Goal: Answer question/provide support

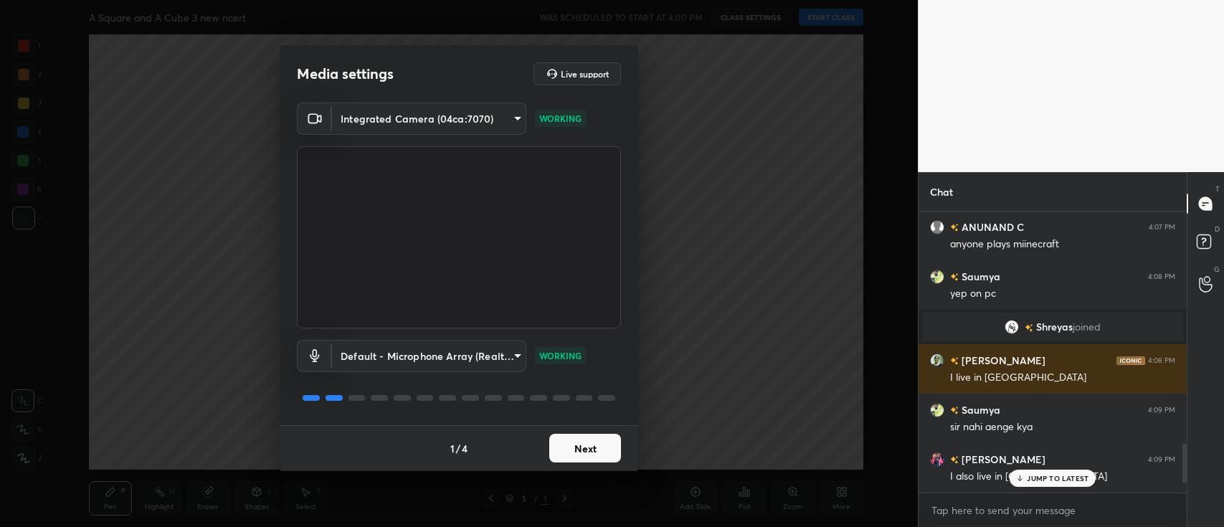
scroll to position [1354, 0]
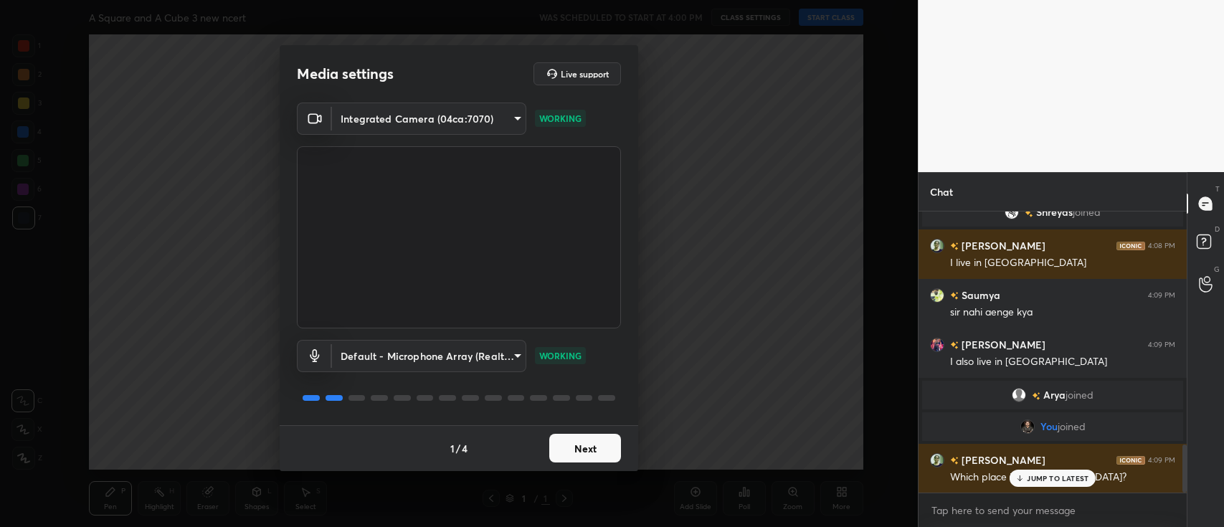
click at [596, 450] on button "Next" at bounding box center [585, 448] width 72 height 29
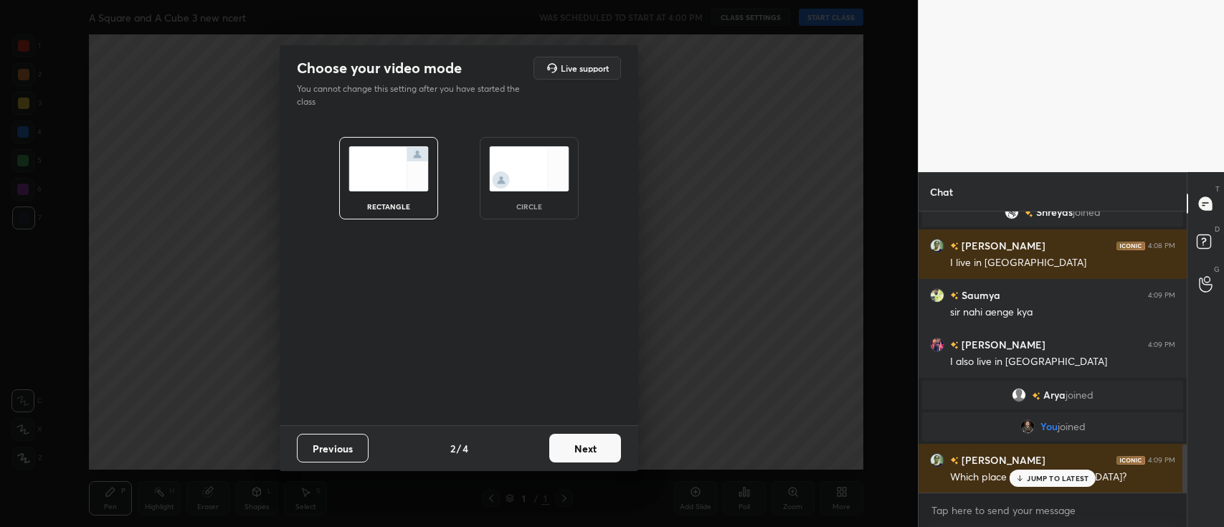
click at [596, 449] on button "Next" at bounding box center [585, 448] width 72 height 29
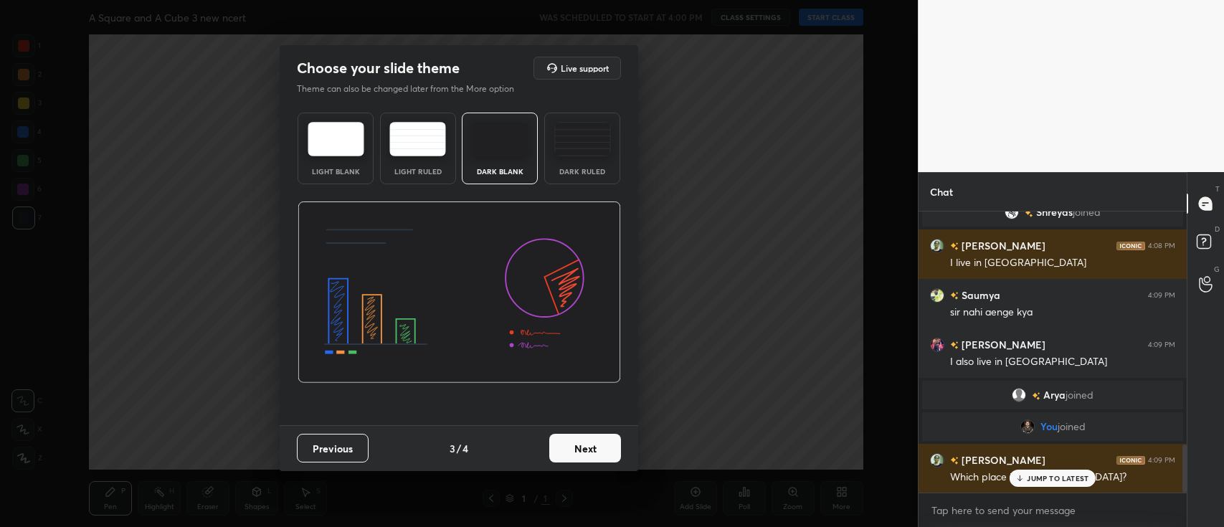
click at [597, 446] on button "Next" at bounding box center [585, 448] width 72 height 29
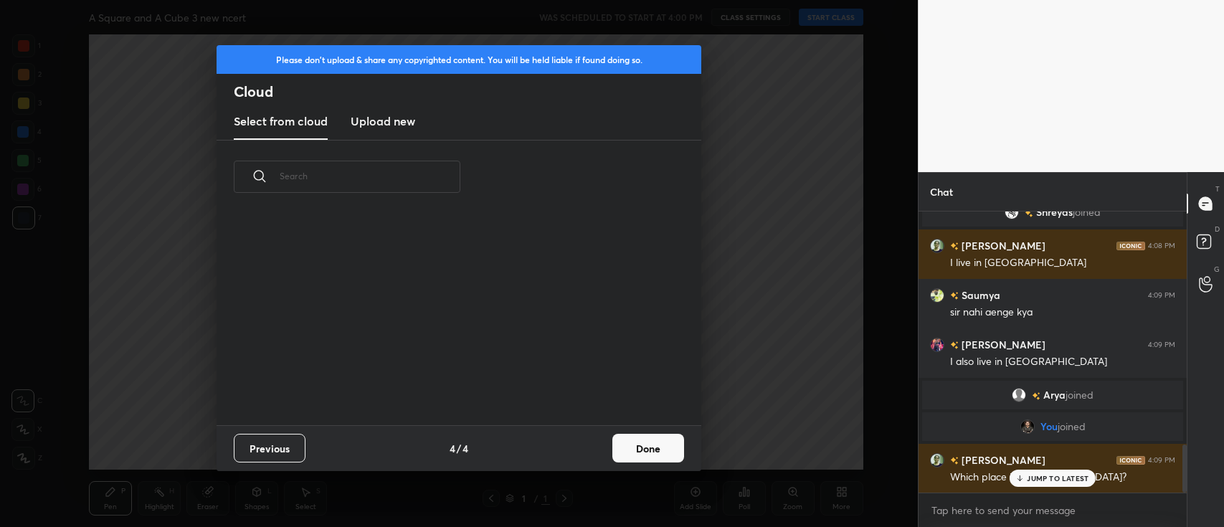
scroll to position [212, 460]
click at [646, 450] on button "Done" at bounding box center [649, 448] width 72 height 29
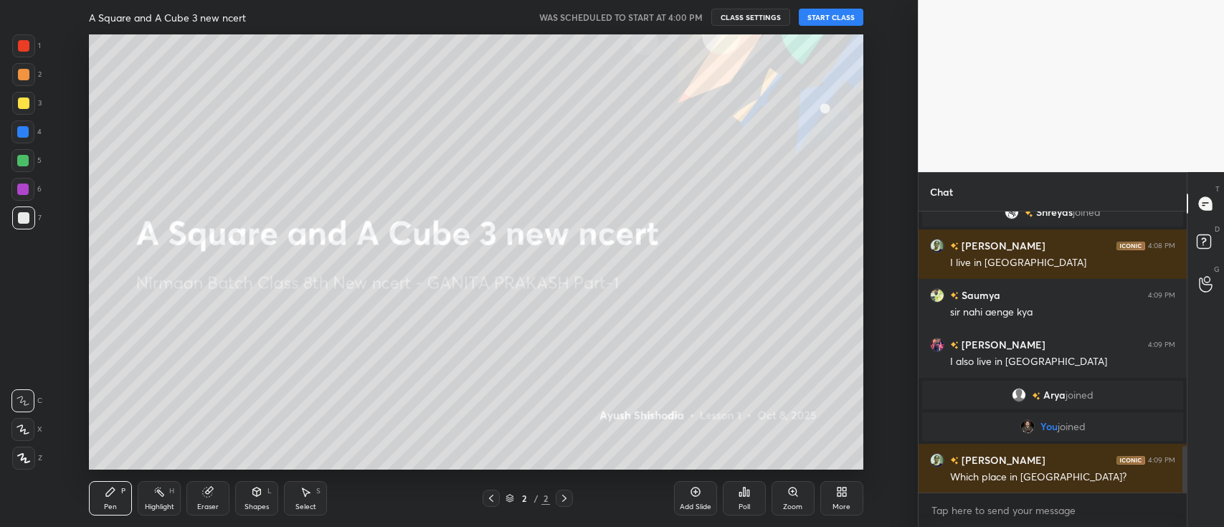
scroll to position [1405, 0]
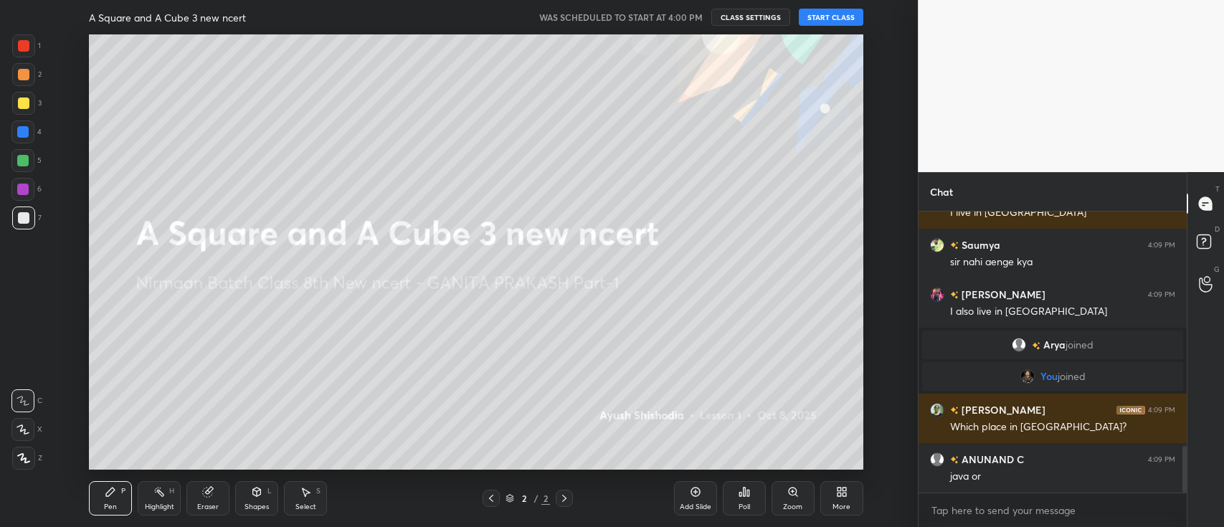
click at [843, 12] on button "START CLASS" at bounding box center [831, 17] width 65 height 17
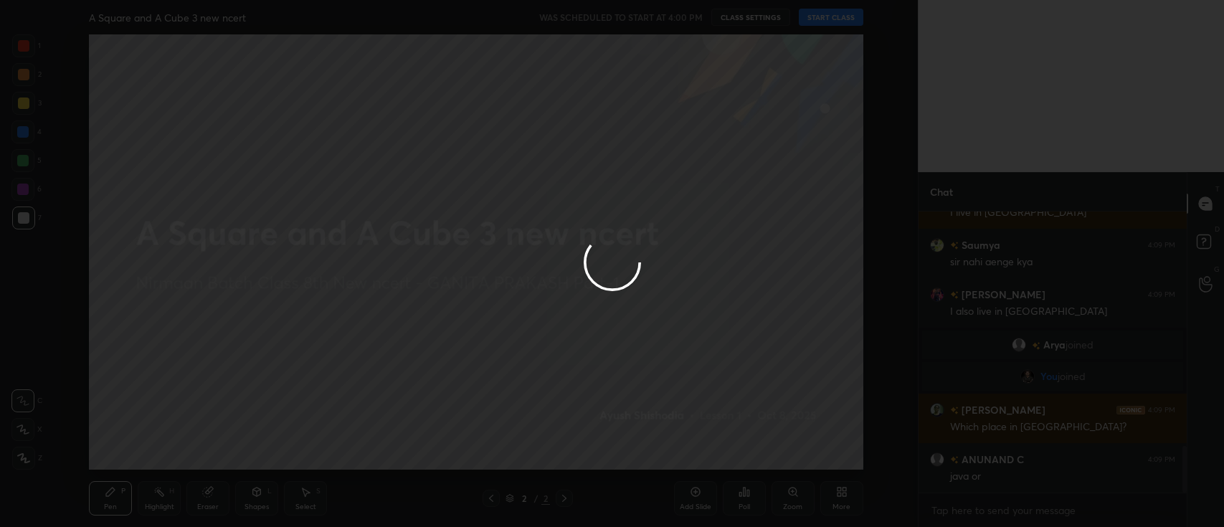
type textarea "x"
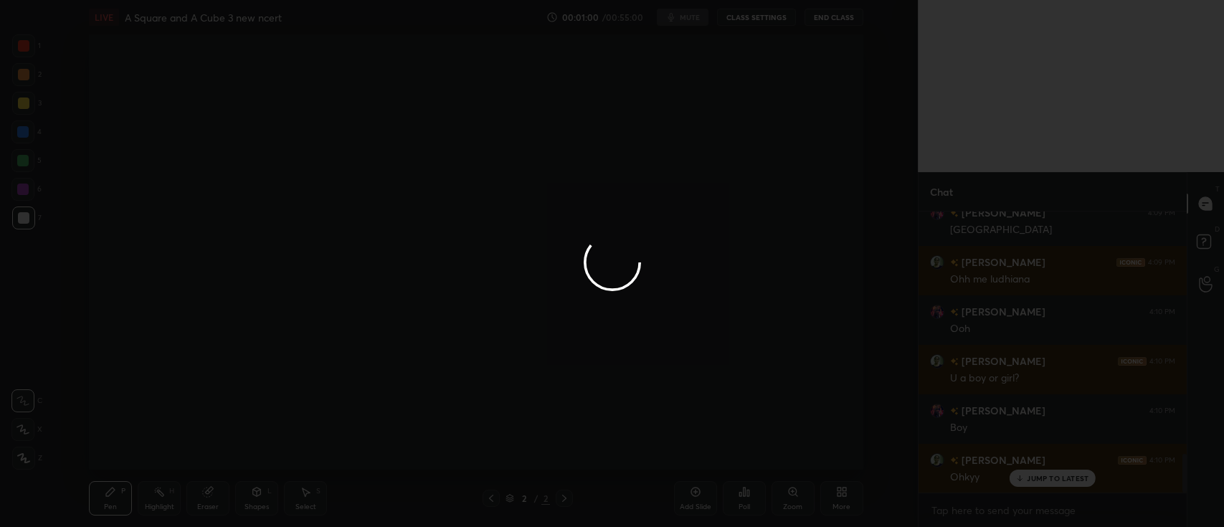
scroll to position [1765, 0]
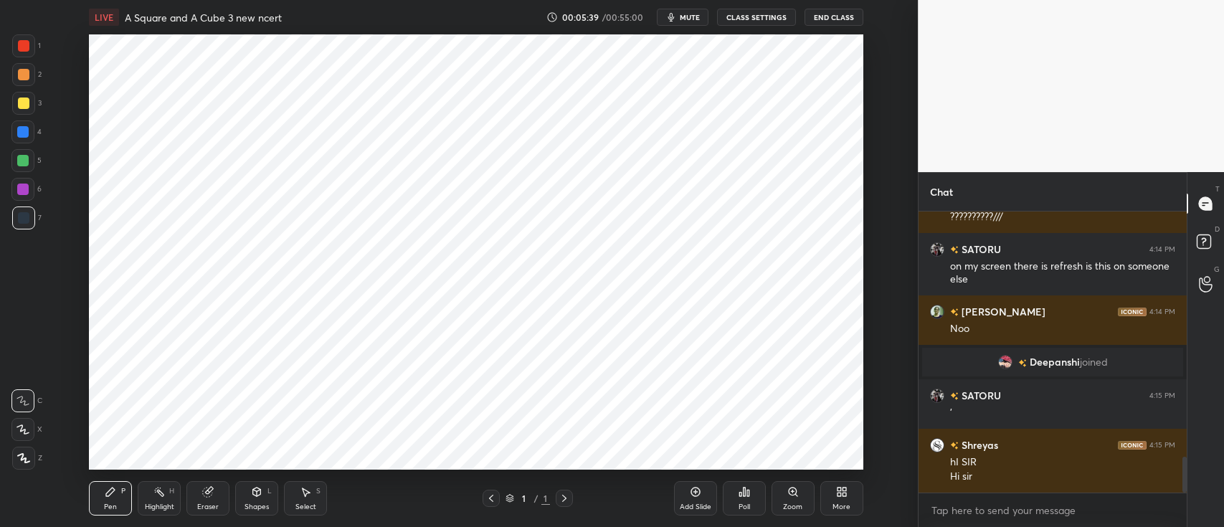
scroll to position [4, 4]
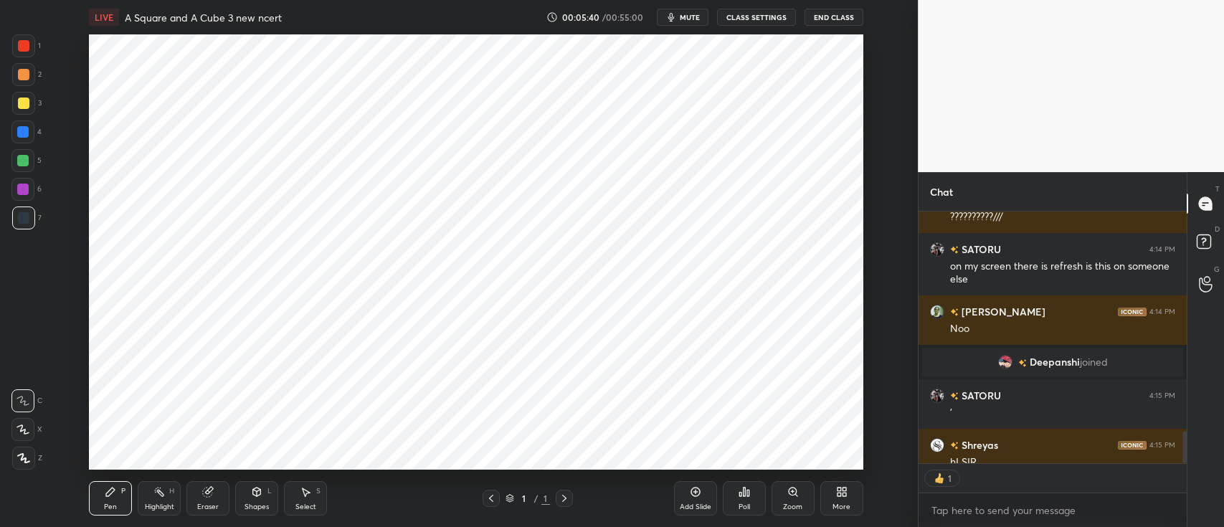
click at [690, 489] on icon at bounding box center [695, 491] width 11 height 11
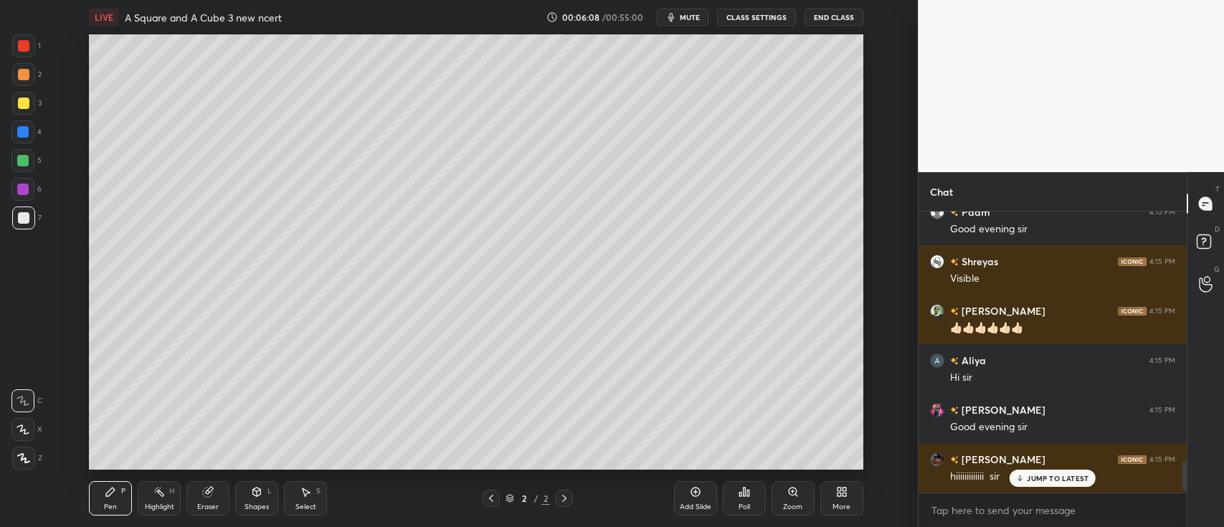
scroll to position [2227, 0]
click at [29, 455] on icon at bounding box center [23, 458] width 13 height 10
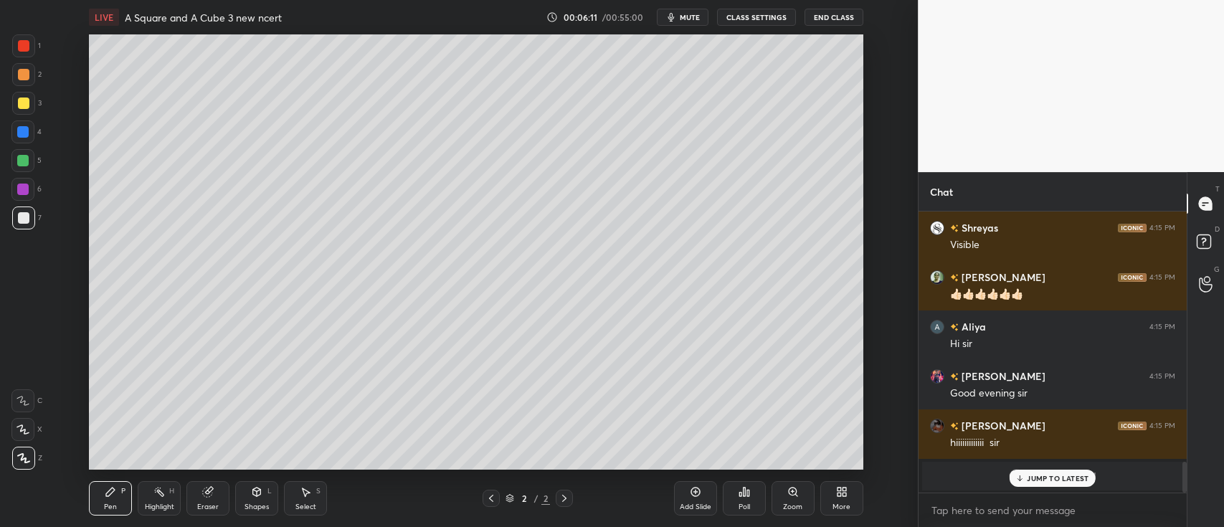
click at [34, 106] on div at bounding box center [23, 103] width 23 height 23
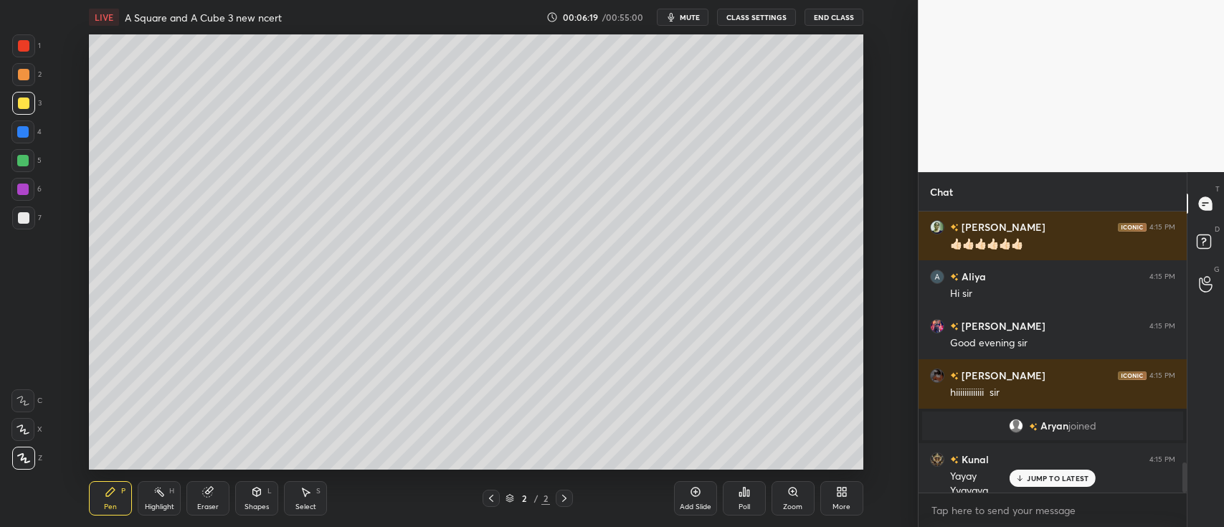
scroll to position [0, 0]
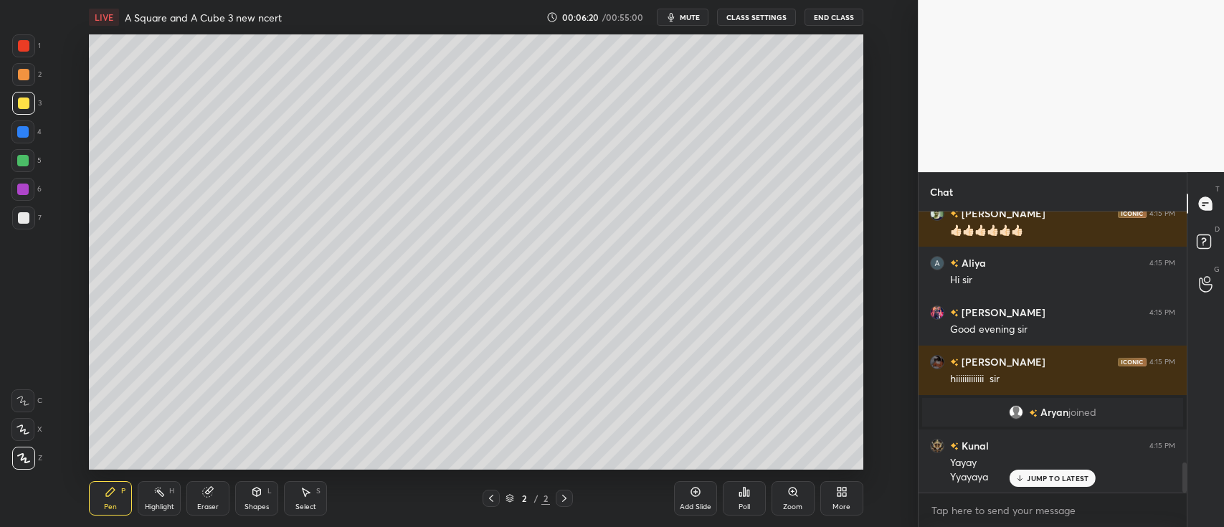
click at [849, 494] on div "More" at bounding box center [842, 498] width 43 height 34
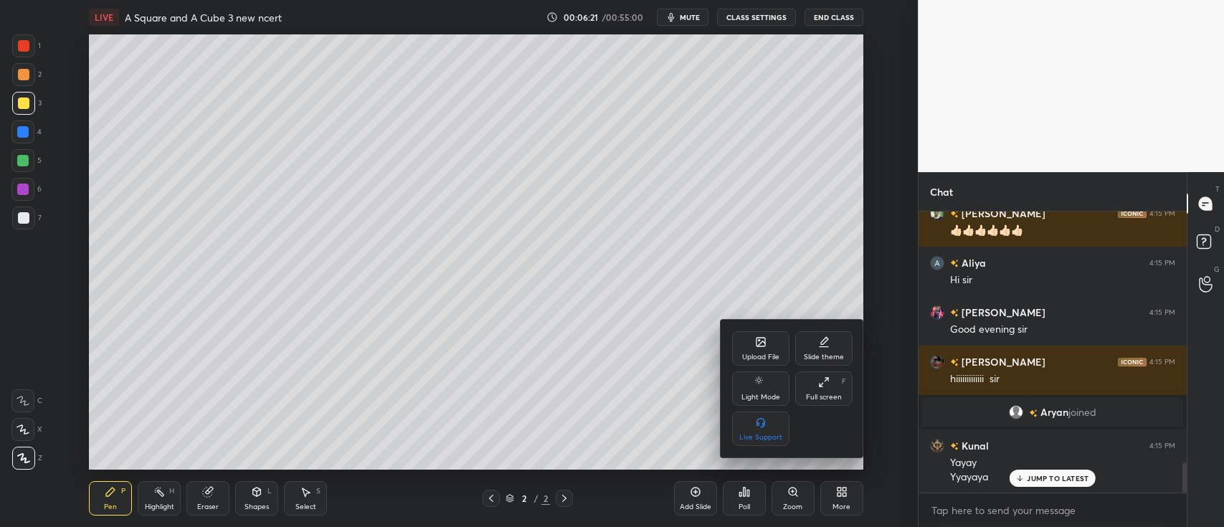
click at [758, 351] on div "Upload File" at bounding box center [760, 348] width 57 height 34
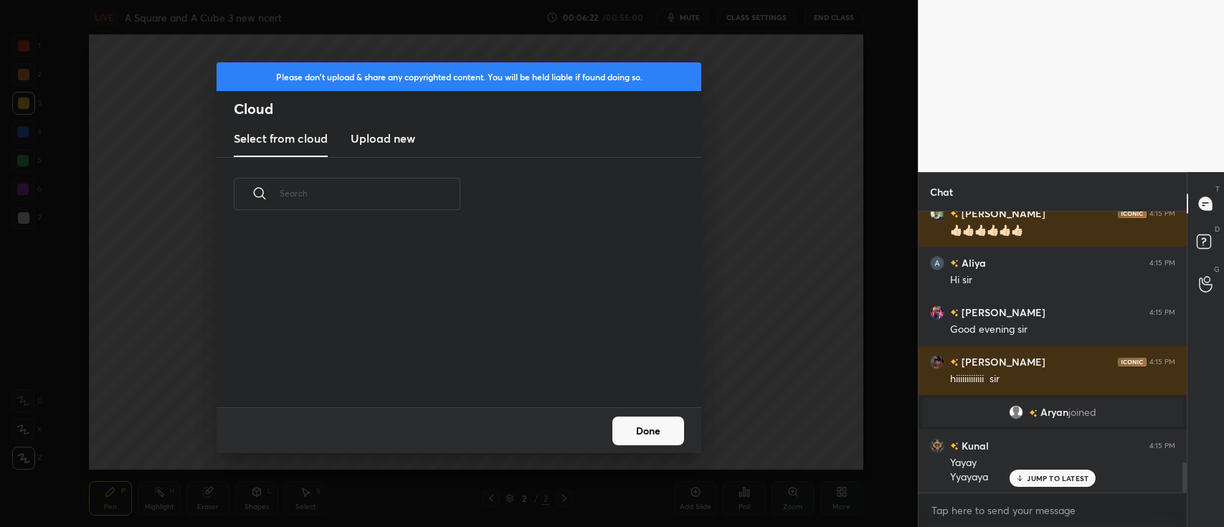
scroll to position [177, 460]
click at [389, 141] on h3 "Upload new" at bounding box center [383, 138] width 65 height 17
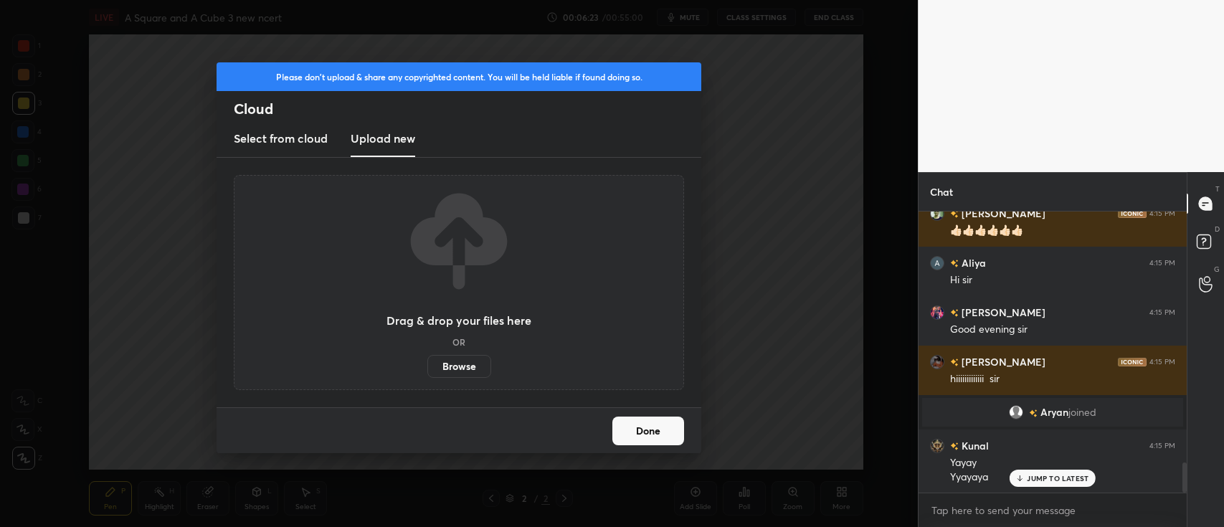
click at [468, 377] on label "Browse" at bounding box center [460, 366] width 64 height 23
click at [428, 377] on input "Browse" at bounding box center [428, 366] width 0 height 23
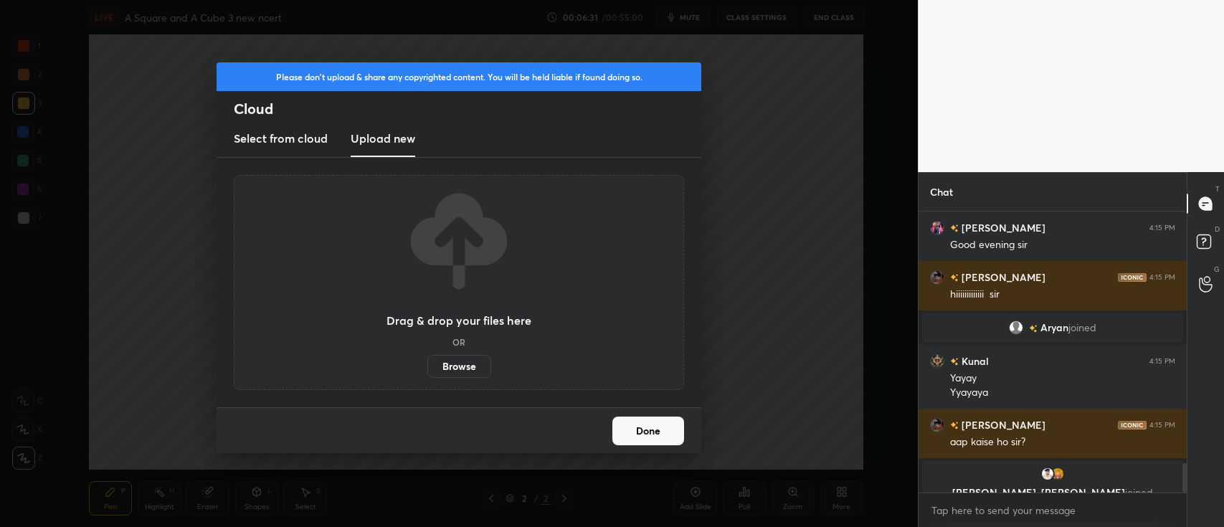
scroll to position [2427, 0]
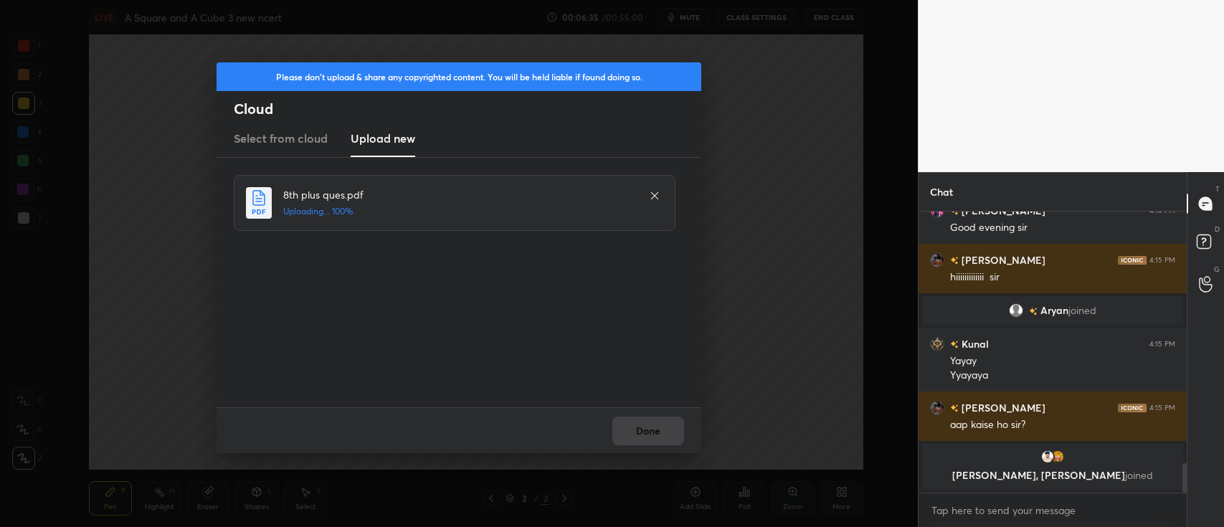
click at [642, 429] on div "Done" at bounding box center [459, 430] width 485 height 46
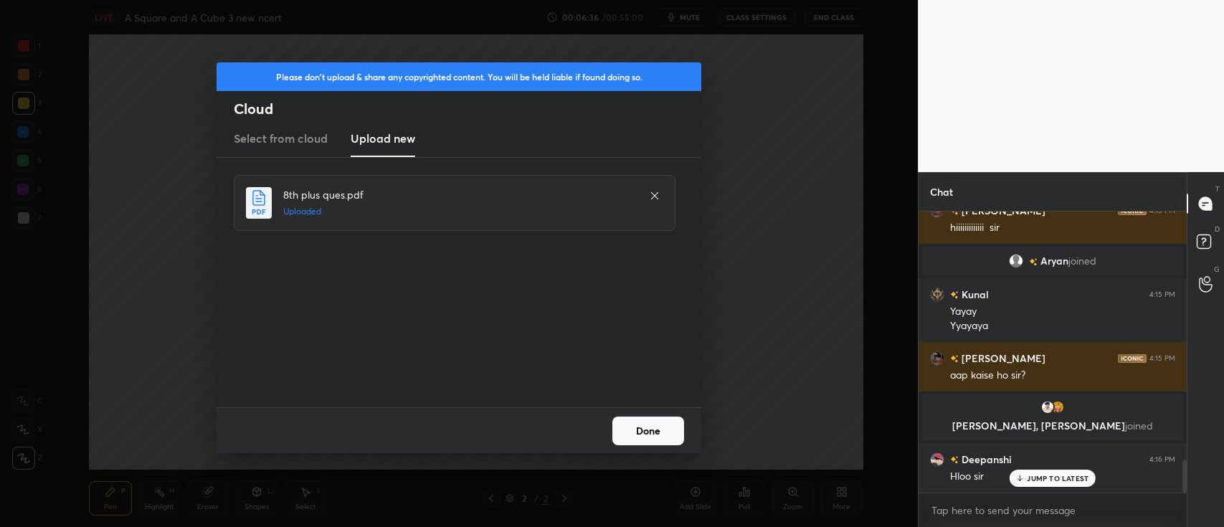
scroll to position [2101, 0]
click at [643, 433] on button "Done" at bounding box center [649, 431] width 72 height 29
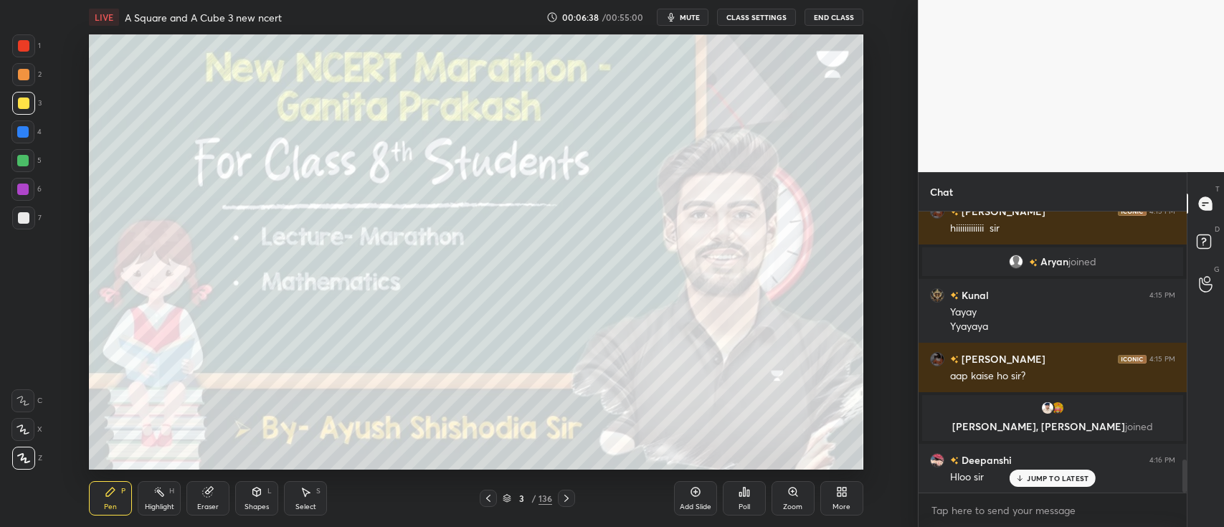
click at [506, 496] on icon at bounding box center [507, 497] width 7 height 4
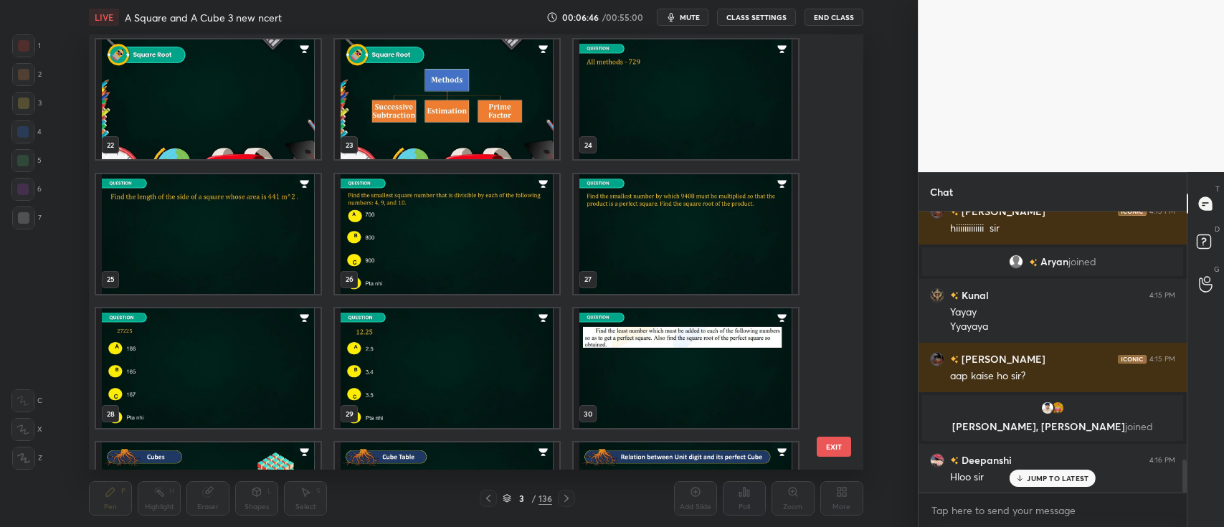
scroll to position [906, 0]
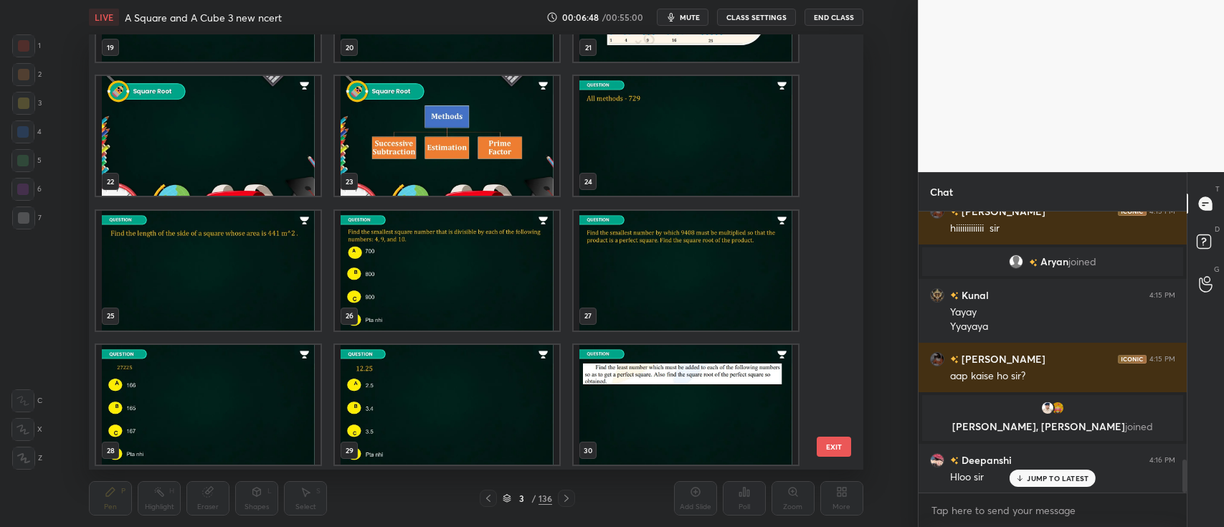
click at [511, 153] on img "grid" at bounding box center [447, 136] width 225 height 120
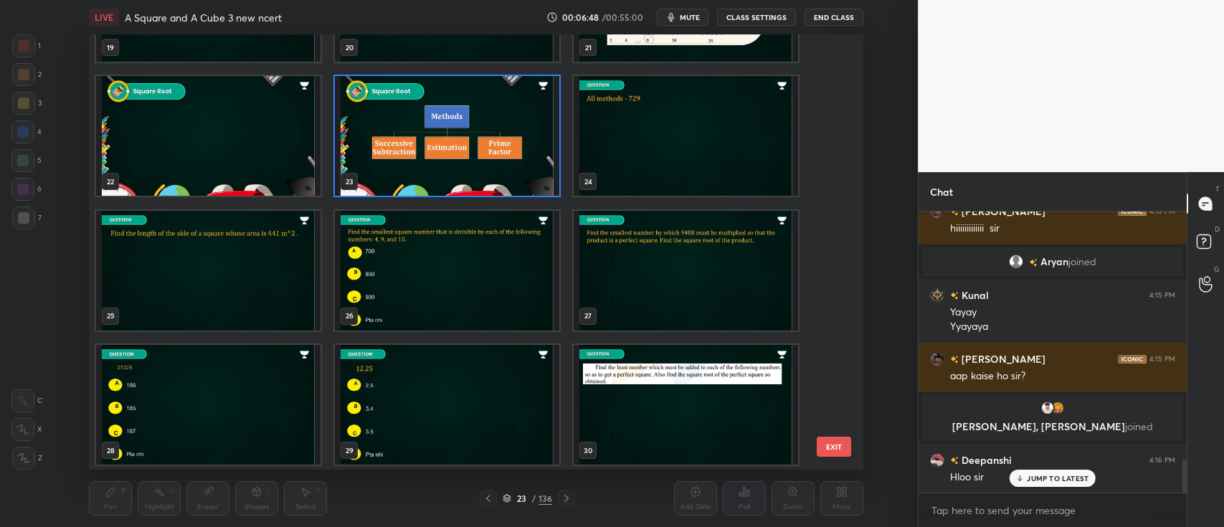
click at [516, 151] on img "grid" at bounding box center [447, 136] width 225 height 120
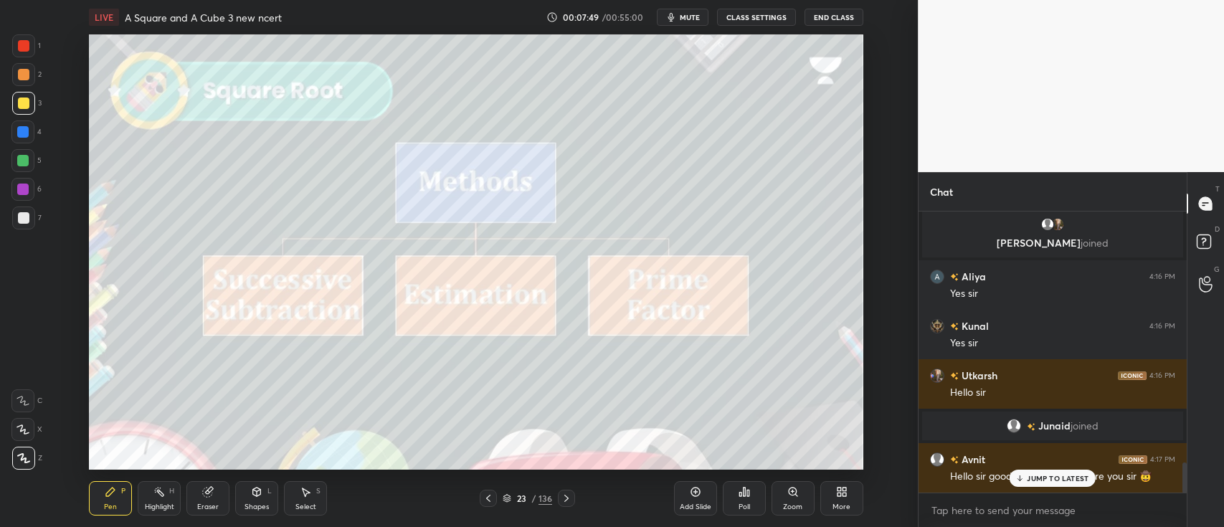
scroll to position [2360, 0]
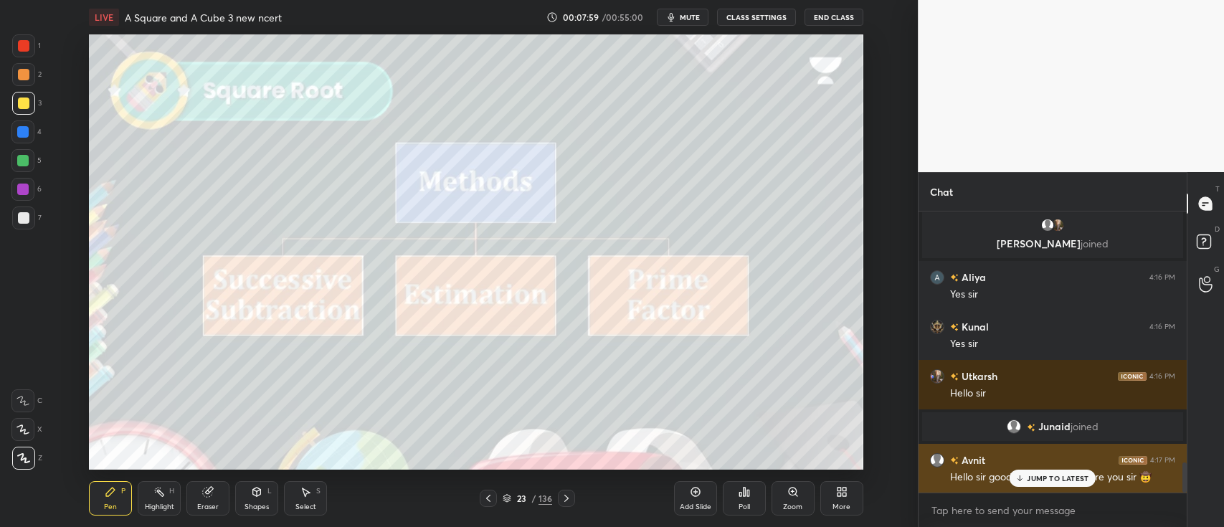
click at [1061, 479] on p "JUMP TO LATEST" at bounding box center [1058, 478] width 62 height 9
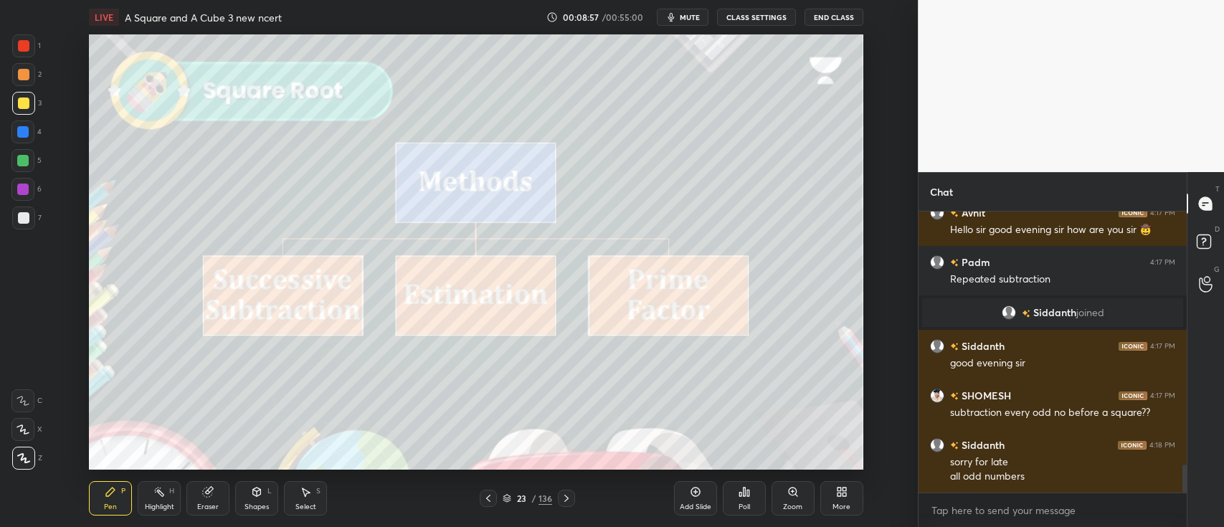
scroll to position [2574, 0]
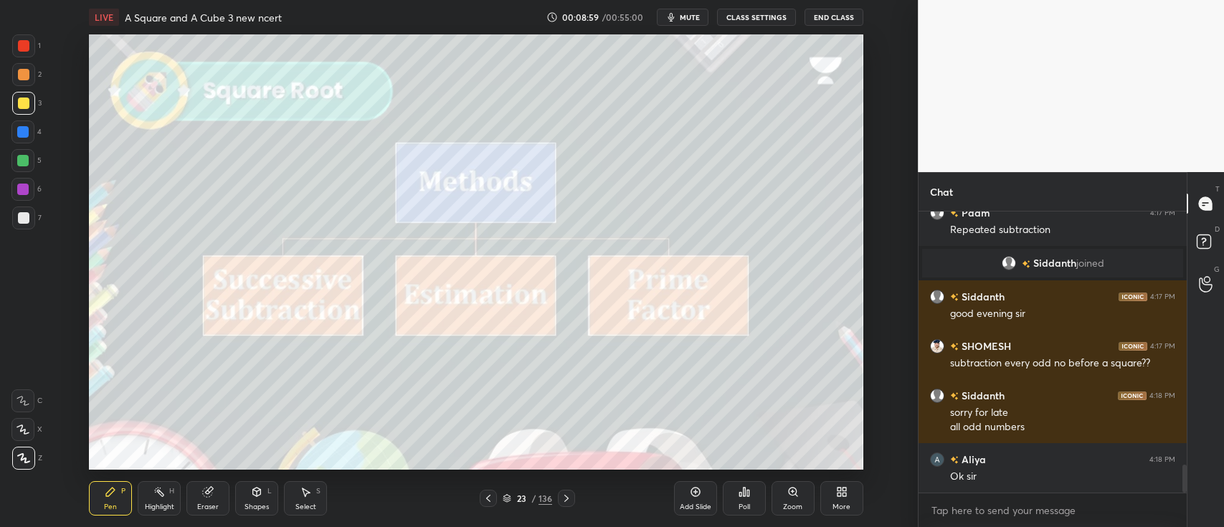
click at [29, 75] on div at bounding box center [23, 74] width 11 height 11
click at [28, 98] on div at bounding box center [23, 103] width 23 height 23
click at [27, 72] on div at bounding box center [23, 74] width 11 height 11
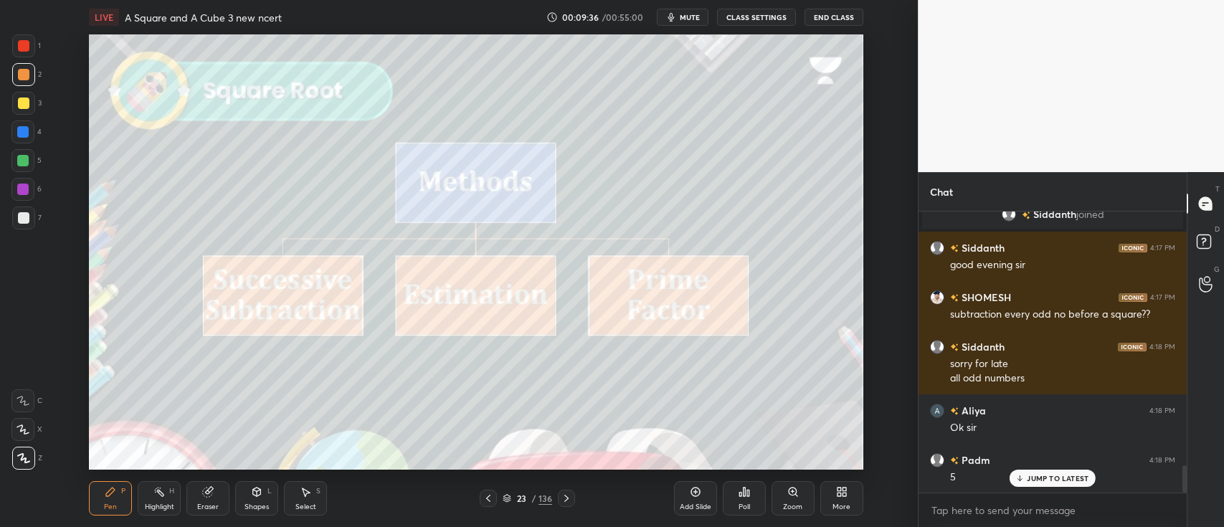
click at [25, 105] on div at bounding box center [23, 103] width 11 height 11
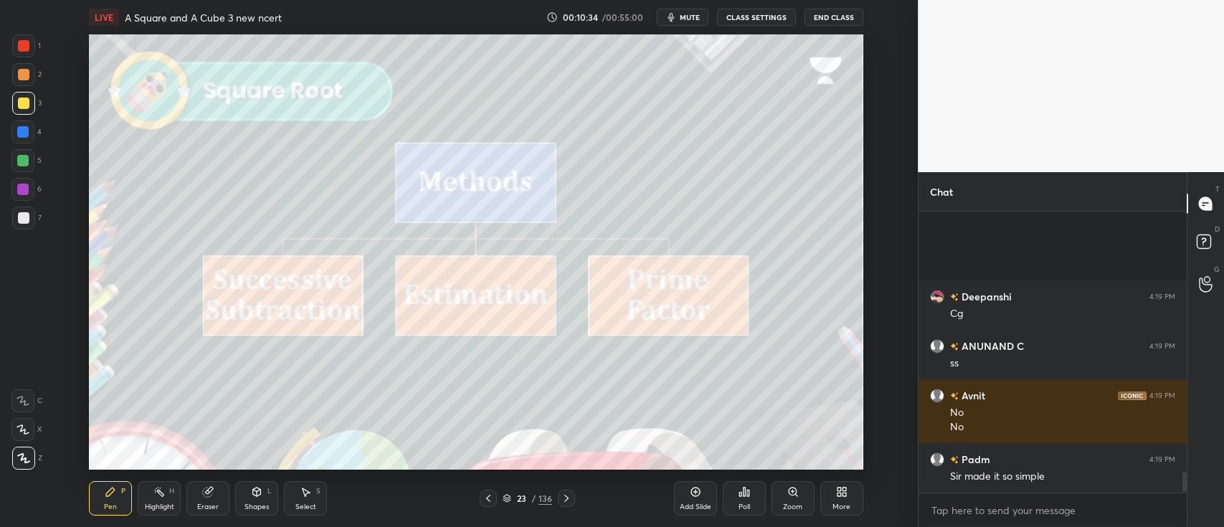
scroll to position [3741, 0]
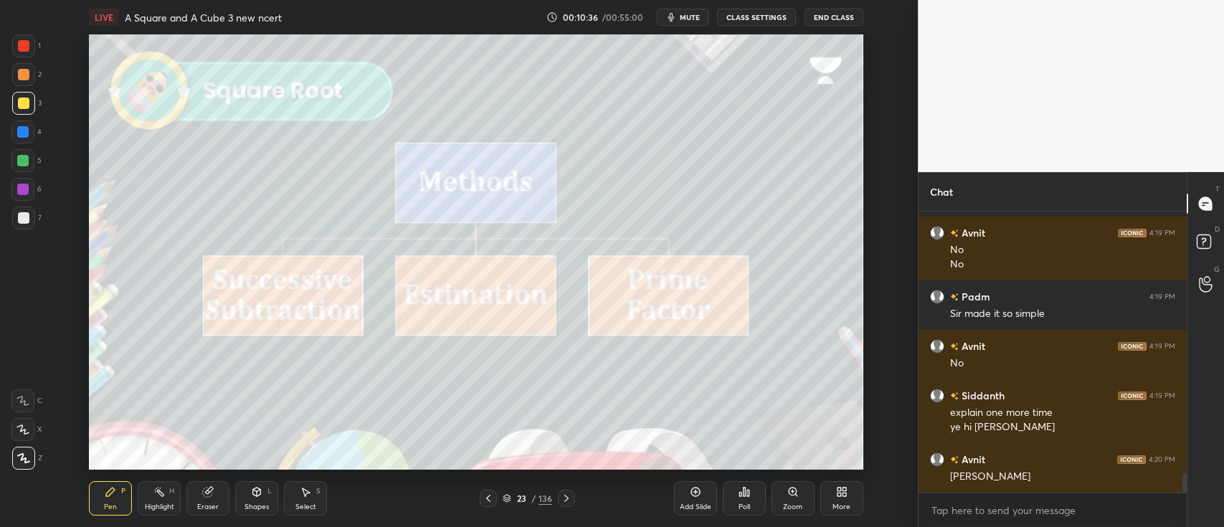
click at [699, 504] on div "Add Slide" at bounding box center [696, 507] width 32 height 7
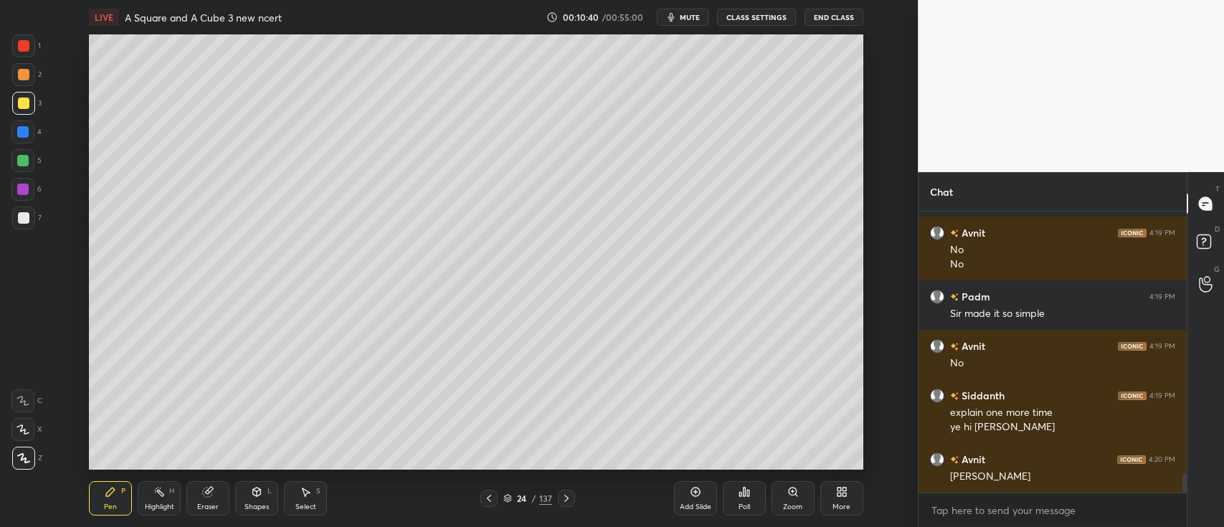
click at [22, 77] on div at bounding box center [23, 74] width 11 height 11
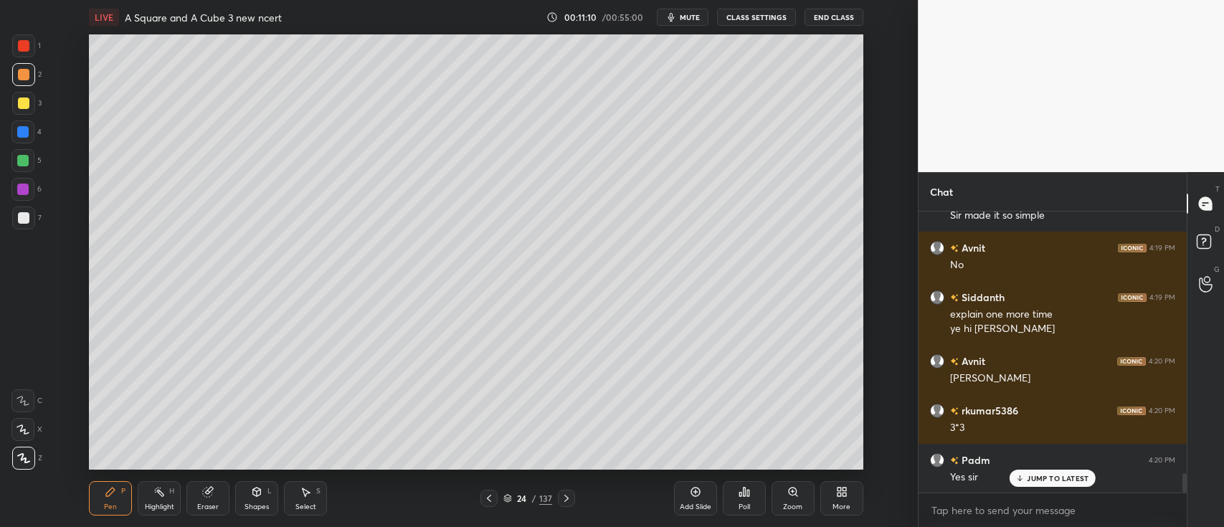
scroll to position [3889, 0]
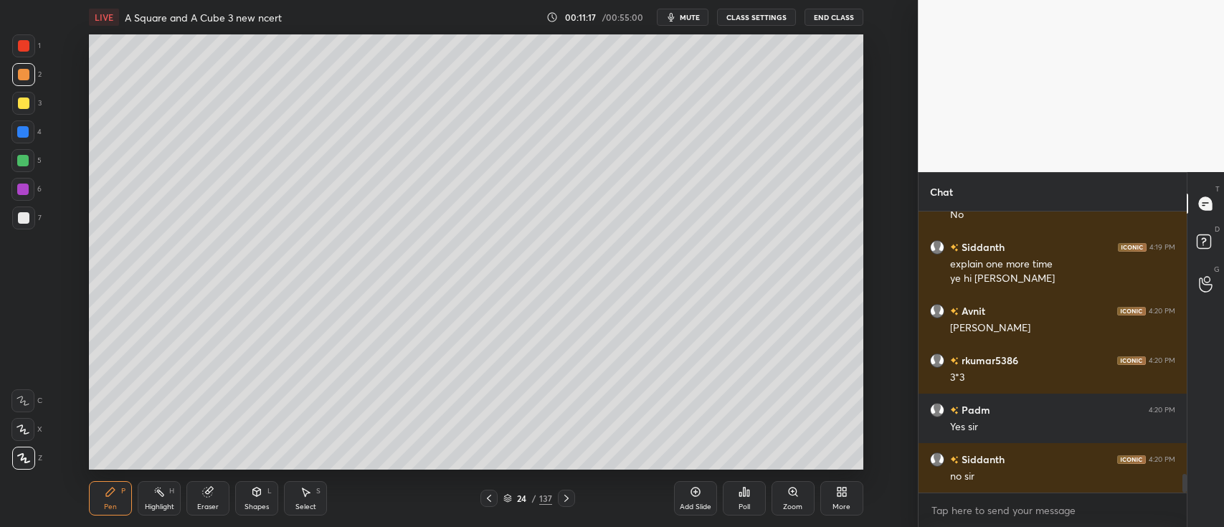
click at [25, 104] on div at bounding box center [23, 103] width 11 height 11
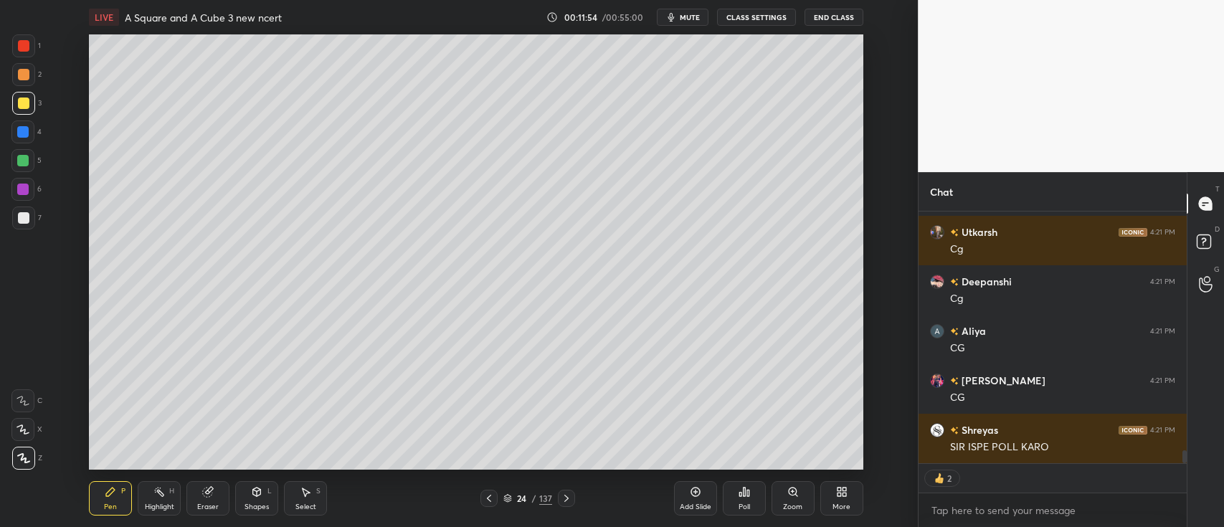
scroll to position [4610, 0]
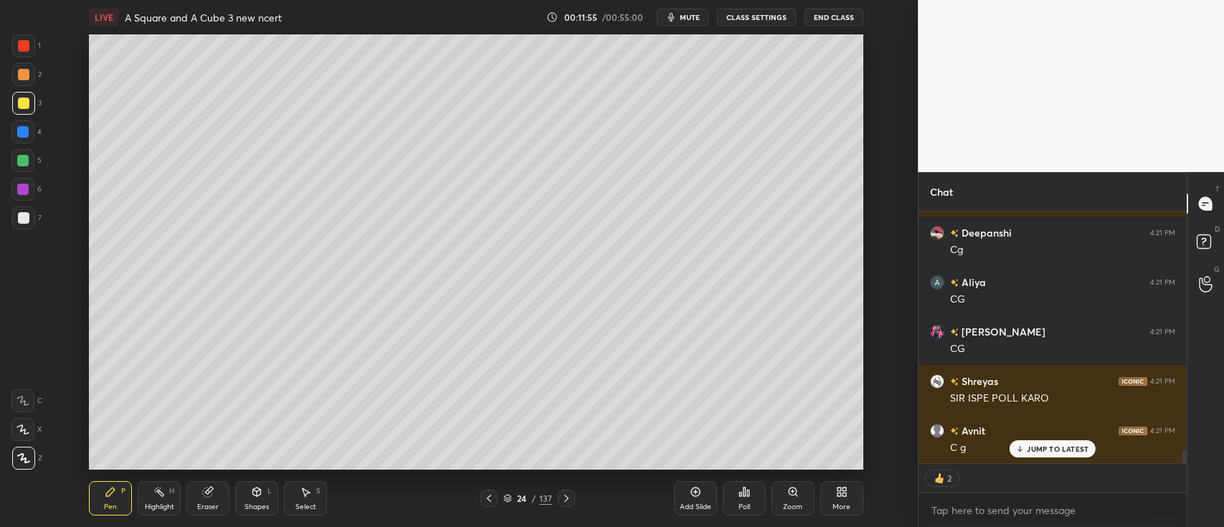
click at [692, 497] on icon at bounding box center [695, 491] width 11 height 11
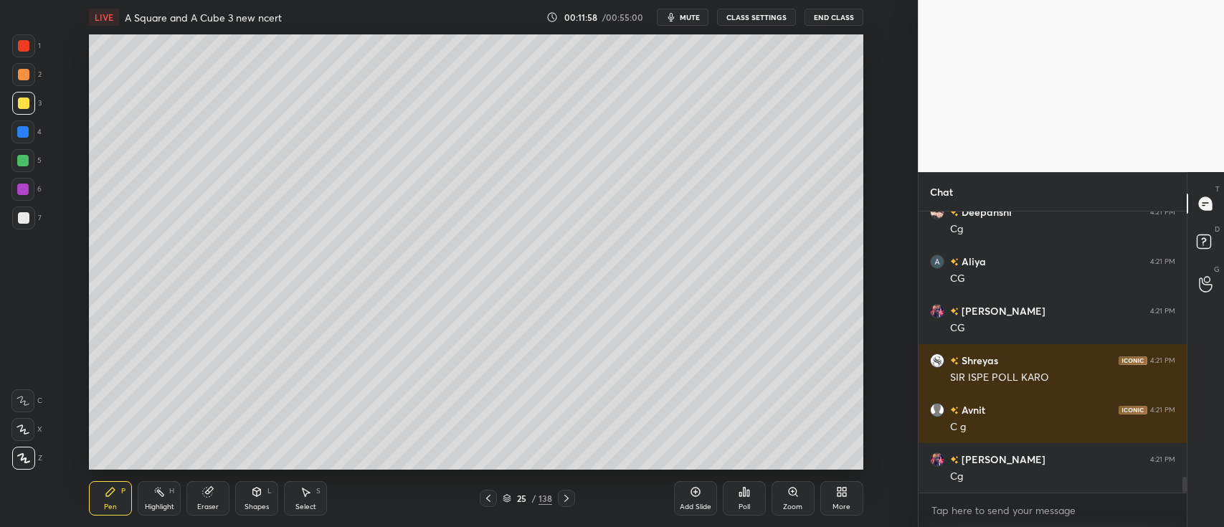
scroll to position [4631, 0]
click at [29, 77] on div at bounding box center [23, 74] width 23 height 23
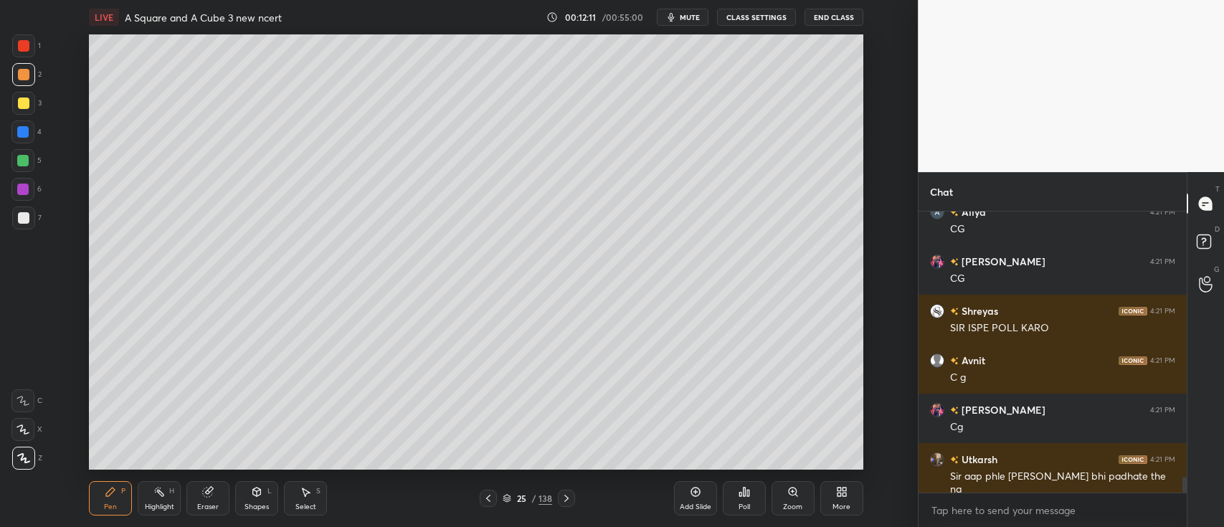
click at [683, 16] on span "mute" at bounding box center [690, 17] width 20 height 10
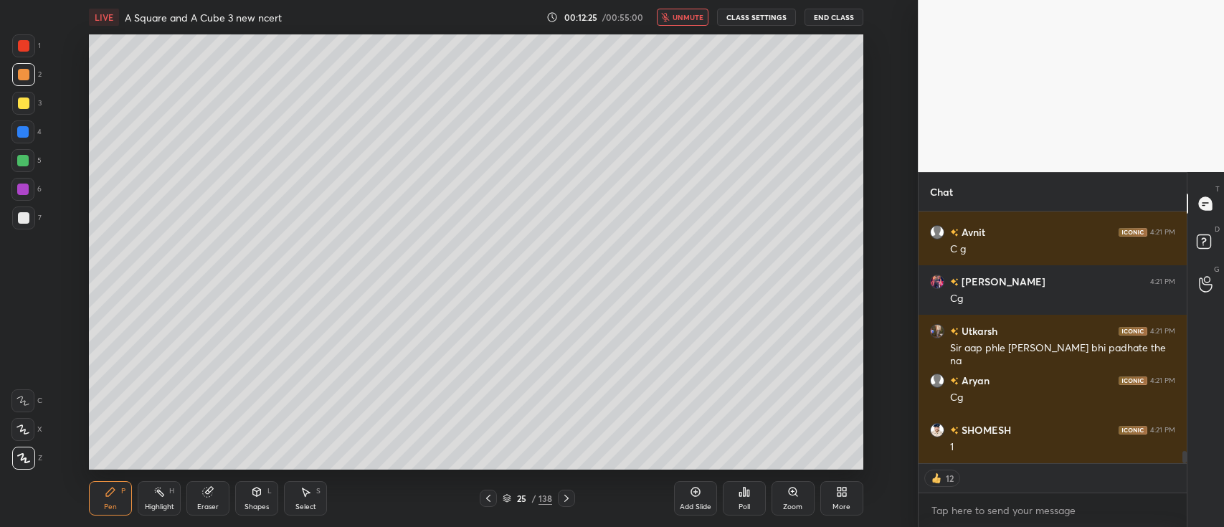
scroll to position [4858, 0]
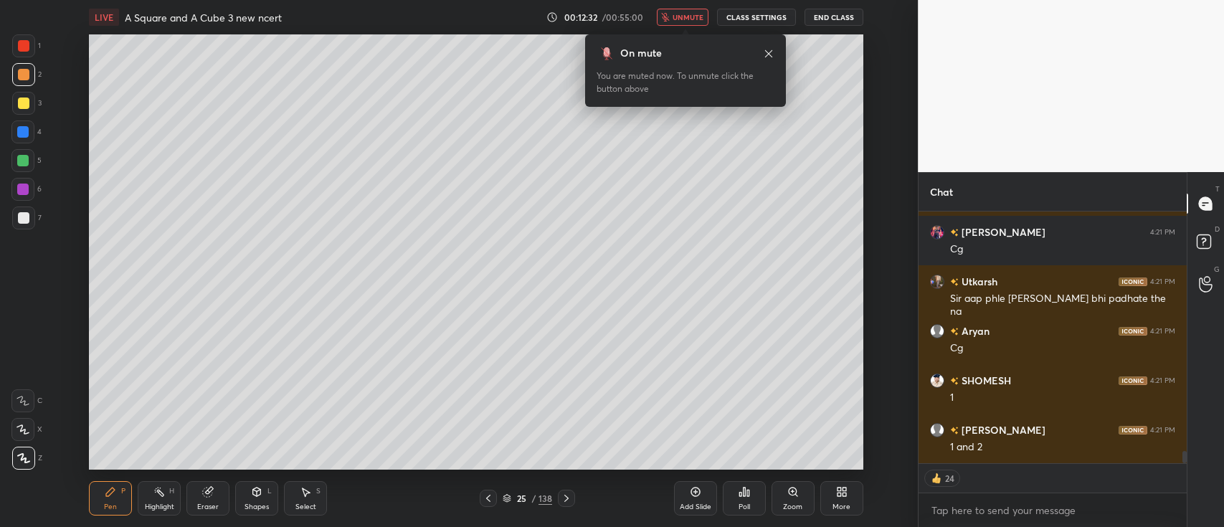
click at [769, 55] on icon at bounding box center [768, 52] width 7 height 7
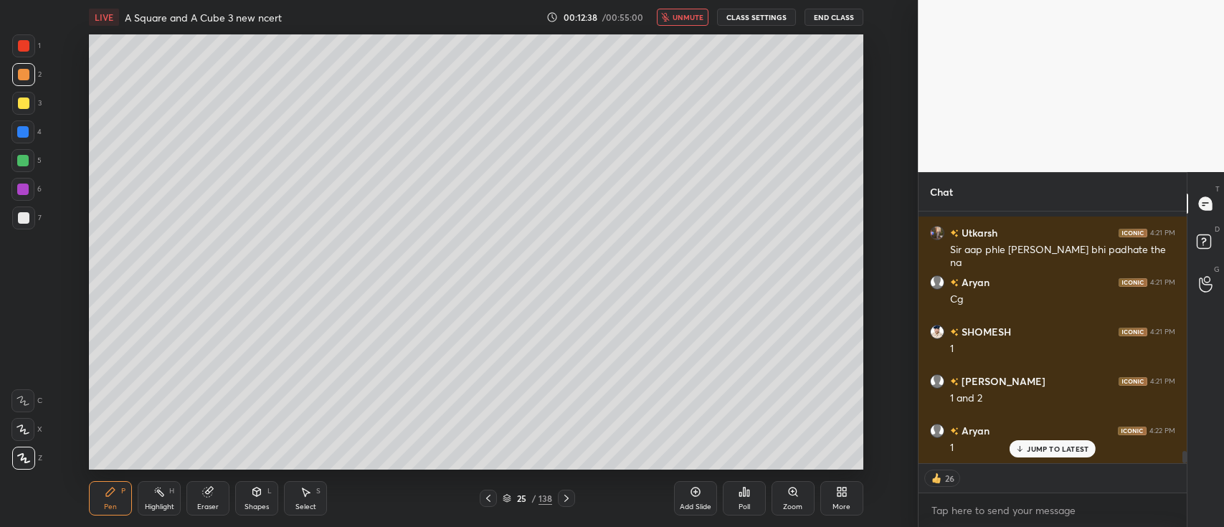
scroll to position [4957, 0]
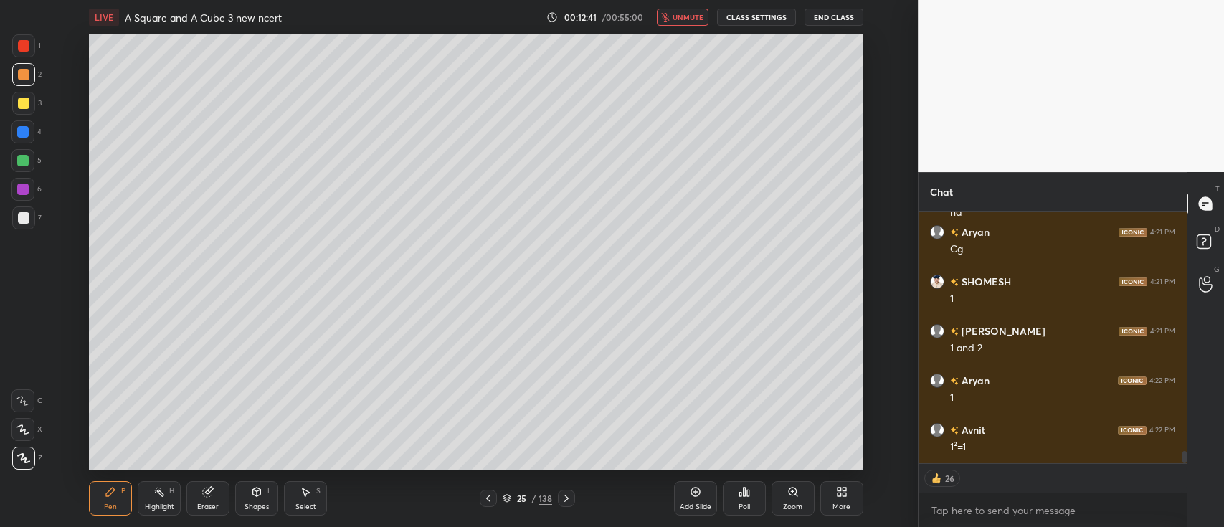
click at [691, 20] on span "unmute" at bounding box center [688, 17] width 31 height 10
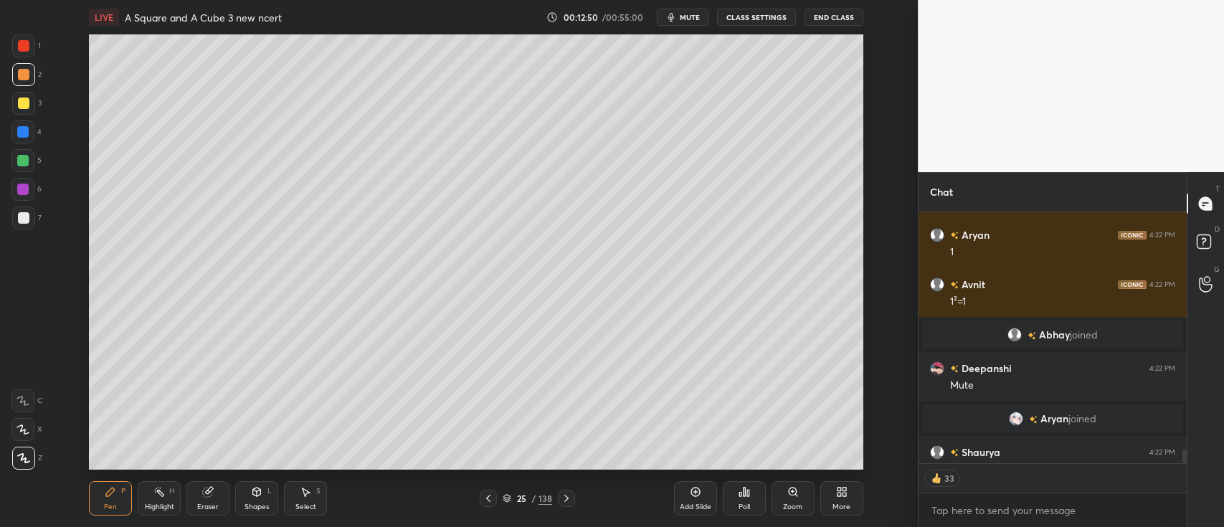
scroll to position [4389, 0]
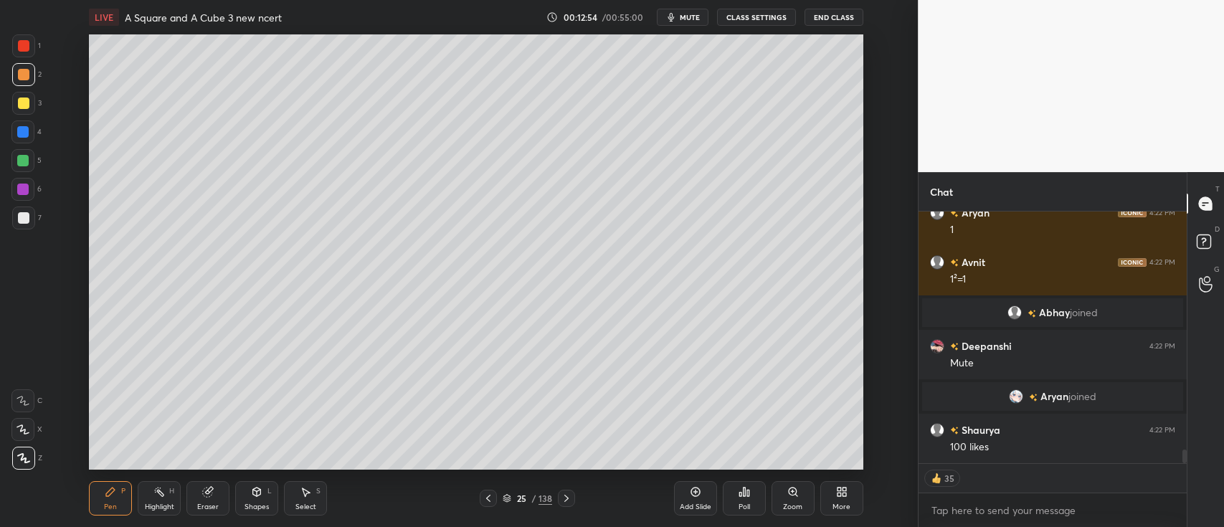
click at [27, 101] on div at bounding box center [23, 103] width 11 height 11
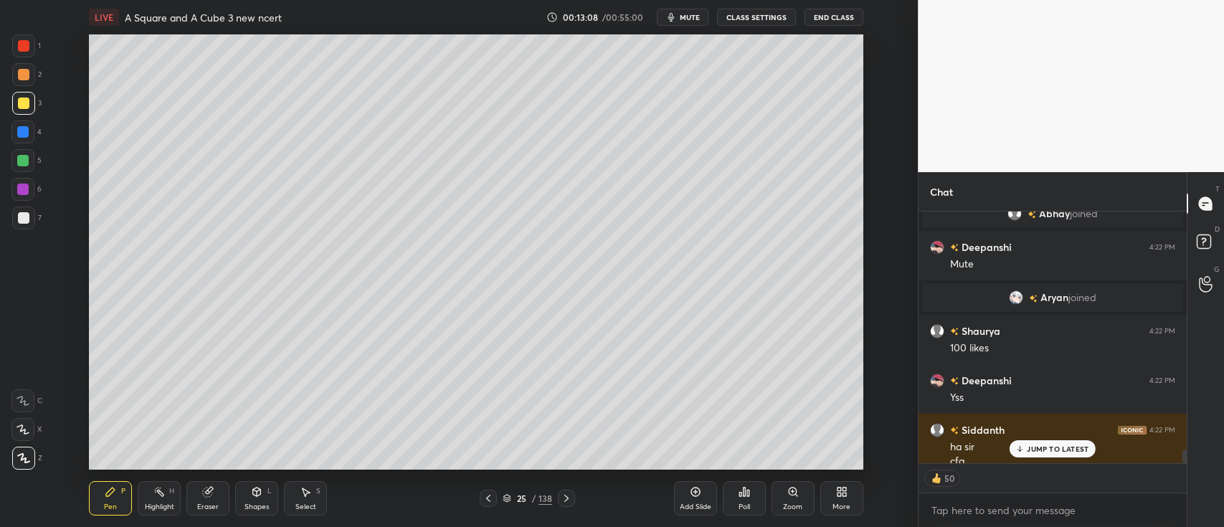
scroll to position [4501, 0]
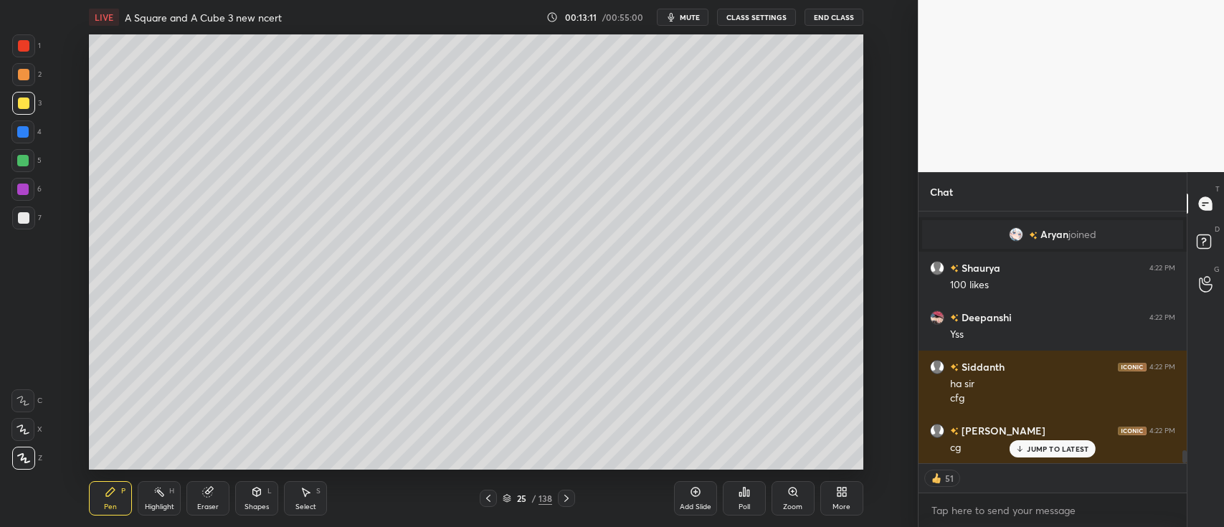
click at [527, 487] on div "Pen P Highlight H Eraser Shapes L Select S 25 / 138 Add Slide Poll Zoom More" at bounding box center [476, 498] width 774 height 57
click at [509, 495] on icon at bounding box center [507, 498] width 9 height 9
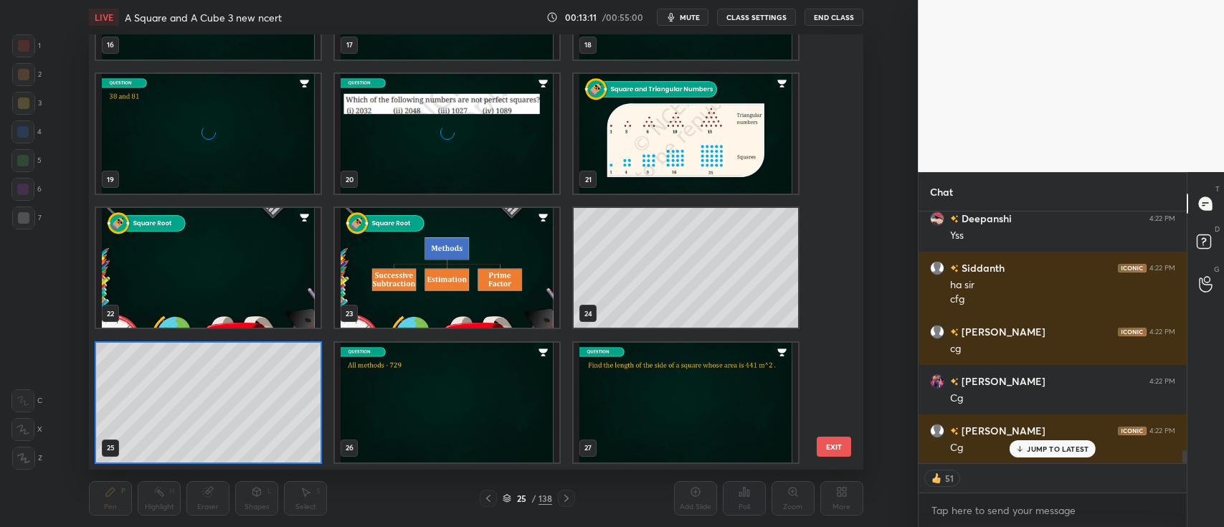
scroll to position [431, 767]
click at [471, 378] on img "grid" at bounding box center [447, 402] width 225 height 120
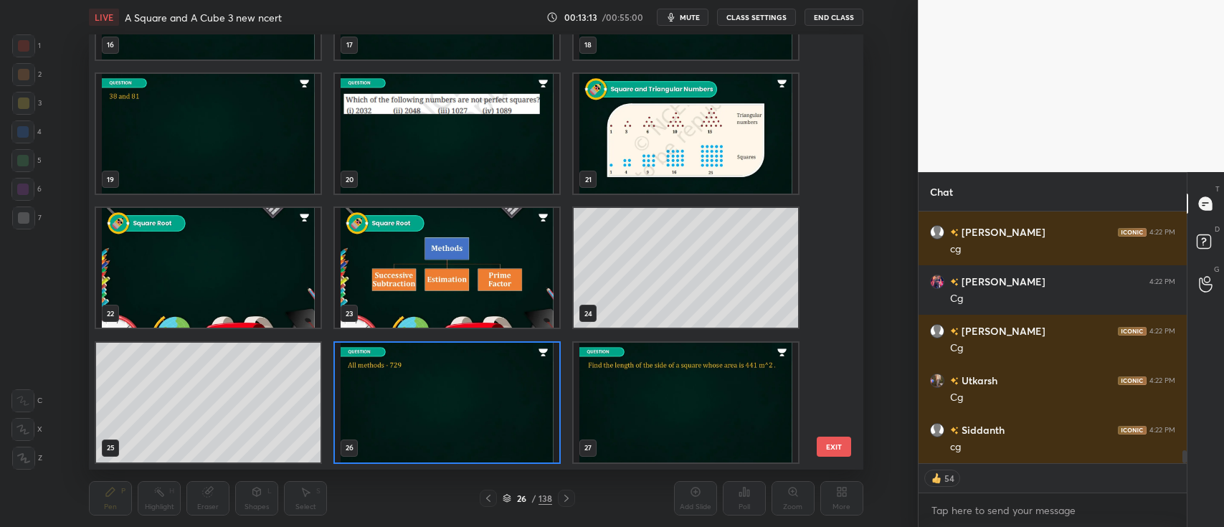
click at [470, 379] on img "grid" at bounding box center [447, 402] width 225 height 120
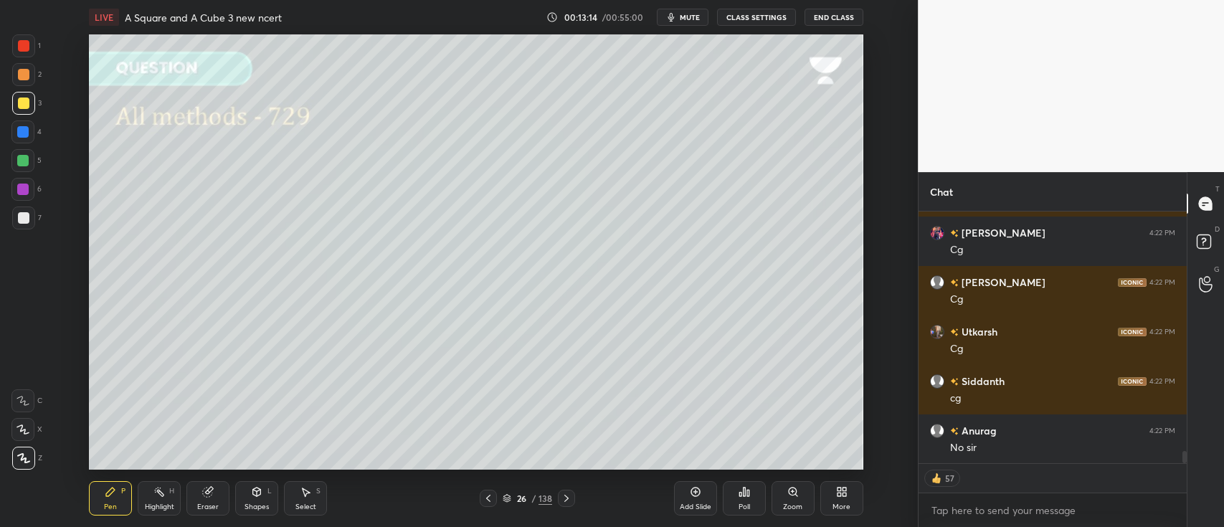
scroll to position [4848, 0]
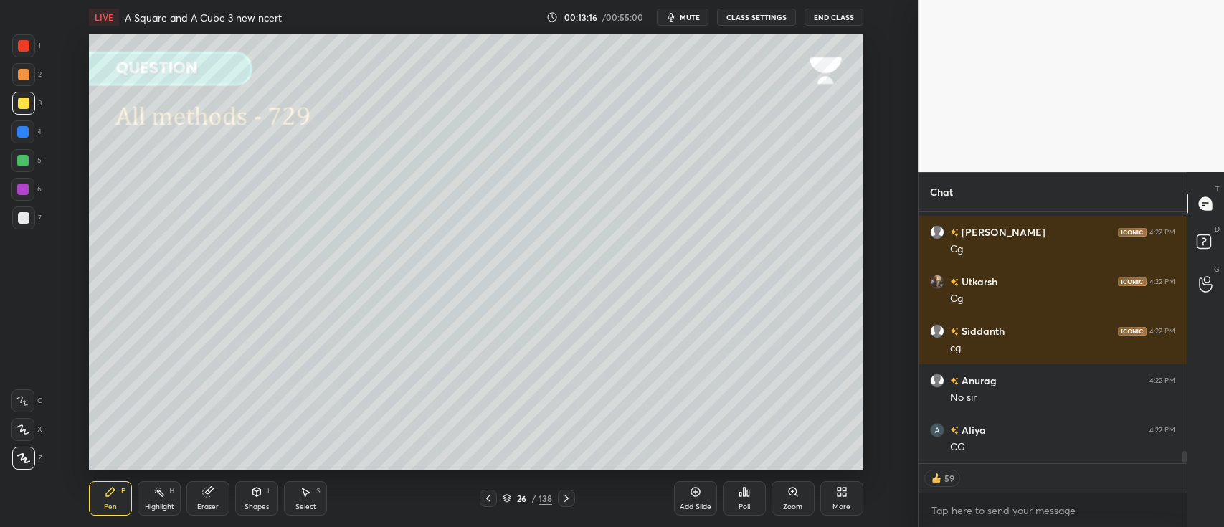
click at [562, 495] on icon at bounding box center [566, 498] width 11 height 11
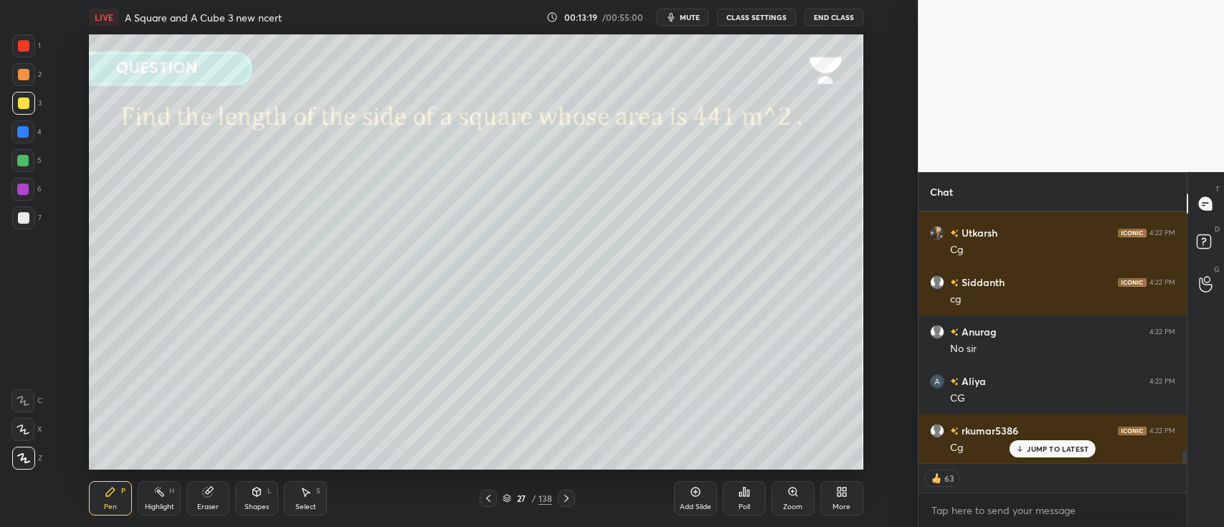
scroll to position [4947, 0]
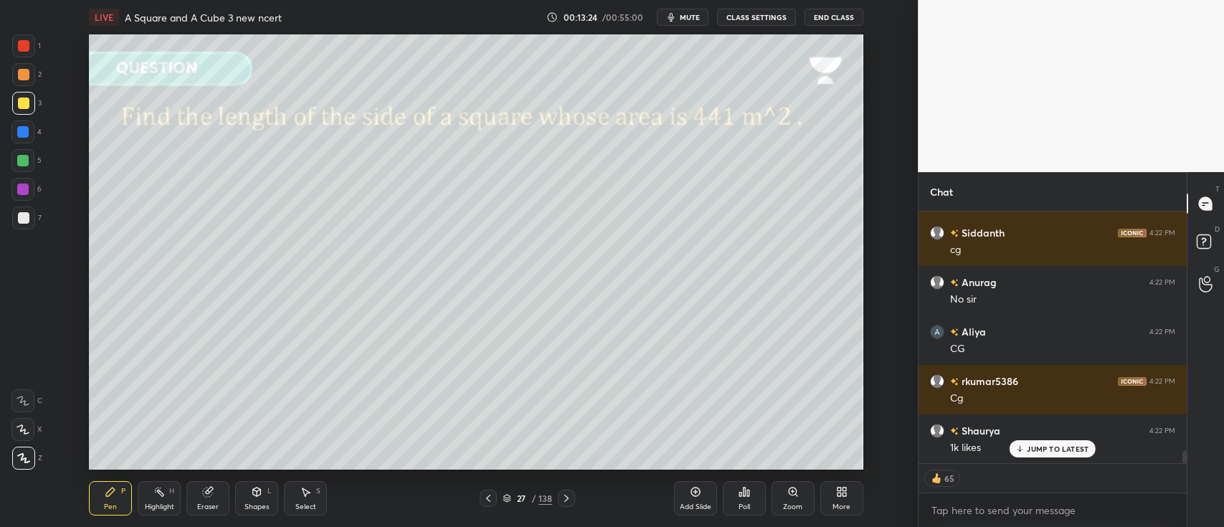
click at [18, 72] on div at bounding box center [23, 74] width 11 height 11
click at [260, 483] on div "Shapes L" at bounding box center [256, 498] width 43 height 34
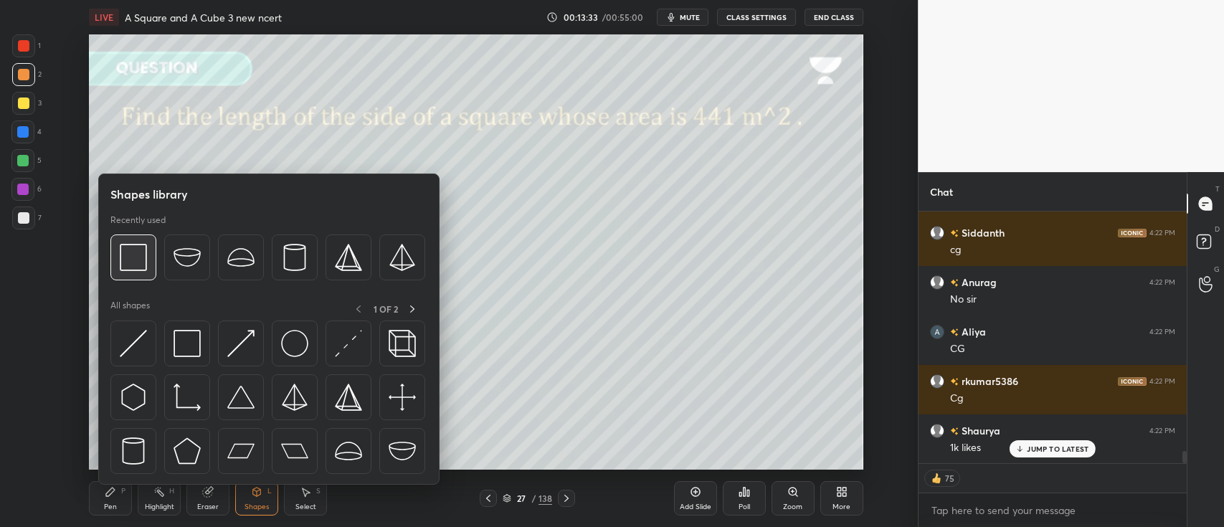
click at [143, 252] on img at bounding box center [133, 257] width 27 height 27
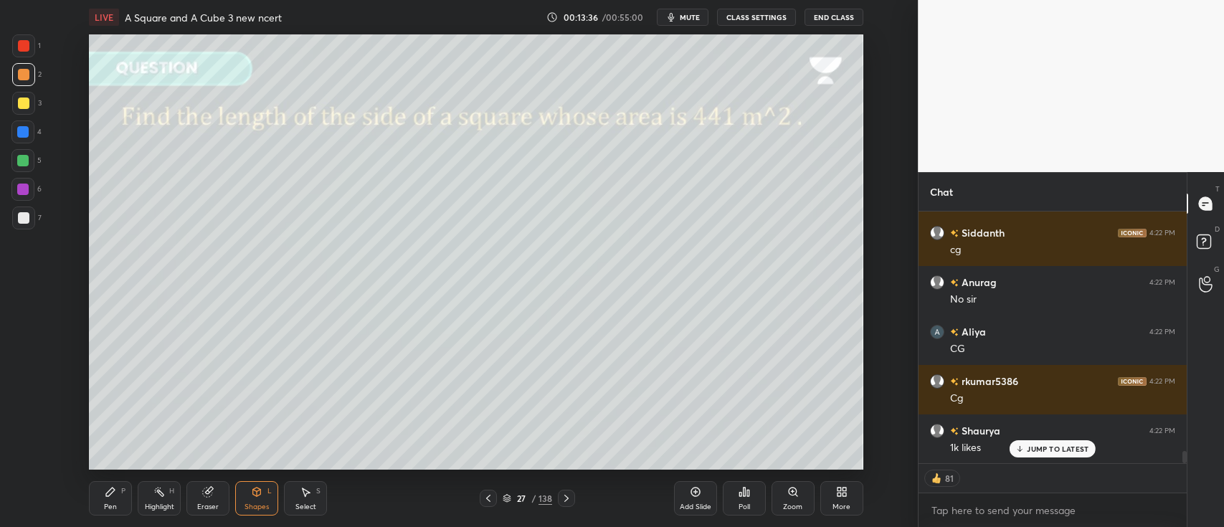
click at [25, 100] on div at bounding box center [23, 103] width 11 height 11
click at [117, 496] on div "Pen P" at bounding box center [110, 498] width 43 height 34
click at [20, 128] on div at bounding box center [22, 131] width 11 height 11
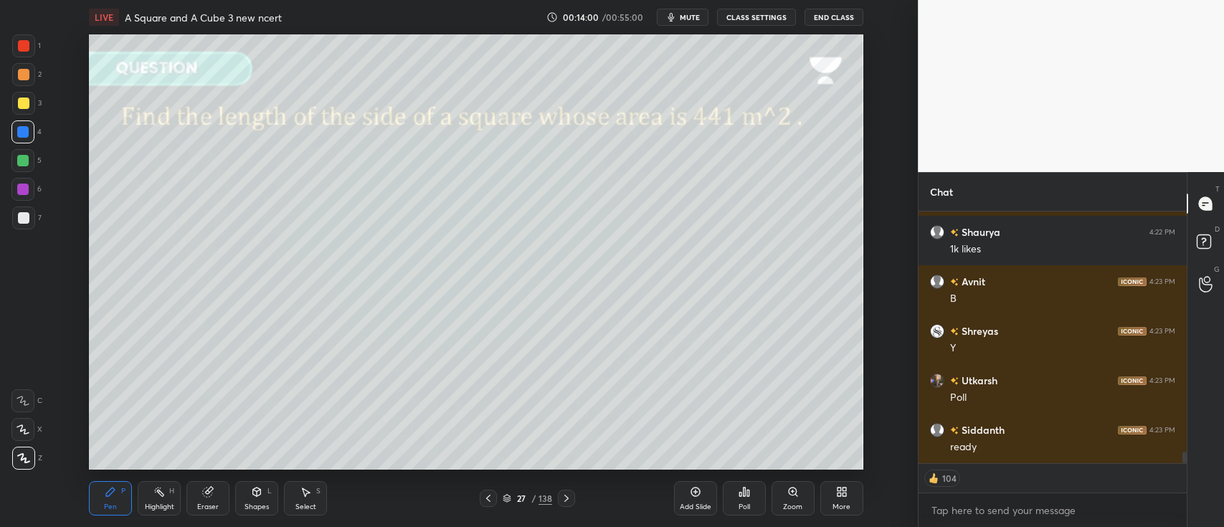
scroll to position [5194, 0]
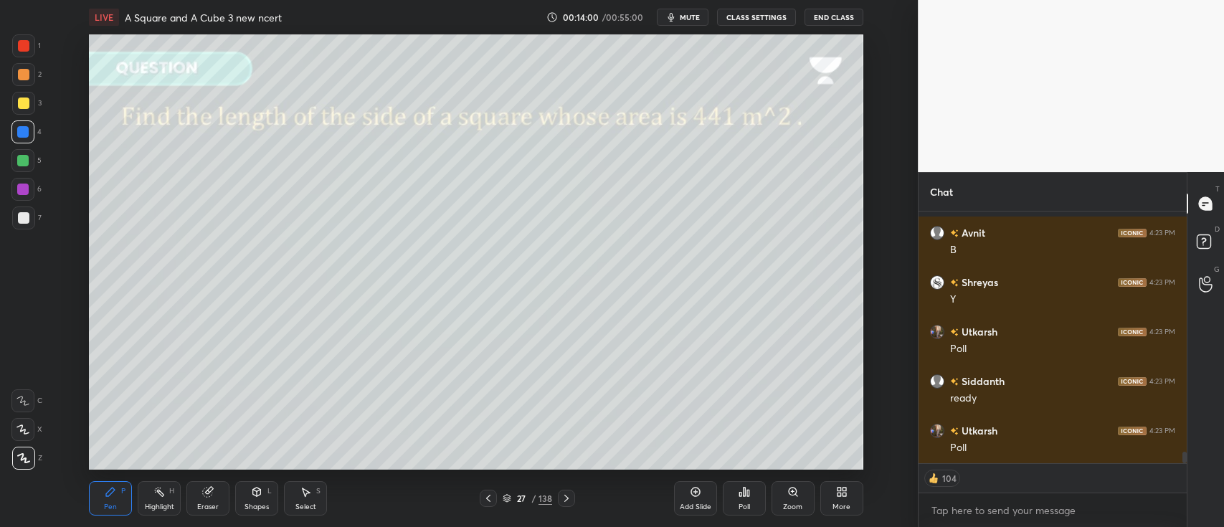
click at [742, 494] on icon at bounding box center [744, 491] width 11 height 11
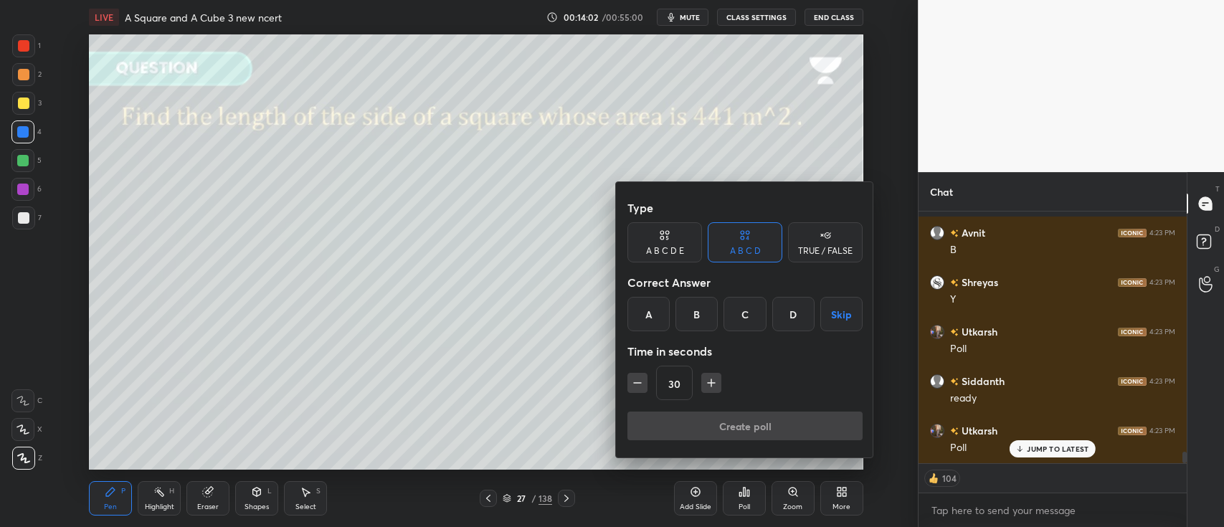
click at [702, 306] on div "B" at bounding box center [697, 314] width 42 height 34
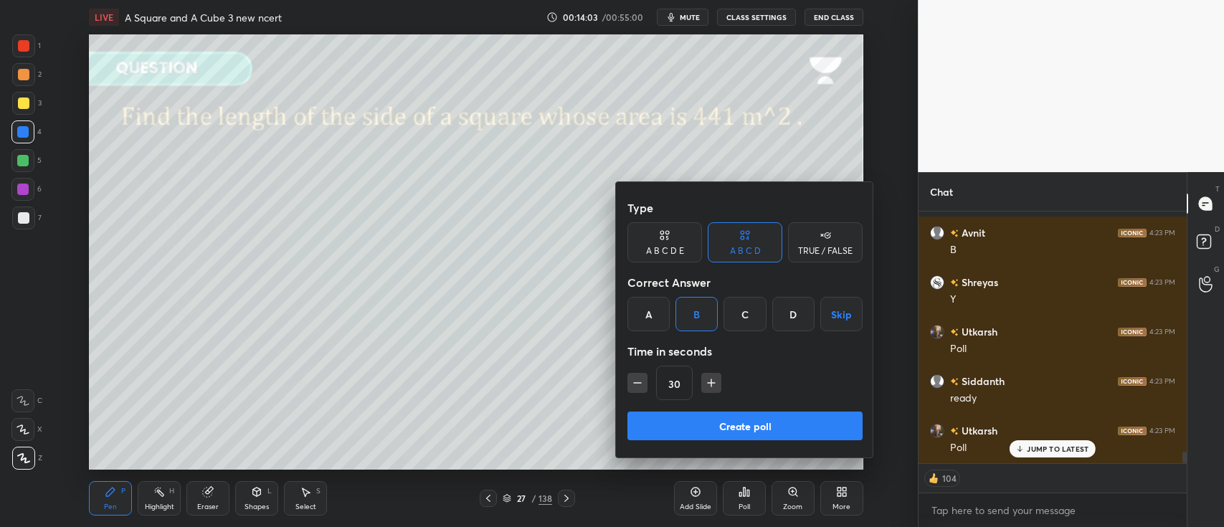
click at [737, 415] on button "Create poll" at bounding box center [745, 426] width 235 height 29
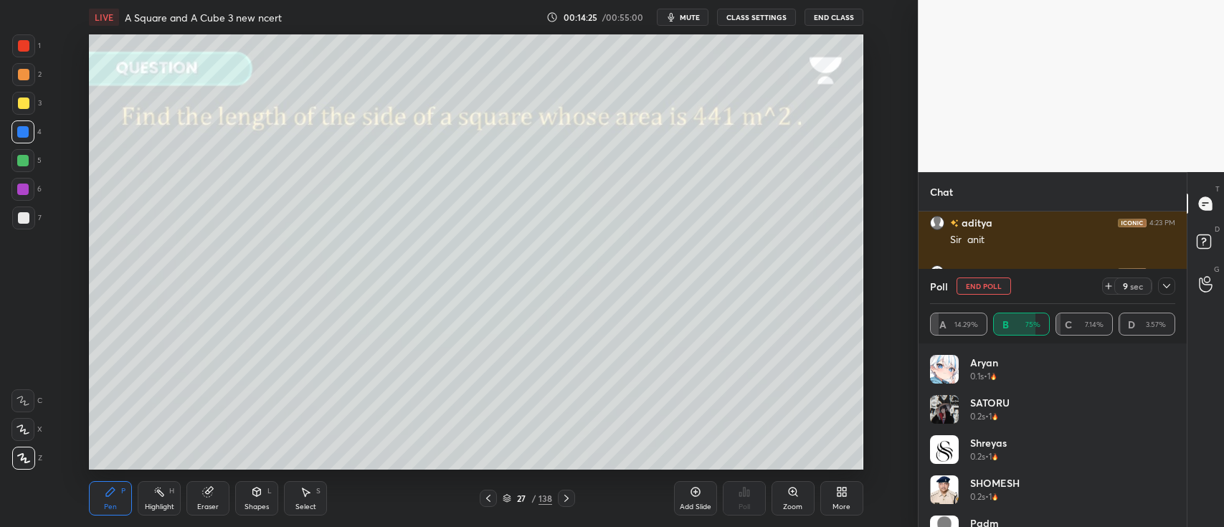
scroll to position [5502, 0]
click at [1171, 284] on icon at bounding box center [1166, 285] width 11 height 11
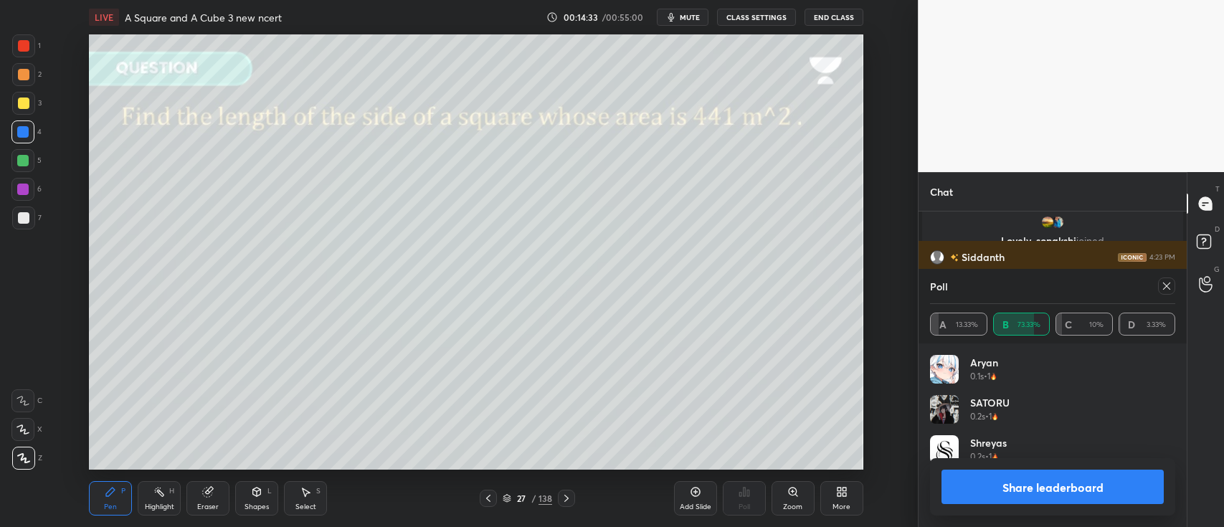
scroll to position [168, 241]
click at [988, 468] on div "Share leaderboard" at bounding box center [1052, 486] width 245 height 57
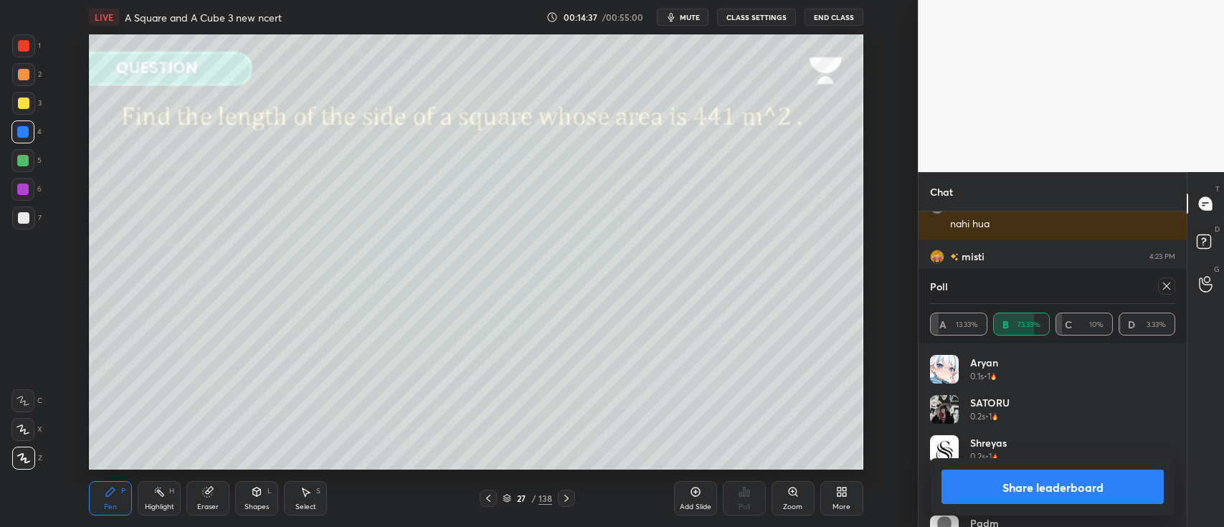
click at [1044, 487] on button "Share leaderboard" at bounding box center [1053, 487] width 222 height 34
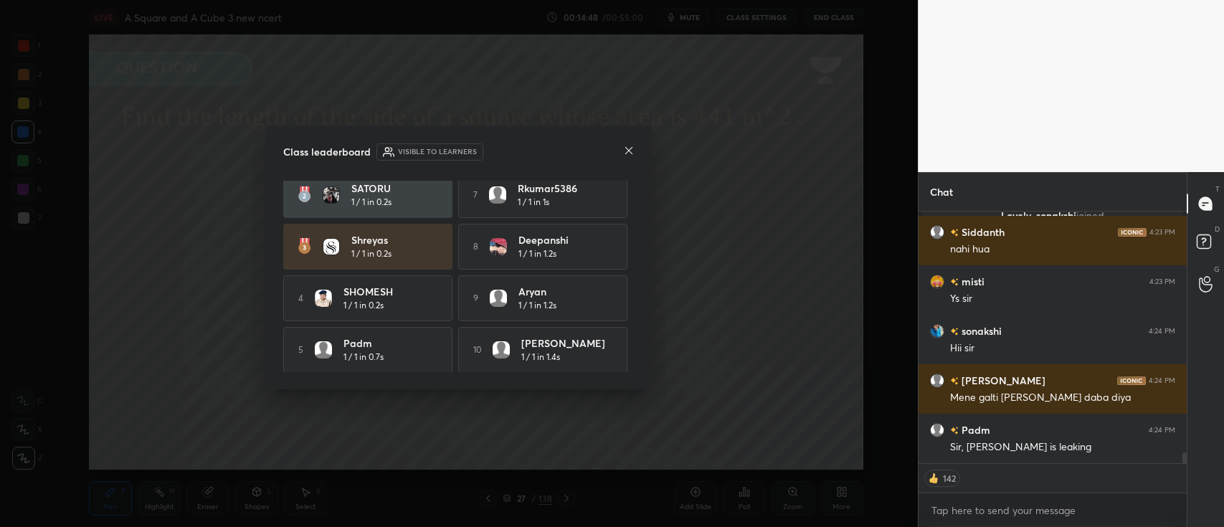
click at [626, 157] on div at bounding box center [628, 151] width 11 height 15
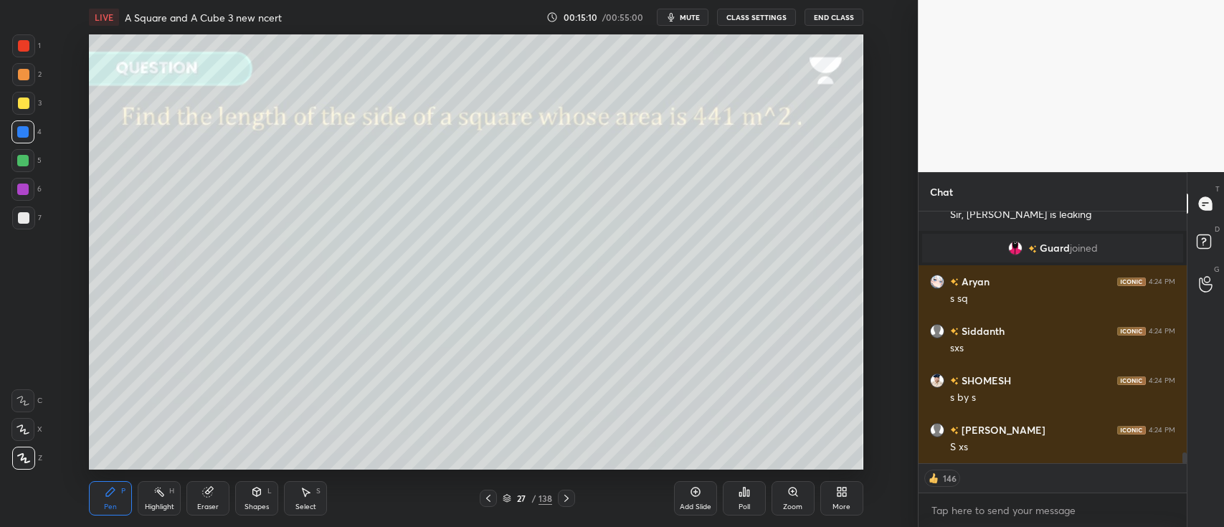
click at [29, 104] on div at bounding box center [23, 103] width 11 height 11
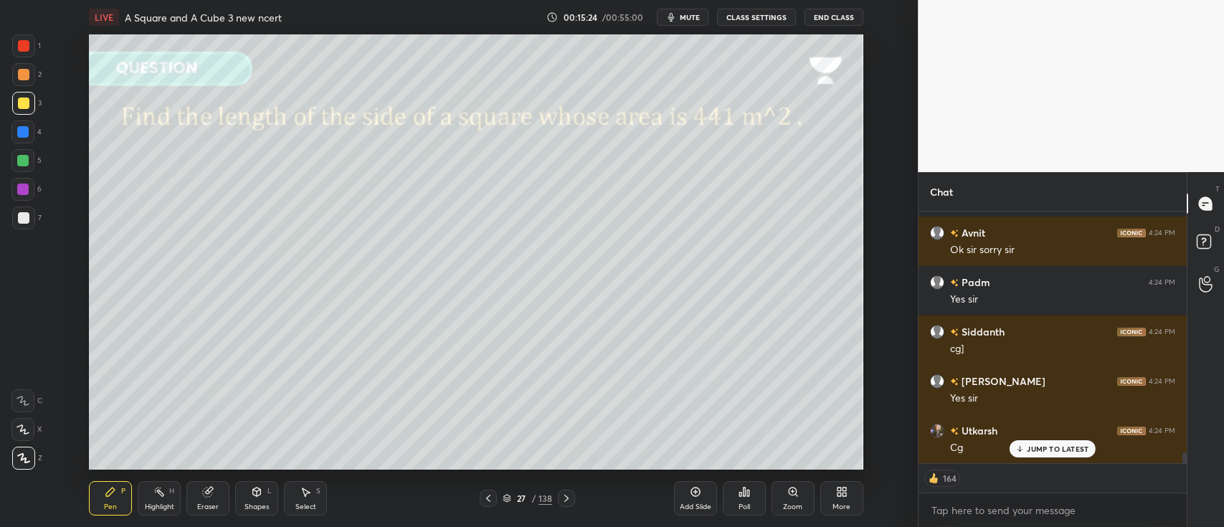
click at [511, 492] on div "27 / 138" at bounding box center [527, 498] width 49 height 13
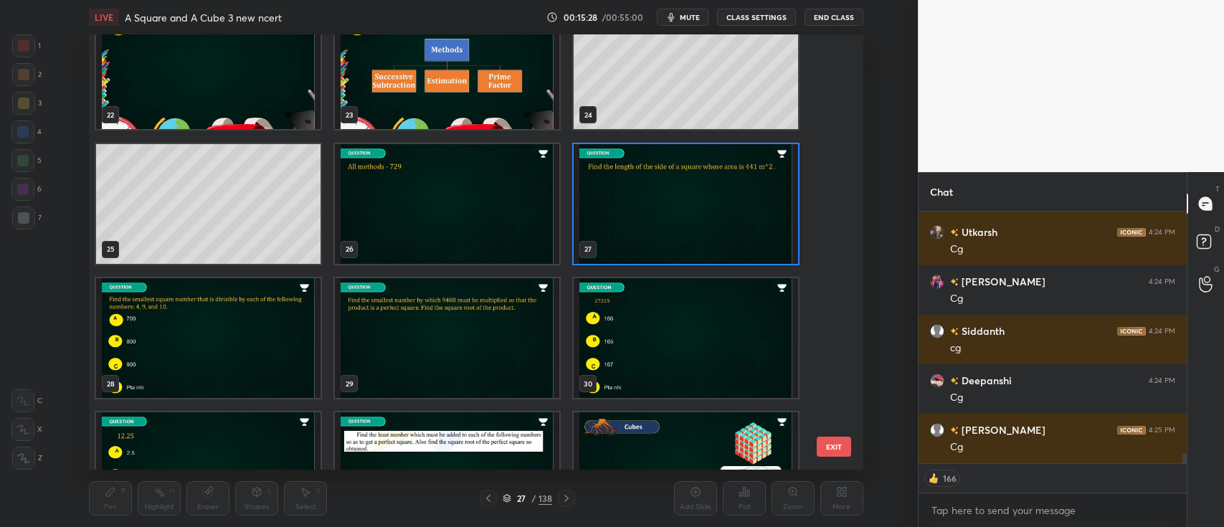
click at [231, 336] on img "grid" at bounding box center [208, 338] width 225 height 120
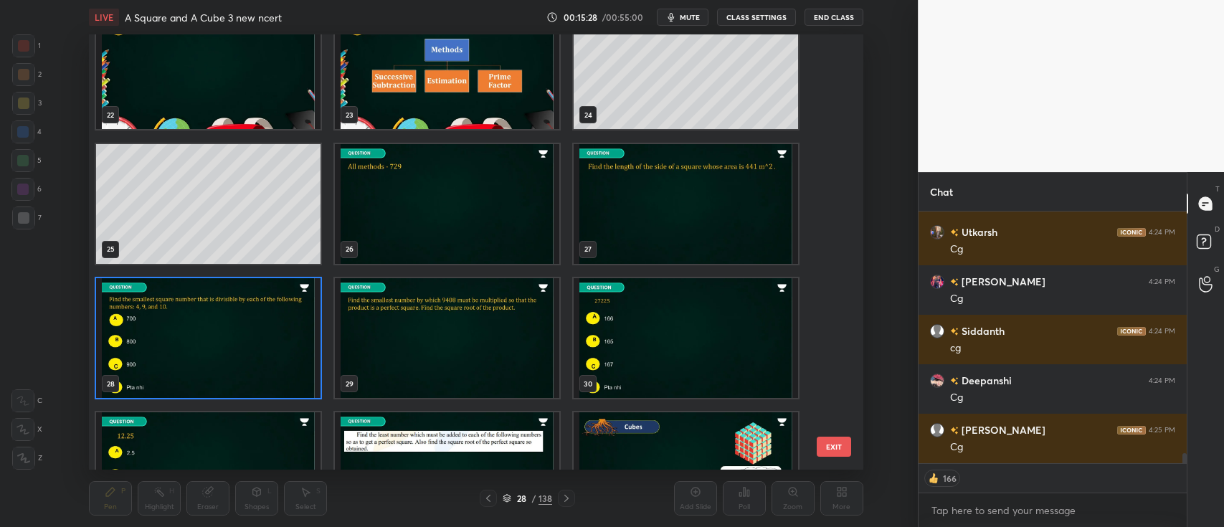
click at [238, 337] on img "grid" at bounding box center [208, 338] width 225 height 120
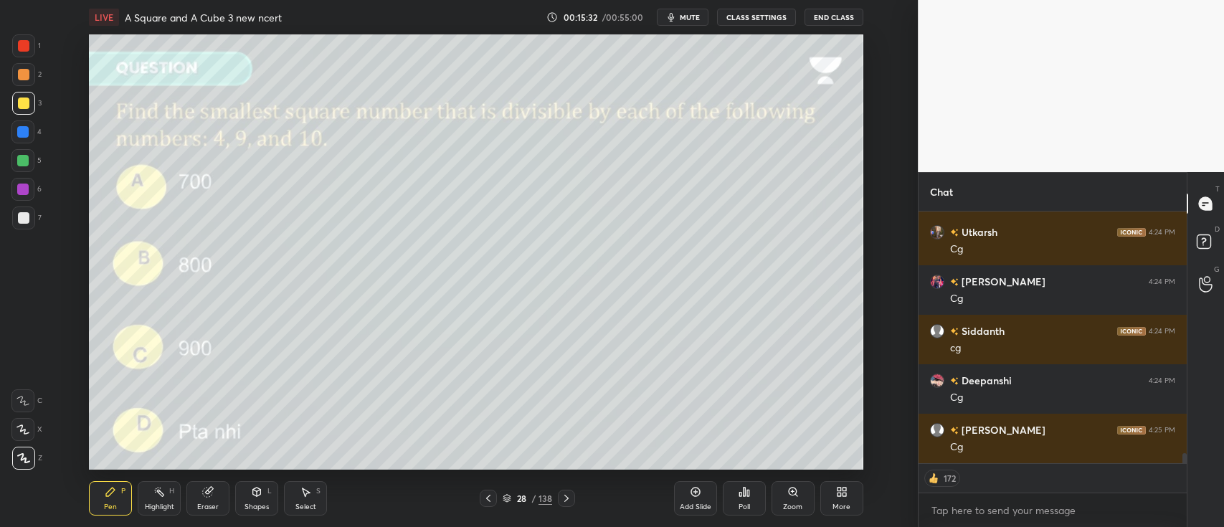
click at [29, 73] on div at bounding box center [23, 74] width 23 height 23
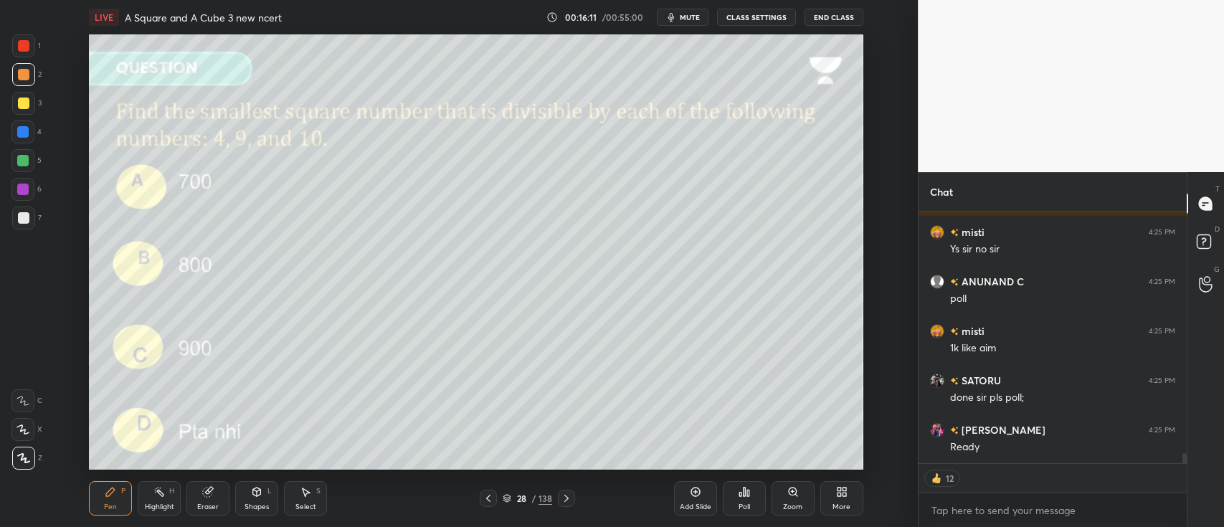
scroll to position [6314, 0]
click at [751, 487] on div "Poll" at bounding box center [744, 498] width 43 height 34
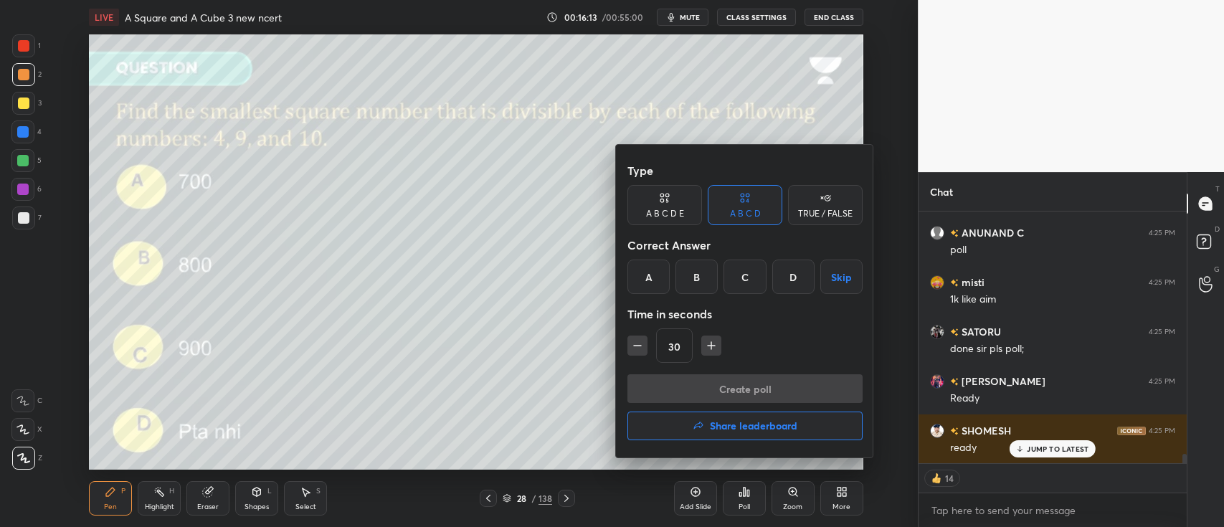
type textarea "x"
click at [719, 344] on button "button" at bounding box center [712, 346] width 20 height 20
click at [719, 346] on button "button" at bounding box center [712, 346] width 20 height 20
type input "60"
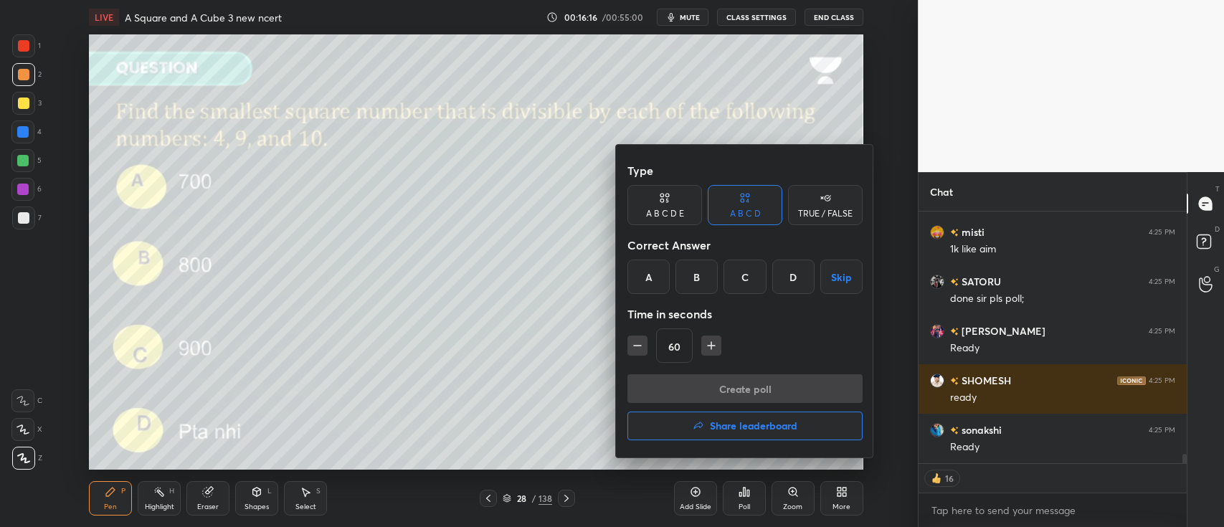
click at [746, 282] on div "C" at bounding box center [745, 277] width 42 height 34
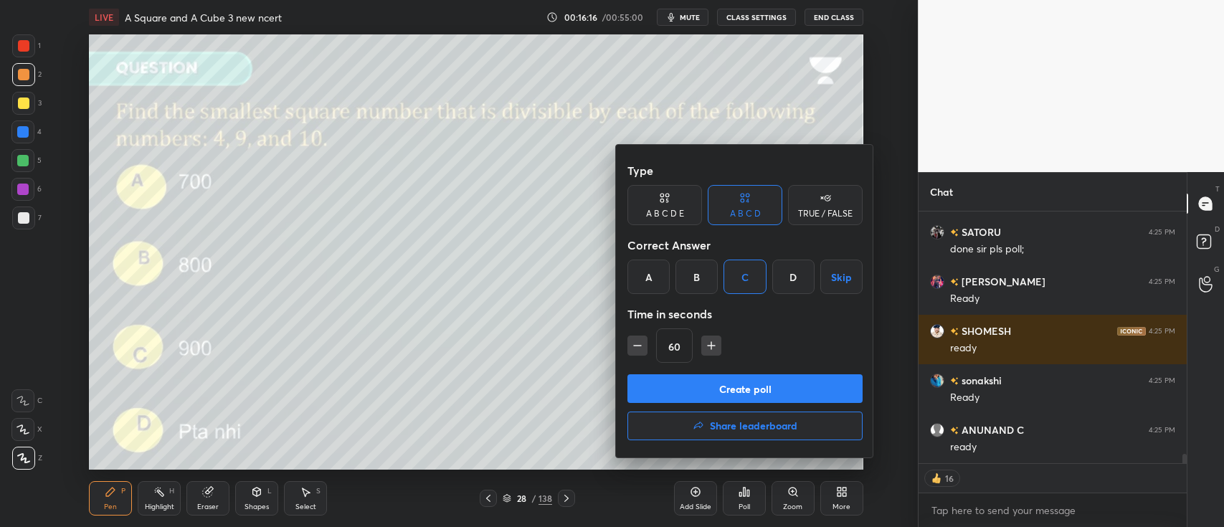
click at [757, 389] on button "Create poll" at bounding box center [745, 388] width 235 height 29
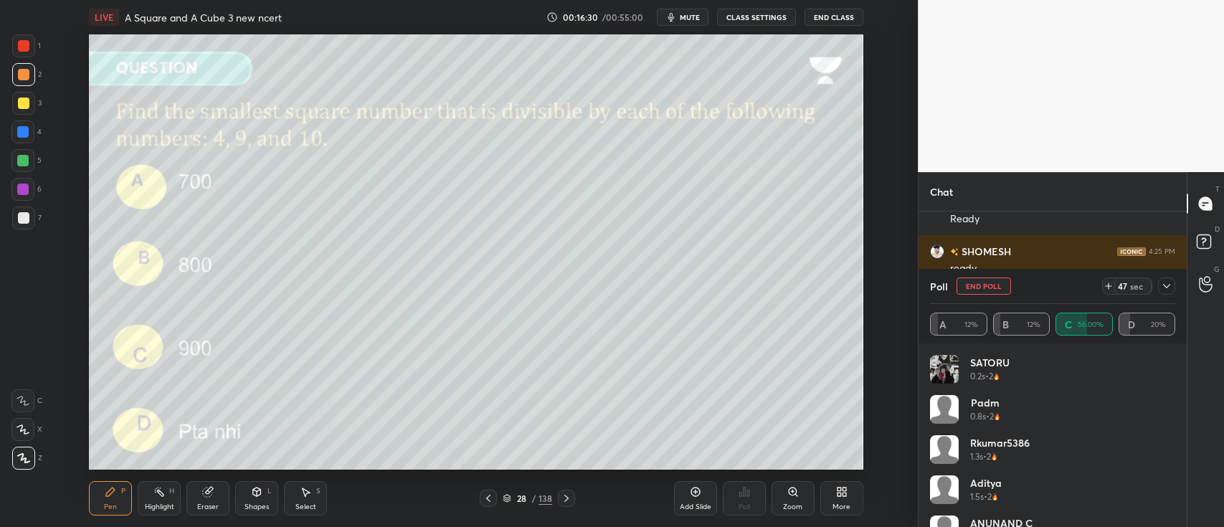
scroll to position [203, 264]
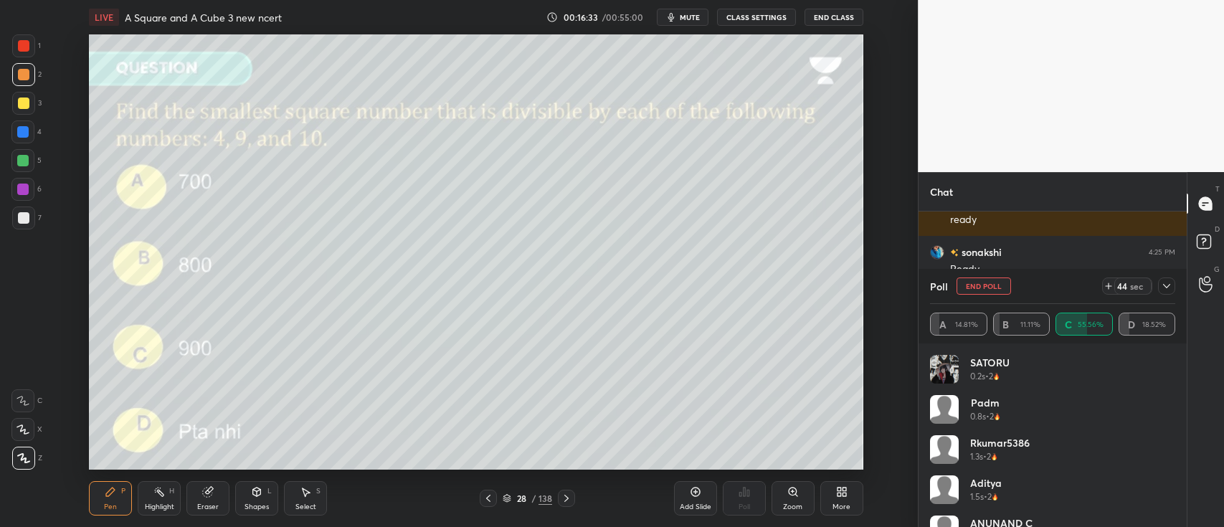
click at [1173, 282] on div at bounding box center [1166, 286] width 17 height 17
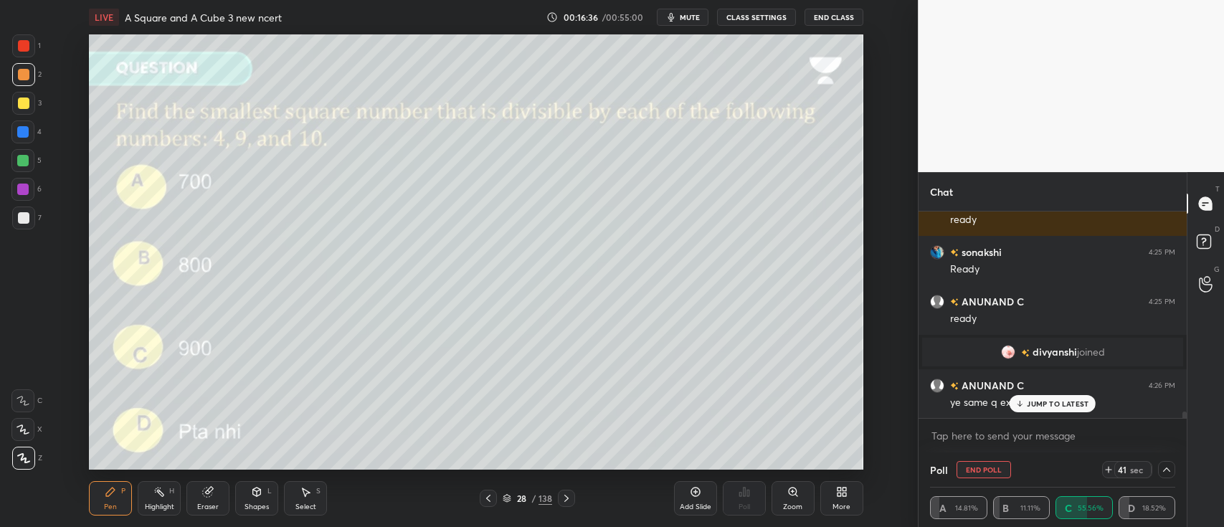
click at [29, 217] on div at bounding box center [23, 217] width 11 height 11
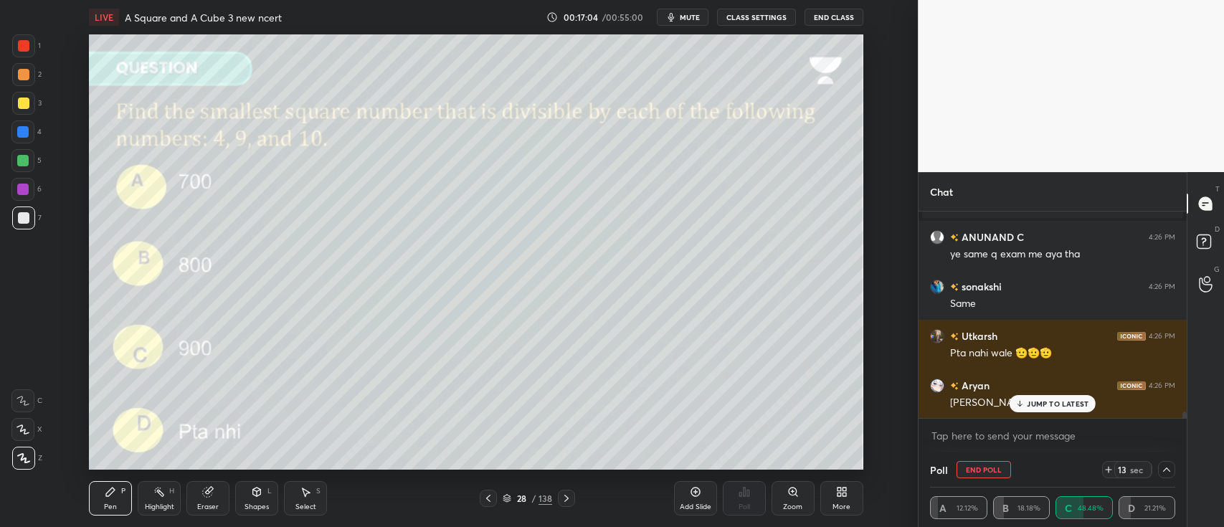
scroll to position [6411, 0]
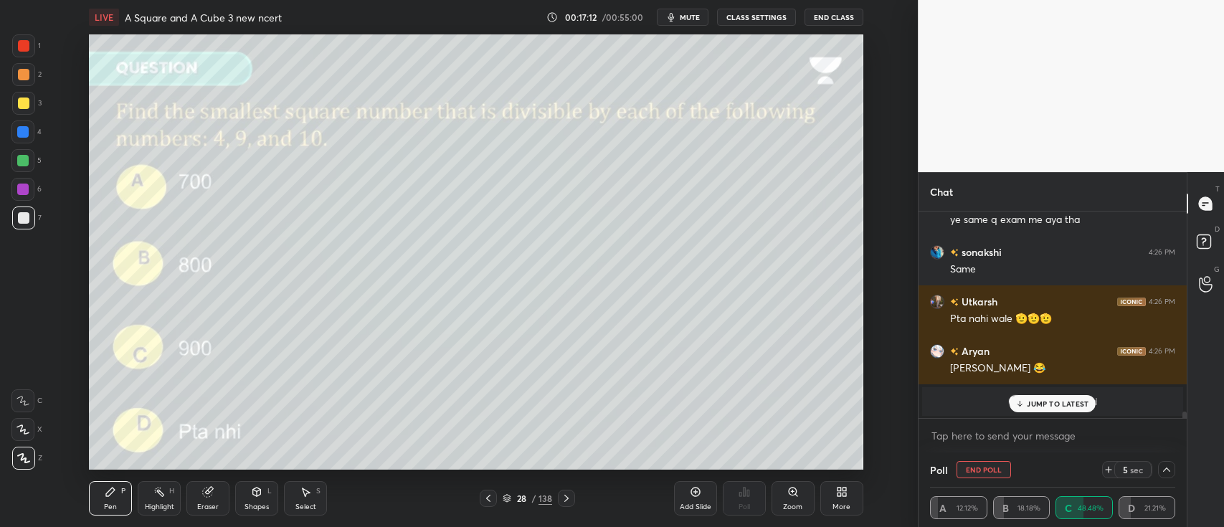
click at [1037, 400] on p "JUMP TO LATEST" at bounding box center [1058, 404] width 62 height 9
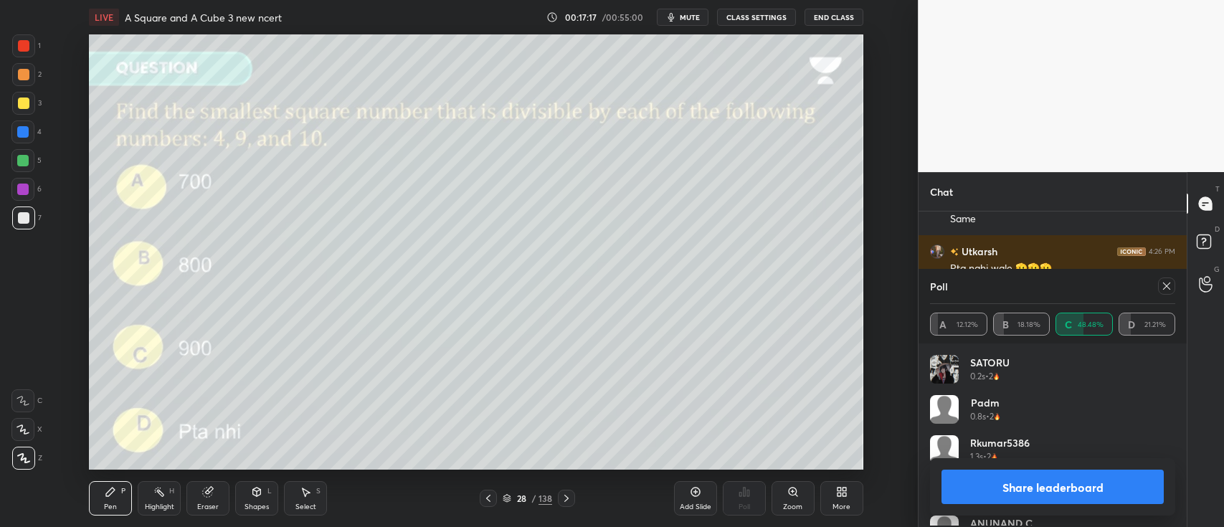
scroll to position [168, 241]
click at [1169, 283] on icon at bounding box center [1166, 285] width 11 height 11
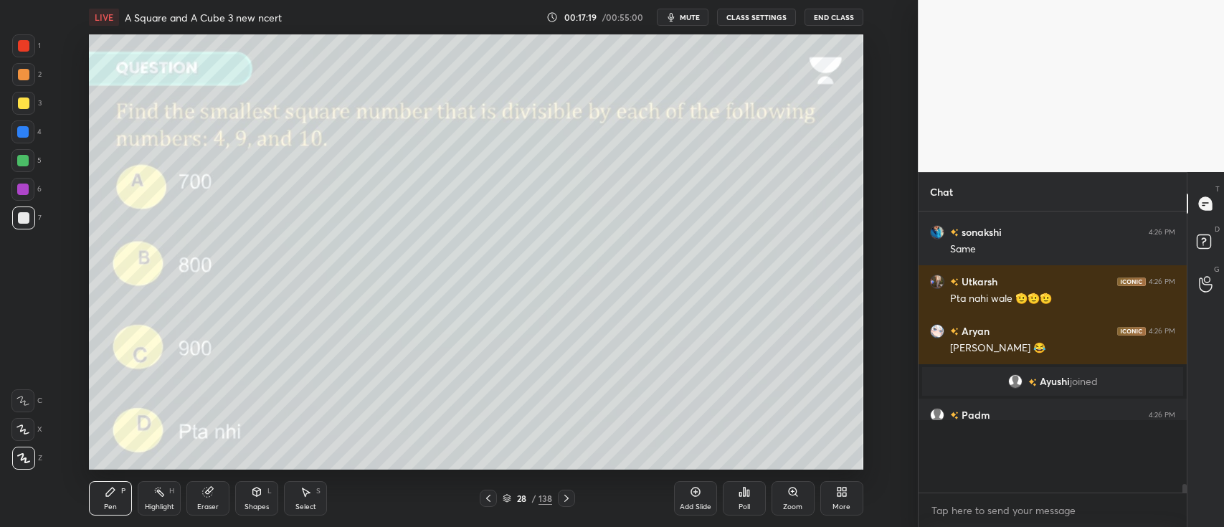
scroll to position [6391, 0]
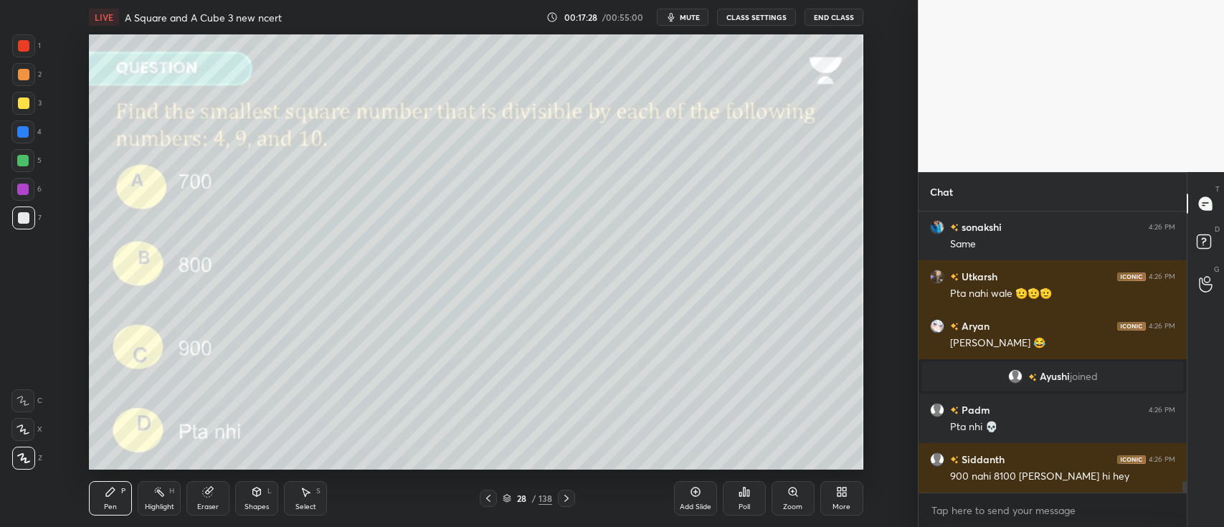
click at [29, 71] on div at bounding box center [23, 74] width 23 height 23
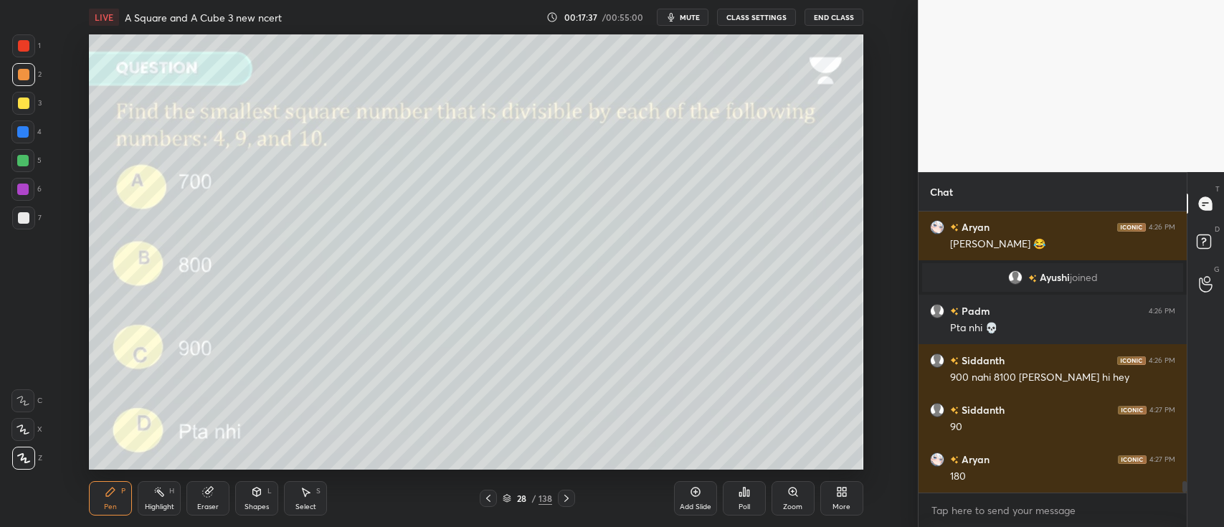
scroll to position [6584, 0]
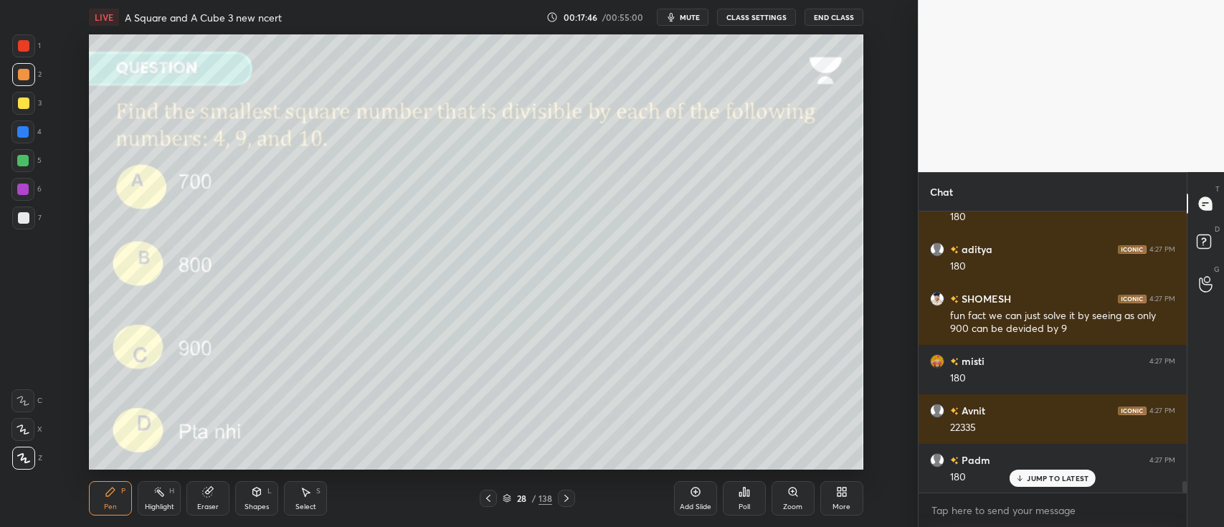
click at [23, 100] on div at bounding box center [23, 103] width 11 height 11
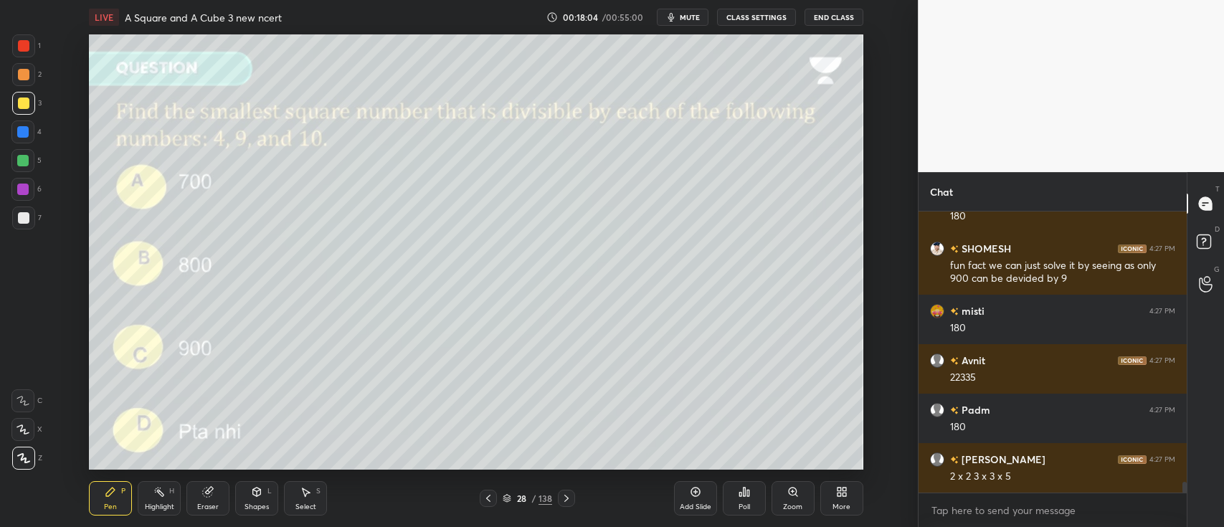
click at [24, 77] on div at bounding box center [23, 74] width 11 height 11
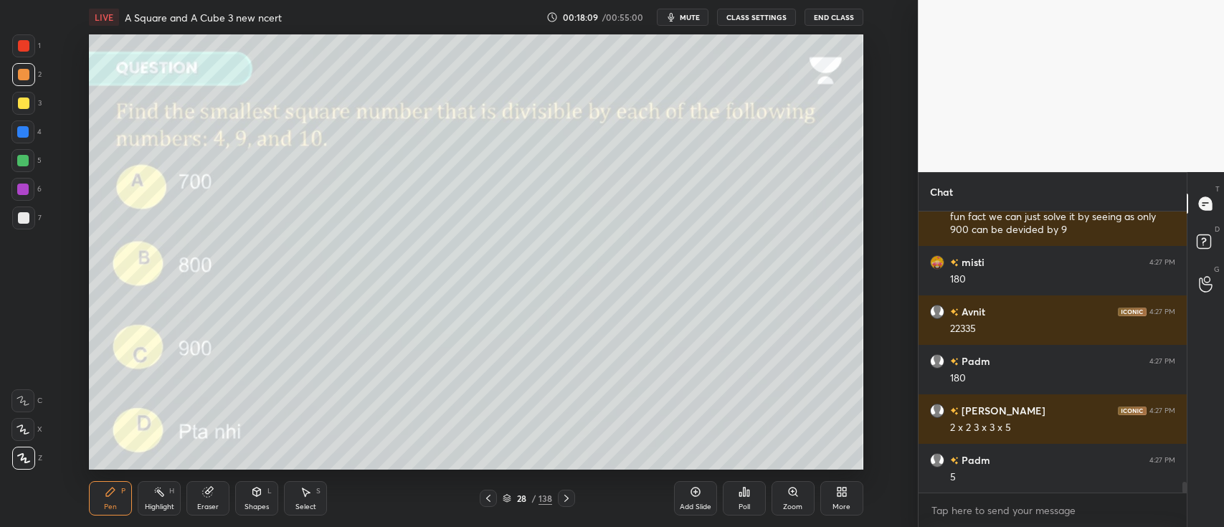
click at [864, 261] on div "Setting up your live class Poll for secs No correct answer Start poll" at bounding box center [476, 251] width 861 height 435
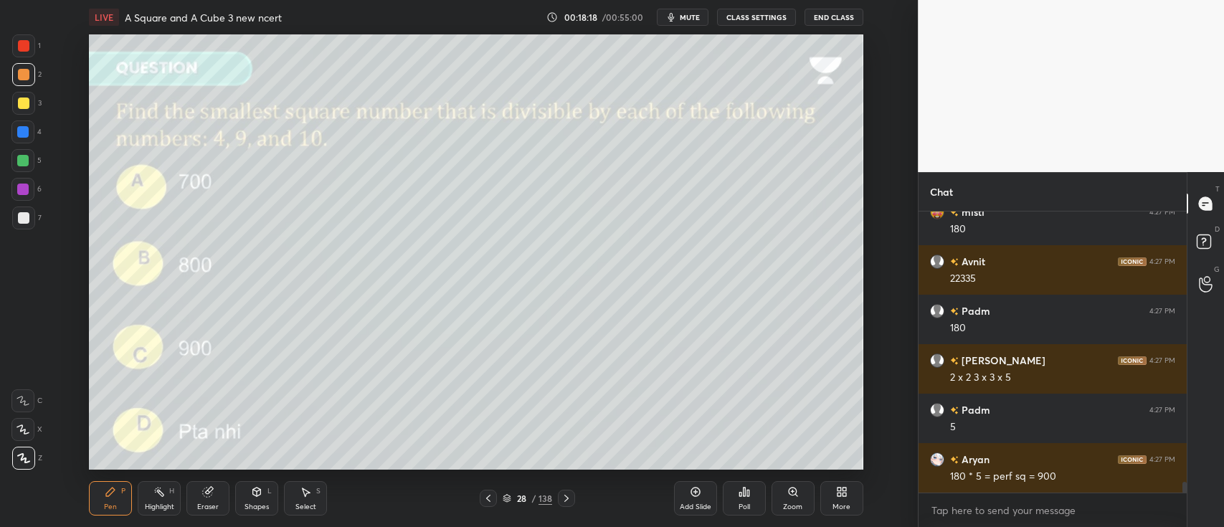
click at [166, 499] on div "Highlight H" at bounding box center [159, 498] width 43 height 34
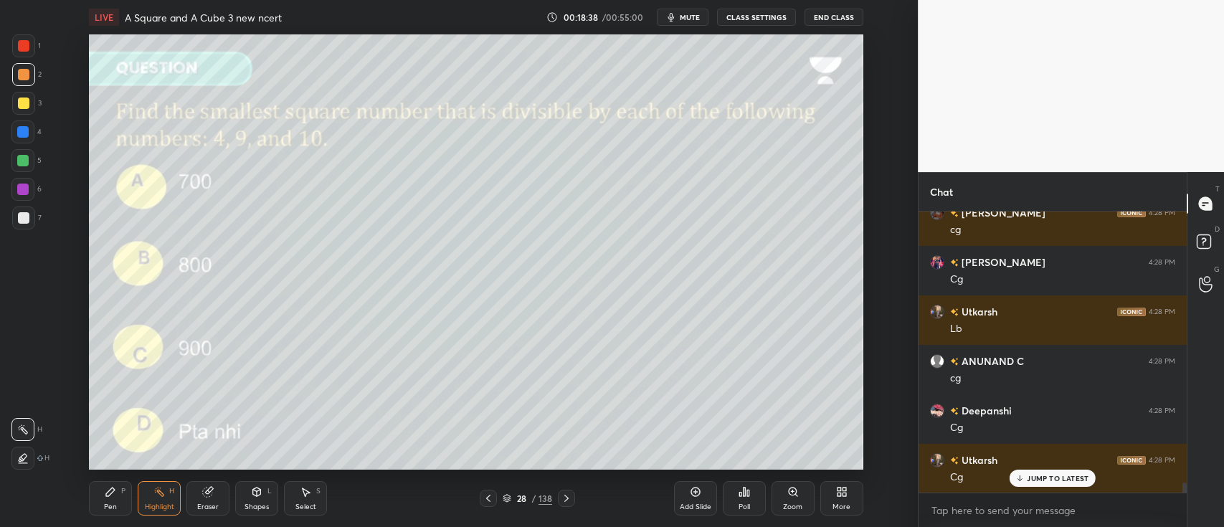
scroll to position [247, 264]
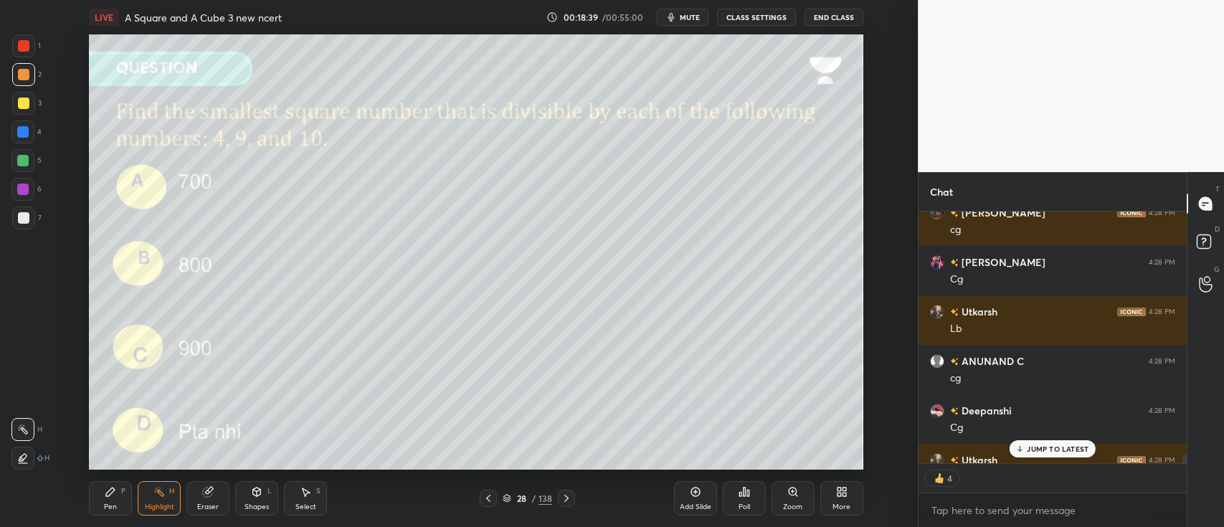
click at [506, 495] on icon at bounding box center [507, 498] width 9 height 9
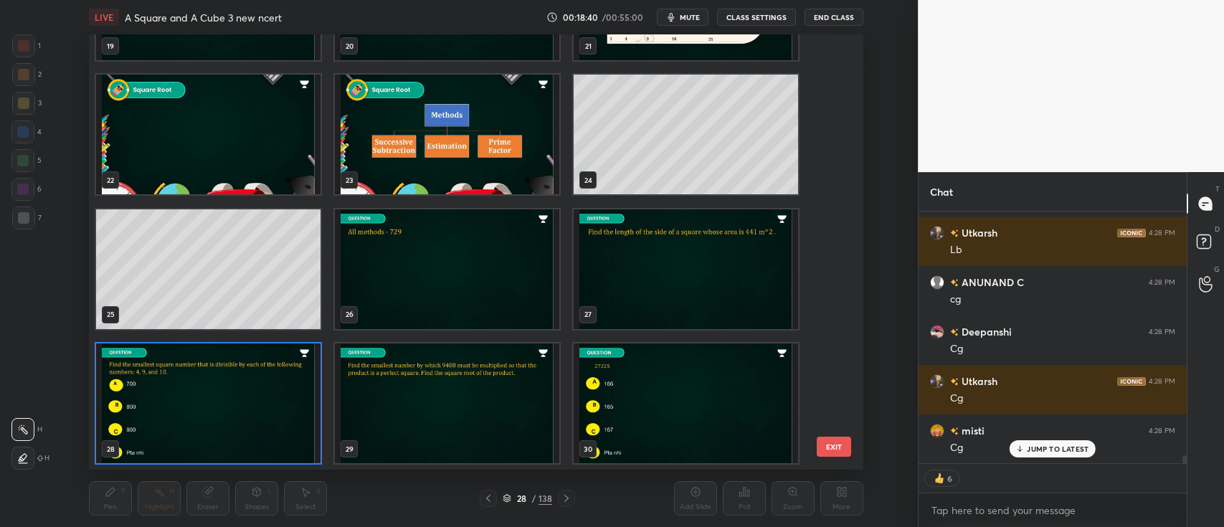
scroll to position [7815, 0]
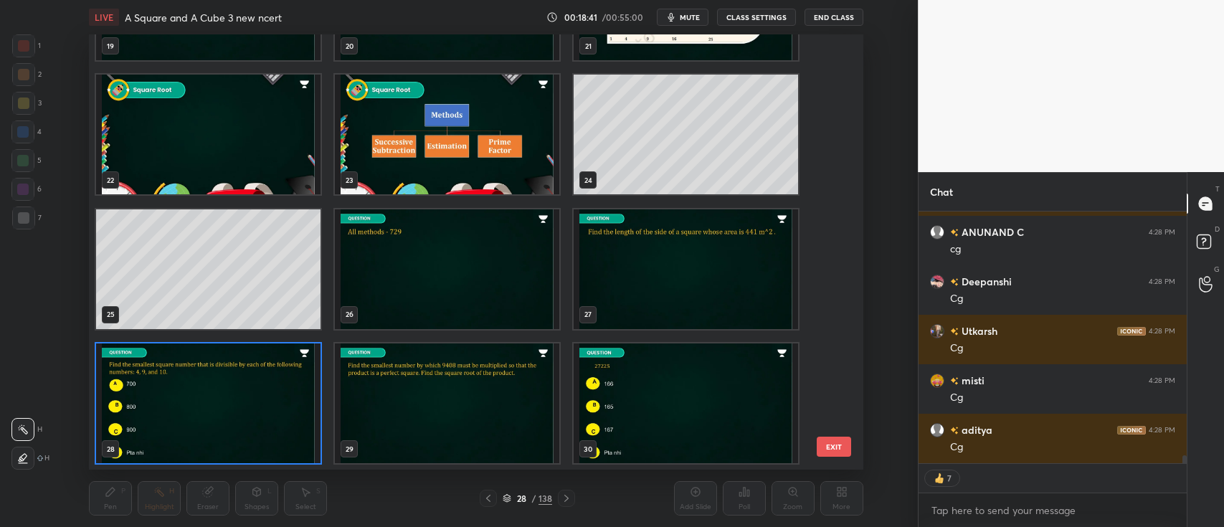
click at [505, 380] on img "grid" at bounding box center [447, 404] width 225 height 120
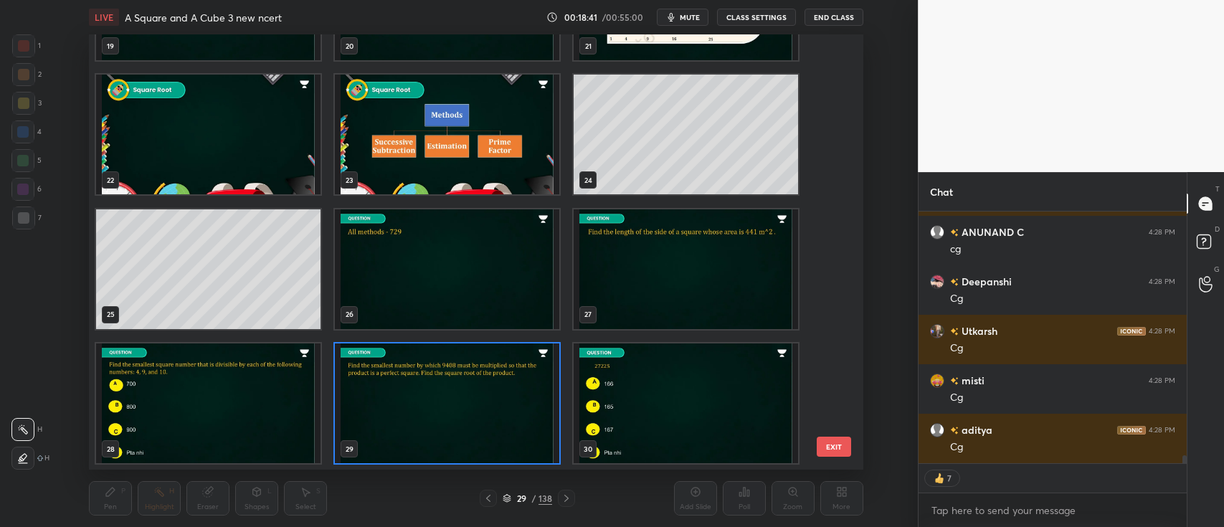
click at [505, 382] on img "grid" at bounding box center [447, 404] width 225 height 120
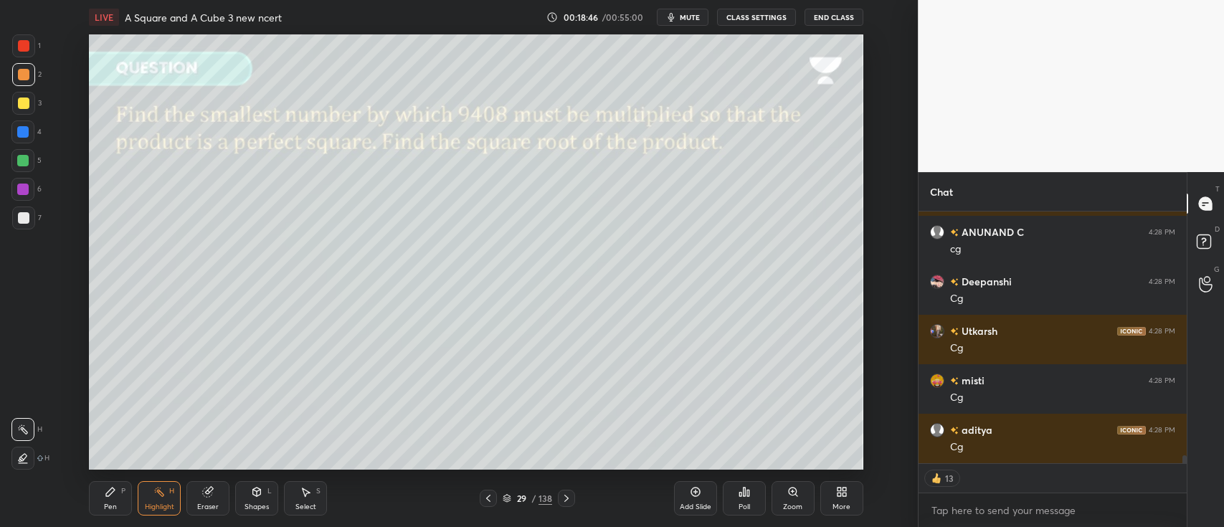
scroll to position [7863, 0]
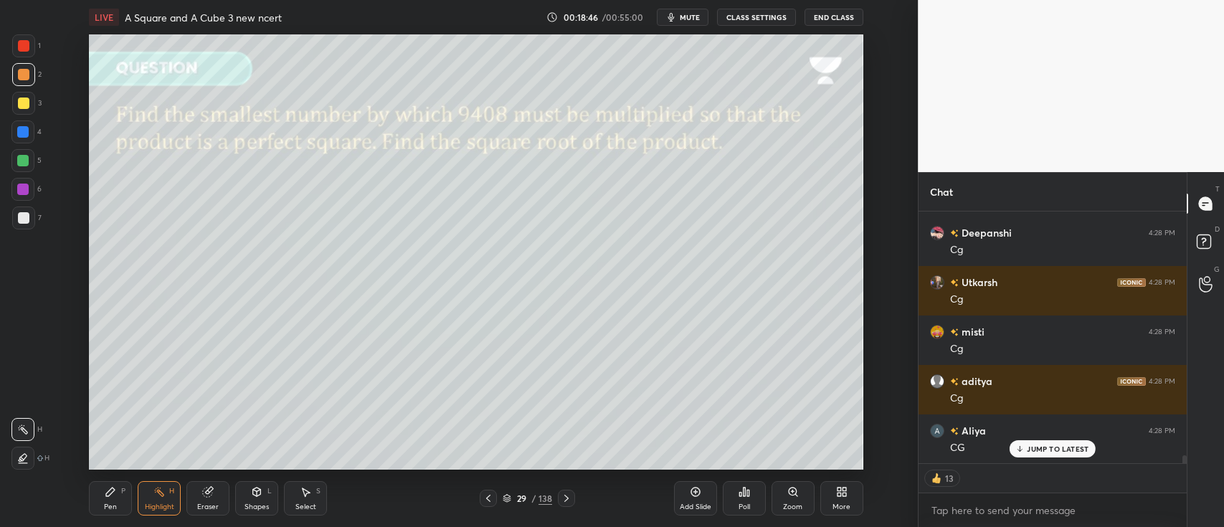
click at [115, 489] on icon at bounding box center [110, 491] width 11 height 11
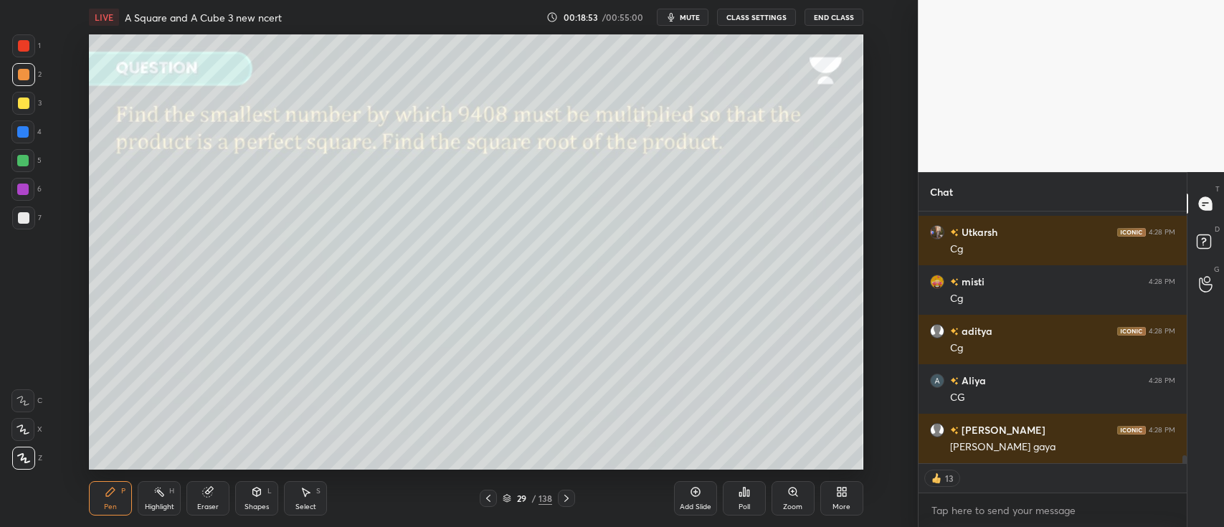
type textarea "x"
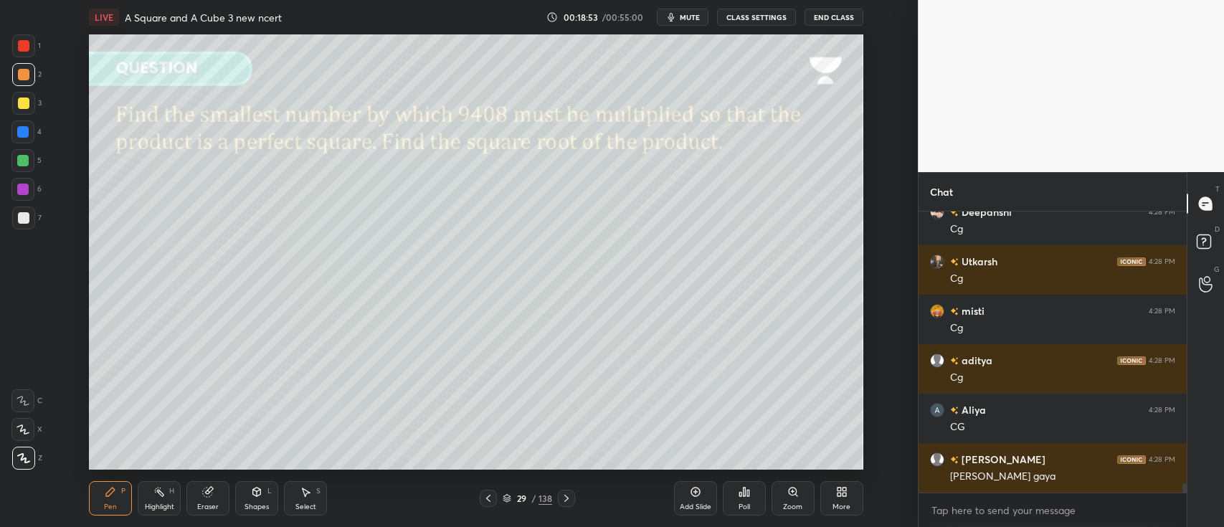
scroll to position [278, 264]
click at [23, 107] on div at bounding box center [23, 103] width 11 height 11
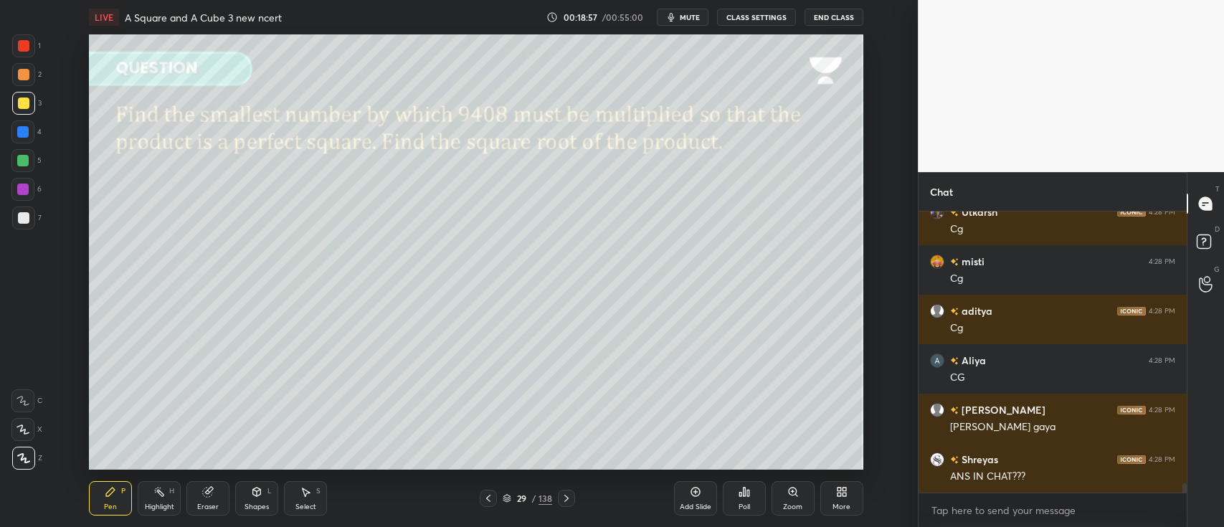
click at [20, 72] on div at bounding box center [23, 74] width 11 height 11
click at [27, 218] on div at bounding box center [23, 217] width 11 height 11
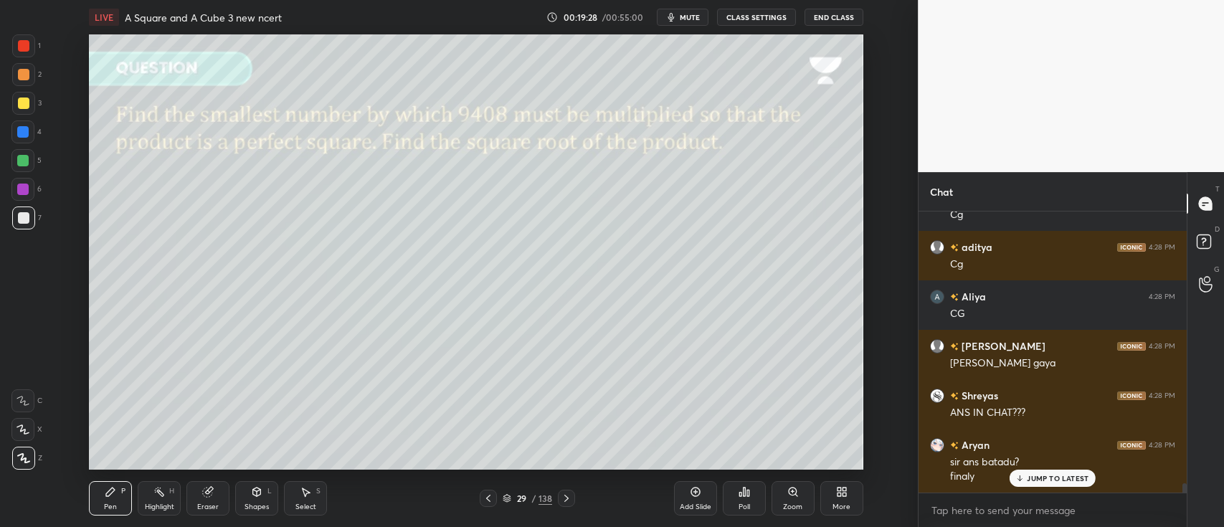
scroll to position [8046, 0]
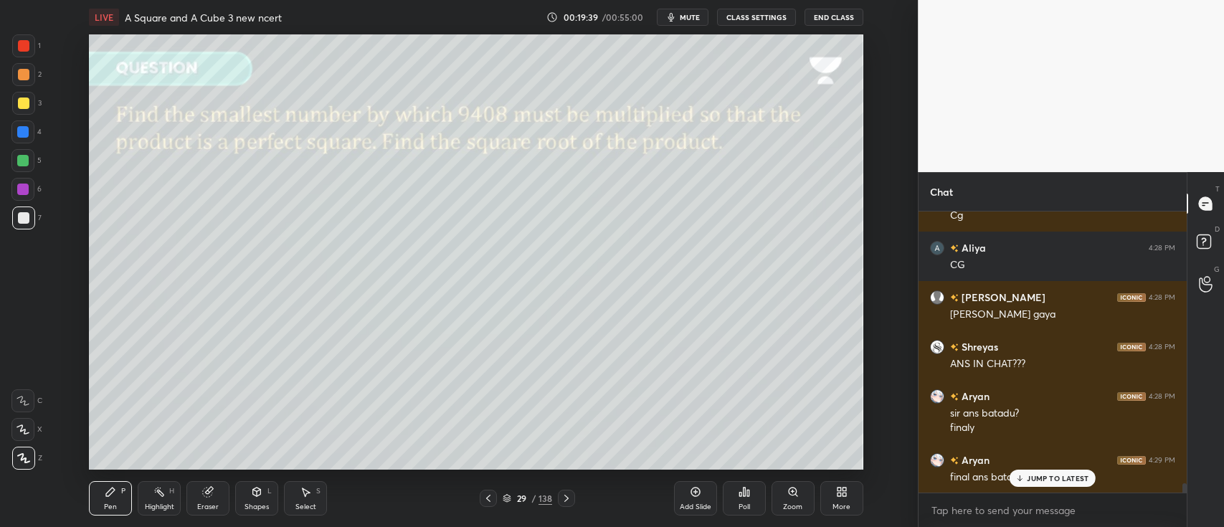
click at [25, 103] on div at bounding box center [23, 103] width 11 height 11
click at [24, 214] on div at bounding box center [23, 217] width 11 height 11
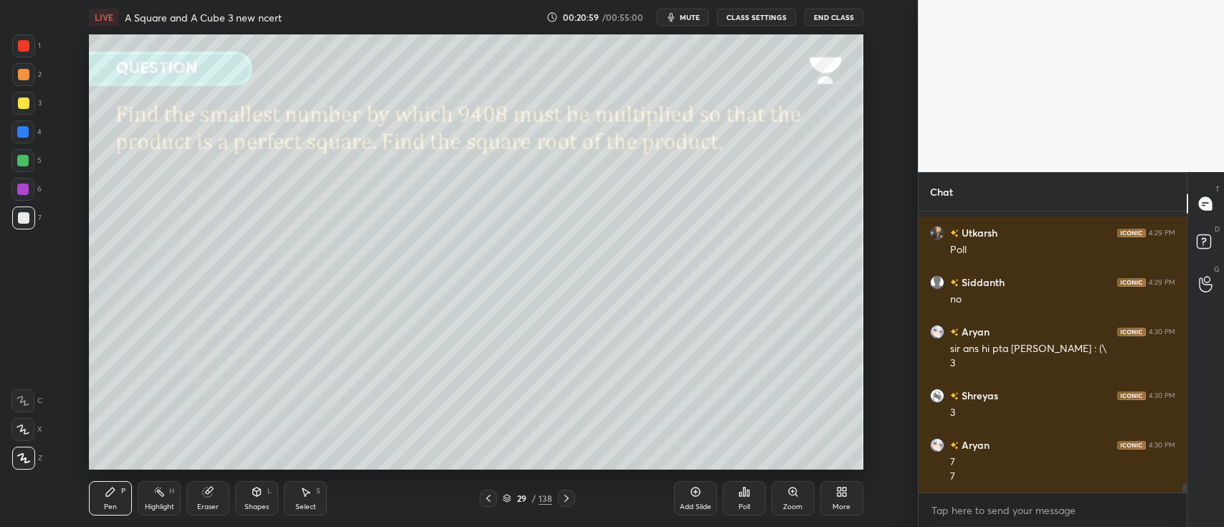
scroll to position [8535, 0]
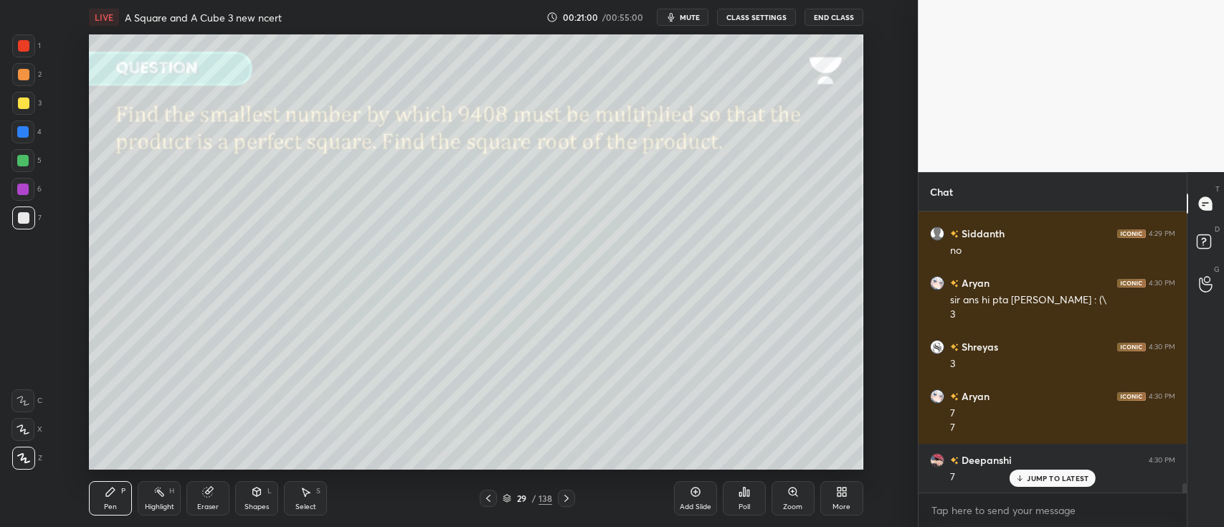
click at [24, 101] on div at bounding box center [23, 103] width 11 height 11
click at [754, 501] on div "Poll" at bounding box center [744, 498] width 43 height 34
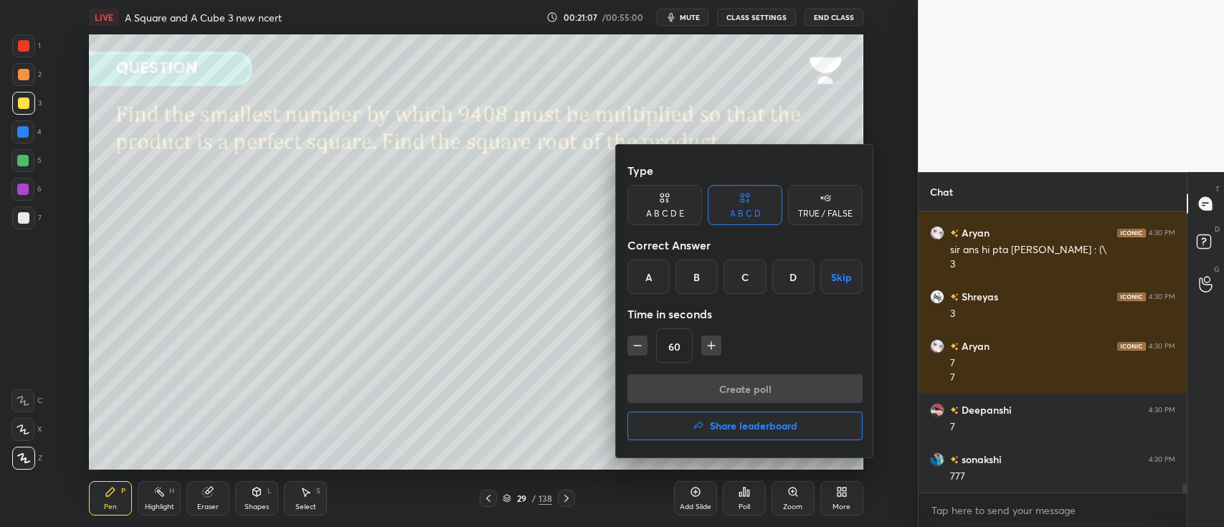
scroll to position [8634, 0]
click at [694, 260] on div "B" at bounding box center [697, 277] width 42 height 34
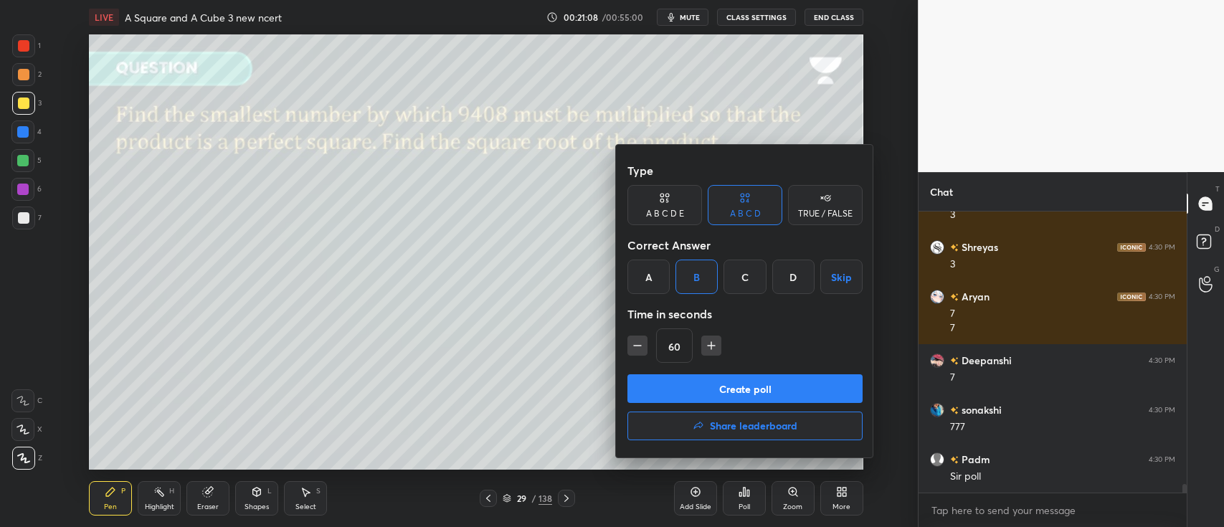
click at [637, 342] on icon "button" at bounding box center [638, 346] width 14 height 14
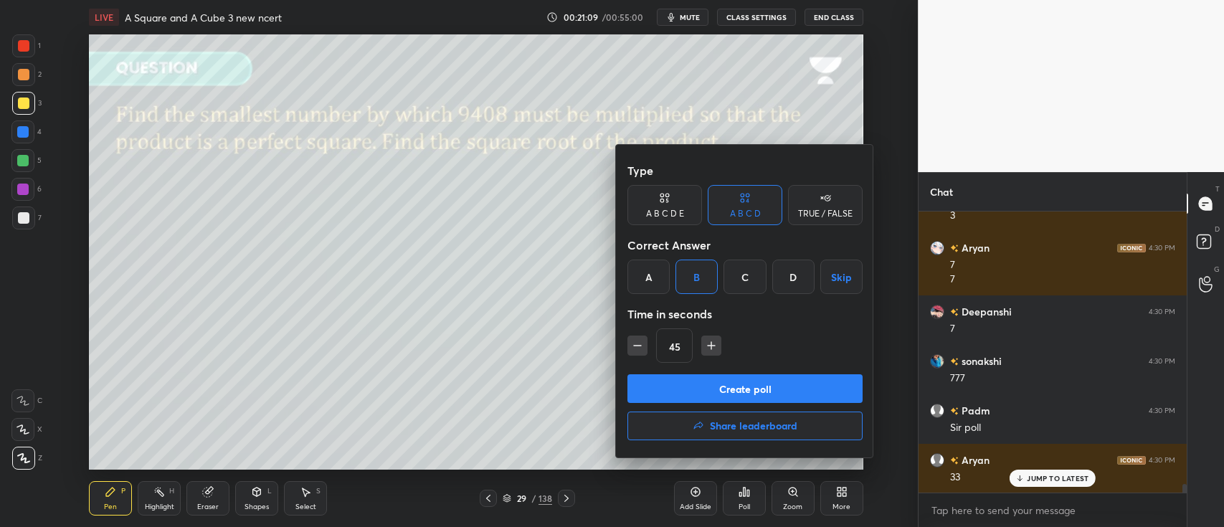
click at [639, 344] on icon "button" at bounding box center [638, 346] width 14 height 14
type input "30"
click at [735, 385] on button "Create poll" at bounding box center [745, 388] width 235 height 29
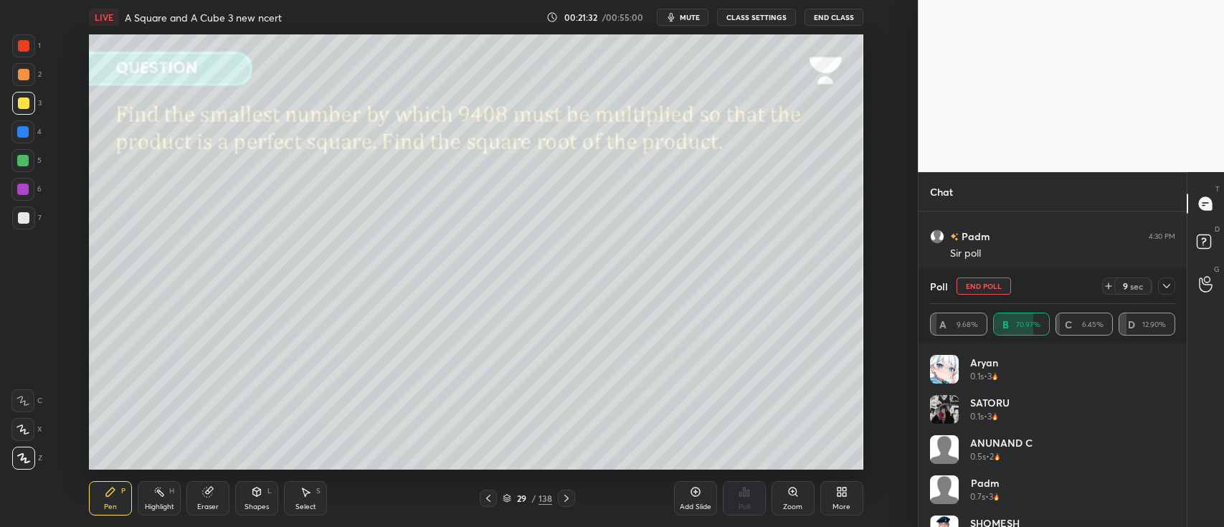
scroll to position [8906, 0]
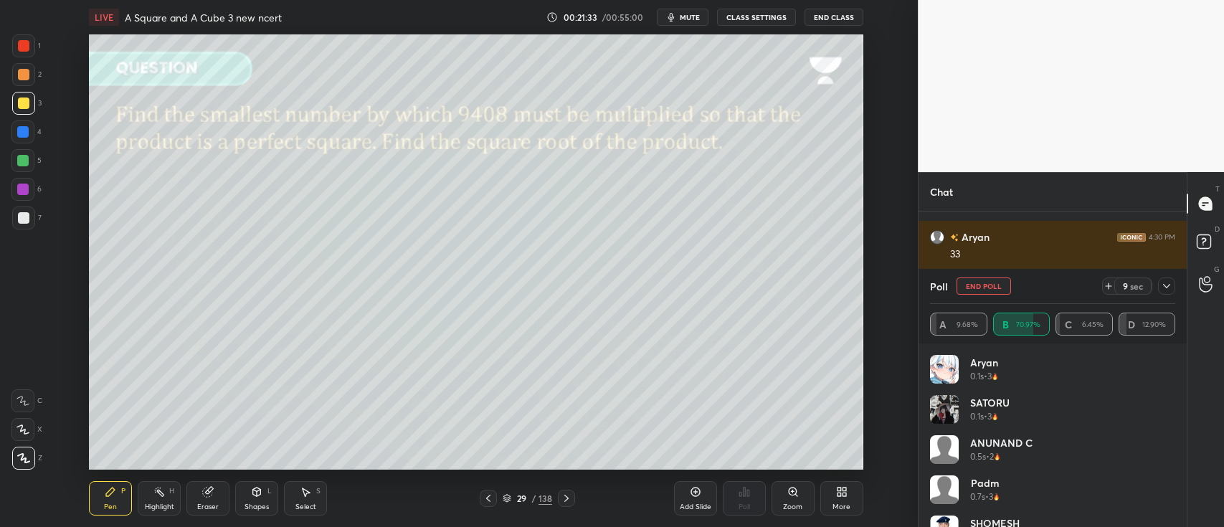
click at [1170, 287] on icon at bounding box center [1166, 285] width 11 height 11
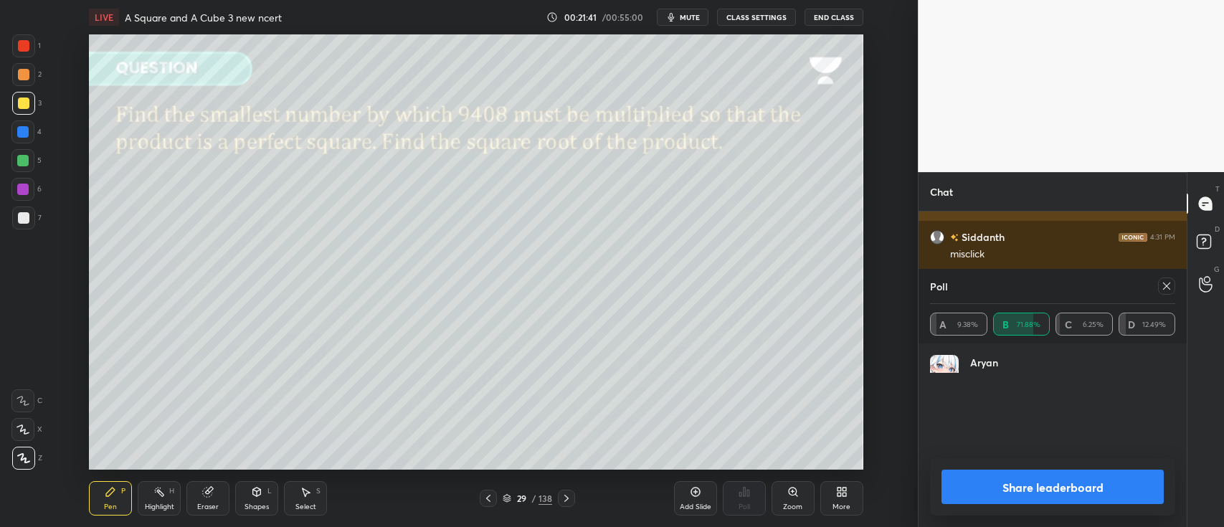
scroll to position [167, 241]
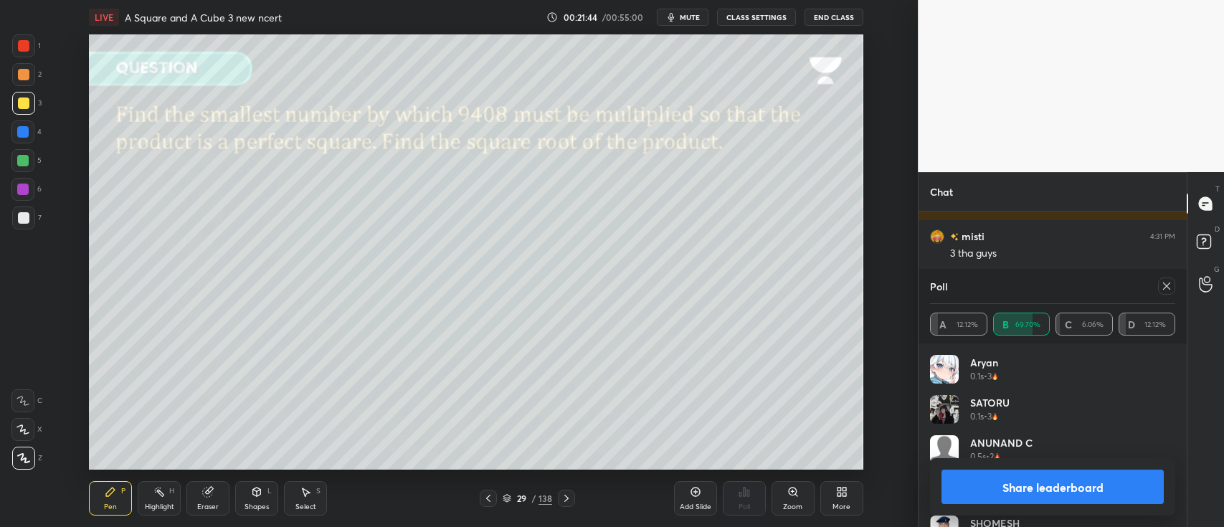
click at [1166, 283] on icon at bounding box center [1166, 285] width 11 height 11
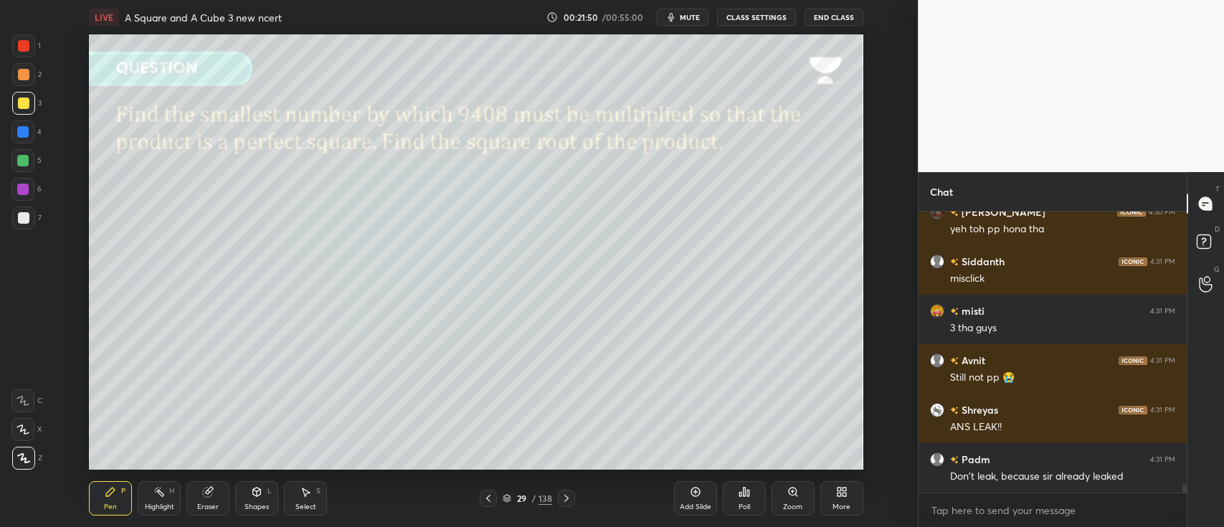
click at [25, 218] on div at bounding box center [23, 217] width 11 height 11
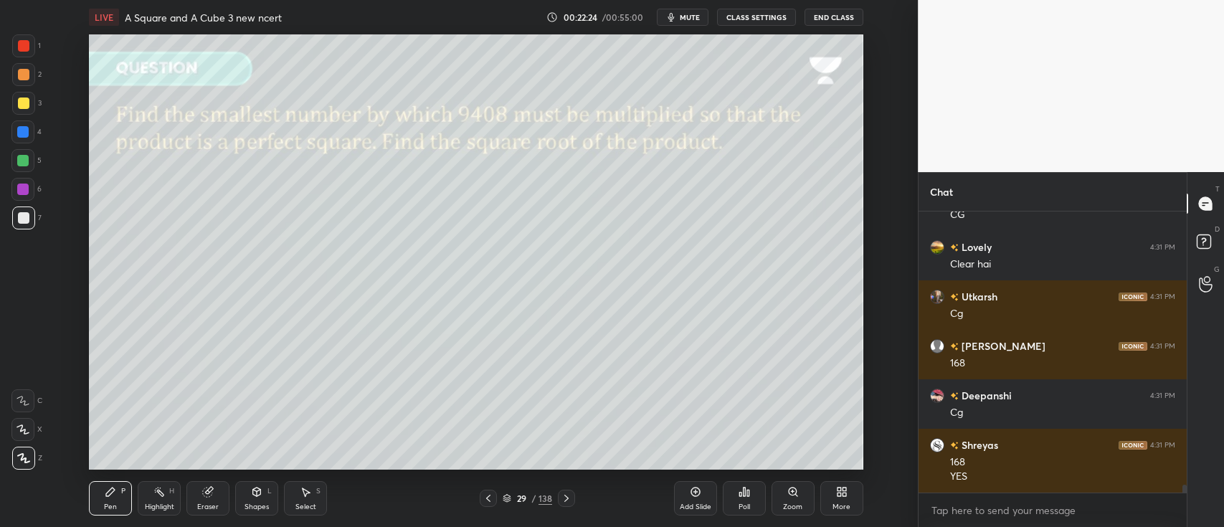
click at [504, 494] on icon at bounding box center [507, 498] width 9 height 9
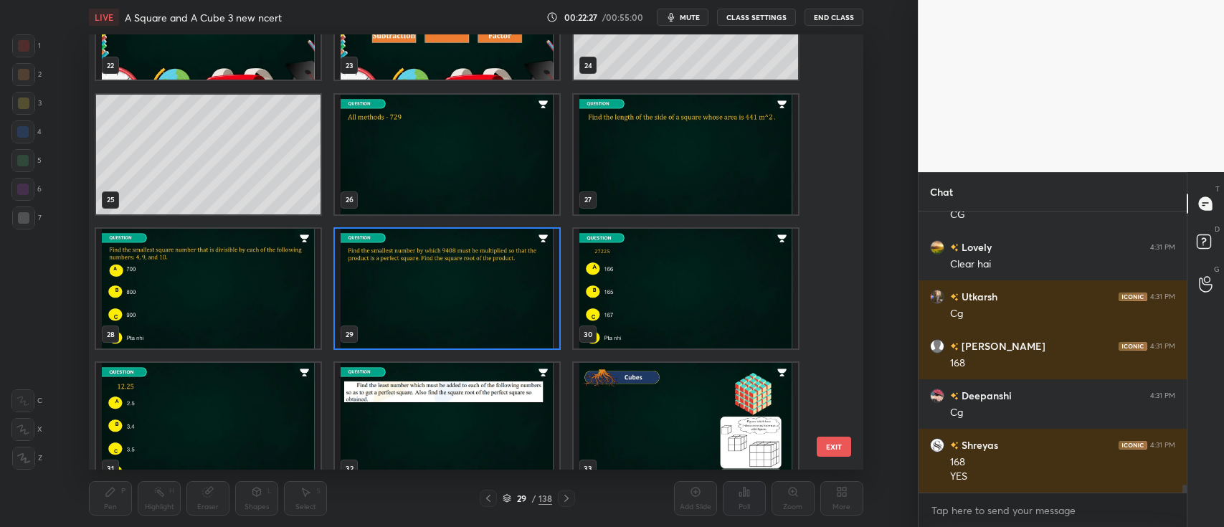
click at [623, 301] on img "grid" at bounding box center [686, 289] width 225 height 120
click at [626, 302] on img "grid" at bounding box center [686, 289] width 225 height 120
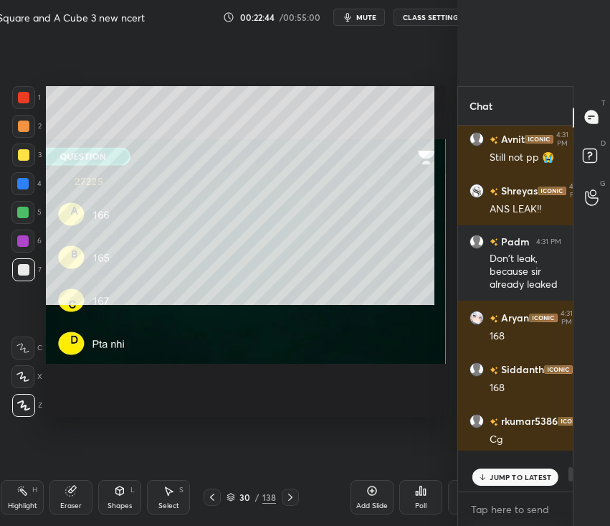
type textarea "x"
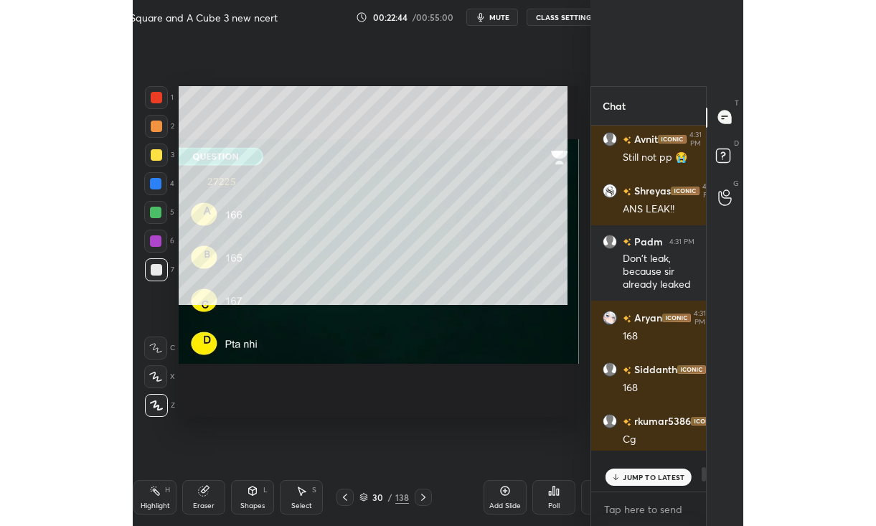
scroll to position [71298, 71132]
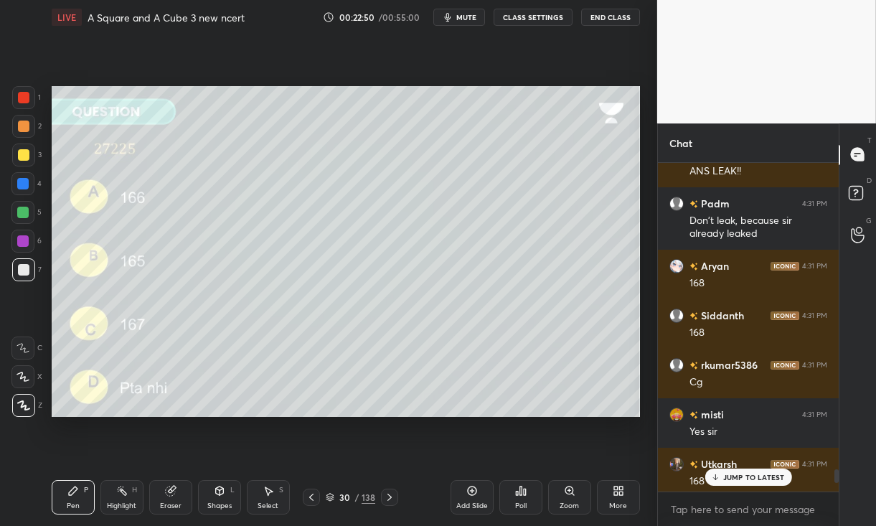
click at [750, 473] on p "JUMP TO LATEST" at bounding box center [753, 477] width 62 height 9
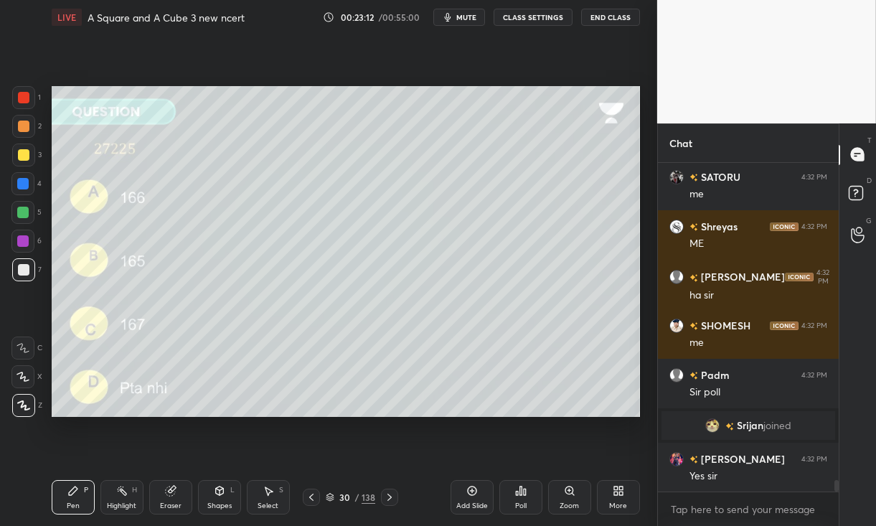
click at [24, 156] on div at bounding box center [23, 154] width 11 height 11
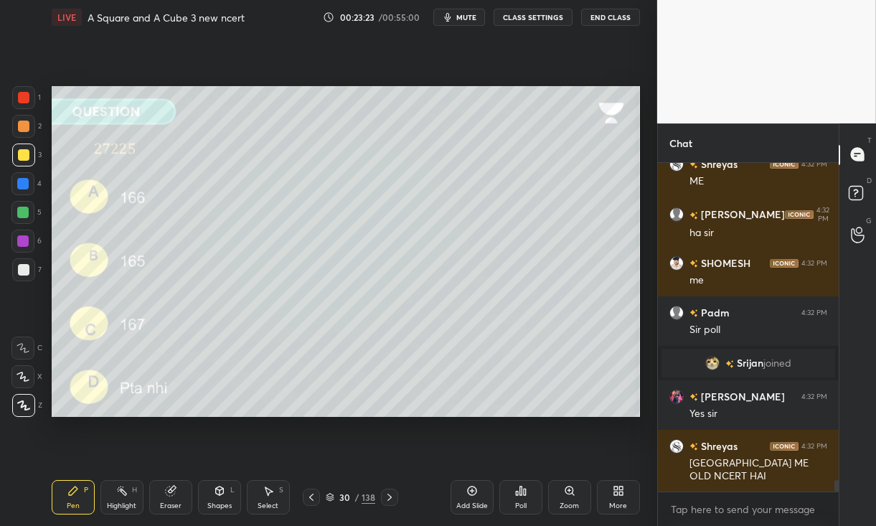
click at [21, 128] on div at bounding box center [23, 126] width 11 height 11
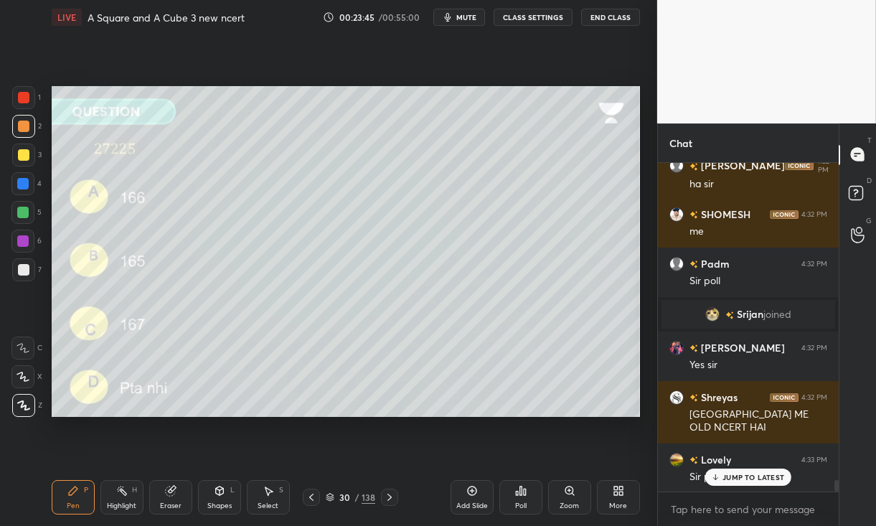
click at [28, 154] on div at bounding box center [23, 154] width 11 height 11
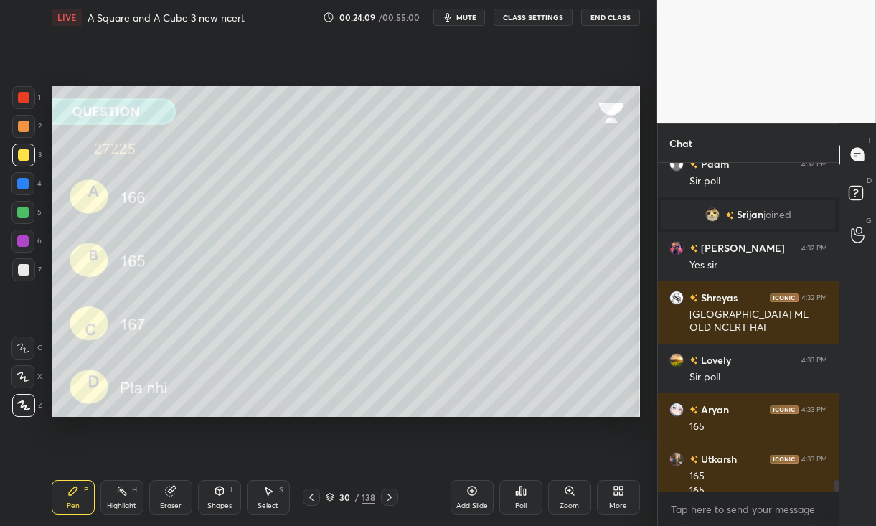
scroll to position [9388, 0]
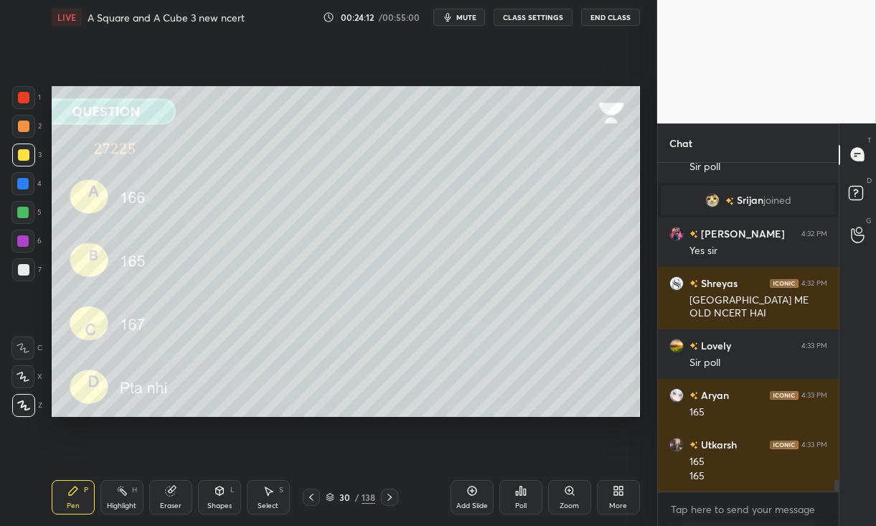
click at [22, 185] on div at bounding box center [22, 183] width 11 height 11
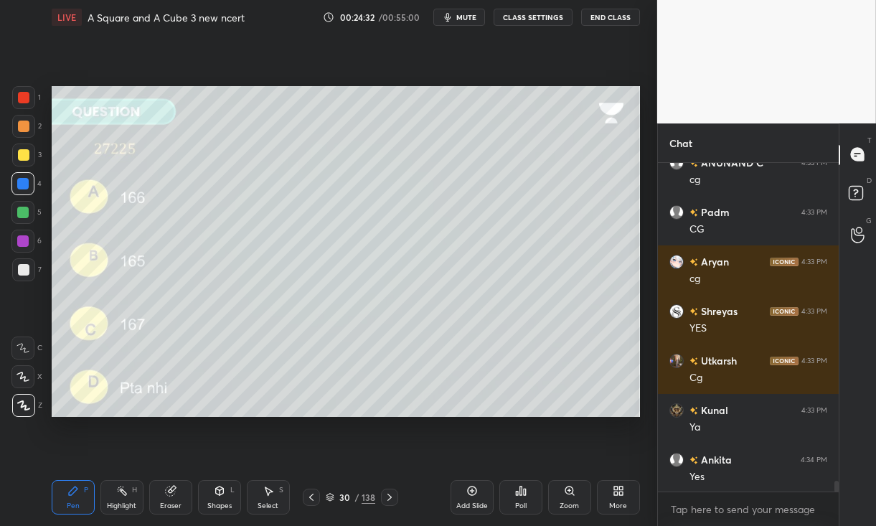
scroll to position [9519, 0]
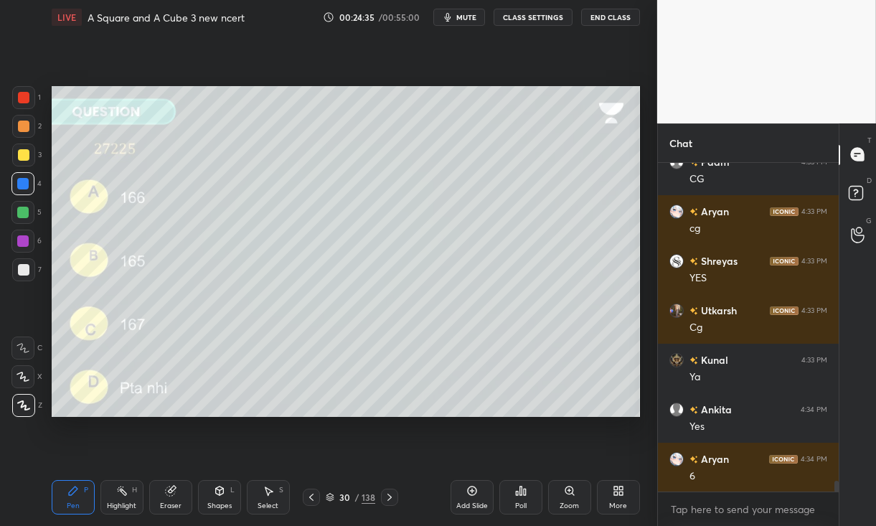
click at [23, 211] on div at bounding box center [22, 212] width 11 height 11
click at [22, 241] on div at bounding box center [22, 240] width 11 height 11
click at [23, 268] on div at bounding box center [23, 269] width 11 height 11
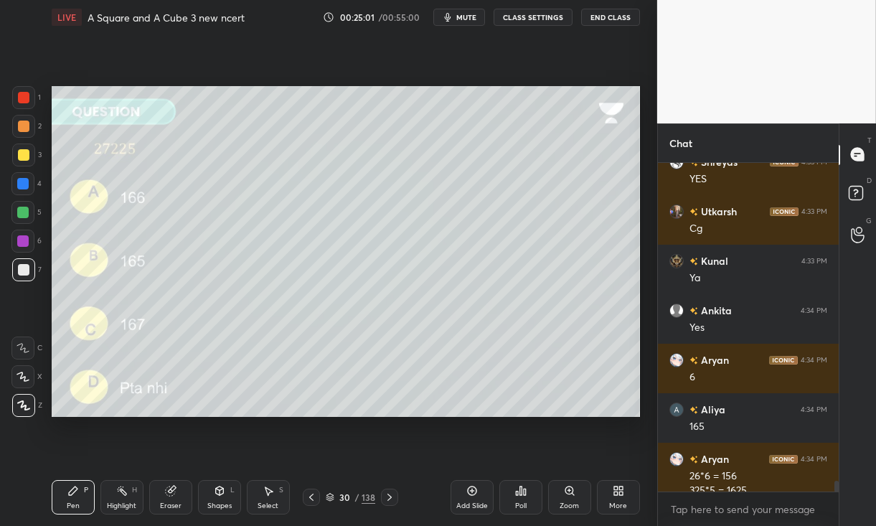
scroll to position [9632, 0]
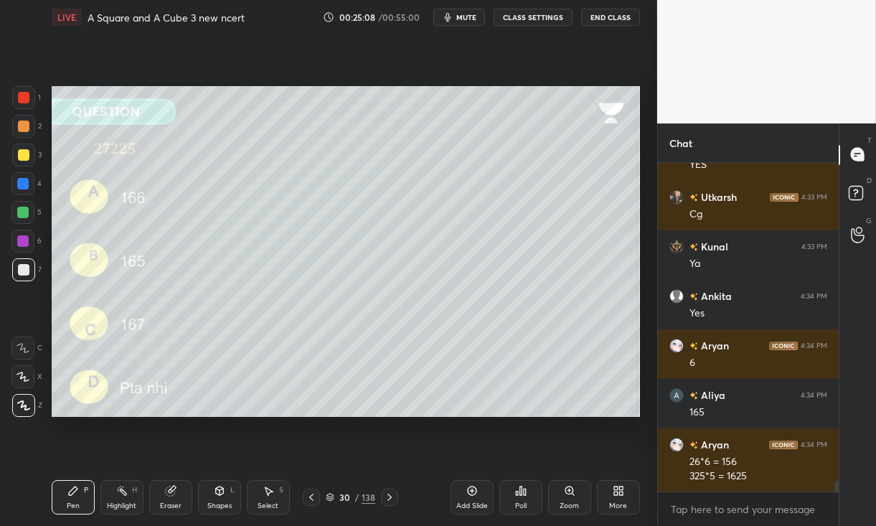
click at [22, 238] on div at bounding box center [22, 240] width 11 height 11
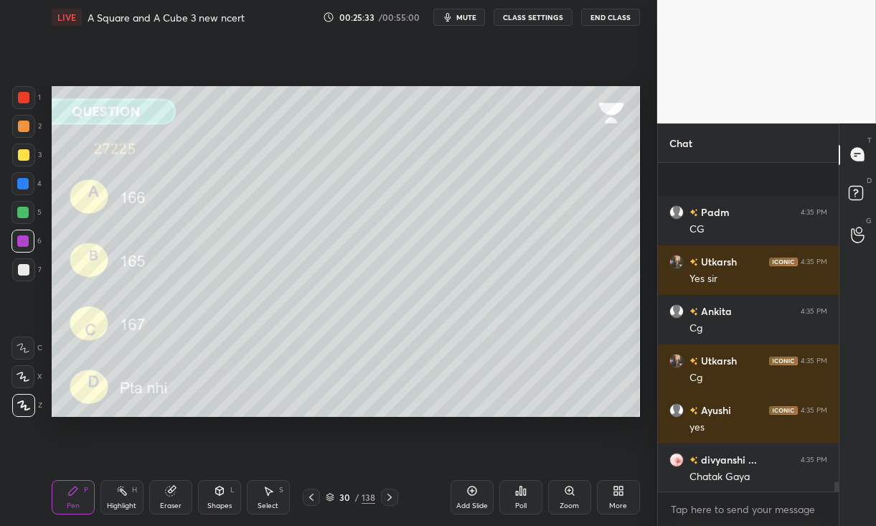
scroll to position [10092, 0]
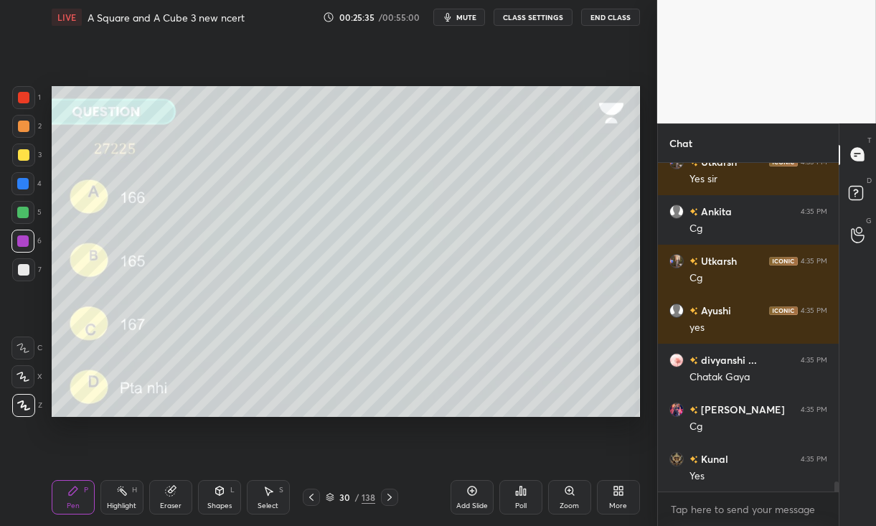
click at [389, 491] on div at bounding box center [389, 496] width 17 height 17
click at [330, 496] on icon at bounding box center [330, 497] width 9 height 9
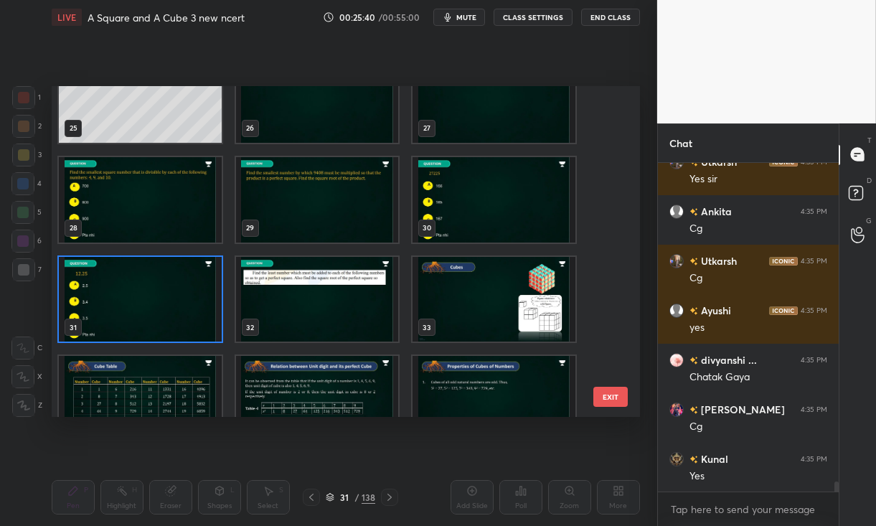
scroll to position [836, 0]
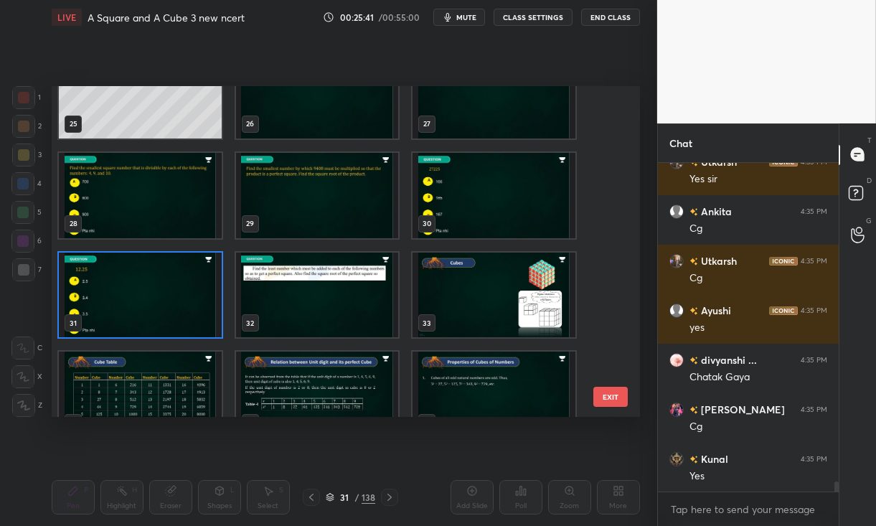
click at [118, 284] on img "grid" at bounding box center [140, 294] width 163 height 85
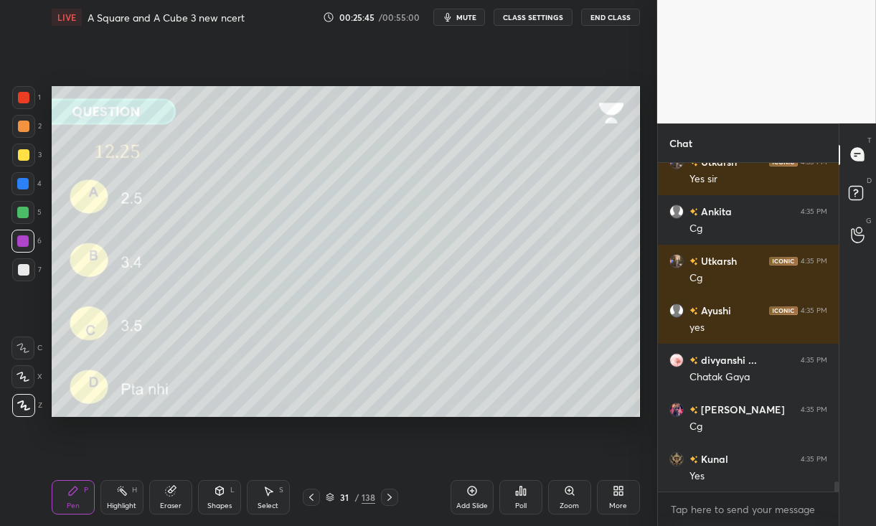
scroll to position [10141, 0]
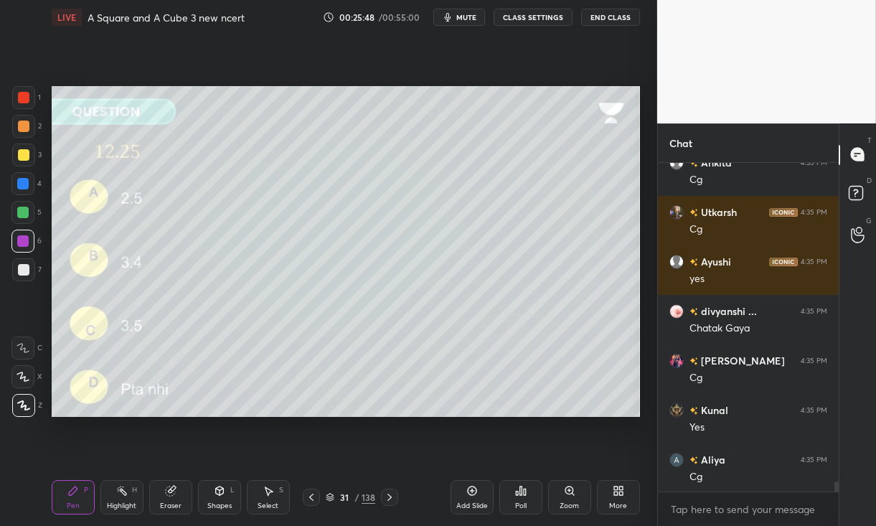
click at [26, 154] on div at bounding box center [23, 154] width 11 height 11
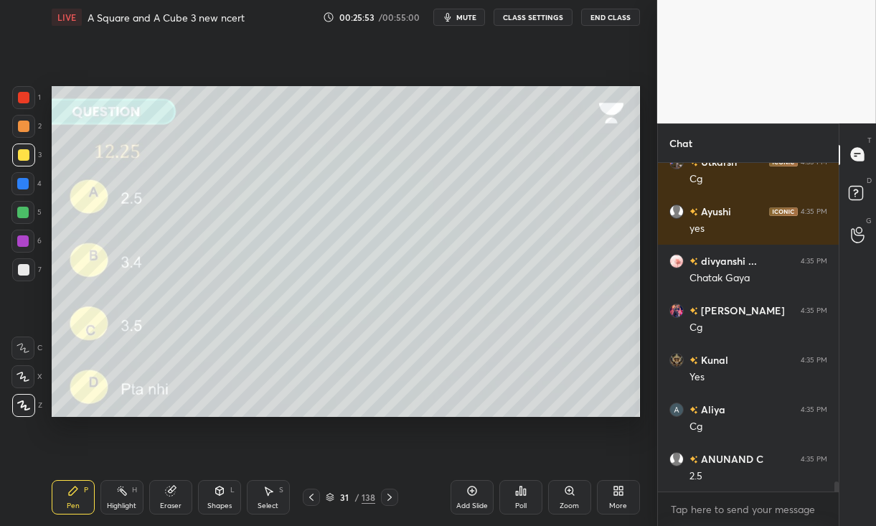
scroll to position [10226, 0]
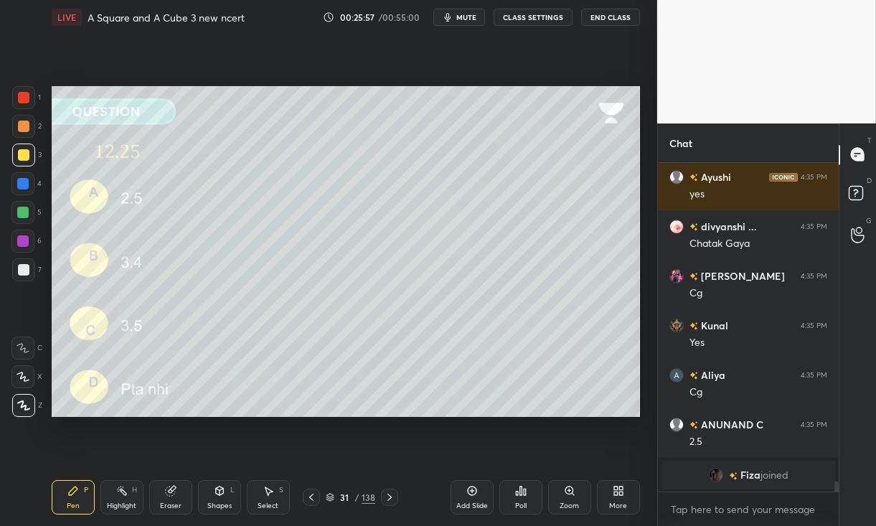
click at [28, 267] on div at bounding box center [23, 269] width 11 height 11
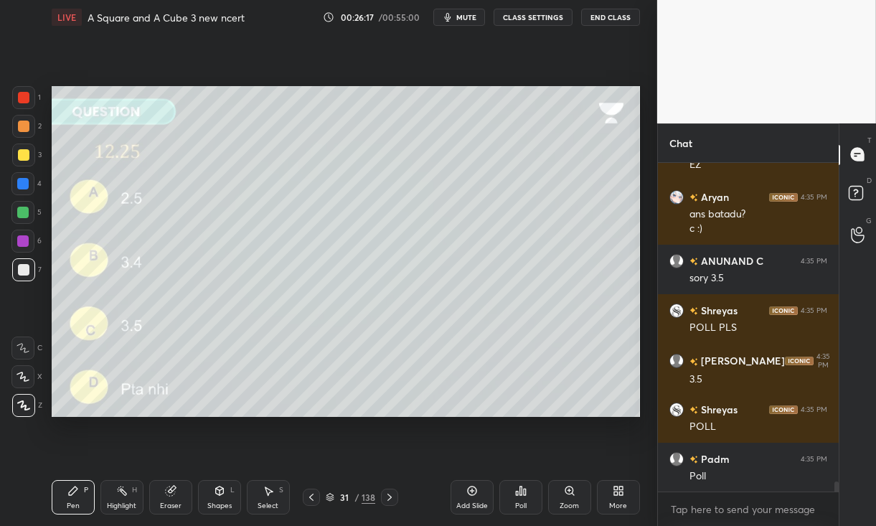
scroll to position [10338, 0]
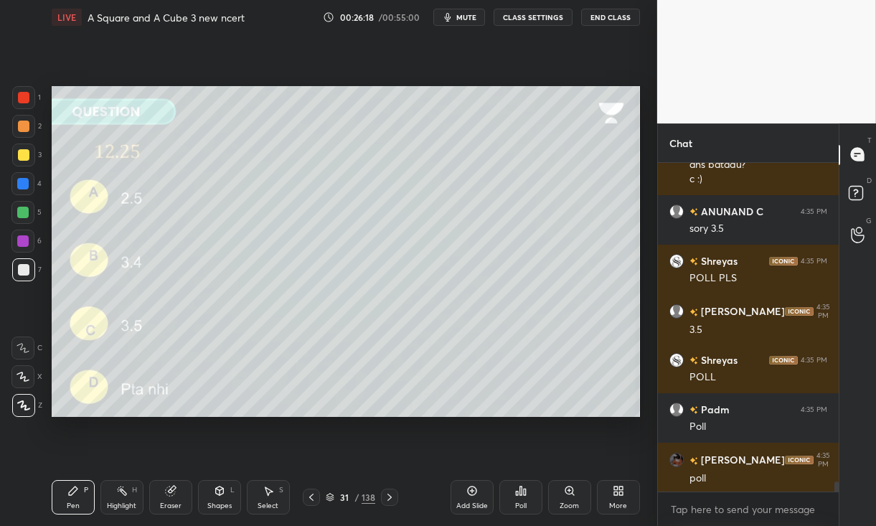
click at [18, 159] on div at bounding box center [23, 154] width 11 height 11
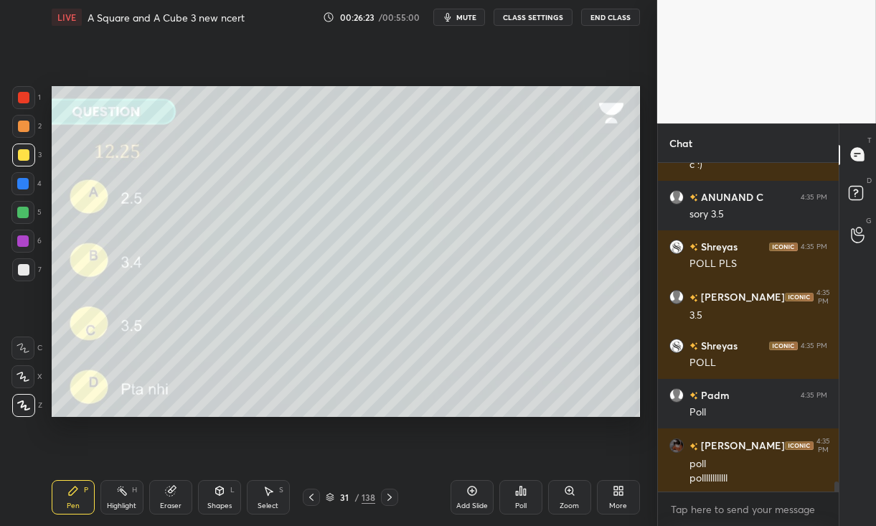
scroll to position [10402, 0]
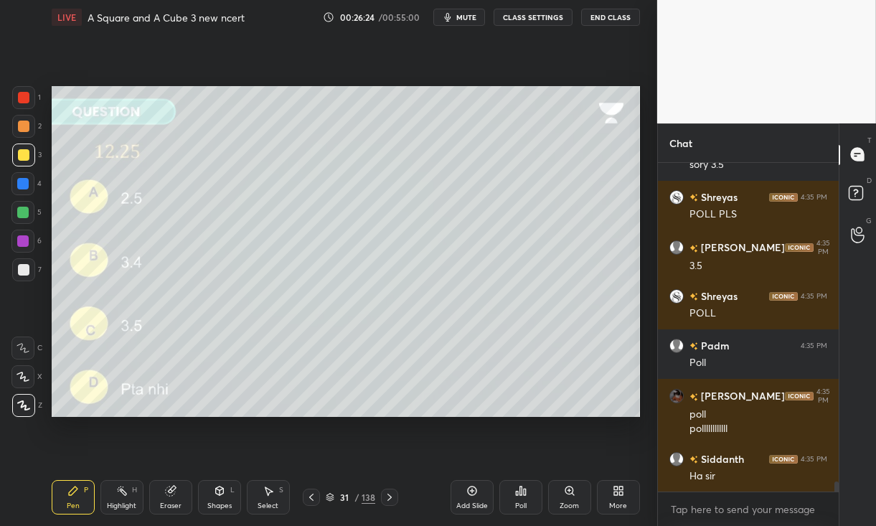
click at [529, 498] on div "Poll" at bounding box center [520, 497] width 43 height 34
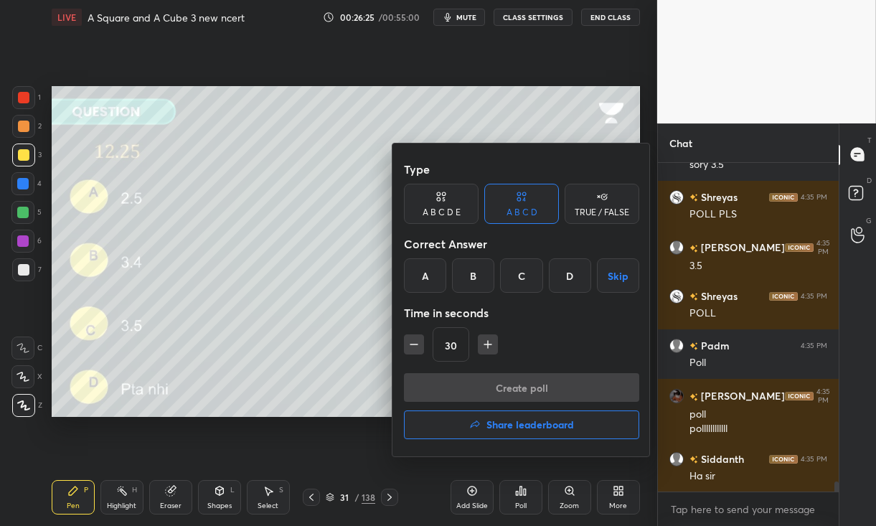
click at [494, 341] on icon "button" at bounding box center [488, 344] width 14 height 14
click at [491, 342] on icon "button" at bounding box center [488, 344] width 14 height 14
type input "60"
click at [516, 274] on div "C" at bounding box center [521, 275] width 42 height 34
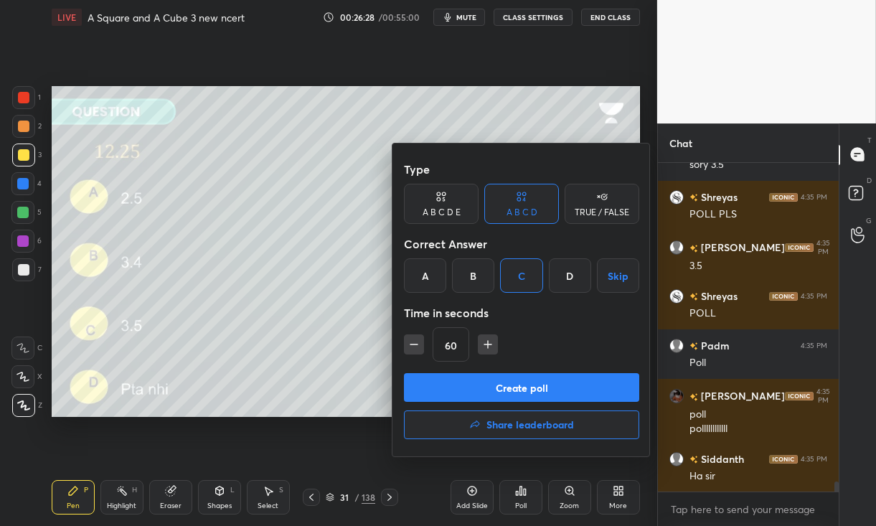
click at [506, 377] on button "Create poll" at bounding box center [521, 387] width 235 height 29
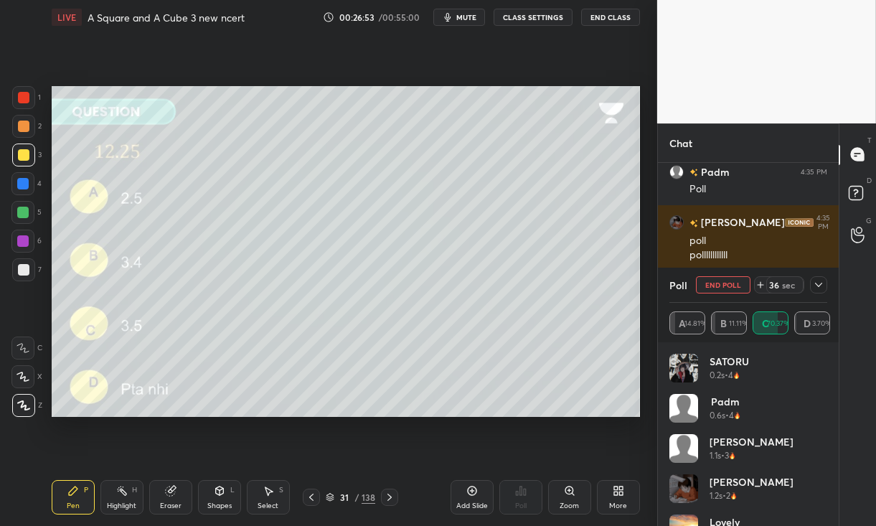
scroll to position [10589, 0]
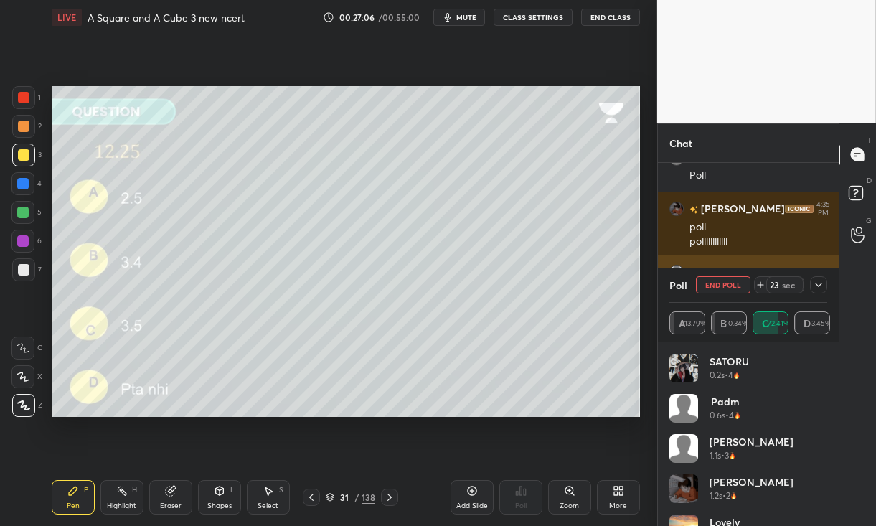
click at [821, 286] on icon at bounding box center [818, 284] width 11 height 11
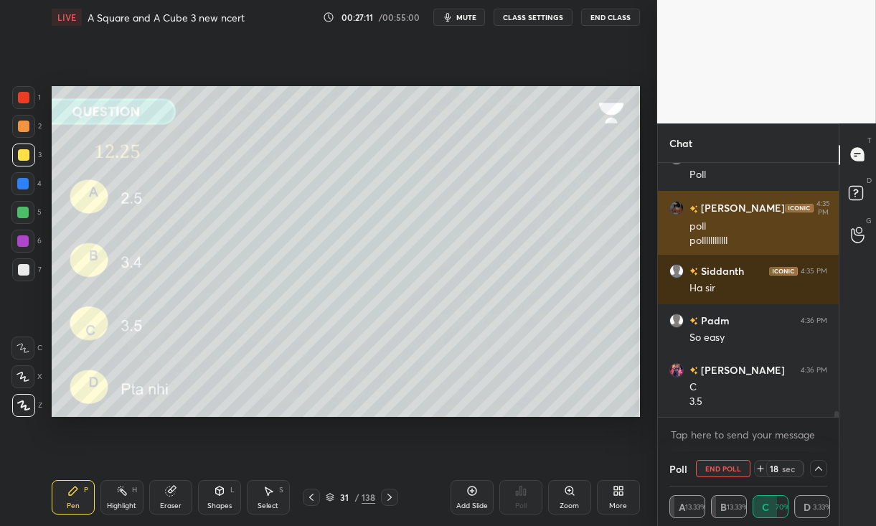
scroll to position [10639, 0]
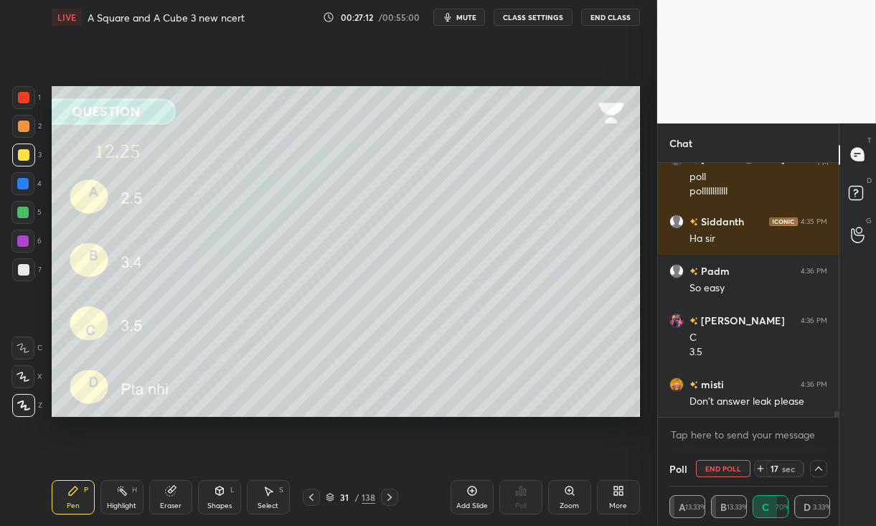
click at [22, 126] on div at bounding box center [23, 126] width 11 height 11
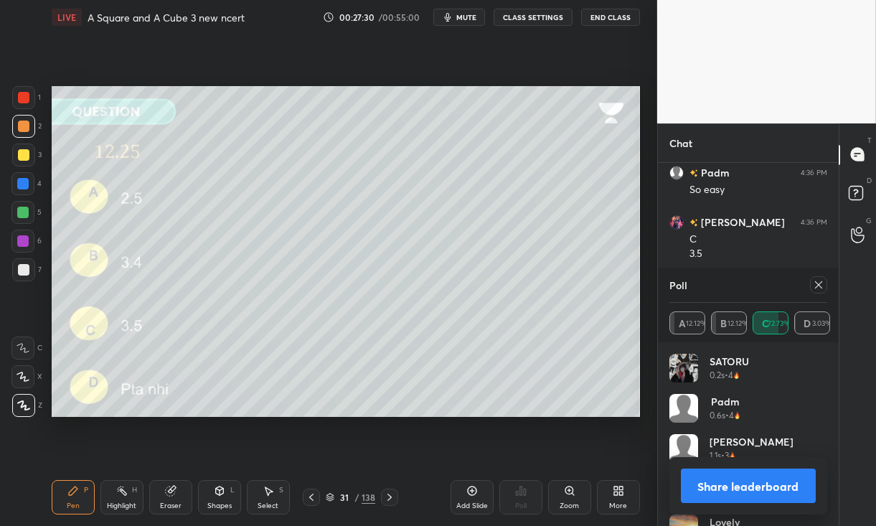
scroll to position [10788, 0]
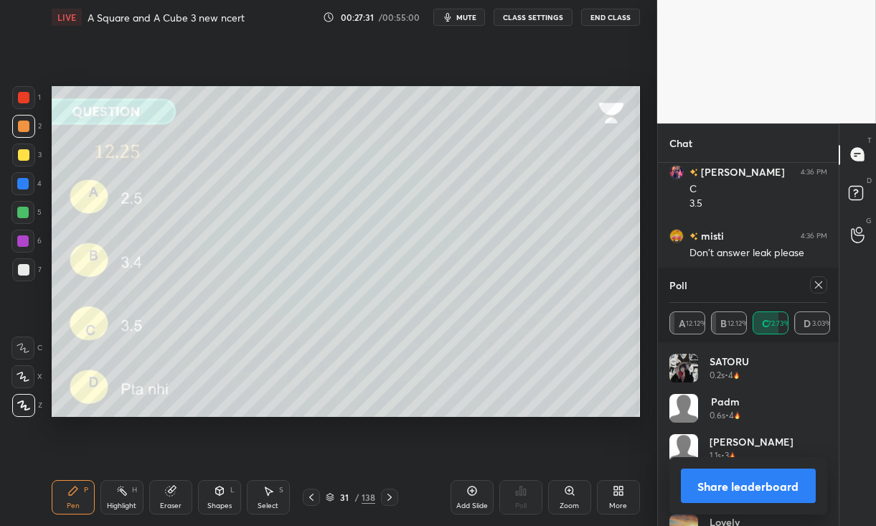
click at [823, 280] on icon at bounding box center [818, 284] width 11 height 11
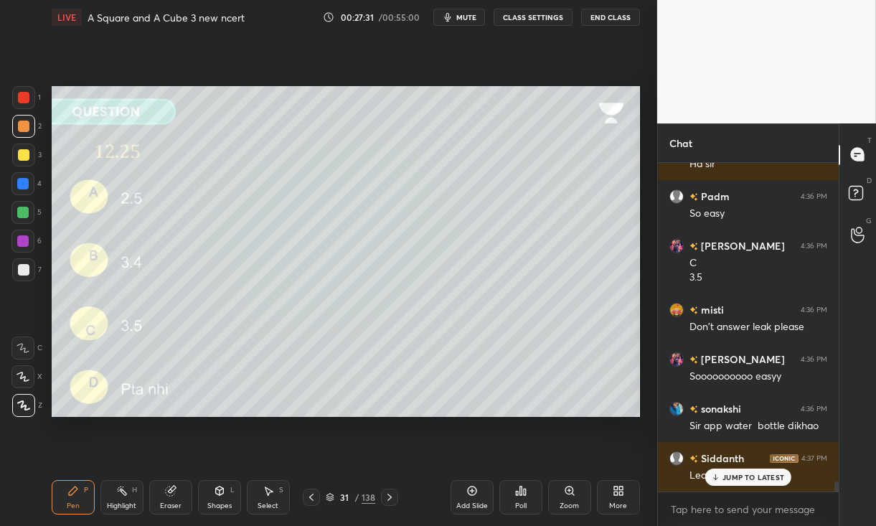
scroll to position [325, 177]
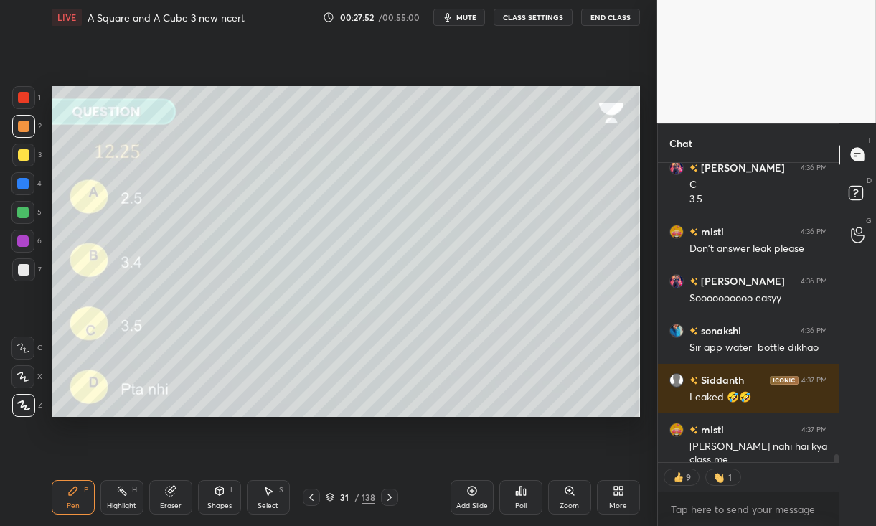
click at [334, 493] on icon at bounding box center [330, 497] width 9 height 9
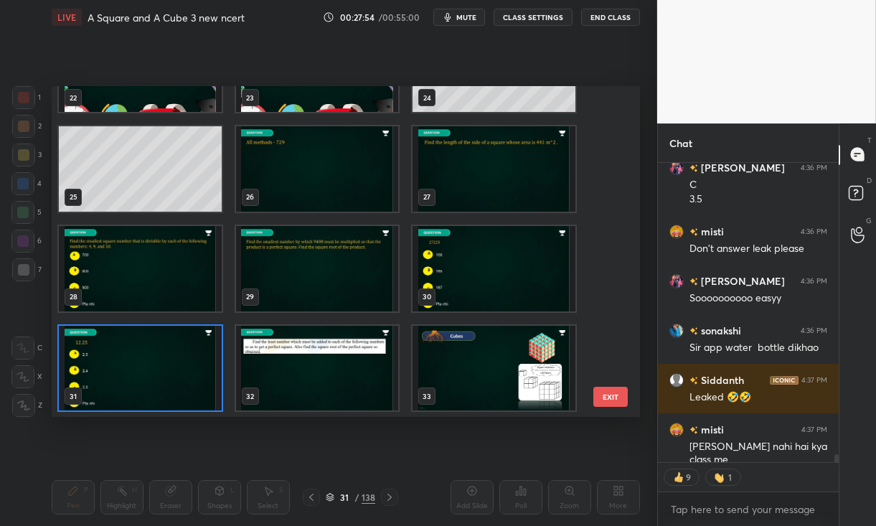
click at [186, 364] on img "grid" at bounding box center [140, 367] width 163 height 85
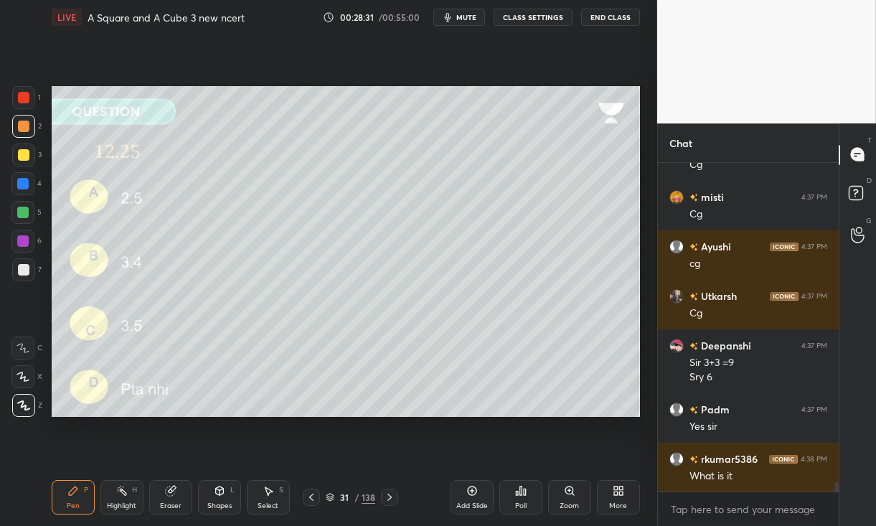
scroll to position [11223, 0]
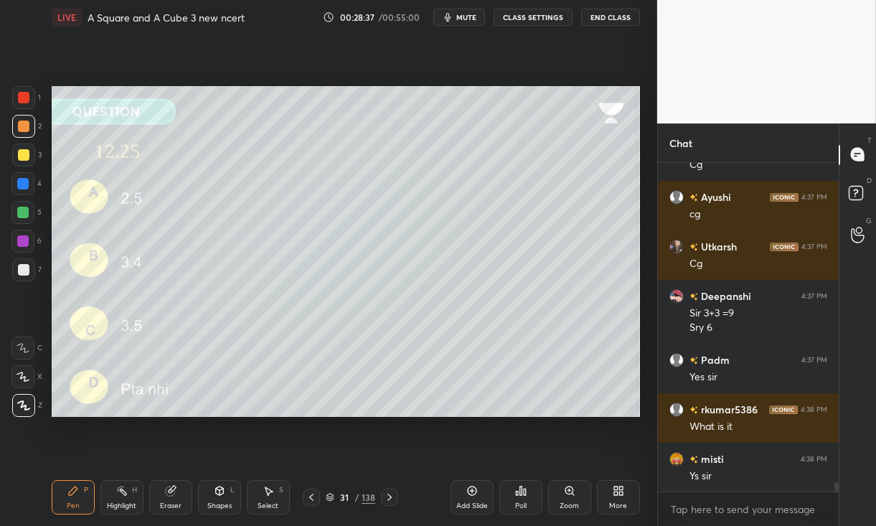
click at [388, 496] on icon at bounding box center [389, 496] width 11 height 11
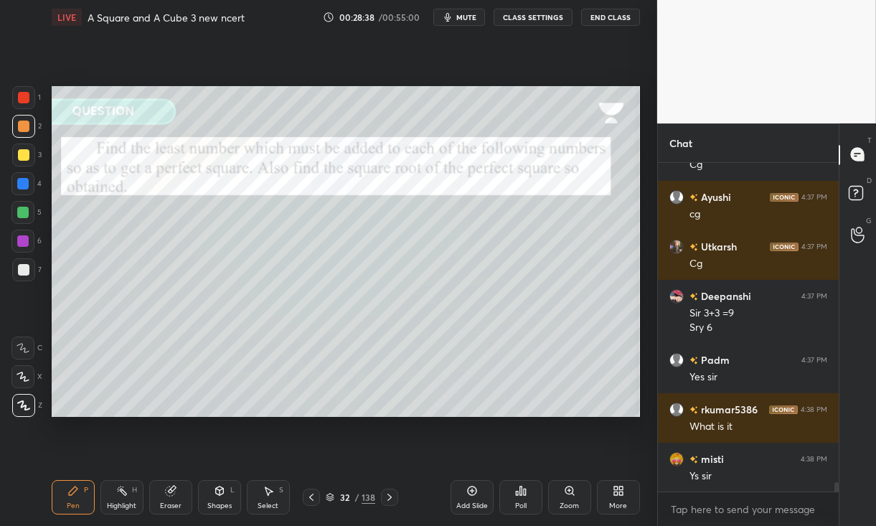
scroll to position [11285, 0]
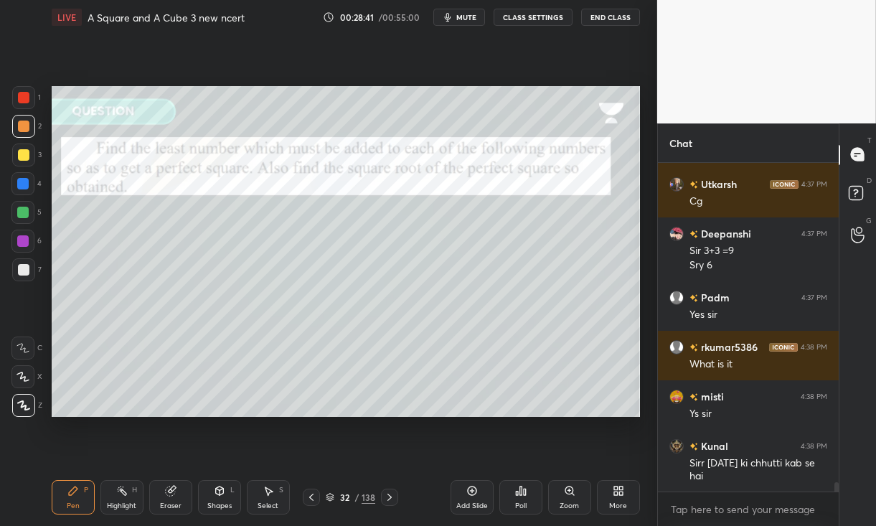
click at [332, 496] on icon at bounding box center [330, 497] width 9 height 9
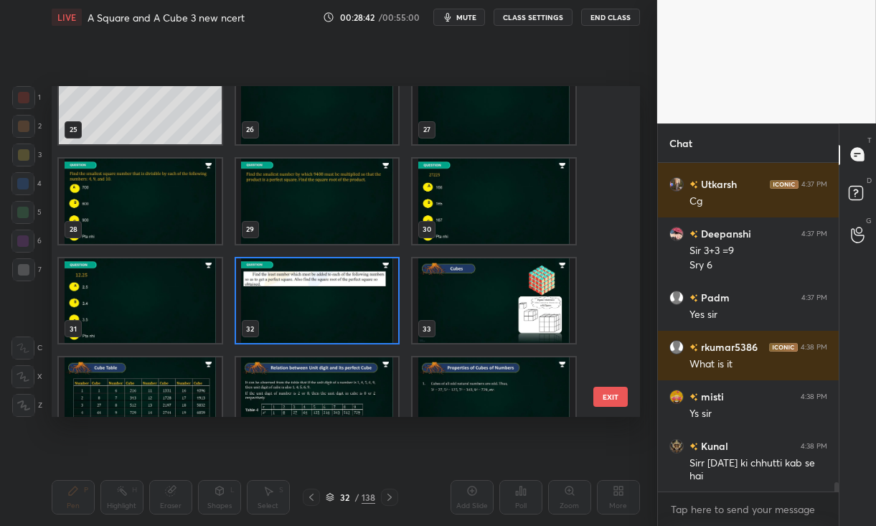
scroll to position [836, 0]
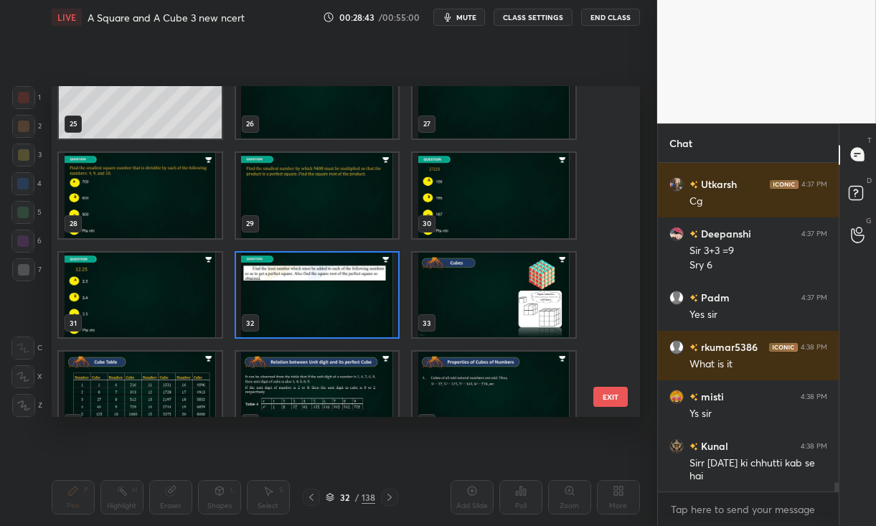
click at [320, 302] on img "grid" at bounding box center [317, 294] width 163 height 85
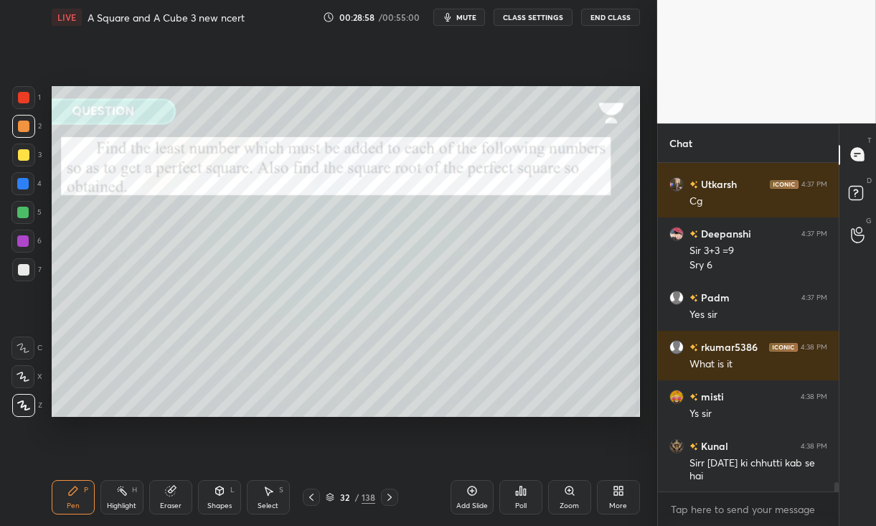
click at [318, 497] on div at bounding box center [311, 496] width 17 height 17
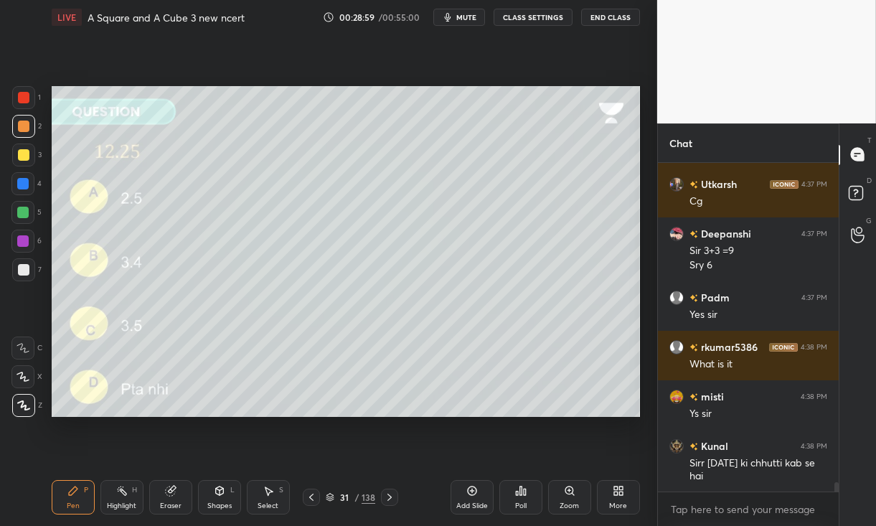
click at [477, 492] on icon at bounding box center [471, 490] width 11 height 11
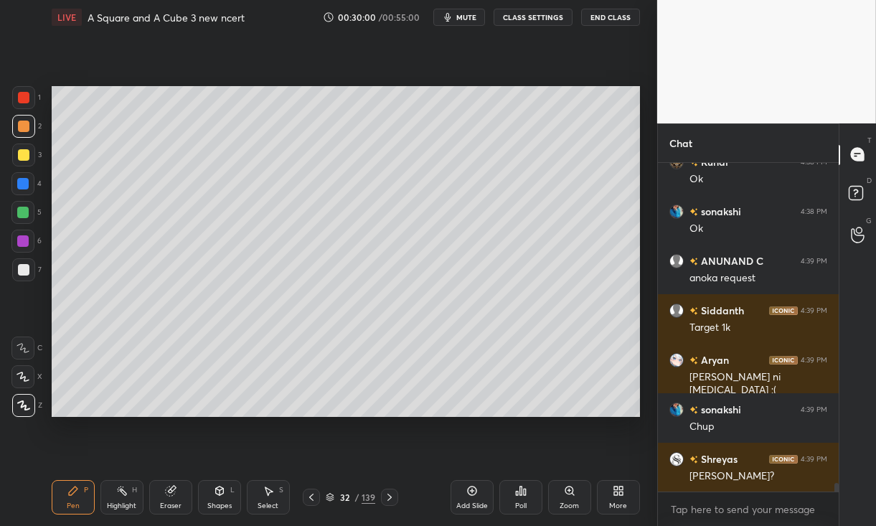
scroll to position [11758, 0]
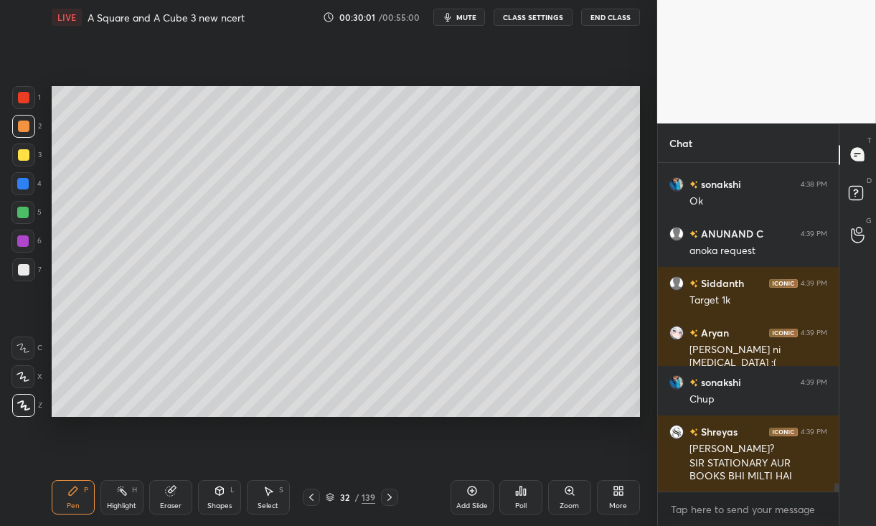
click at [313, 502] on icon at bounding box center [311, 496] width 11 height 11
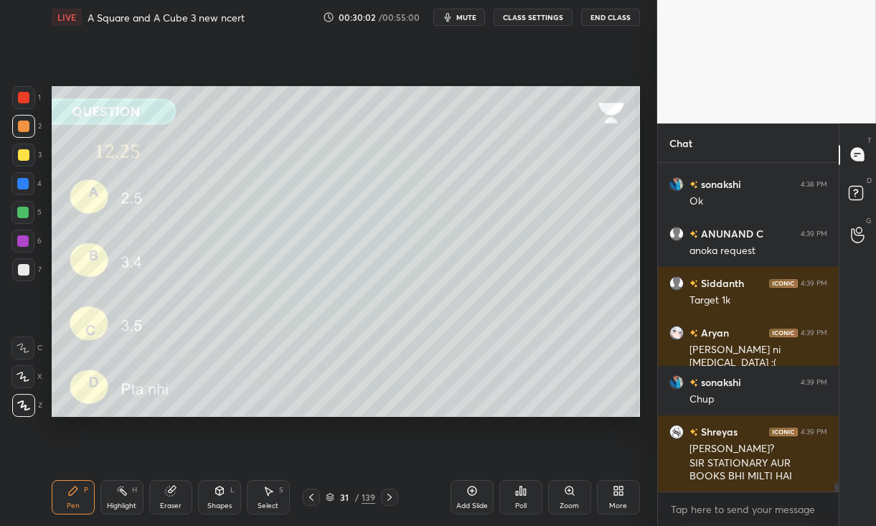
click at [392, 498] on icon at bounding box center [389, 496] width 11 height 11
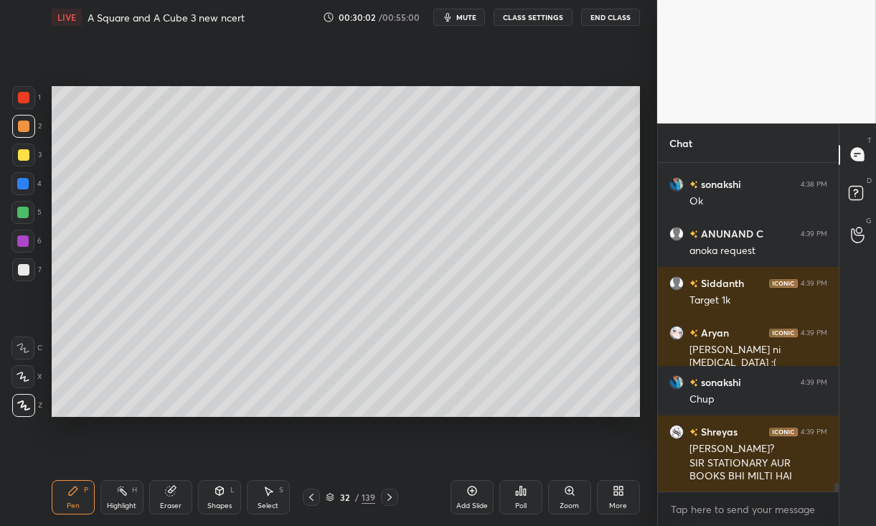
click at [392, 499] on icon at bounding box center [389, 496] width 11 height 11
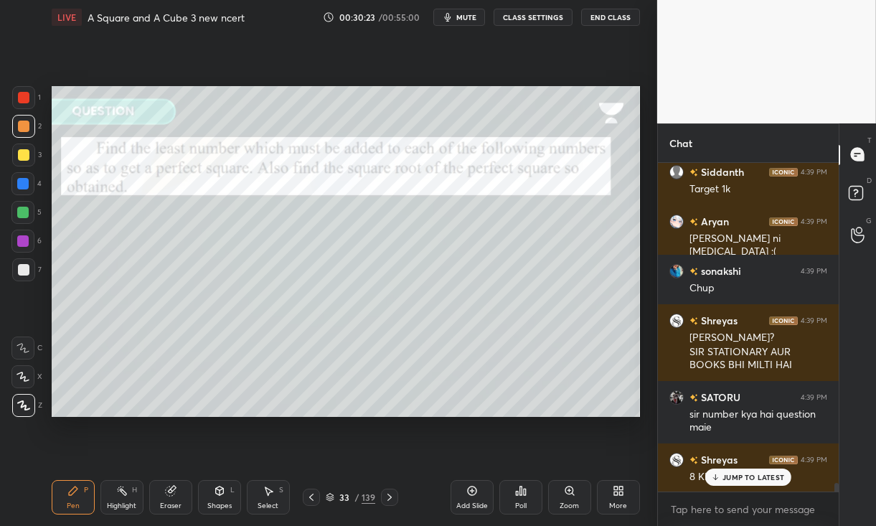
scroll to position [11884, 0]
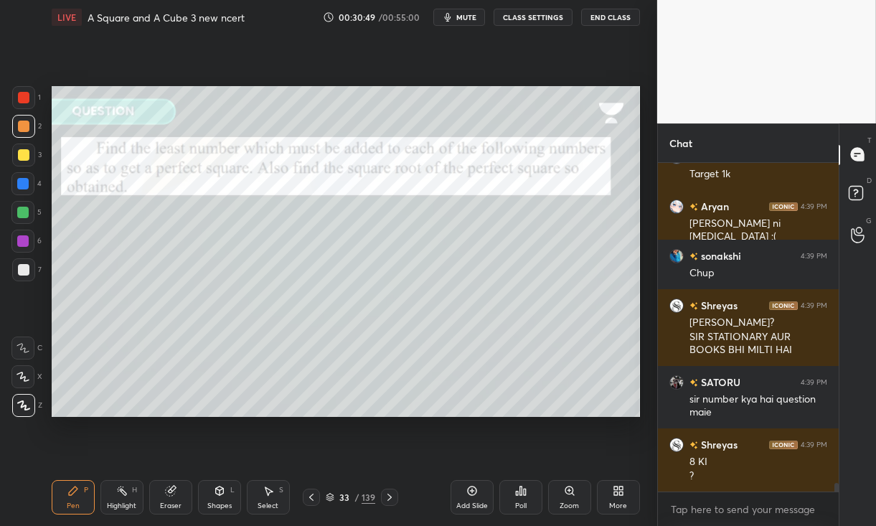
click at [24, 99] on div at bounding box center [23, 97] width 11 height 11
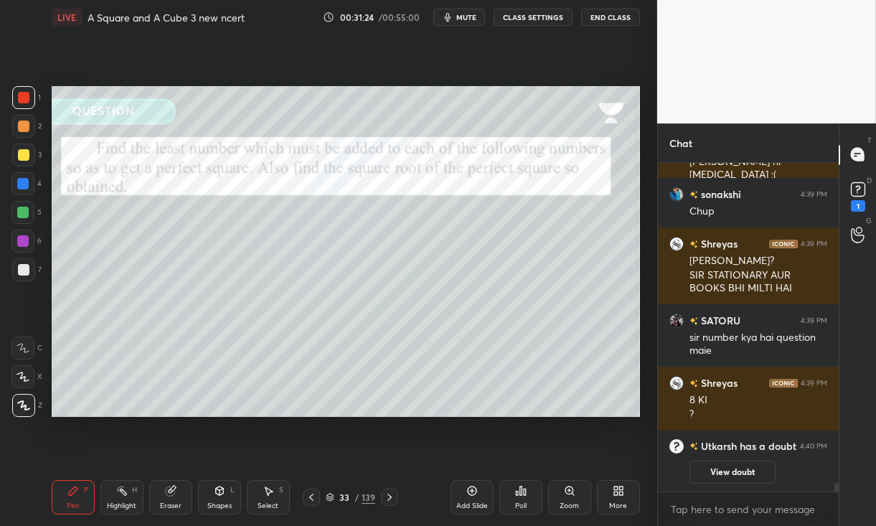
click at [19, 124] on div at bounding box center [23, 126] width 11 height 11
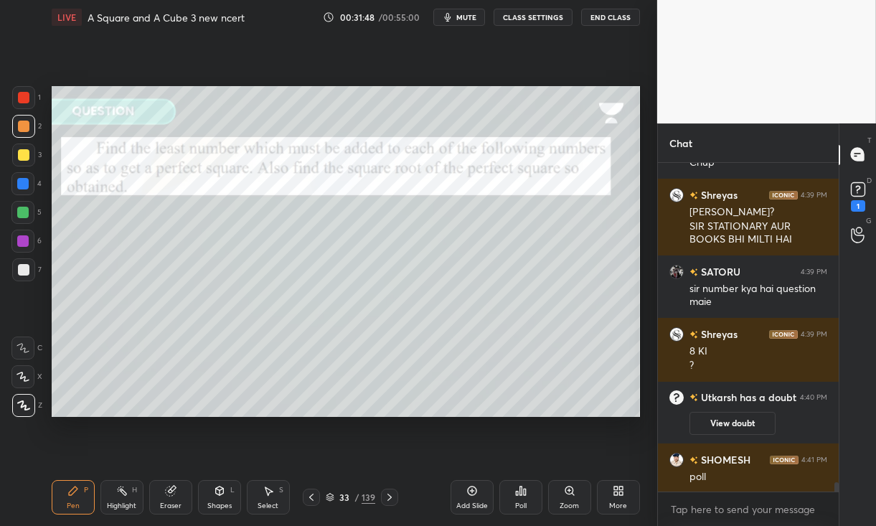
click at [521, 488] on icon at bounding box center [521, 490] width 2 height 9
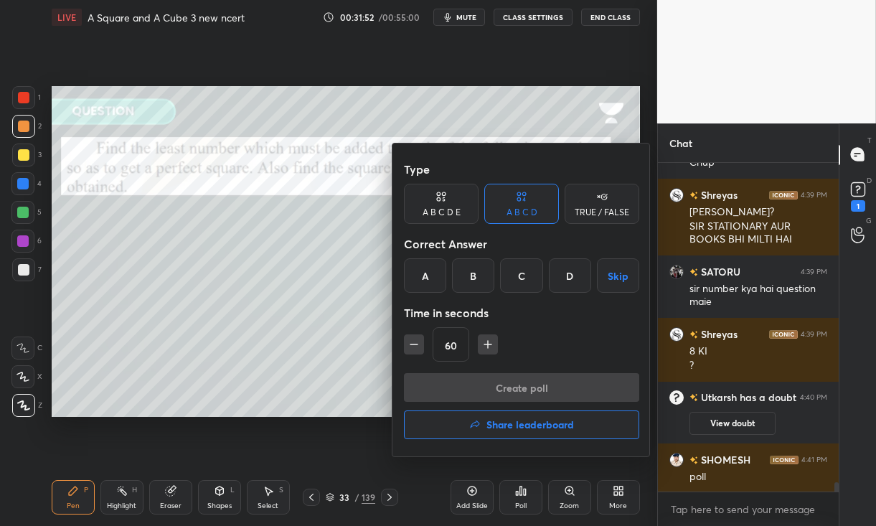
click at [518, 275] on div "C" at bounding box center [521, 275] width 42 height 34
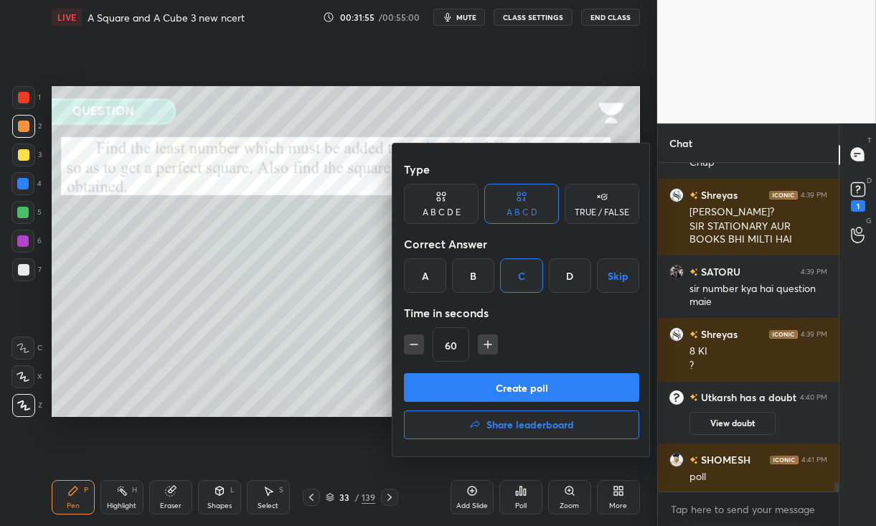
click at [531, 384] on button "Create poll" at bounding box center [521, 387] width 235 height 29
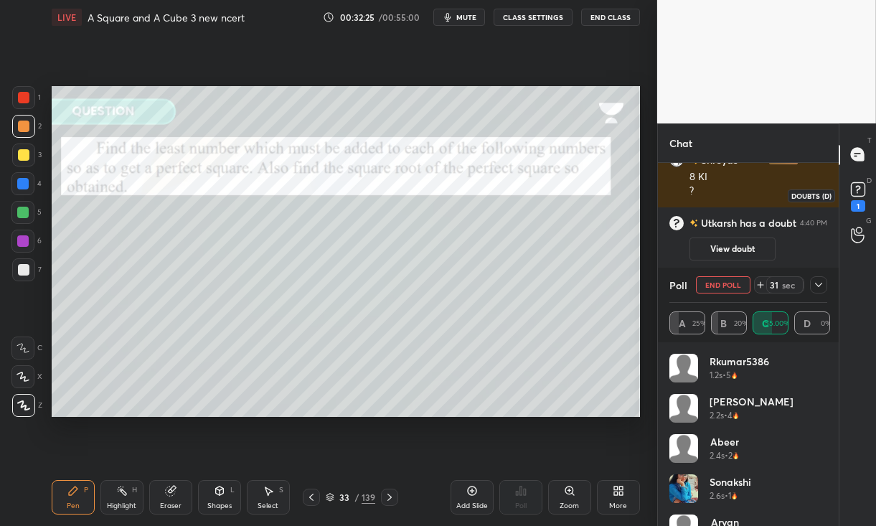
scroll to position [11581, 0]
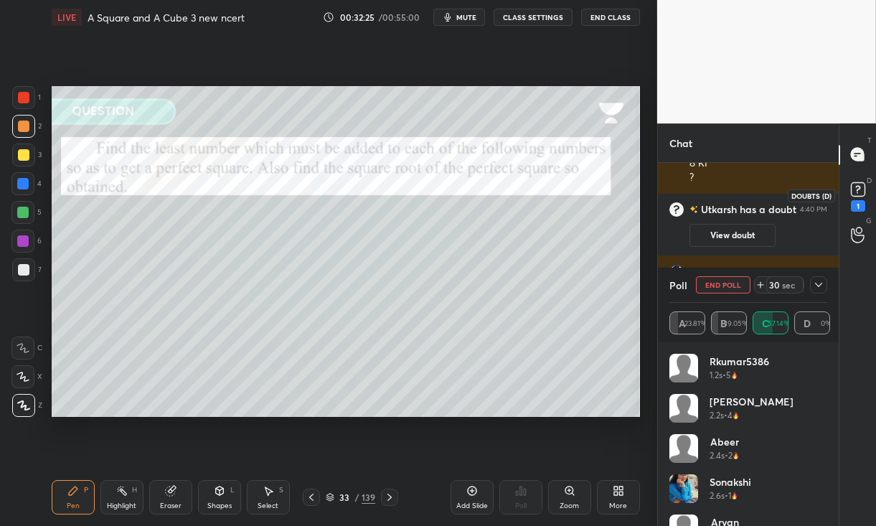
click at [856, 189] on icon at bounding box center [857, 188] width 5 height 6
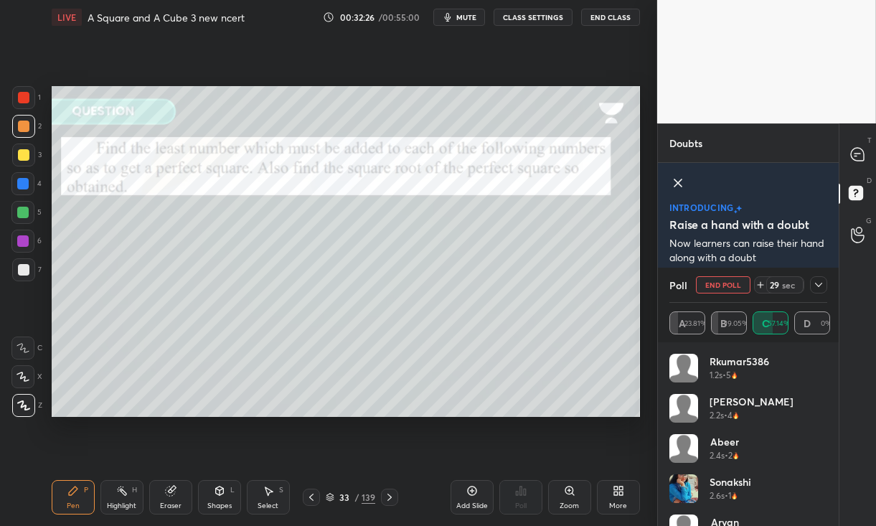
click at [679, 181] on icon at bounding box center [677, 182] width 7 height 7
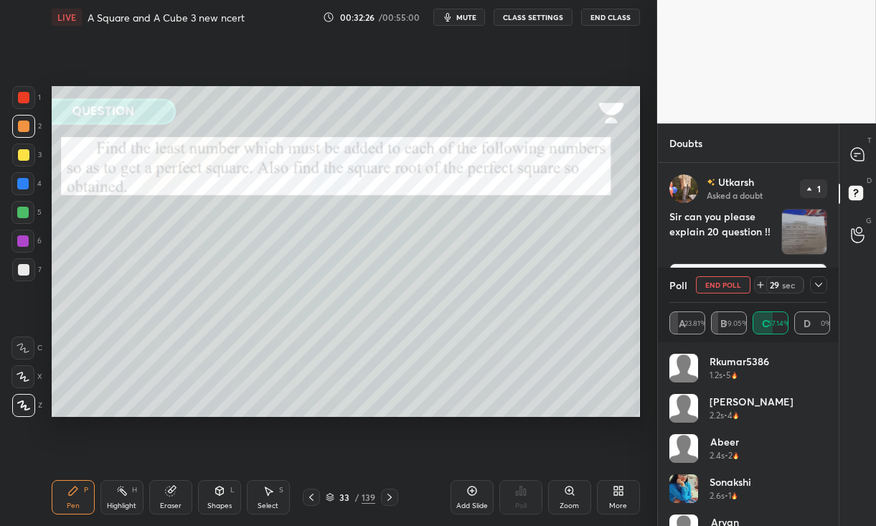
scroll to position [0, 0]
click at [821, 284] on icon at bounding box center [818, 285] width 7 height 4
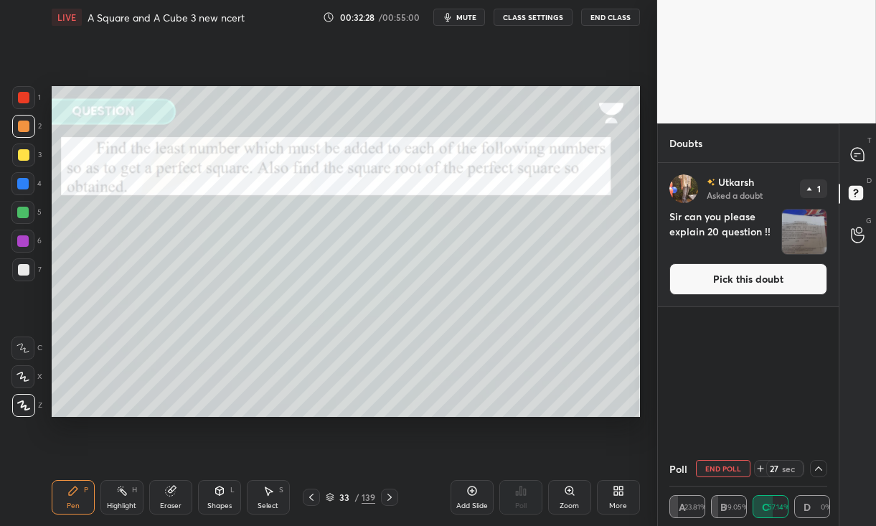
scroll to position [0, 4]
click at [861, 155] on icon at bounding box center [857, 154] width 13 height 13
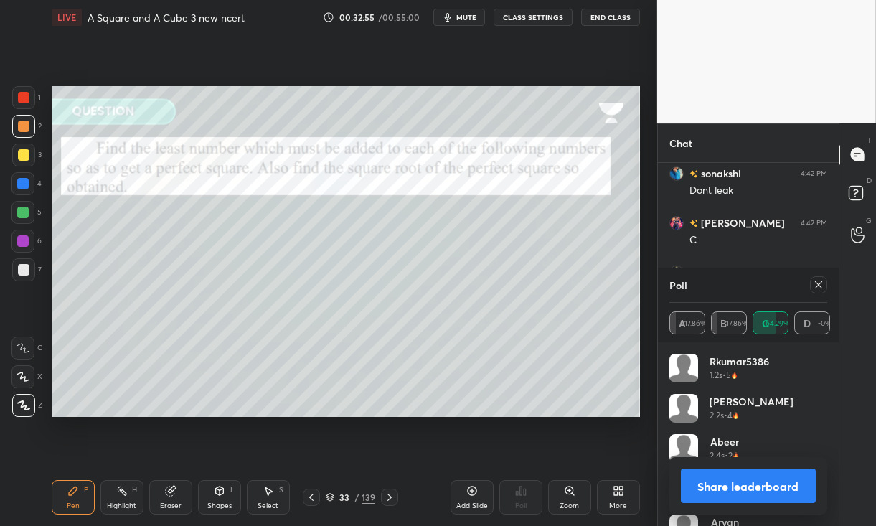
scroll to position [168, 154]
click at [818, 289] on icon at bounding box center [818, 284] width 11 height 11
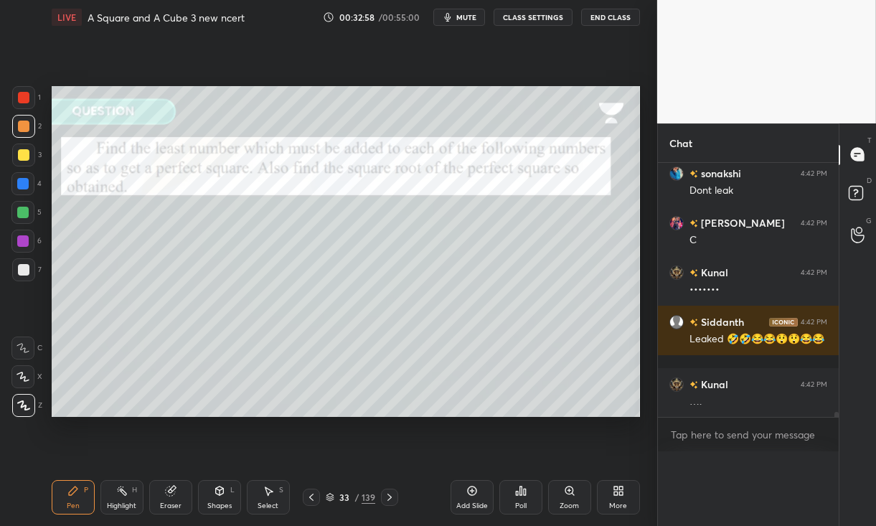
scroll to position [4, 4]
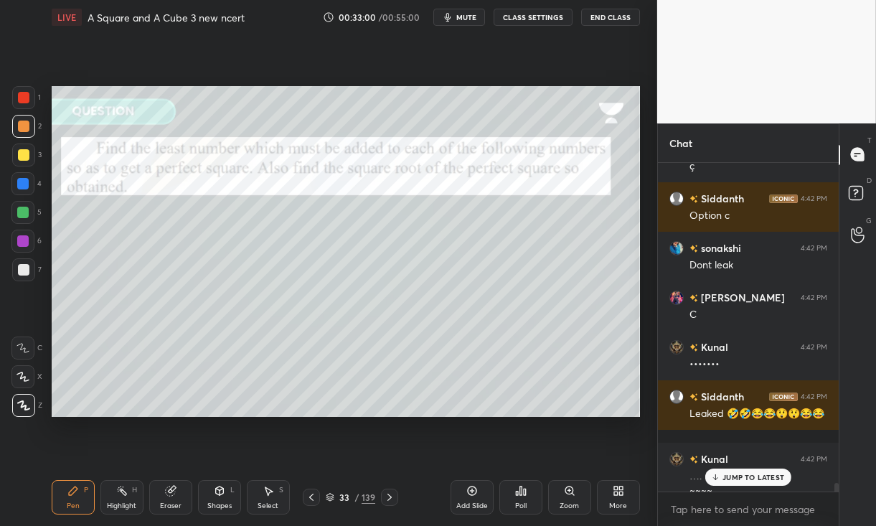
click at [181, 493] on div "Eraser" at bounding box center [170, 497] width 43 height 34
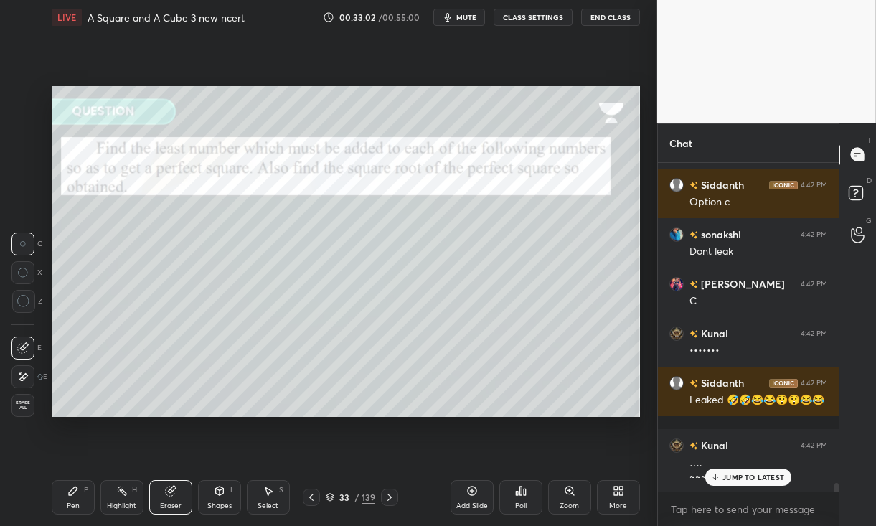
click at [22, 310] on div at bounding box center [23, 301] width 23 height 23
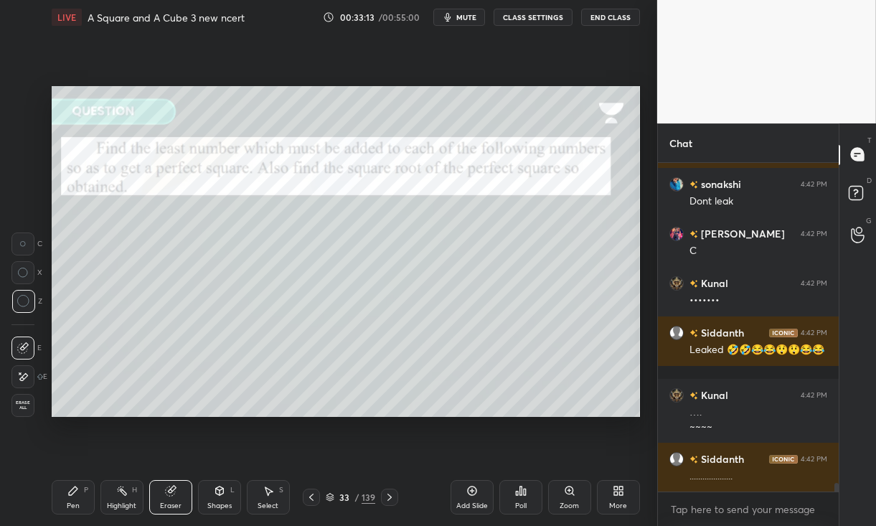
click at [73, 499] on div "Pen P" at bounding box center [73, 497] width 43 height 34
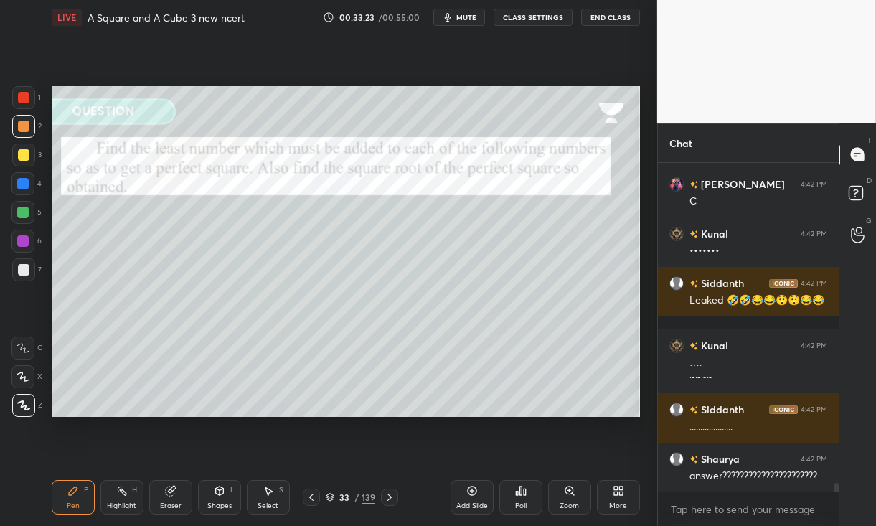
click at [520, 495] on icon at bounding box center [521, 490] width 2 height 9
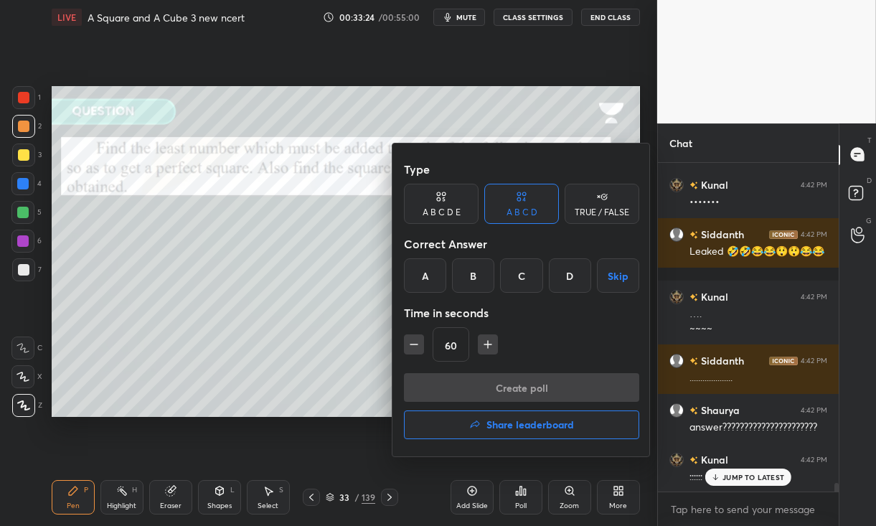
click at [584, 275] on div "D" at bounding box center [570, 275] width 42 height 34
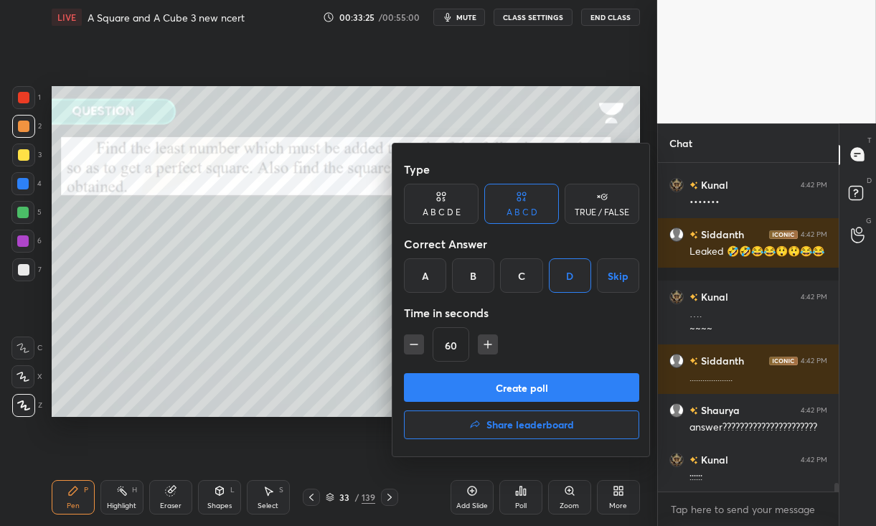
click at [539, 384] on button "Create poll" at bounding box center [521, 387] width 235 height 29
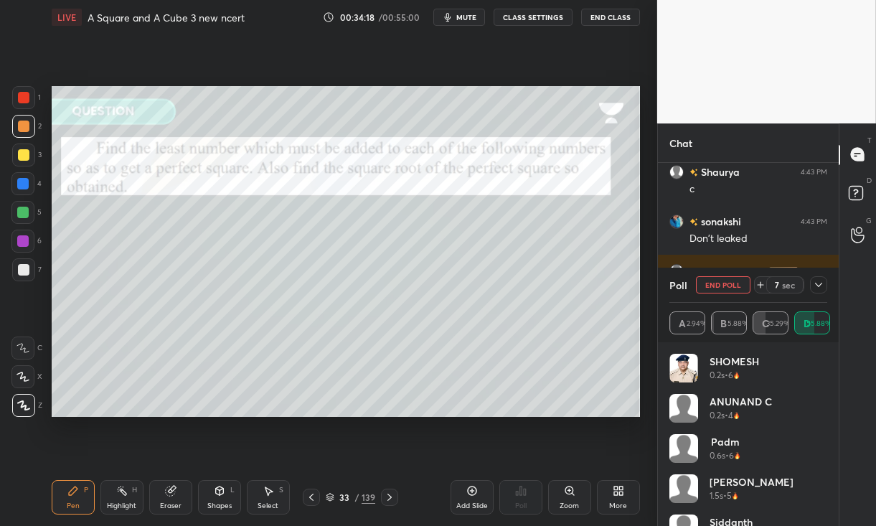
scroll to position [12703, 0]
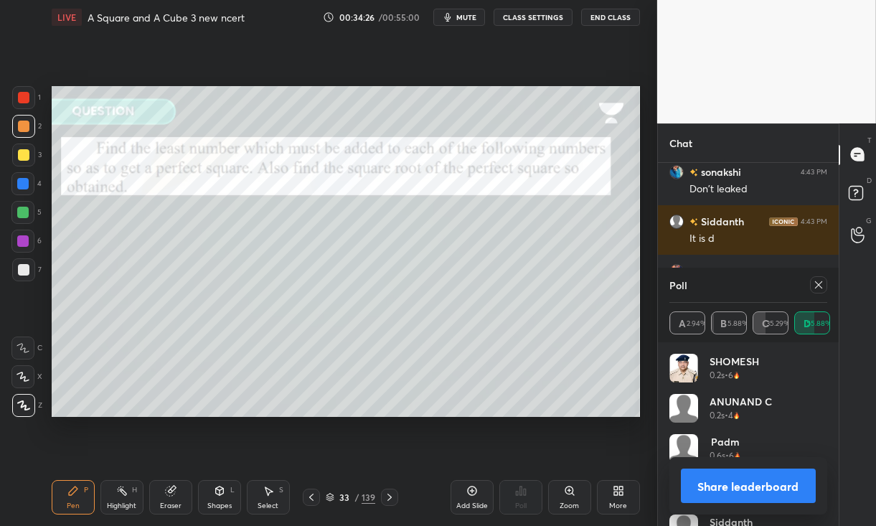
click at [823, 283] on icon at bounding box center [818, 284] width 11 height 11
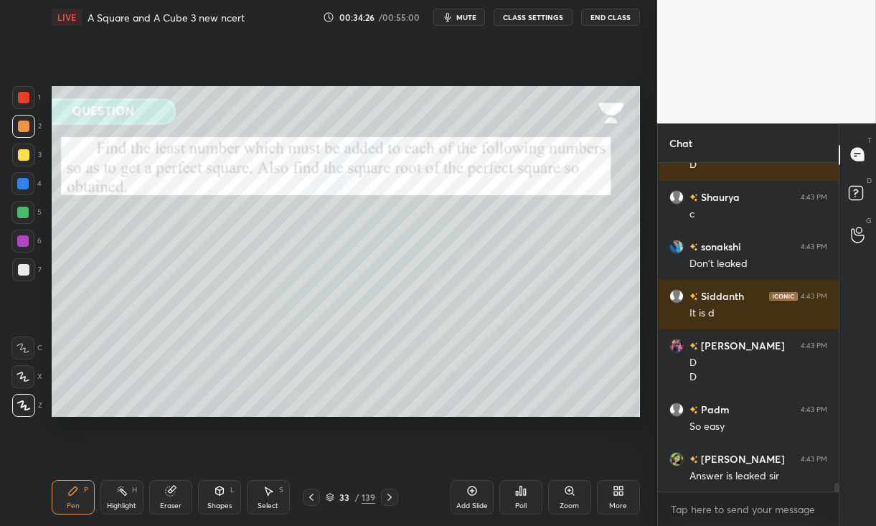
scroll to position [325, 177]
click at [171, 497] on div "Eraser" at bounding box center [170, 497] width 43 height 34
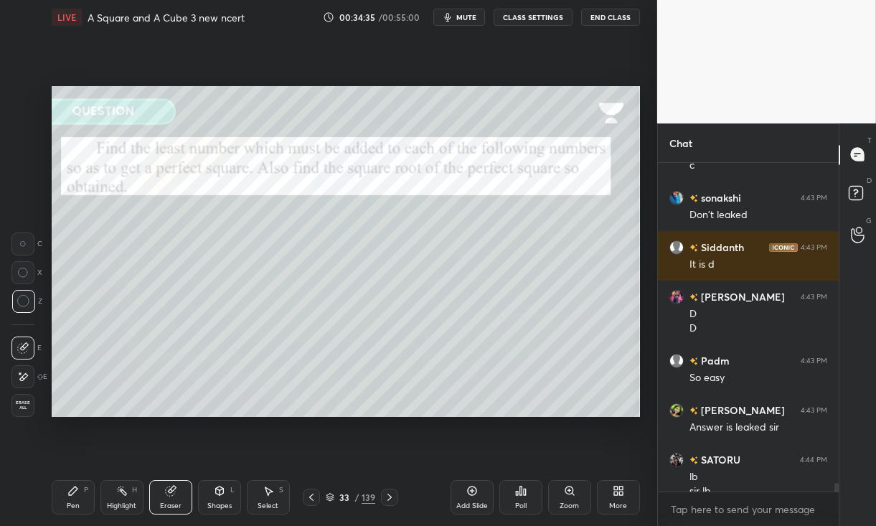
scroll to position [12692, 0]
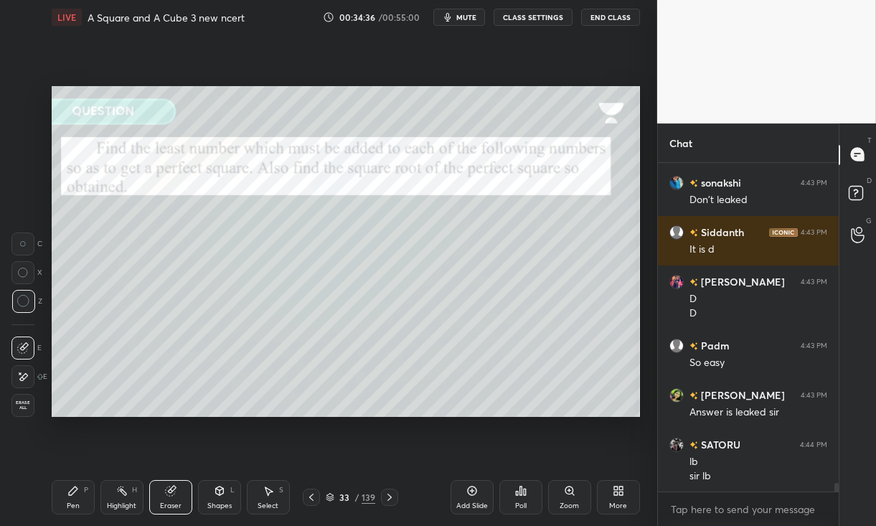
click at [72, 495] on icon at bounding box center [73, 490] width 9 height 9
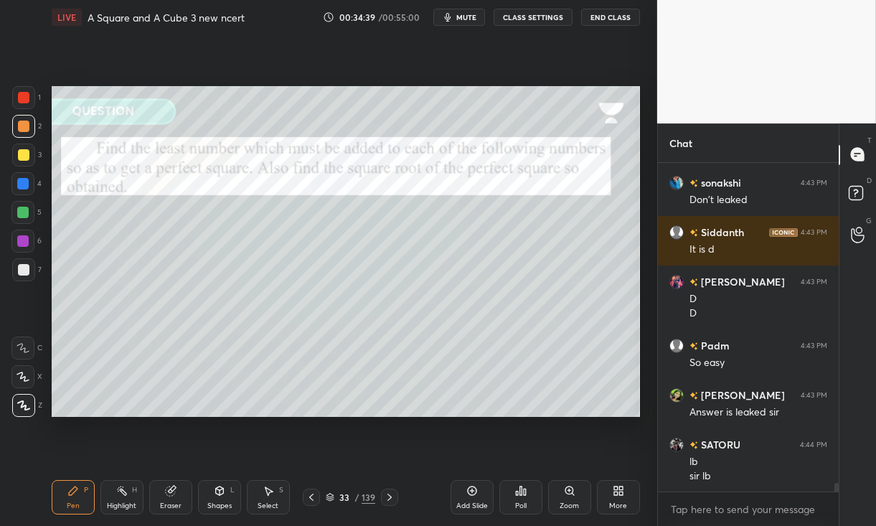
scroll to position [12741, 0]
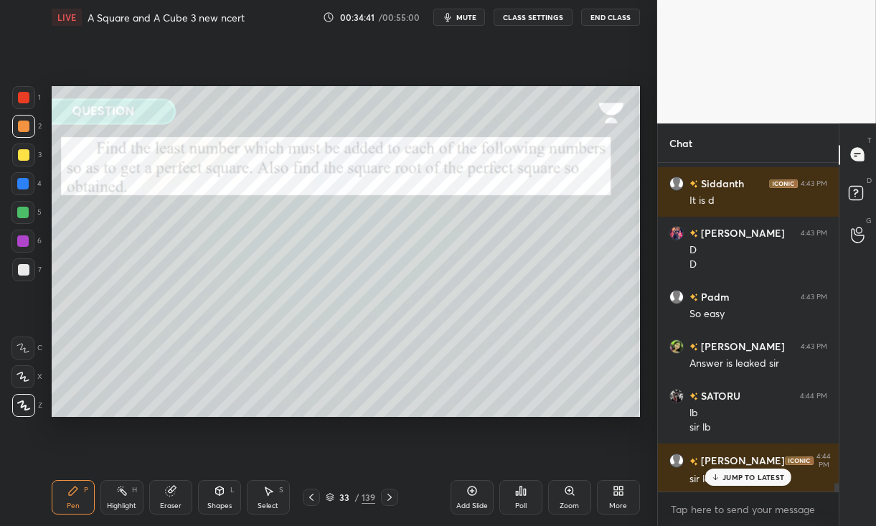
click at [29, 268] on div at bounding box center [23, 269] width 11 height 11
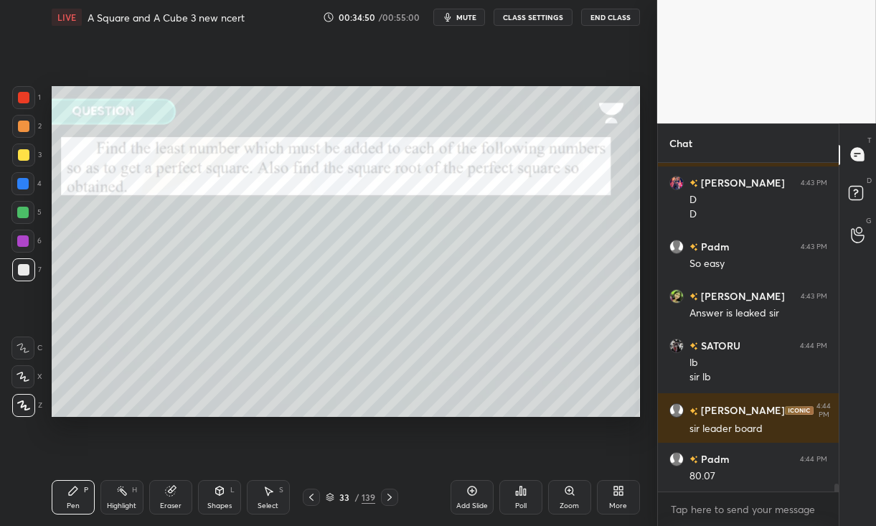
scroll to position [12841, 0]
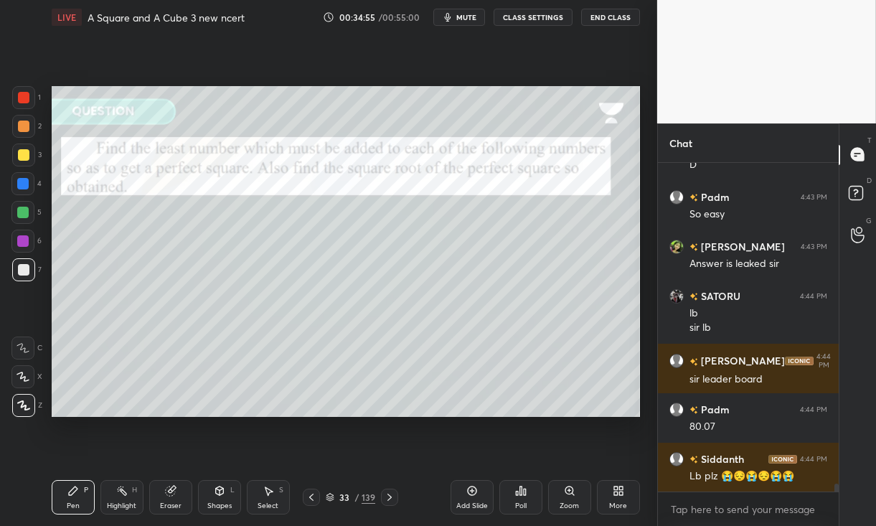
click at [18, 154] on div at bounding box center [23, 154] width 11 height 11
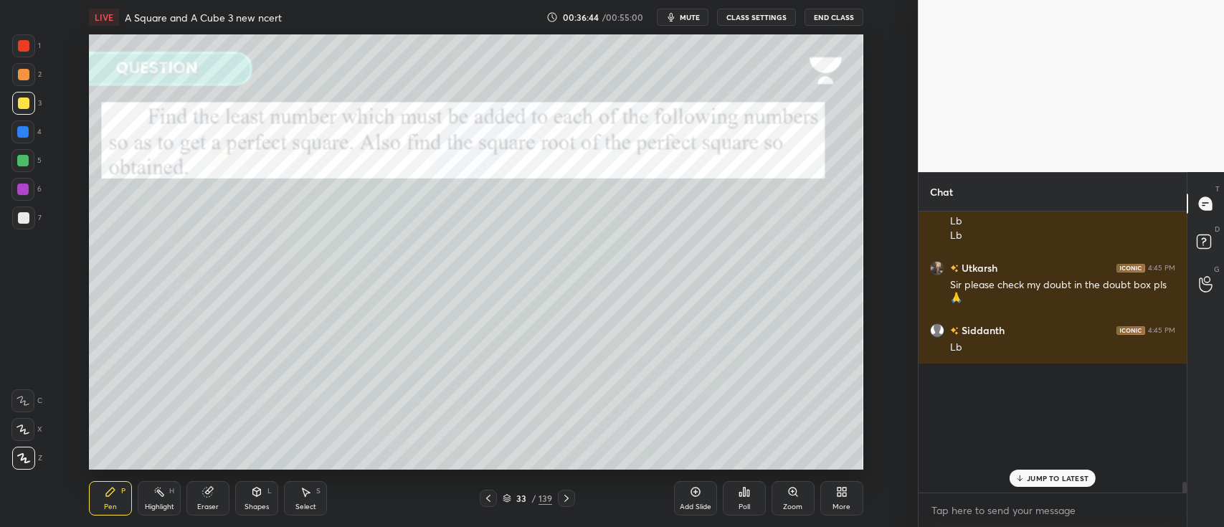
scroll to position [12379, 0]
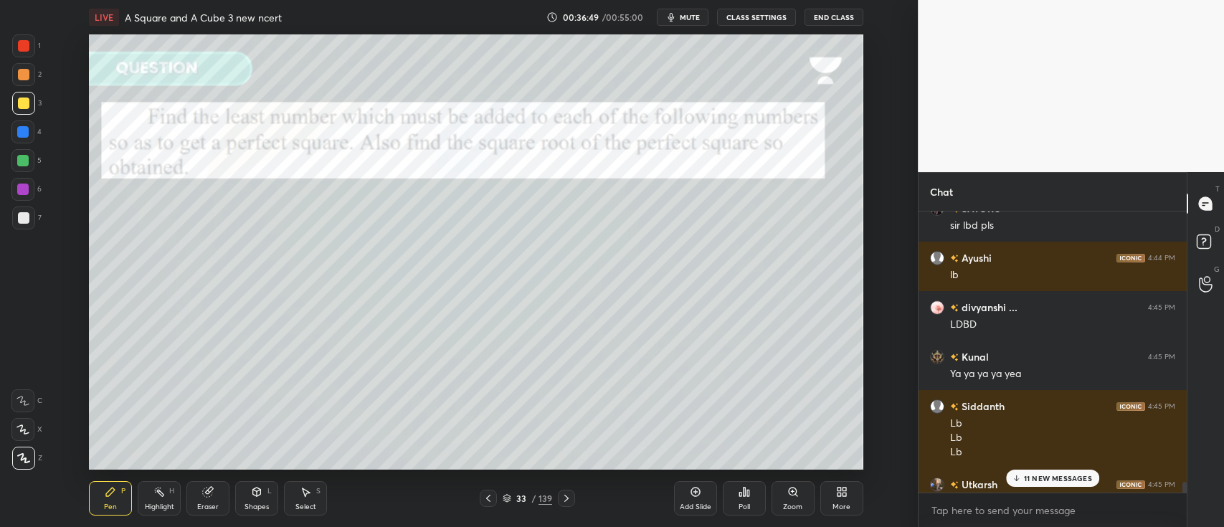
click at [505, 496] on icon at bounding box center [507, 497] width 7 height 4
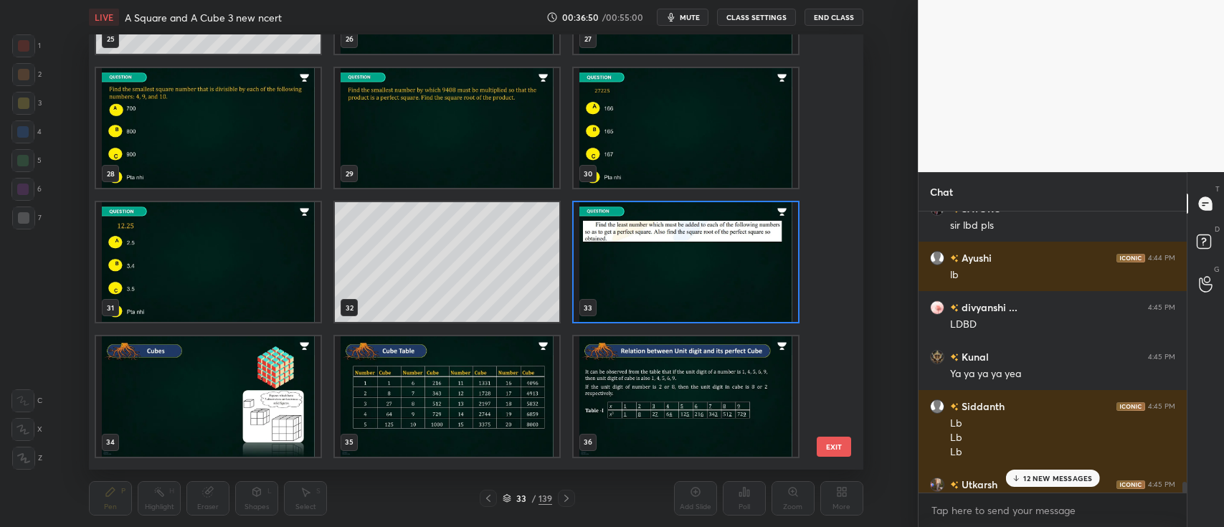
scroll to position [1194, 0]
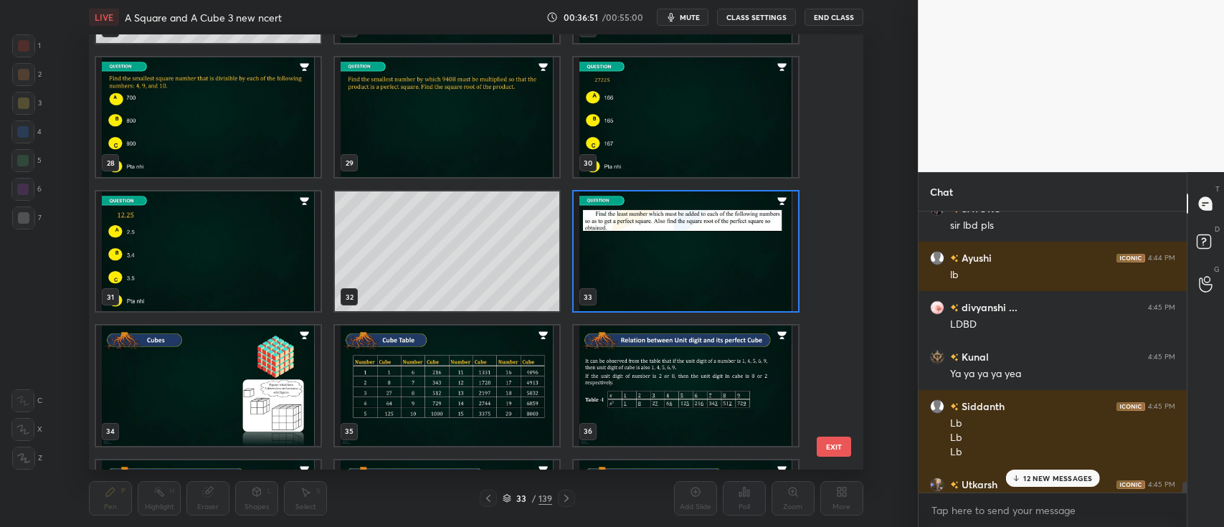
click at [614, 240] on img "grid" at bounding box center [686, 252] width 225 height 120
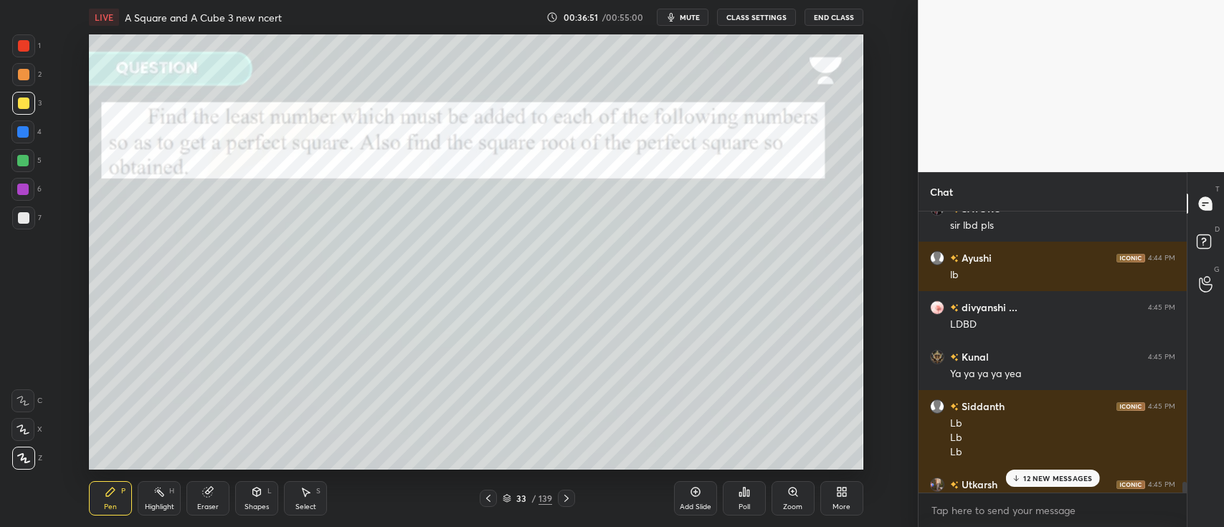
click at [614, 241] on img "grid" at bounding box center [686, 252] width 225 height 120
click at [747, 496] on icon at bounding box center [748, 493] width 2 height 6
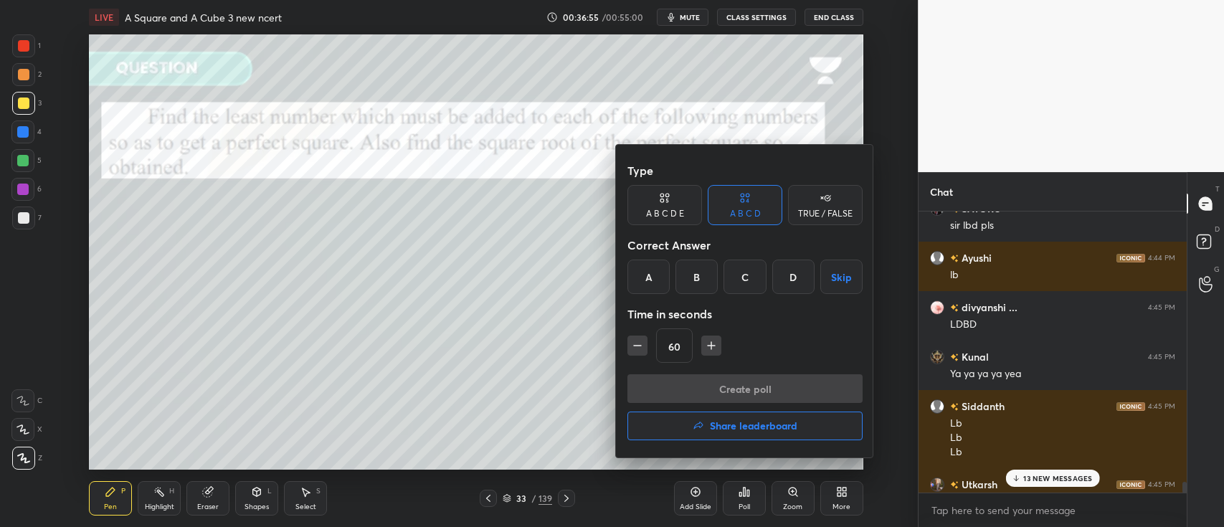
click at [730, 421] on h4 "Share leaderboard" at bounding box center [754, 426] width 88 height 10
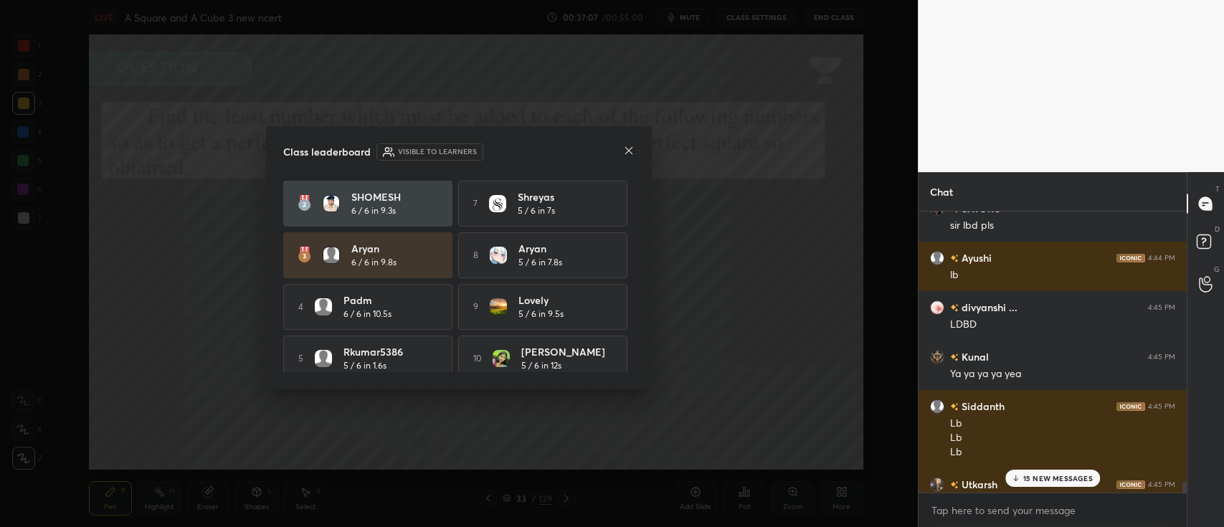
scroll to position [64, 0]
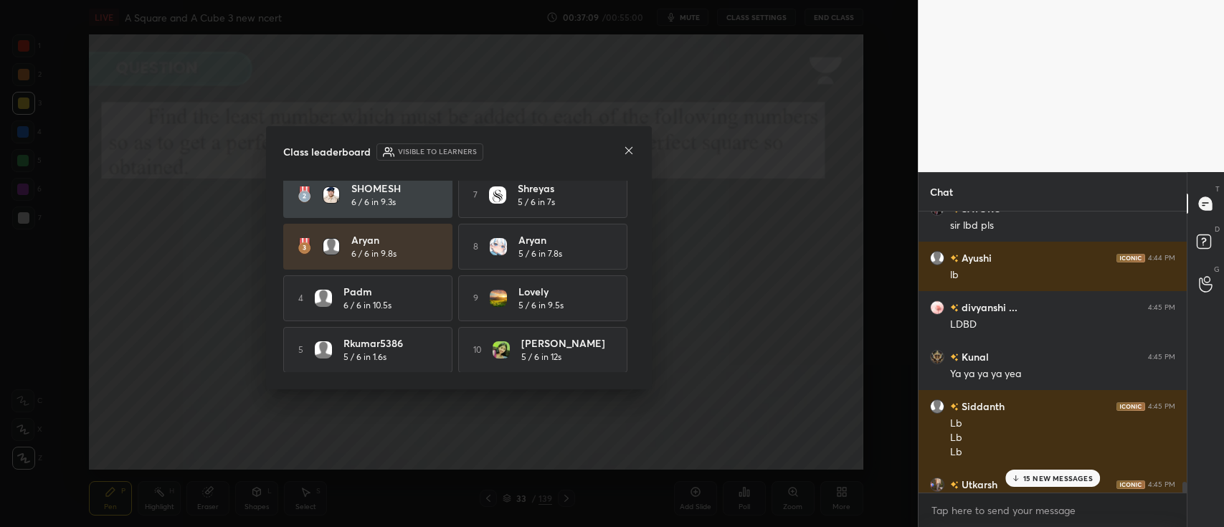
click at [634, 146] on icon at bounding box center [628, 150] width 11 height 11
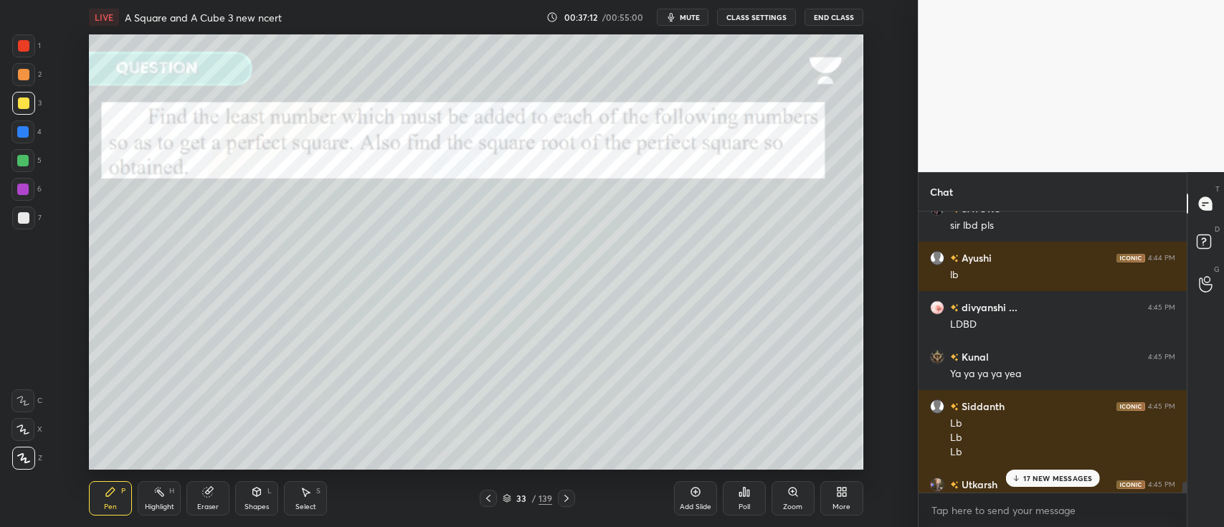
click at [1048, 474] on p "17 NEW MESSAGES" at bounding box center [1058, 478] width 69 height 9
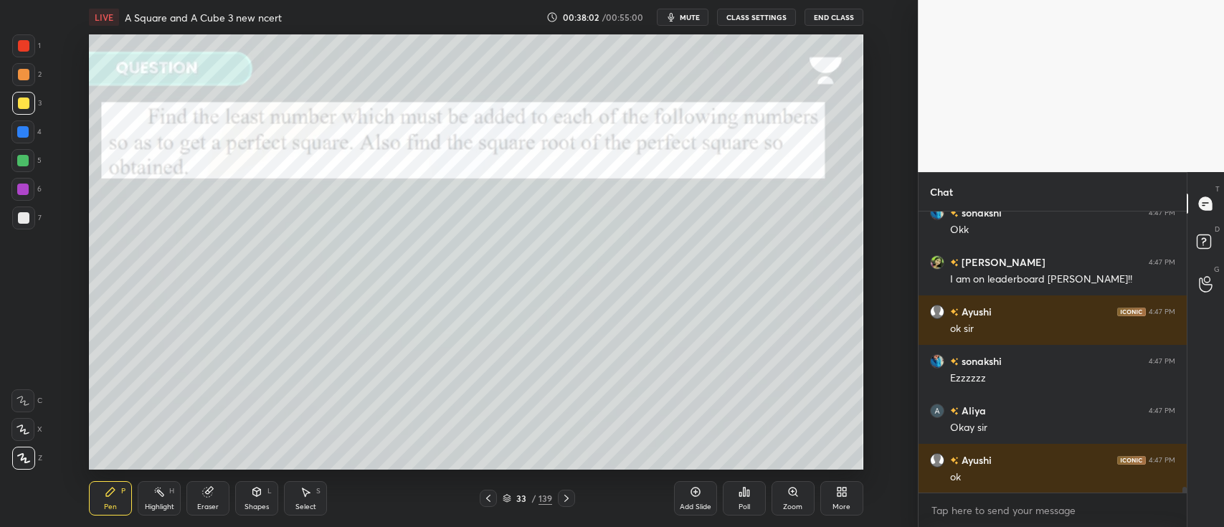
scroll to position [14036, 0]
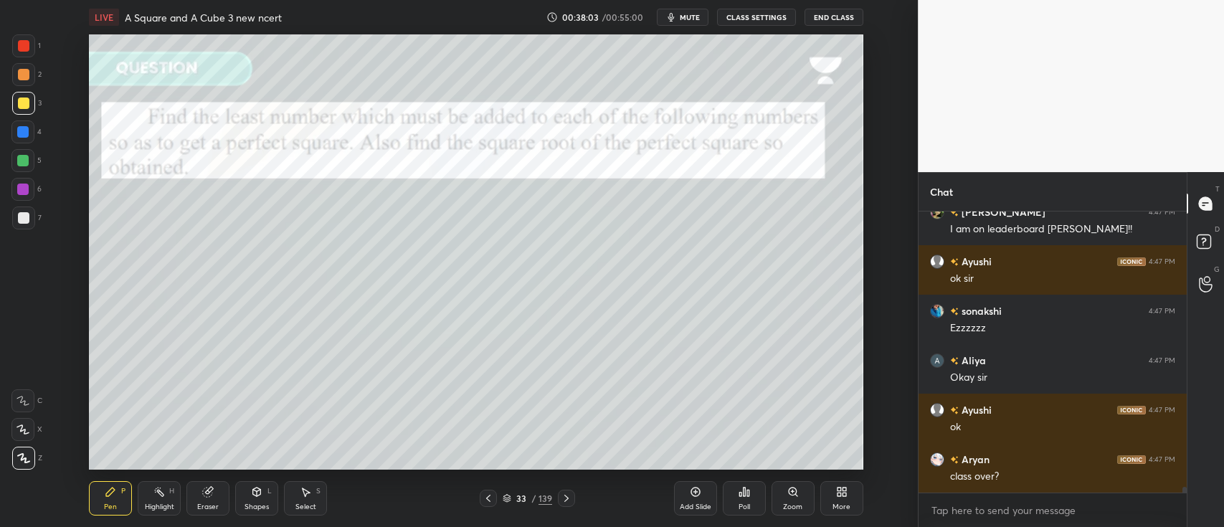
click at [510, 498] on icon at bounding box center [507, 498] width 9 height 9
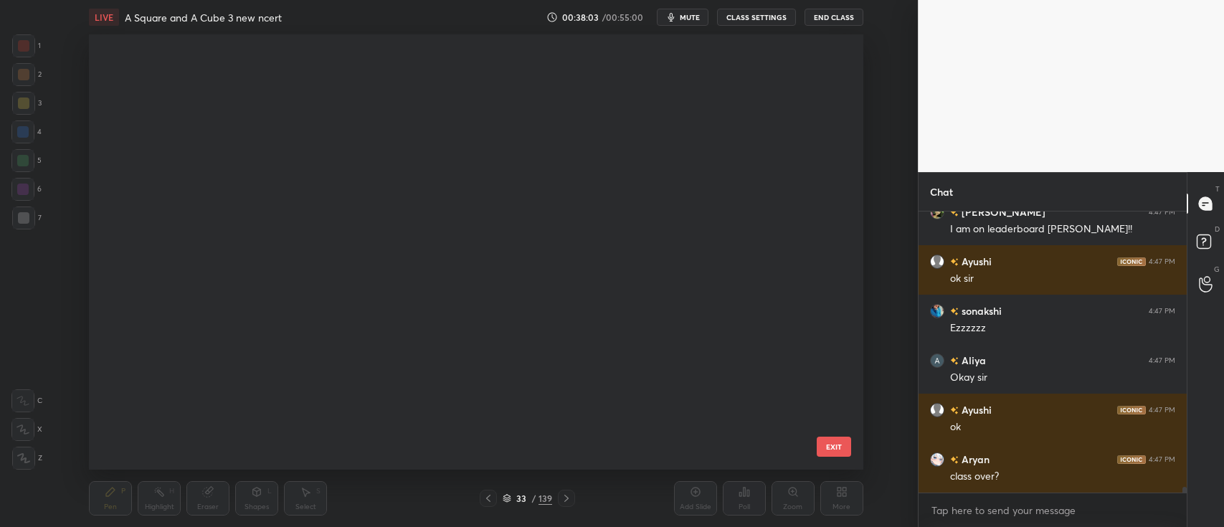
scroll to position [431, 767]
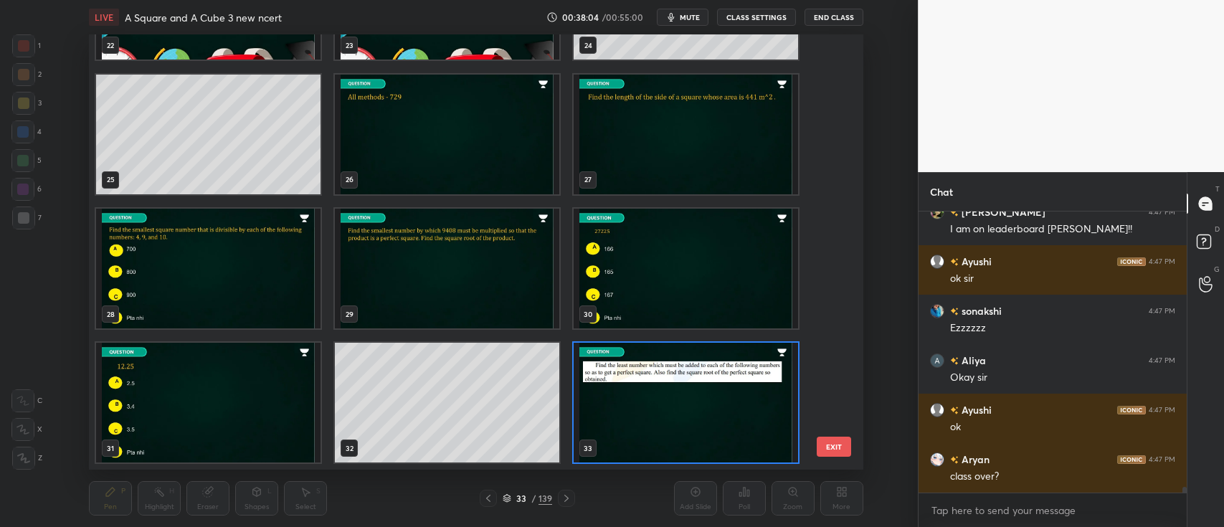
click at [666, 405] on img "grid" at bounding box center [686, 403] width 225 height 120
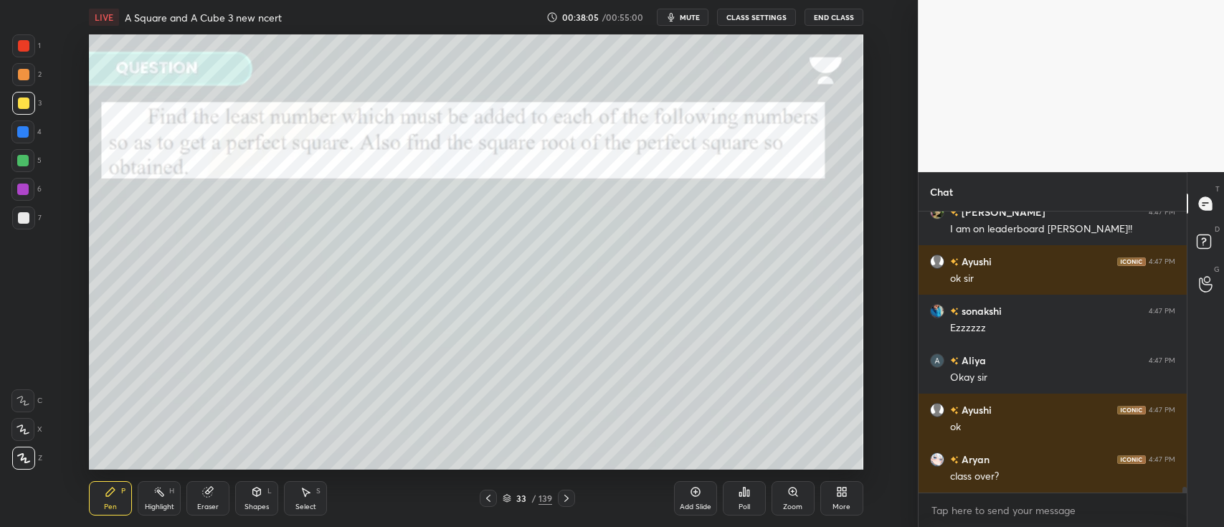
scroll to position [0, 0]
click at [706, 488] on div "Add Slide" at bounding box center [695, 498] width 43 height 34
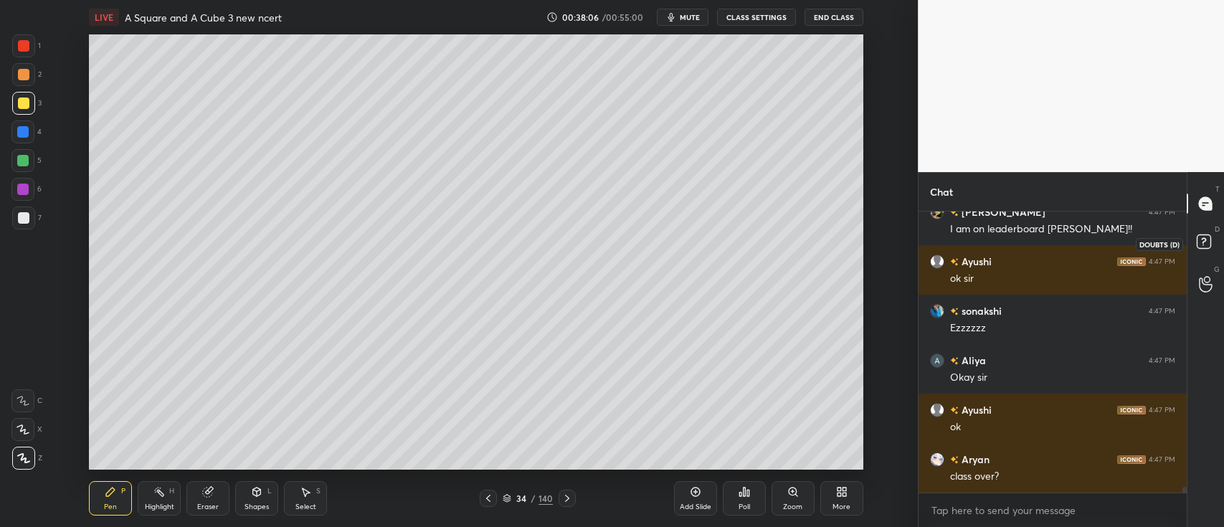
click at [1205, 240] on icon at bounding box center [1204, 241] width 5 height 6
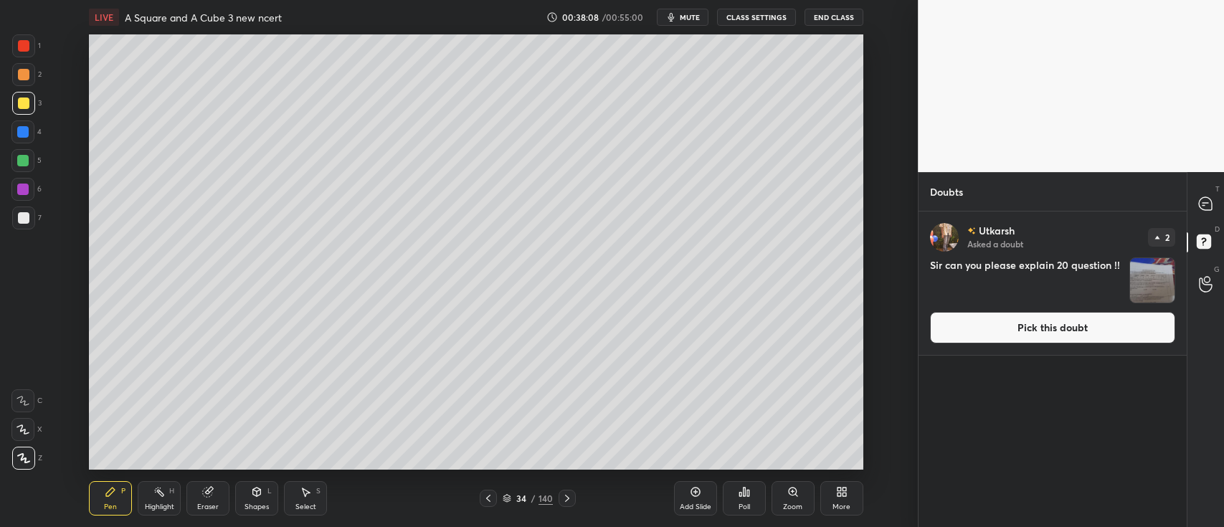
click at [1136, 284] on img "grid" at bounding box center [1153, 280] width 44 height 44
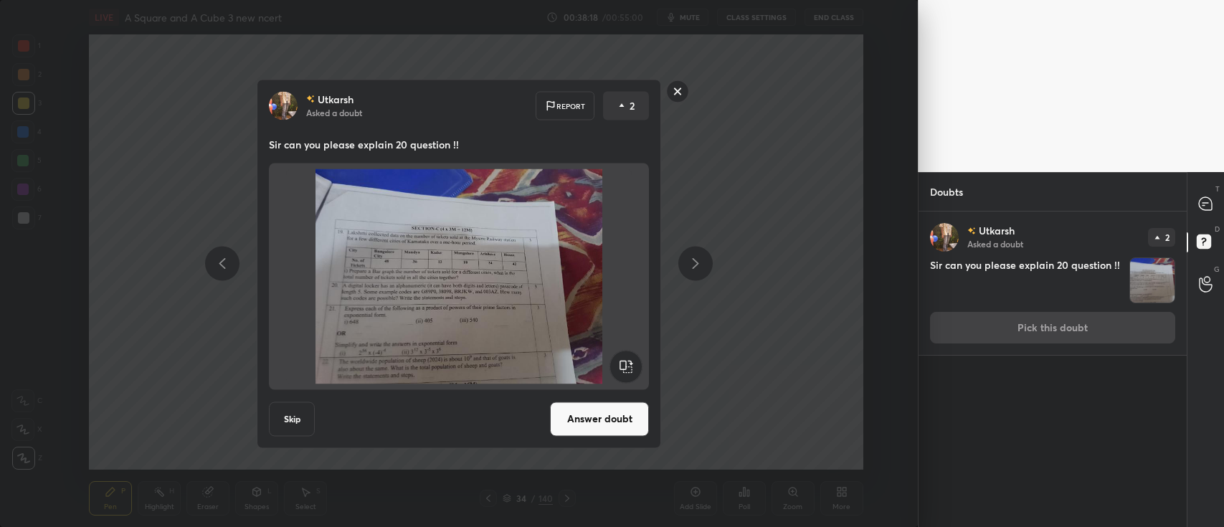
click at [680, 91] on rect at bounding box center [678, 91] width 22 height 22
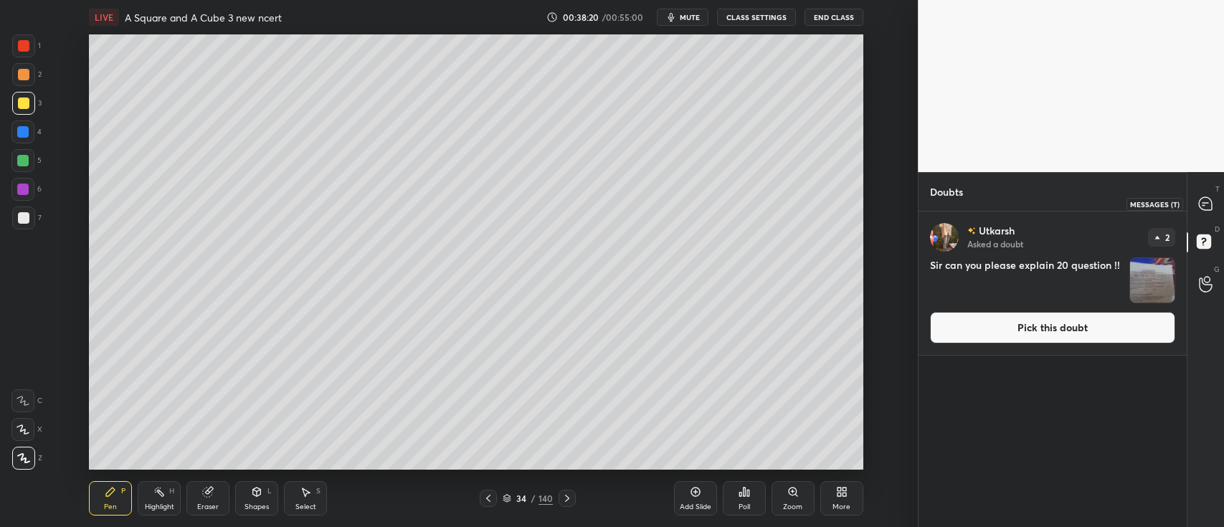
click at [1206, 200] on icon at bounding box center [1205, 203] width 13 height 13
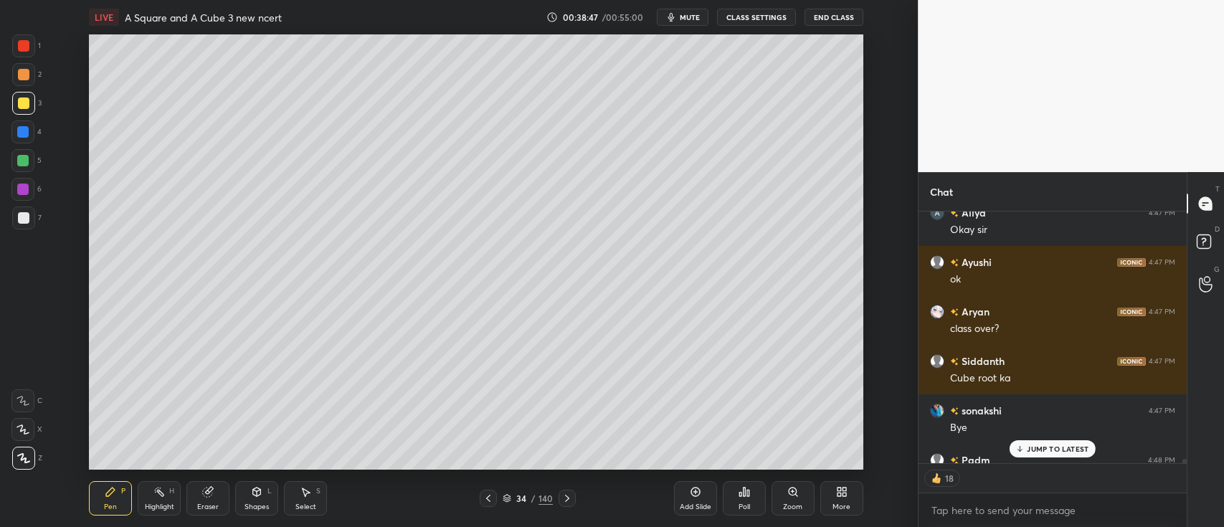
scroll to position [14450, 0]
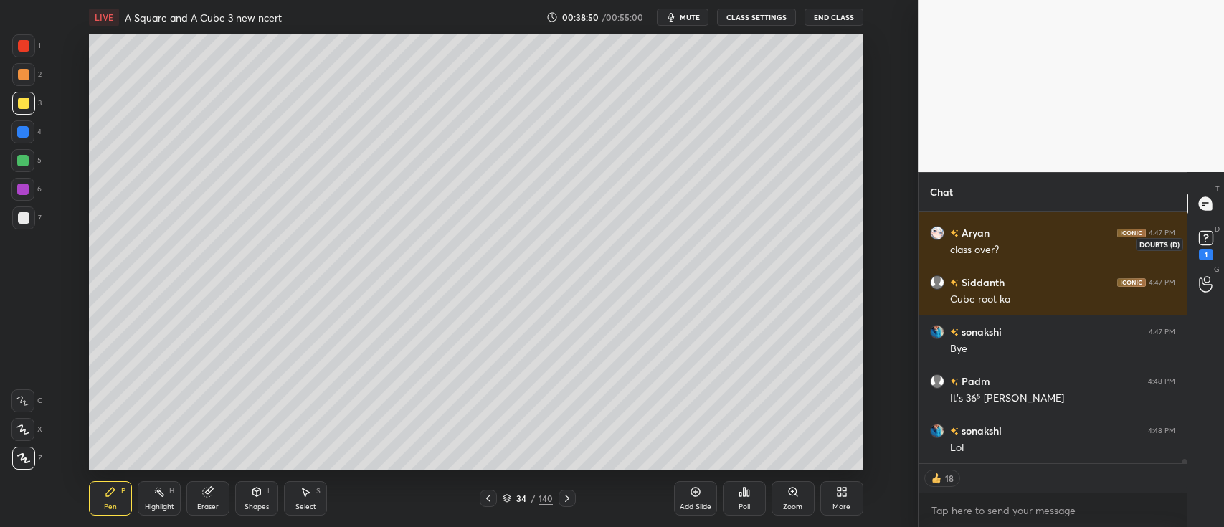
click at [1202, 241] on rect at bounding box center [1206, 239] width 14 height 14
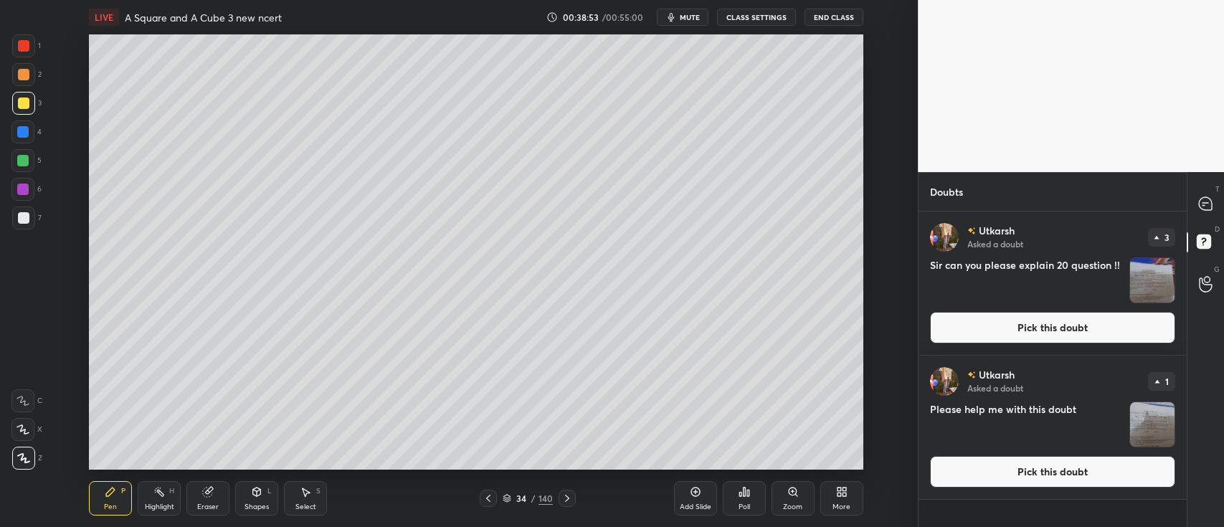
click at [1153, 282] on img "grid" at bounding box center [1153, 280] width 44 height 44
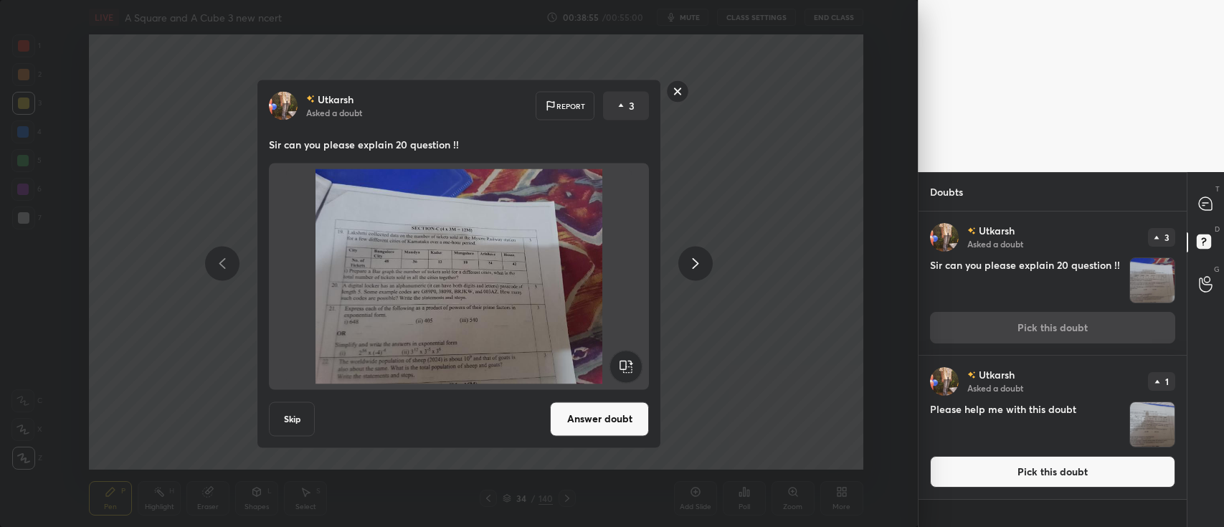
click at [683, 90] on rect at bounding box center [678, 91] width 22 height 22
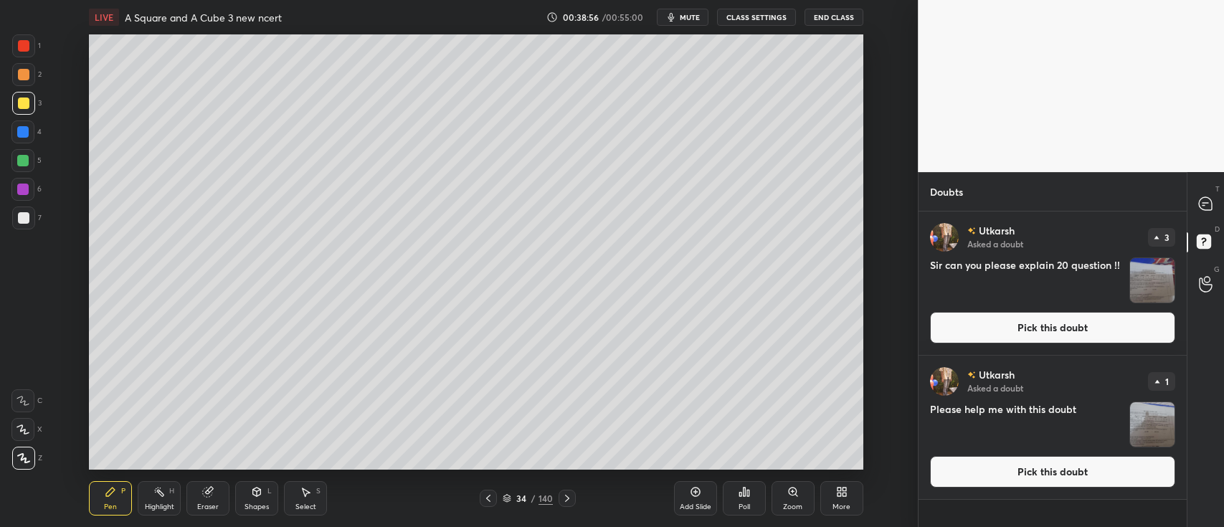
click at [1147, 411] on img "grid" at bounding box center [1153, 424] width 44 height 44
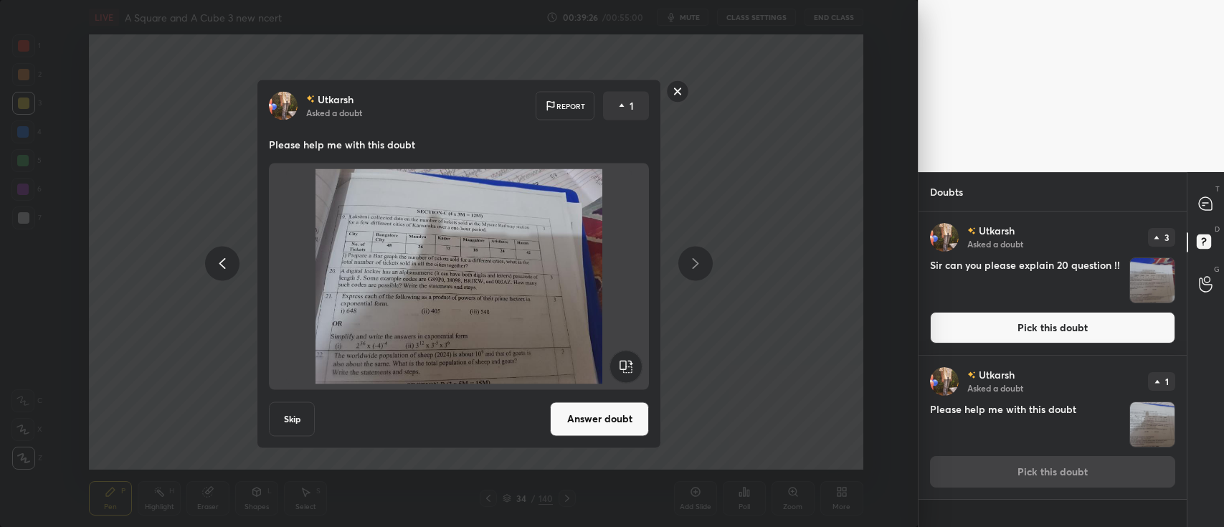
click at [676, 98] on rect at bounding box center [678, 91] width 22 height 22
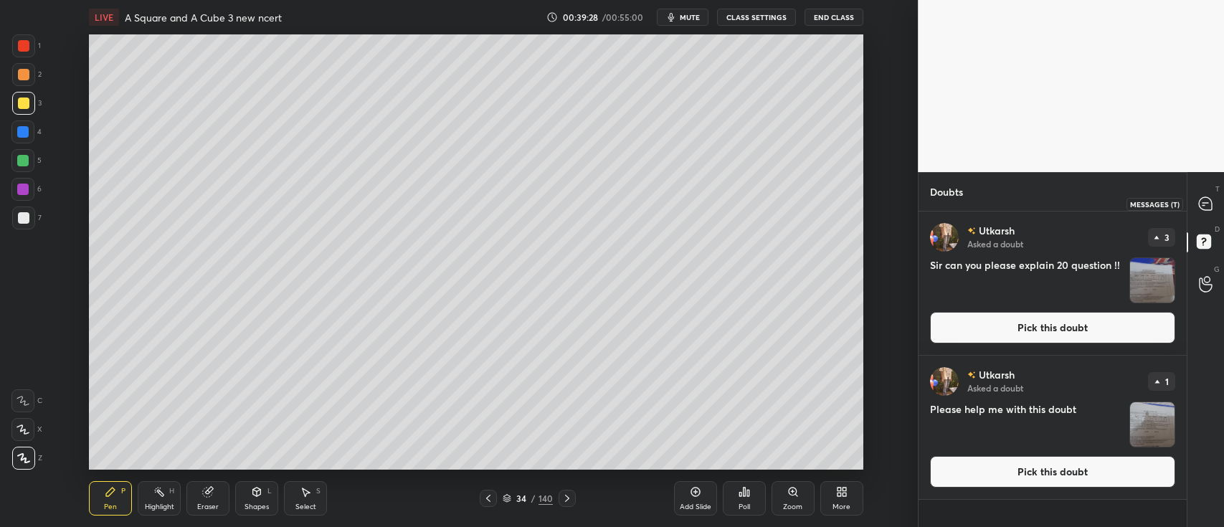
click at [1203, 202] on icon at bounding box center [1205, 203] width 13 height 13
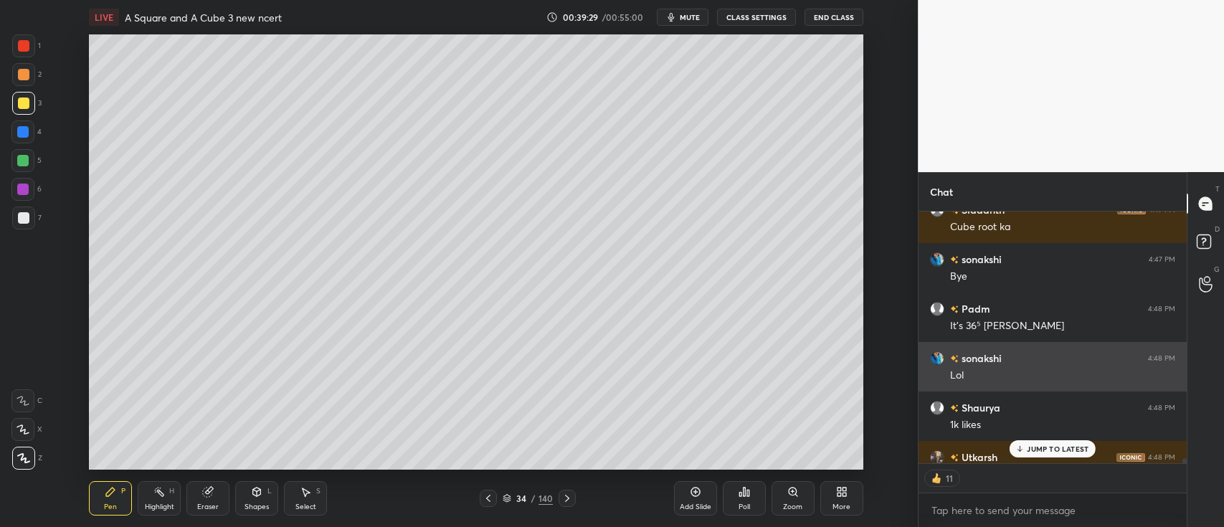
scroll to position [14549, 0]
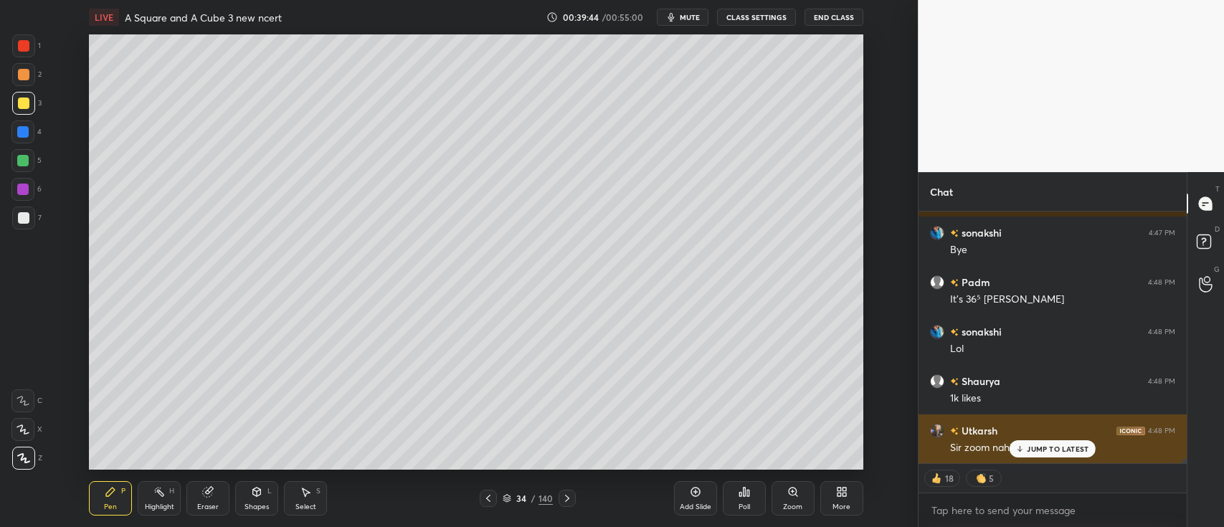
click at [1074, 445] on p "JUMP TO LATEST" at bounding box center [1058, 449] width 62 height 9
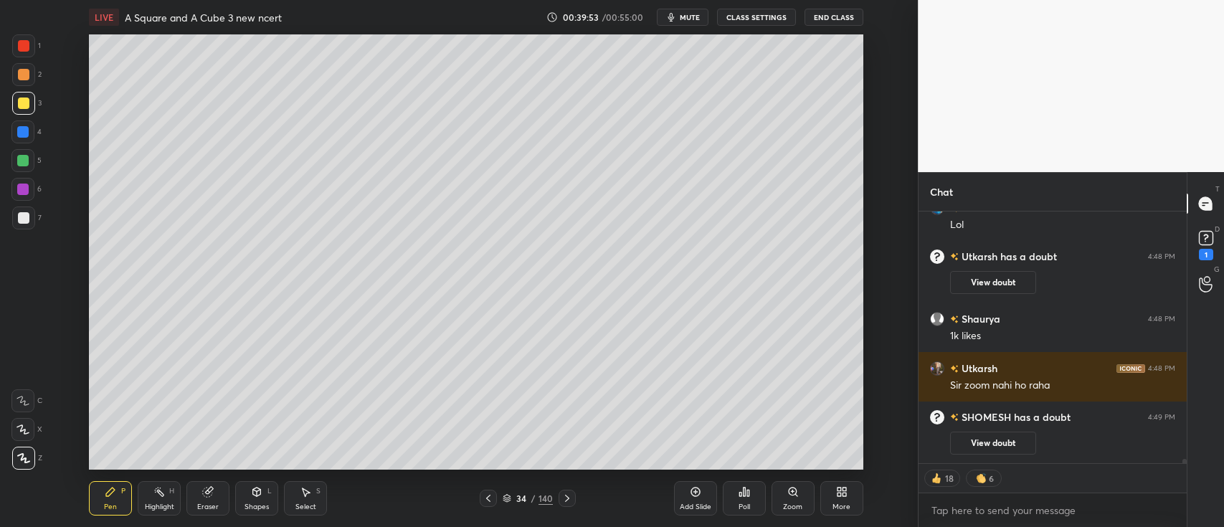
scroll to position [13920, 0]
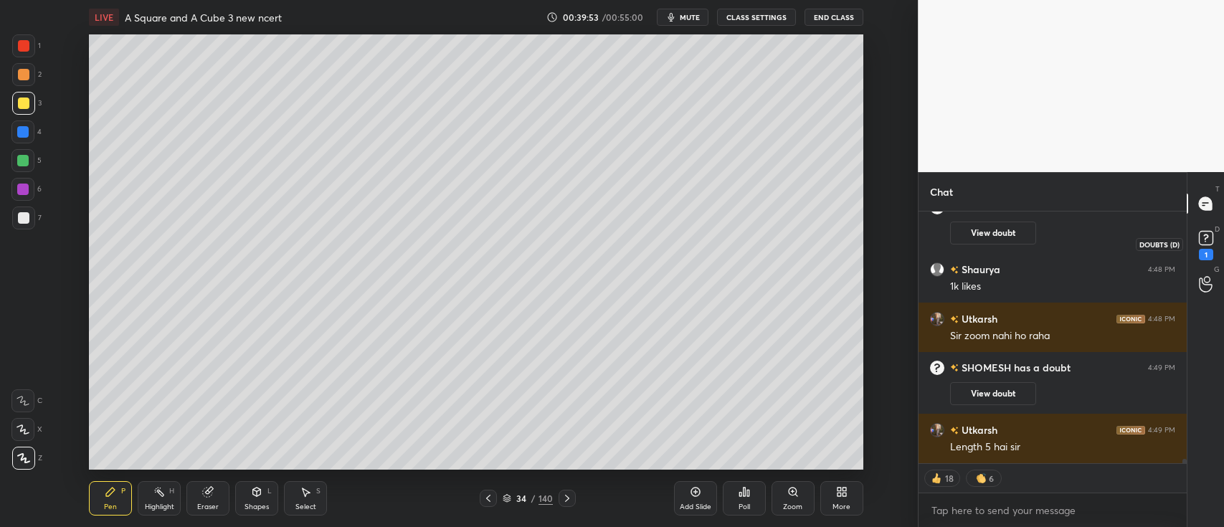
click at [1209, 242] on rect at bounding box center [1206, 239] width 14 height 14
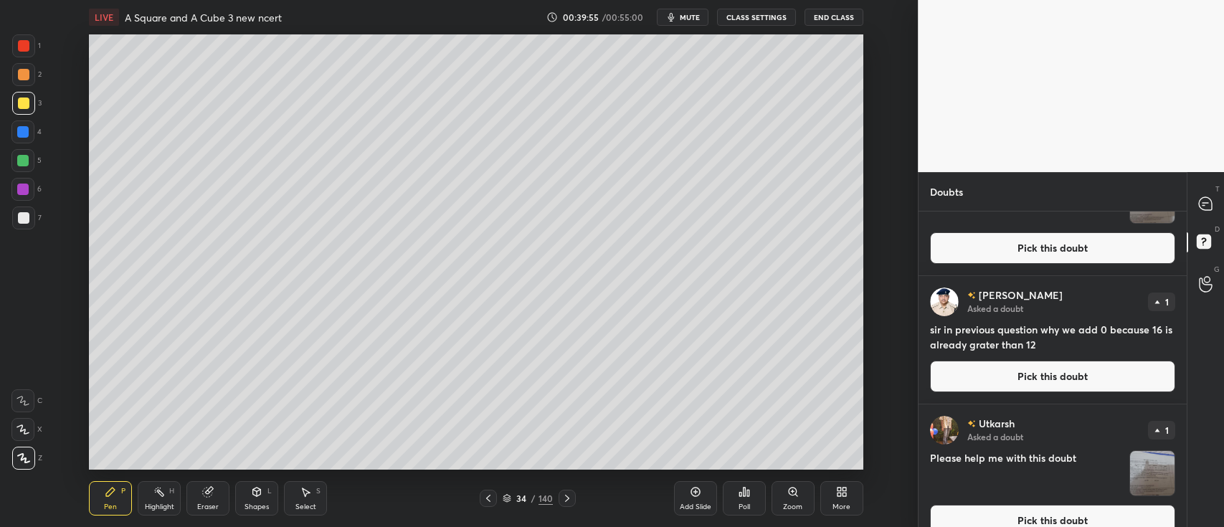
scroll to position [80, 0]
click at [1016, 373] on button "Pick this doubt" at bounding box center [1052, 376] width 245 height 32
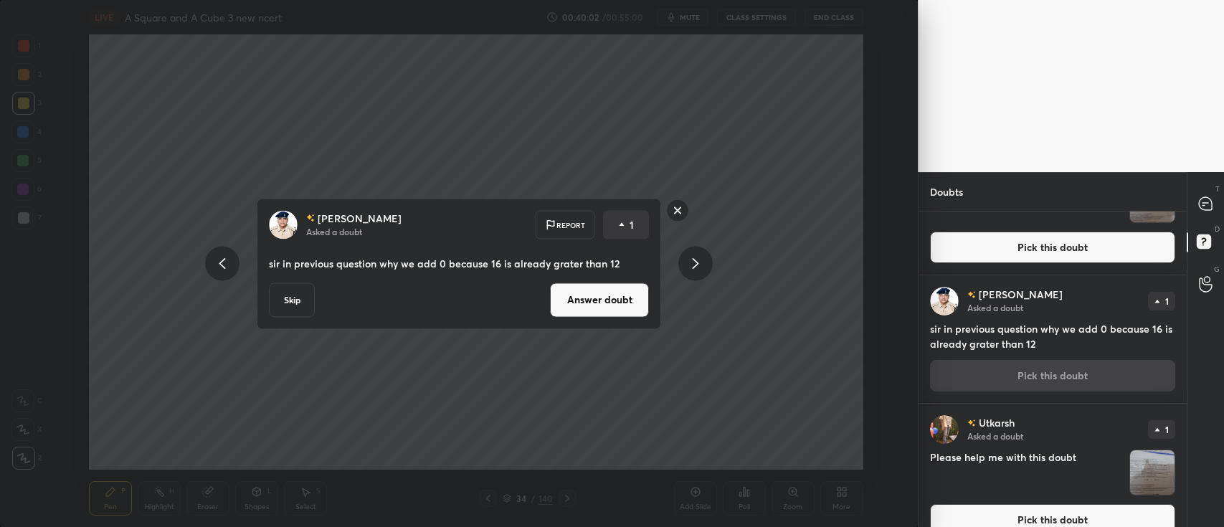
click at [623, 304] on button "Answer doubt" at bounding box center [599, 300] width 99 height 34
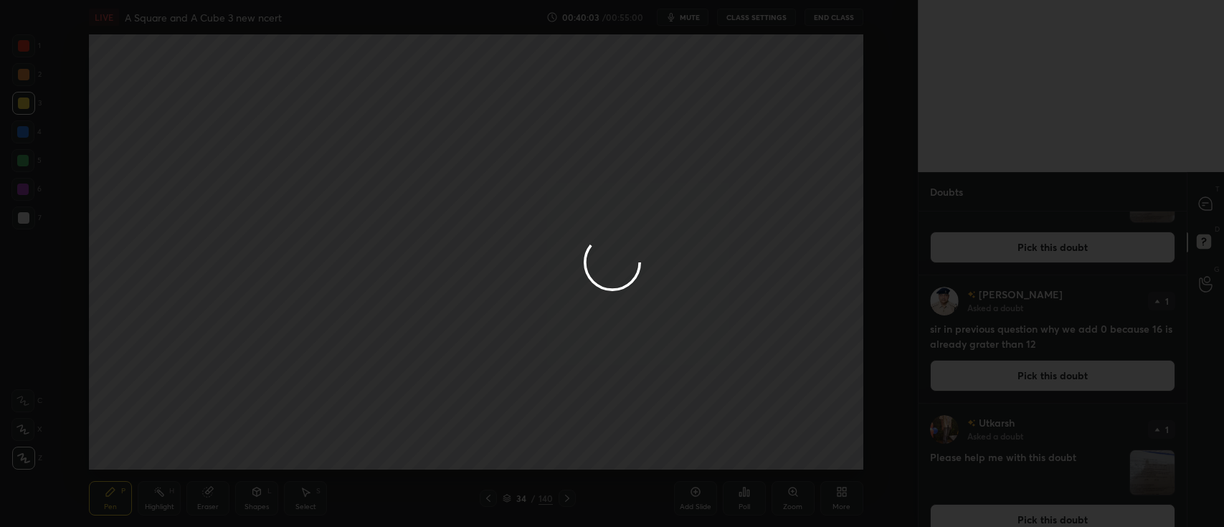
scroll to position [0, 0]
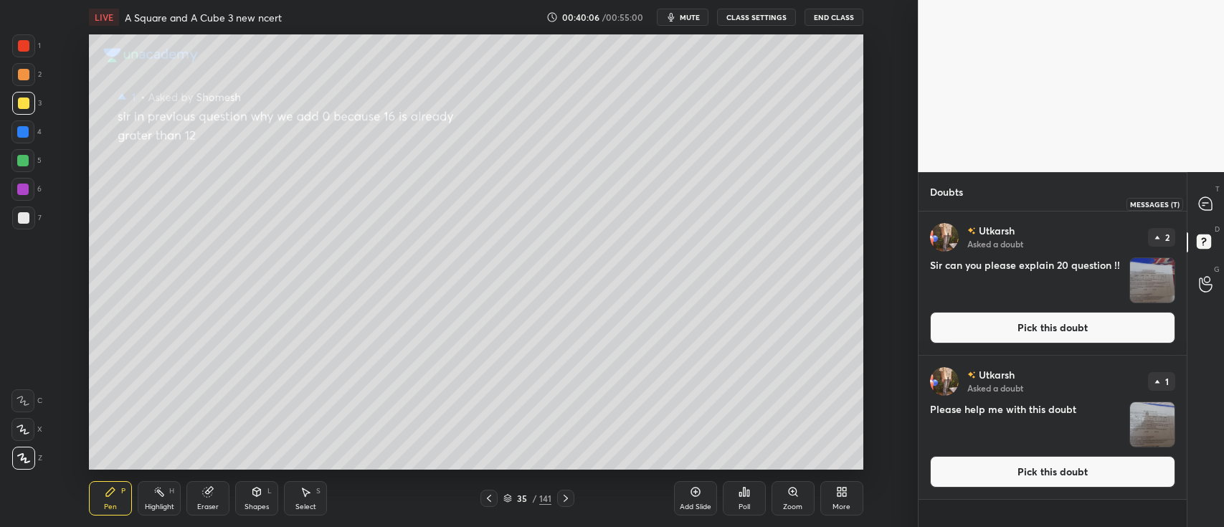
click at [1207, 204] on icon at bounding box center [1205, 203] width 13 height 13
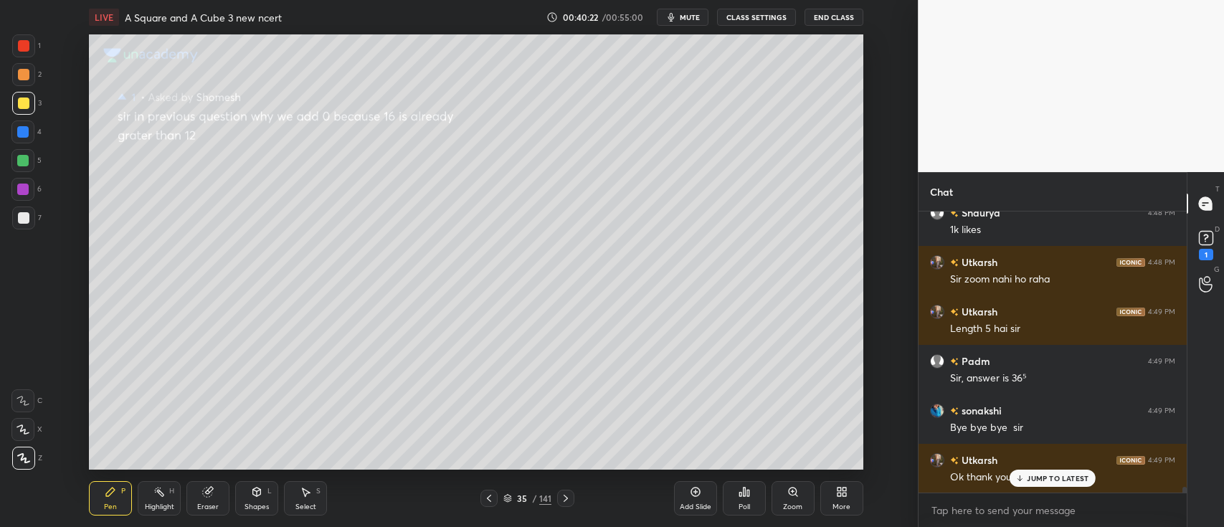
scroll to position [4, 4]
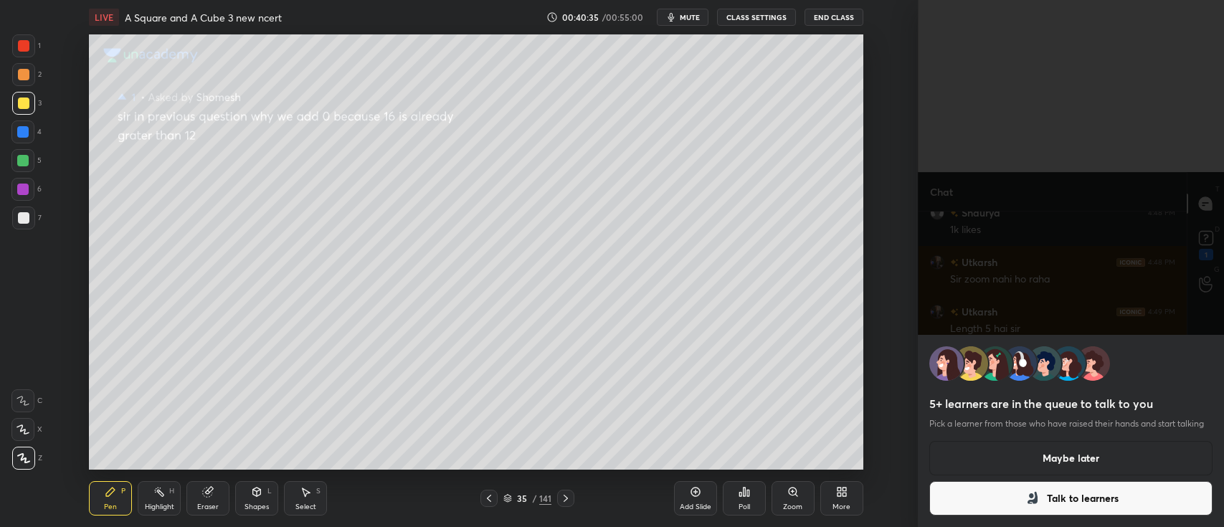
click at [1074, 447] on button "Maybe later" at bounding box center [1071, 458] width 283 height 34
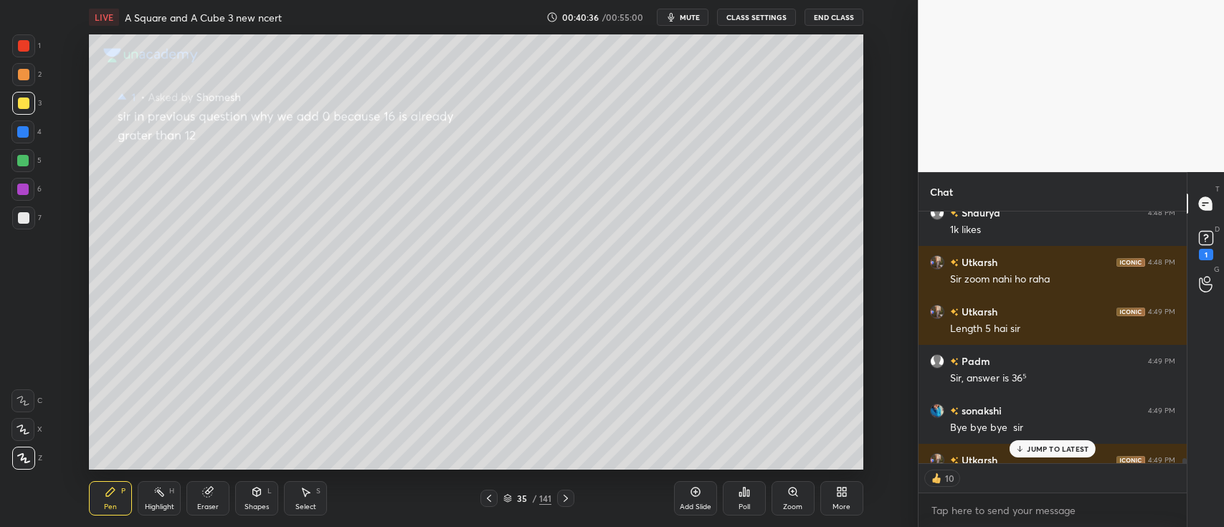
click at [692, 15] on span "mute" at bounding box center [690, 17] width 20 height 10
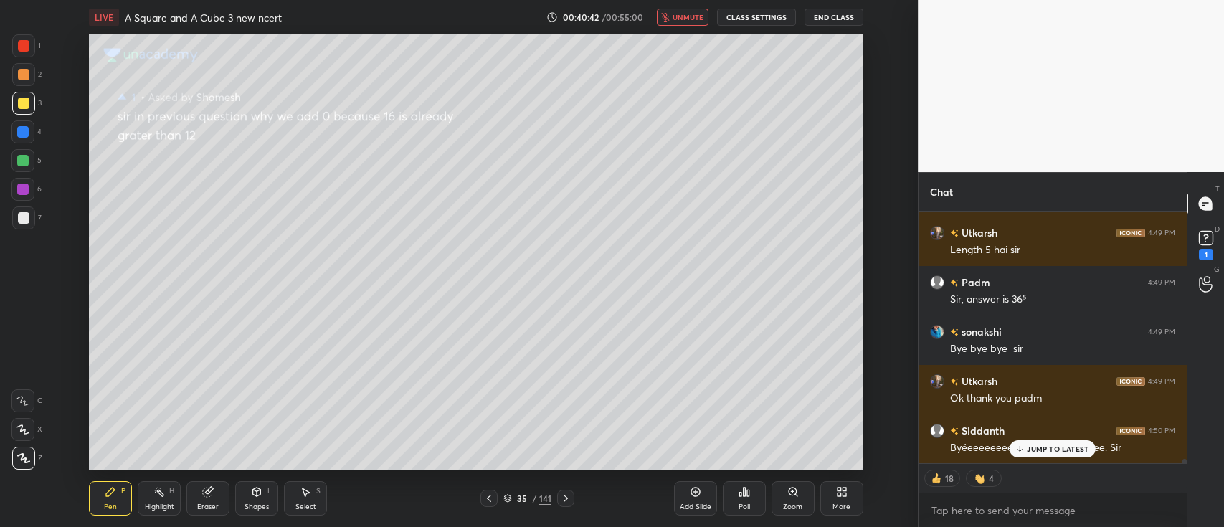
click at [699, 14] on span "unmute" at bounding box center [688, 17] width 31 height 10
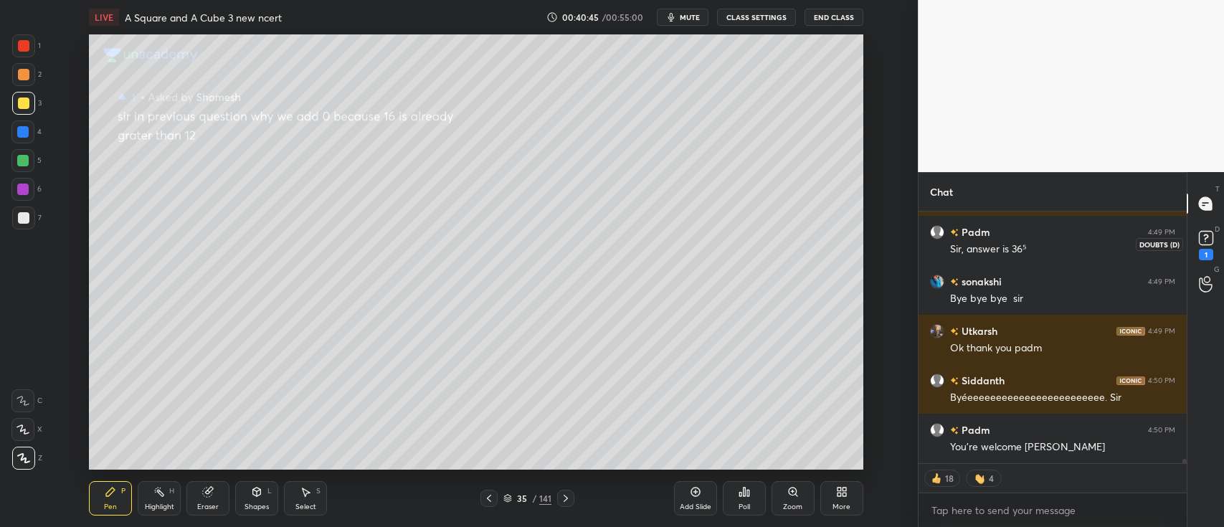
click at [1209, 230] on icon at bounding box center [1207, 238] width 22 height 22
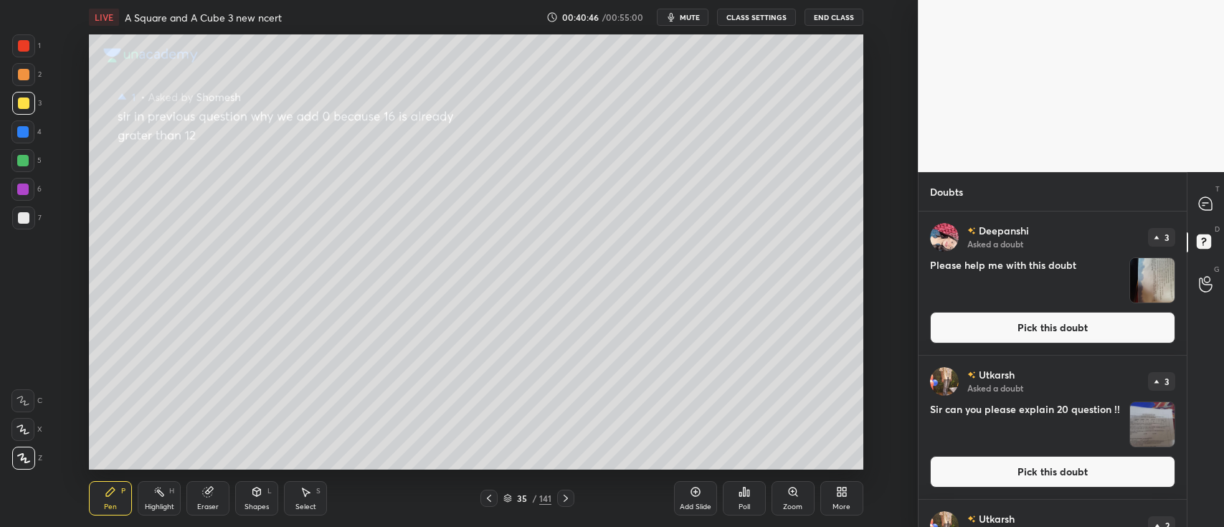
click at [1146, 277] on img "grid" at bounding box center [1153, 280] width 44 height 44
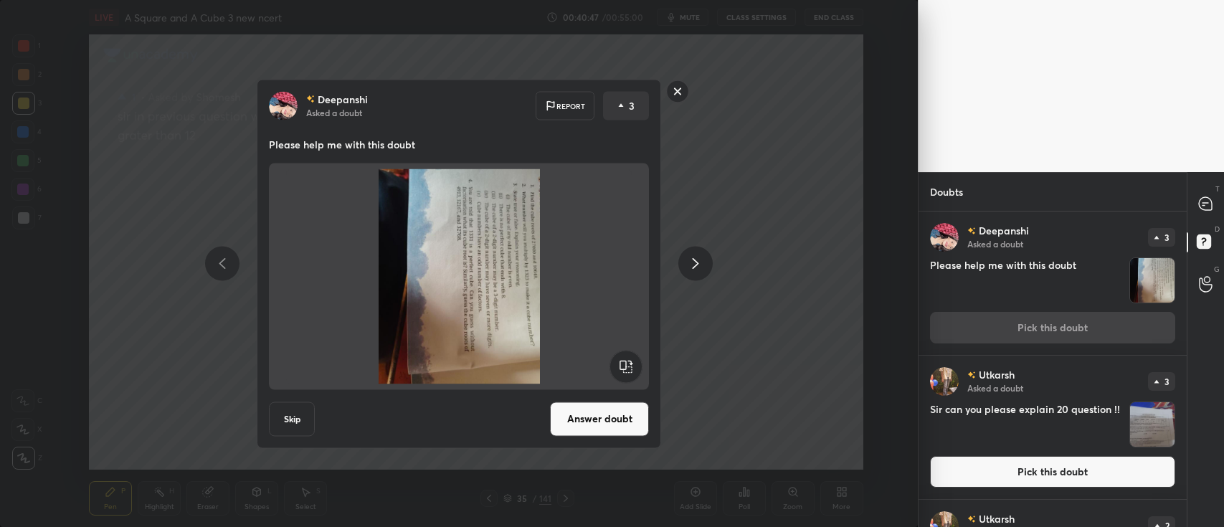
click at [637, 371] on rect at bounding box center [626, 366] width 32 height 32
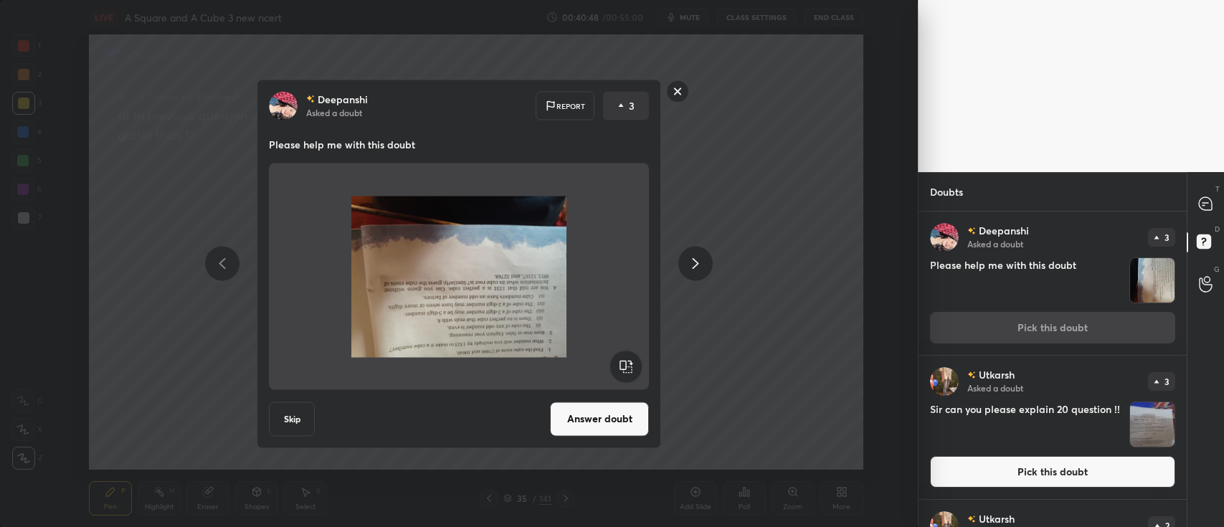
click at [636, 368] on rect at bounding box center [626, 366] width 32 height 32
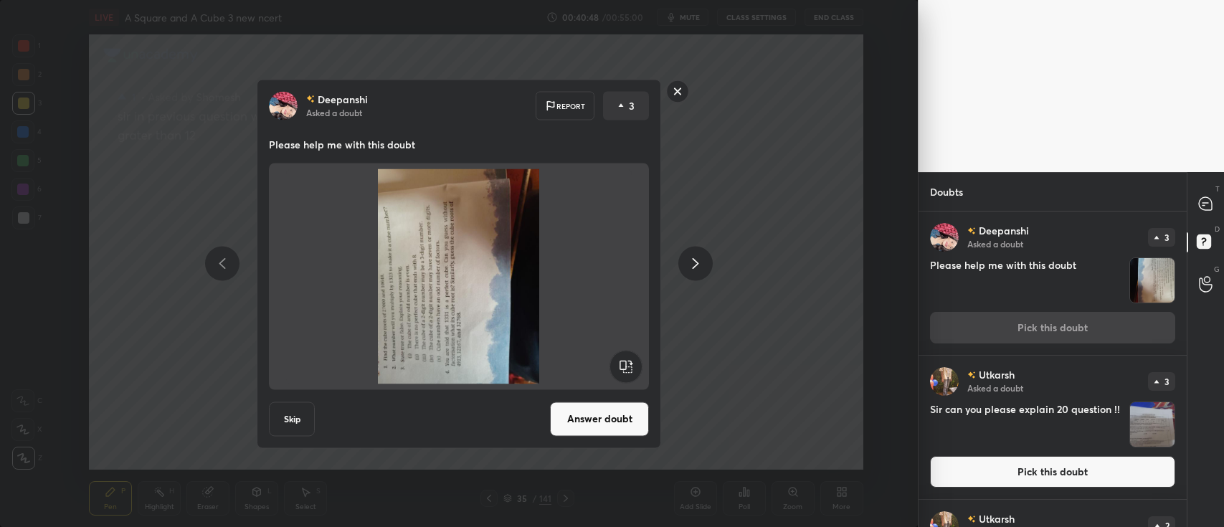
click at [636, 363] on rect at bounding box center [626, 366] width 32 height 32
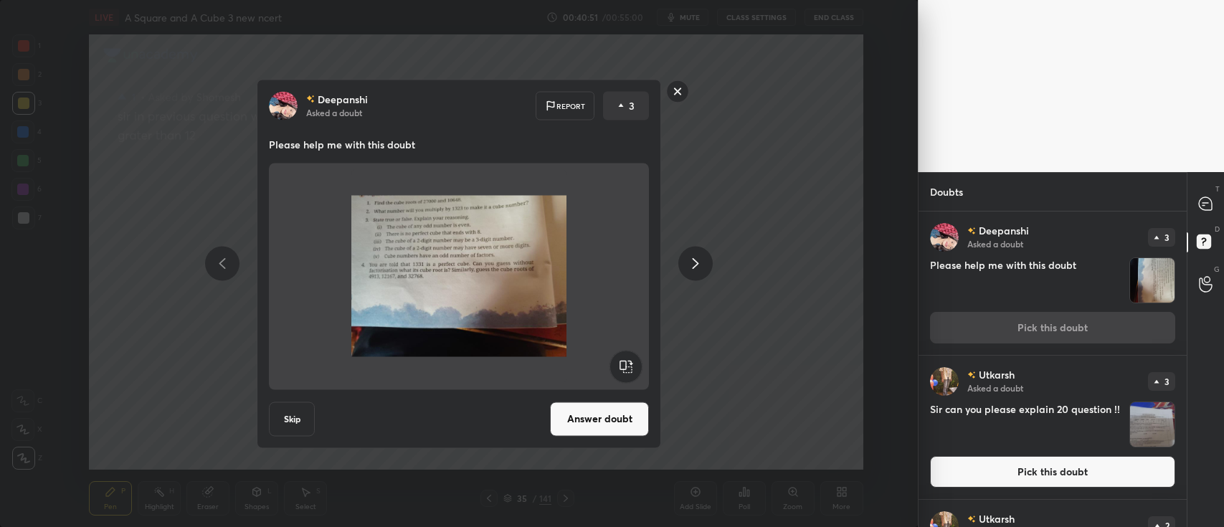
click at [621, 416] on button "Answer doubt" at bounding box center [599, 419] width 99 height 34
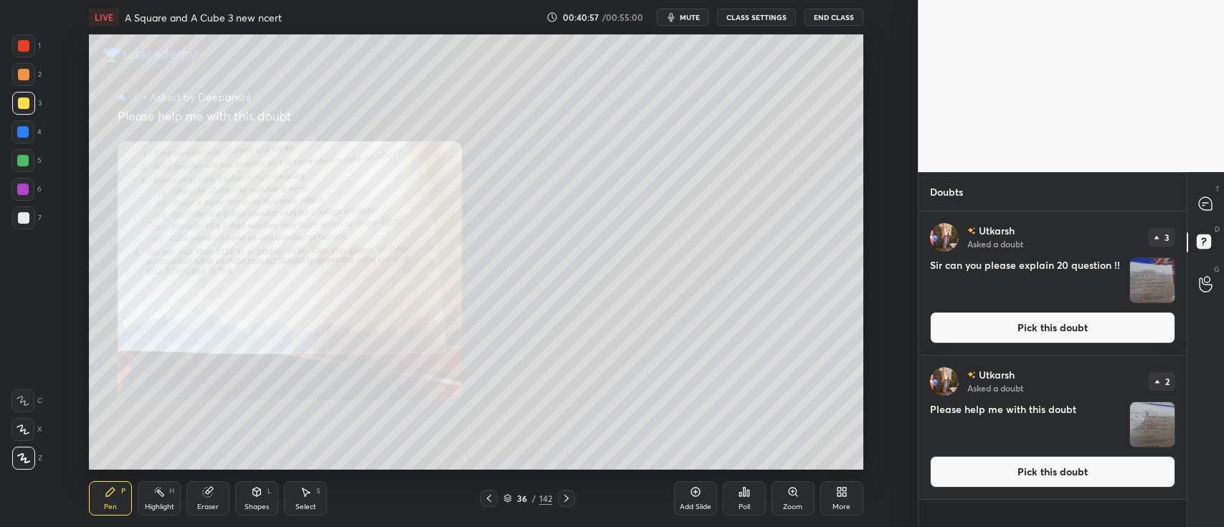
click at [26, 49] on div at bounding box center [23, 45] width 11 height 11
click at [1197, 204] on div at bounding box center [1206, 204] width 29 height 26
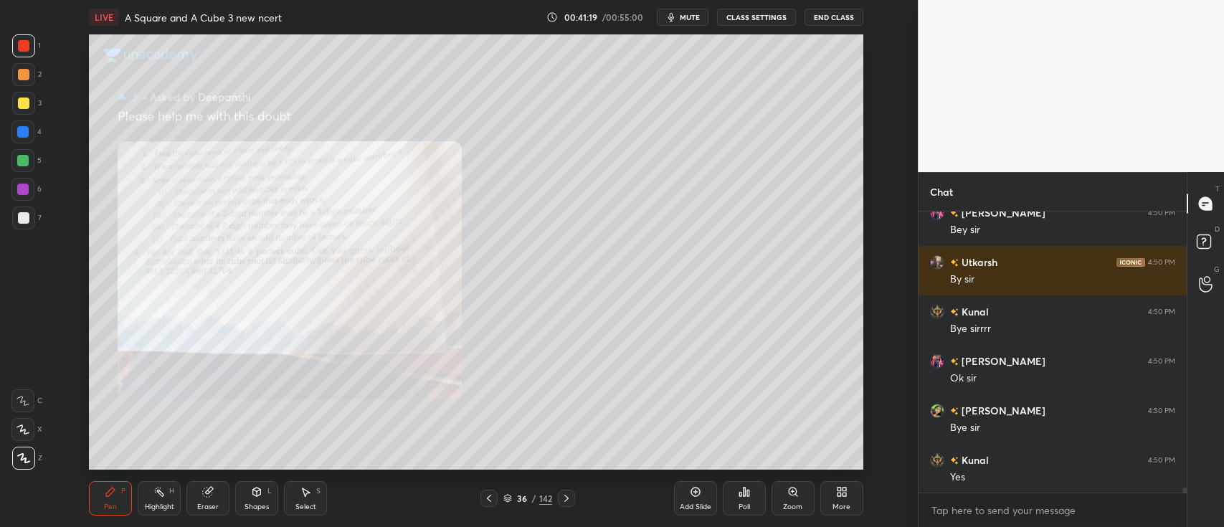
scroll to position [14759, 0]
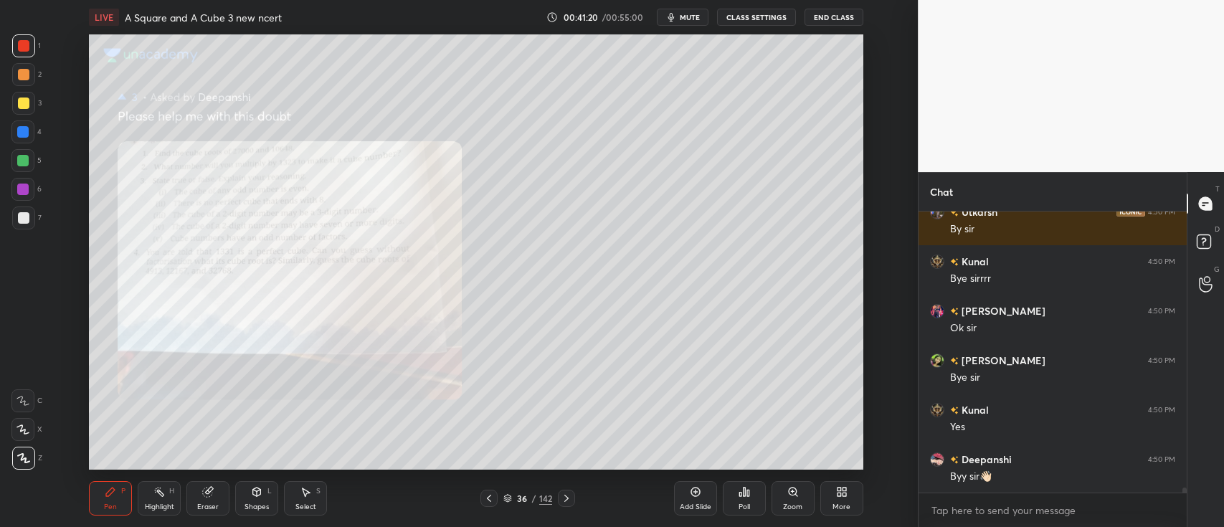
click at [849, 16] on button "End Class" at bounding box center [834, 17] width 59 height 17
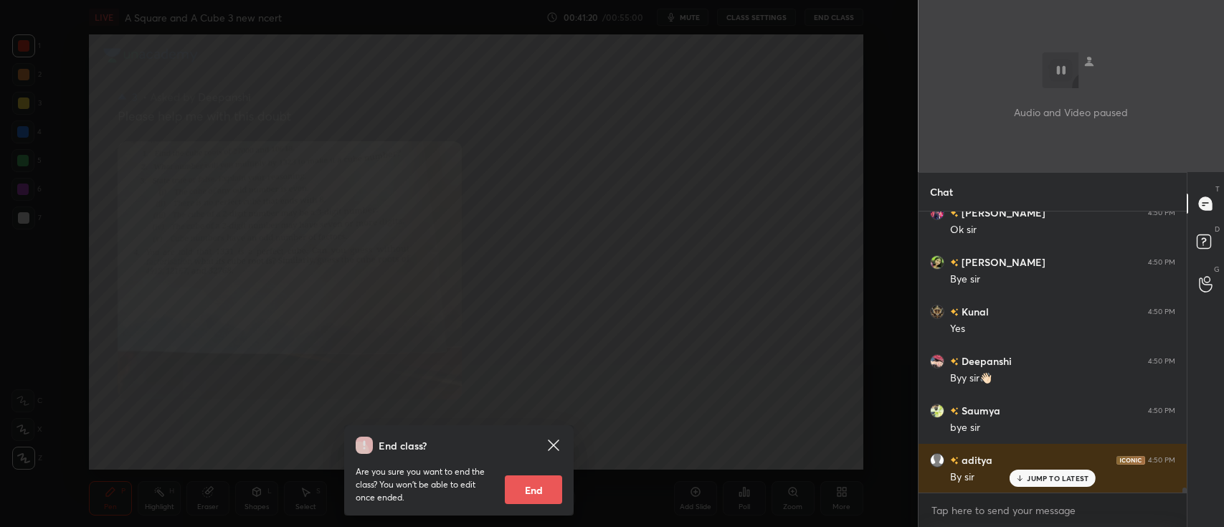
scroll to position [14907, 0]
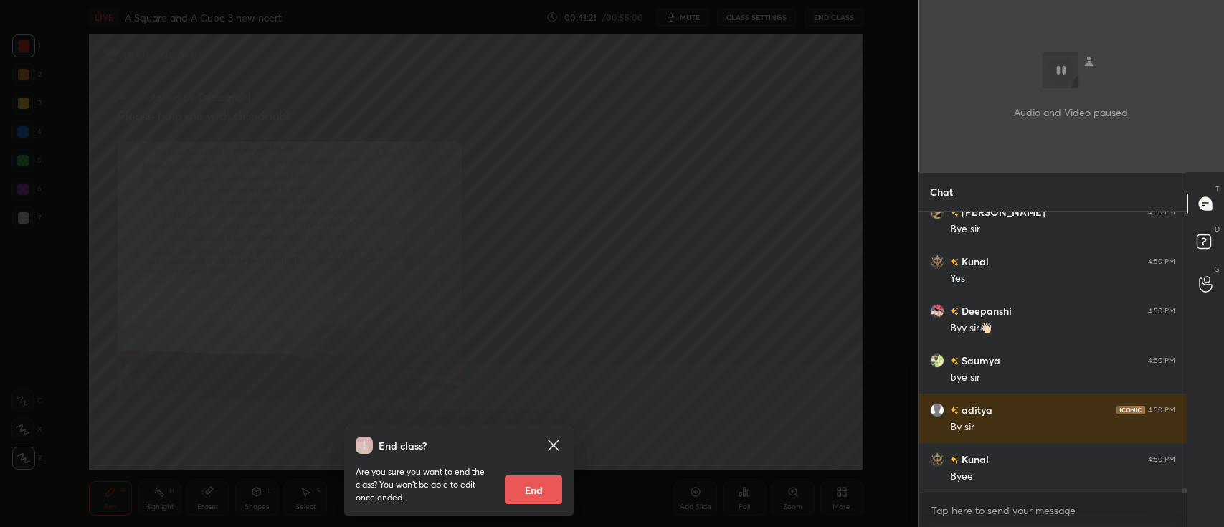
click at [547, 485] on button "End" at bounding box center [533, 490] width 57 height 29
type textarea "x"
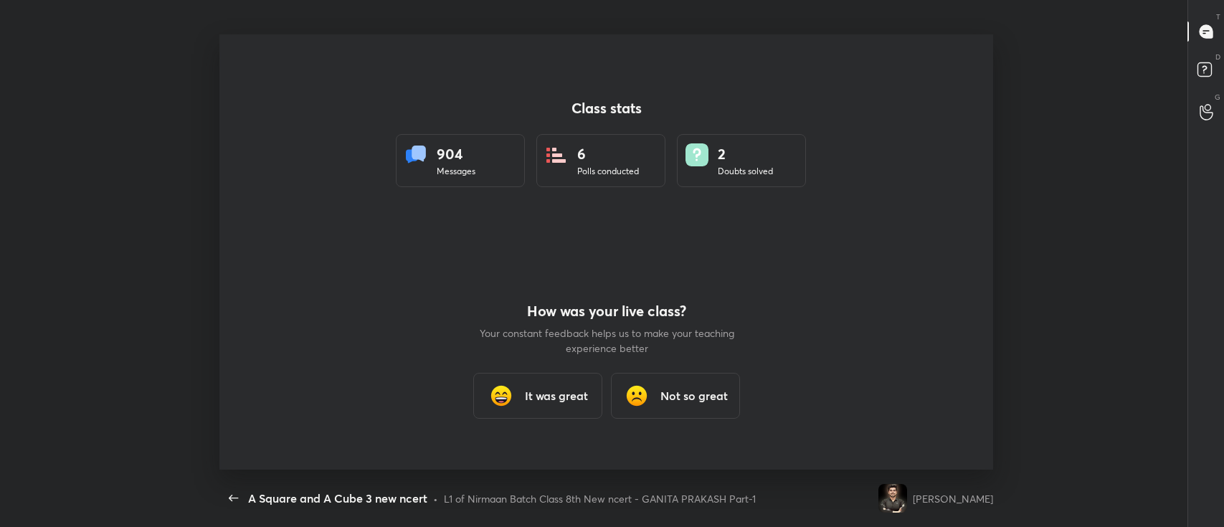
scroll to position [435, 1212]
click at [233, 501] on icon "button" at bounding box center [233, 498] width 17 height 17
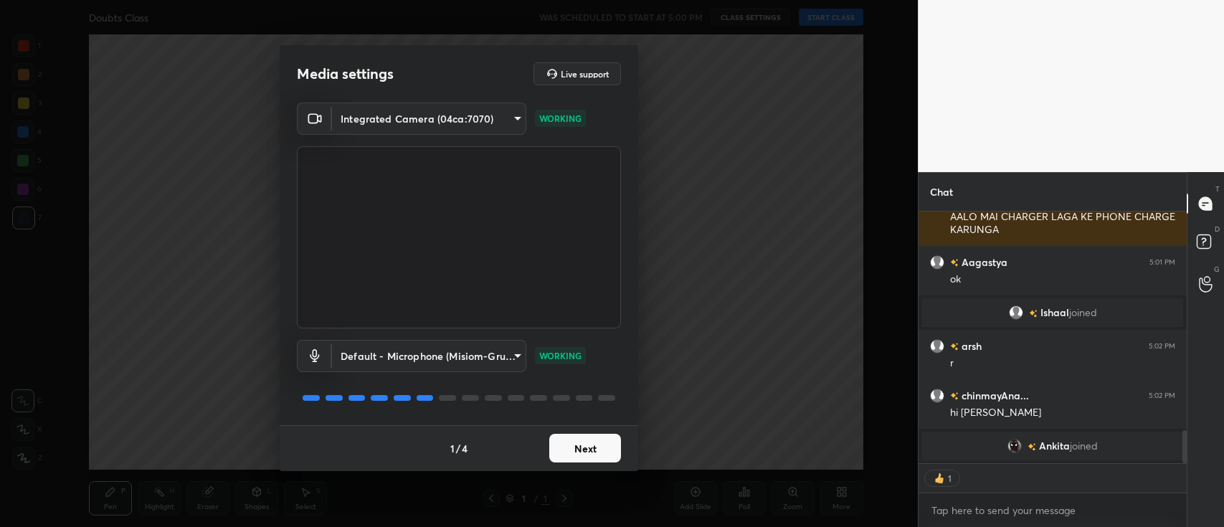
scroll to position [1645, 0]
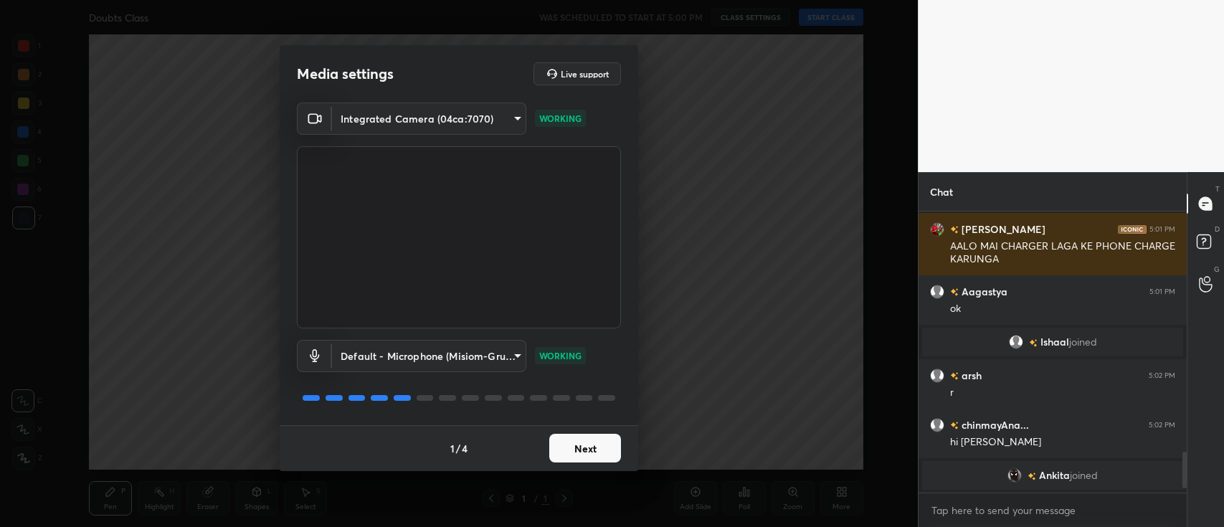
click at [563, 440] on button "Next" at bounding box center [585, 448] width 72 height 29
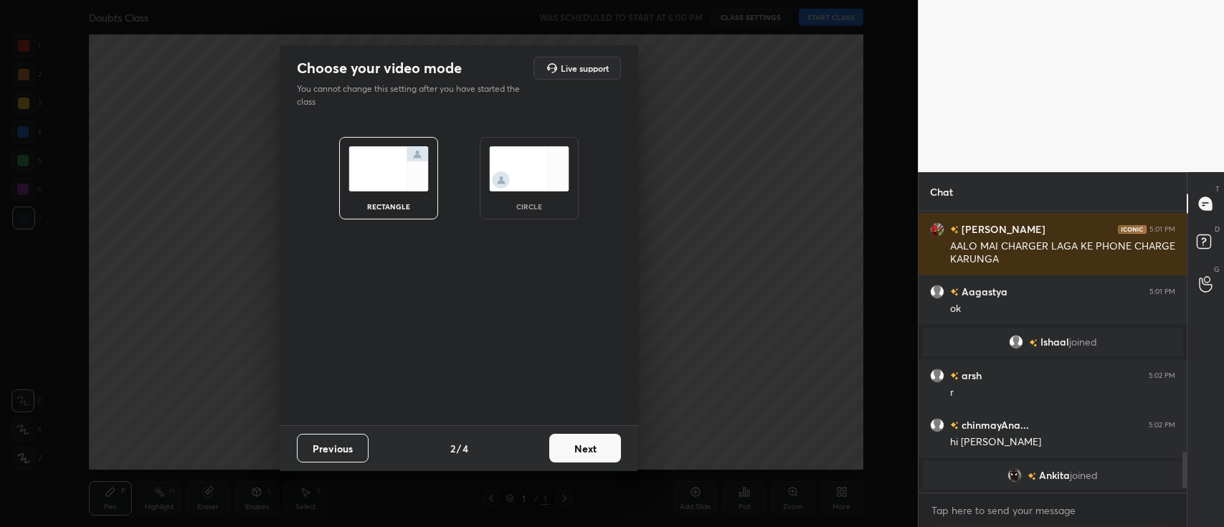
click at [572, 444] on button "Next" at bounding box center [585, 448] width 72 height 29
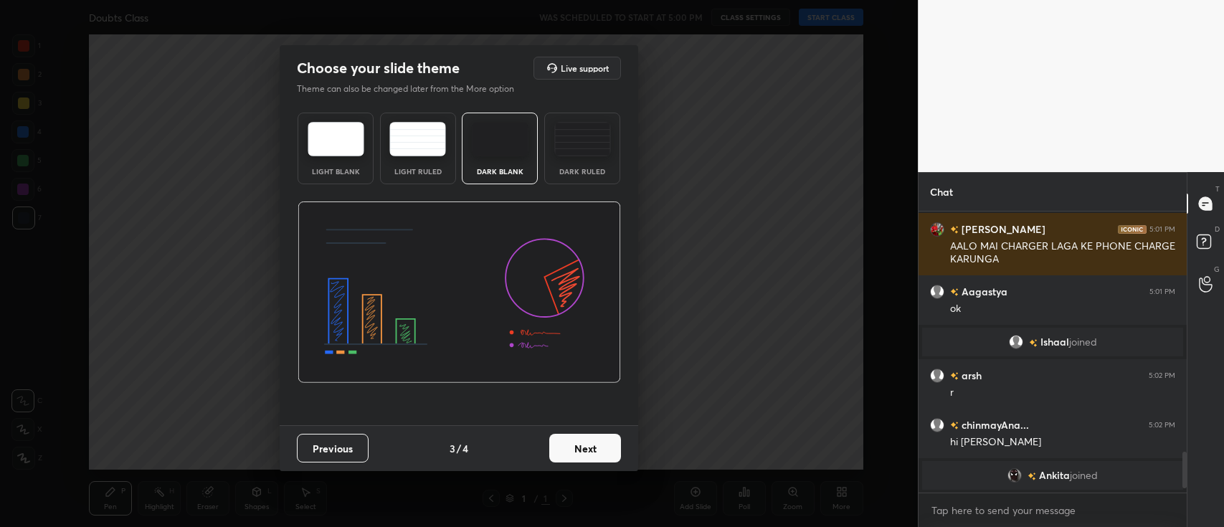
click at [572, 444] on button "Next" at bounding box center [585, 448] width 72 height 29
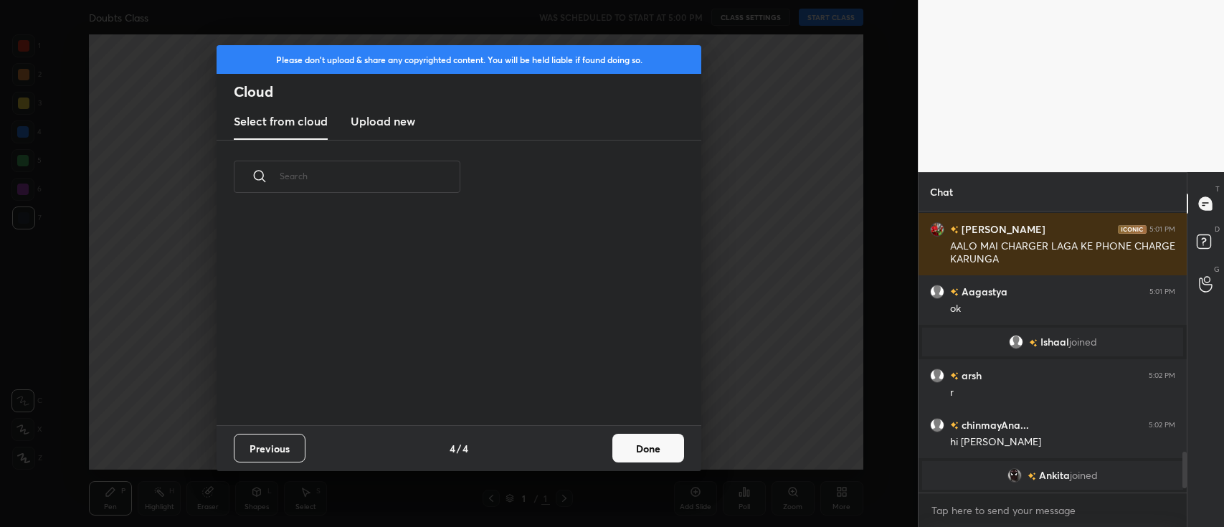
scroll to position [212, 460]
click at [630, 451] on button "Done" at bounding box center [649, 448] width 72 height 29
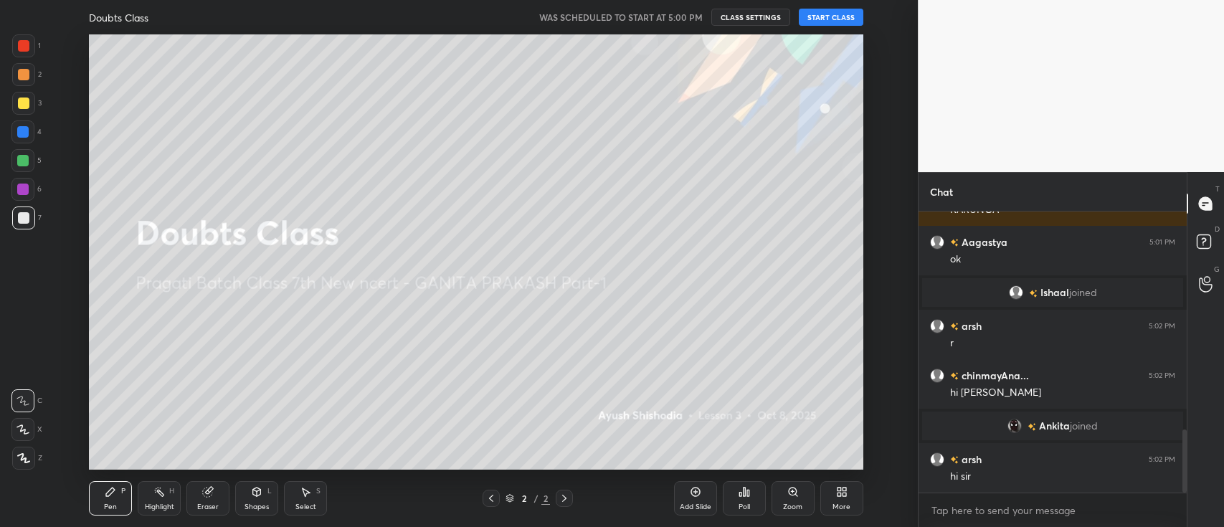
scroll to position [976, 0]
click at [832, 14] on button "START CLASS" at bounding box center [831, 17] width 65 height 17
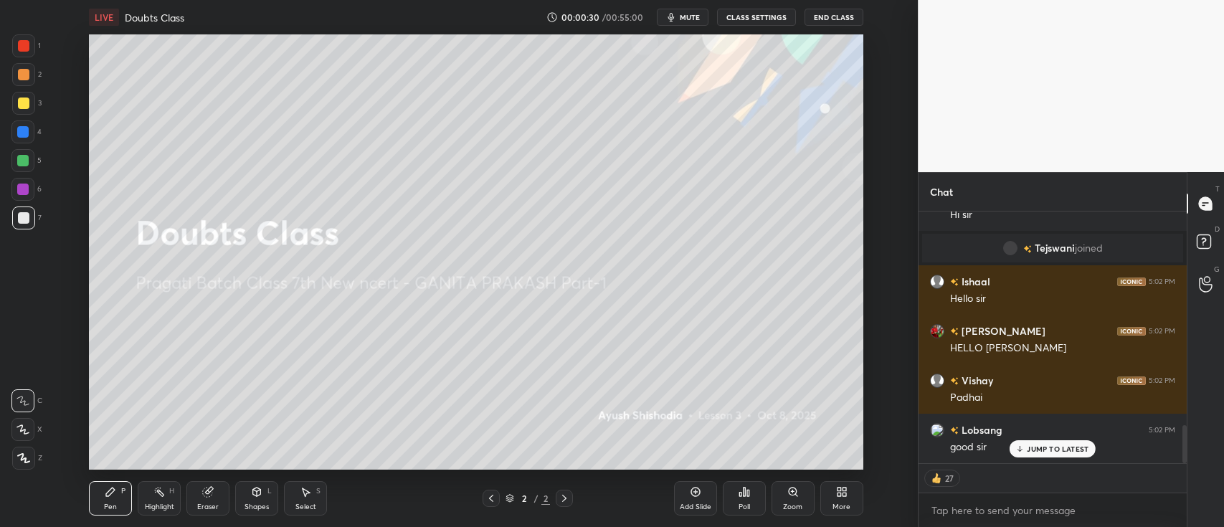
scroll to position [1402, 0]
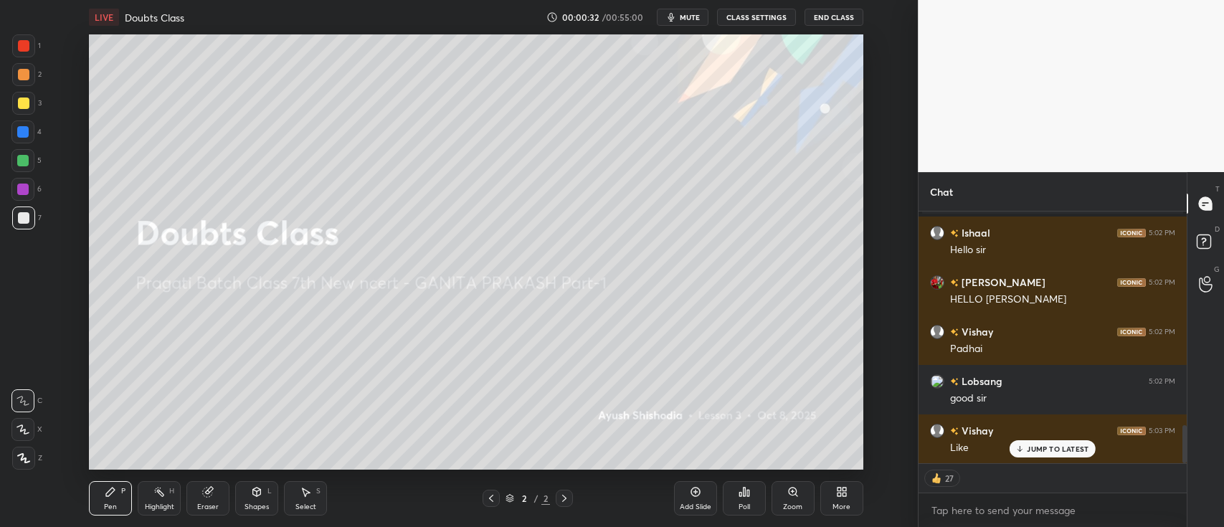
click at [29, 103] on div at bounding box center [23, 103] width 11 height 11
click at [19, 461] on icon at bounding box center [23, 458] width 13 height 10
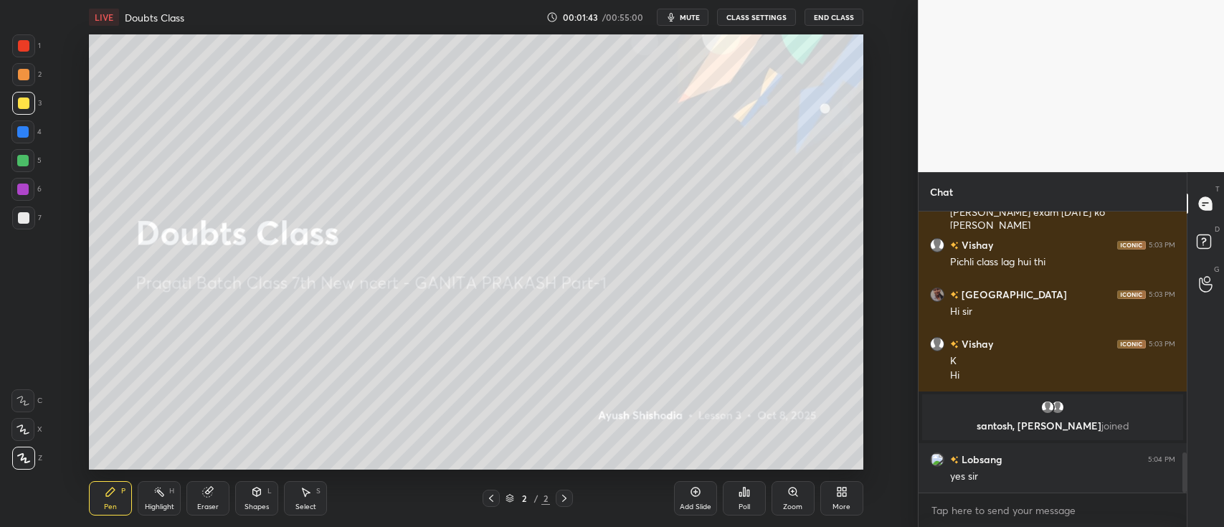
scroll to position [1722, 0]
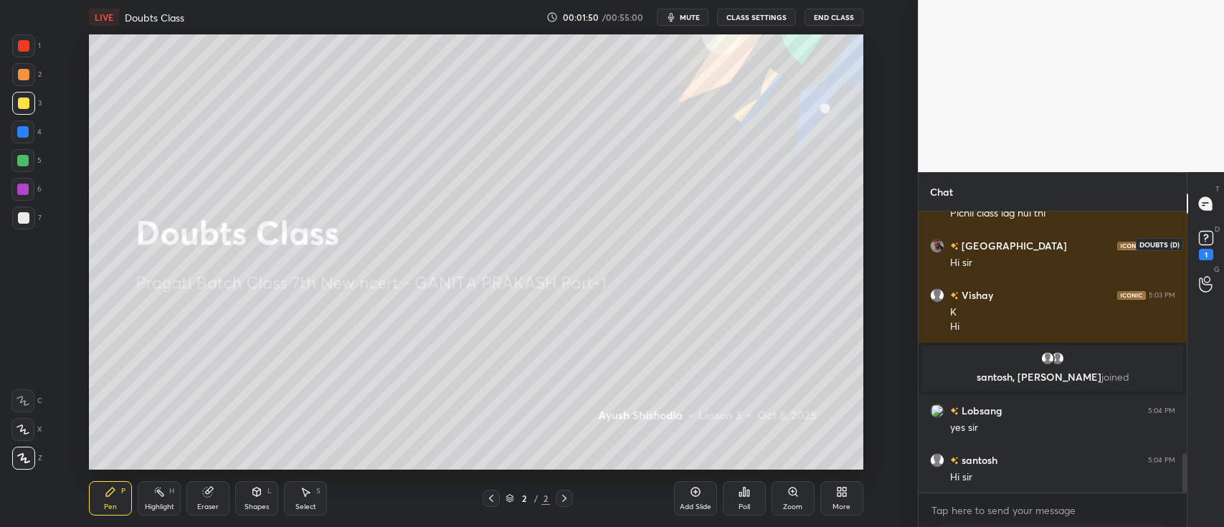
click at [1207, 242] on rect at bounding box center [1206, 239] width 14 height 14
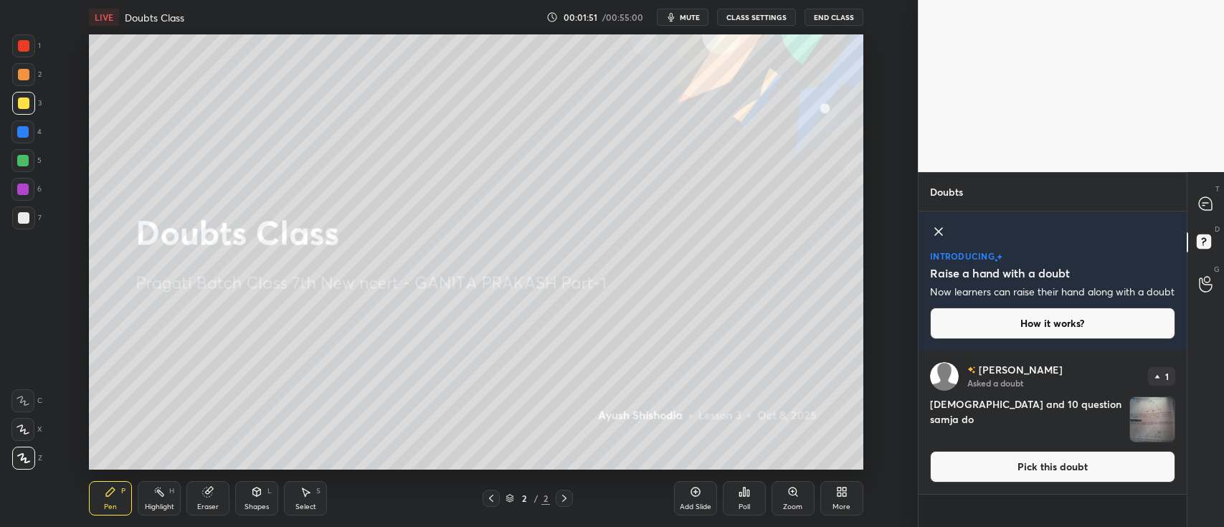
click at [940, 230] on icon at bounding box center [938, 231] width 17 height 17
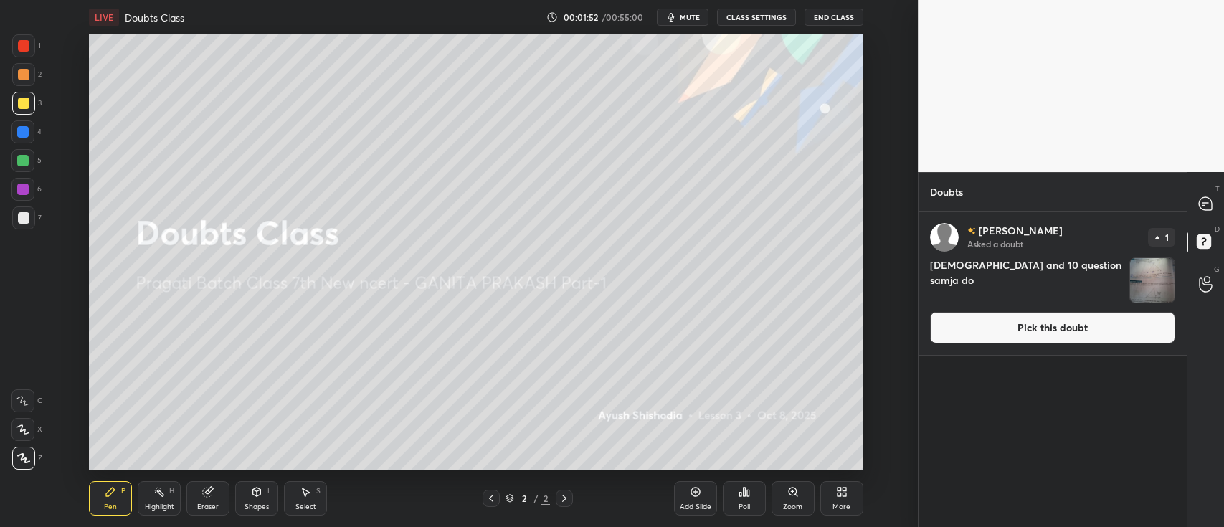
scroll to position [312, 264]
click at [1148, 270] on img "grid" at bounding box center [1153, 280] width 44 height 44
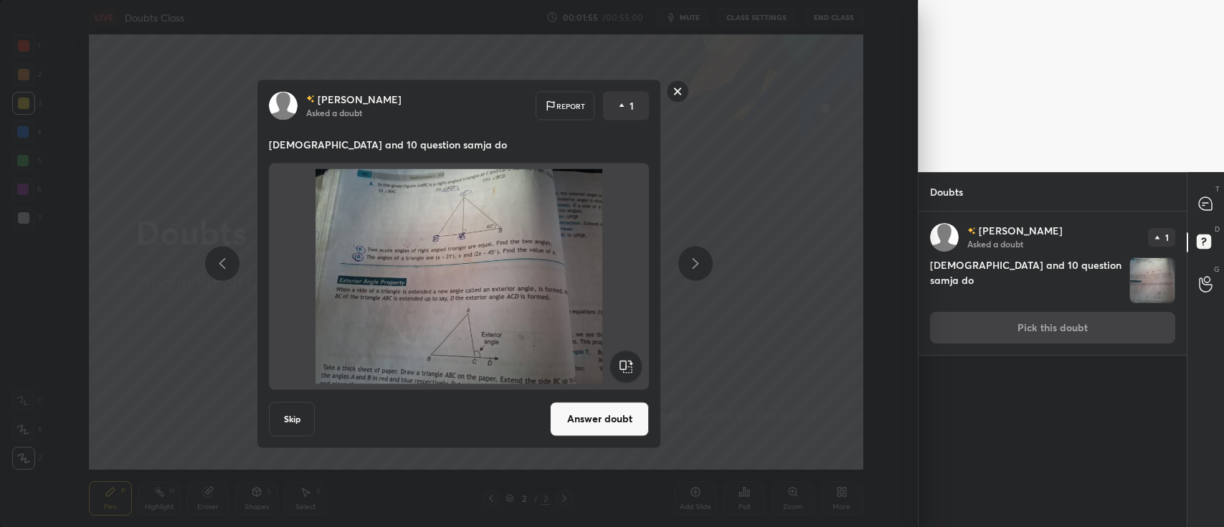
click at [603, 412] on button "Answer doubt" at bounding box center [599, 419] width 99 height 34
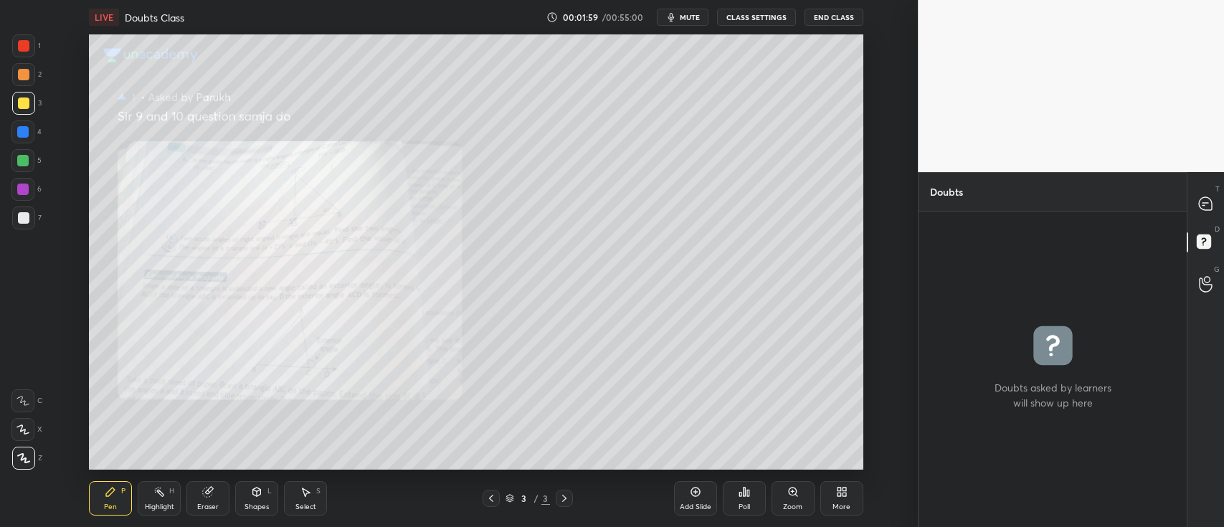
click at [788, 501] on div "Zoom" at bounding box center [793, 498] width 43 height 34
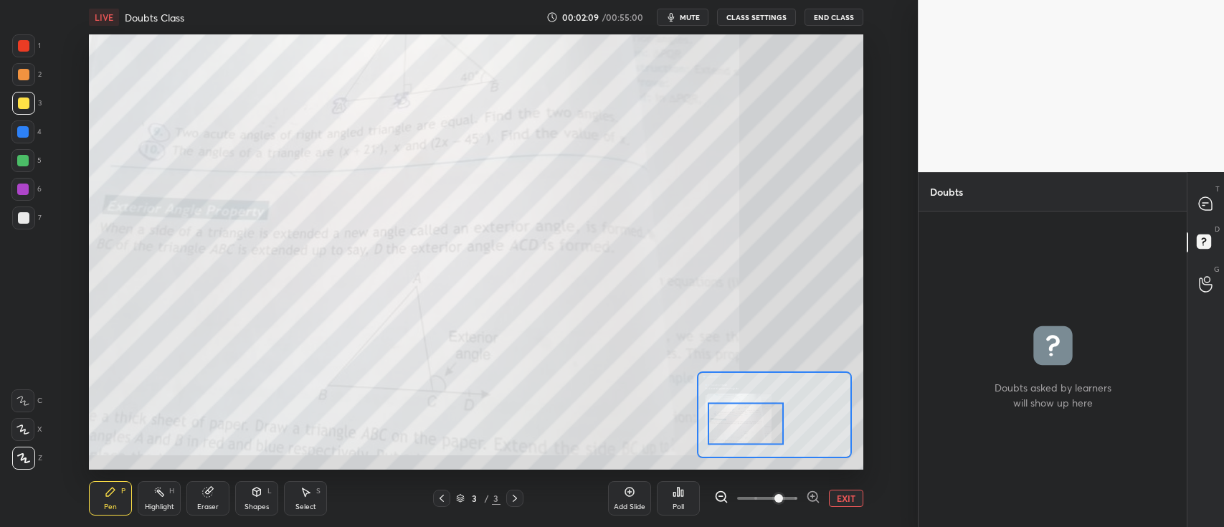
click at [850, 498] on button "EXIT" at bounding box center [846, 498] width 34 height 17
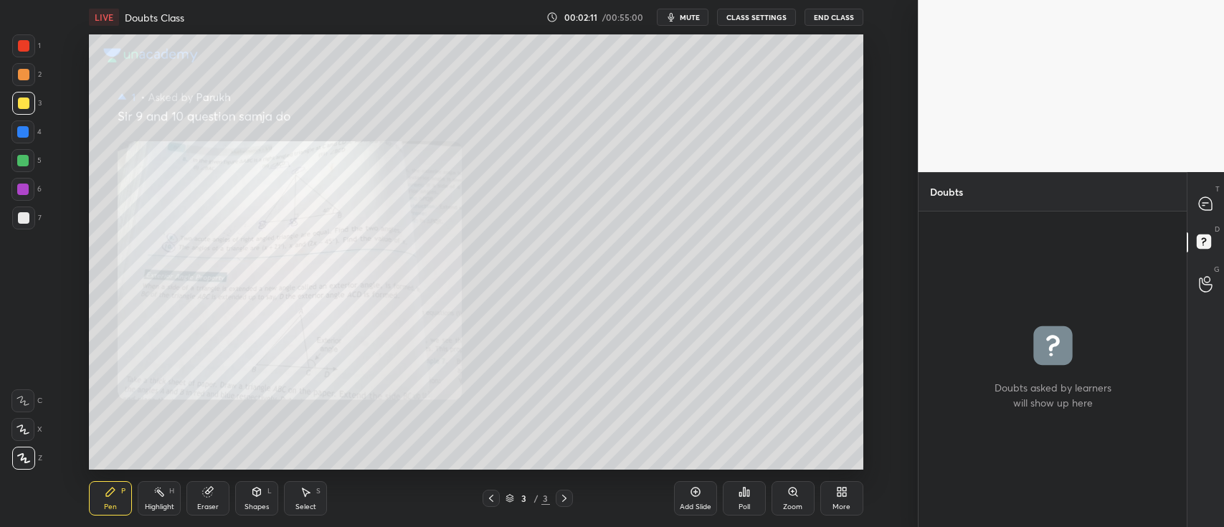
click at [493, 498] on icon at bounding box center [491, 498] width 11 height 11
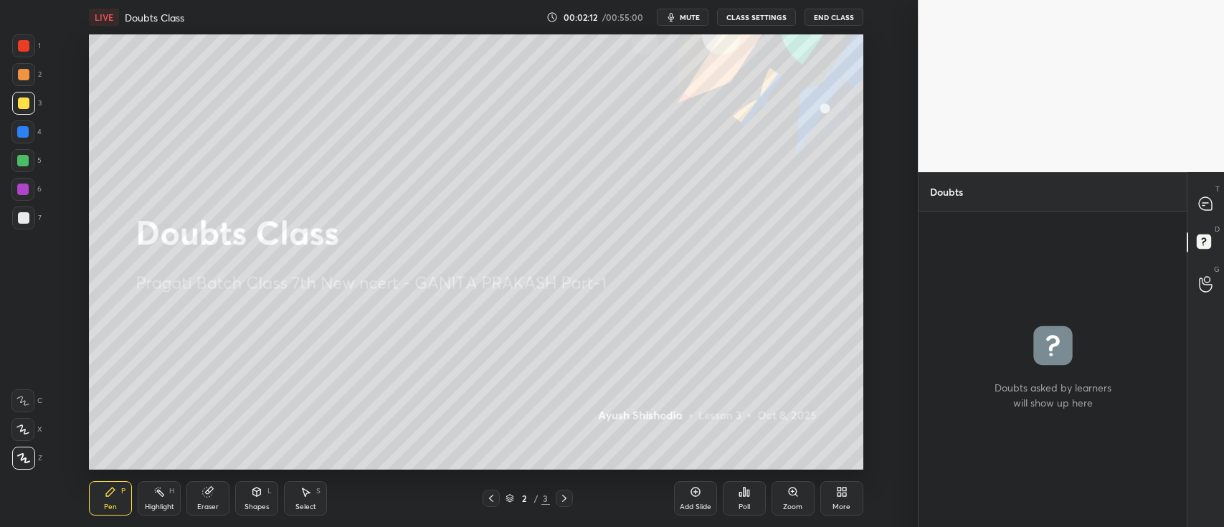
click at [691, 499] on div "Add Slide" at bounding box center [695, 498] width 43 height 34
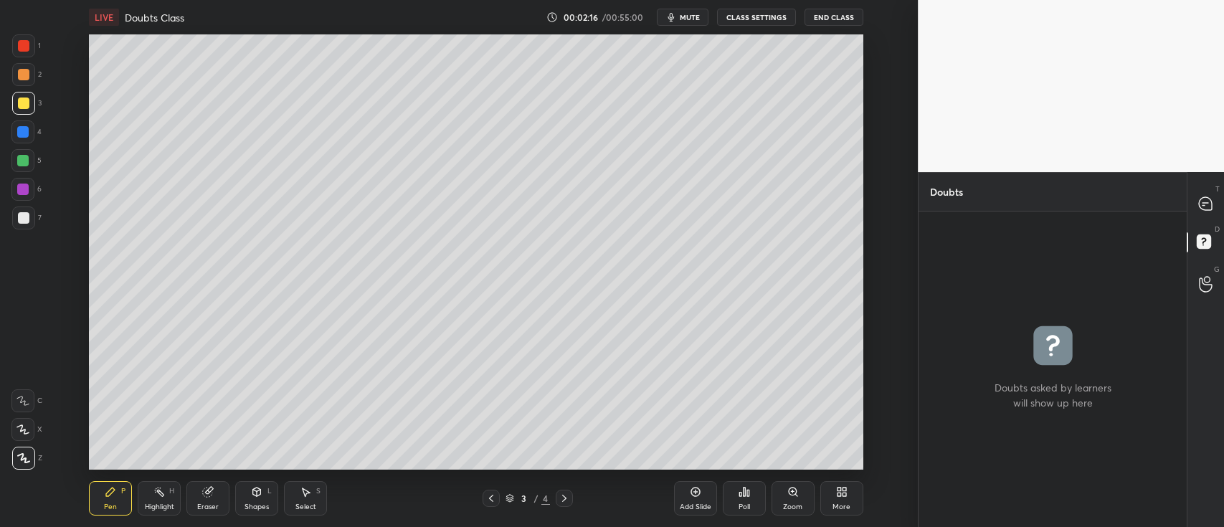
click at [265, 498] on div "Shapes L" at bounding box center [256, 498] width 43 height 34
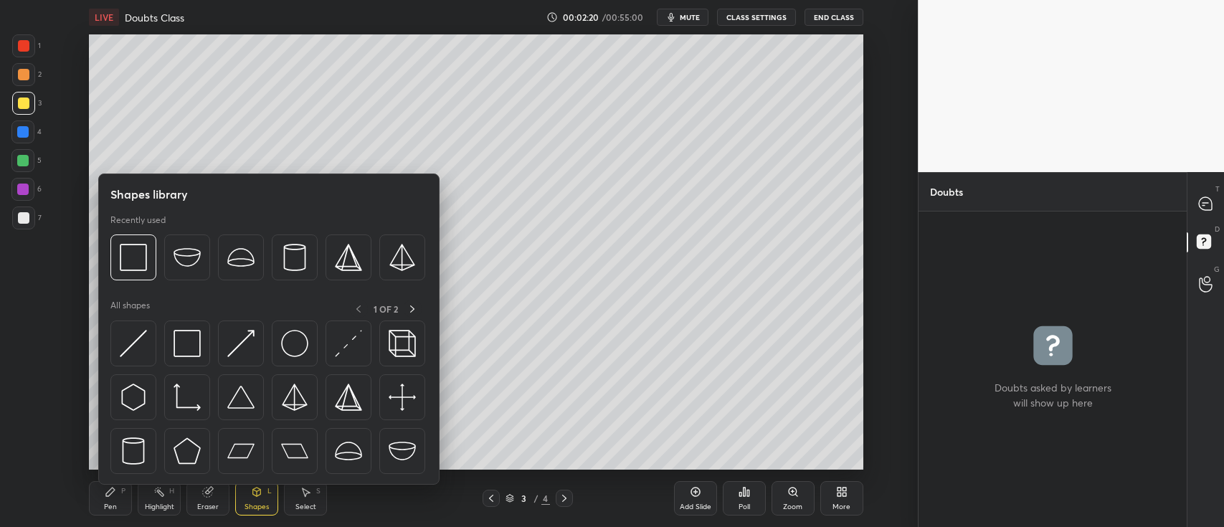
click at [123, 492] on div "P" at bounding box center [123, 491] width 4 height 7
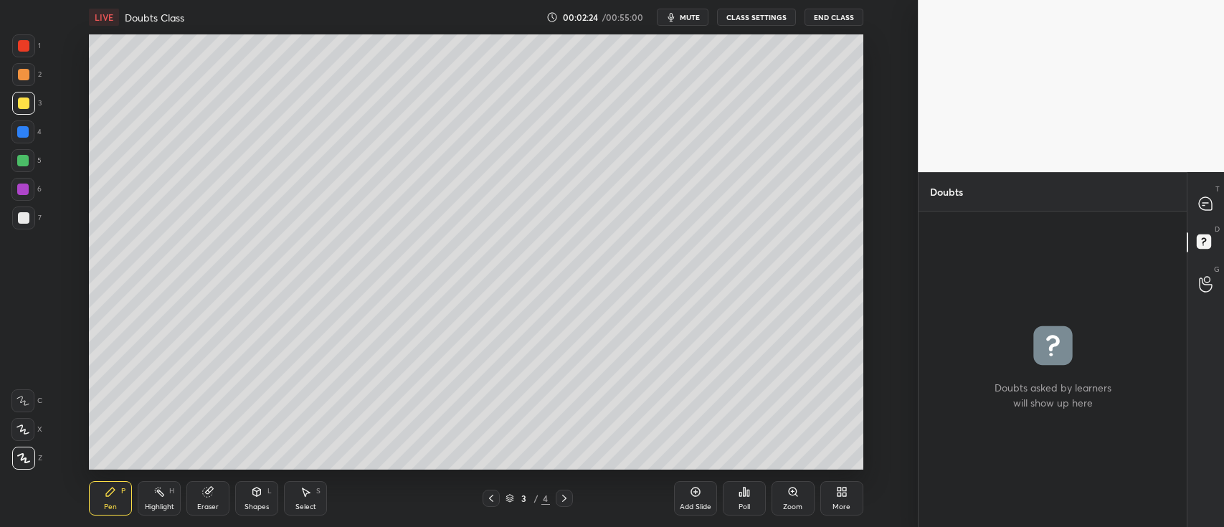
click at [29, 75] on div at bounding box center [23, 74] width 23 height 23
click at [1207, 206] on icon at bounding box center [1205, 203] width 13 height 13
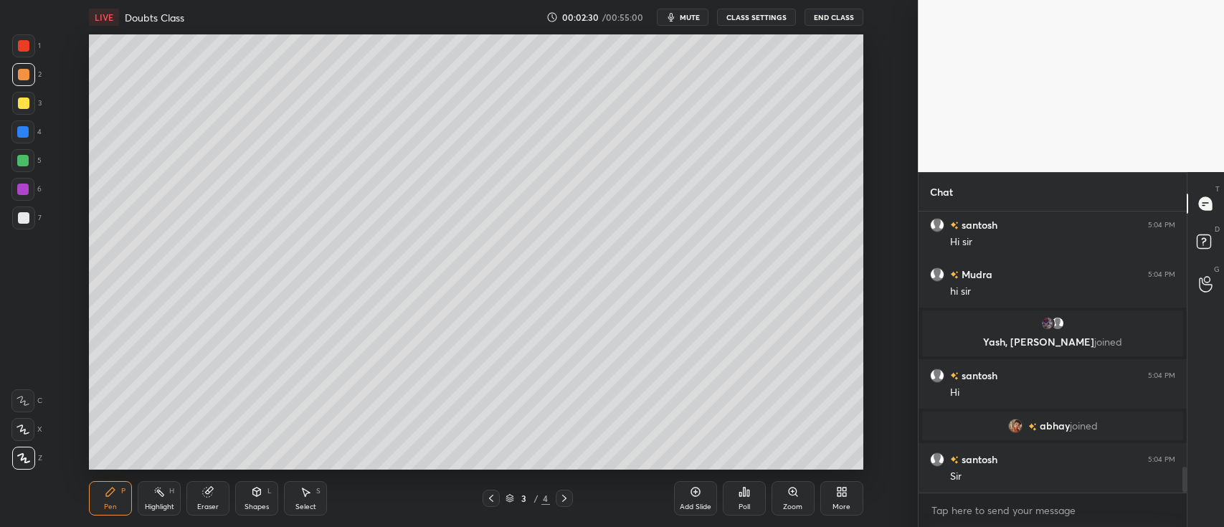
scroll to position [2790, 0]
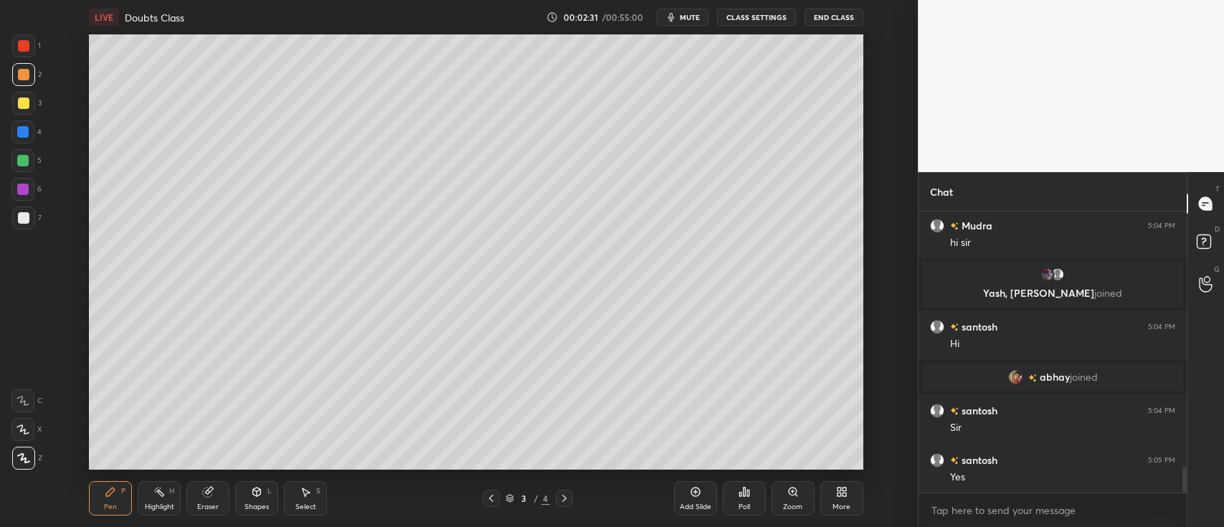
click at [560, 493] on icon at bounding box center [564, 498] width 11 height 11
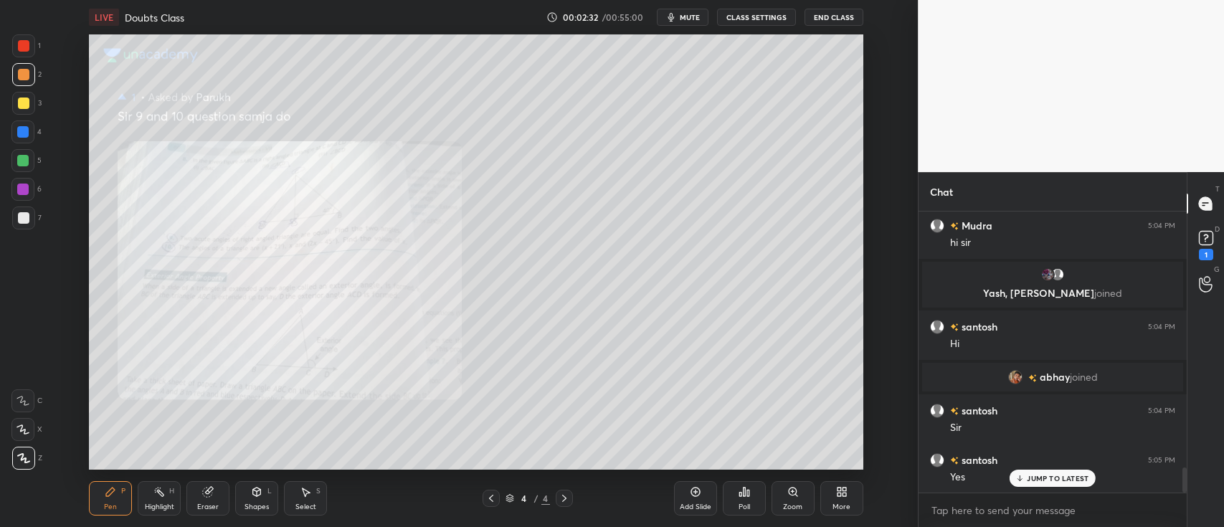
scroll to position [2852, 0]
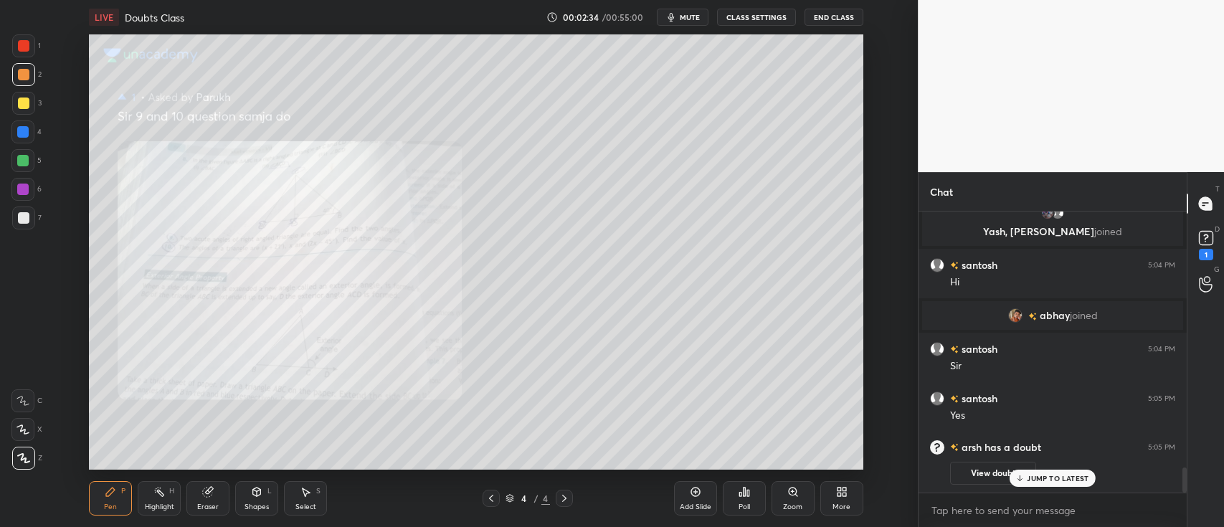
click at [494, 495] on icon at bounding box center [491, 498] width 11 height 11
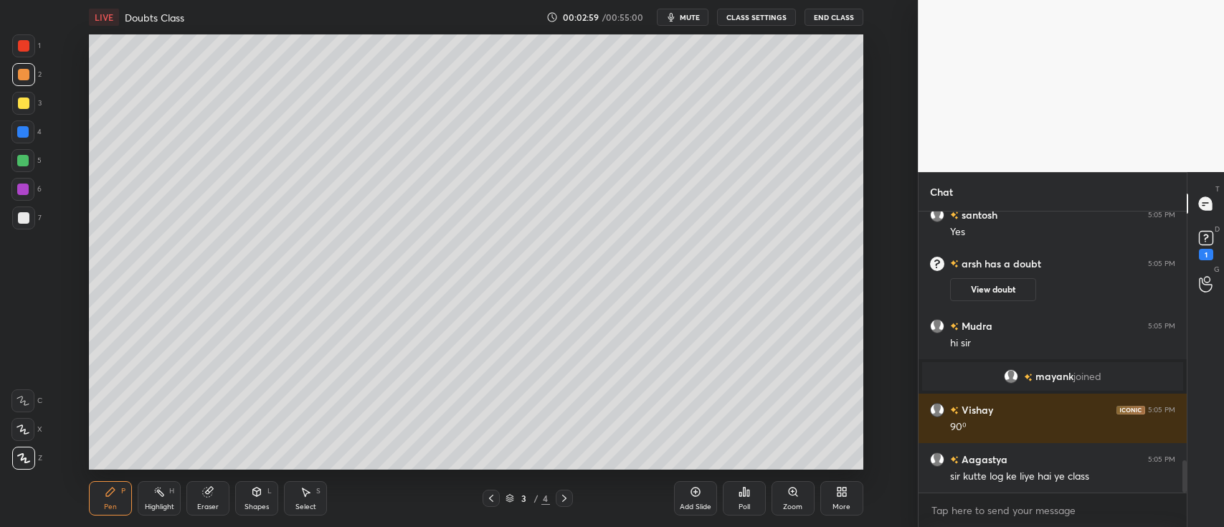
scroll to position [2179, 0]
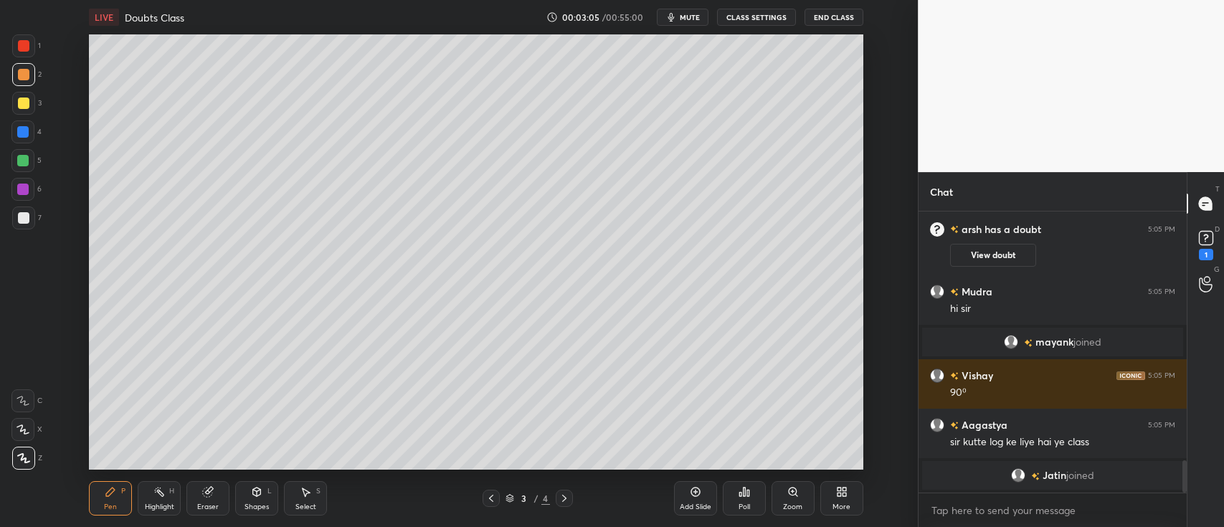
click at [750, 496] on icon at bounding box center [744, 491] width 11 height 11
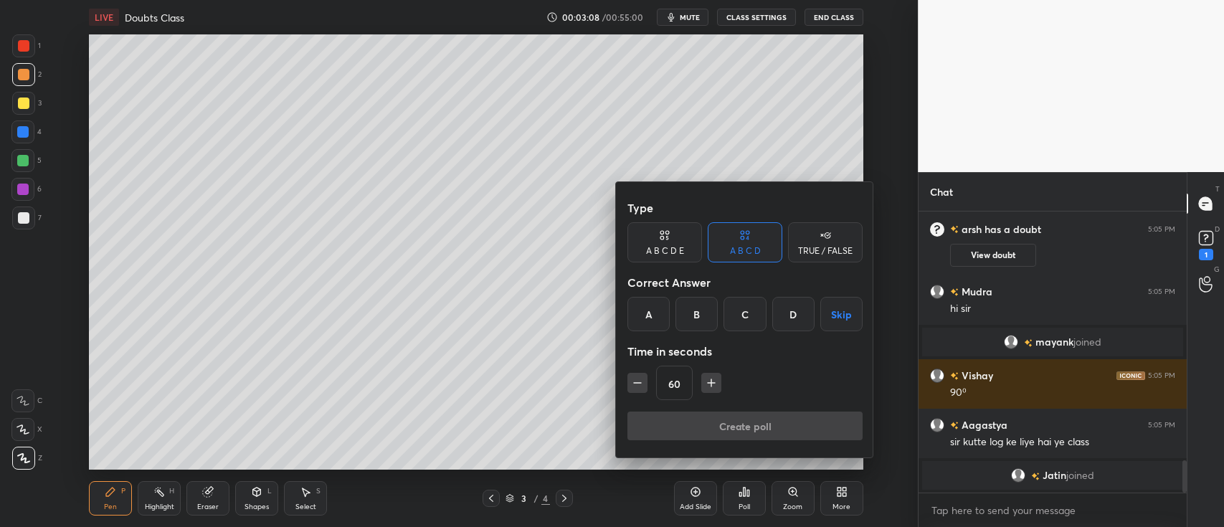
click at [699, 318] on div "B" at bounding box center [697, 314] width 42 height 34
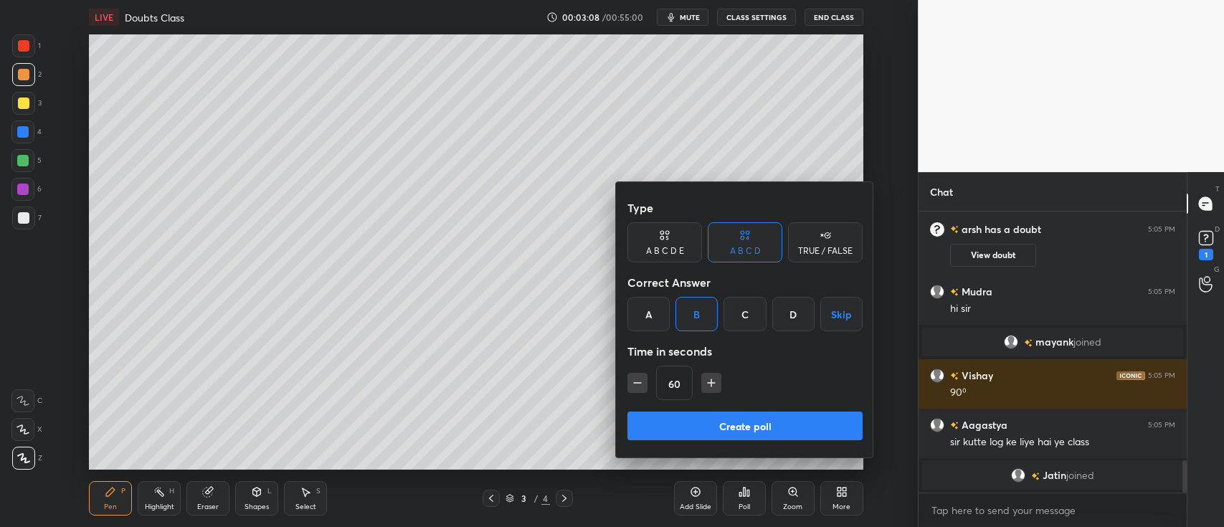
click at [705, 420] on button "Create poll" at bounding box center [745, 426] width 235 height 29
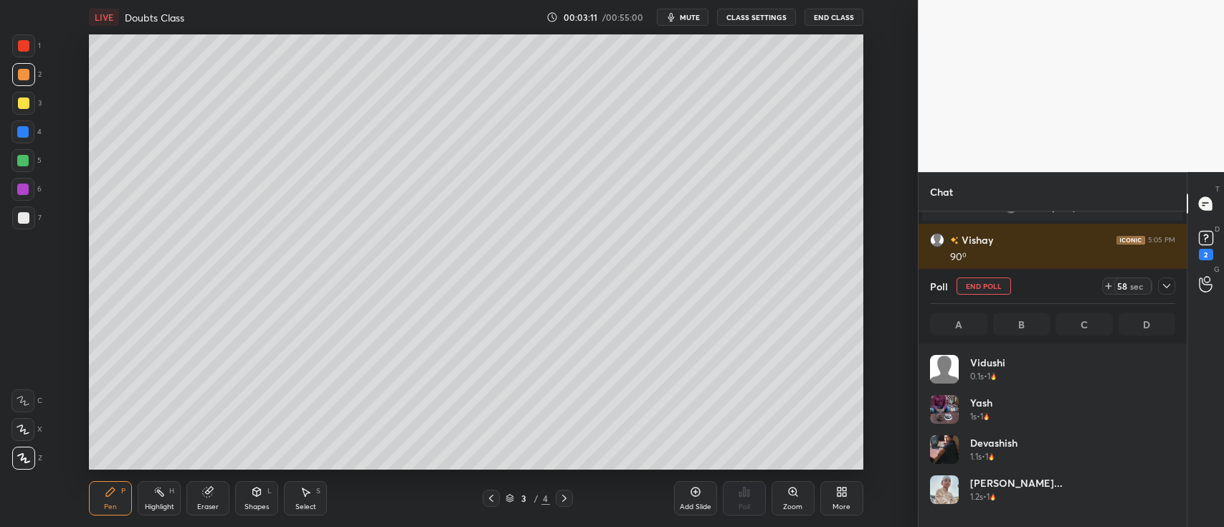
scroll to position [4, 4]
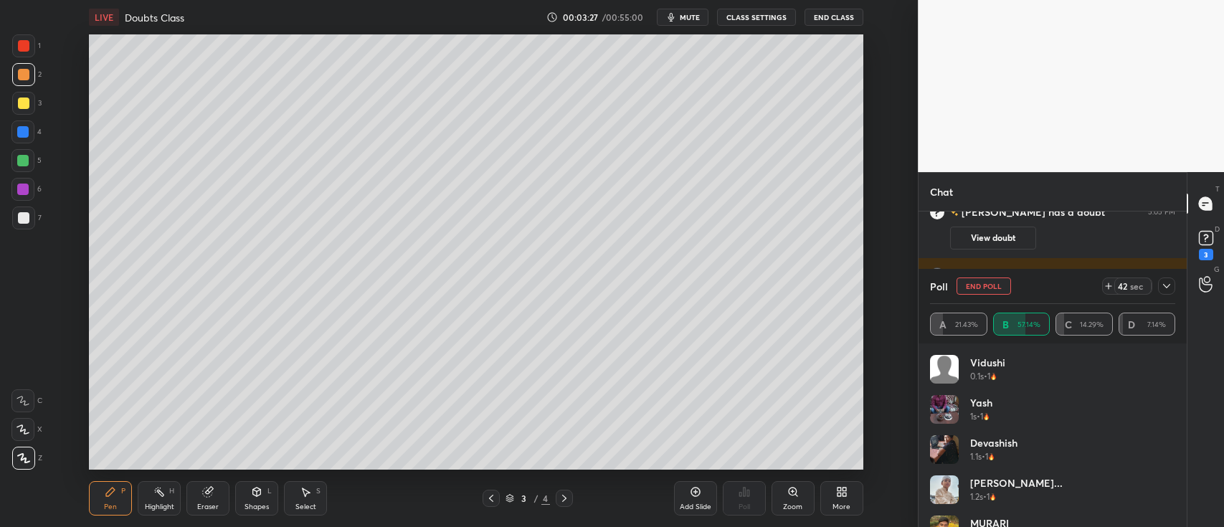
click at [679, 495] on div "Add Slide" at bounding box center [695, 498] width 43 height 34
click at [565, 501] on icon at bounding box center [564, 498] width 11 height 11
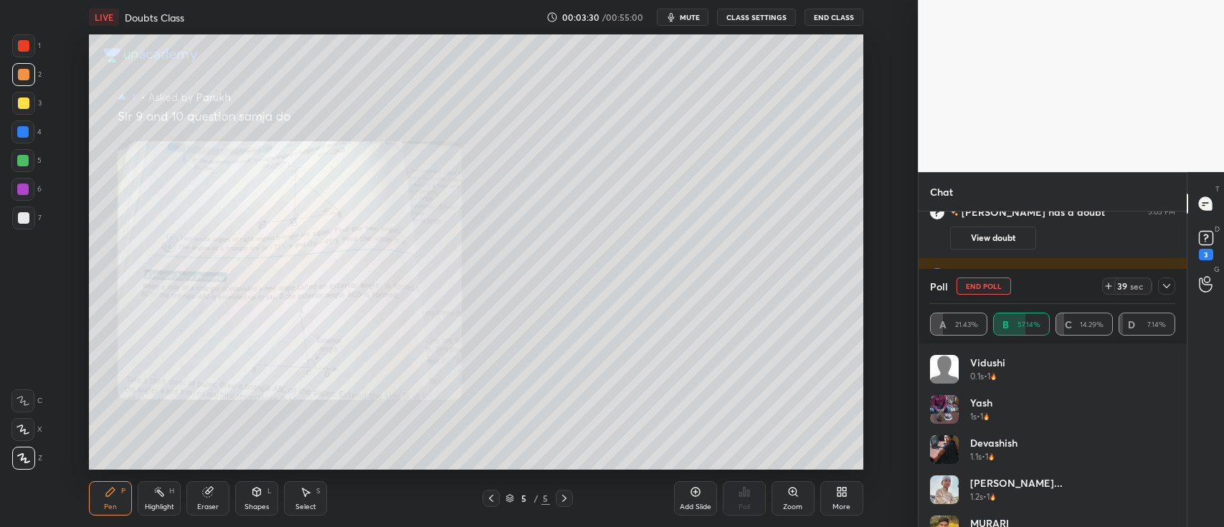
click at [800, 496] on div "Zoom" at bounding box center [793, 498] width 43 height 34
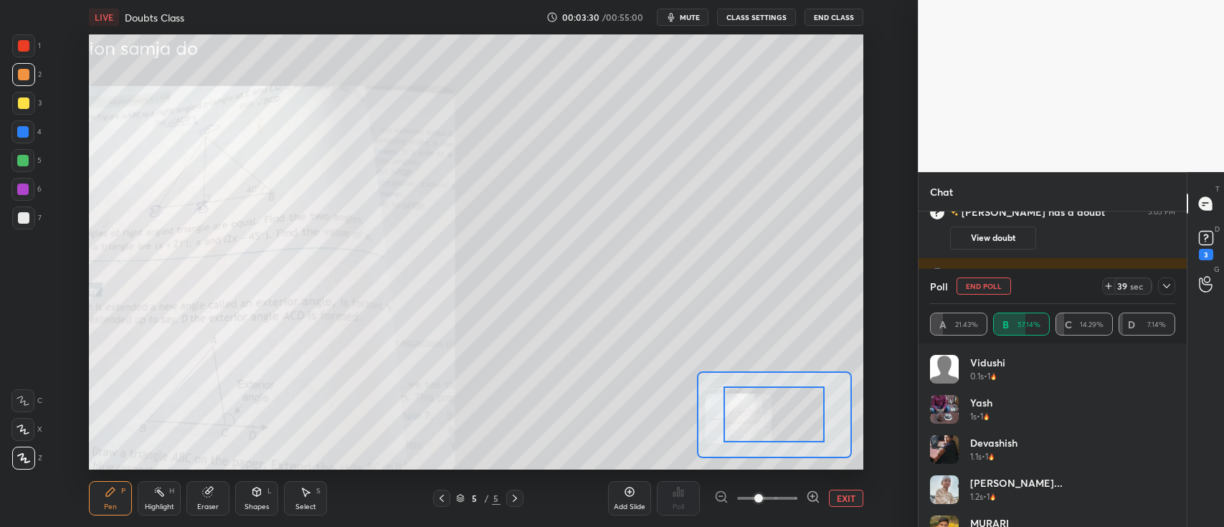
click at [763, 496] on span at bounding box center [759, 498] width 9 height 9
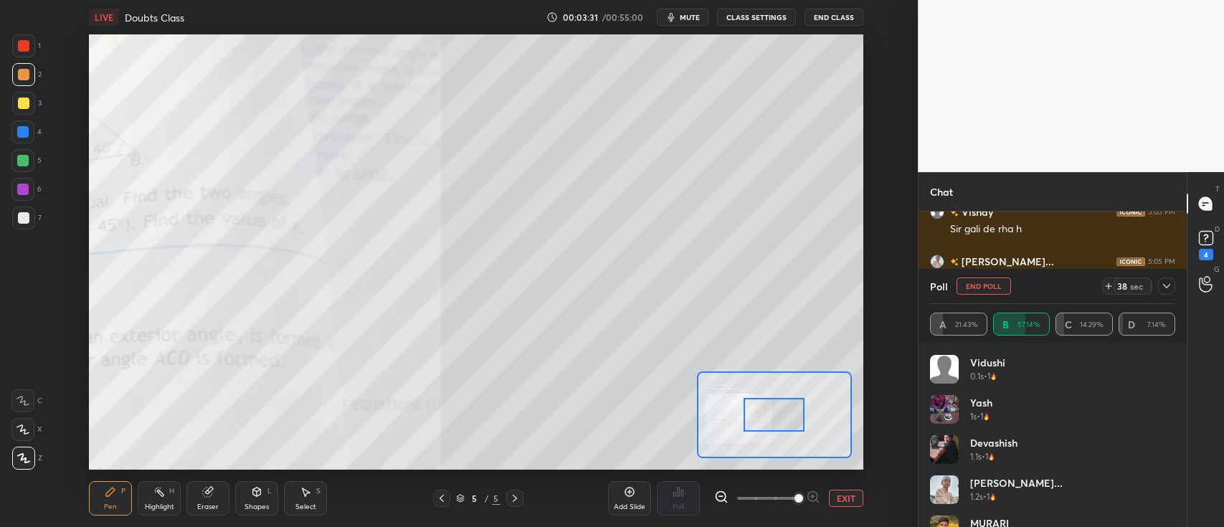
scroll to position [2369, 0]
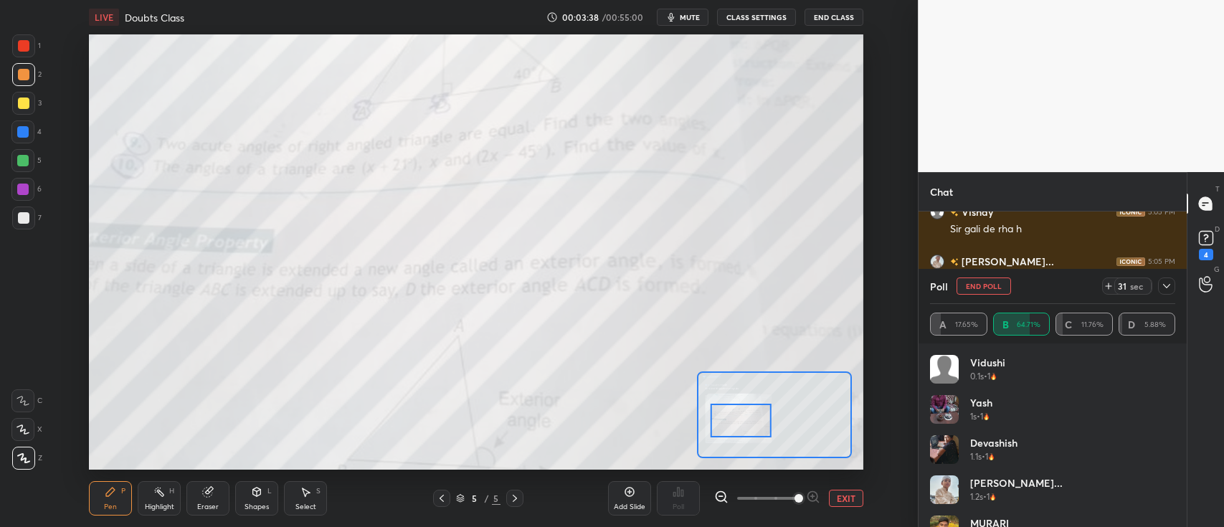
click at [30, 393] on div at bounding box center [22, 401] width 23 height 23
click at [27, 44] on div at bounding box center [23, 45] width 11 height 11
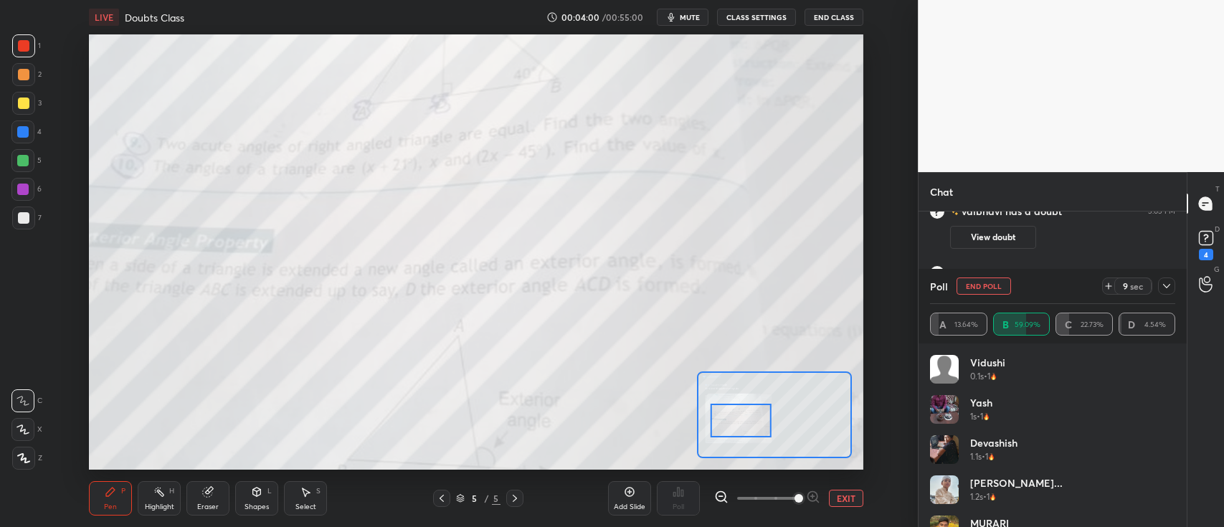
scroll to position [2488, 0]
click at [1169, 285] on icon at bounding box center [1167, 286] width 7 height 4
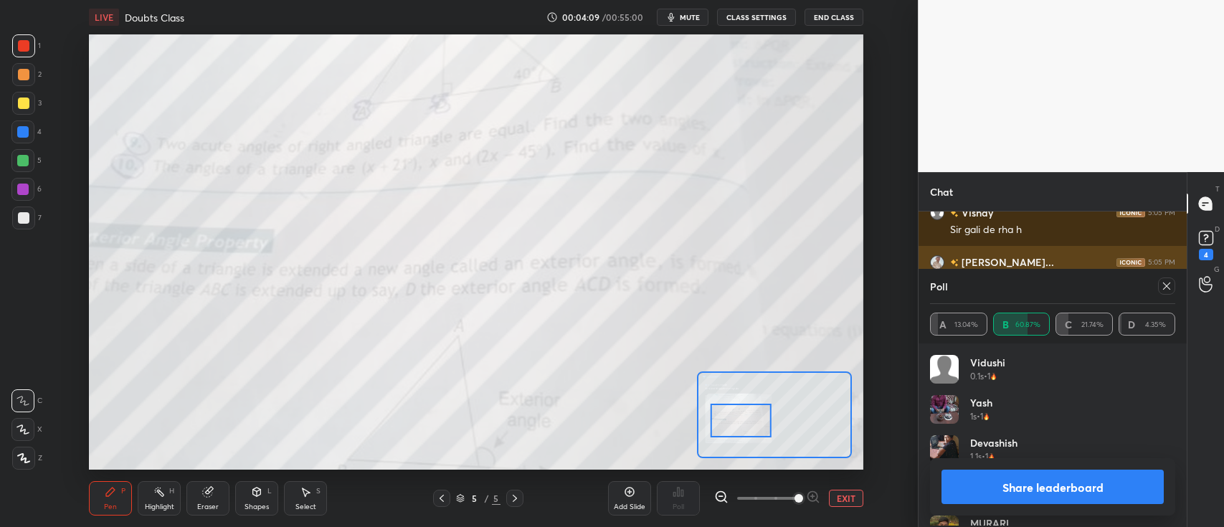
scroll to position [168, 241]
click at [1171, 287] on icon at bounding box center [1166, 285] width 11 height 11
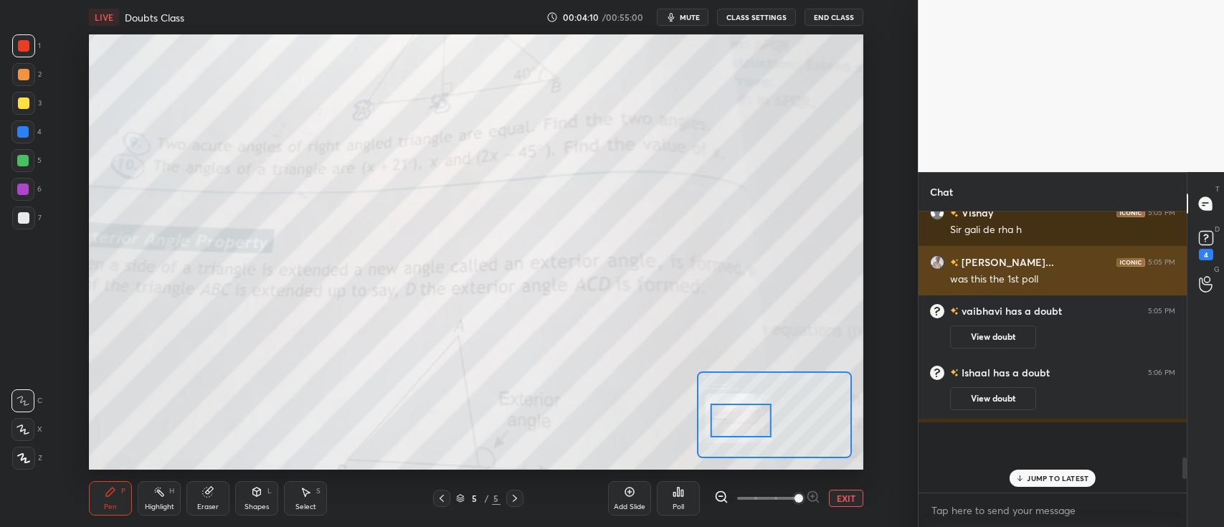
scroll to position [0, 4]
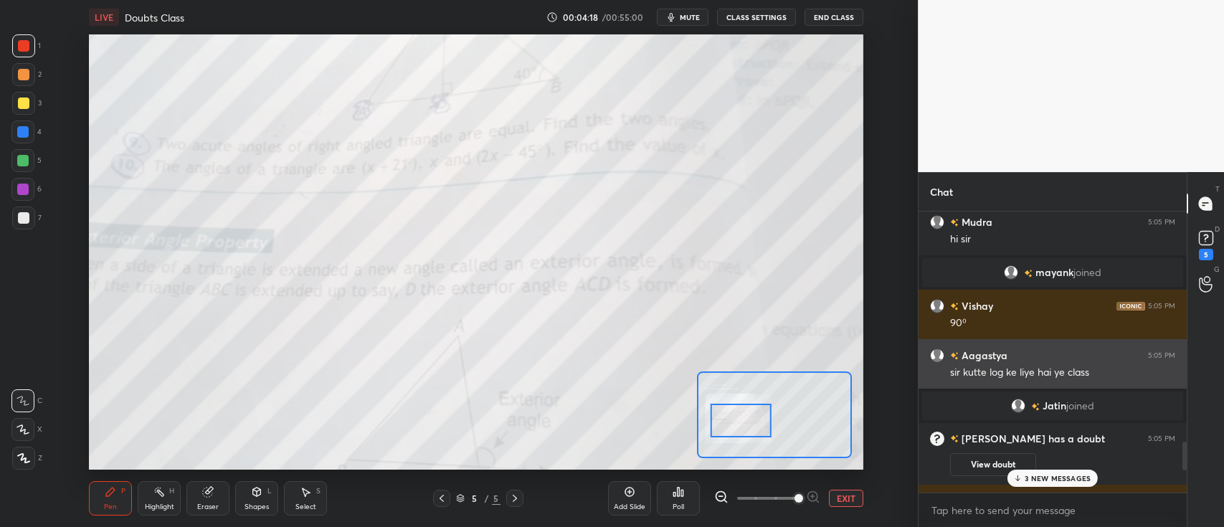
click at [1062, 367] on div "sir kutte log ke liye hai ye class" at bounding box center [1062, 373] width 225 height 14
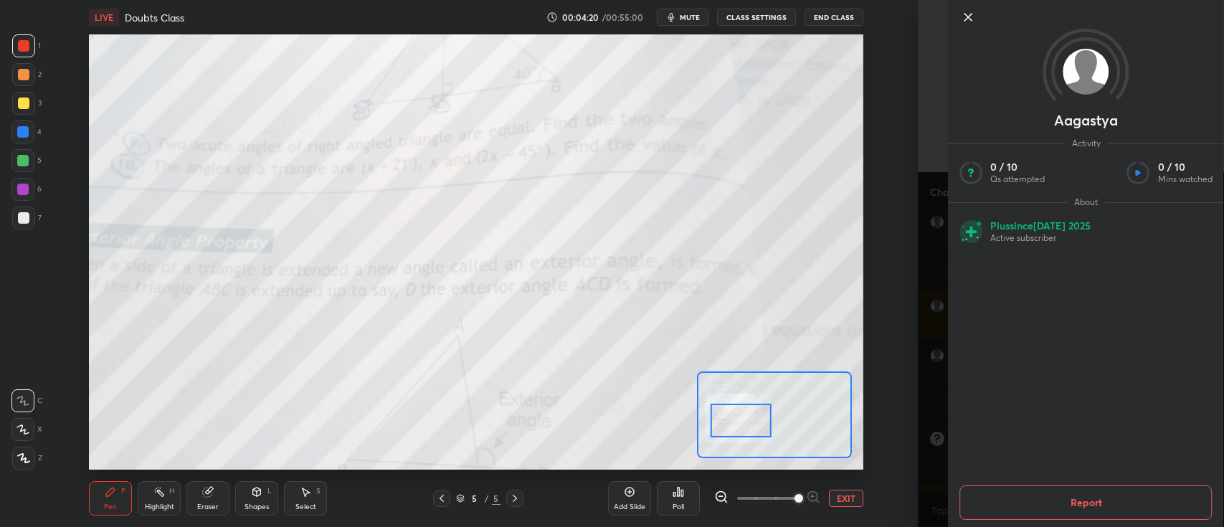
click at [1081, 502] on button "Report" at bounding box center [1086, 503] width 252 height 34
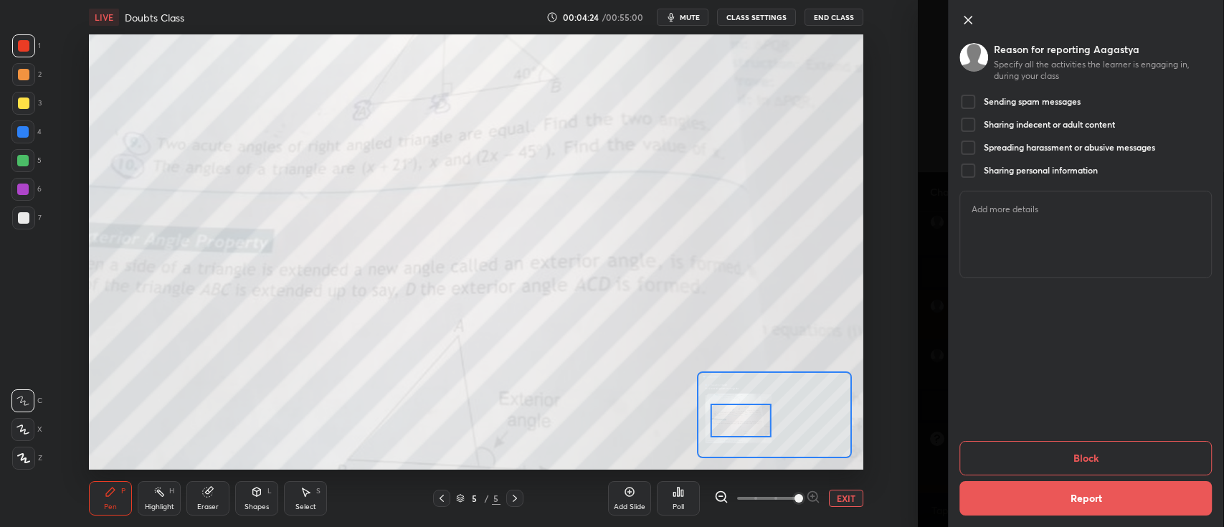
click at [971, 146] on div at bounding box center [968, 147] width 17 height 17
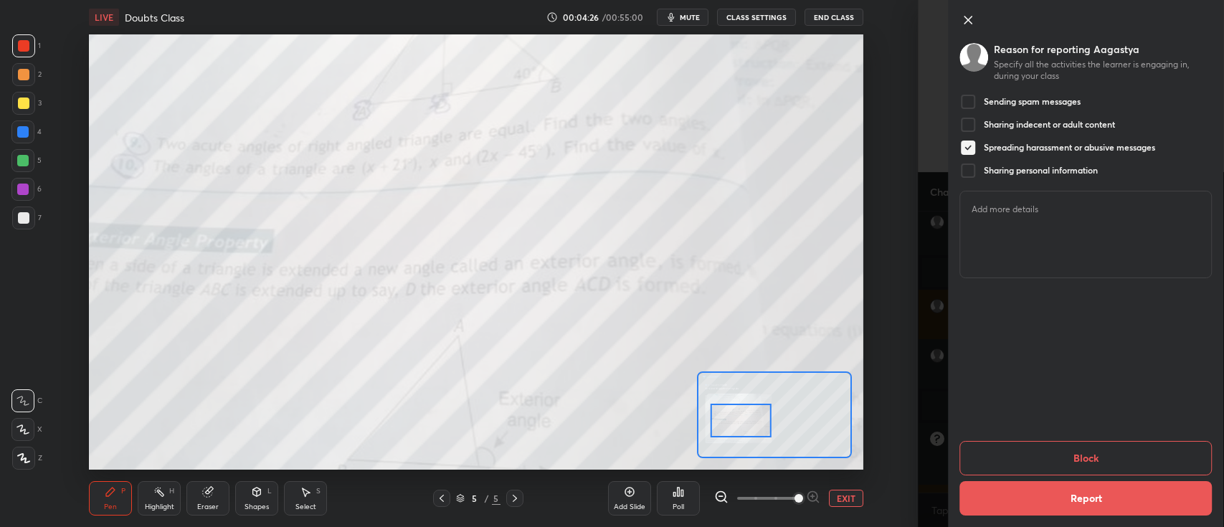
click at [1085, 497] on button "Report" at bounding box center [1086, 498] width 252 height 34
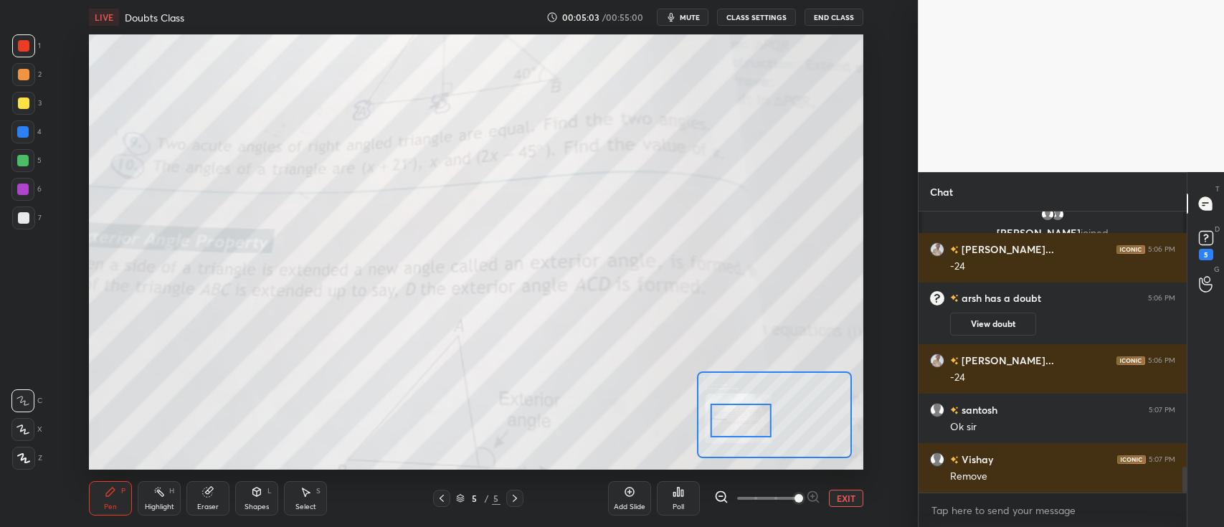
scroll to position [4, 4]
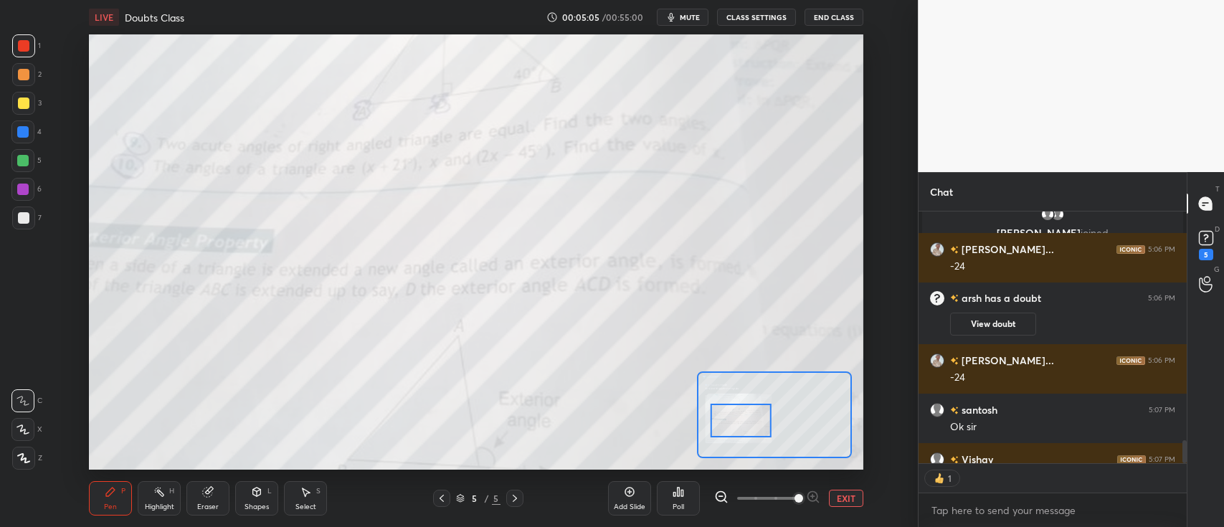
click at [844, 496] on button "EXIT" at bounding box center [846, 498] width 34 height 17
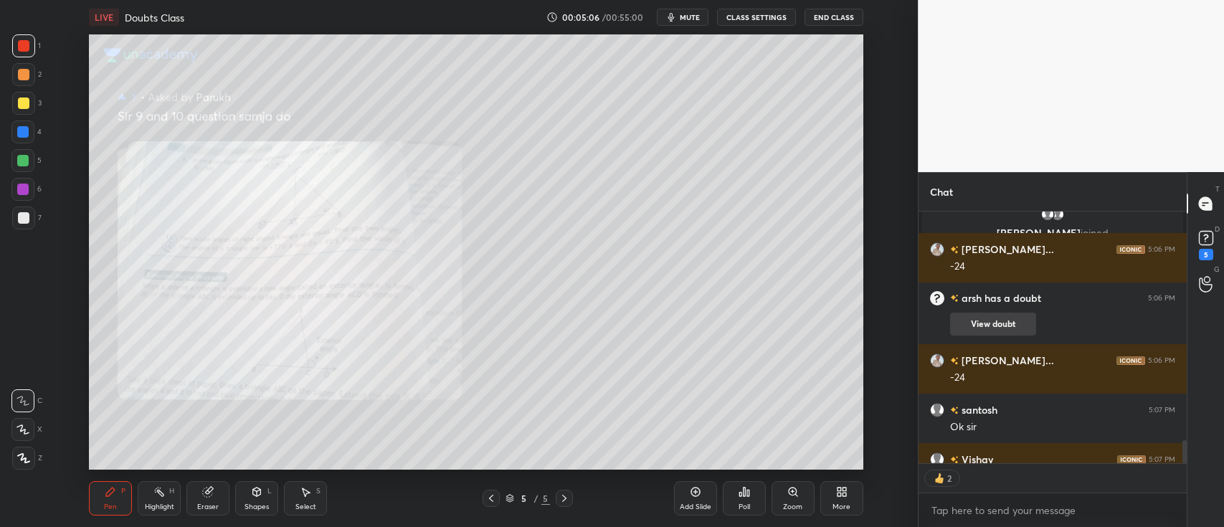
scroll to position [2868, 0]
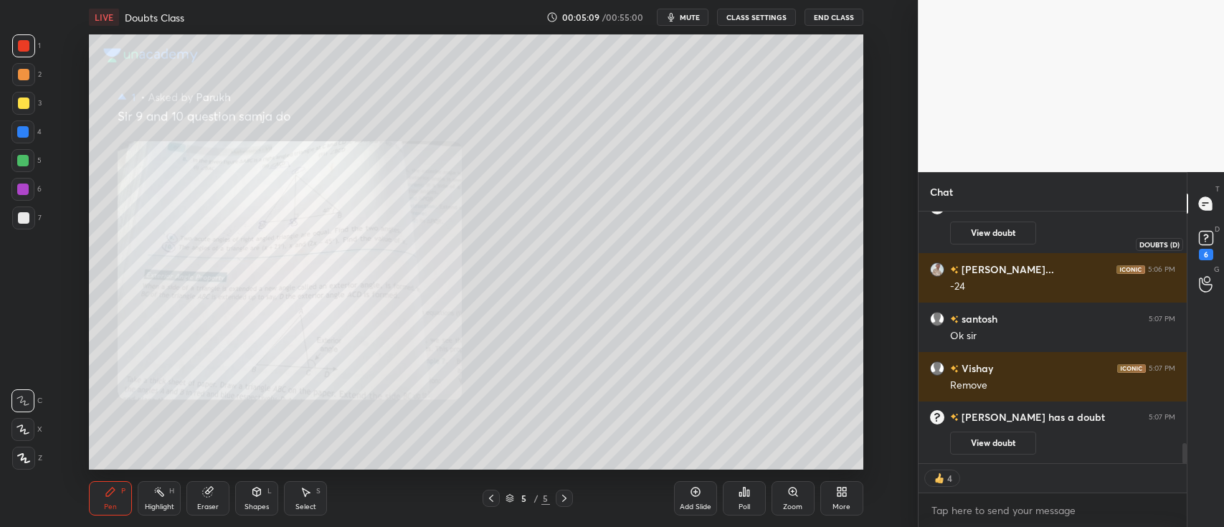
click at [1200, 239] on rect at bounding box center [1206, 239] width 14 height 14
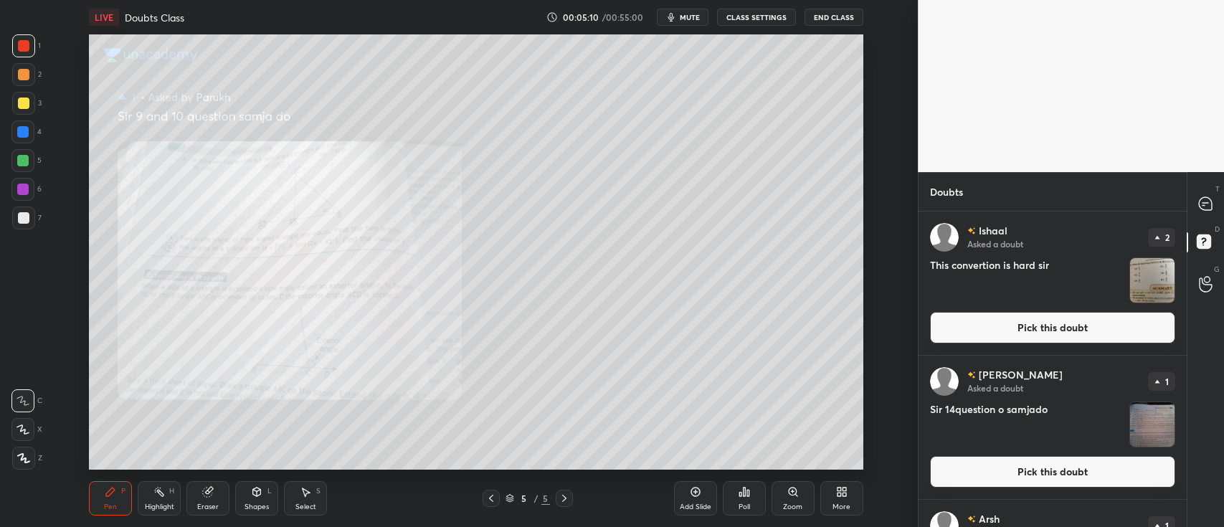
click at [1069, 321] on button "Pick this doubt" at bounding box center [1052, 328] width 245 height 32
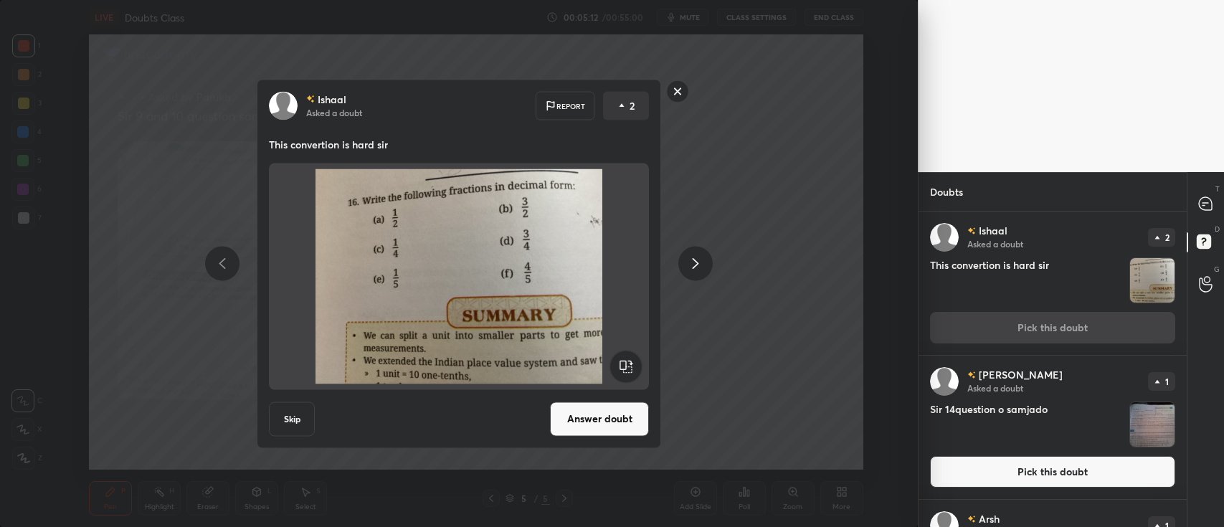
click at [583, 420] on button "Answer doubt" at bounding box center [599, 419] width 99 height 34
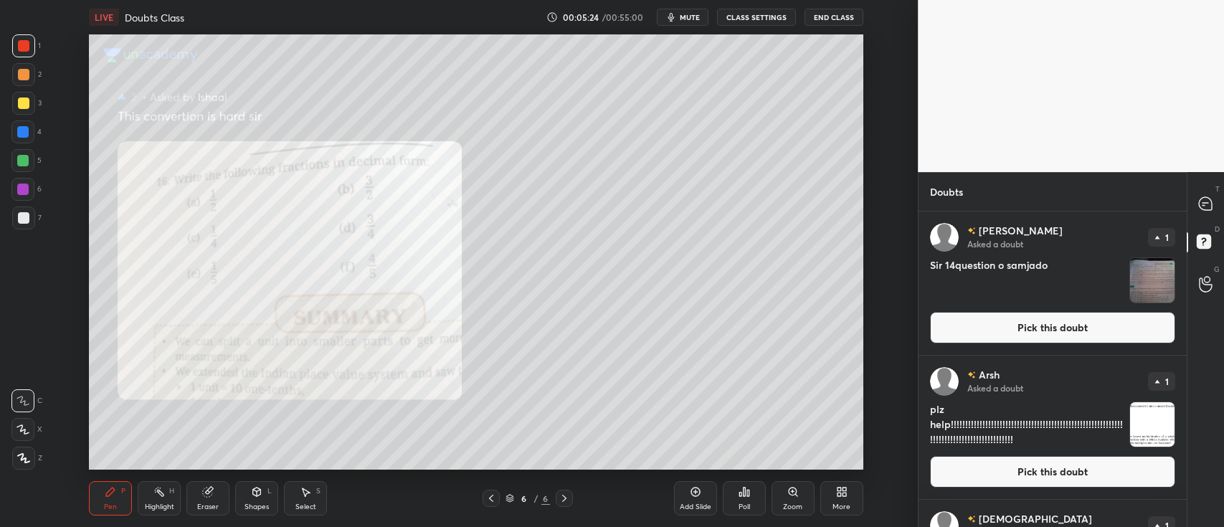
click at [23, 456] on icon at bounding box center [23, 458] width 11 height 9
click at [1208, 204] on icon at bounding box center [1205, 203] width 13 height 13
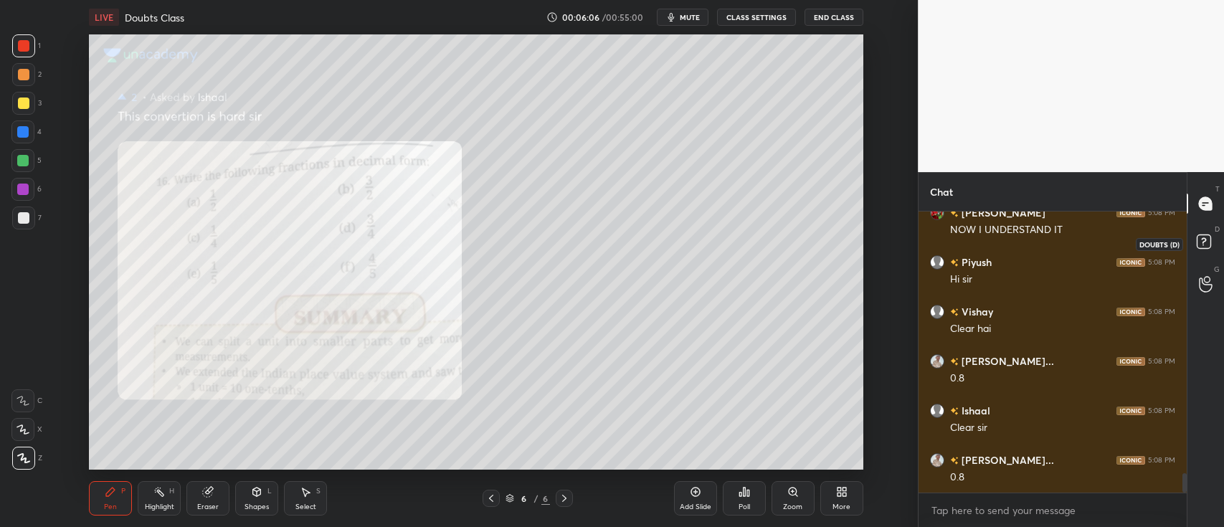
scroll to position [3765, 0]
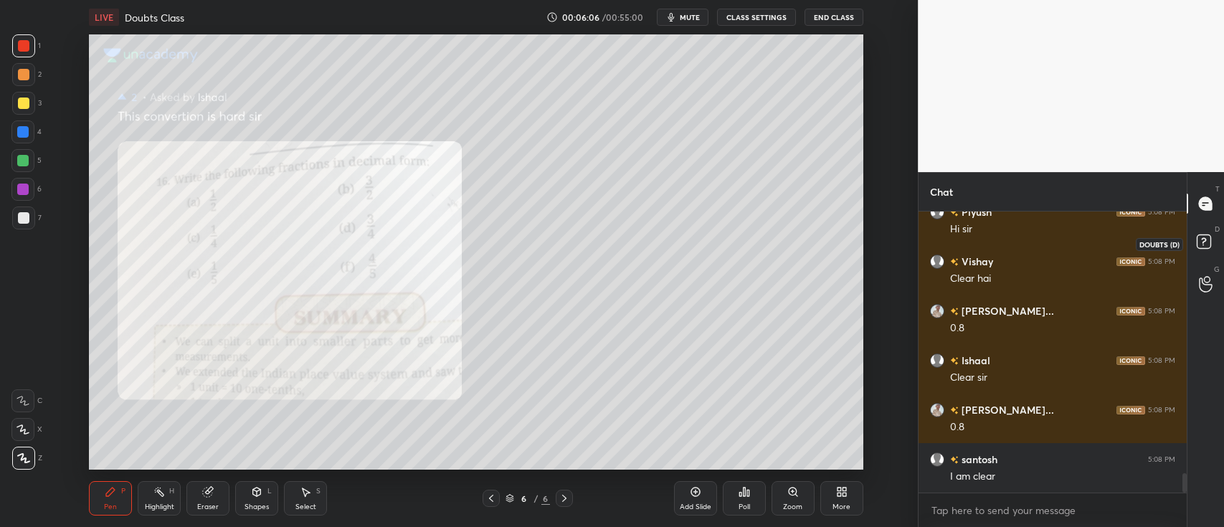
click at [1204, 240] on rect at bounding box center [1204, 242] width 14 height 14
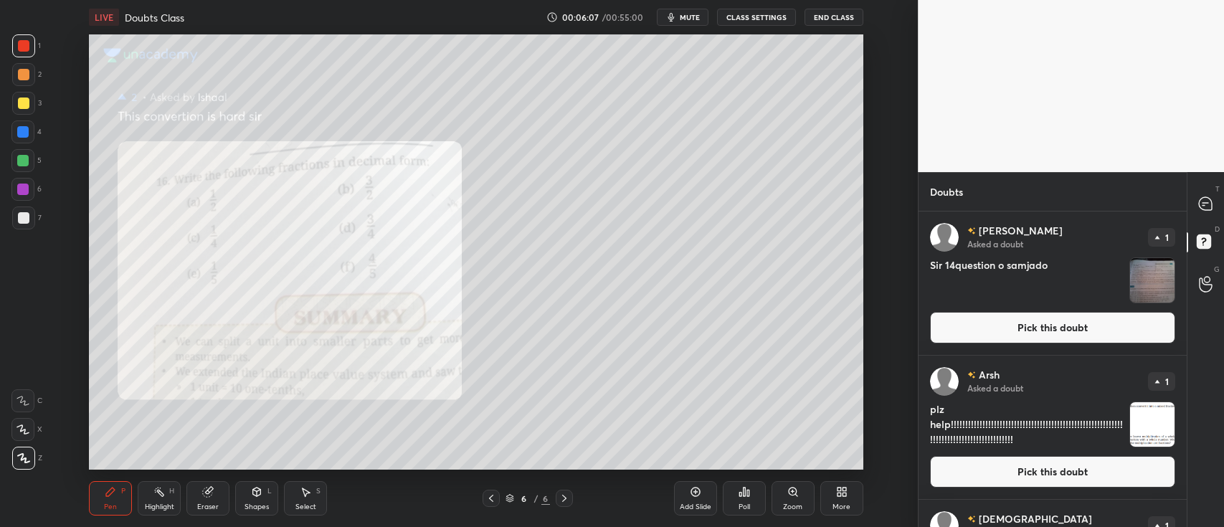
click at [1069, 334] on button "Pick this doubt" at bounding box center [1052, 328] width 245 height 32
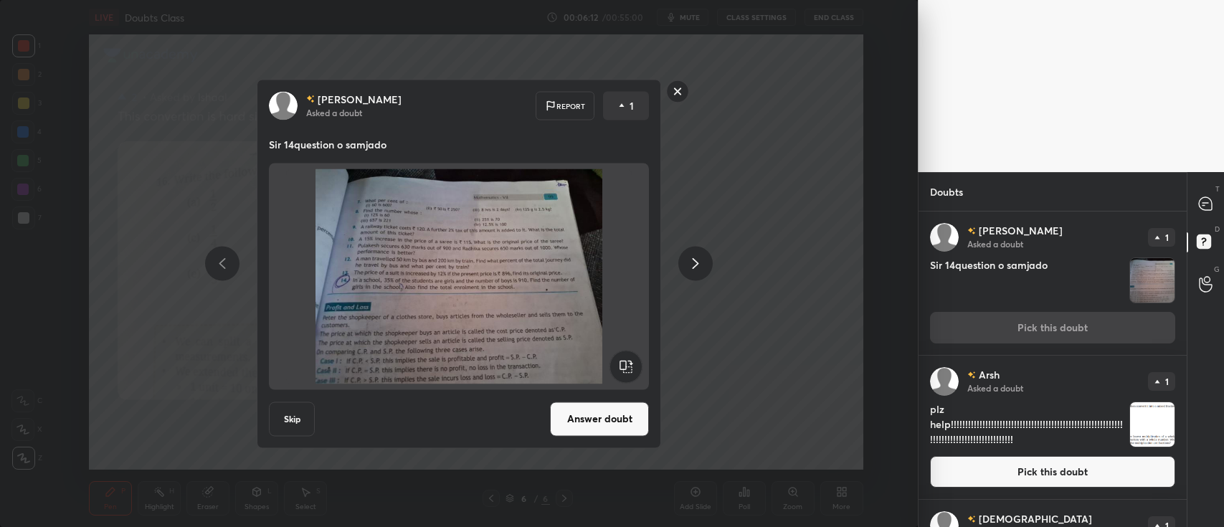
click at [585, 414] on button "Answer doubt" at bounding box center [599, 419] width 99 height 34
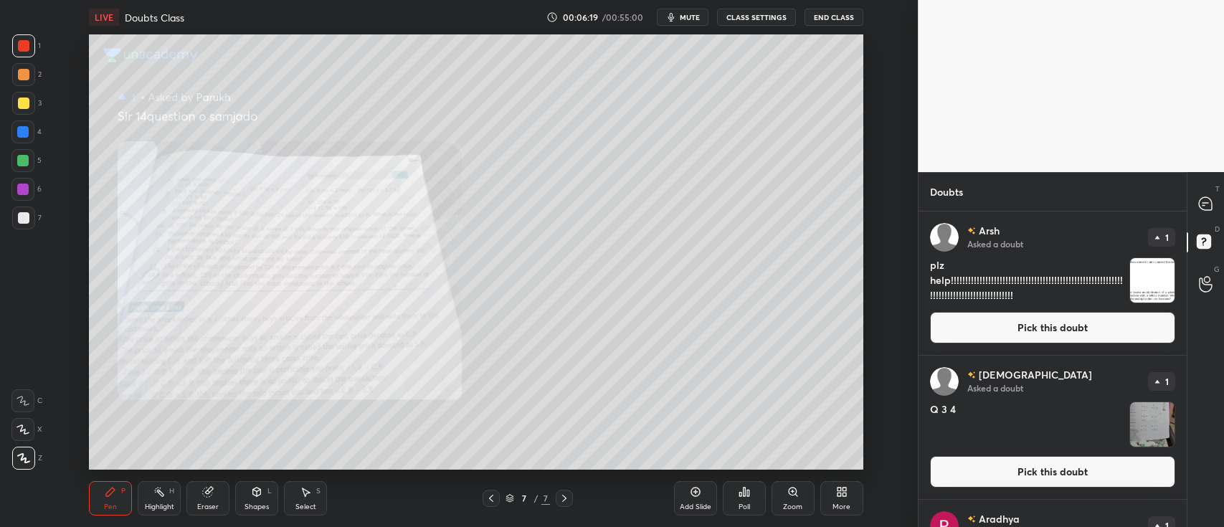
click at [780, 490] on div "Zoom" at bounding box center [793, 498] width 43 height 34
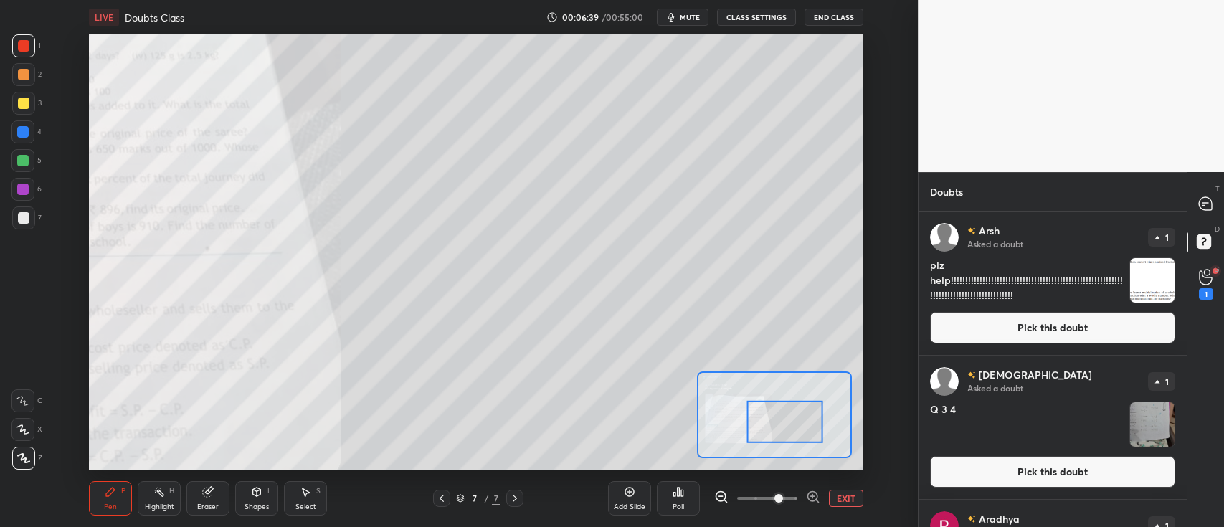
click at [841, 496] on button "EXIT" at bounding box center [846, 498] width 34 height 17
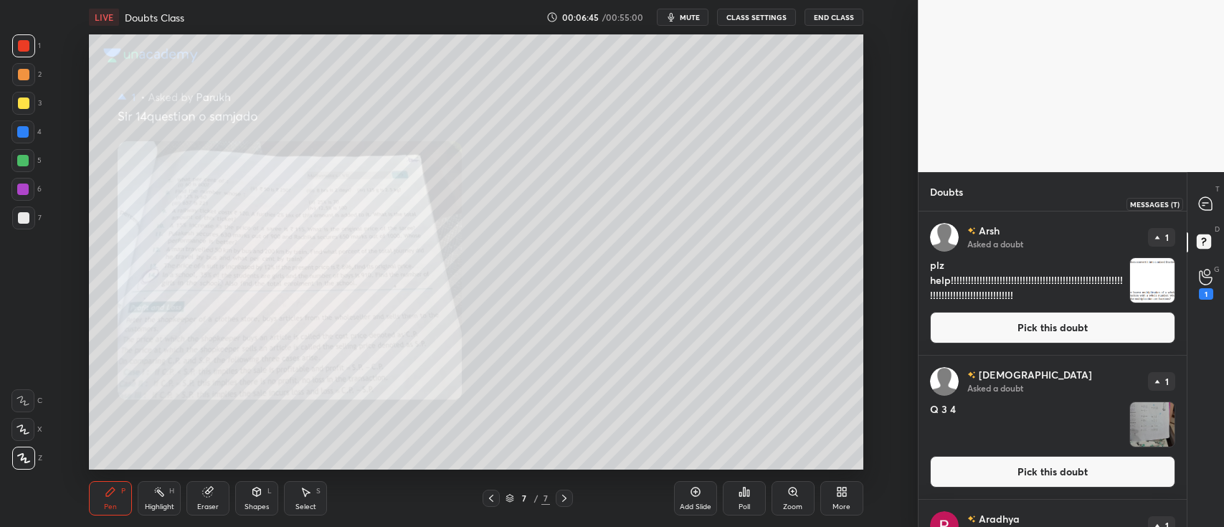
click at [1203, 205] on icon at bounding box center [1204, 205] width 2 height 0
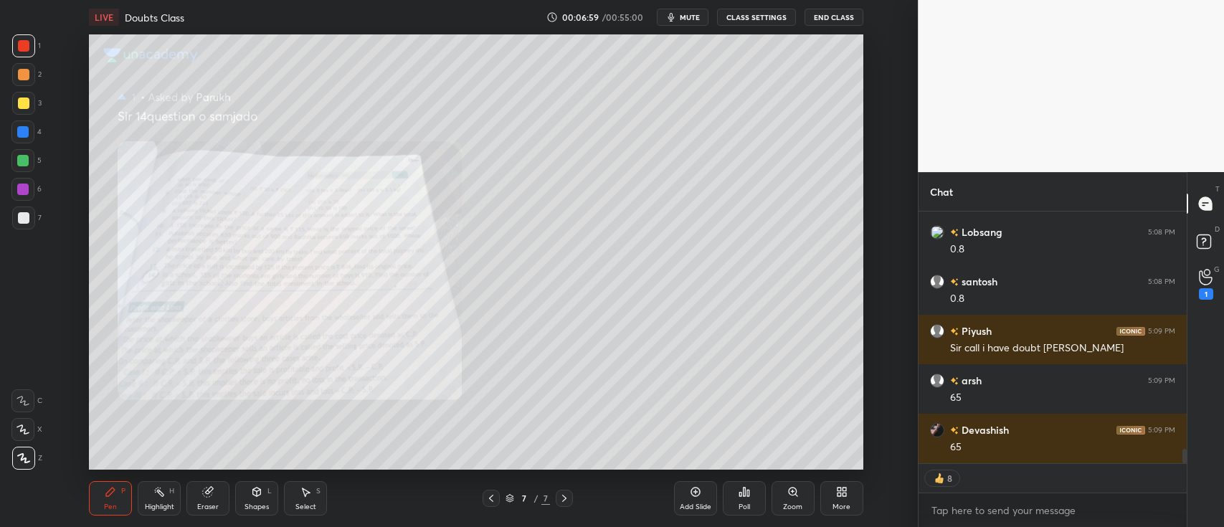
scroll to position [4256, 0]
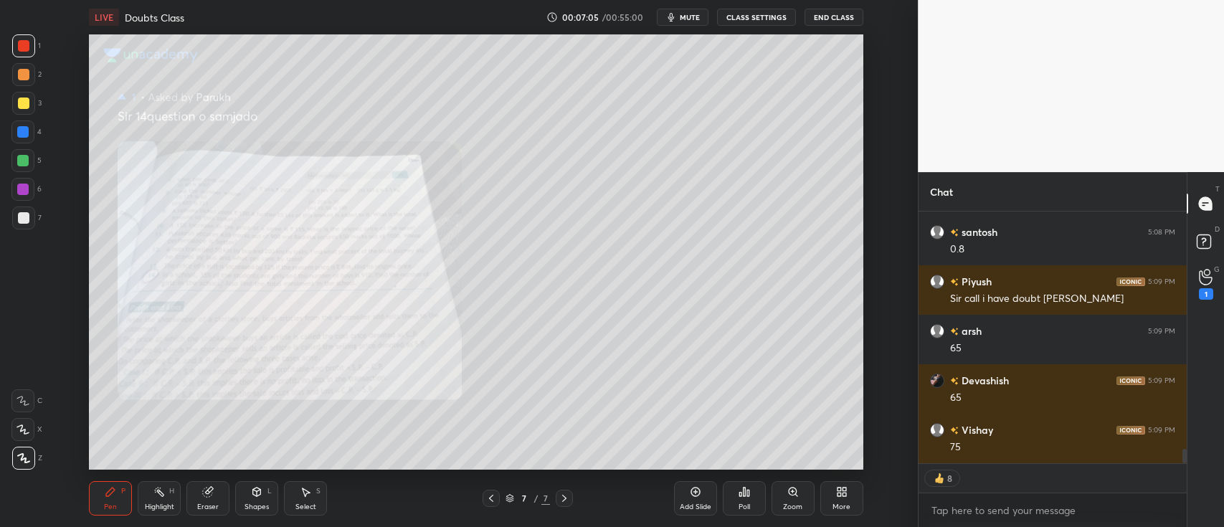
click at [24, 72] on div at bounding box center [23, 74] width 11 height 11
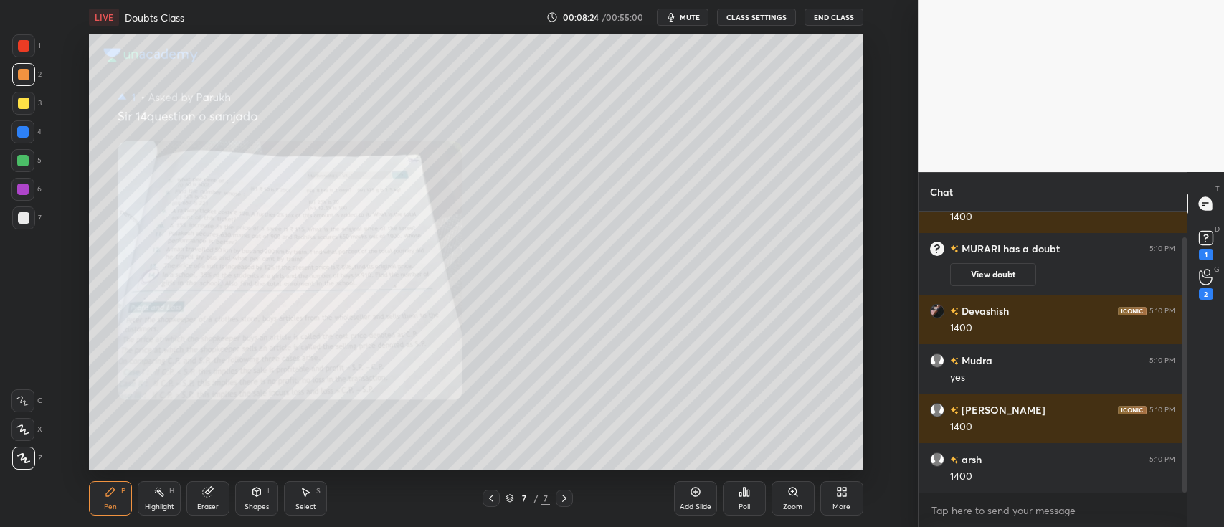
scroll to position [77, 0]
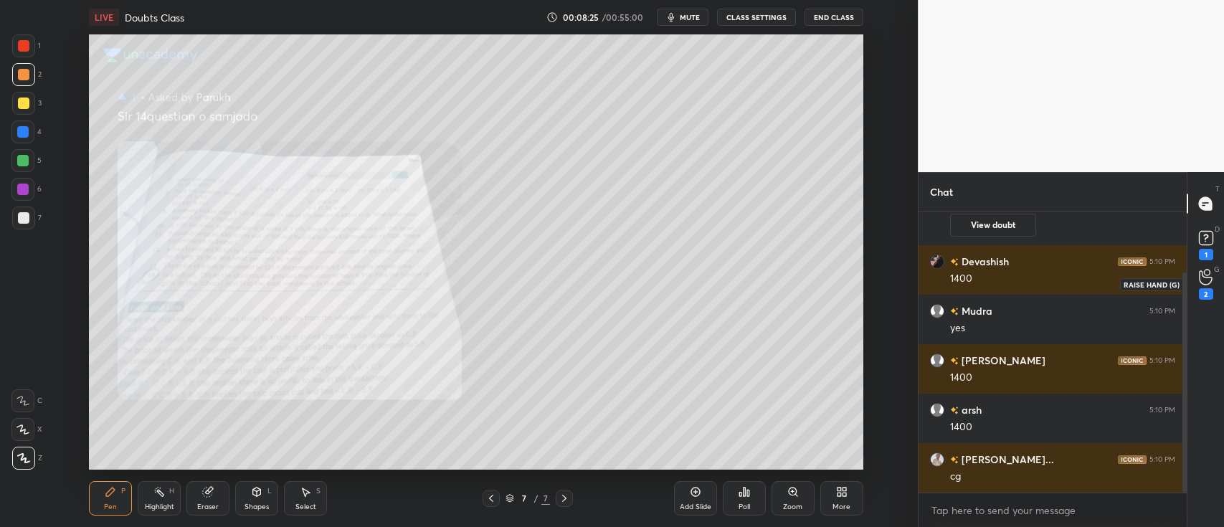
click at [1210, 275] on icon at bounding box center [1206, 277] width 14 height 16
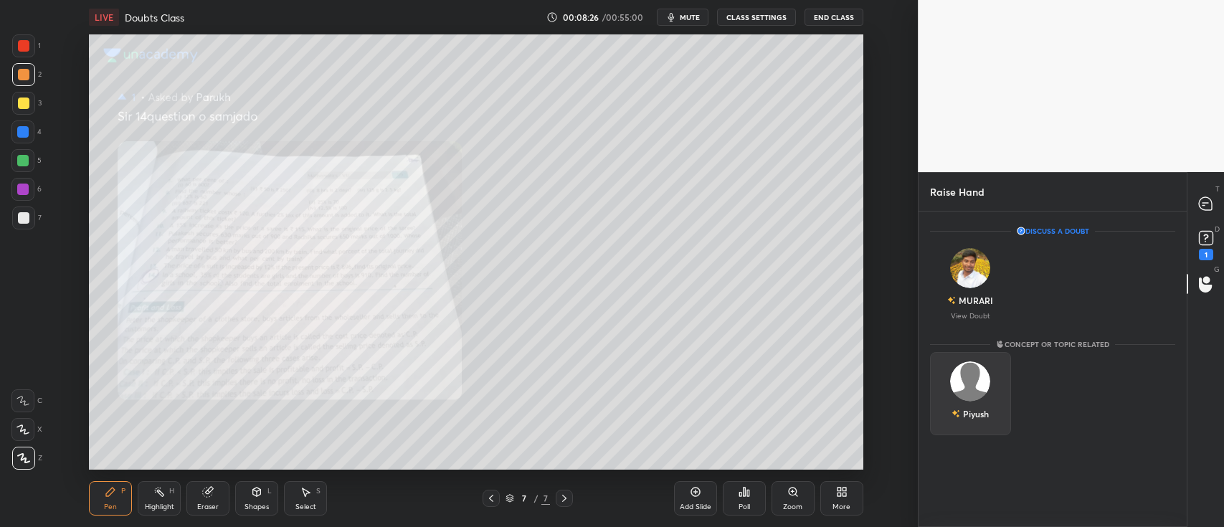
click at [966, 389] on img "grid" at bounding box center [971, 382] width 40 height 40
click at [962, 421] on button "INVITE" at bounding box center [971, 424] width 68 height 19
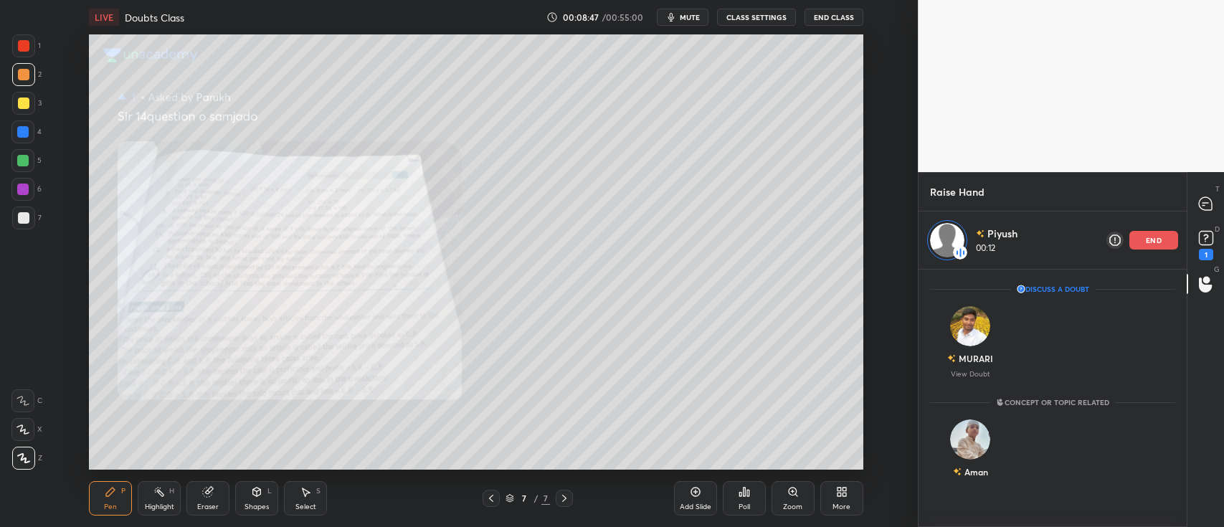
click at [708, 496] on div "Add Slide" at bounding box center [695, 498] width 43 height 34
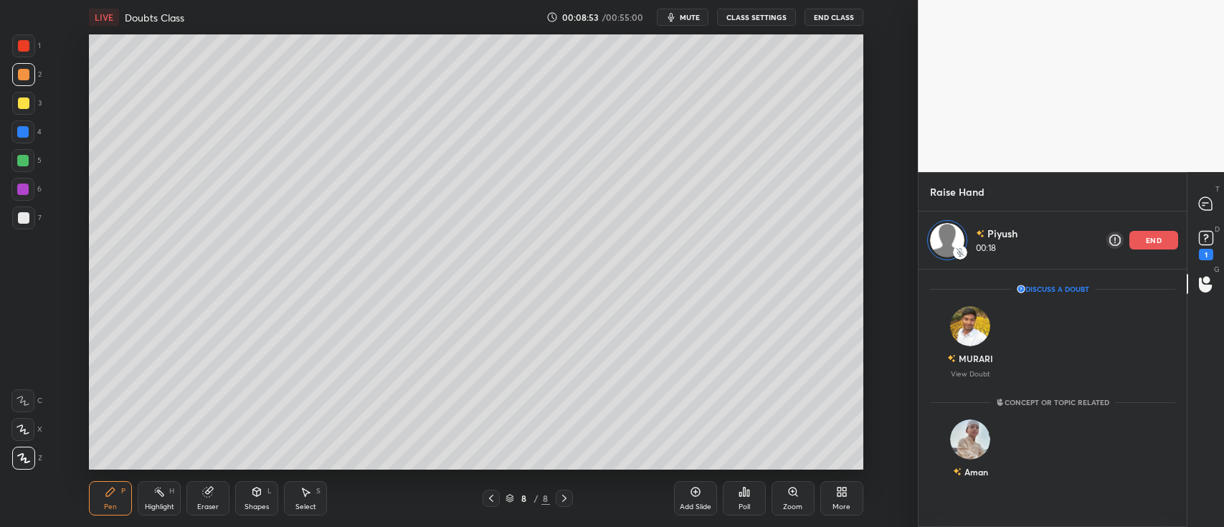
click at [23, 105] on div at bounding box center [23, 103] width 11 height 11
click at [1150, 238] on p "end" at bounding box center [1154, 240] width 16 height 7
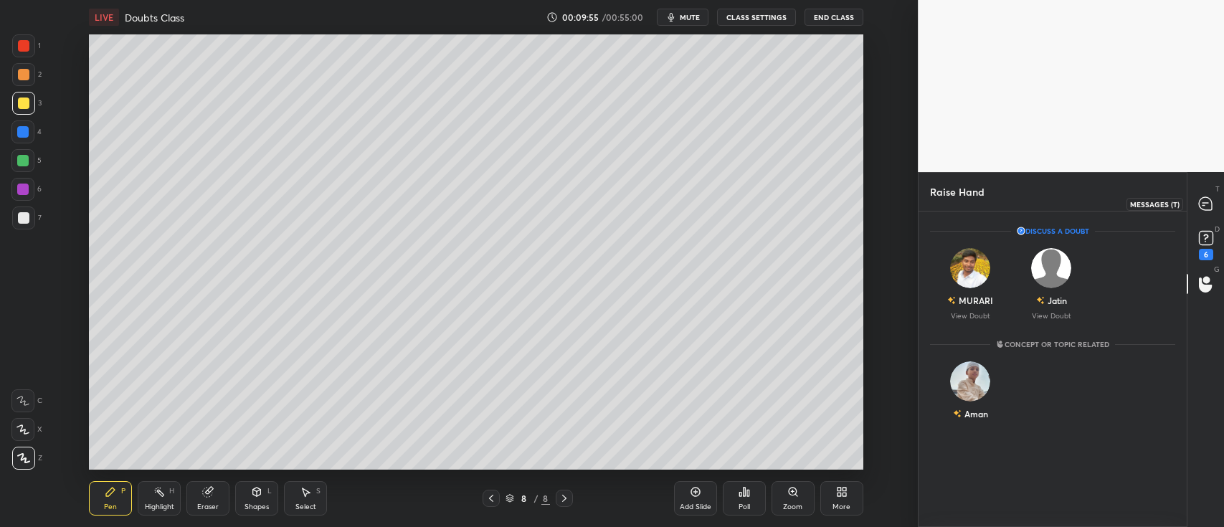
click at [1194, 200] on div at bounding box center [1206, 204] width 29 height 26
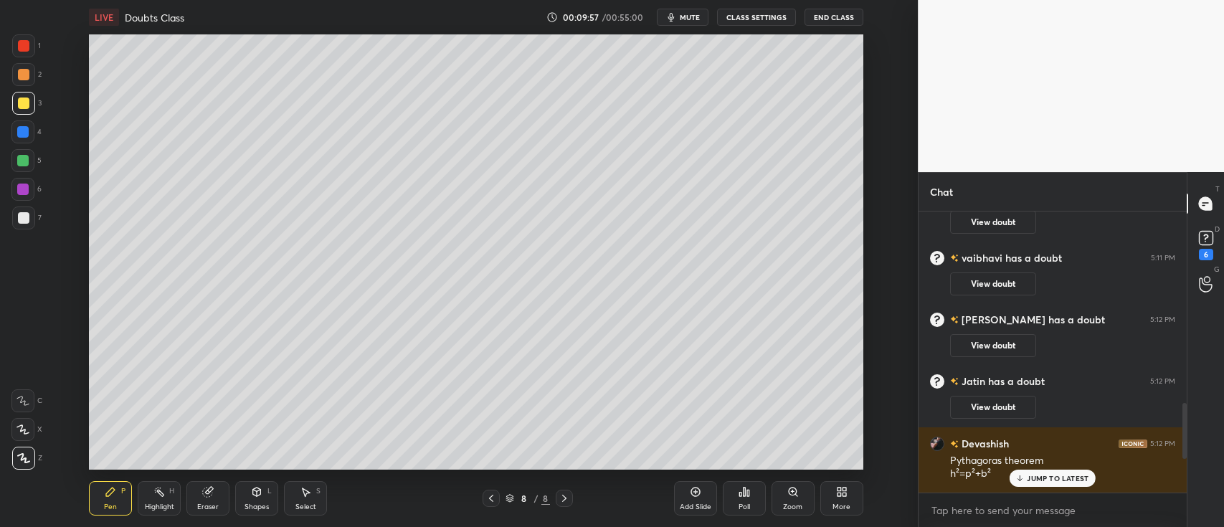
scroll to position [1240, 0]
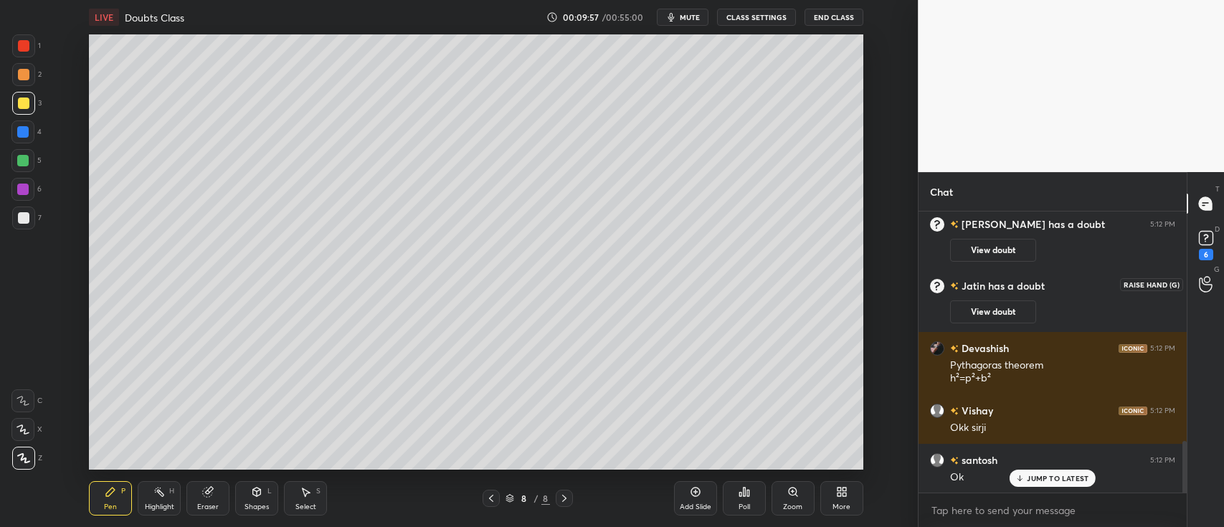
click at [1209, 282] on circle at bounding box center [1207, 280] width 6 height 6
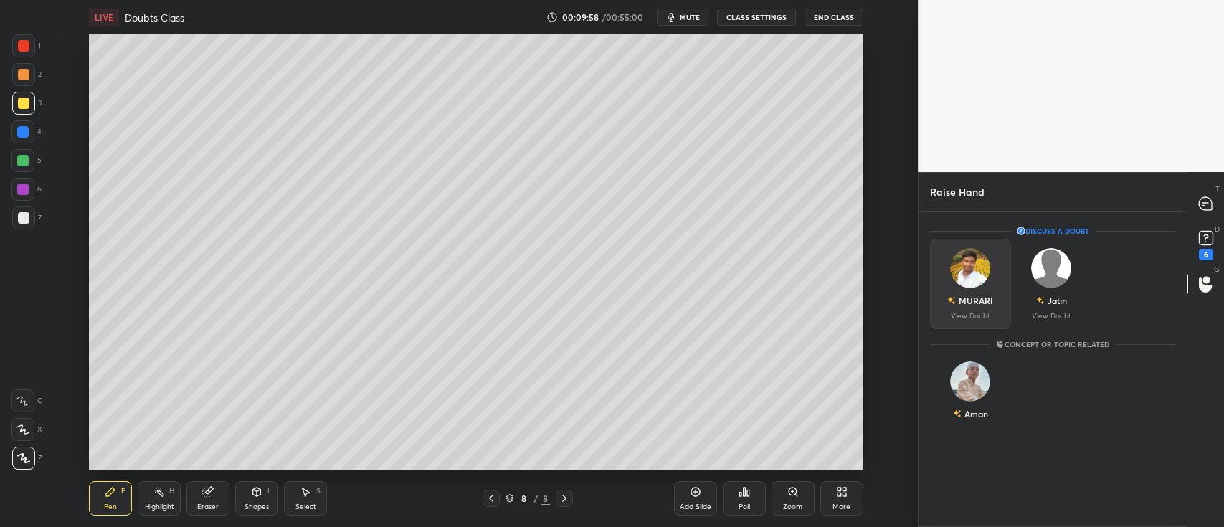
click at [983, 297] on div "MURARI" at bounding box center [977, 300] width 34 height 13
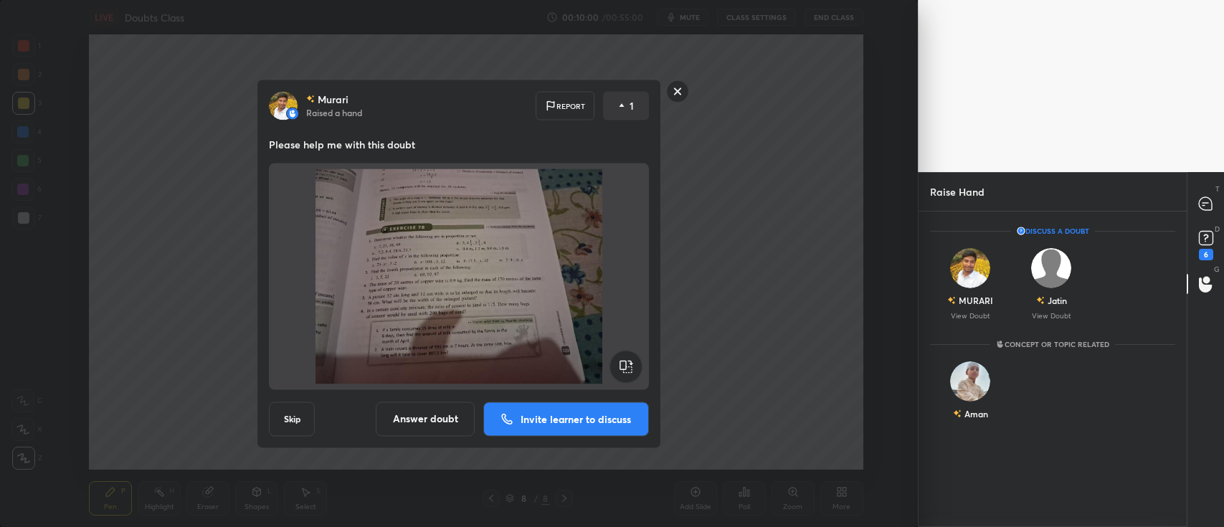
click at [582, 421] on p "Invite learner to discuss" at bounding box center [576, 419] width 110 height 10
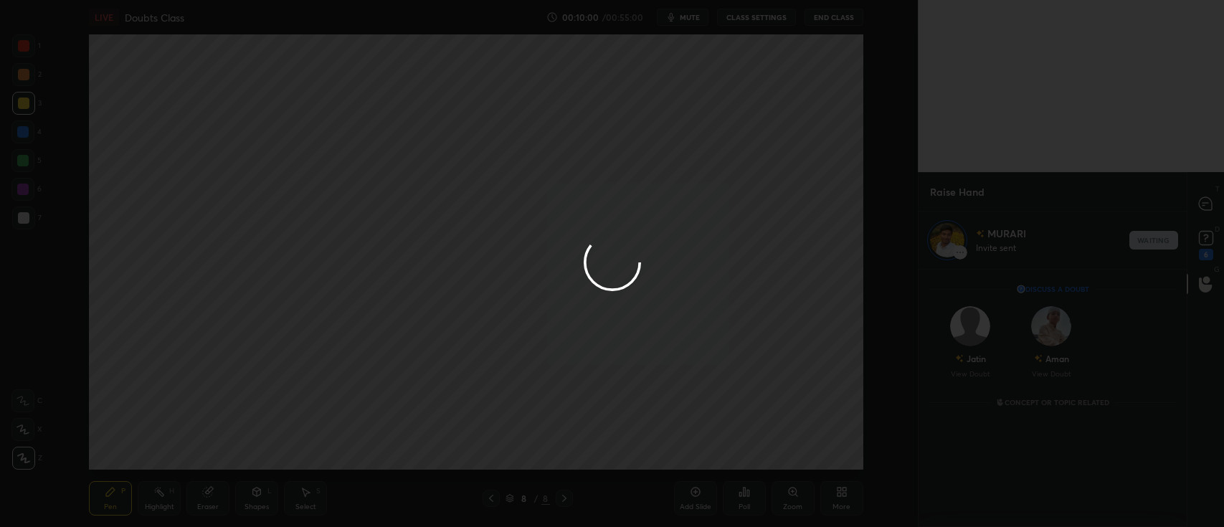
scroll to position [253, 264]
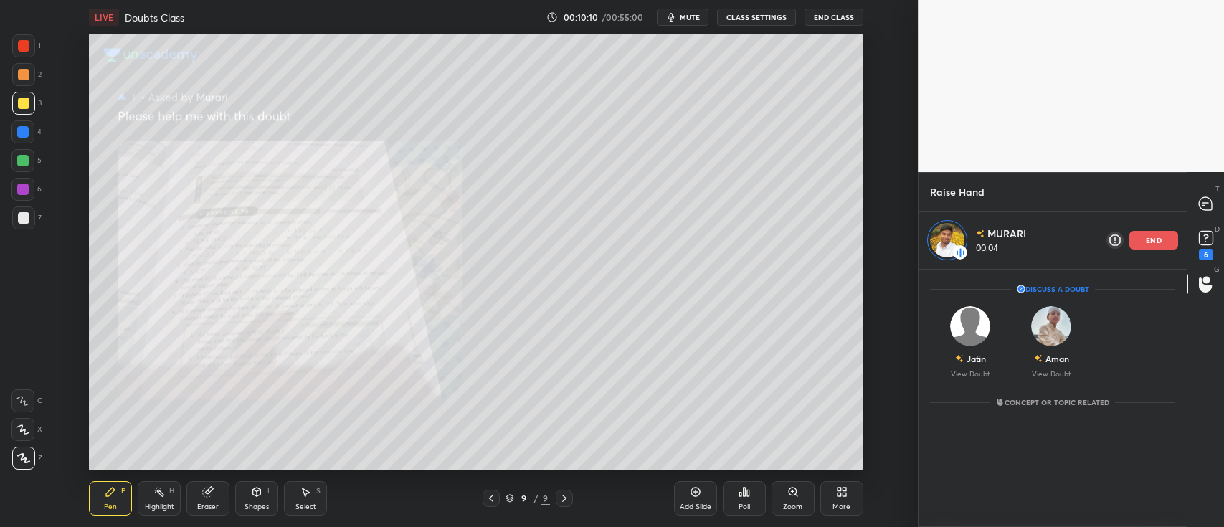
click at [789, 494] on icon at bounding box center [793, 492] width 8 height 8
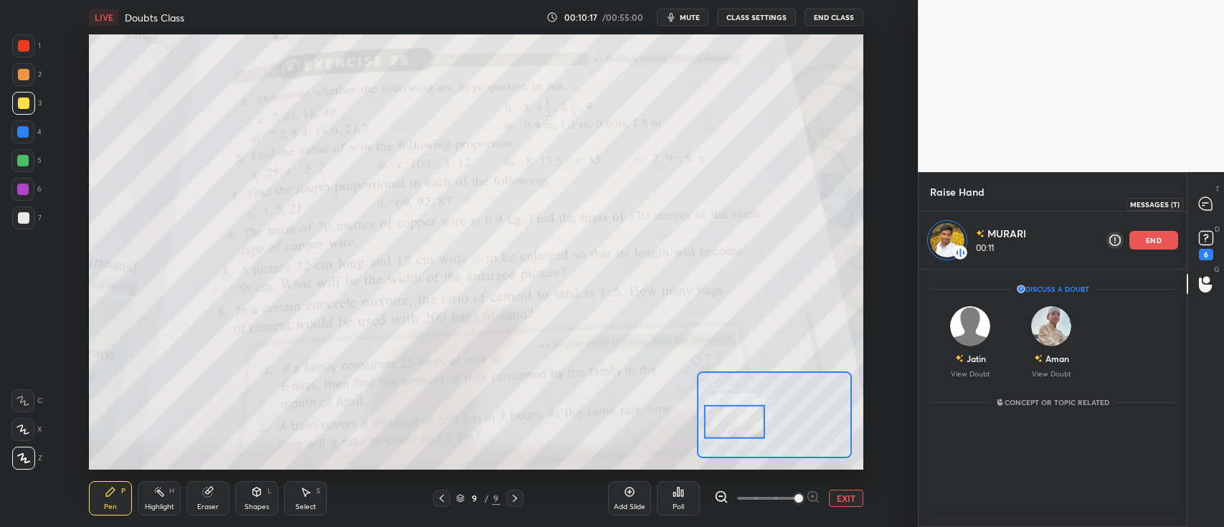
click at [1205, 199] on icon at bounding box center [1205, 203] width 13 height 13
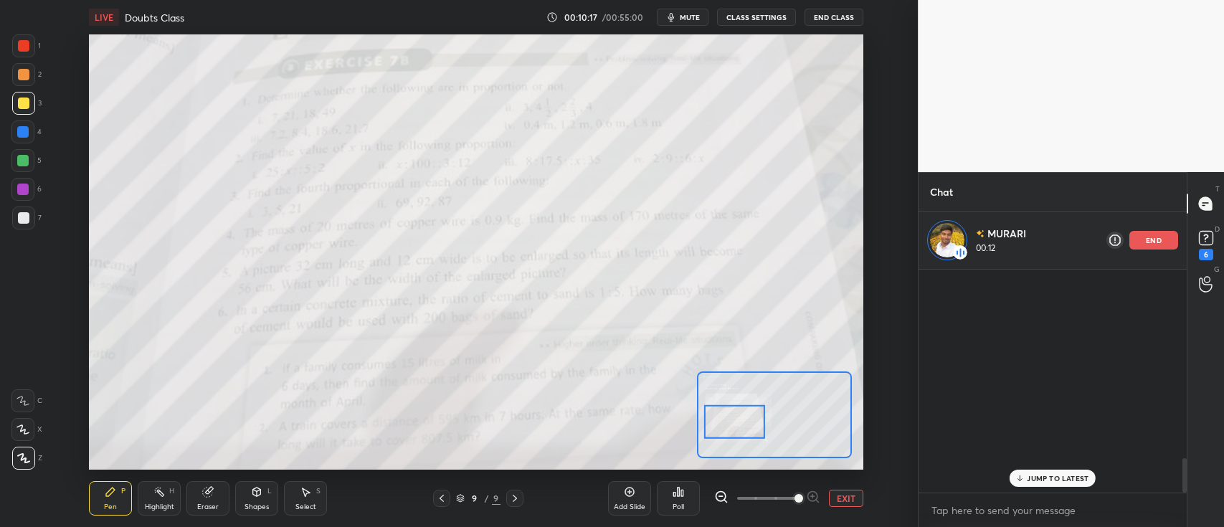
scroll to position [219, 264]
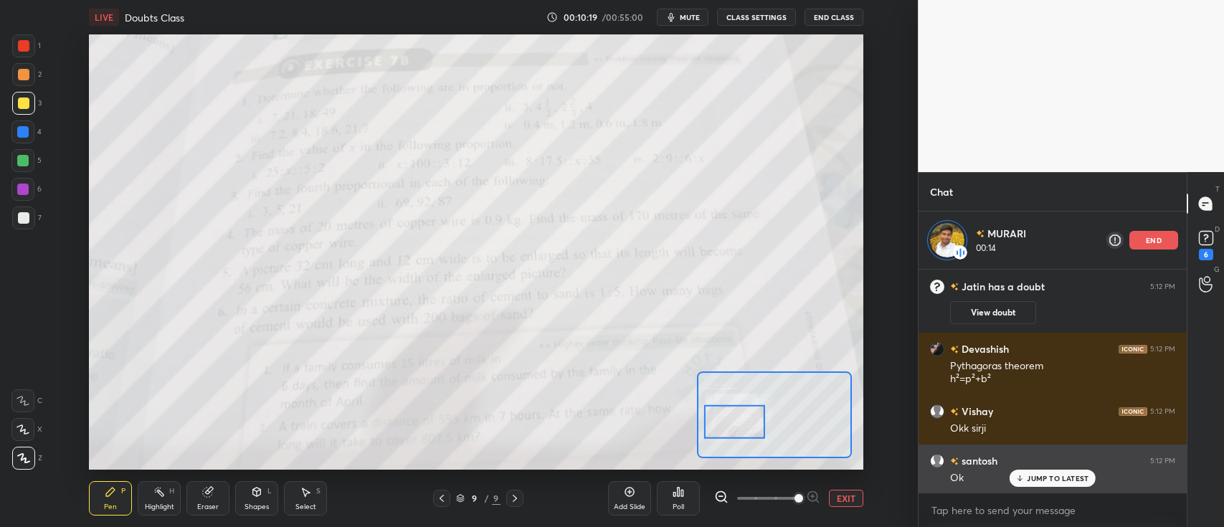
click at [1047, 479] on p "JUMP TO LATEST" at bounding box center [1058, 478] width 62 height 9
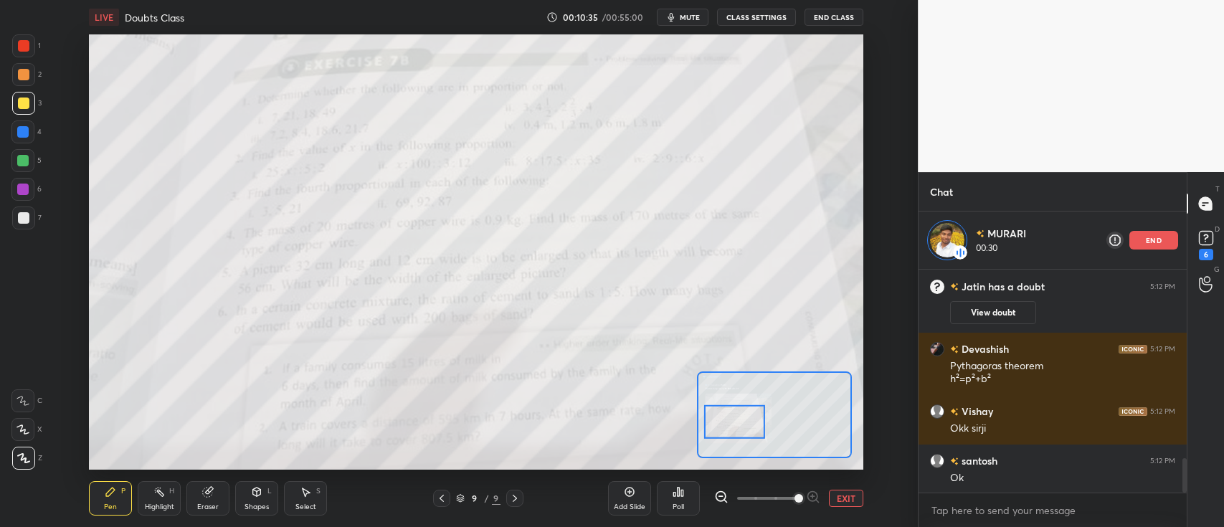
click at [26, 49] on div at bounding box center [23, 45] width 11 height 11
click at [23, 401] on icon at bounding box center [22, 401] width 13 height 10
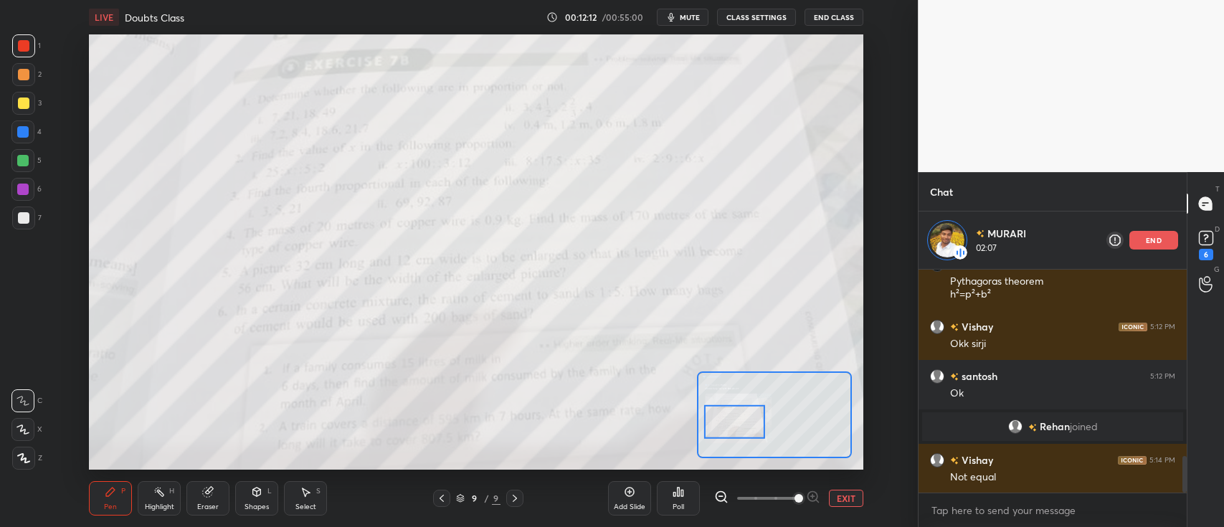
scroll to position [1191, 0]
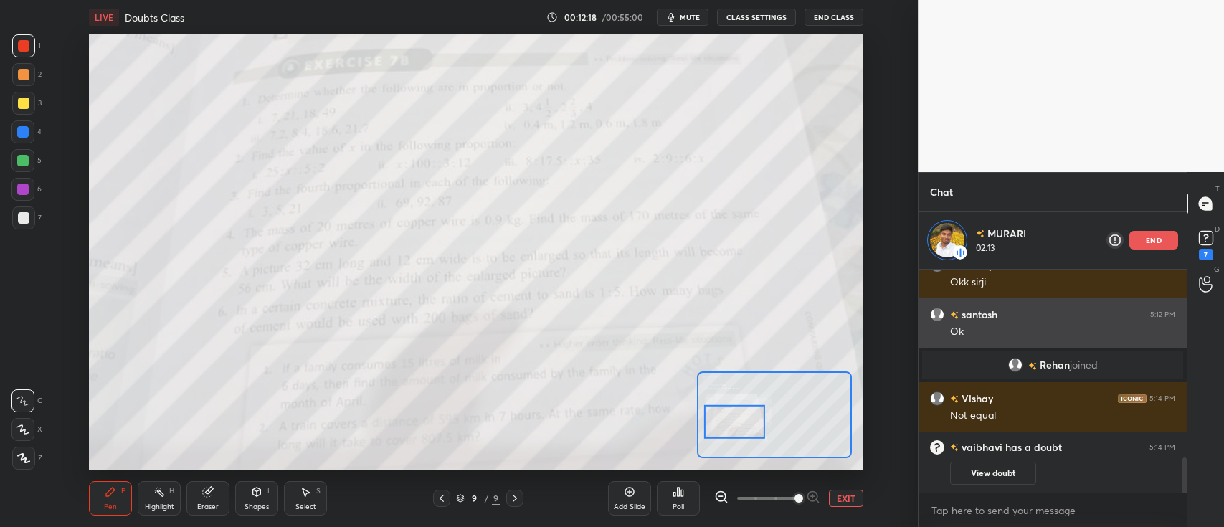
click at [1158, 240] on p "end" at bounding box center [1154, 240] width 16 height 7
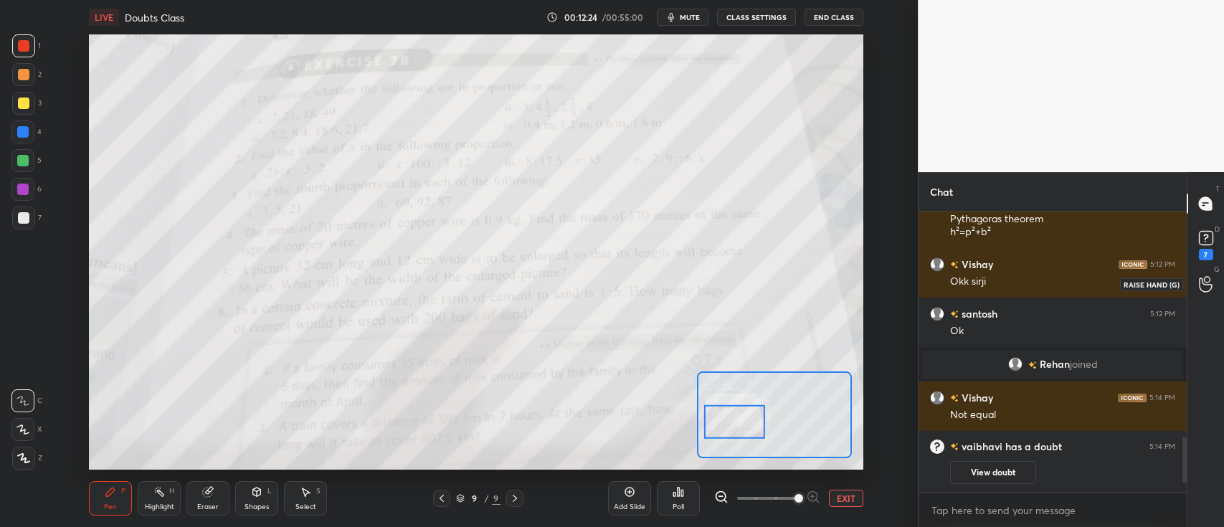
click at [1202, 278] on icon at bounding box center [1205, 285] width 13 height 14
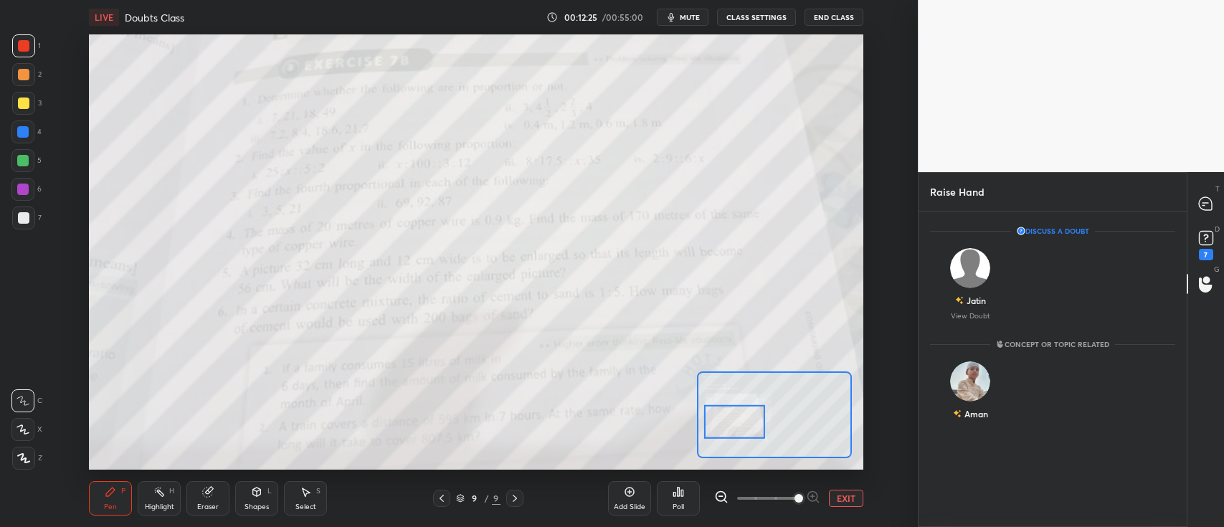
scroll to position [312, 264]
click at [970, 382] on img "grid" at bounding box center [971, 382] width 40 height 40
click at [962, 419] on button "INVITE" at bounding box center [971, 424] width 68 height 19
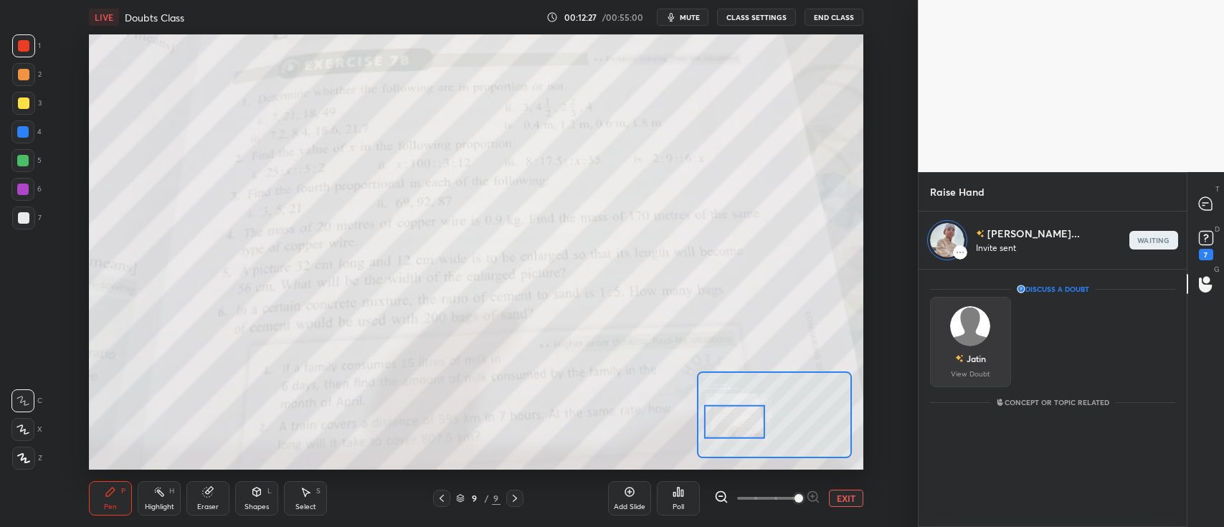
scroll to position [253, 264]
click at [844, 494] on button "EXIT" at bounding box center [846, 498] width 34 height 17
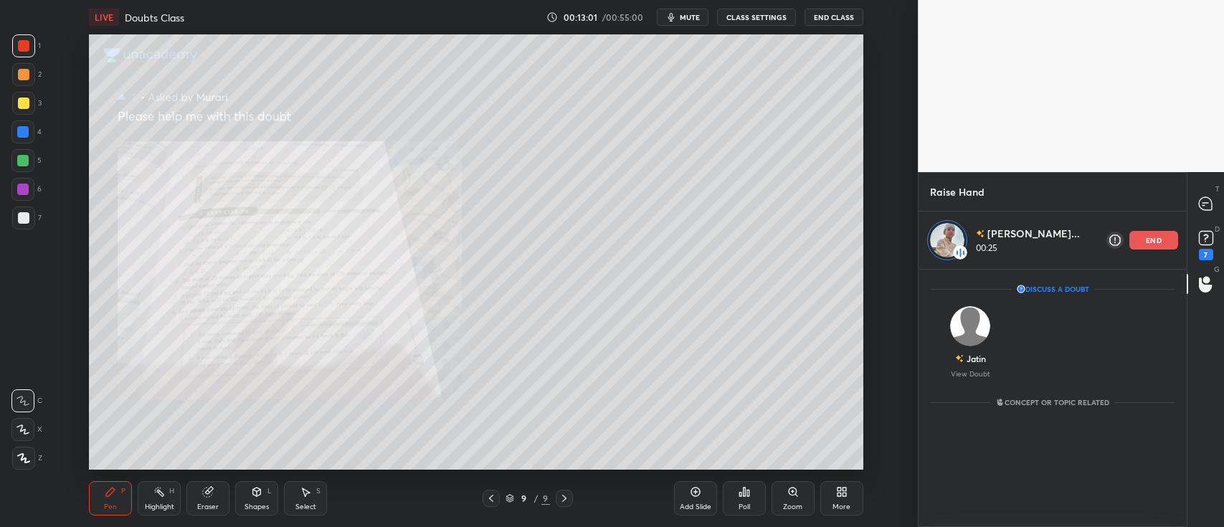
click at [687, 502] on div "Add Slide" at bounding box center [695, 498] width 43 height 34
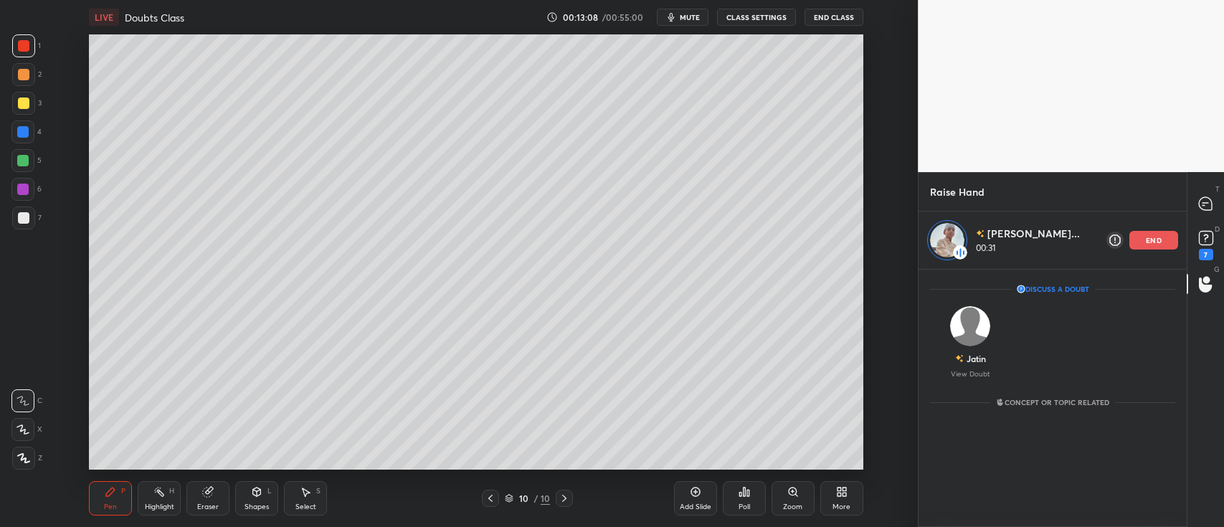
click at [25, 75] on div at bounding box center [23, 74] width 11 height 11
click at [210, 496] on icon at bounding box center [207, 491] width 11 height 11
click at [25, 348] on icon at bounding box center [23, 354] width 13 height 13
click at [104, 504] on div "Pen" at bounding box center [110, 507] width 13 height 7
click at [21, 101] on div at bounding box center [23, 103] width 11 height 11
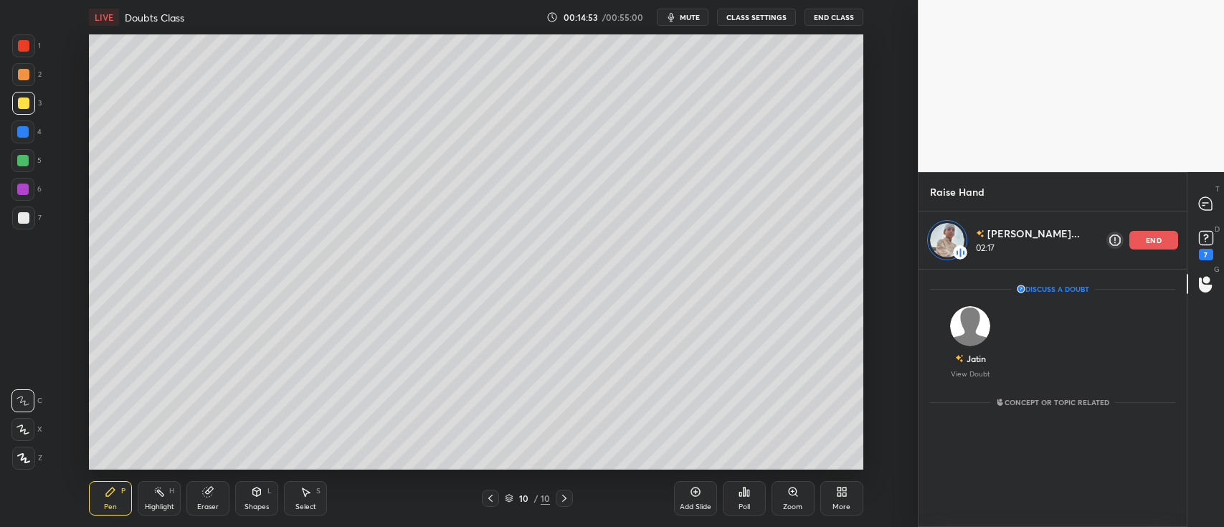
click at [28, 76] on div at bounding box center [23, 74] width 11 height 11
click at [27, 102] on div at bounding box center [23, 103] width 11 height 11
click at [1144, 235] on div "end" at bounding box center [1154, 240] width 49 height 19
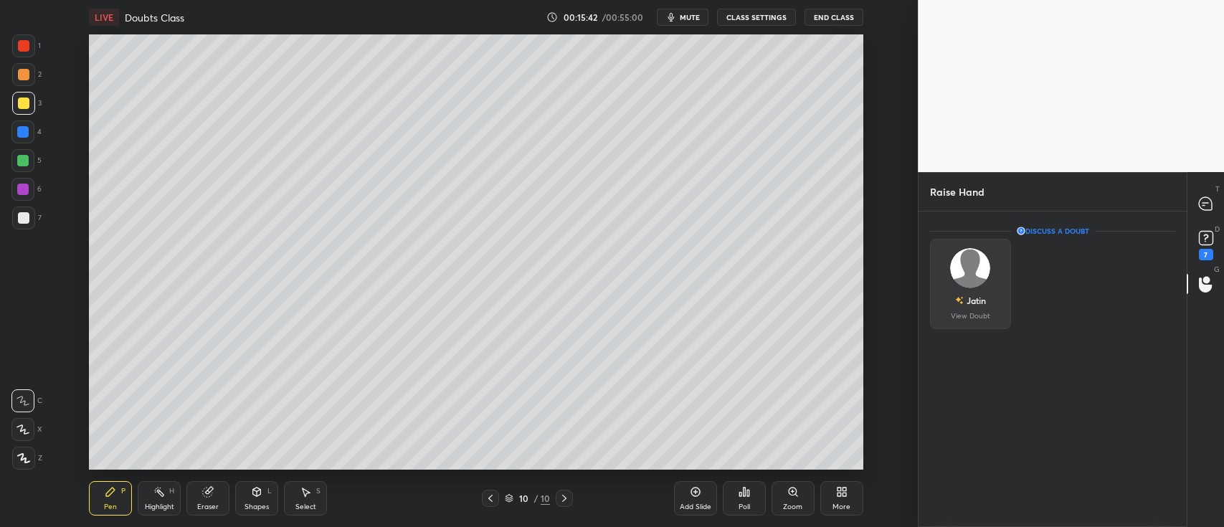
click at [973, 298] on div "Jatin" at bounding box center [976, 300] width 19 height 13
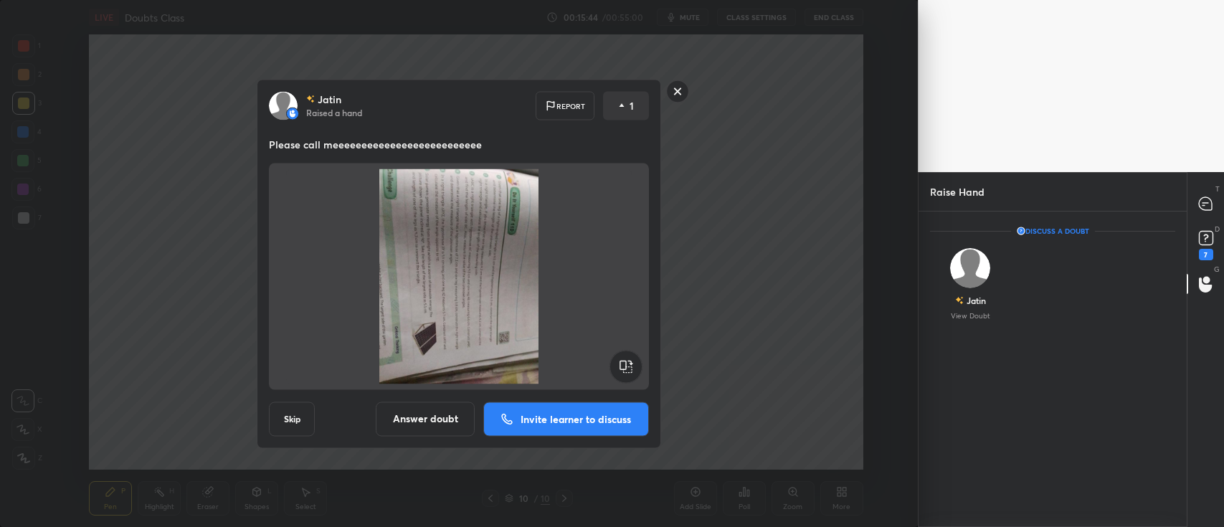
click at [620, 364] on rect at bounding box center [626, 366] width 32 height 32
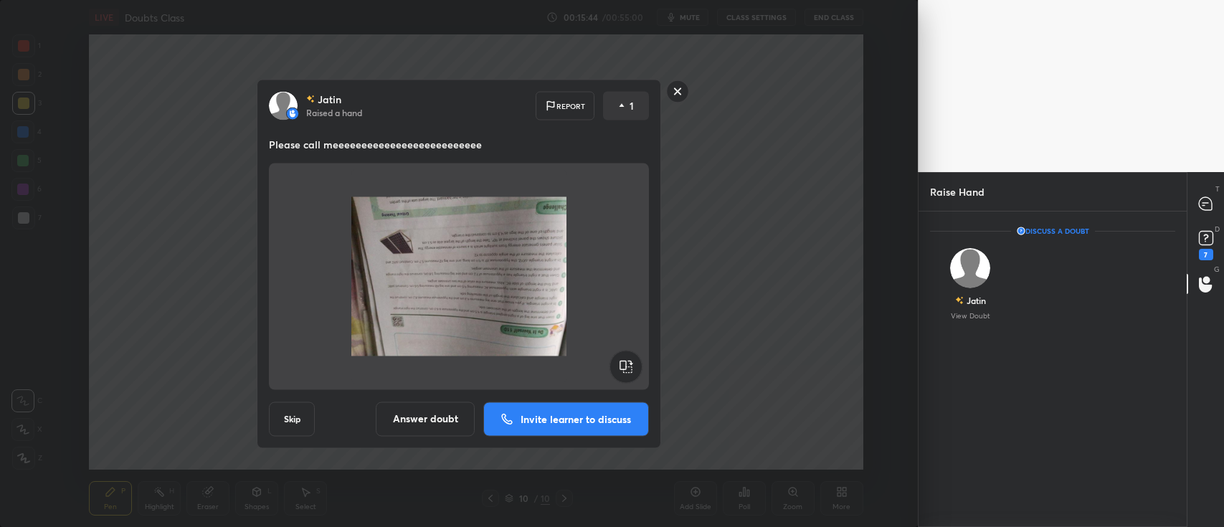
click at [626, 363] on rect at bounding box center [626, 366] width 32 height 32
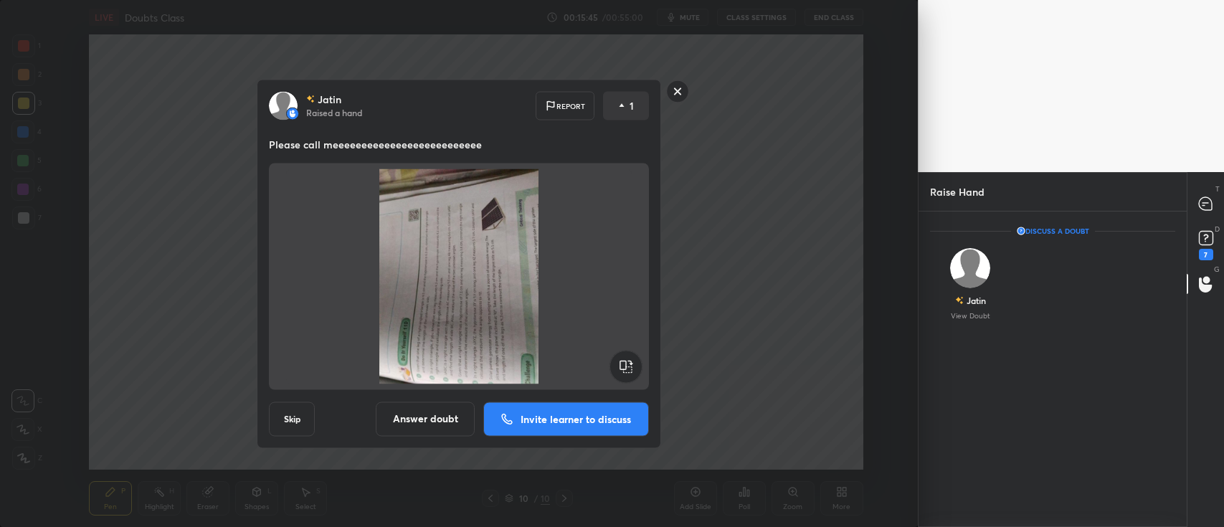
click at [626, 363] on rect at bounding box center [626, 366] width 32 height 32
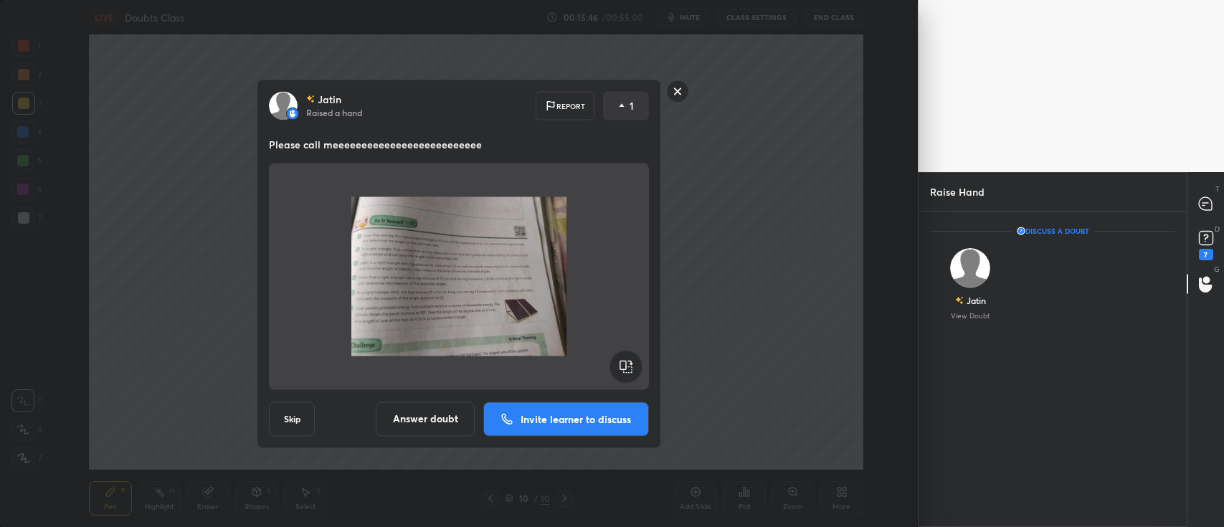
click at [585, 419] on p "Invite learner to discuss" at bounding box center [576, 419] width 110 height 10
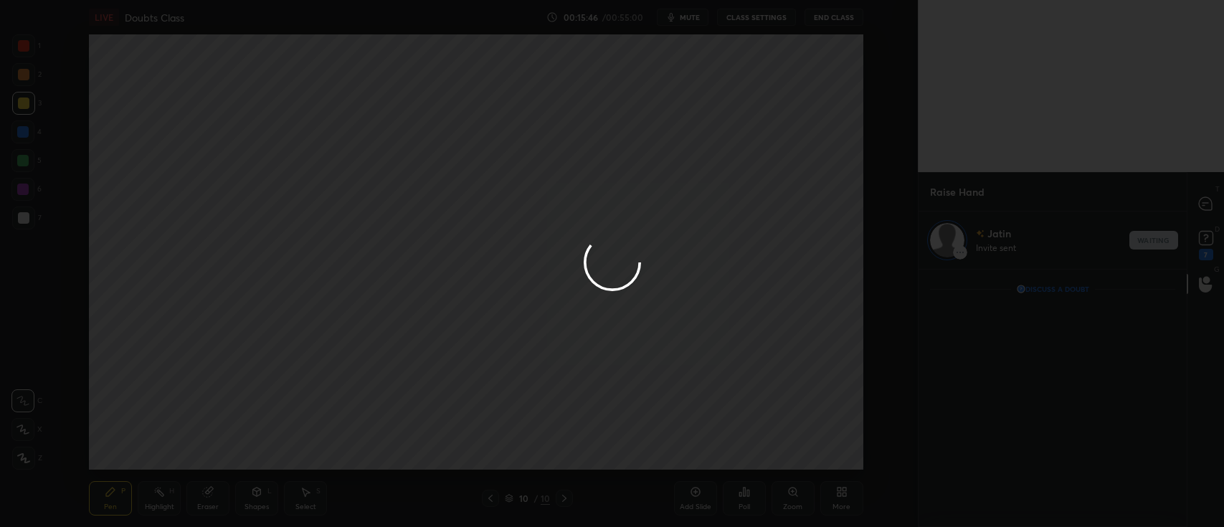
scroll to position [253, 264]
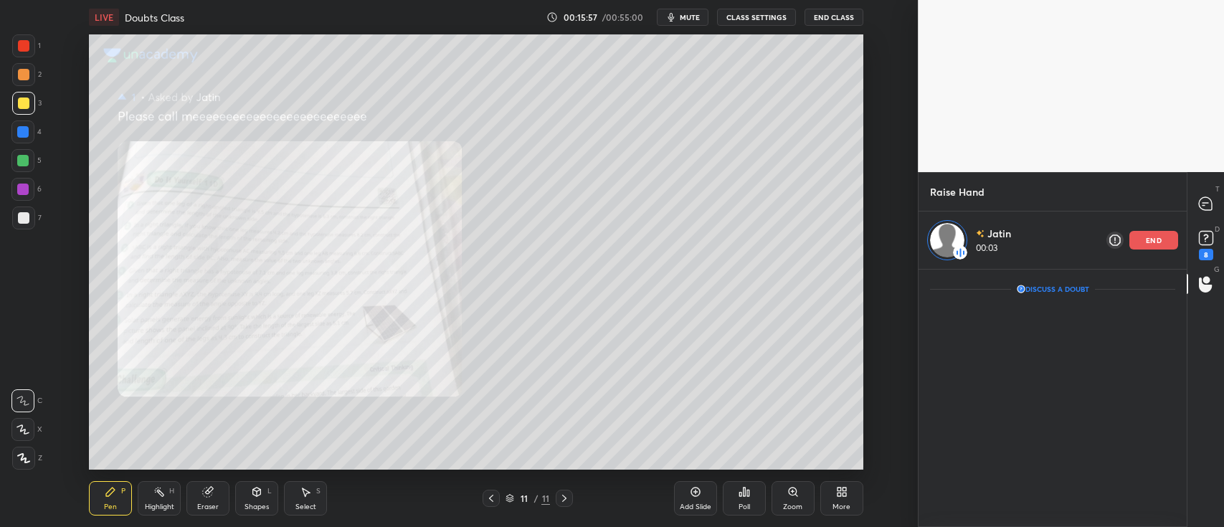
click at [21, 46] on div at bounding box center [23, 45] width 11 height 11
click at [1210, 234] on rect at bounding box center [1206, 239] width 14 height 14
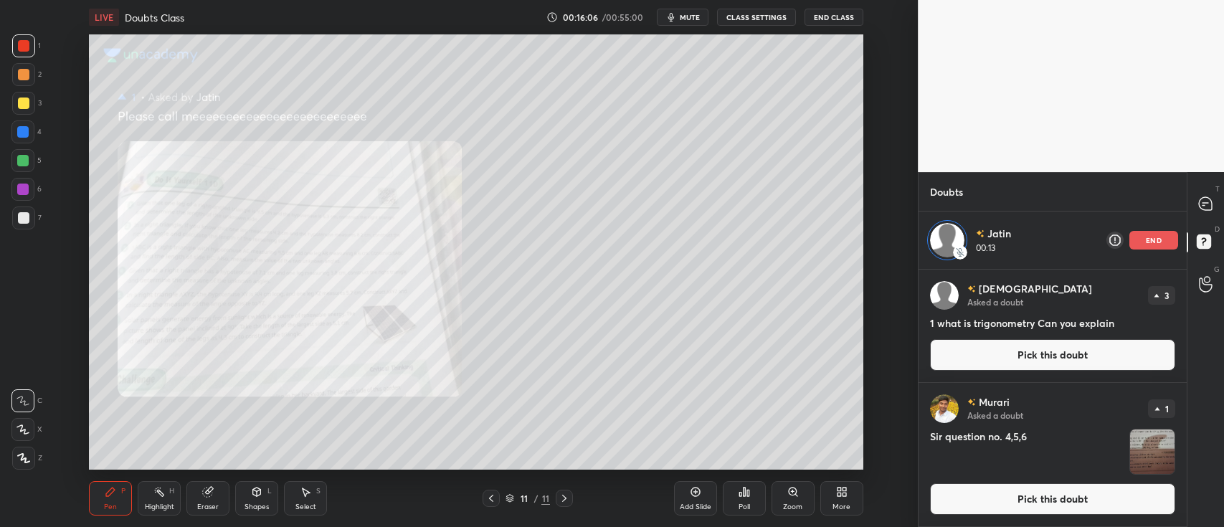
click at [1086, 359] on button "Pick this doubt" at bounding box center [1052, 355] width 245 height 32
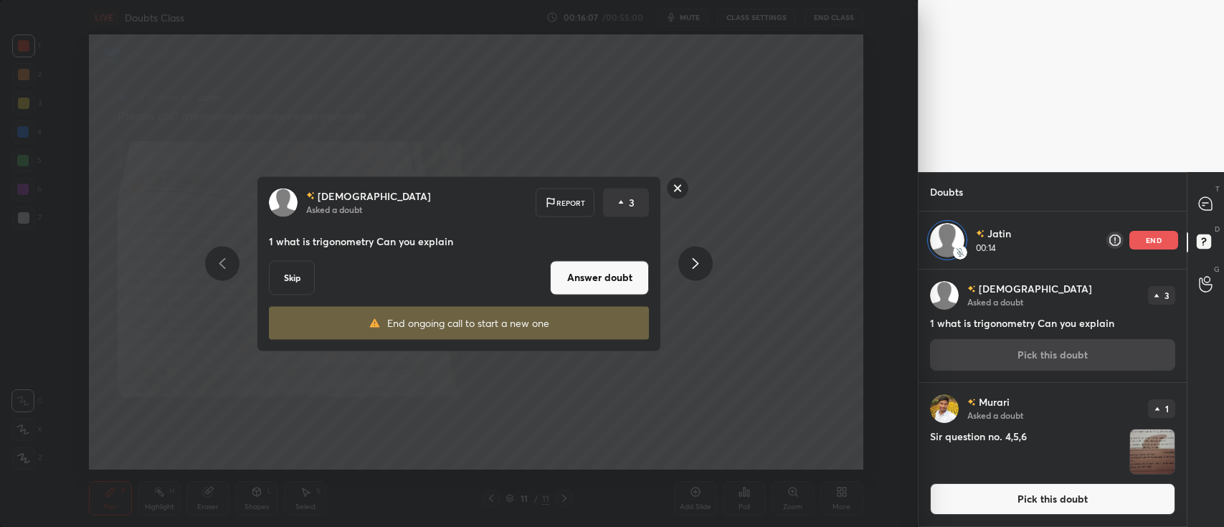
click at [603, 276] on button "Answer doubt" at bounding box center [599, 277] width 99 height 34
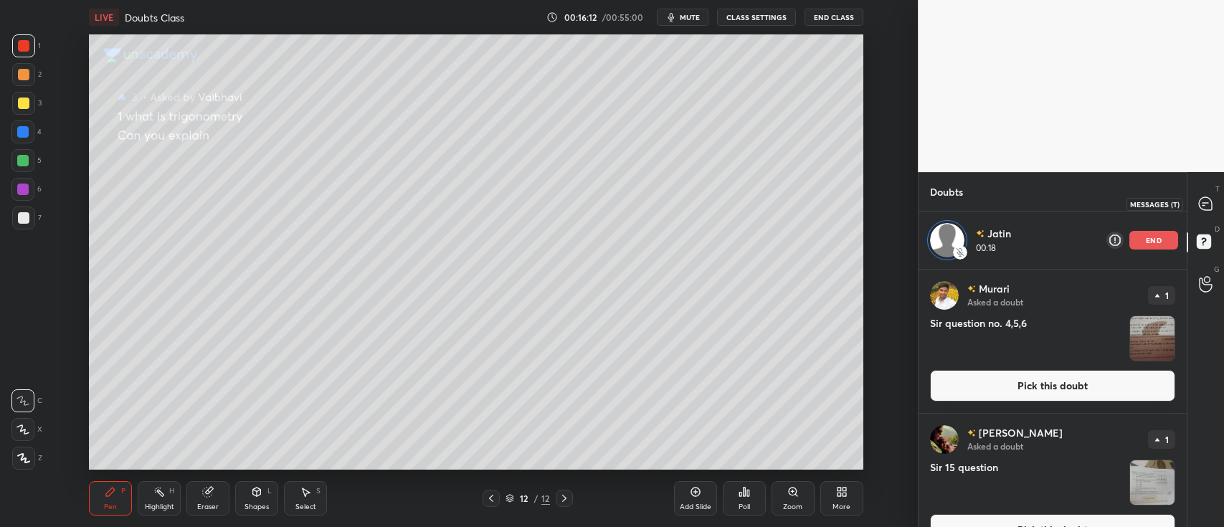
click at [1205, 201] on icon at bounding box center [1205, 203] width 13 height 13
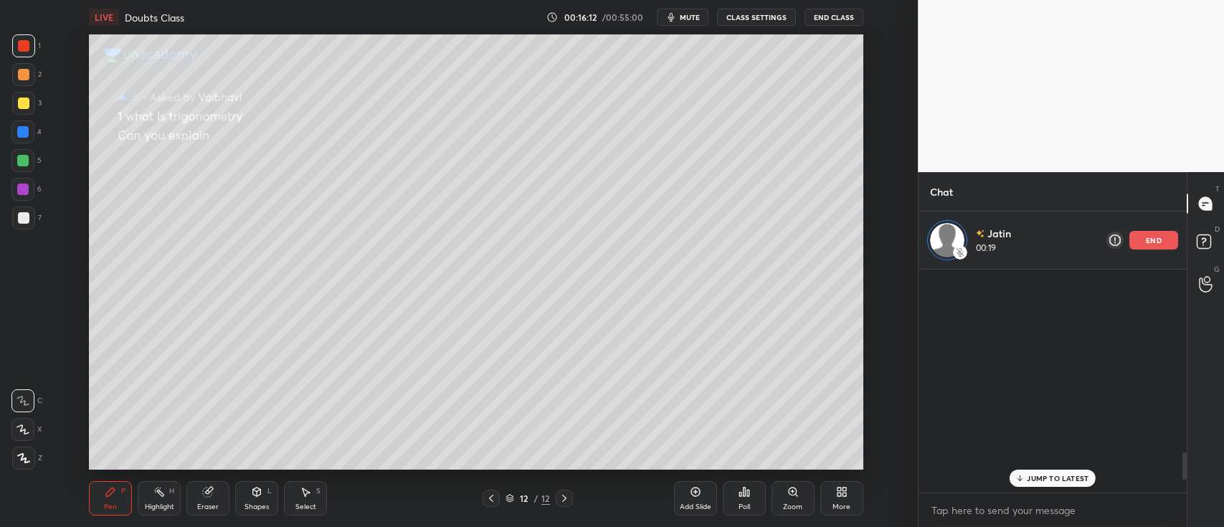
scroll to position [219, 264]
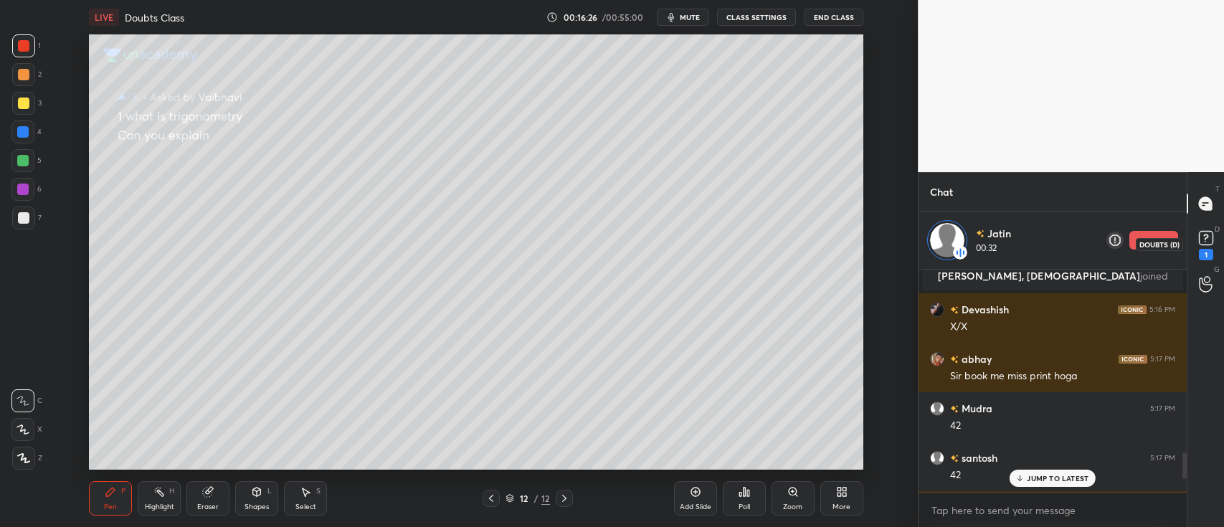
click at [1205, 235] on icon at bounding box center [1206, 238] width 5 height 6
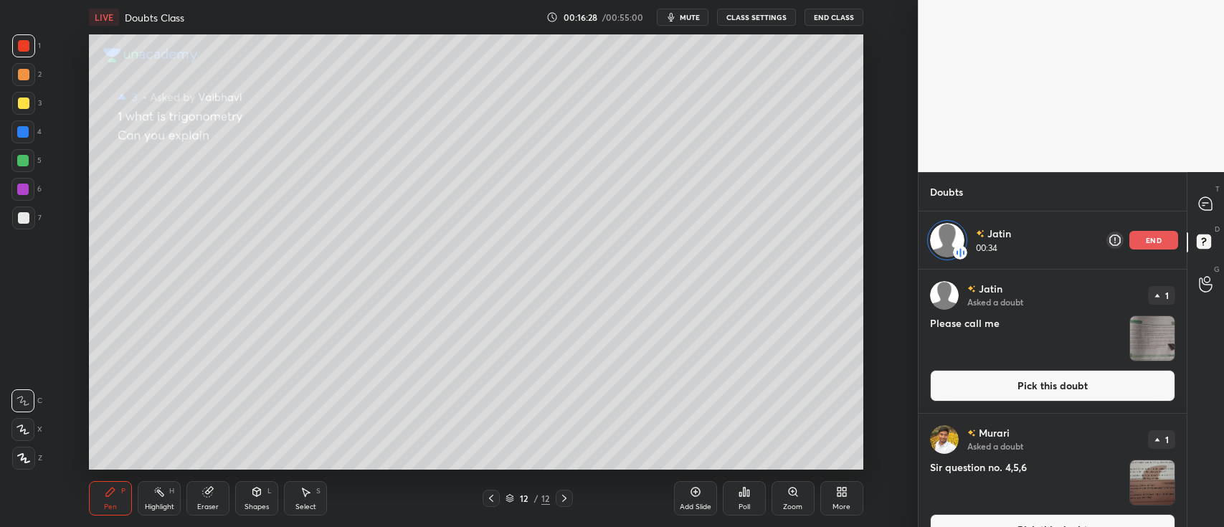
click at [1108, 369] on div "Jatin Asked a doubt 1 Please call me Pick this doubt" at bounding box center [1053, 341] width 268 height 143
click at [1099, 381] on button "Pick this doubt" at bounding box center [1052, 386] width 245 height 32
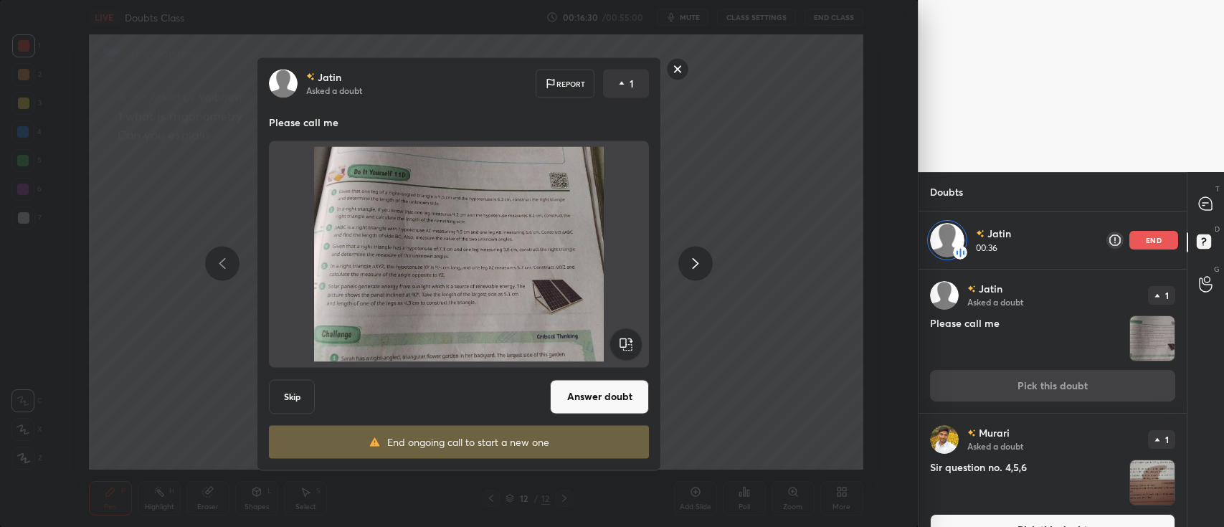
click at [591, 393] on button "Answer doubt" at bounding box center [599, 396] width 99 height 34
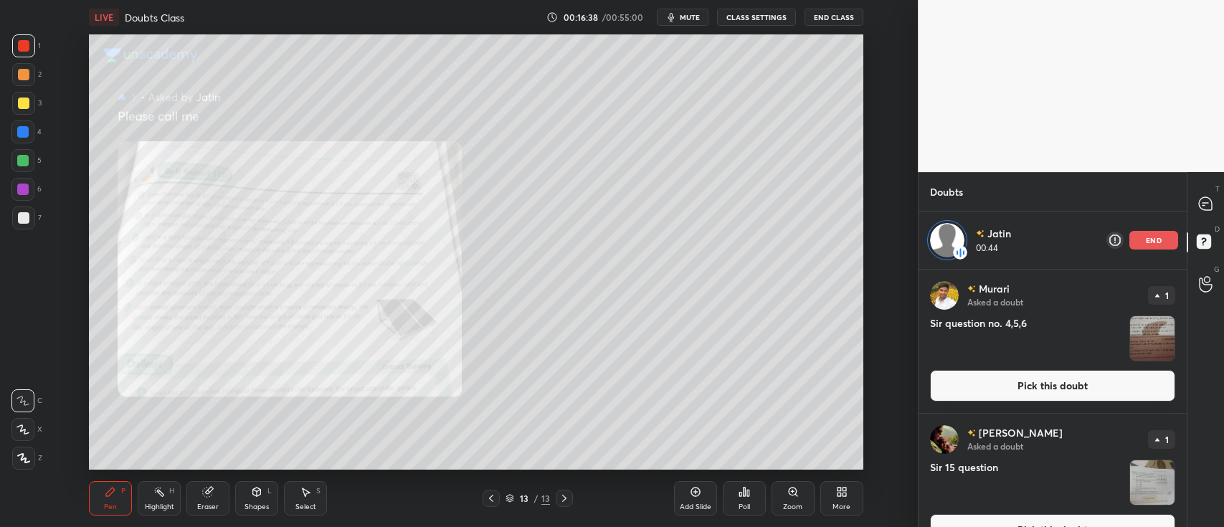
click at [794, 491] on icon at bounding box center [793, 492] width 8 height 8
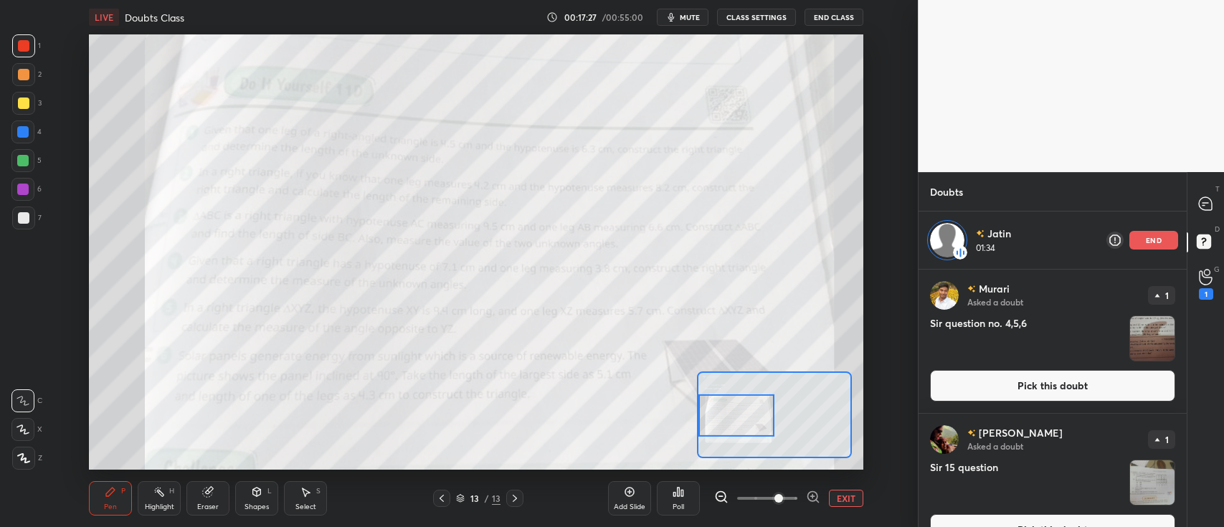
click at [648, 34] on div "LIVE Doubts Class 00:17:27 / 00:55:00 mute CLASS SETTINGS End Class" at bounding box center [476, 17] width 774 height 34
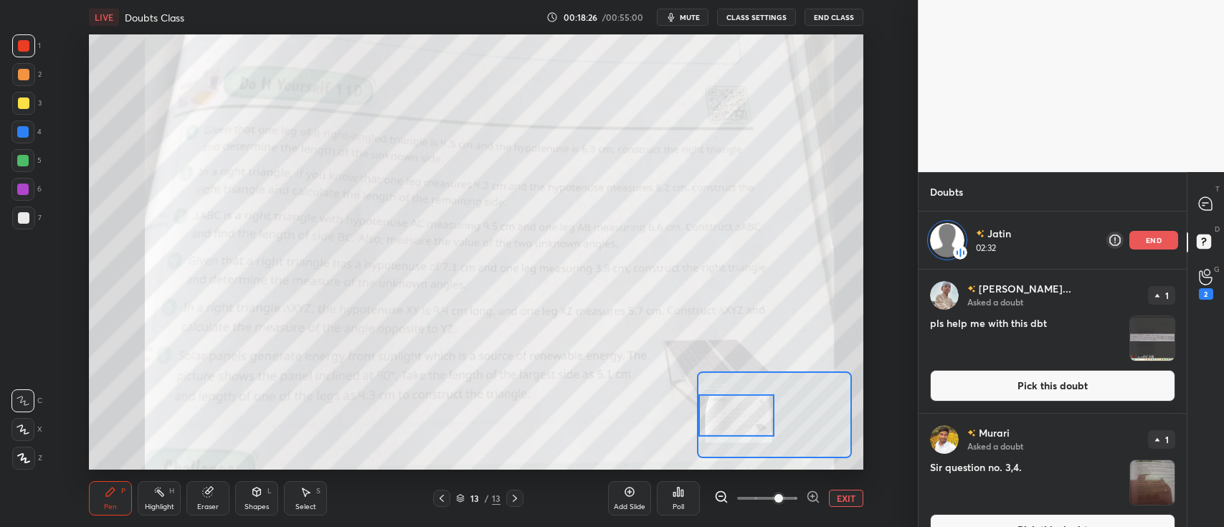
click at [844, 494] on button "EXIT" at bounding box center [846, 498] width 34 height 17
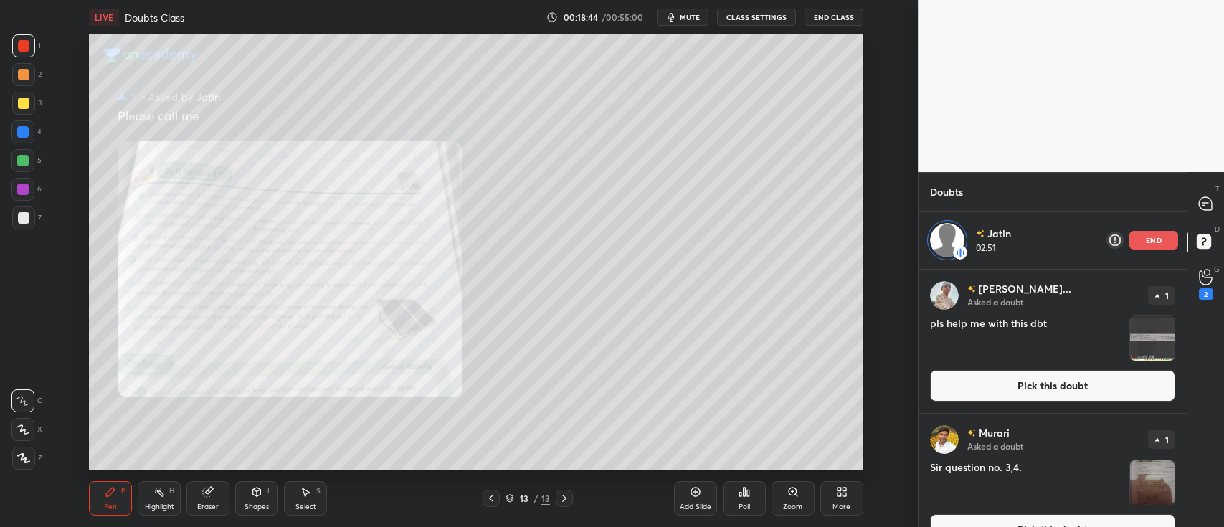
click at [24, 72] on div at bounding box center [23, 74] width 11 height 11
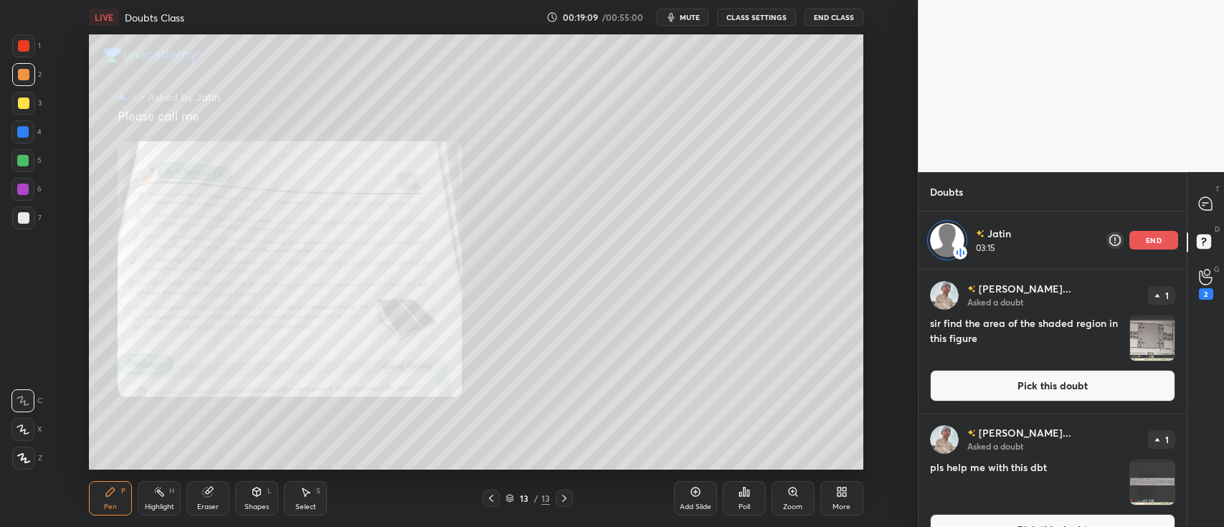
scroll to position [312, 264]
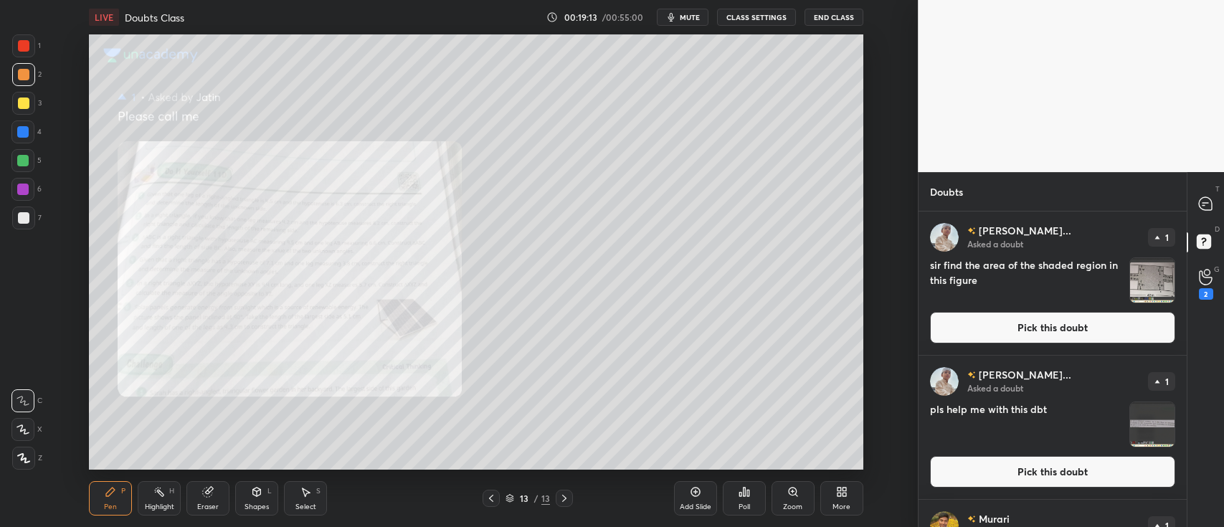
click at [1151, 420] on img "grid" at bounding box center [1153, 424] width 44 height 44
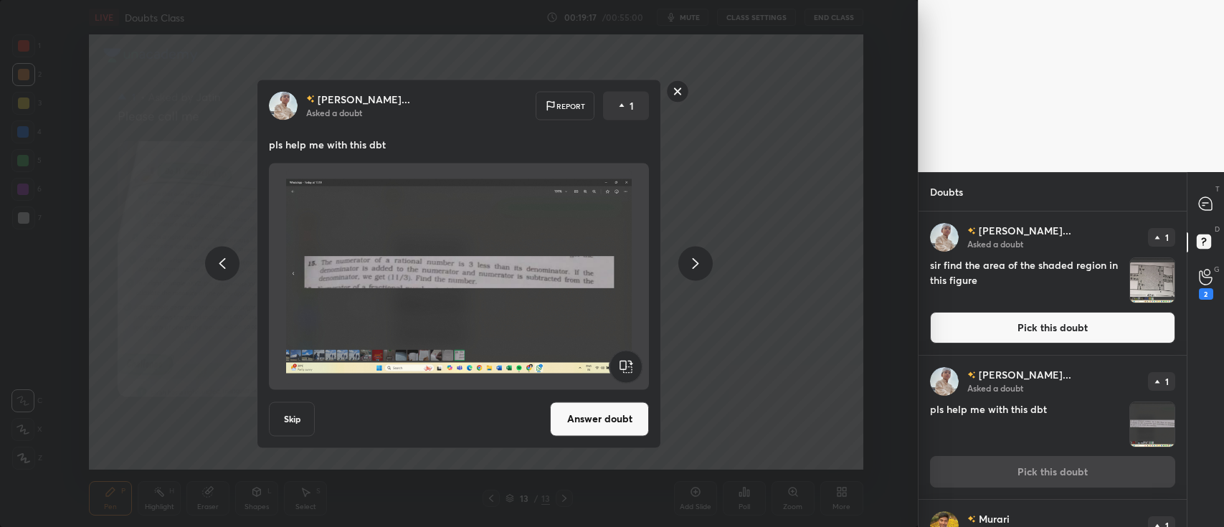
click at [607, 421] on button "Answer doubt" at bounding box center [599, 419] width 99 height 34
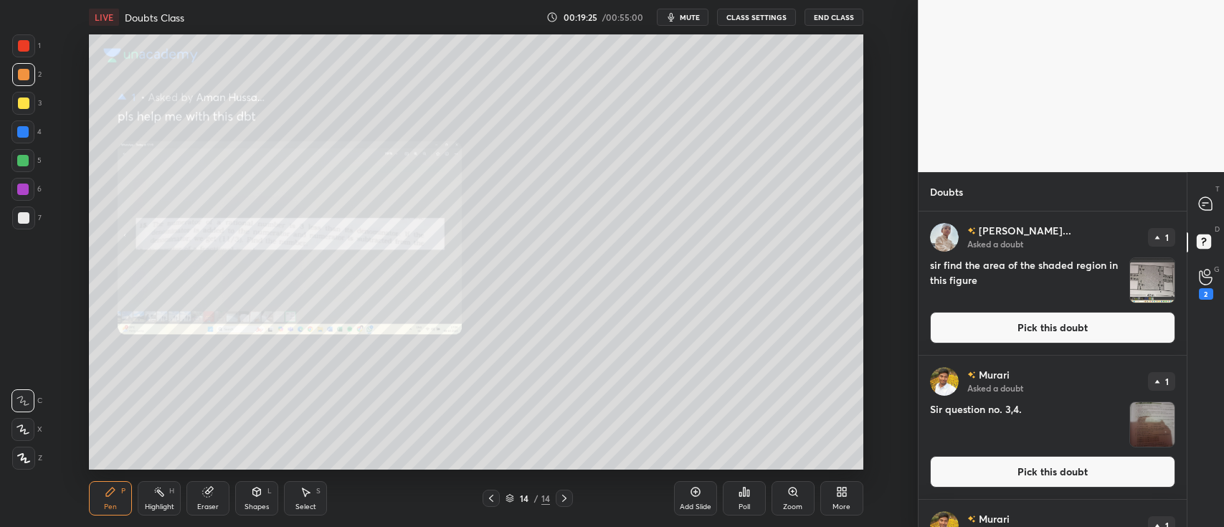
click at [1072, 318] on button "Pick this doubt" at bounding box center [1052, 328] width 245 height 32
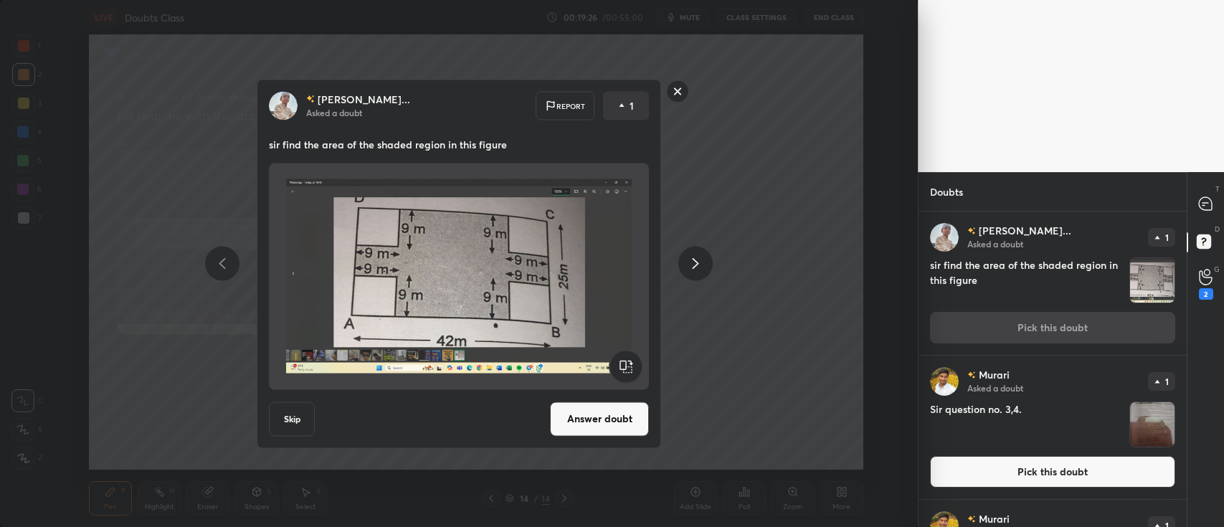
click at [590, 413] on button "Answer doubt" at bounding box center [599, 419] width 99 height 34
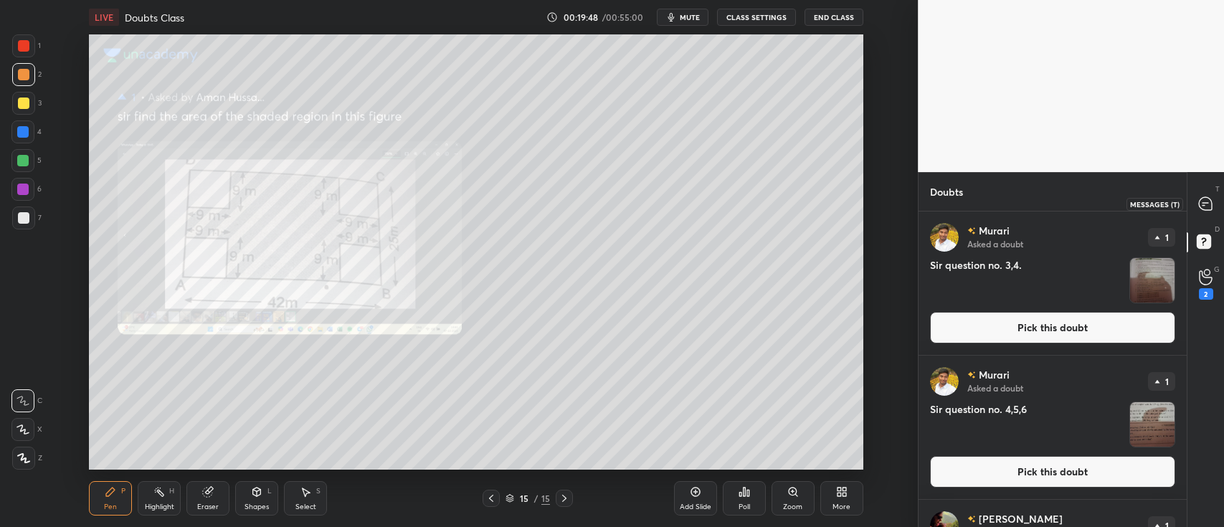
click at [1204, 201] on icon at bounding box center [1205, 203] width 13 height 13
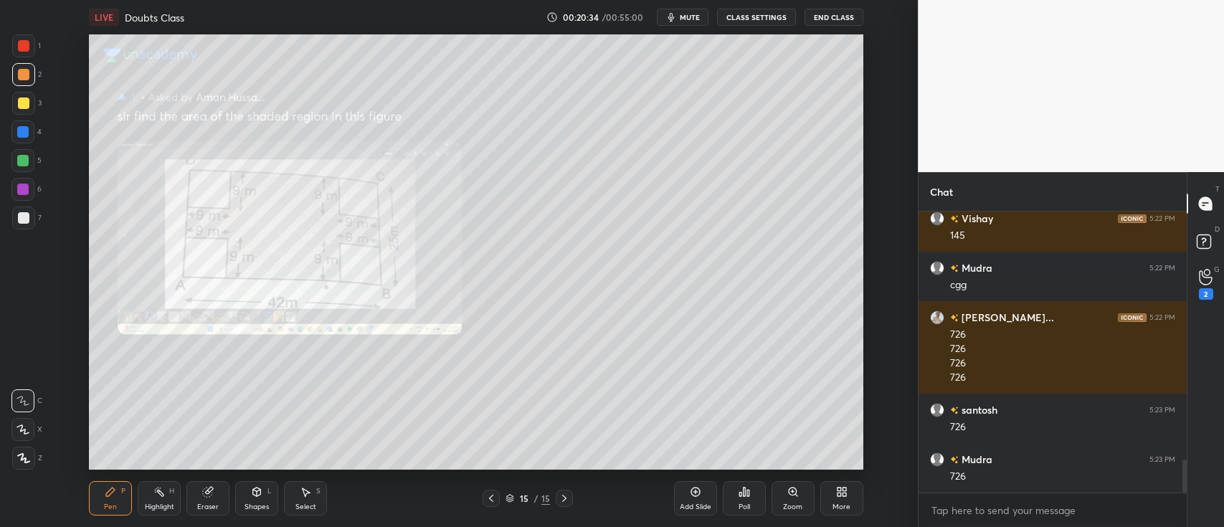
scroll to position [2174, 0]
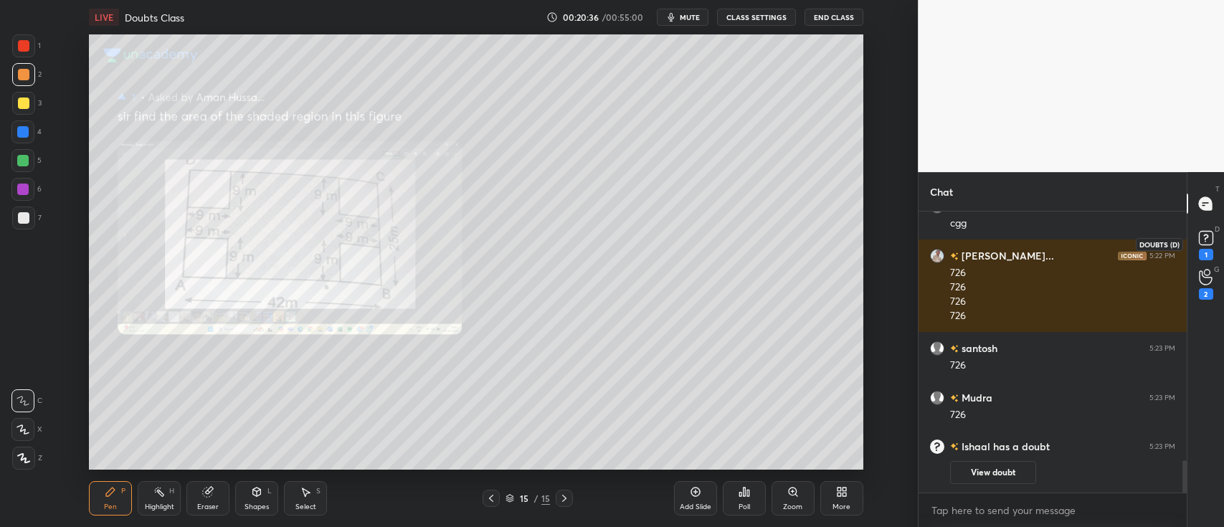
click at [1205, 236] on rect at bounding box center [1206, 239] width 14 height 14
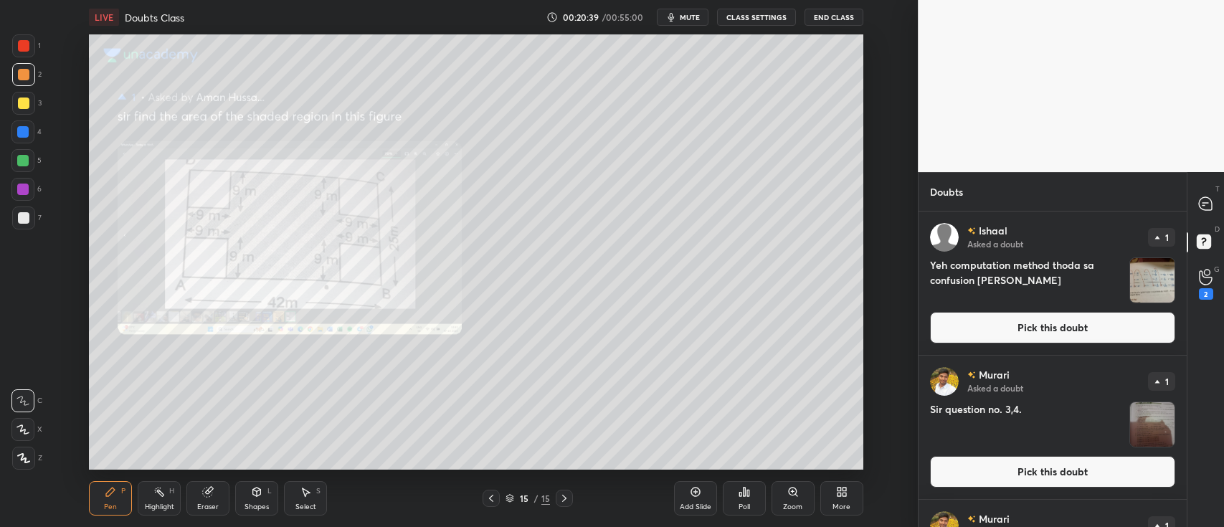
click at [1146, 268] on img "grid" at bounding box center [1153, 280] width 44 height 44
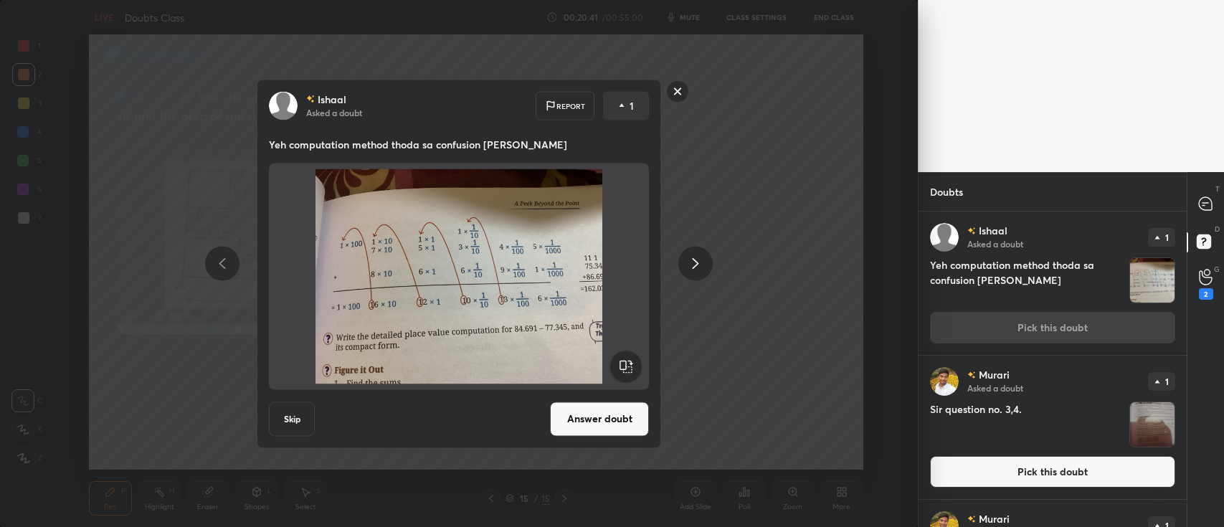
click at [677, 100] on rect at bounding box center [678, 91] width 22 height 22
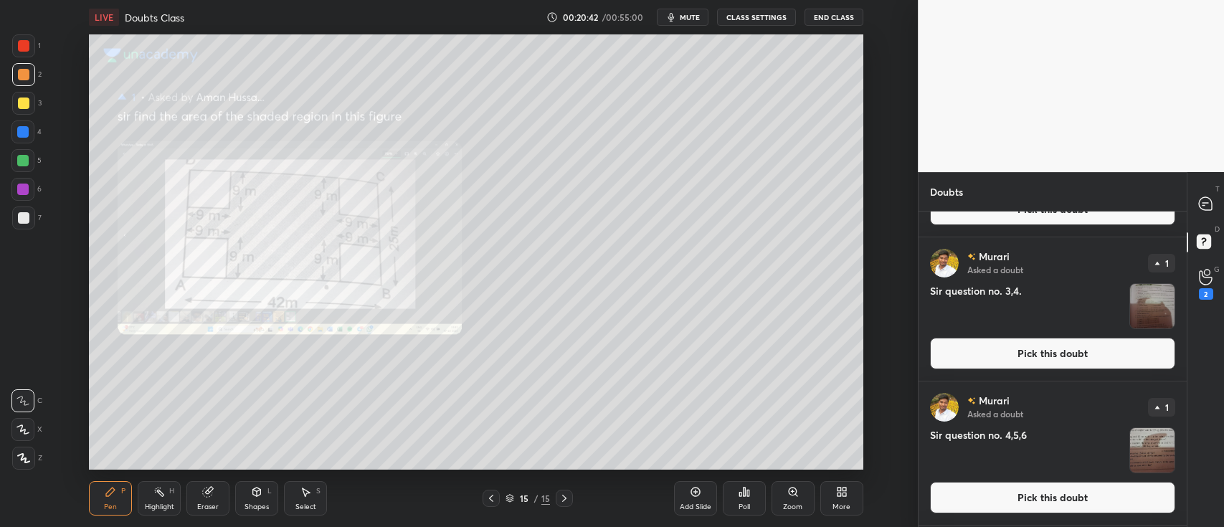
scroll to position [127, 0]
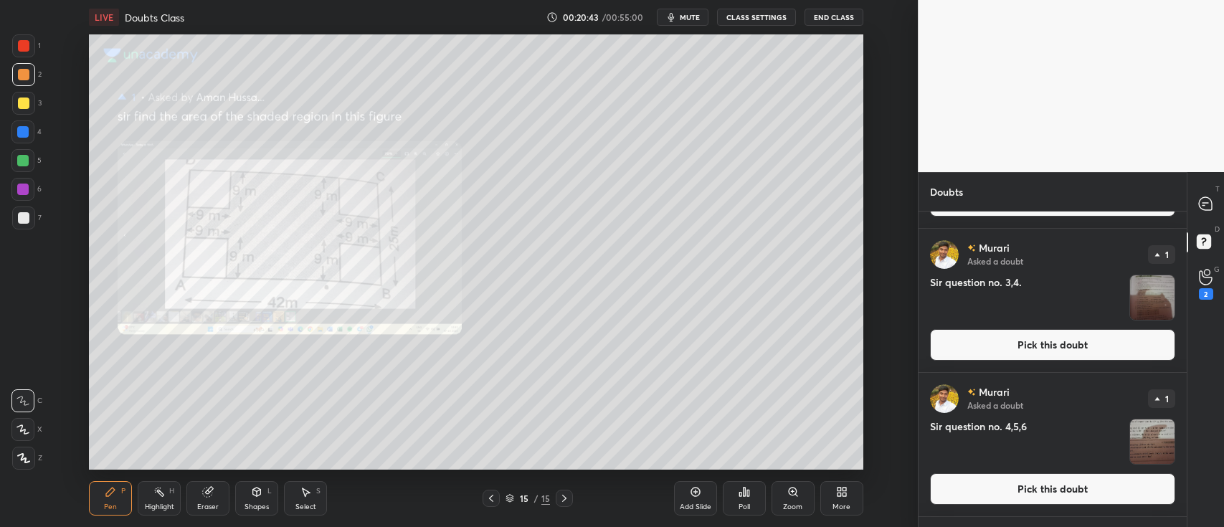
click at [1095, 344] on button "Pick this doubt" at bounding box center [1052, 345] width 245 height 32
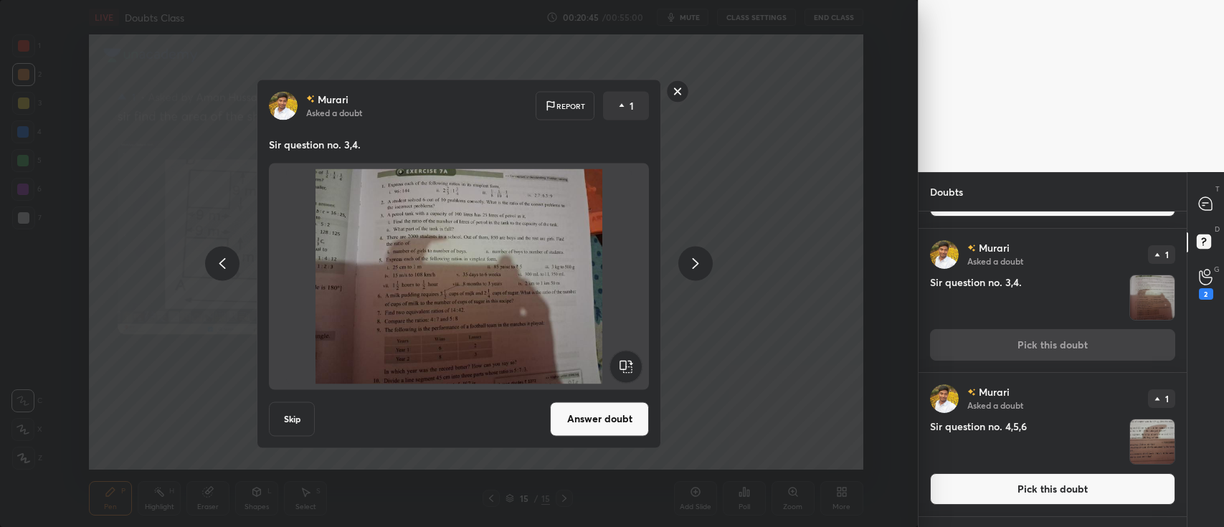
click at [595, 413] on button "Answer doubt" at bounding box center [599, 419] width 99 height 34
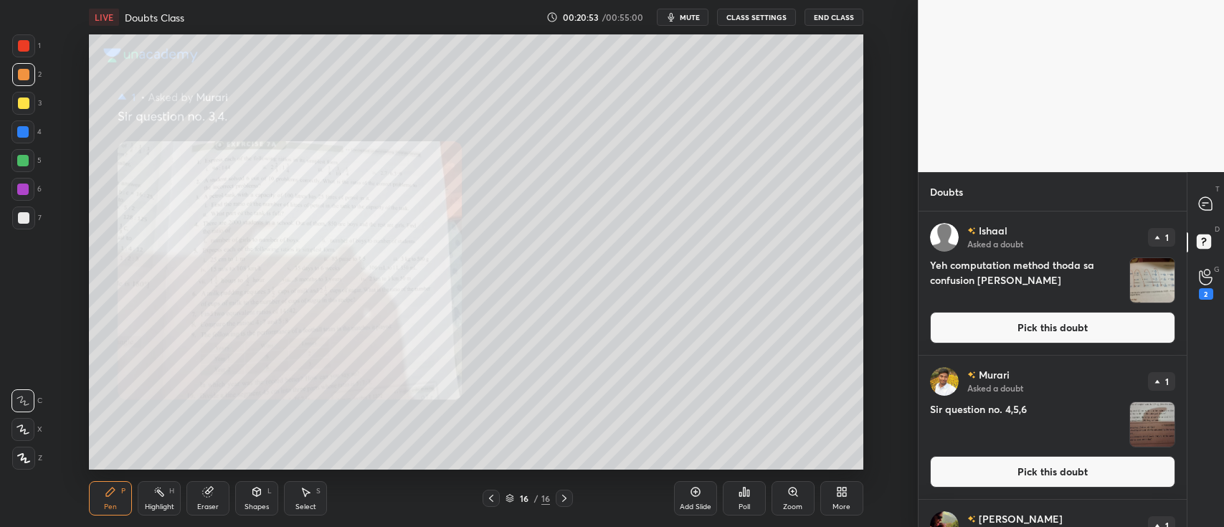
click at [1052, 324] on button "Pick this doubt" at bounding box center [1052, 328] width 245 height 32
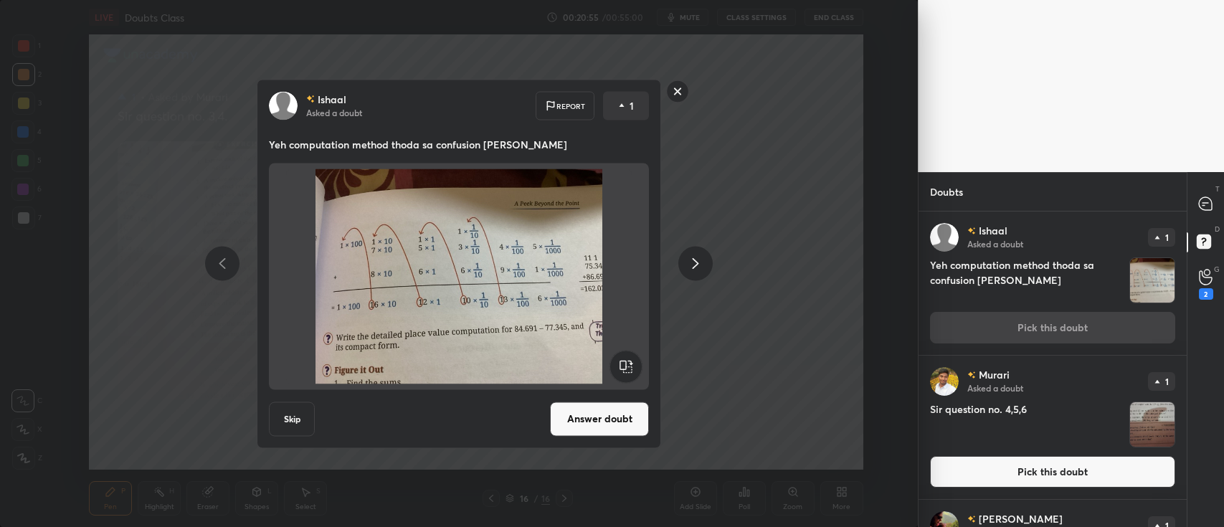
click at [956, 252] on div "Ishaal Asked a doubt 1 Yeh computation method thoda sa confusion hein sir Pick …" at bounding box center [1053, 283] width 268 height 143
click at [676, 95] on rect at bounding box center [678, 91] width 22 height 22
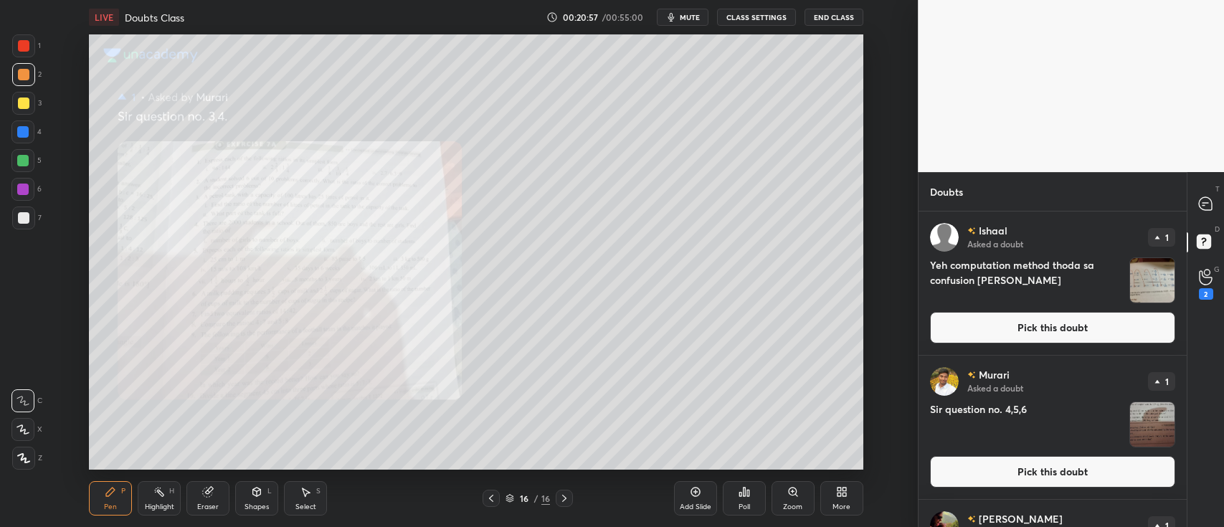
click at [1029, 468] on button "Pick this doubt" at bounding box center [1052, 472] width 245 height 32
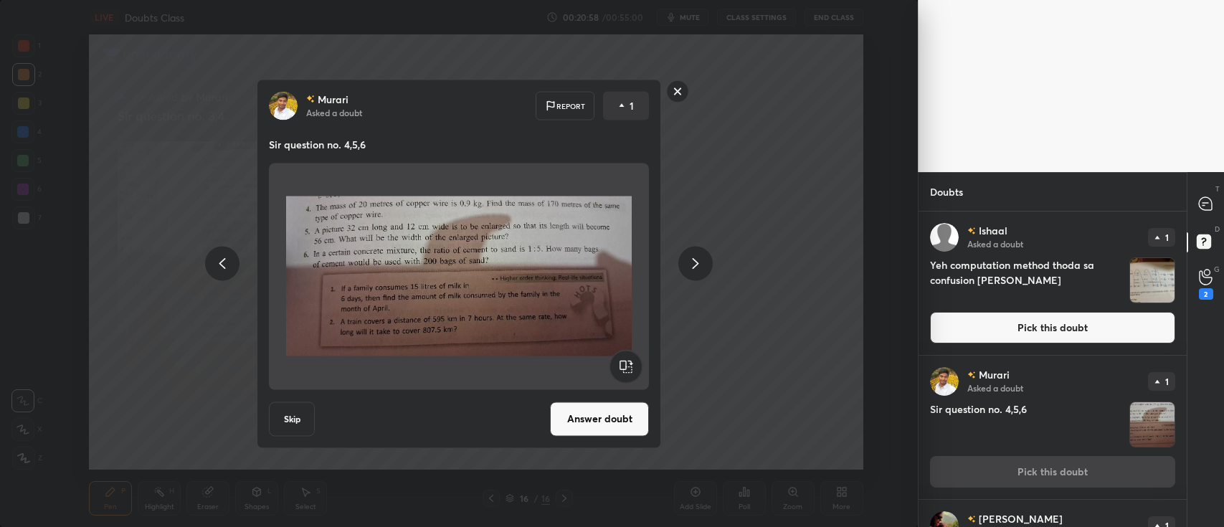
click at [617, 414] on button "Answer doubt" at bounding box center [599, 419] width 99 height 34
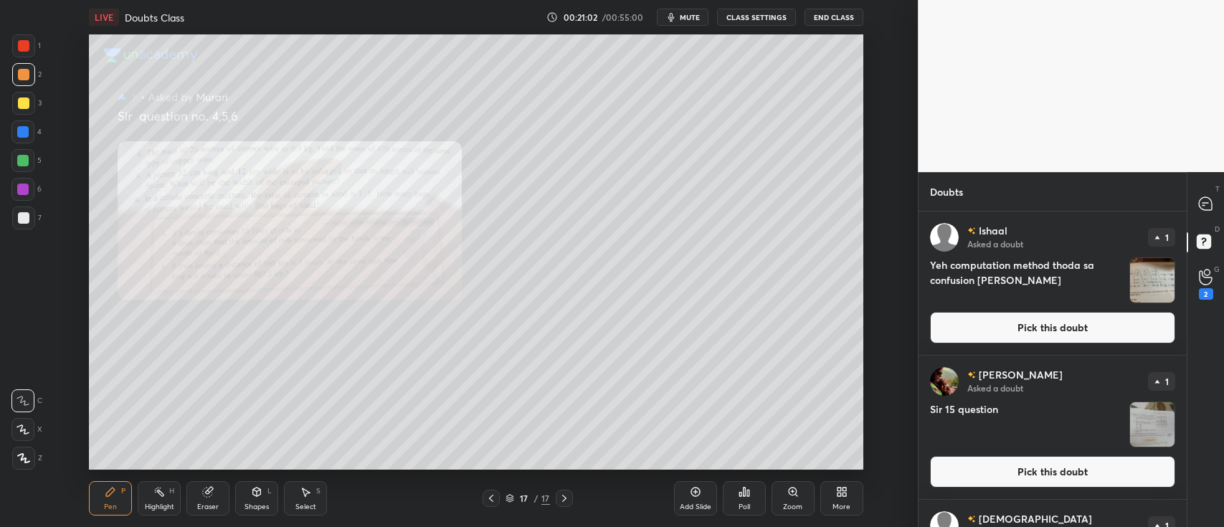
click at [796, 494] on icon at bounding box center [797, 495] width 2 height 2
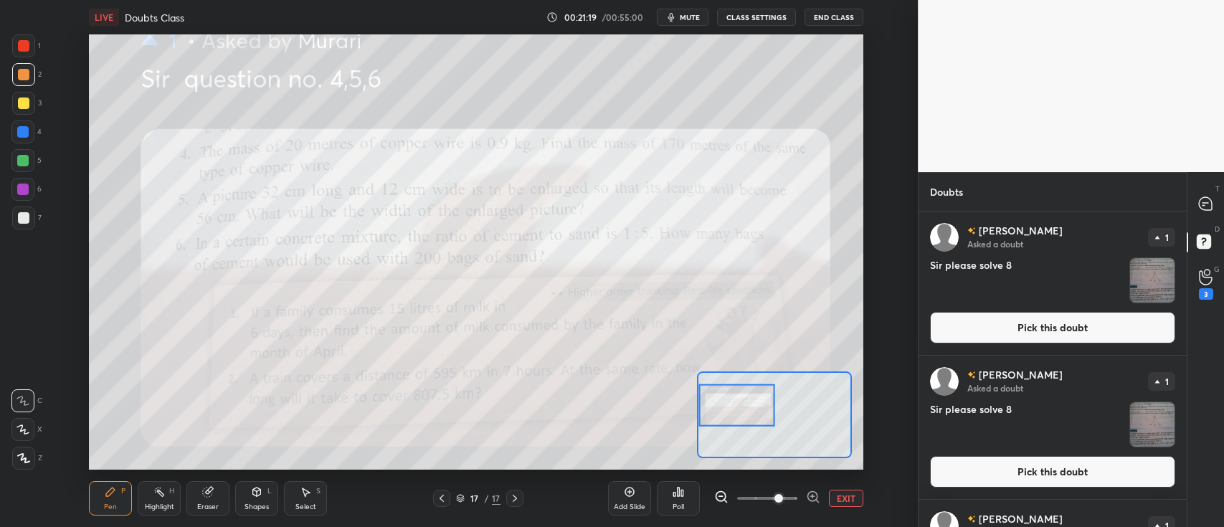
click at [1211, 189] on div "T Messages (T)" at bounding box center [1206, 204] width 37 height 40
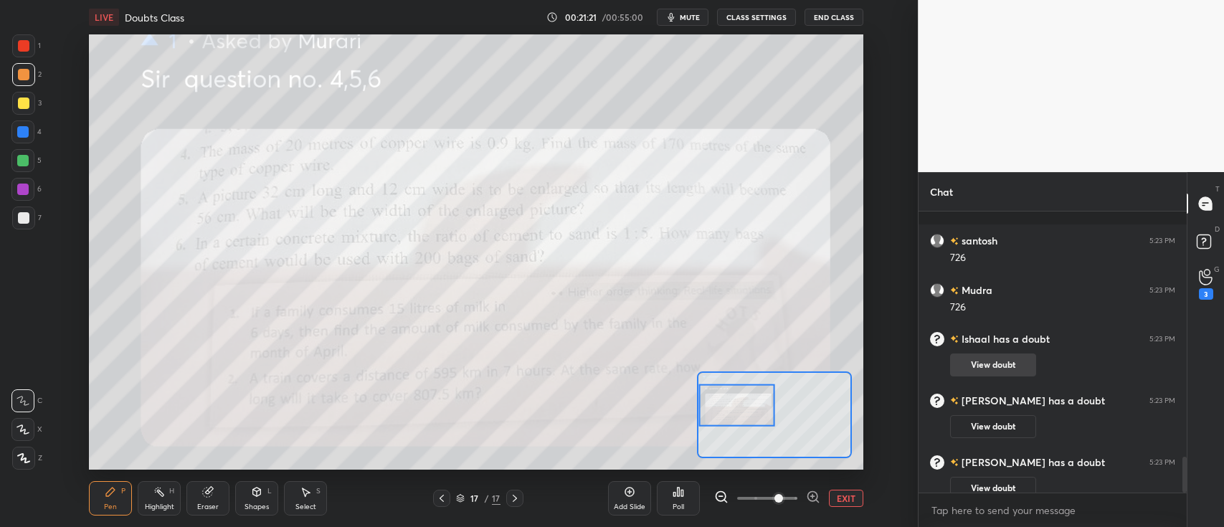
scroll to position [1914, 0]
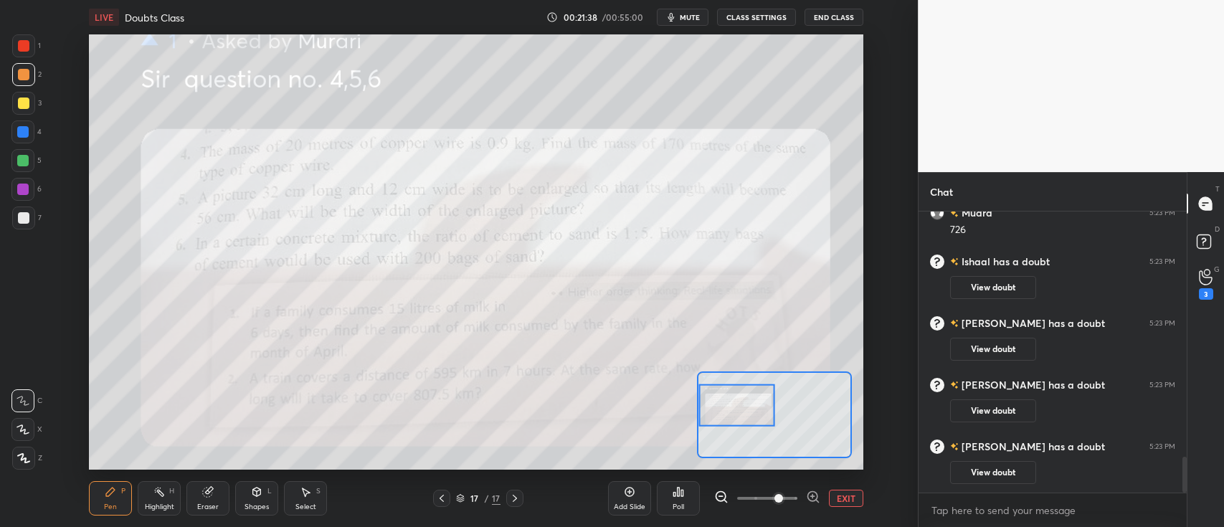
click at [846, 491] on button "EXIT" at bounding box center [846, 498] width 34 height 17
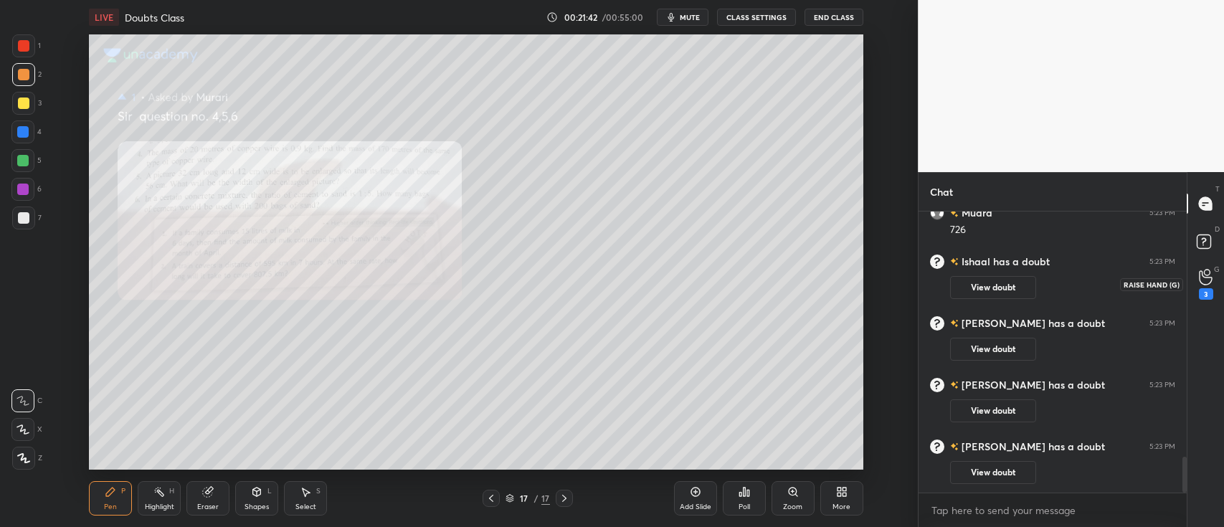
click at [1202, 271] on icon at bounding box center [1206, 277] width 14 height 16
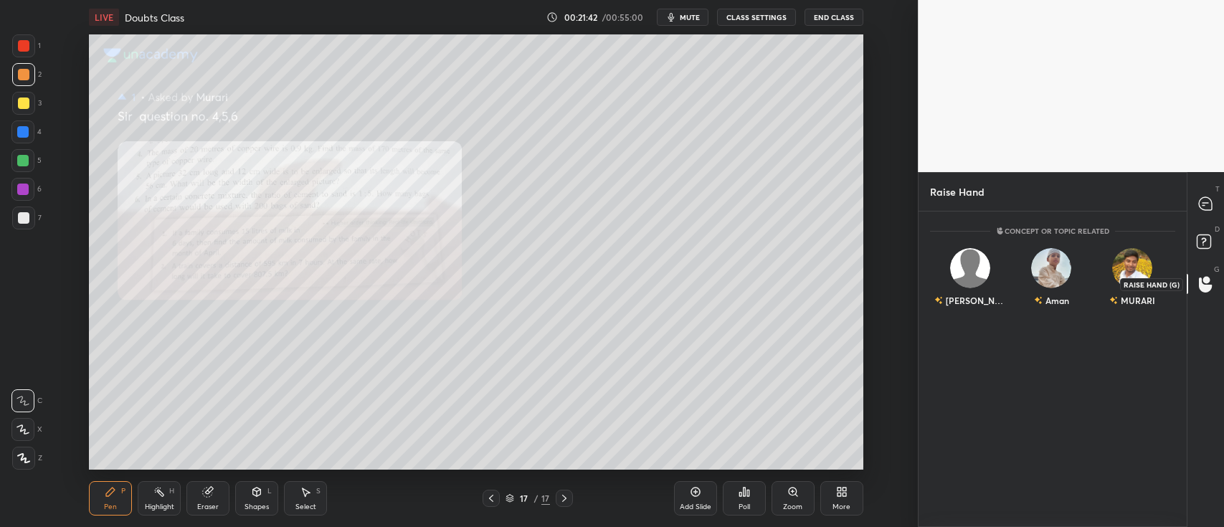
scroll to position [312, 264]
click at [1202, 233] on icon at bounding box center [1207, 244] width 26 height 26
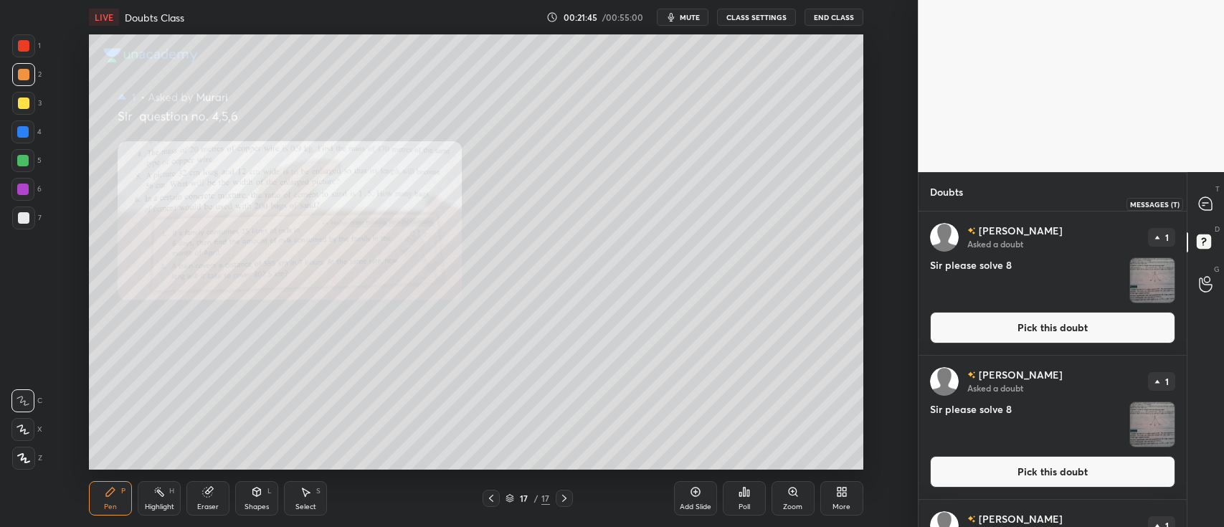
click at [1194, 209] on div at bounding box center [1206, 204] width 29 height 26
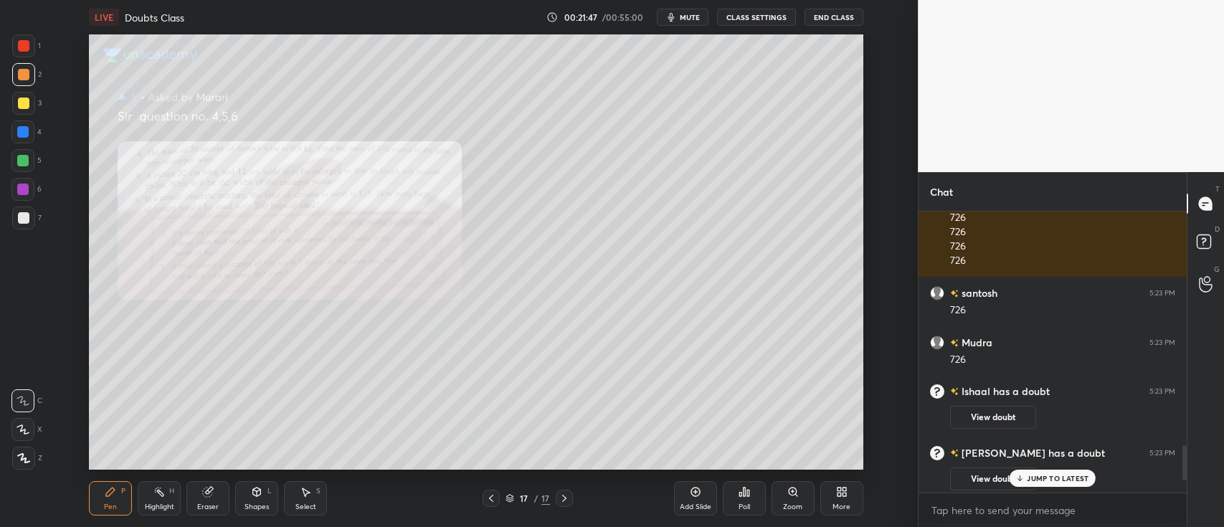
scroll to position [2038, 0]
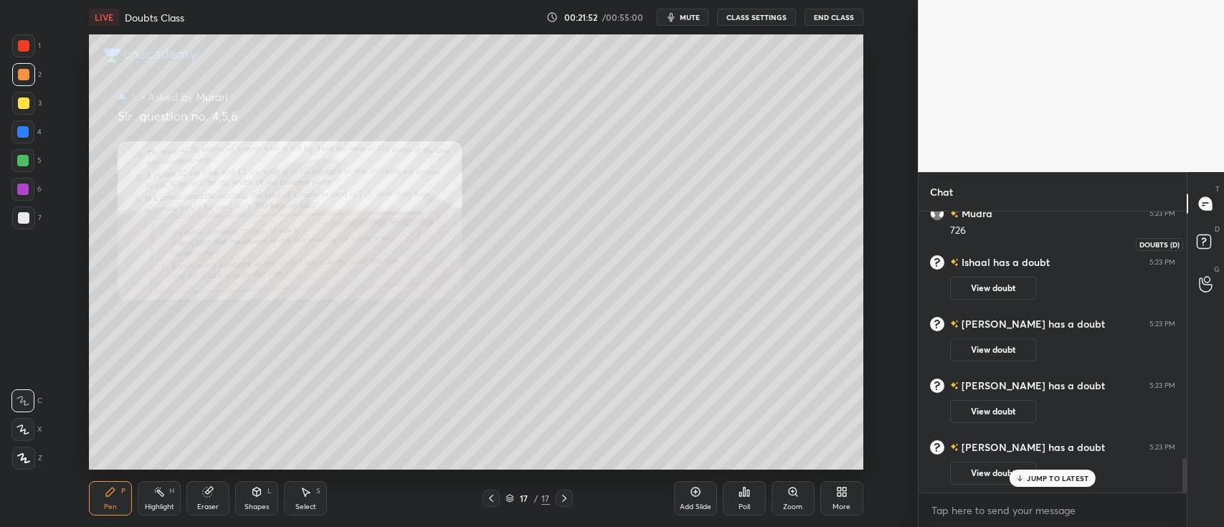
click at [1199, 250] on icon at bounding box center [1207, 244] width 26 height 26
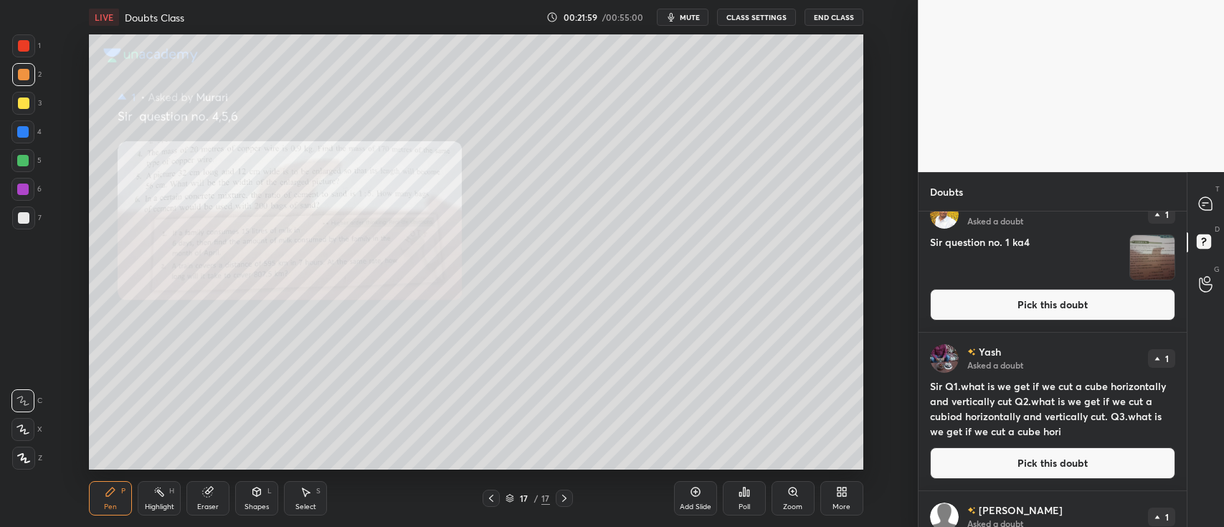
scroll to position [0, 0]
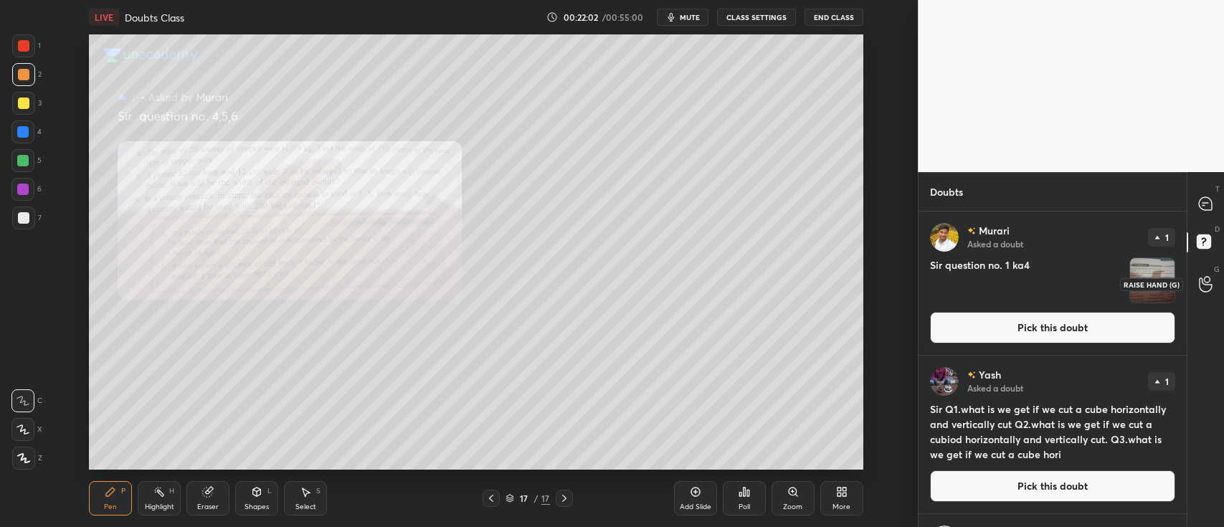
click at [1207, 278] on icon at bounding box center [1206, 284] width 14 height 16
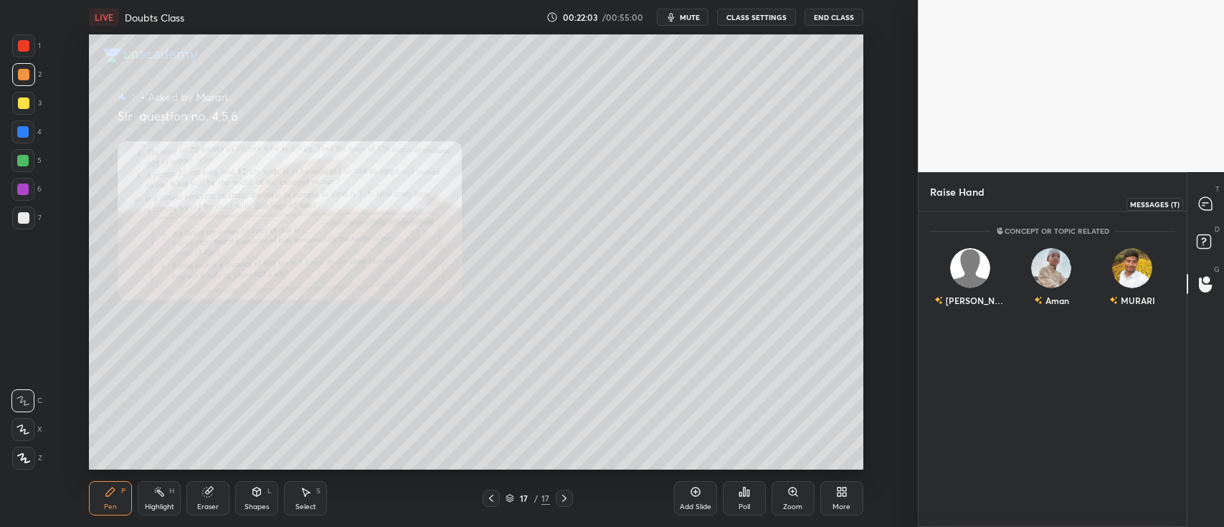
click at [1199, 203] on icon at bounding box center [1205, 203] width 13 height 13
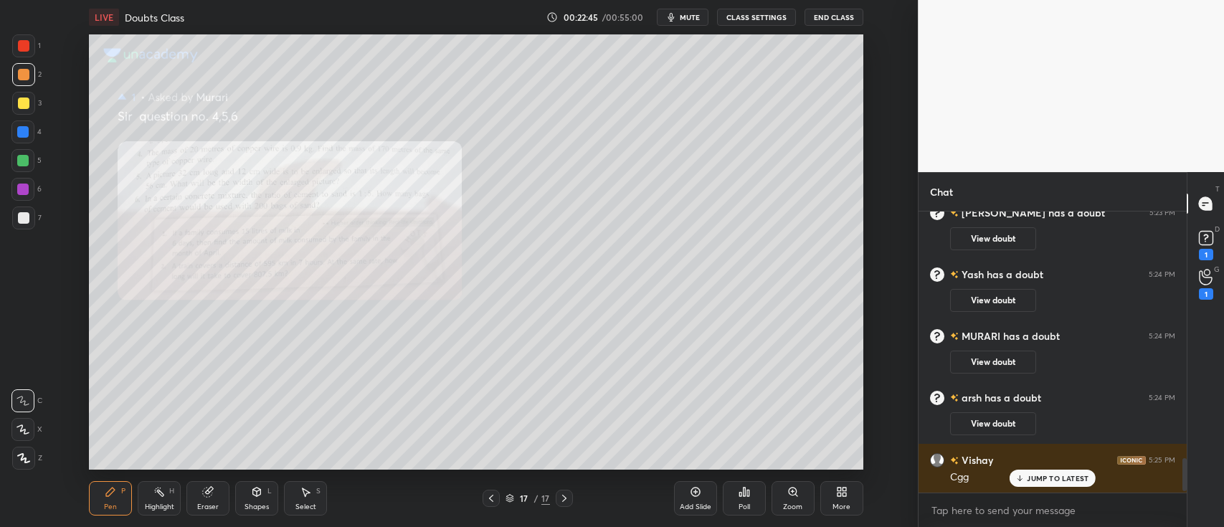
scroll to position [278, 264]
click at [1207, 280] on icon at bounding box center [1206, 277] width 14 height 16
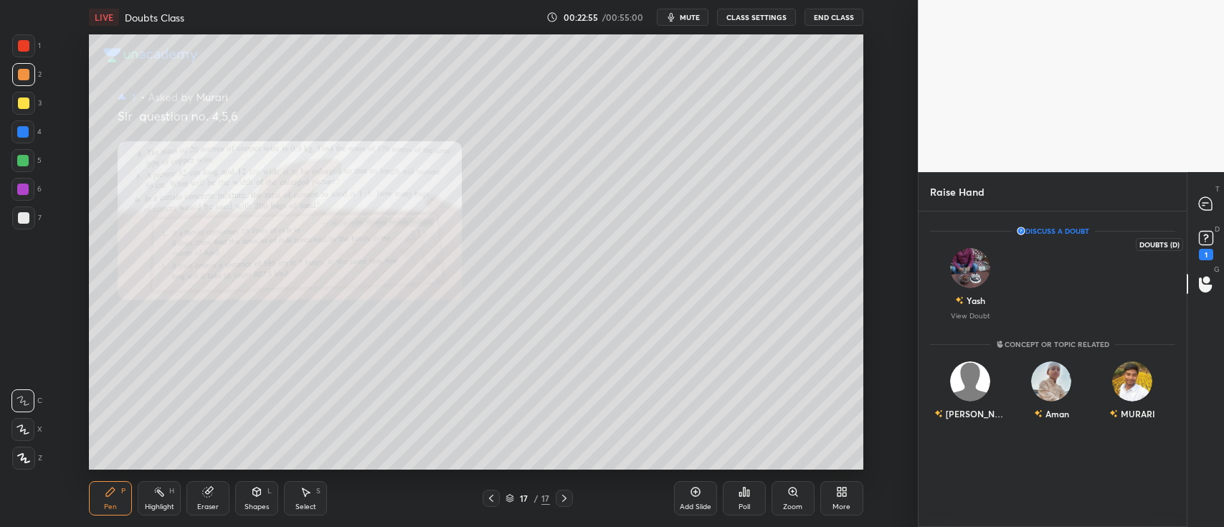
click at [1197, 252] on div "1" at bounding box center [1207, 243] width 22 height 33
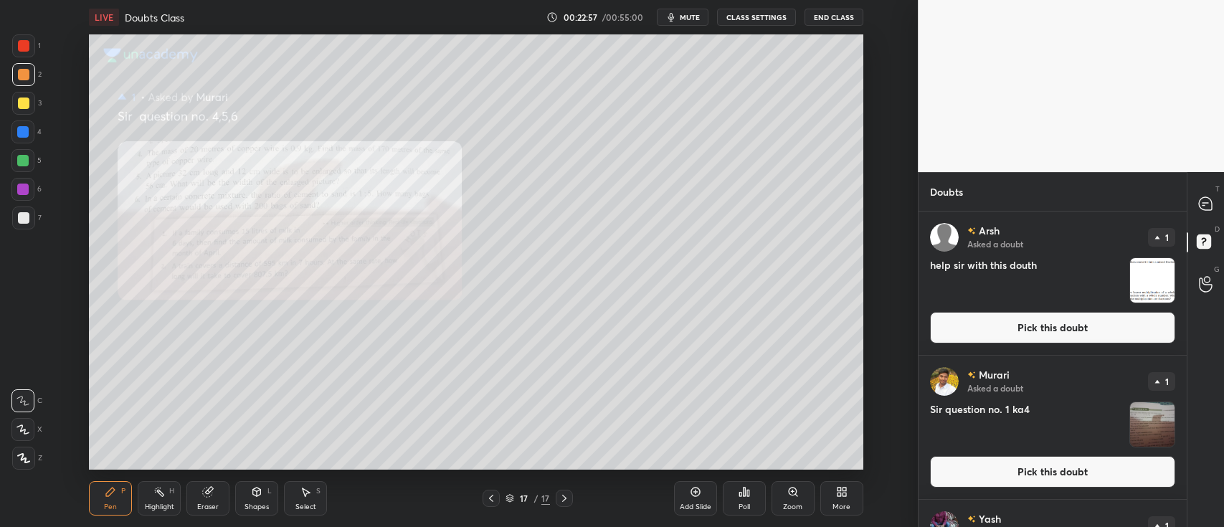
click at [1158, 278] on img "grid" at bounding box center [1153, 280] width 44 height 44
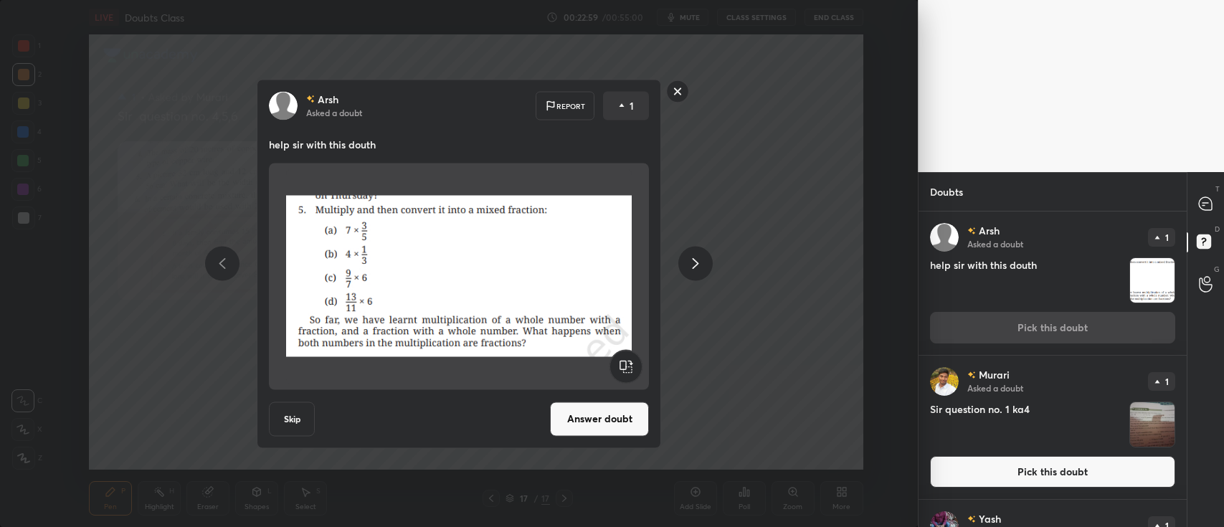
click at [616, 415] on button "Answer doubt" at bounding box center [599, 419] width 99 height 34
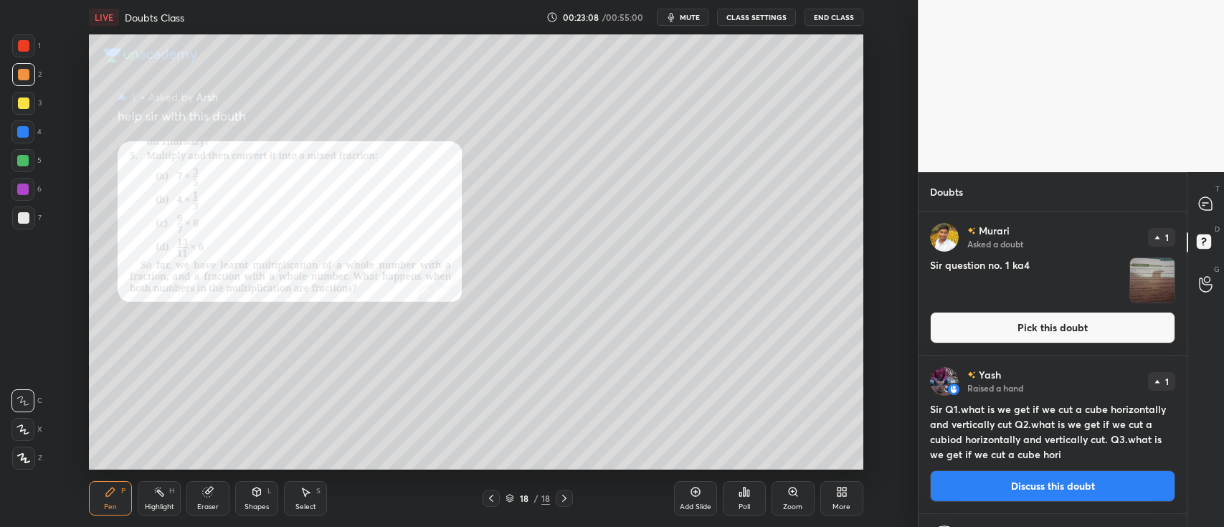
click at [24, 464] on div at bounding box center [23, 458] width 23 height 23
click at [1205, 202] on icon at bounding box center [1205, 203] width 13 height 13
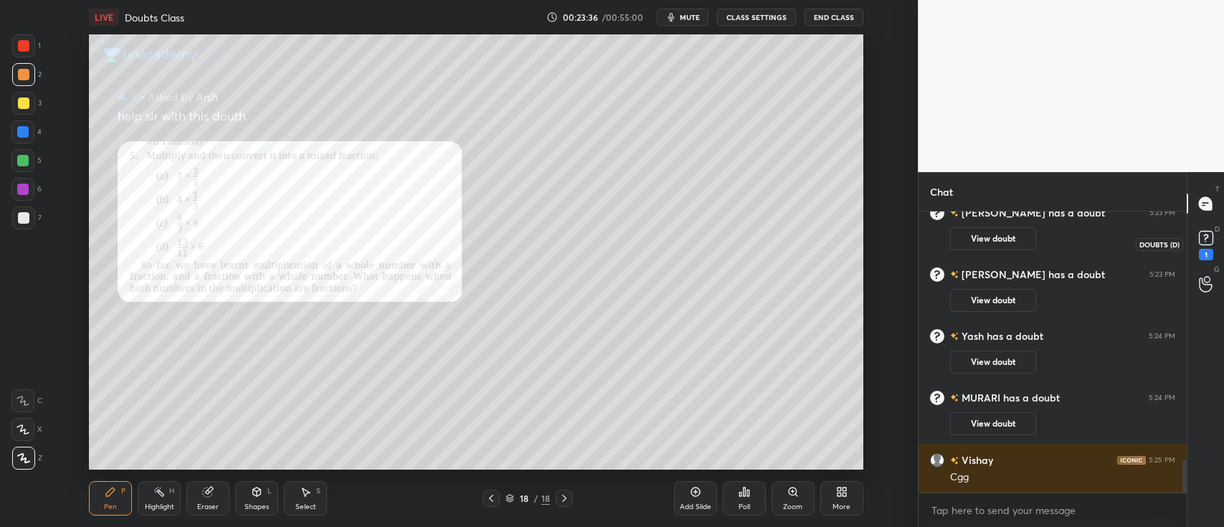
click at [1204, 241] on rect at bounding box center [1206, 239] width 14 height 14
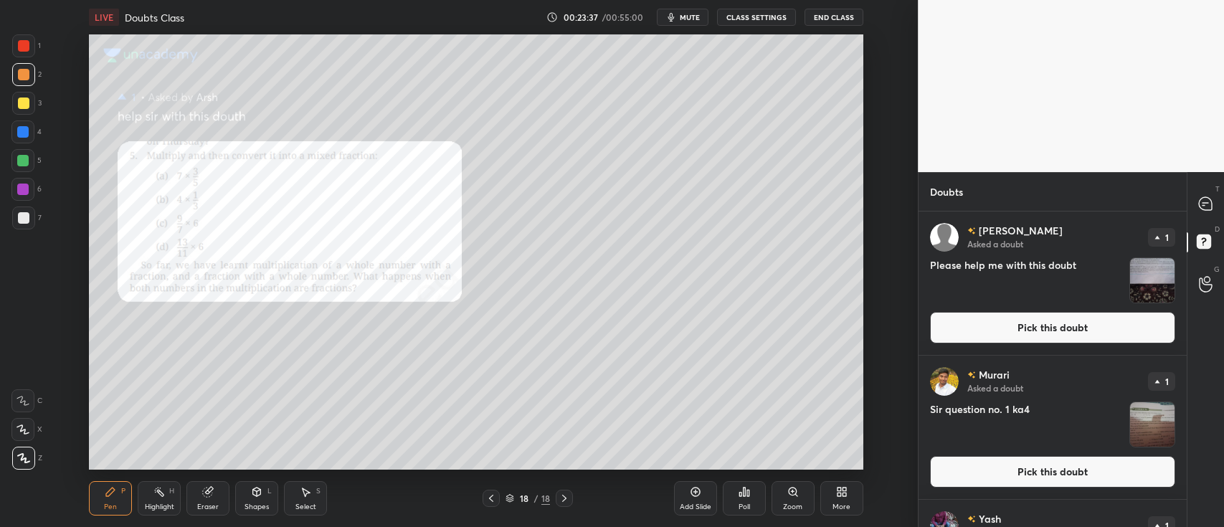
click at [1151, 276] on img "grid" at bounding box center [1153, 280] width 44 height 44
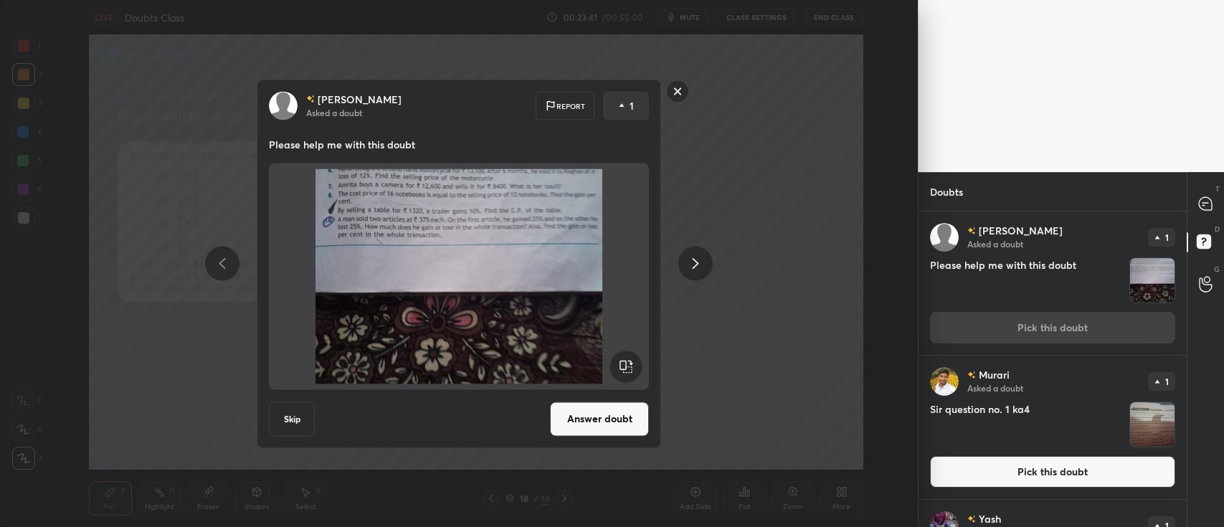
click at [679, 92] on rect at bounding box center [678, 91] width 22 height 22
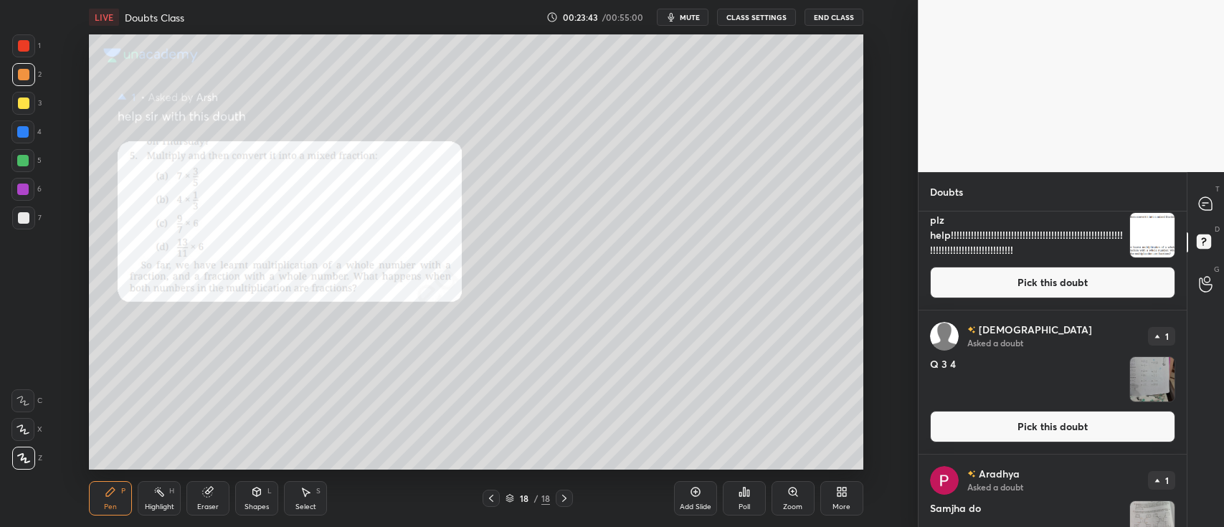
scroll to position [1831, 0]
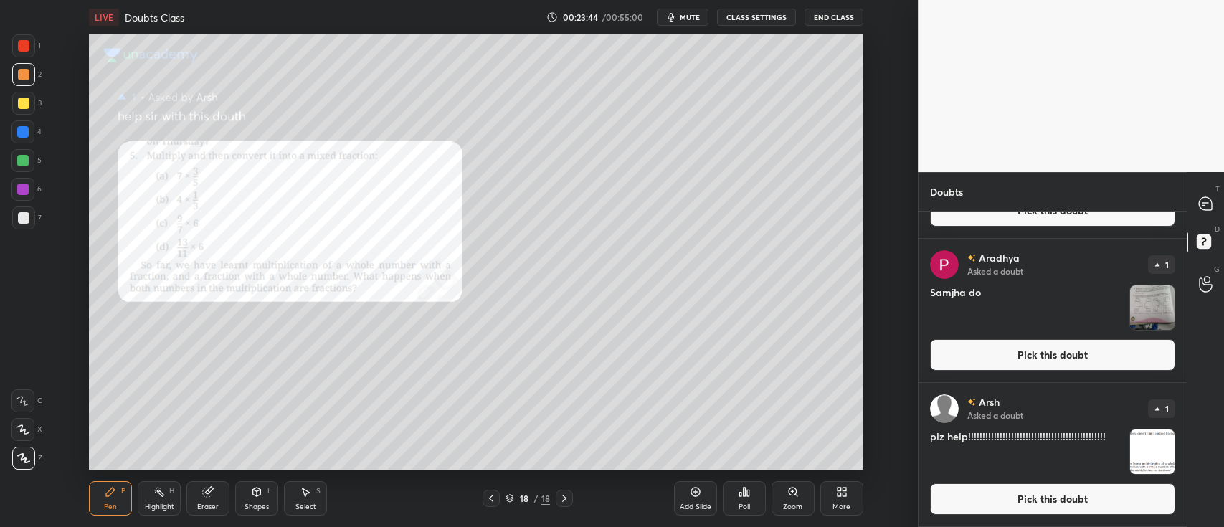
click at [1016, 498] on button "Pick this doubt" at bounding box center [1052, 499] width 245 height 32
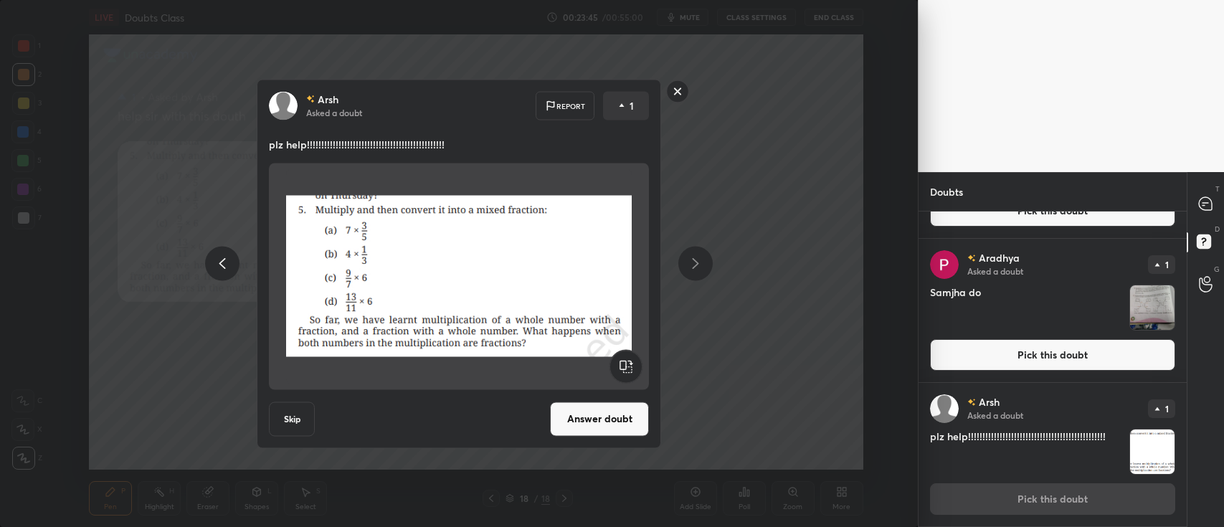
click at [614, 408] on button "Answer doubt" at bounding box center [599, 419] width 99 height 34
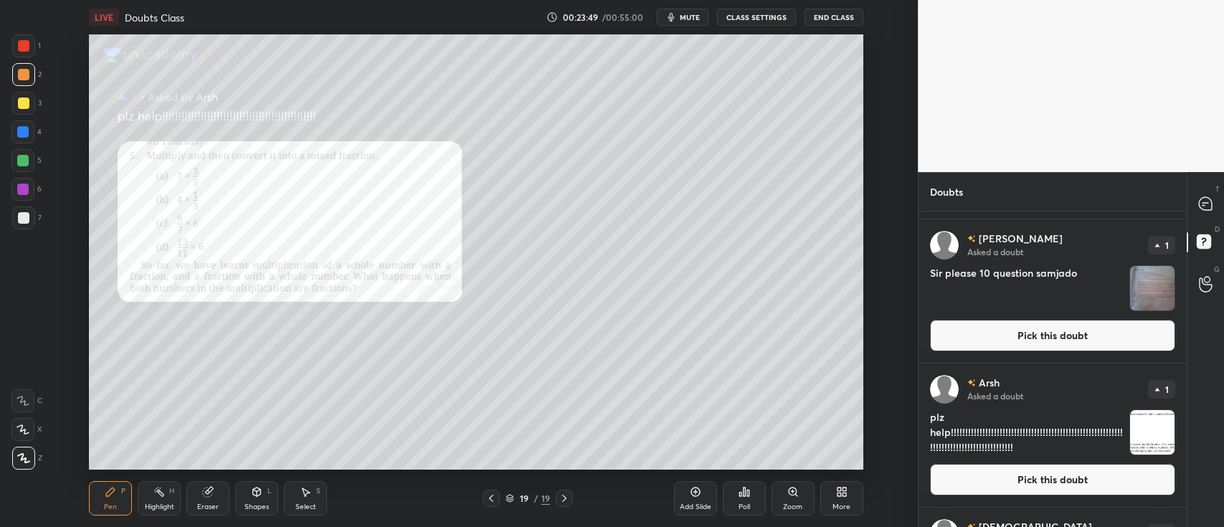
scroll to position [1686, 0]
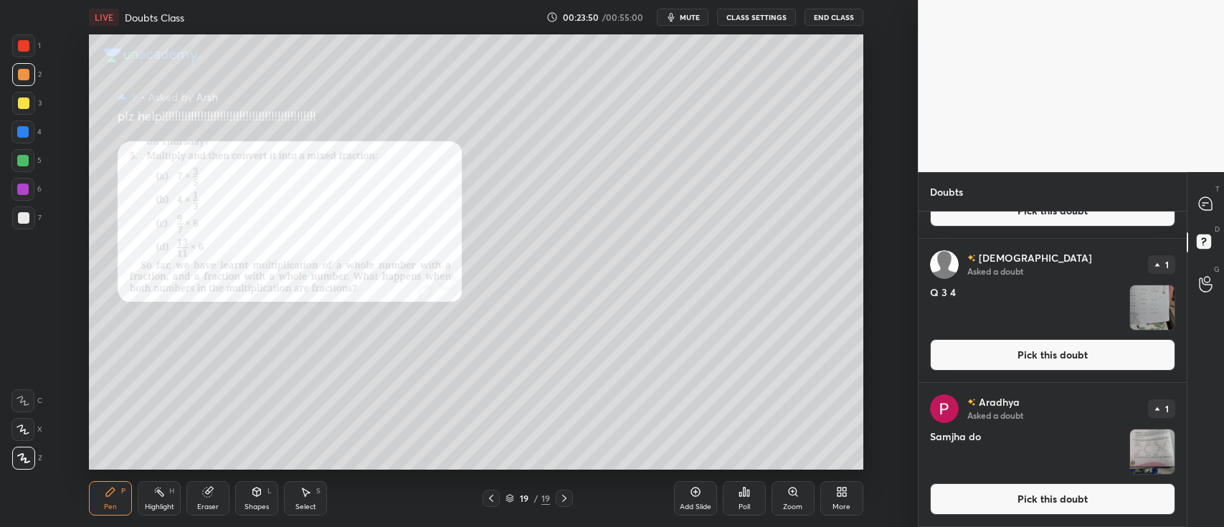
click at [1138, 453] on img "grid" at bounding box center [1153, 452] width 44 height 44
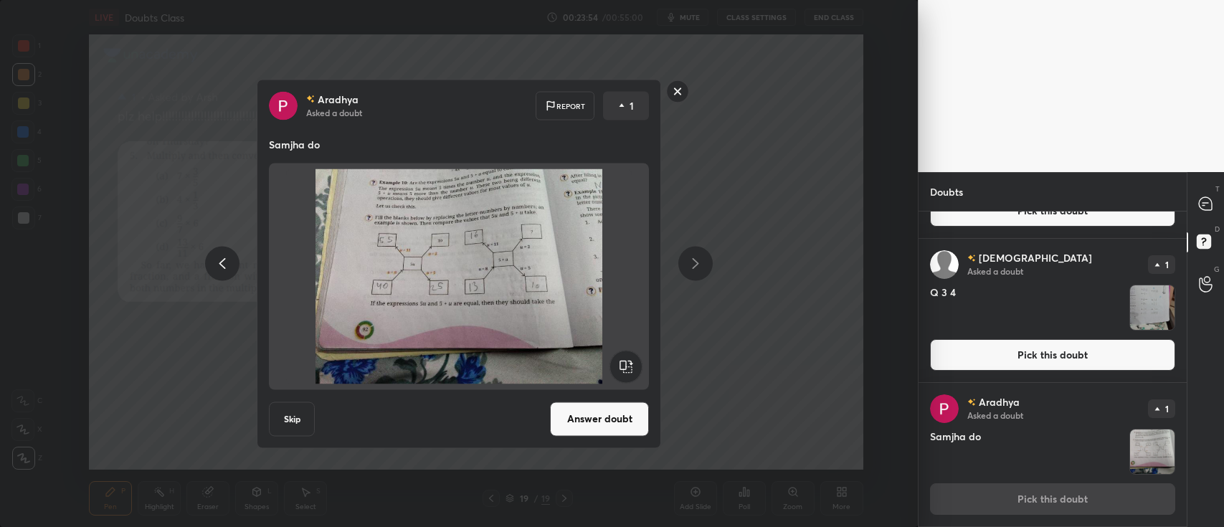
click at [681, 92] on rect at bounding box center [678, 91] width 22 height 22
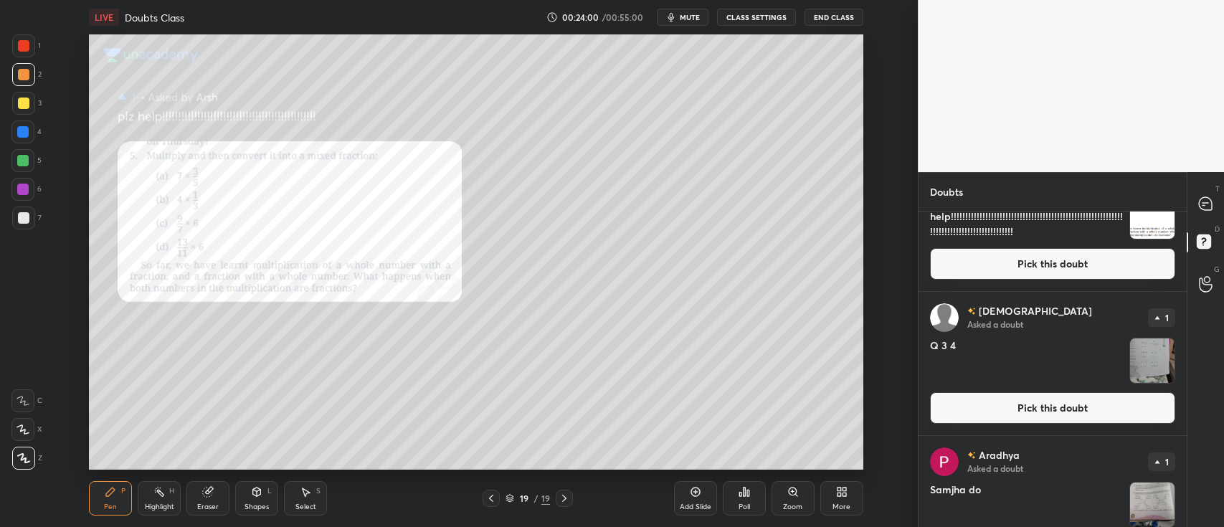
scroll to position [1632, 0]
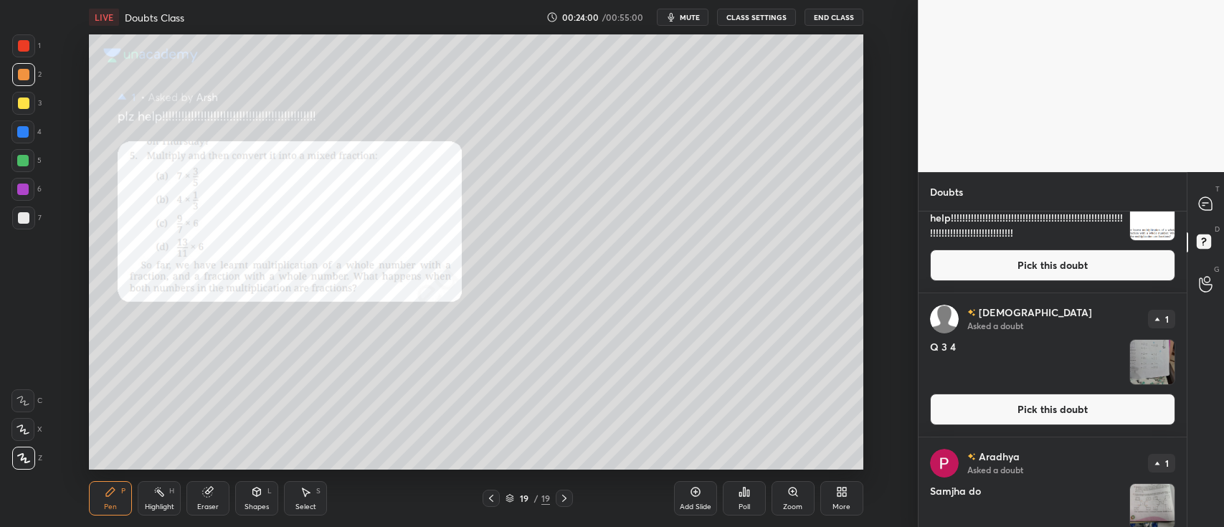
click at [1154, 351] on img "grid" at bounding box center [1153, 362] width 44 height 44
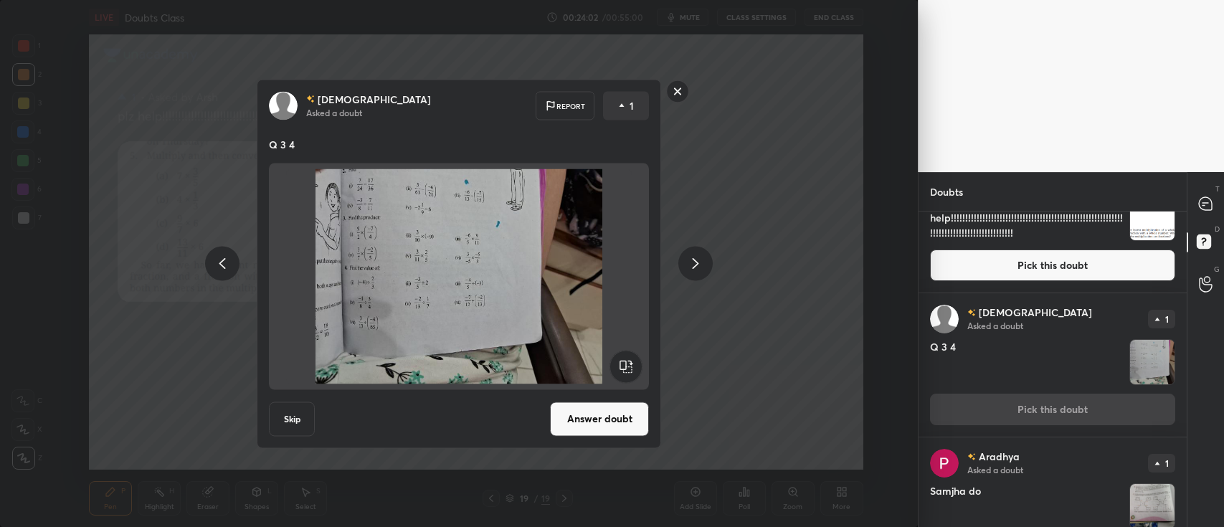
click at [619, 414] on button "Answer doubt" at bounding box center [599, 419] width 99 height 34
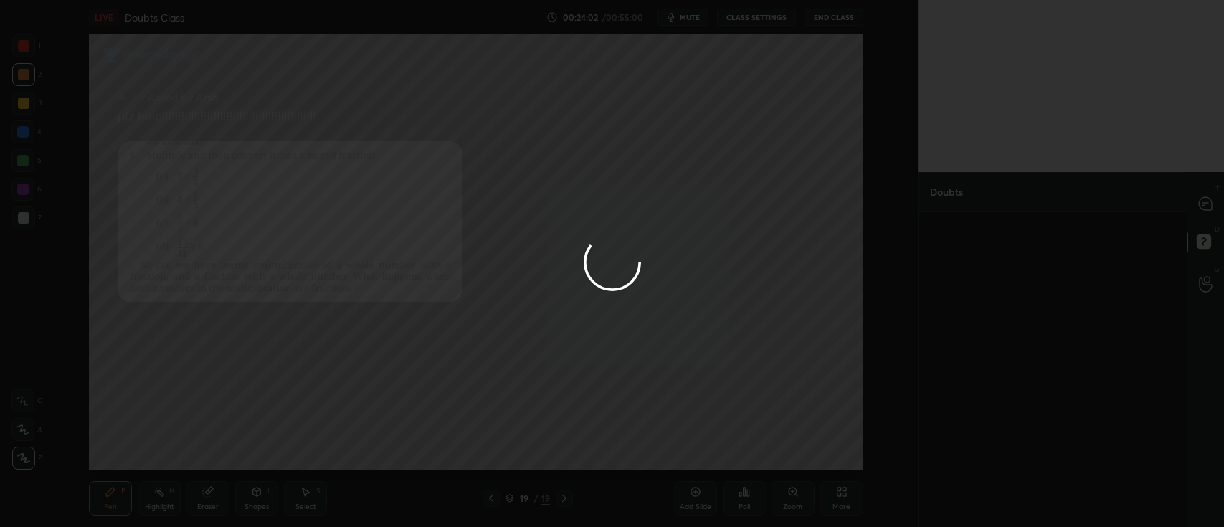
scroll to position [0, 0]
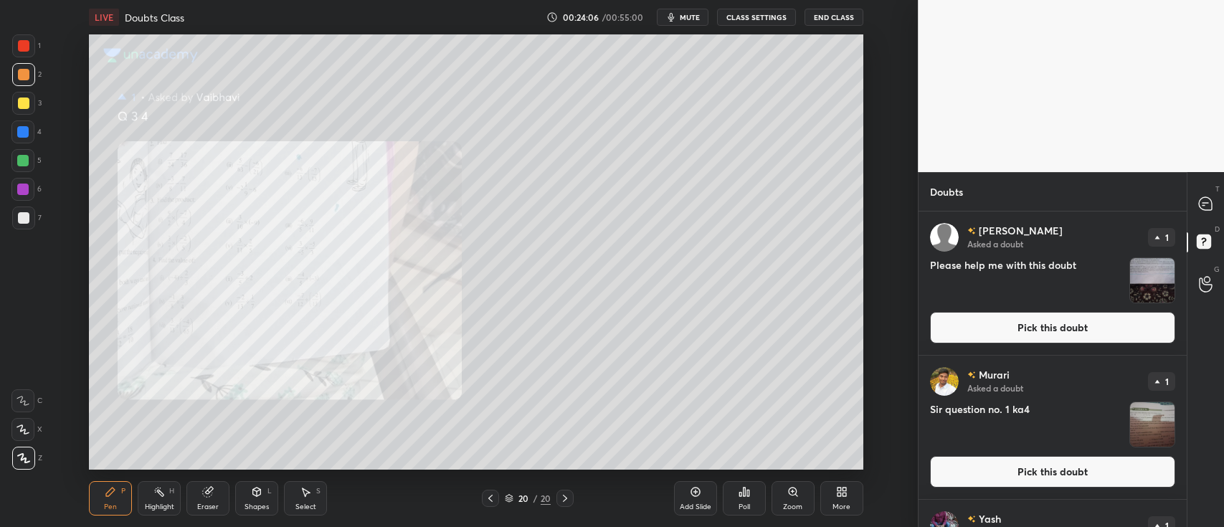
click at [798, 504] on div "Zoom" at bounding box center [792, 507] width 19 height 7
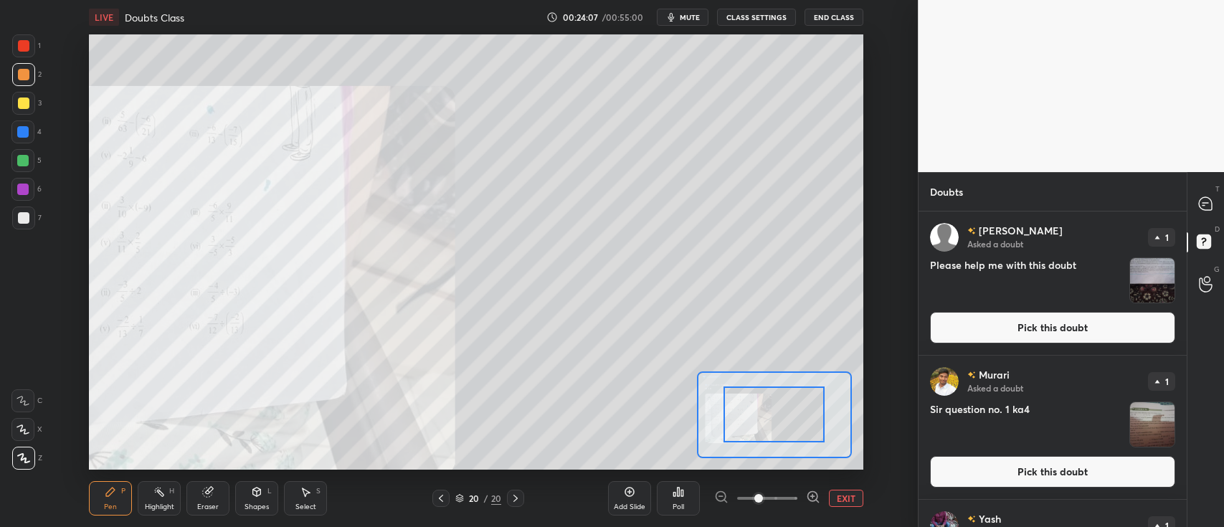
click at [763, 503] on span at bounding box center [759, 498] width 9 height 9
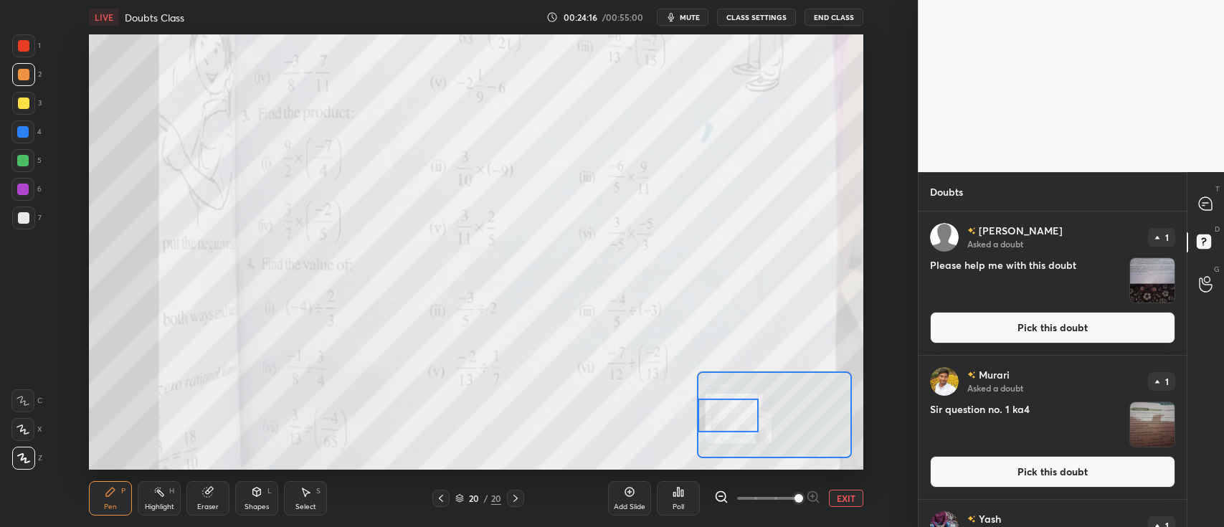
click at [29, 399] on div at bounding box center [22, 401] width 23 height 23
click at [24, 49] on div at bounding box center [23, 45] width 11 height 11
click at [1209, 206] on icon at bounding box center [1205, 203] width 13 height 13
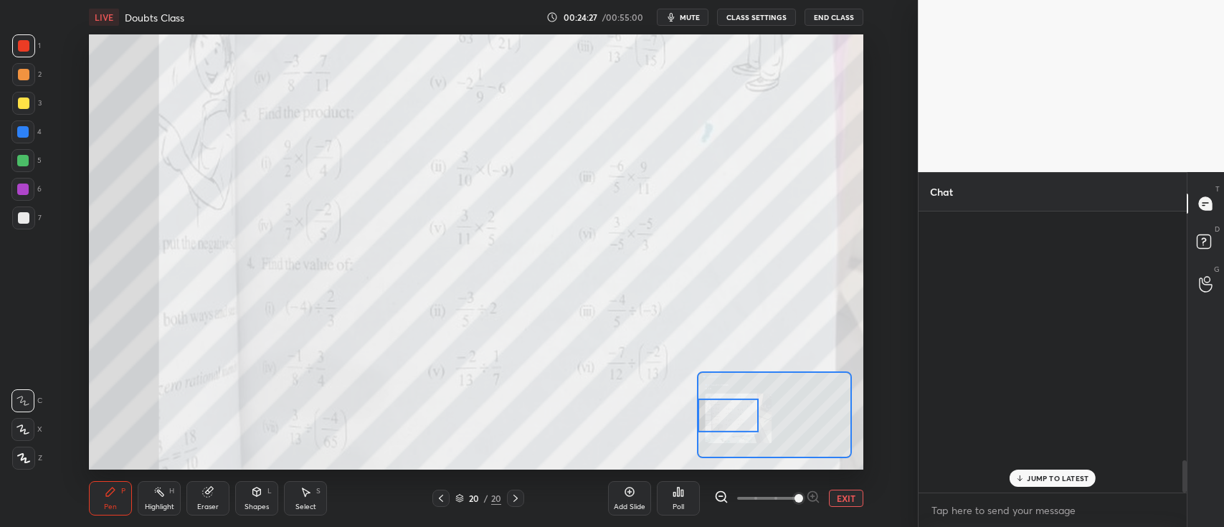
scroll to position [278, 264]
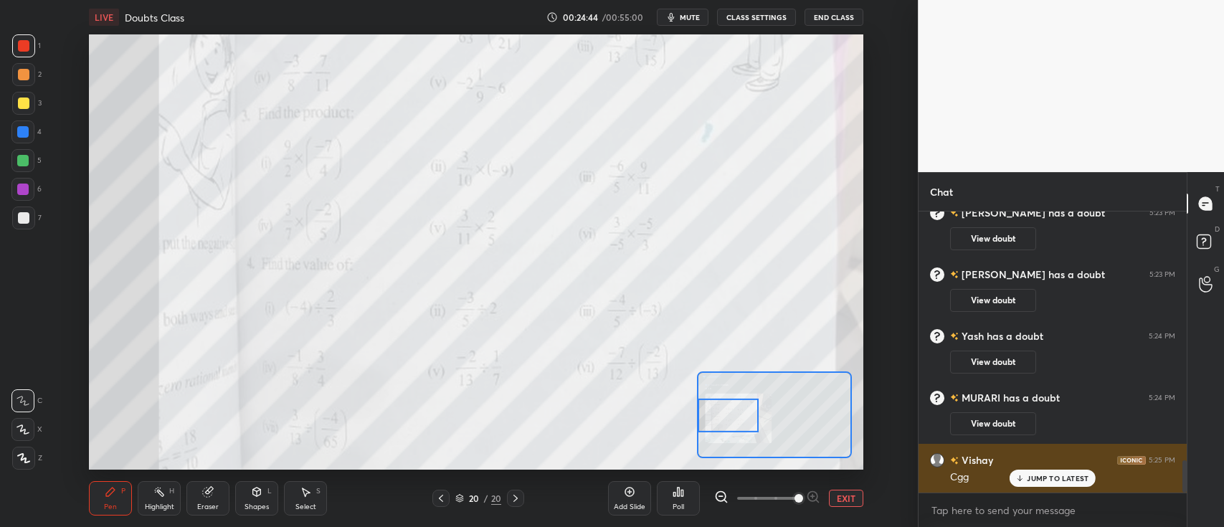
click at [1037, 483] on p "JUMP TO LATEST" at bounding box center [1058, 478] width 62 height 9
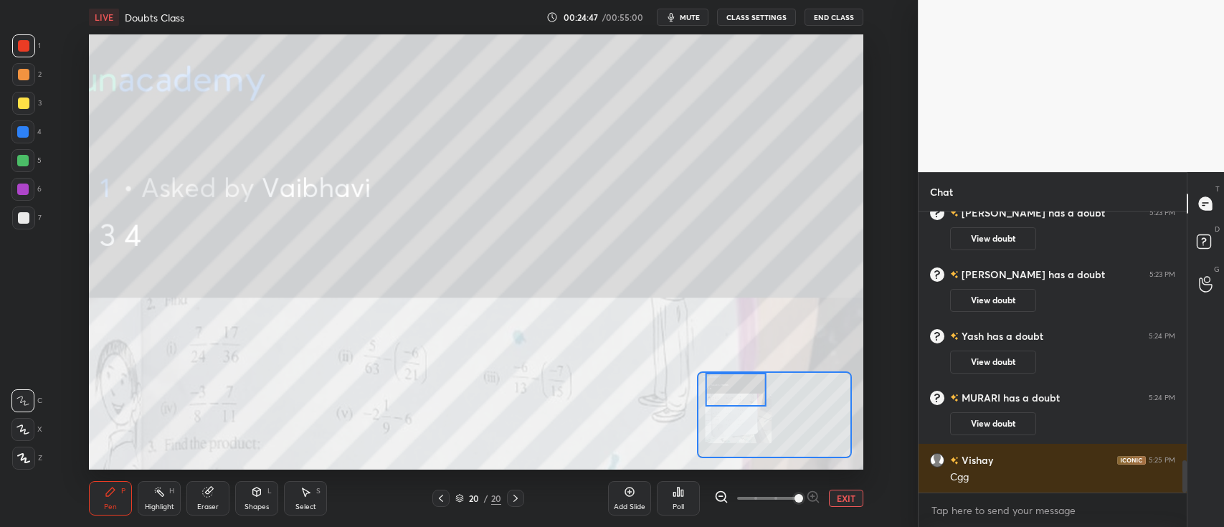
click at [839, 496] on button "EXIT" at bounding box center [846, 498] width 34 height 17
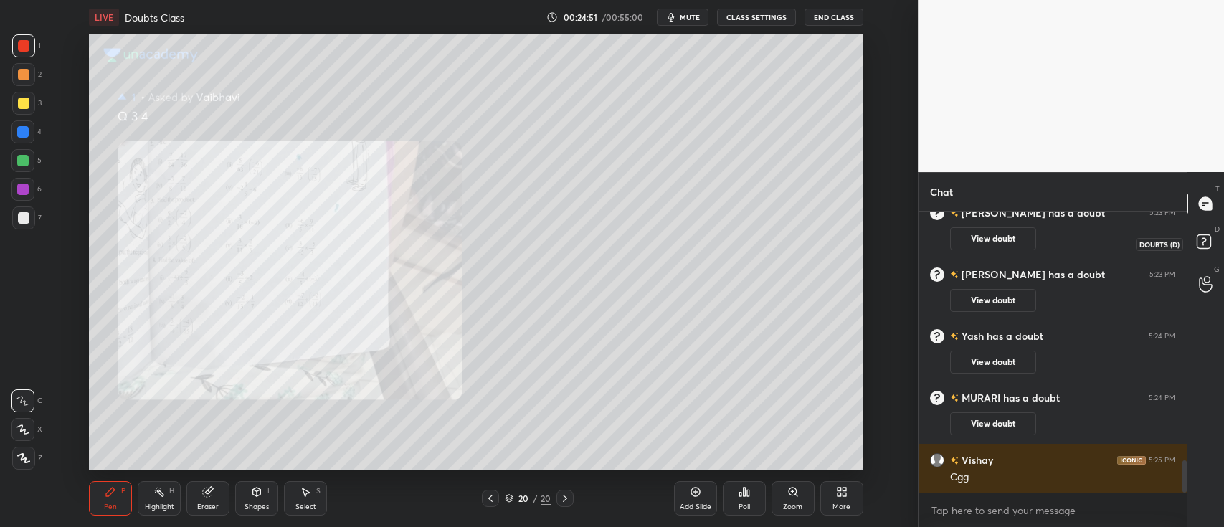
click at [1202, 237] on rect at bounding box center [1204, 242] width 14 height 14
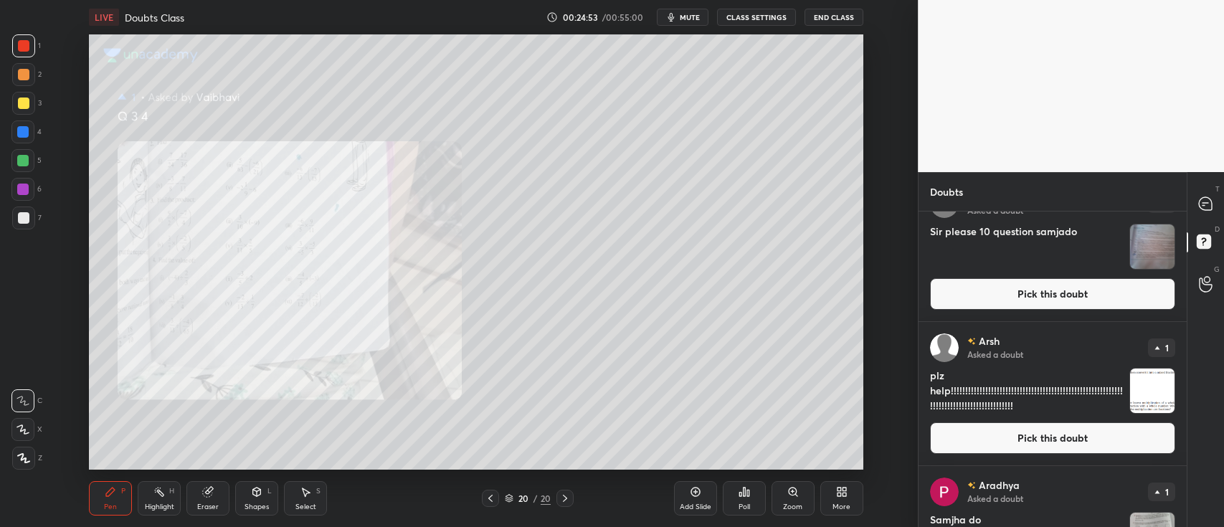
scroll to position [1542, 0]
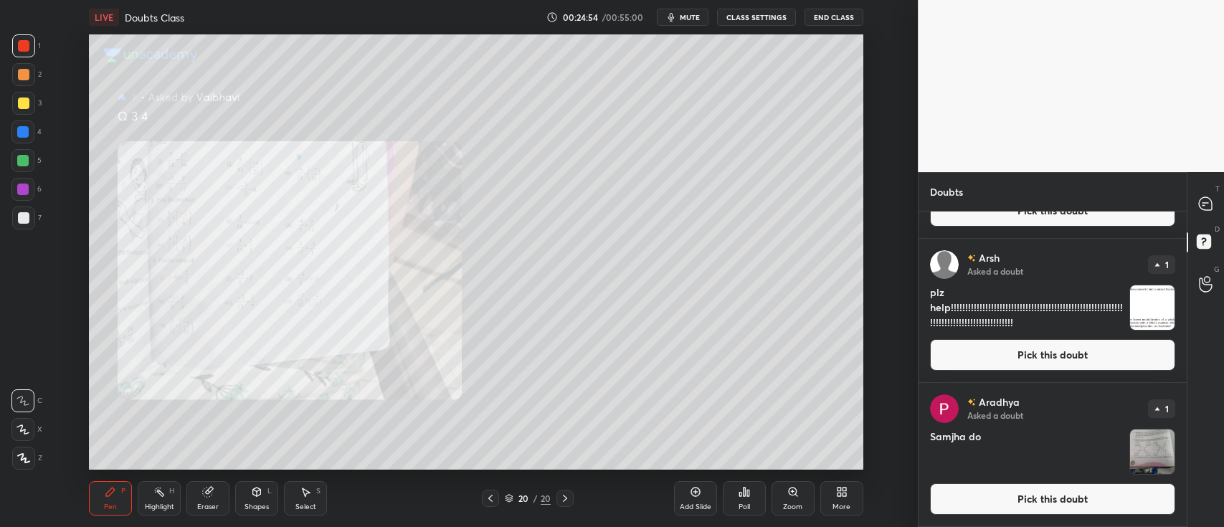
click at [1089, 362] on button "Pick this doubt" at bounding box center [1052, 355] width 245 height 32
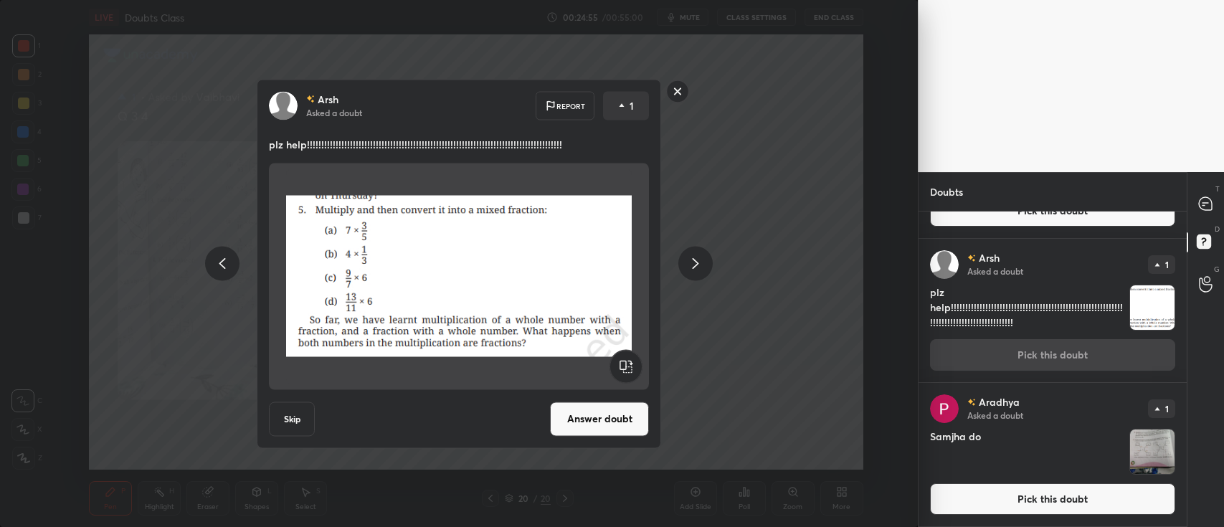
click at [636, 422] on button "Answer doubt" at bounding box center [599, 419] width 99 height 34
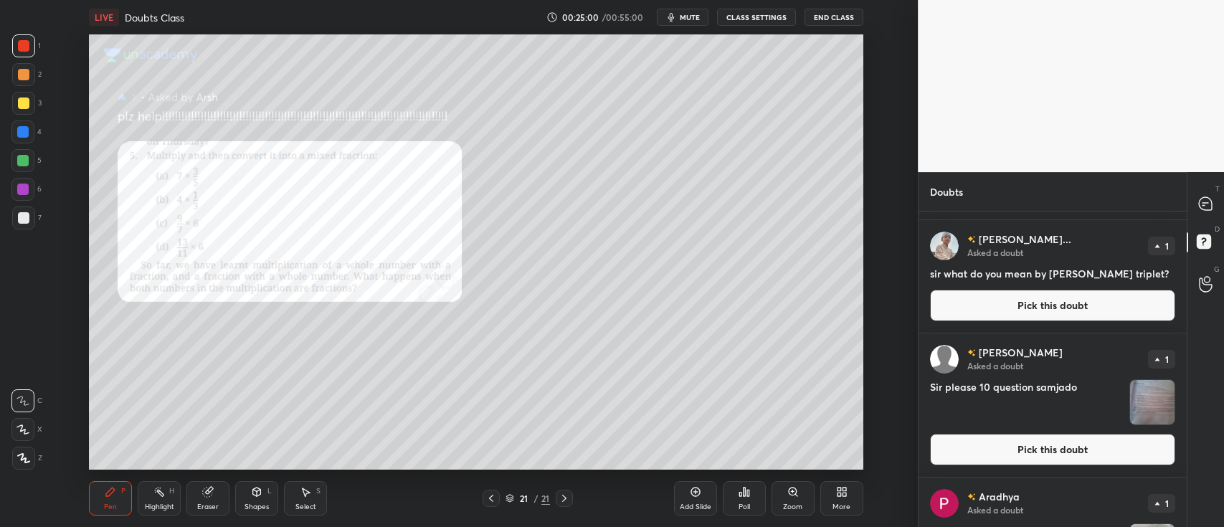
scroll to position [1295, 0]
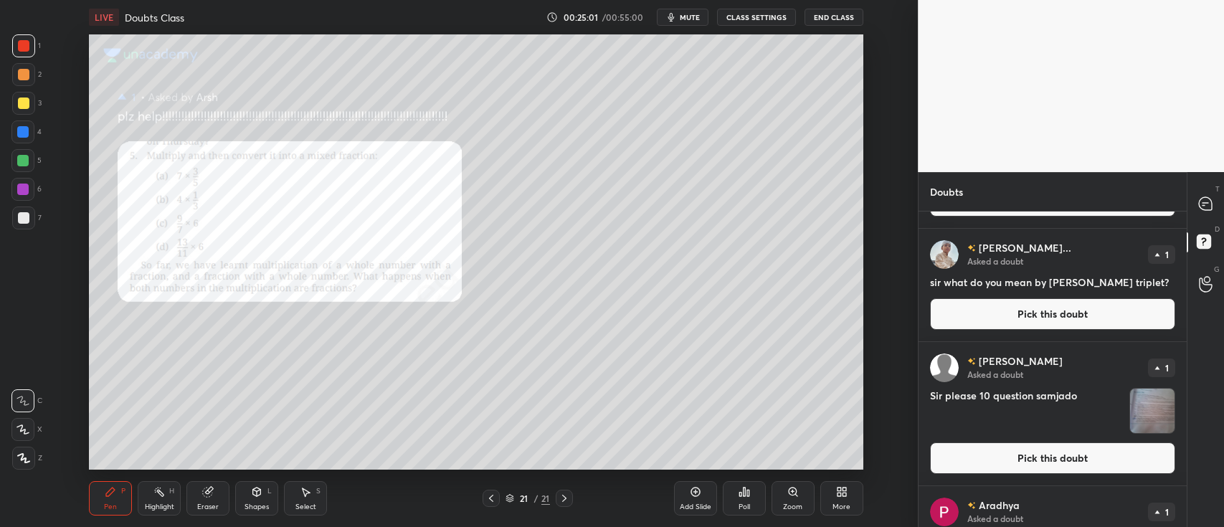
click at [1087, 457] on button "Pick this doubt" at bounding box center [1052, 459] width 245 height 32
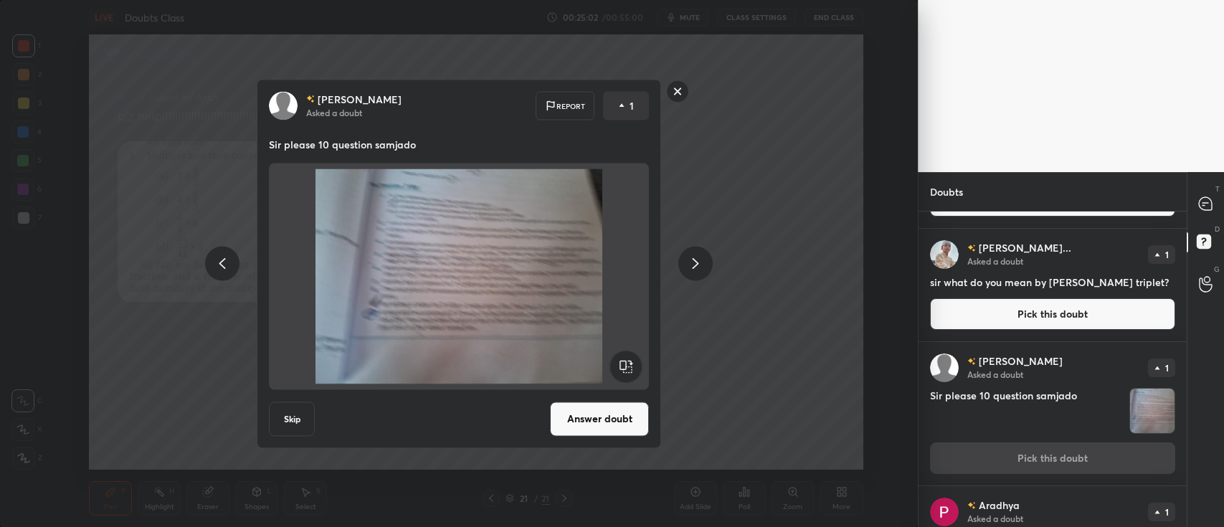
click at [633, 415] on button "Answer doubt" at bounding box center [599, 419] width 99 height 34
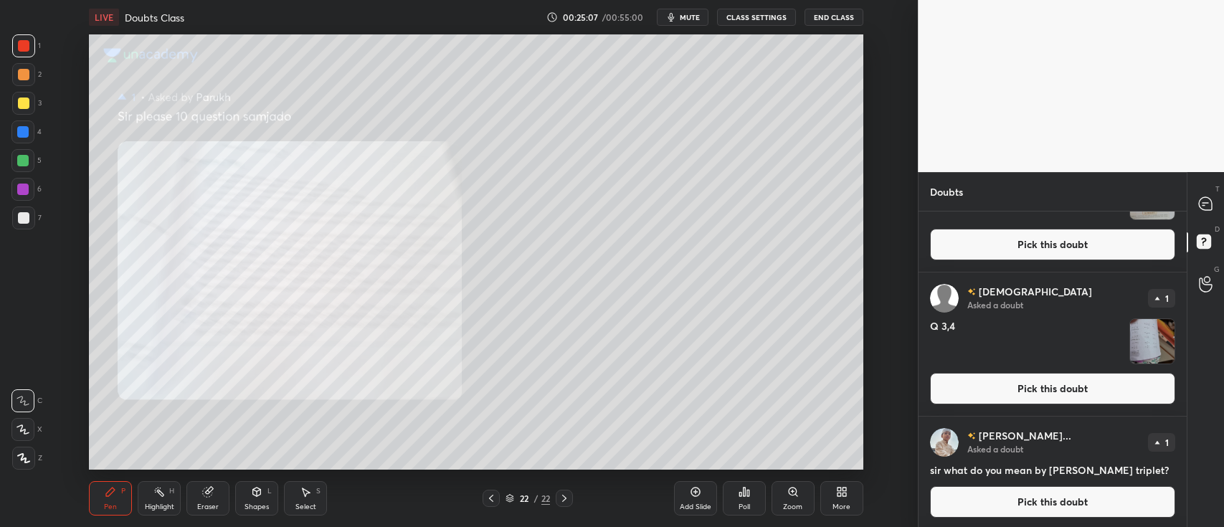
scroll to position [1254, 0]
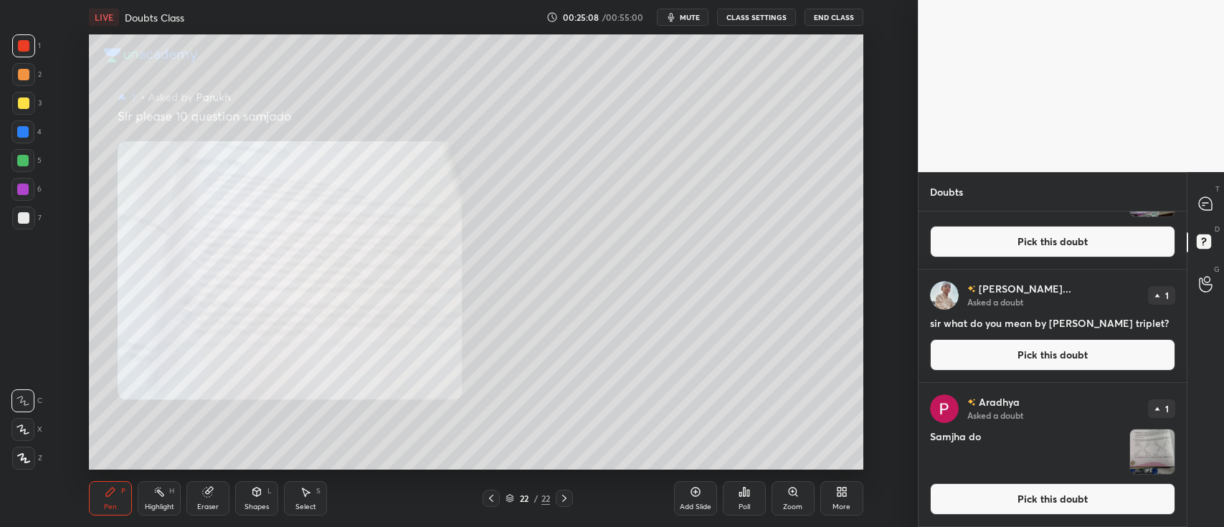
click at [1048, 353] on button "Pick this doubt" at bounding box center [1052, 355] width 245 height 32
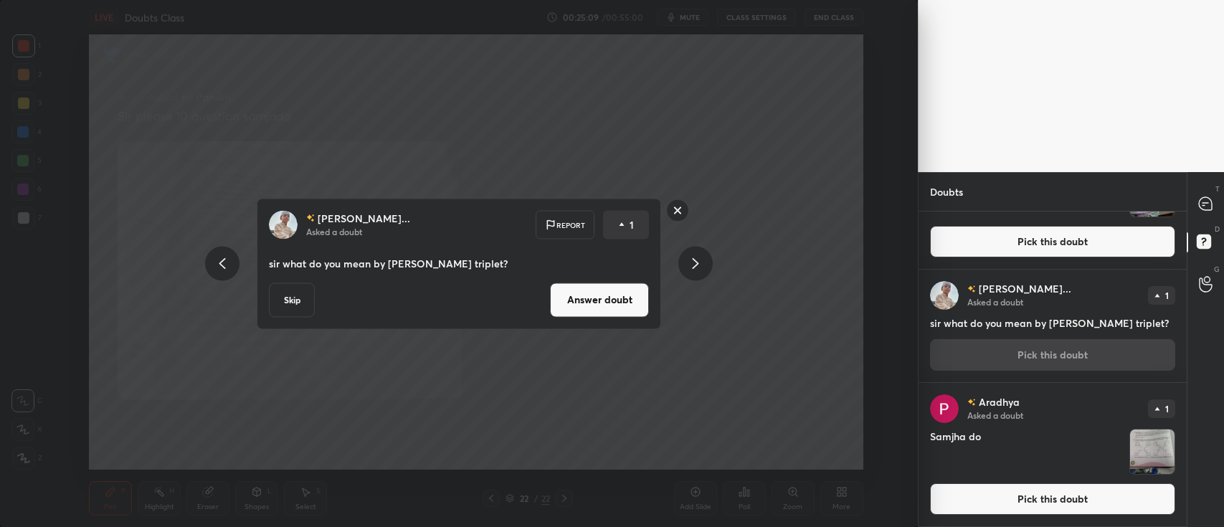
click at [589, 301] on button "Answer doubt" at bounding box center [599, 300] width 99 height 34
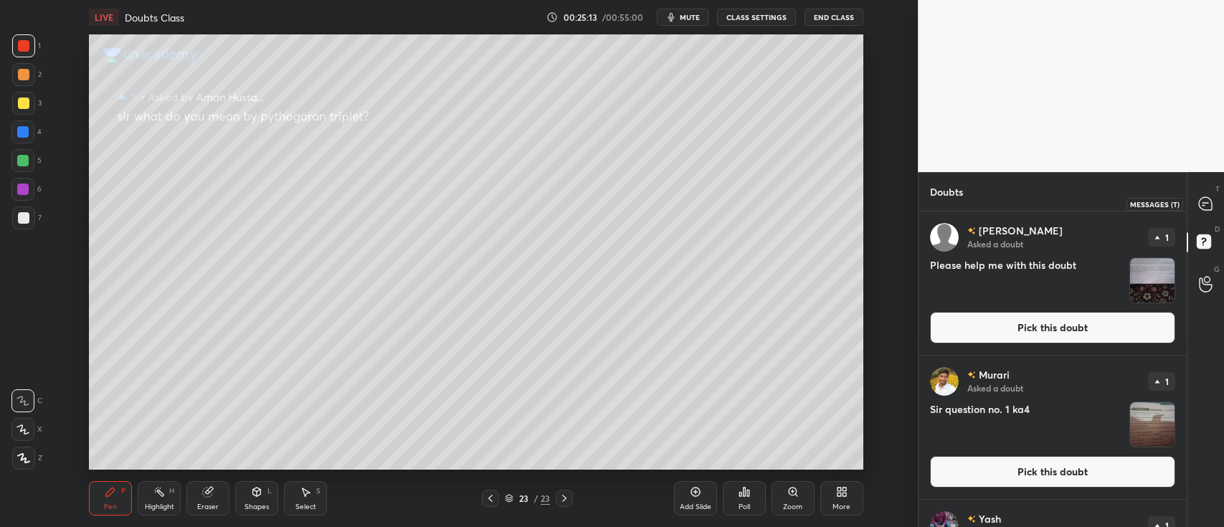
click at [1207, 207] on icon at bounding box center [1205, 203] width 13 height 13
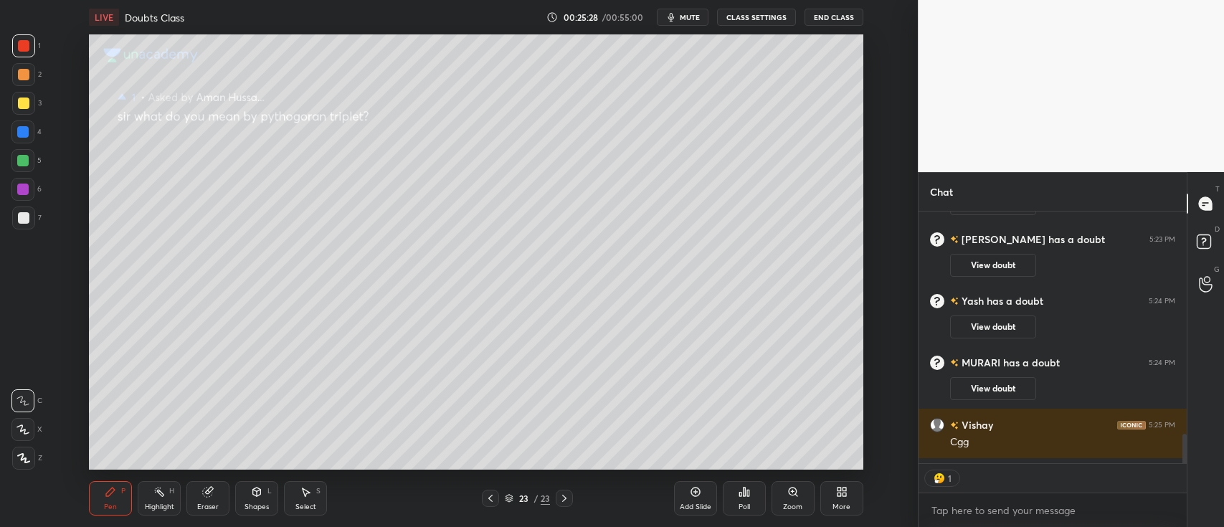
scroll to position [4, 4]
click at [1206, 241] on rect at bounding box center [1204, 242] width 14 height 14
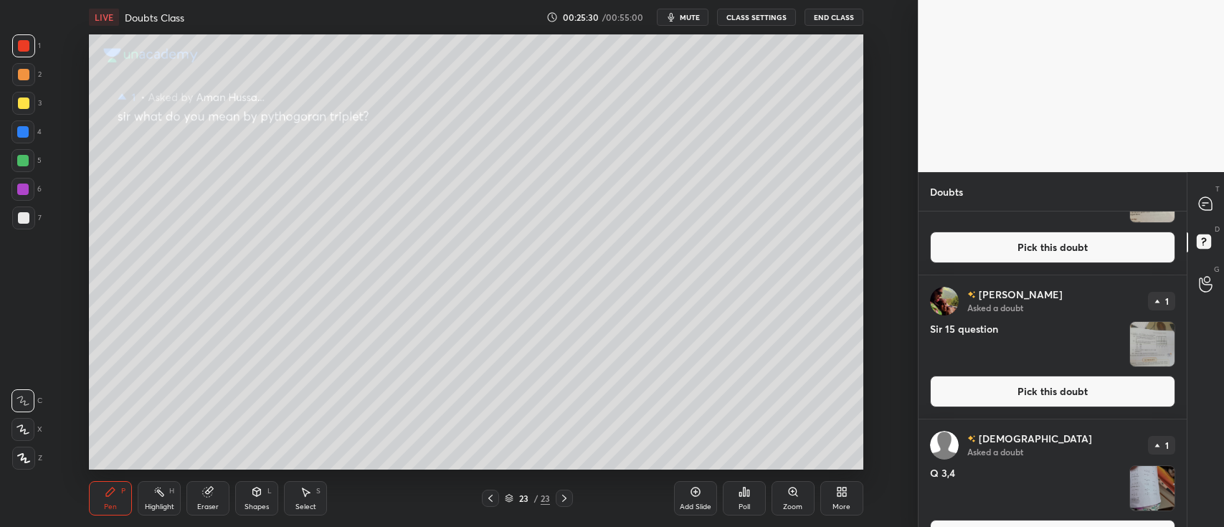
scroll to position [1141, 0]
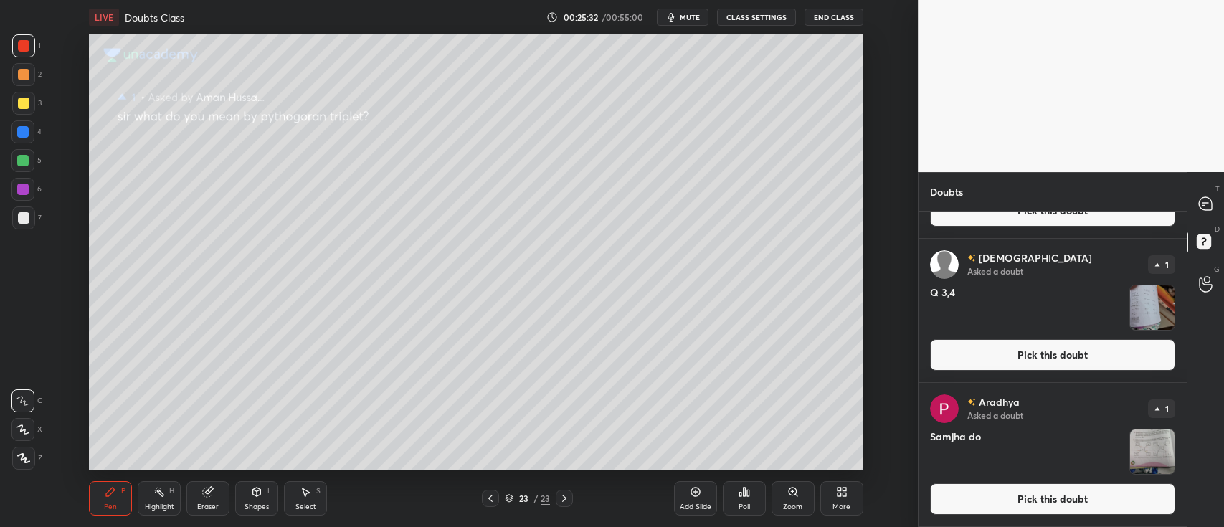
click at [1105, 355] on button "Pick this doubt" at bounding box center [1052, 355] width 245 height 32
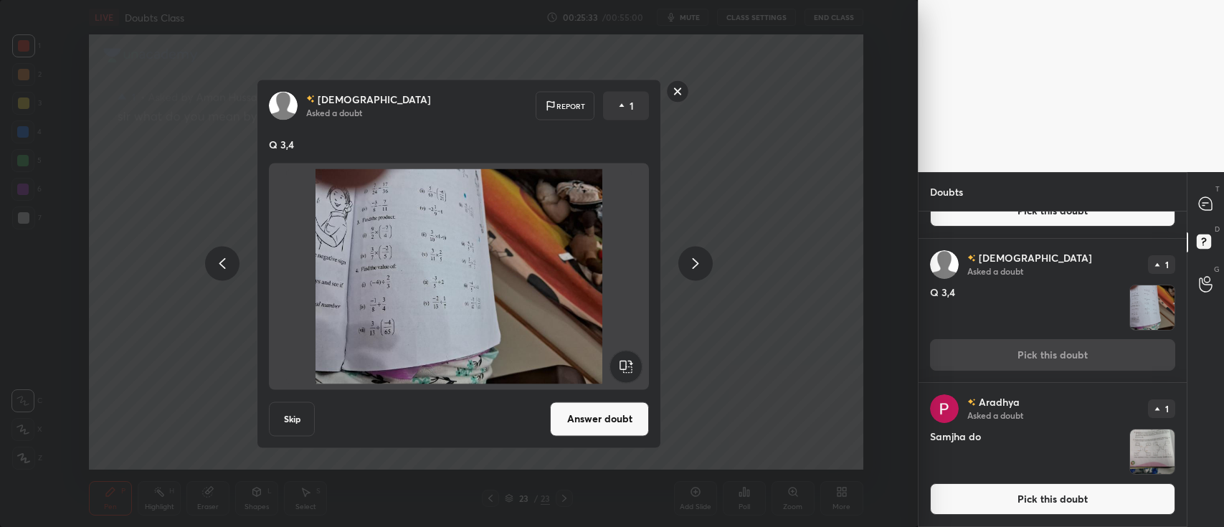
click at [604, 415] on button "Answer doubt" at bounding box center [599, 419] width 99 height 34
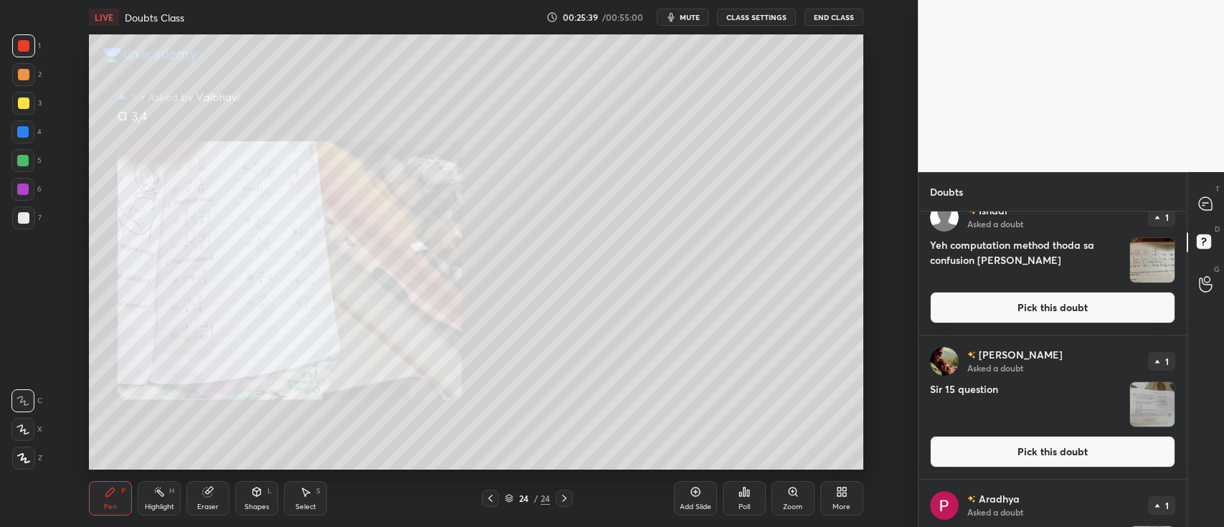
scroll to position [996, 0]
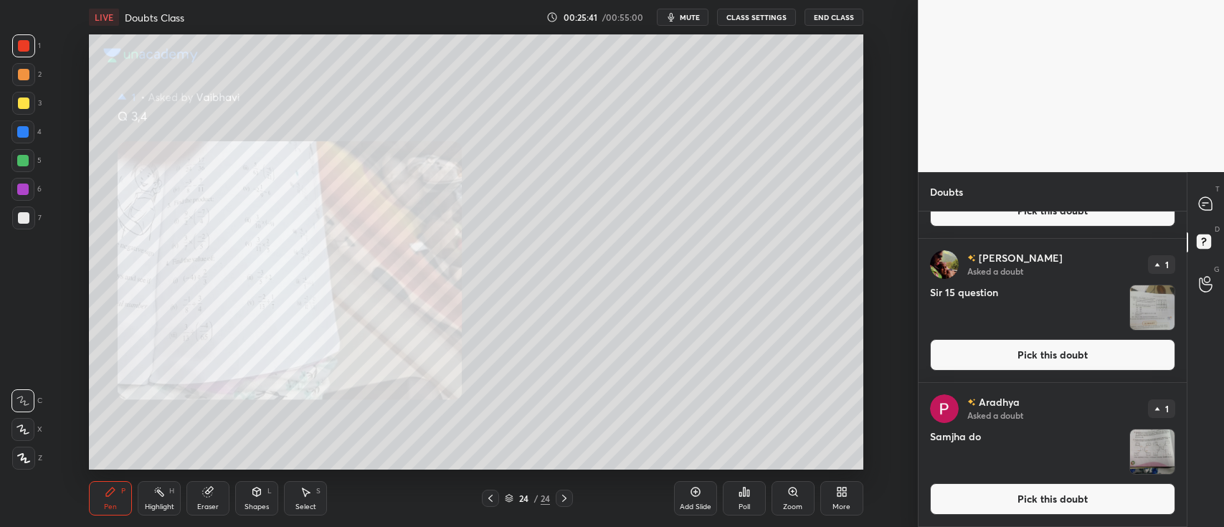
click at [1123, 352] on button "Pick this doubt" at bounding box center [1052, 355] width 245 height 32
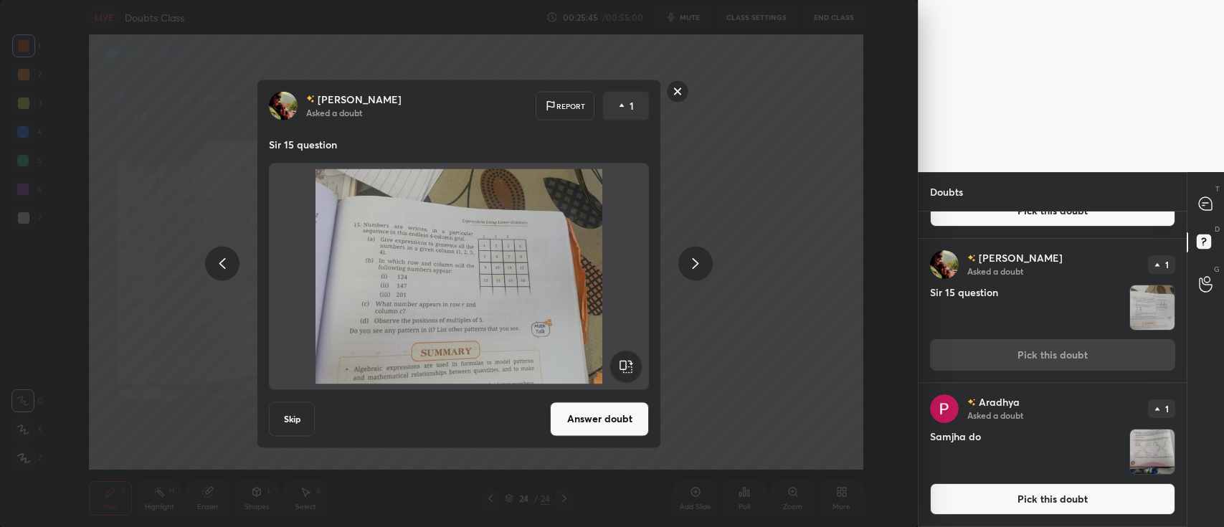
click at [682, 97] on rect at bounding box center [678, 91] width 22 height 22
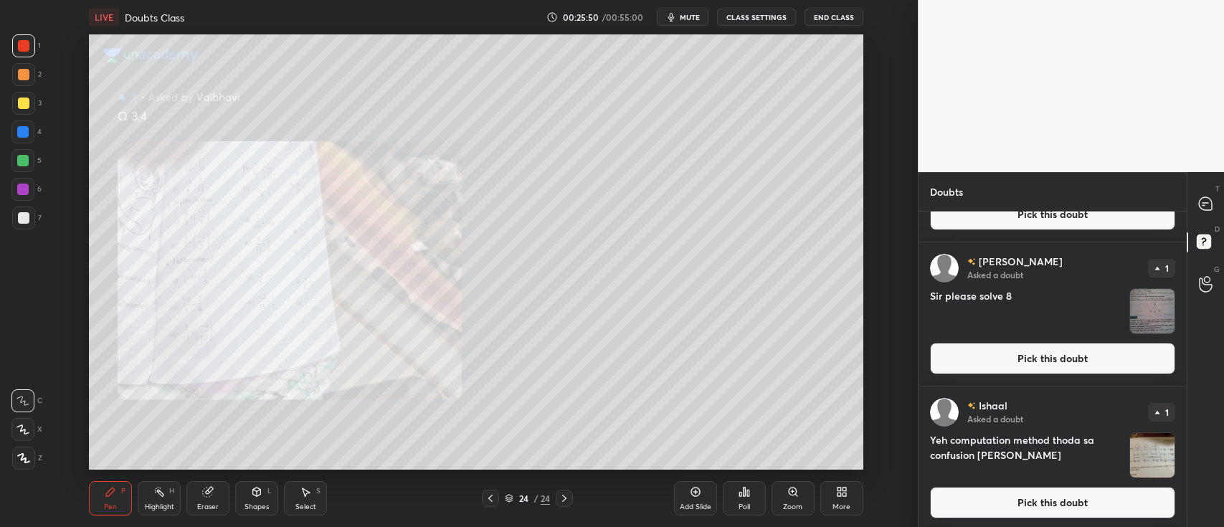
scroll to position [696, 0]
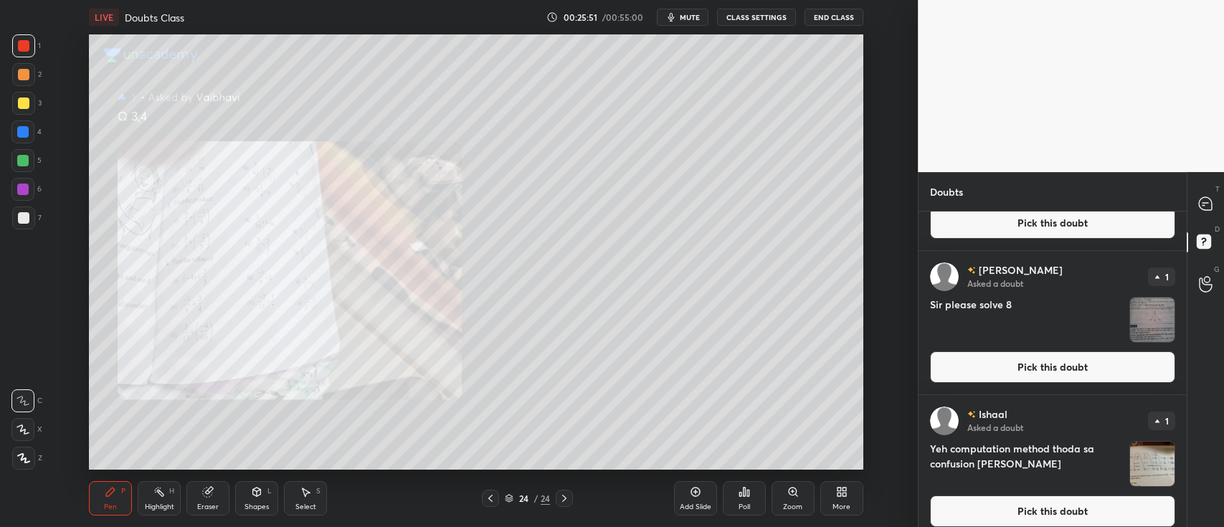
click at [1141, 316] on img "grid" at bounding box center [1153, 320] width 44 height 44
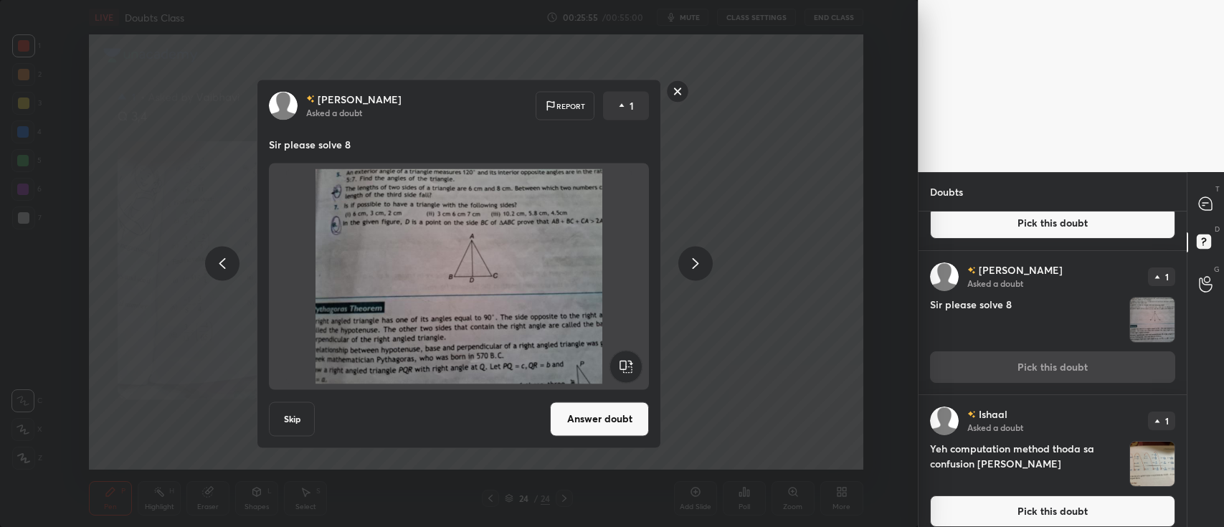
click at [586, 415] on button "Answer doubt" at bounding box center [599, 419] width 99 height 34
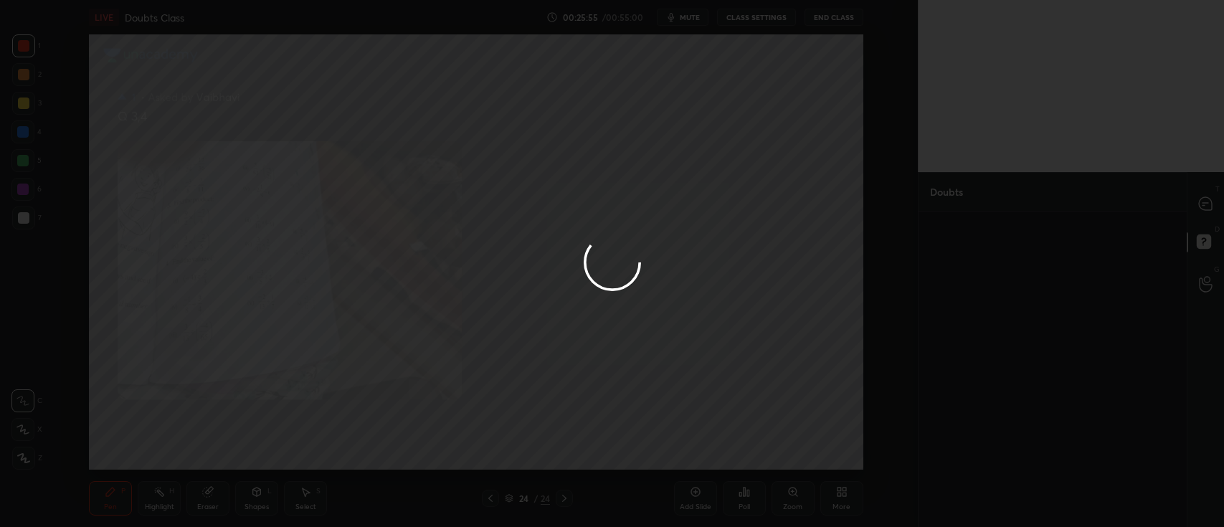
scroll to position [0, 0]
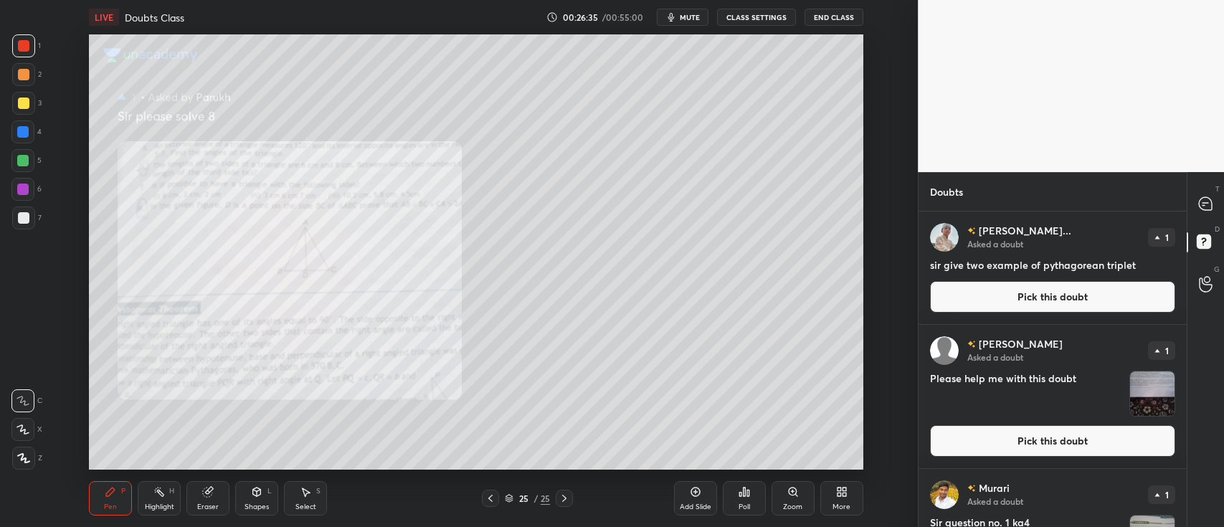
click at [975, 298] on button "Pick this doubt" at bounding box center [1052, 297] width 245 height 32
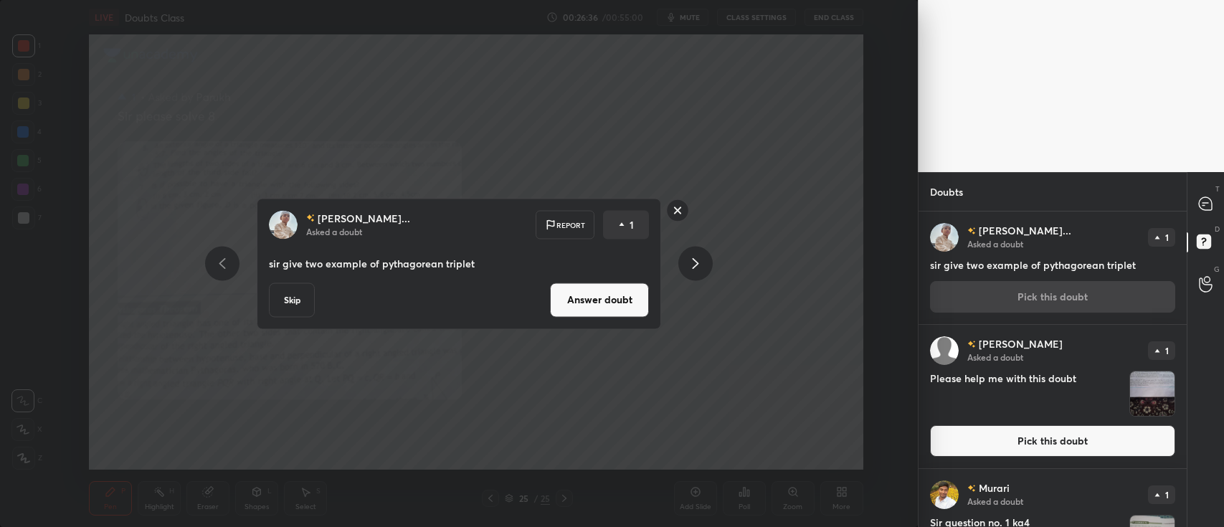
click at [580, 300] on button "Answer doubt" at bounding box center [599, 300] width 99 height 34
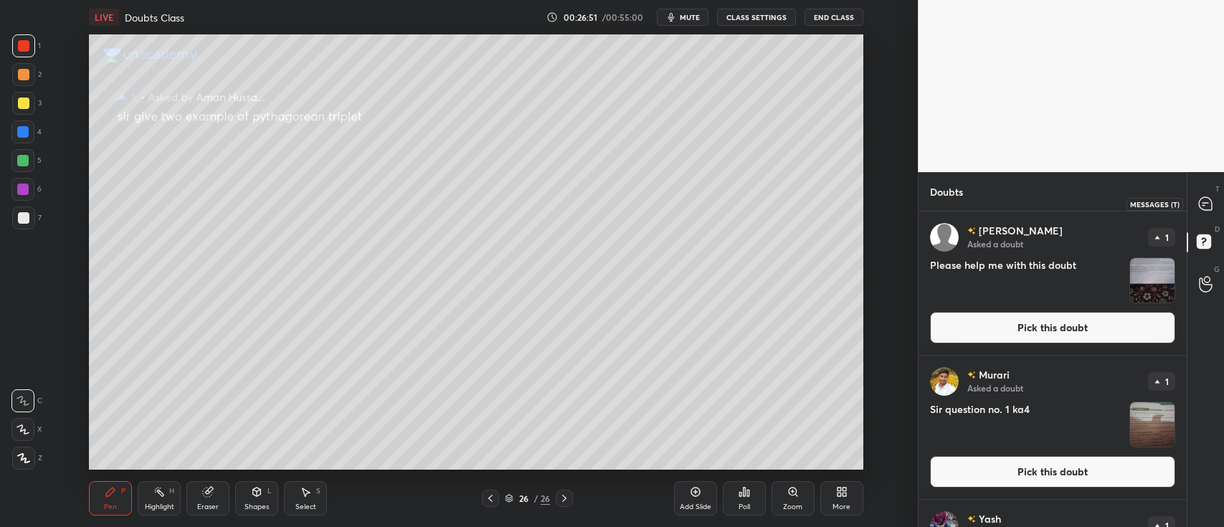
click at [1199, 204] on icon at bounding box center [1205, 203] width 13 height 13
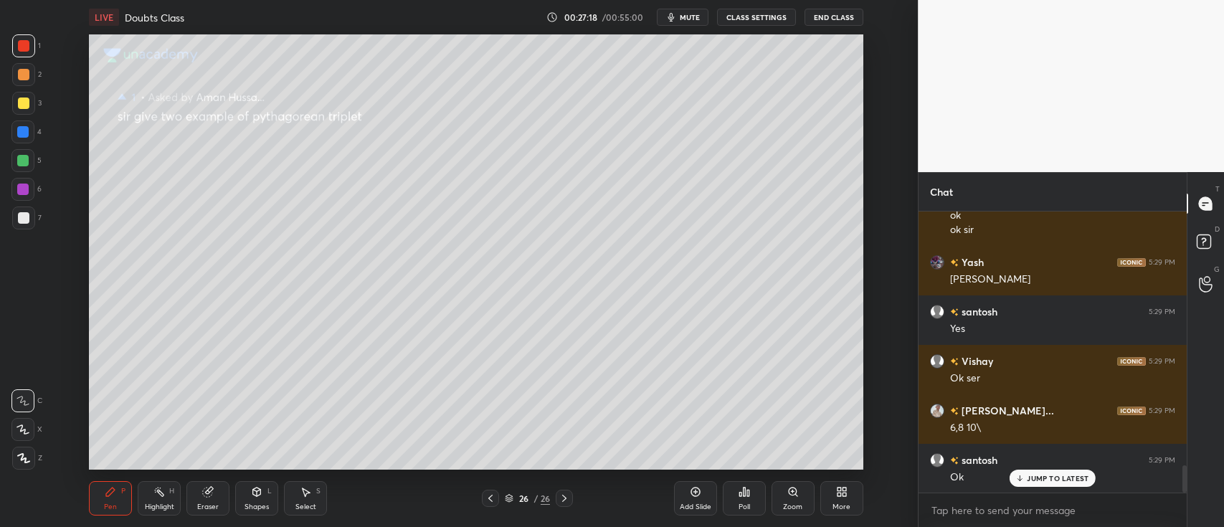
scroll to position [2613, 0]
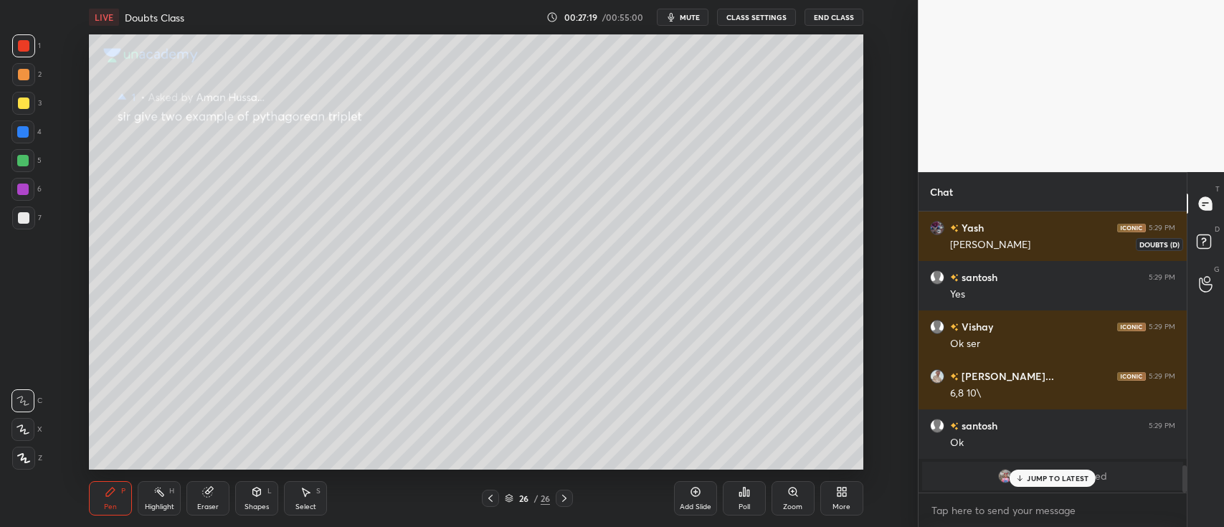
click at [1199, 241] on rect at bounding box center [1204, 242] width 14 height 14
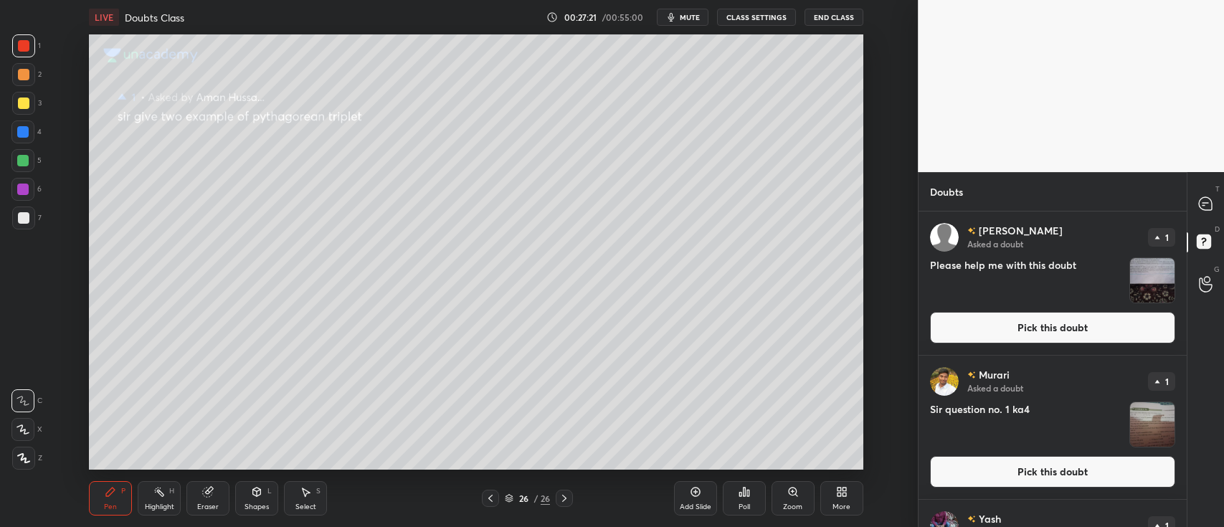
click at [1146, 279] on img "grid" at bounding box center [1153, 280] width 44 height 44
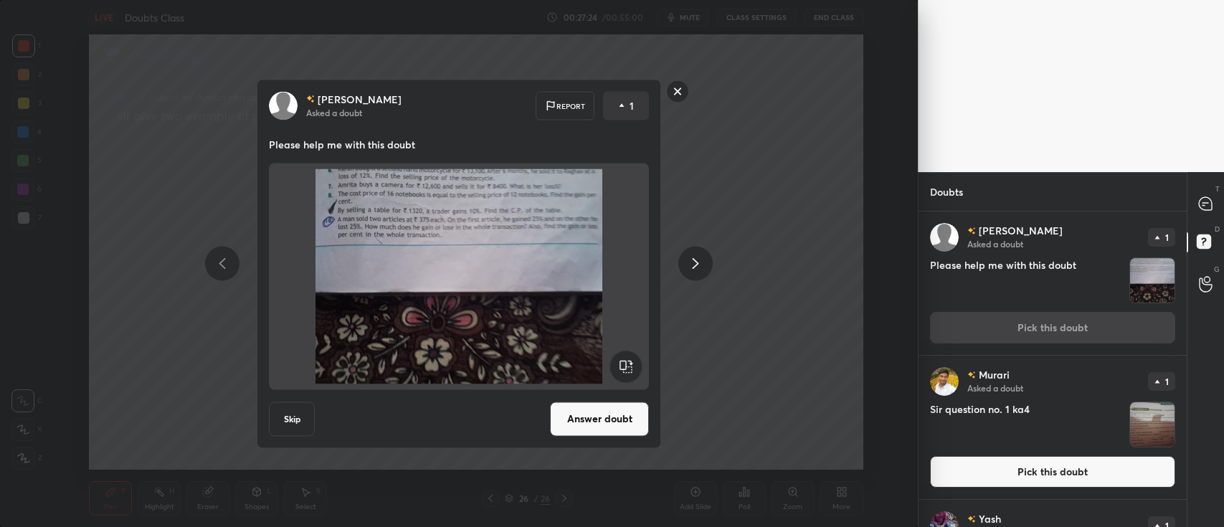
click at [608, 410] on button "Answer doubt" at bounding box center [599, 419] width 99 height 34
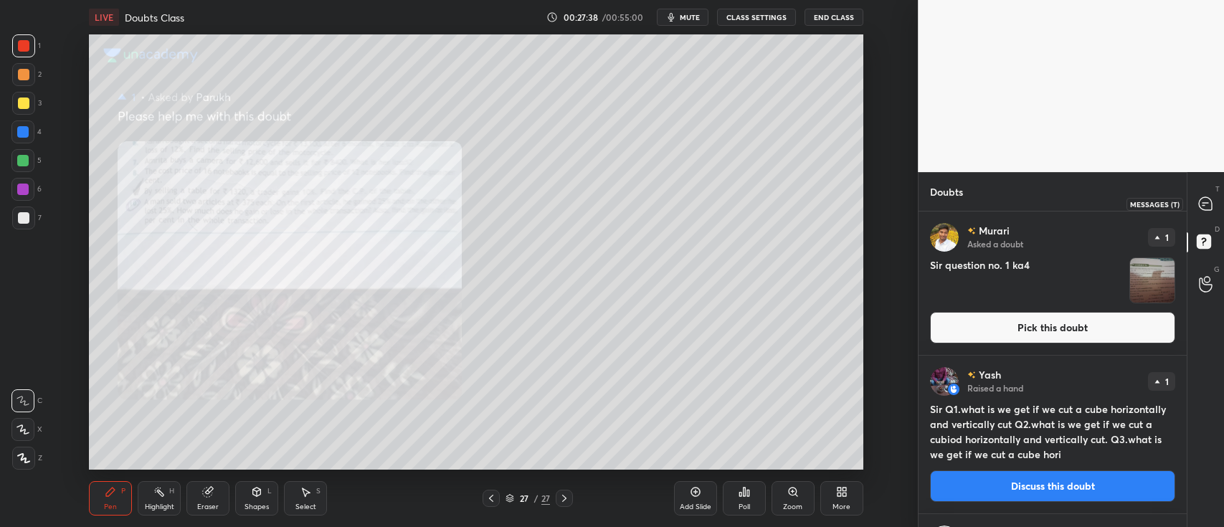
click at [1210, 207] on icon at bounding box center [1205, 203] width 13 height 13
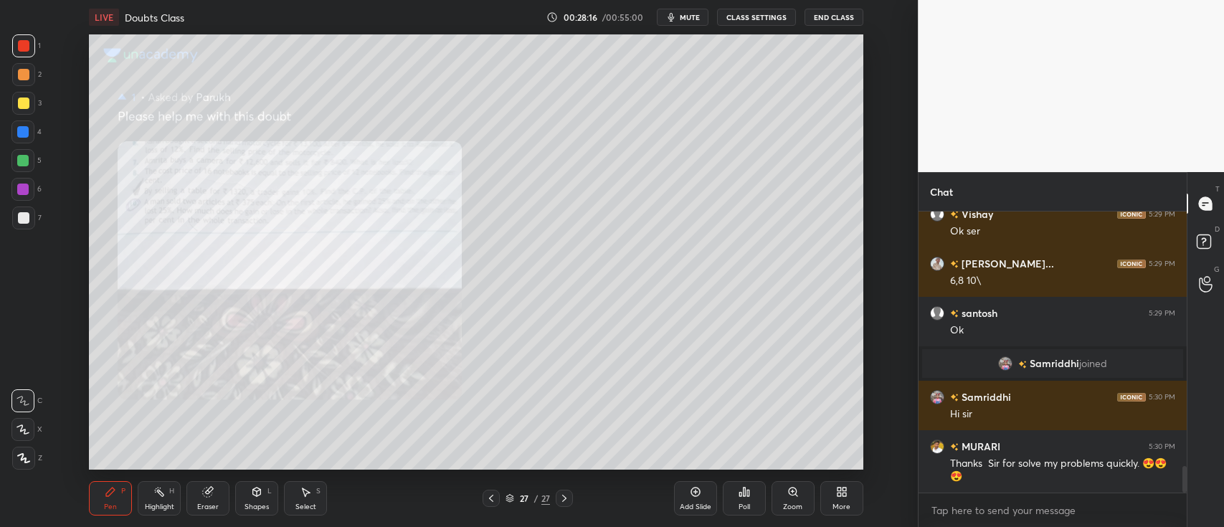
scroll to position [2775, 0]
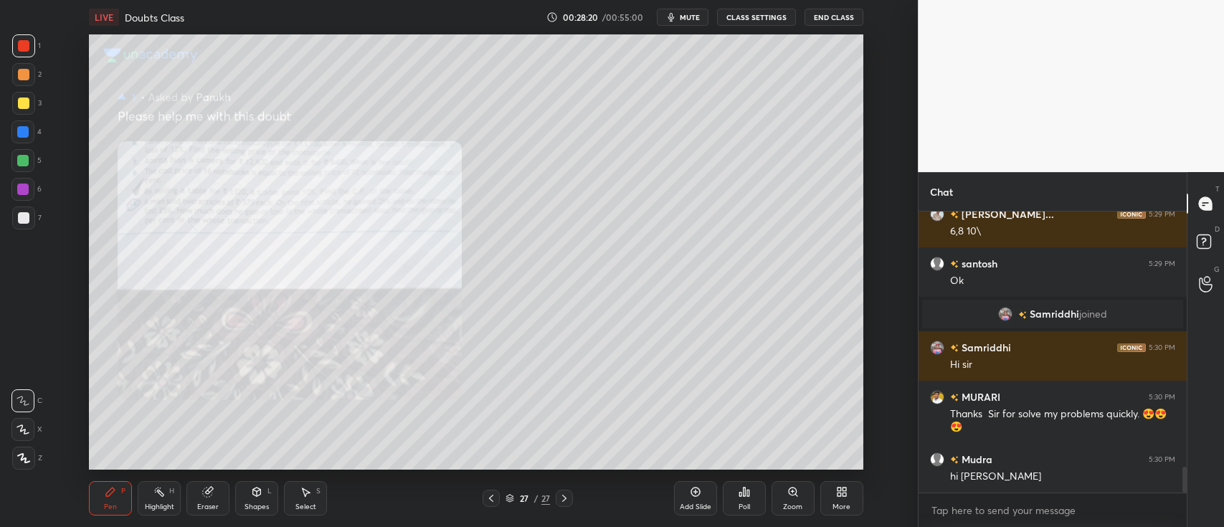
click at [18, 77] on div at bounding box center [23, 74] width 11 height 11
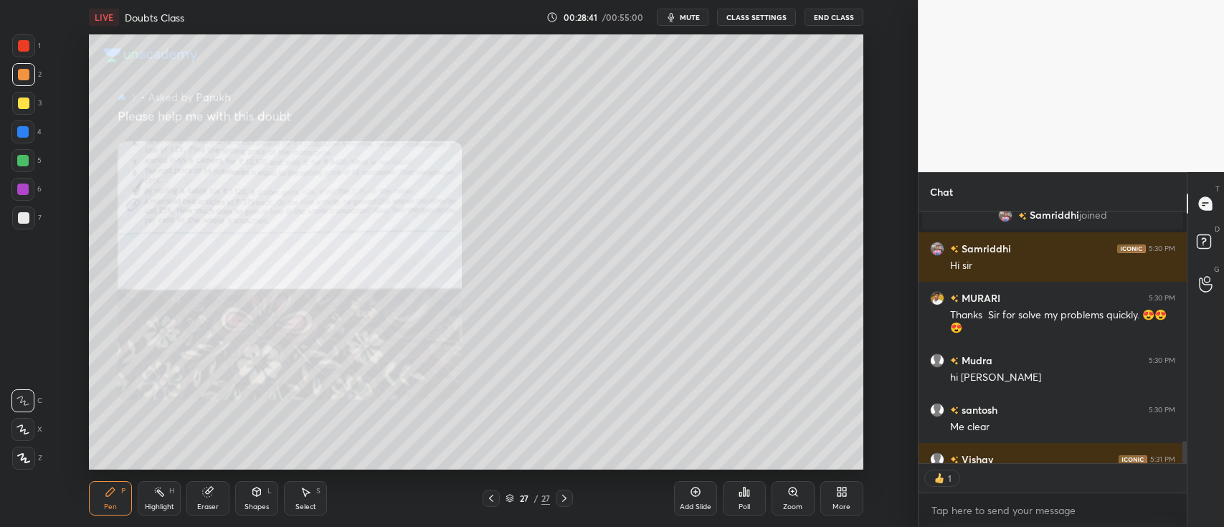
scroll to position [4, 4]
click at [1209, 242] on rect at bounding box center [1204, 242] width 14 height 14
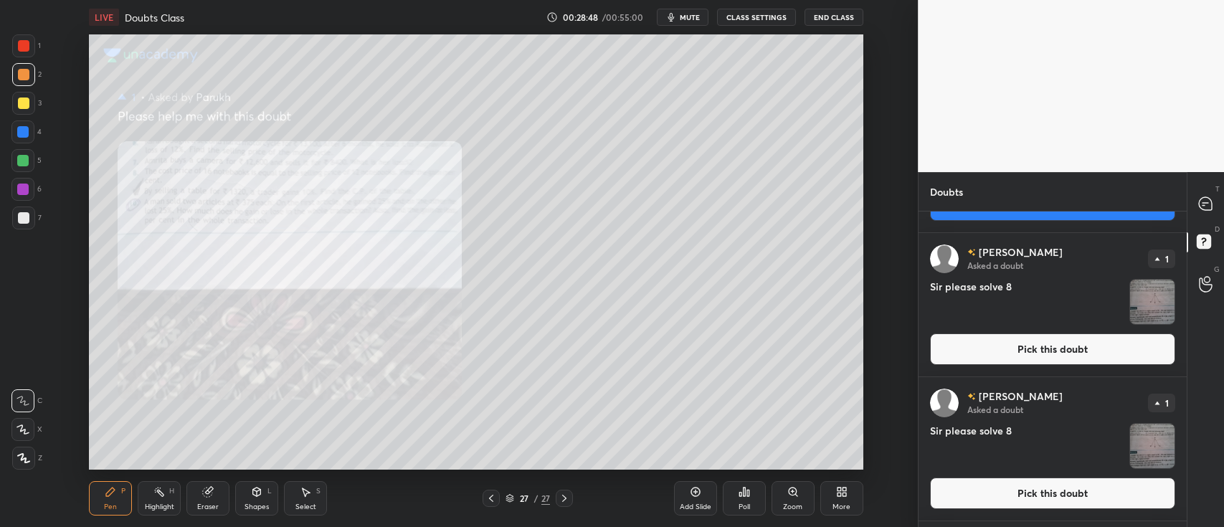
scroll to position [0, 0]
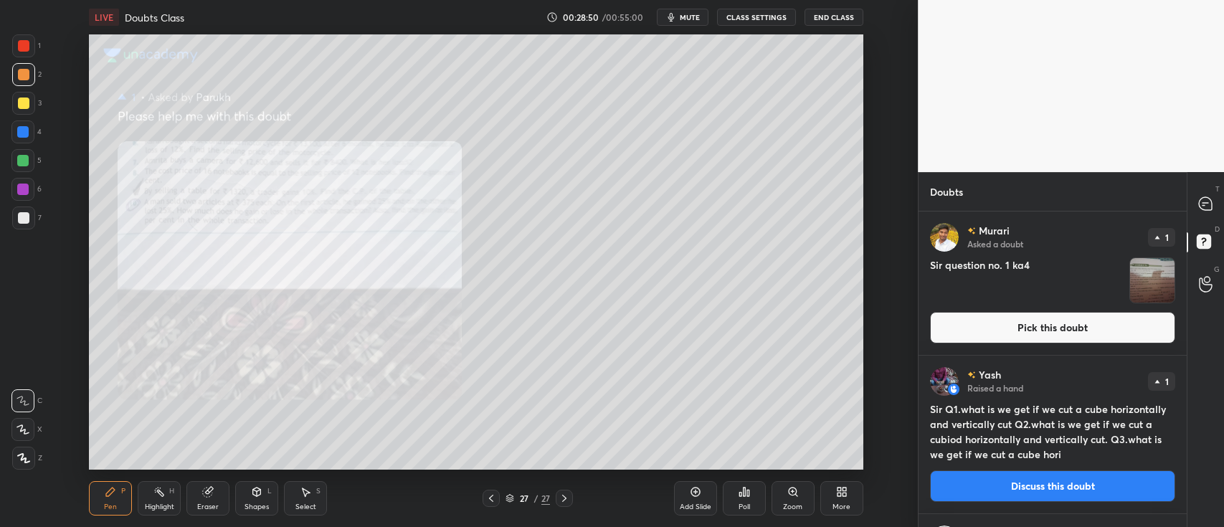
click at [1153, 272] on img "grid" at bounding box center [1153, 280] width 44 height 44
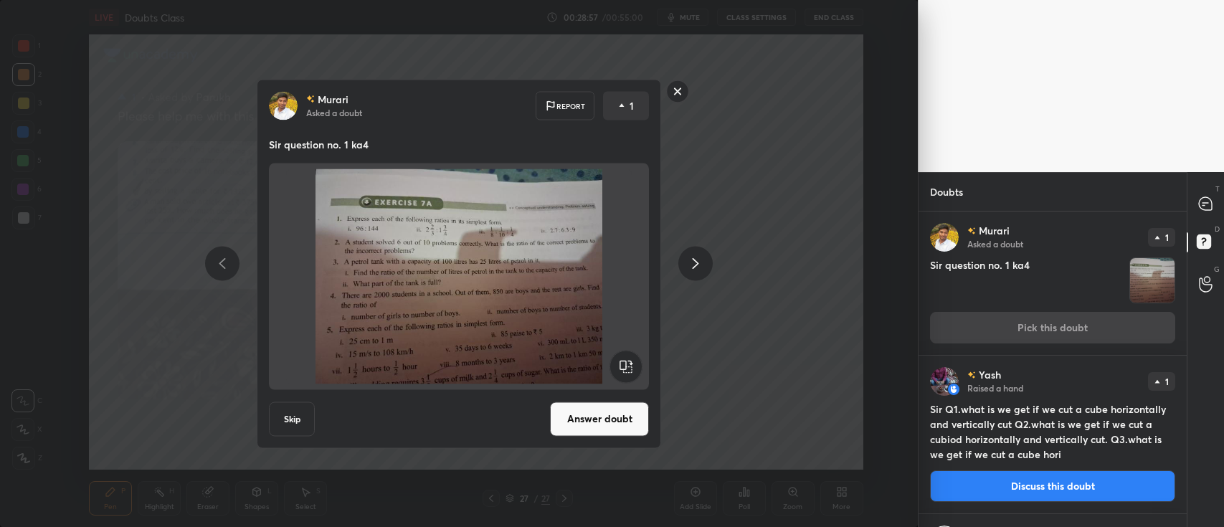
click at [675, 93] on rect at bounding box center [678, 91] width 22 height 22
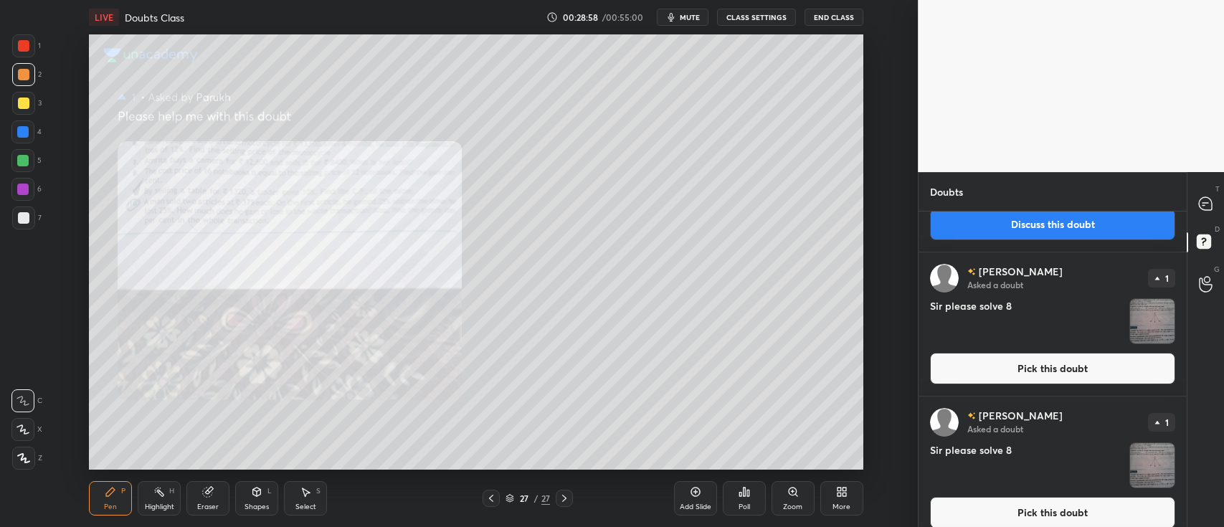
scroll to position [292, 0]
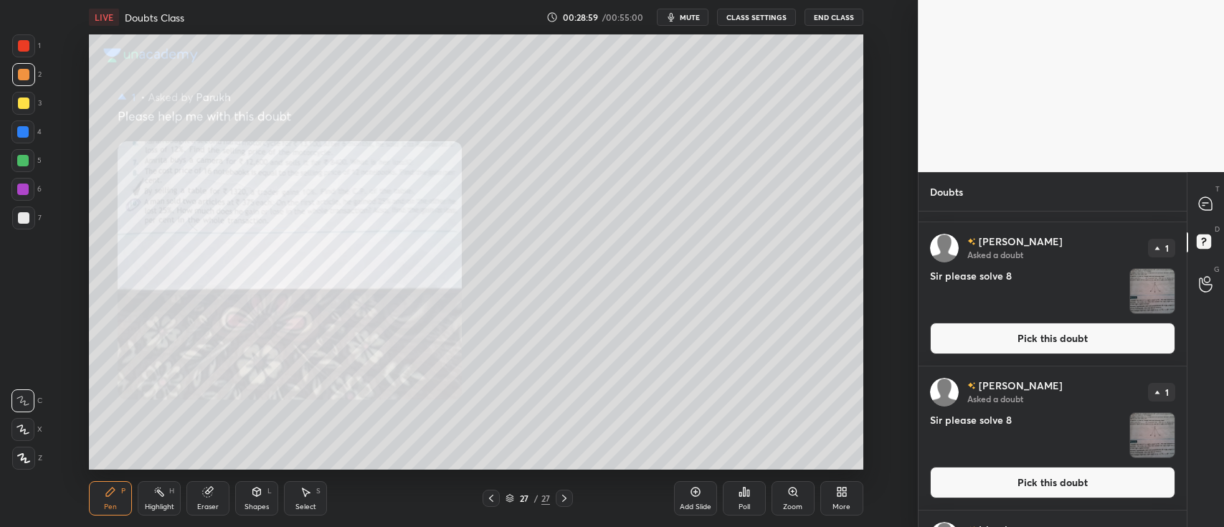
click at [1140, 285] on img "grid" at bounding box center [1153, 291] width 44 height 44
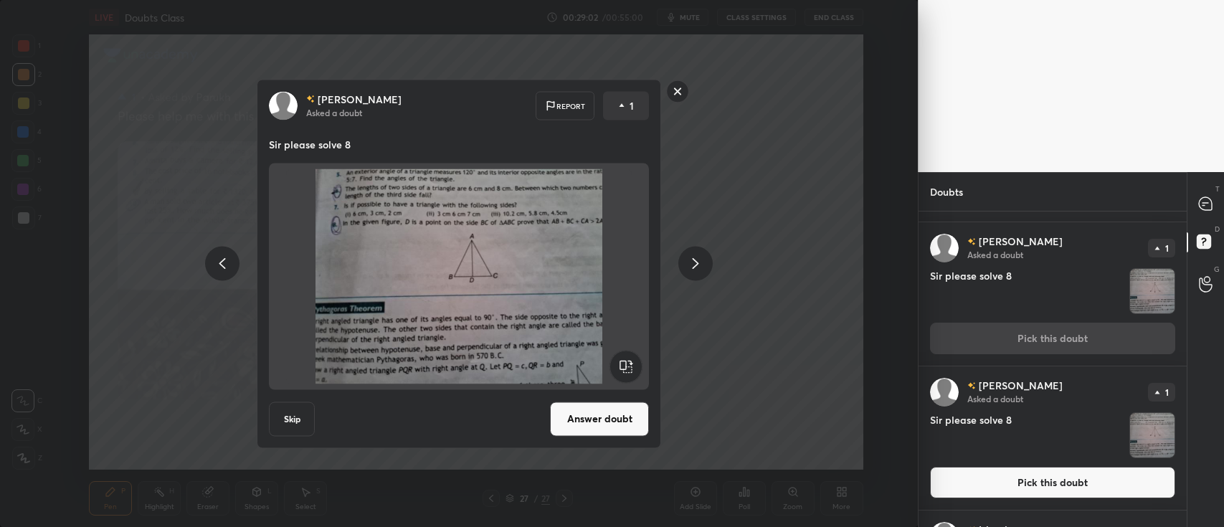
click at [613, 405] on button "Answer doubt" at bounding box center [599, 419] width 99 height 34
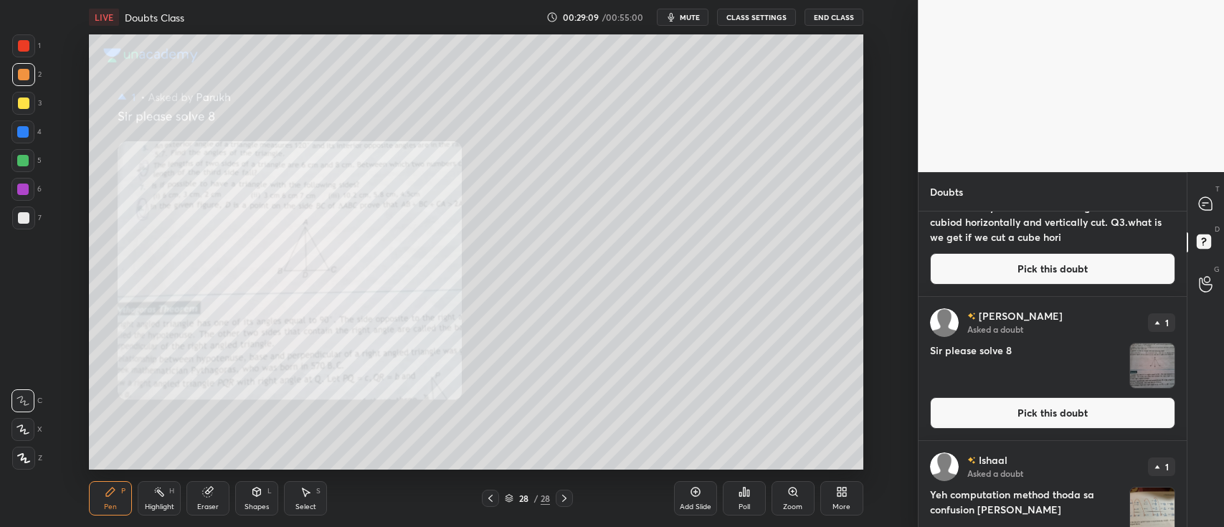
scroll to position [233, 0]
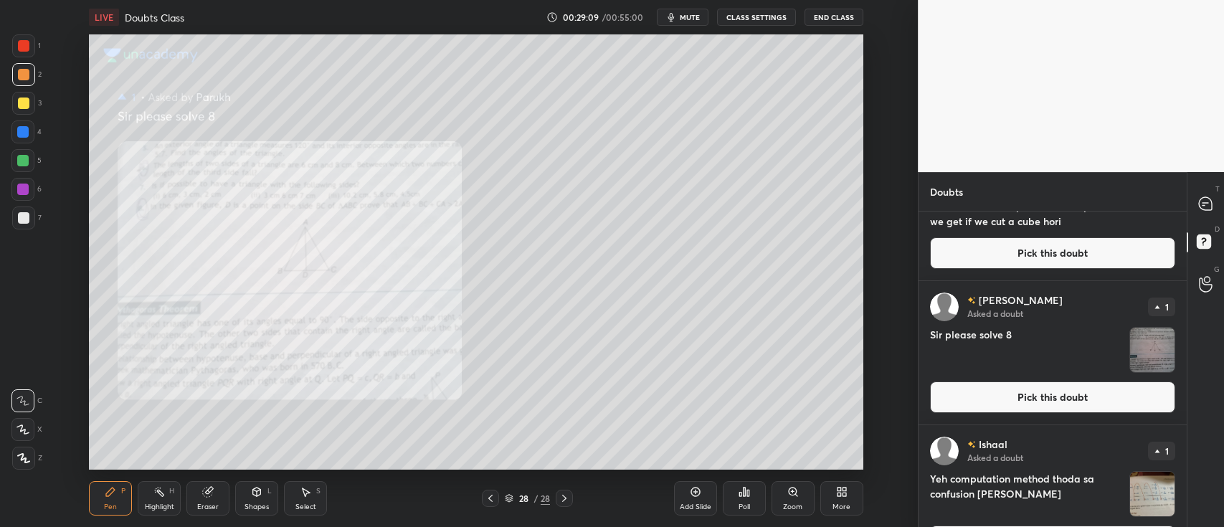
click at [1143, 350] on img "grid" at bounding box center [1153, 350] width 44 height 44
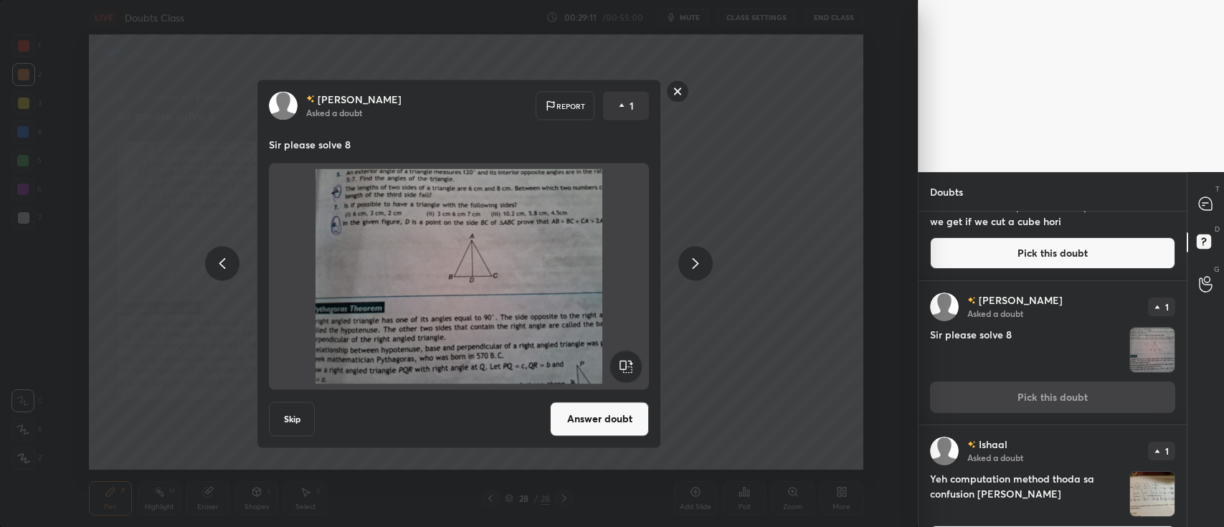
click at [625, 416] on button "Answer doubt" at bounding box center [599, 419] width 99 height 34
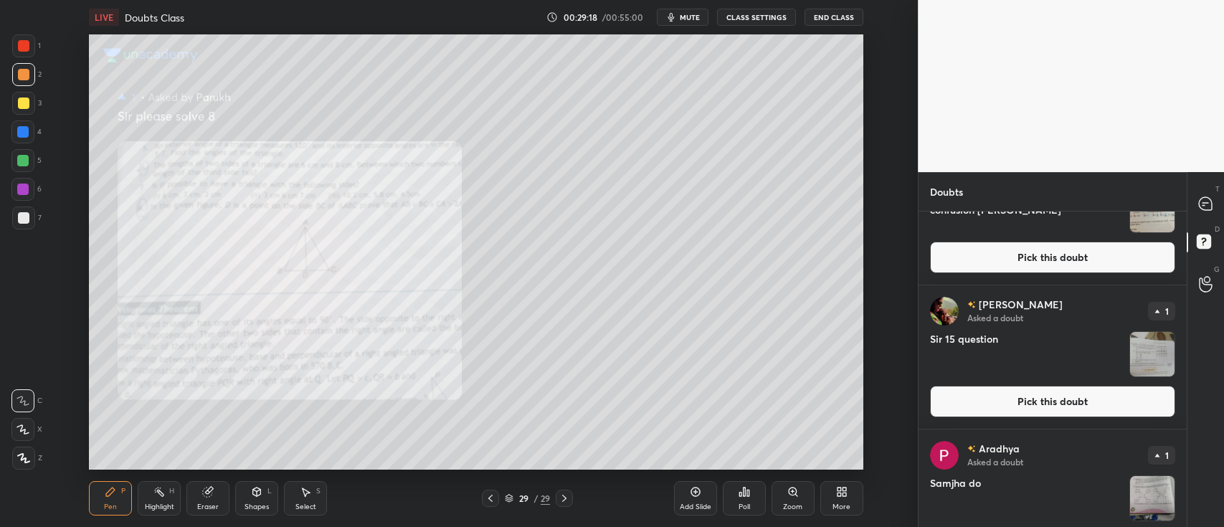
scroll to position [370, 0]
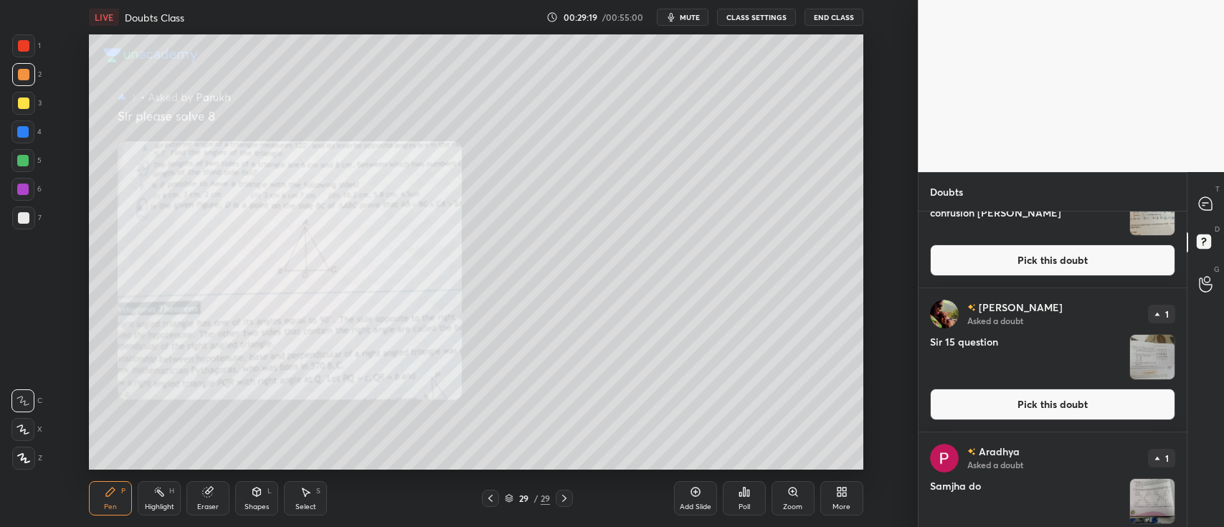
click at [1142, 359] on img "grid" at bounding box center [1153, 357] width 44 height 44
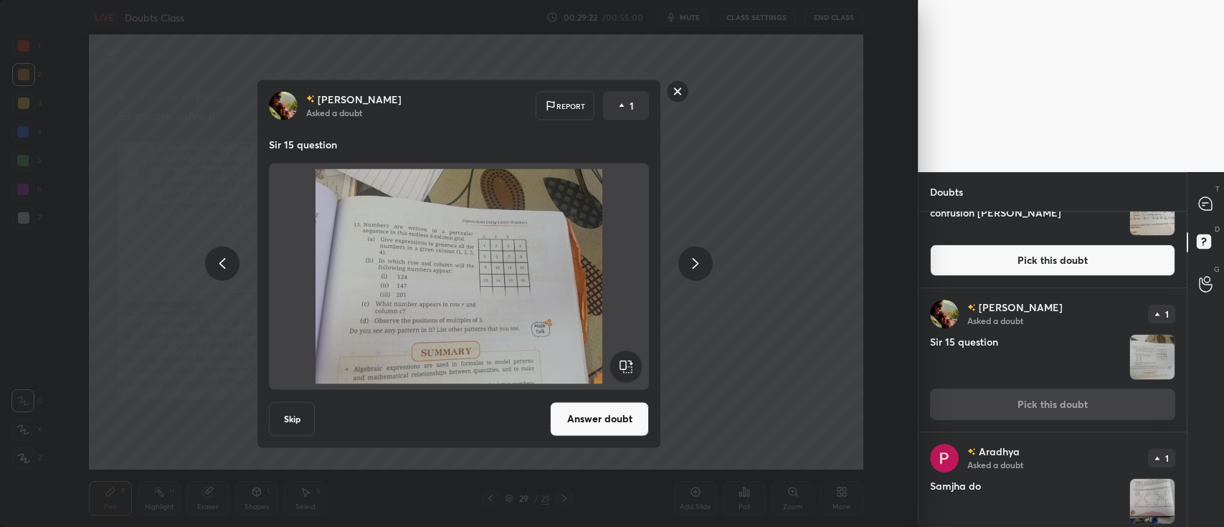
click at [671, 98] on rect at bounding box center [678, 91] width 22 height 22
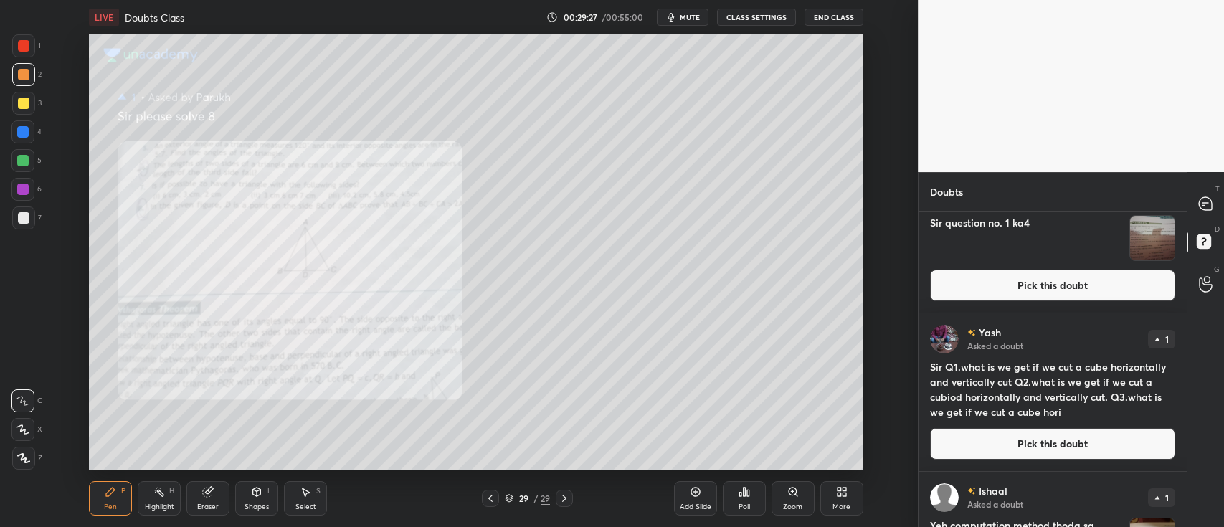
scroll to position [35, 0]
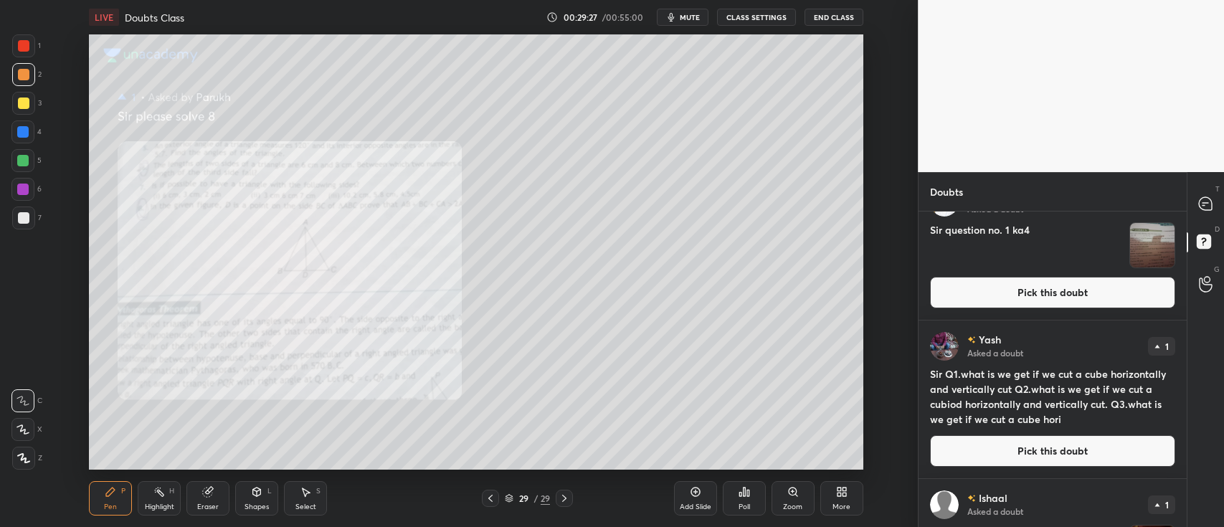
click at [1072, 434] on div "Yash Asked a doubt 1 Sir Q1.what is we get if we cut a cube horizontally and ve…" at bounding box center [1053, 400] width 268 height 158
click at [700, 496] on icon at bounding box center [695, 491] width 11 height 11
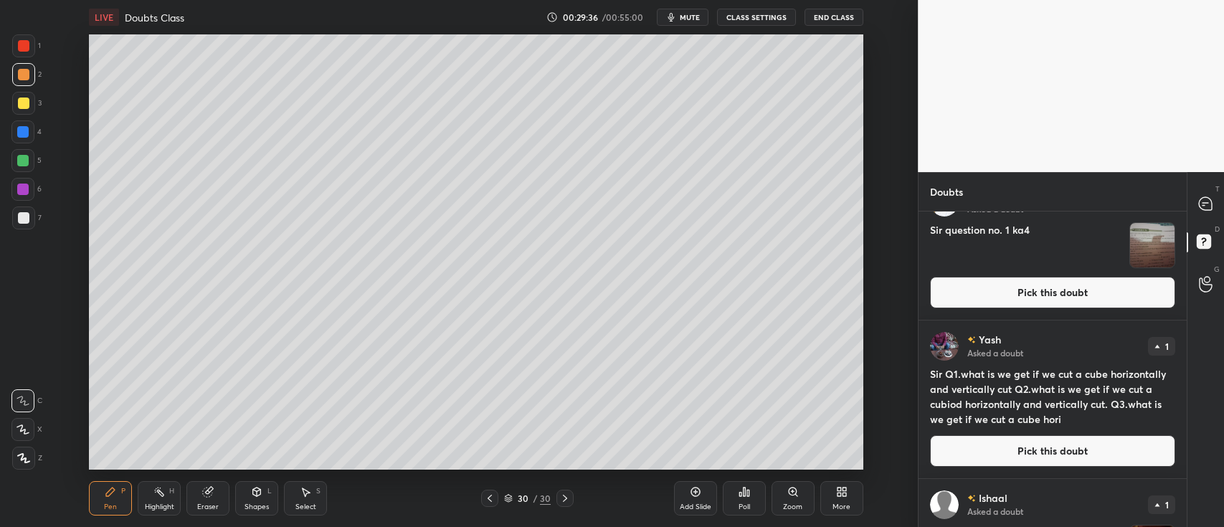
click at [258, 492] on icon at bounding box center [257, 492] width 8 height 9
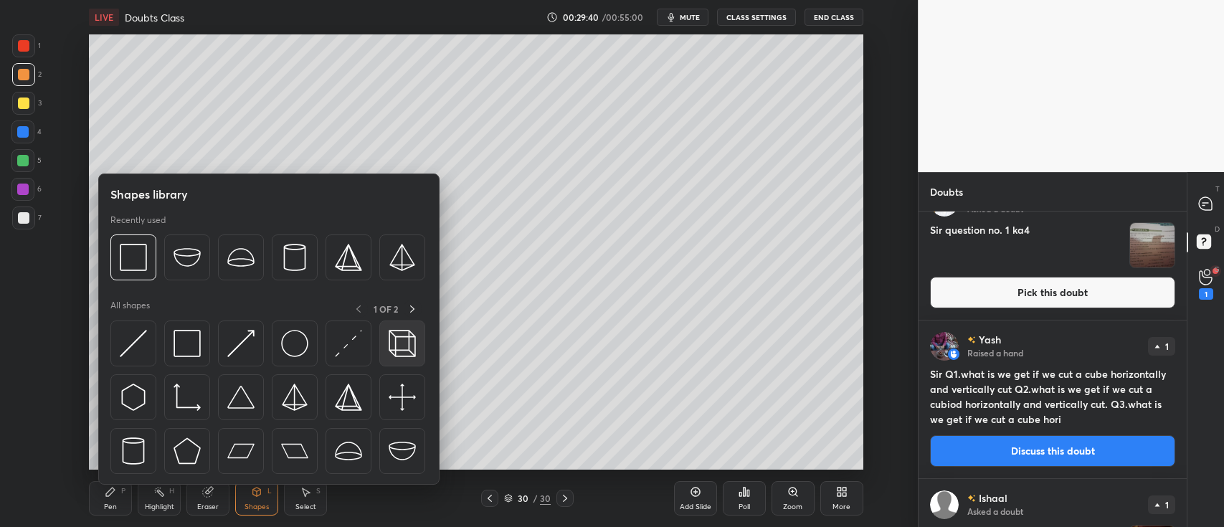
click at [392, 342] on img at bounding box center [402, 343] width 27 height 27
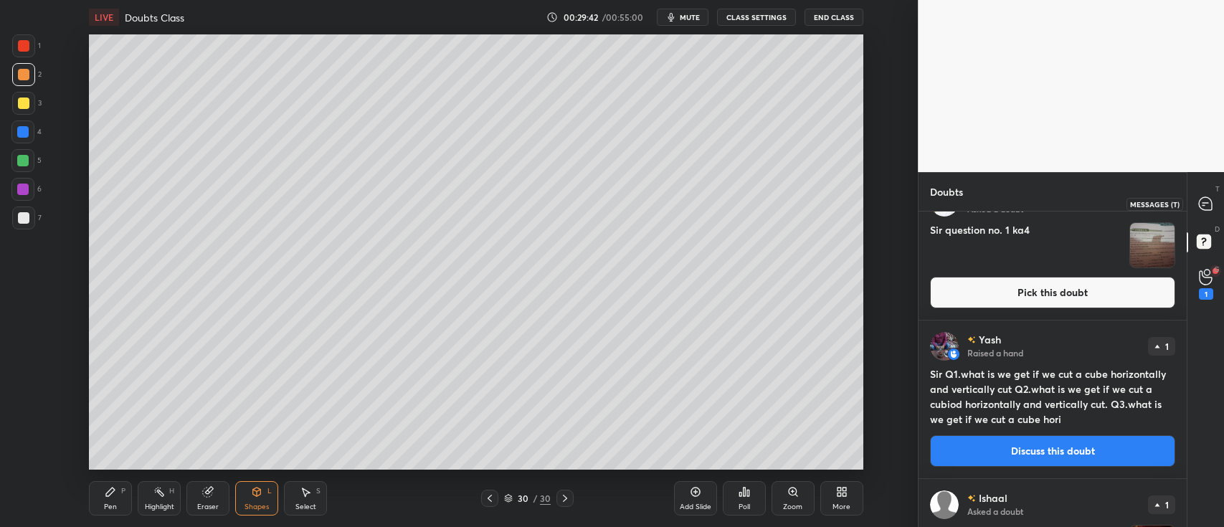
click at [1204, 207] on icon at bounding box center [1205, 203] width 13 height 13
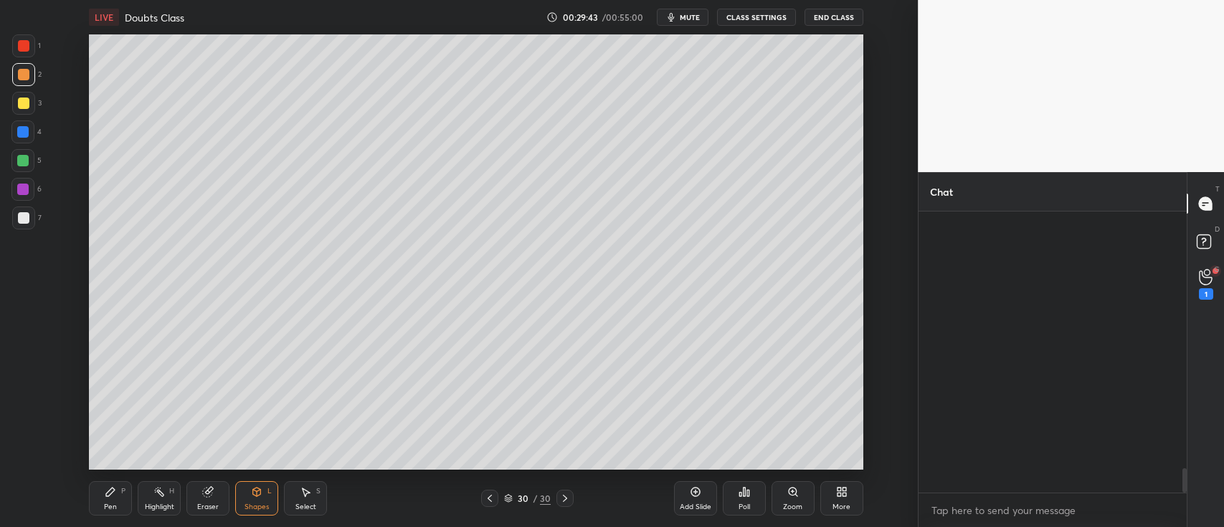
scroll to position [2800, 0]
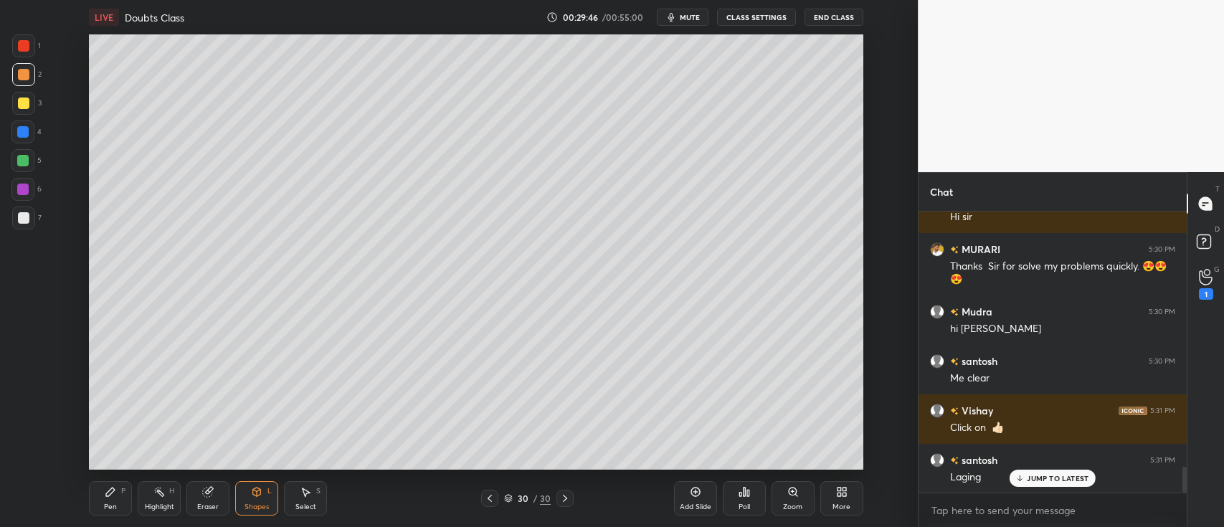
click at [258, 497] on icon at bounding box center [256, 491] width 11 height 11
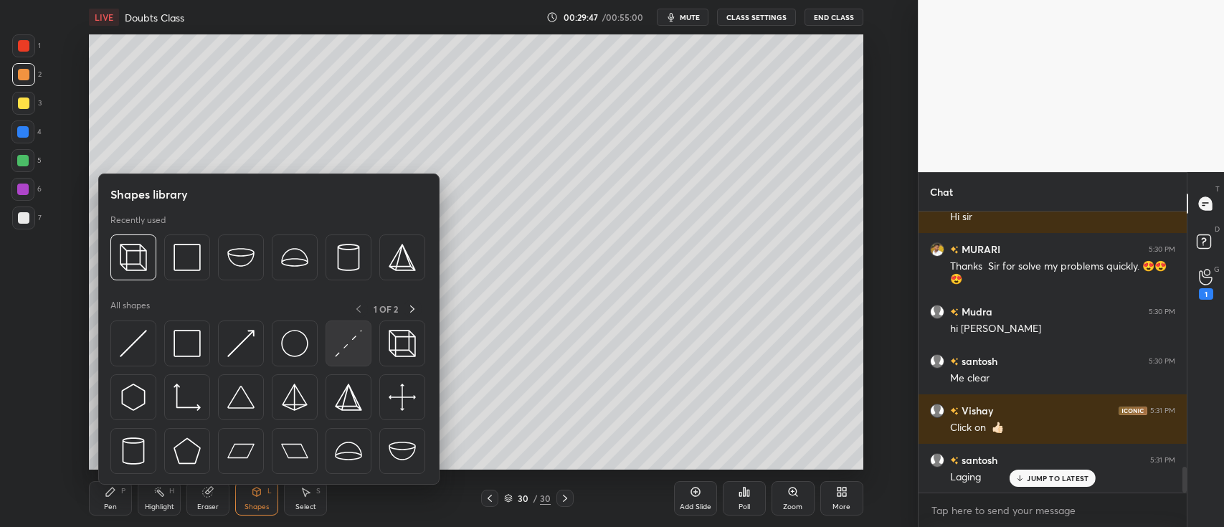
click at [355, 350] on img at bounding box center [348, 343] width 27 height 27
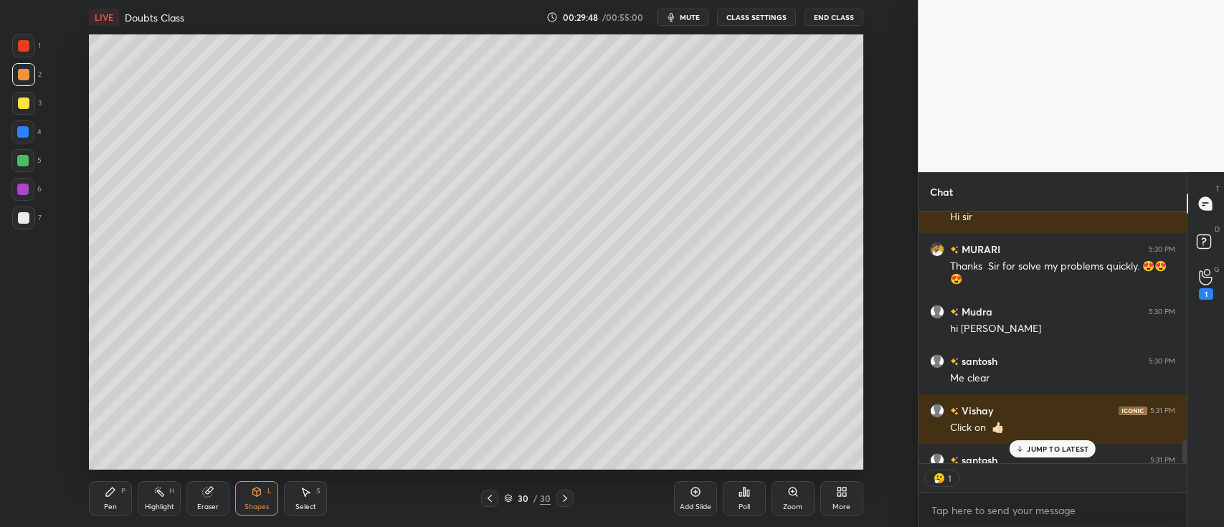
scroll to position [2830, 0]
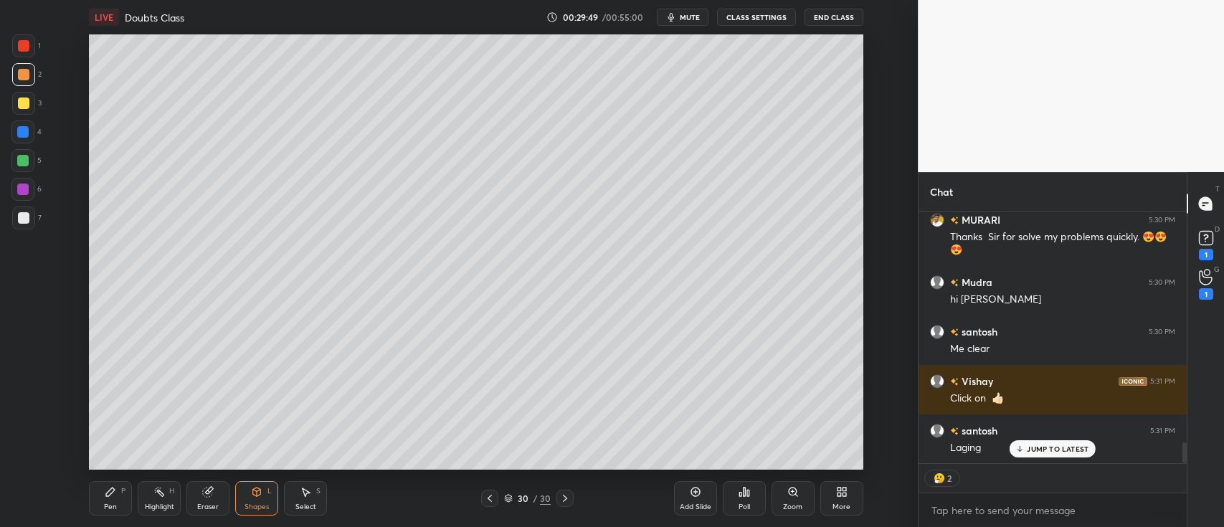
click at [29, 217] on div at bounding box center [23, 218] width 23 height 23
click at [1205, 238] on icon at bounding box center [1206, 238] width 5 height 6
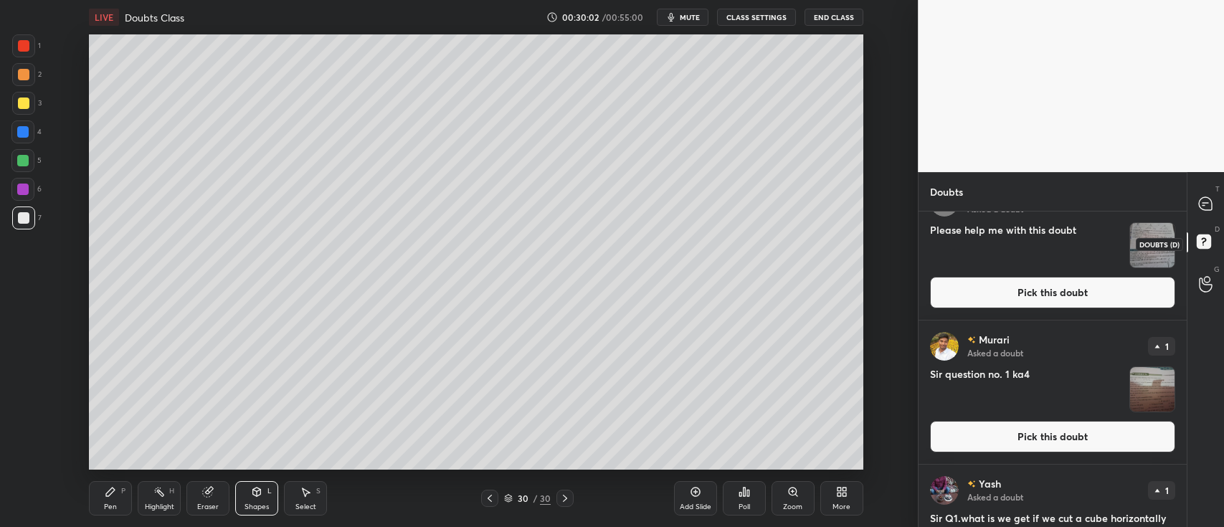
scroll to position [0, 0]
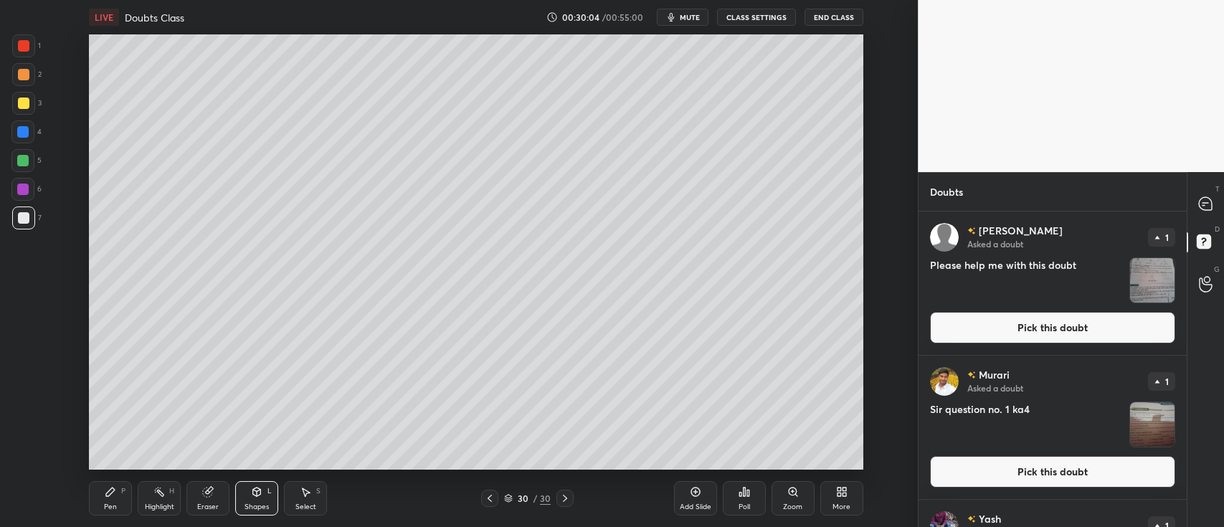
click at [1146, 284] on img "grid" at bounding box center [1153, 280] width 44 height 44
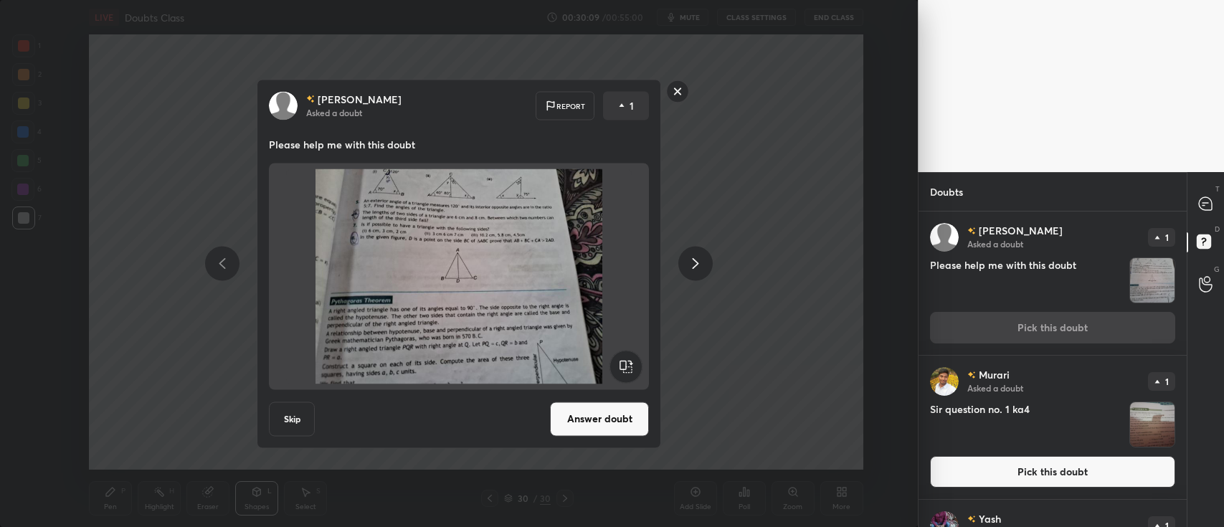
click at [600, 412] on button "Answer doubt" at bounding box center [599, 419] width 99 height 34
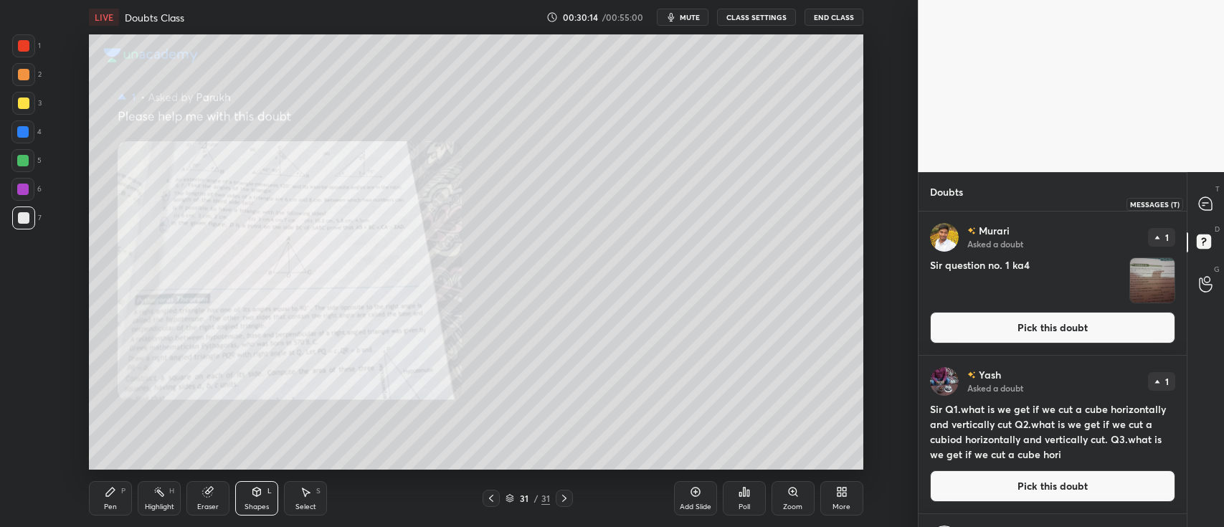
click at [1199, 207] on icon at bounding box center [1205, 203] width 13 height 13
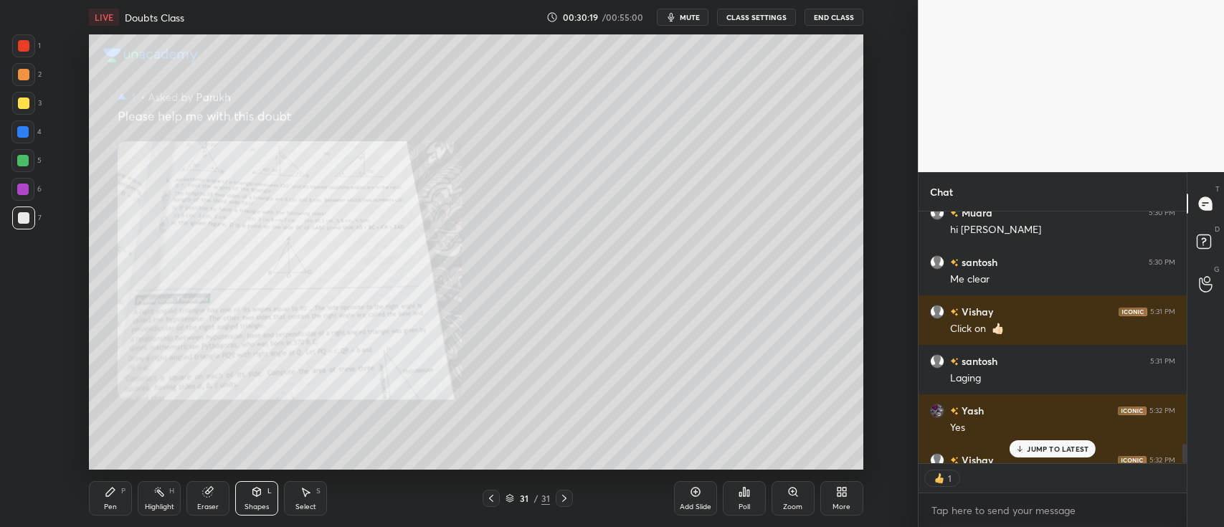
scroll to position [2978, 0]
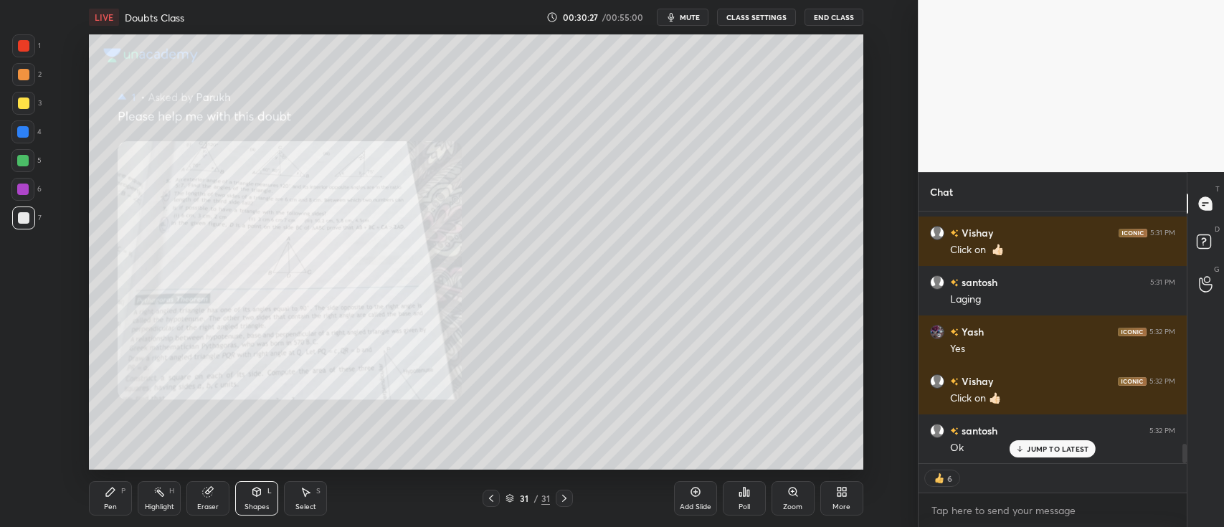
click at [115, 494] on icon at bounding box center [110, 491] width 11 height 11
click at [790, 496] on icon at bounding box center [793, 491] width 11 height 11
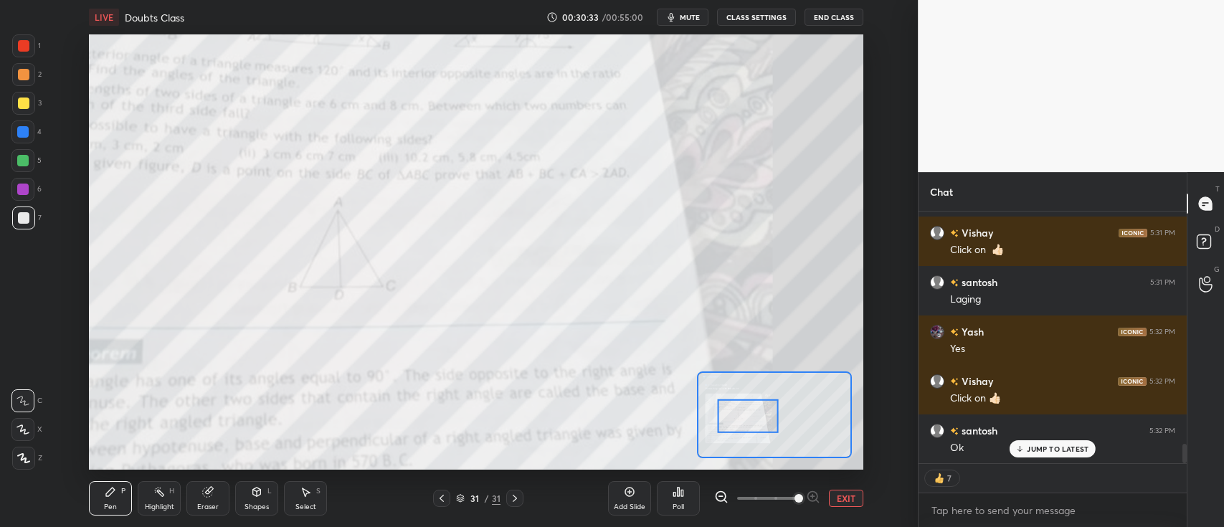
click at [22, 45] on div at bounding box center [23, 45] width 11 height 11
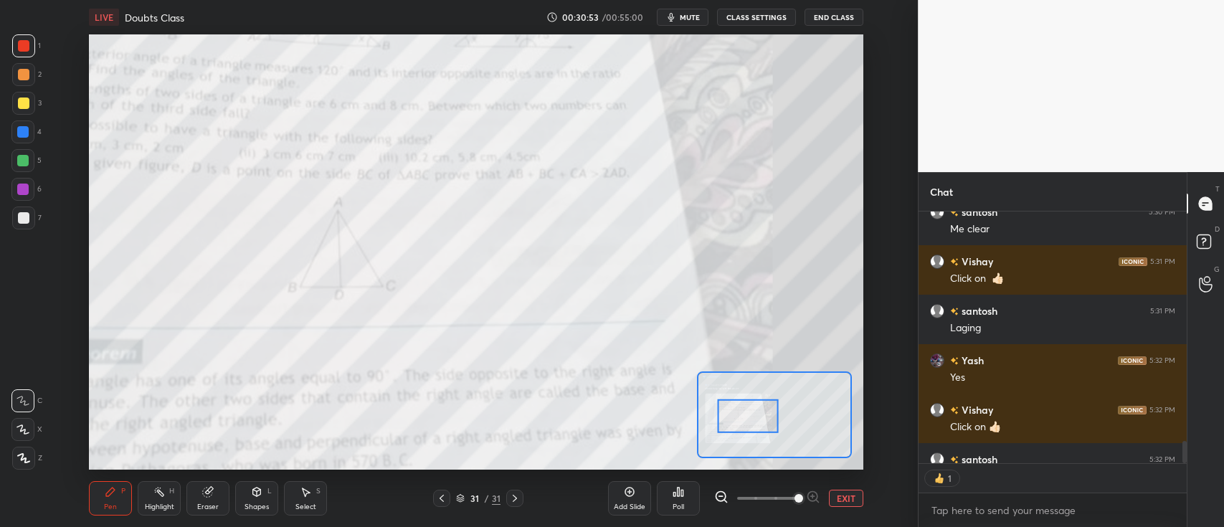
scroll to position [4, 4]
type textarea "x"
click at [844, 496] on button "EXIT" at bounding box center [846, 498] width 34 height 17
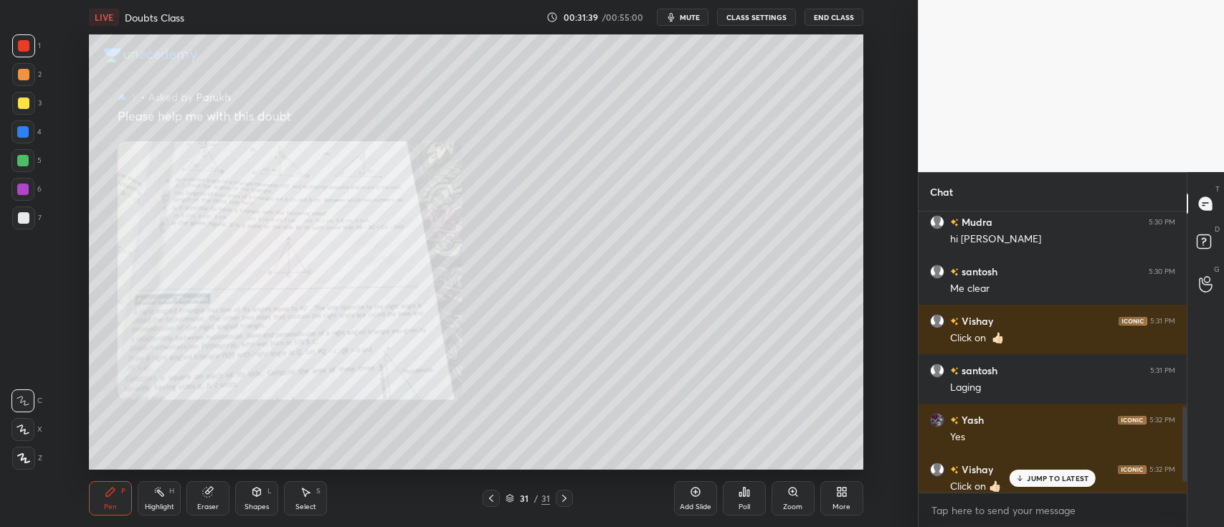
scroll to position [826, 0]
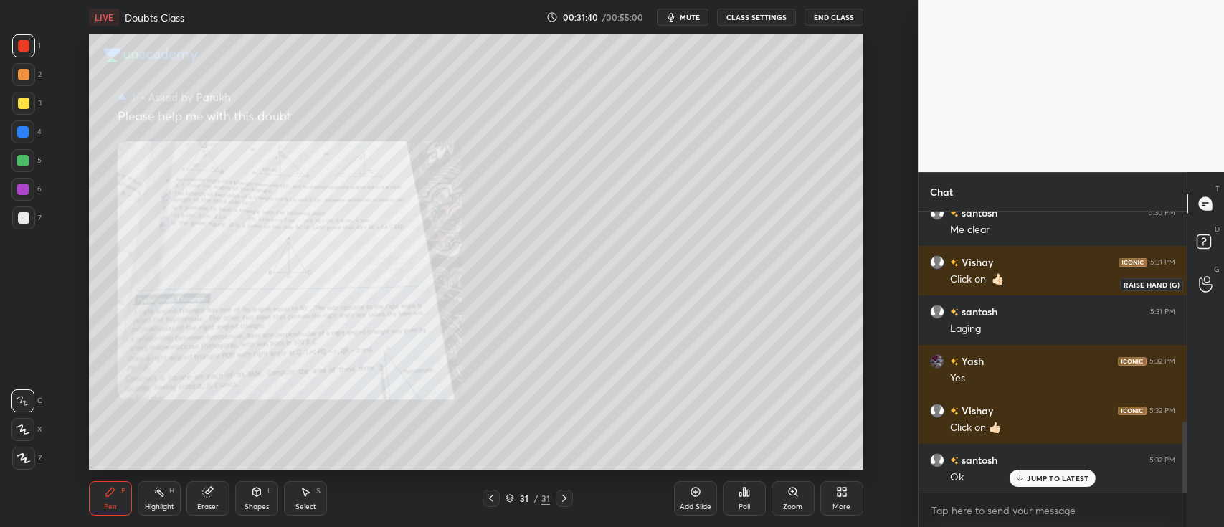
click at [1203, 285] on icon at bounding box center [1206, 284] width 14 height 16
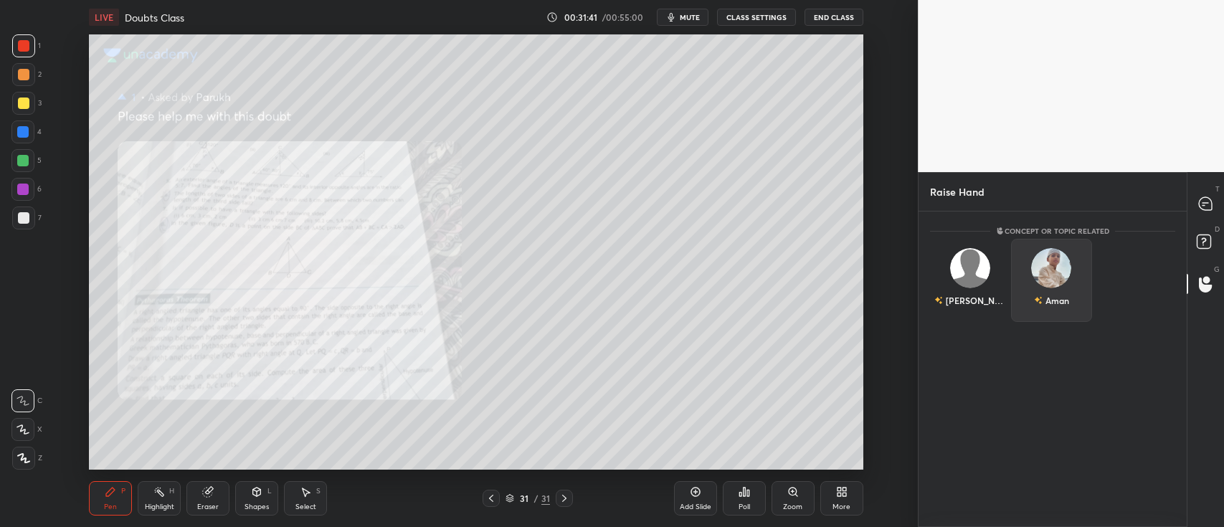
click at [1044, 273] on img "grid" at bounding box center [1052, 268] width 40 height 40
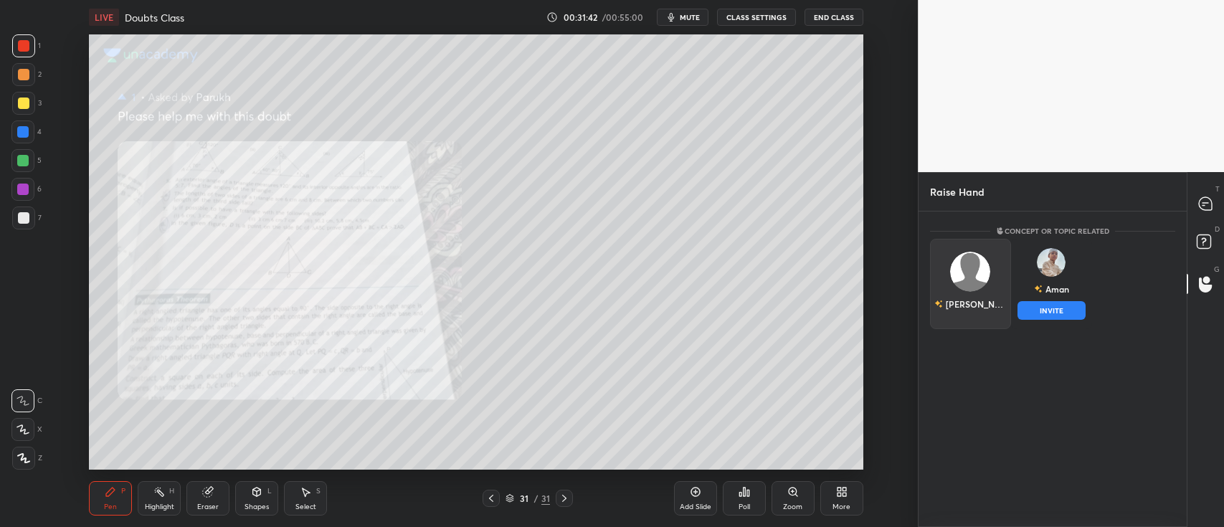
click at [981, 279] on div "Parukh" at bounding box center [970, 284] width 81 height 90
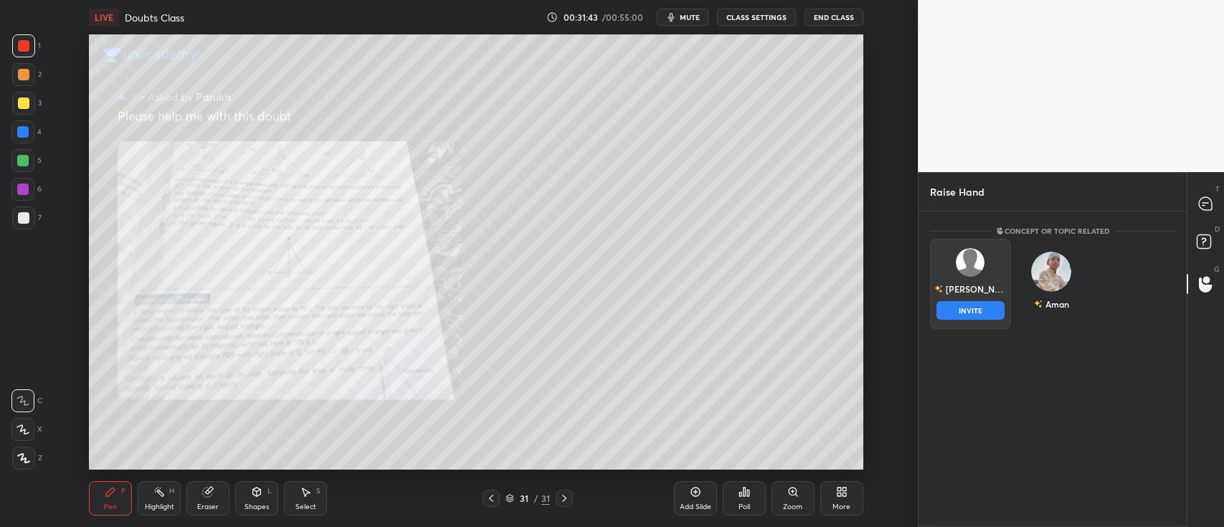
click at [981, 307] on button "INVITE" at bounding box center [971, 310] width 68 height 19
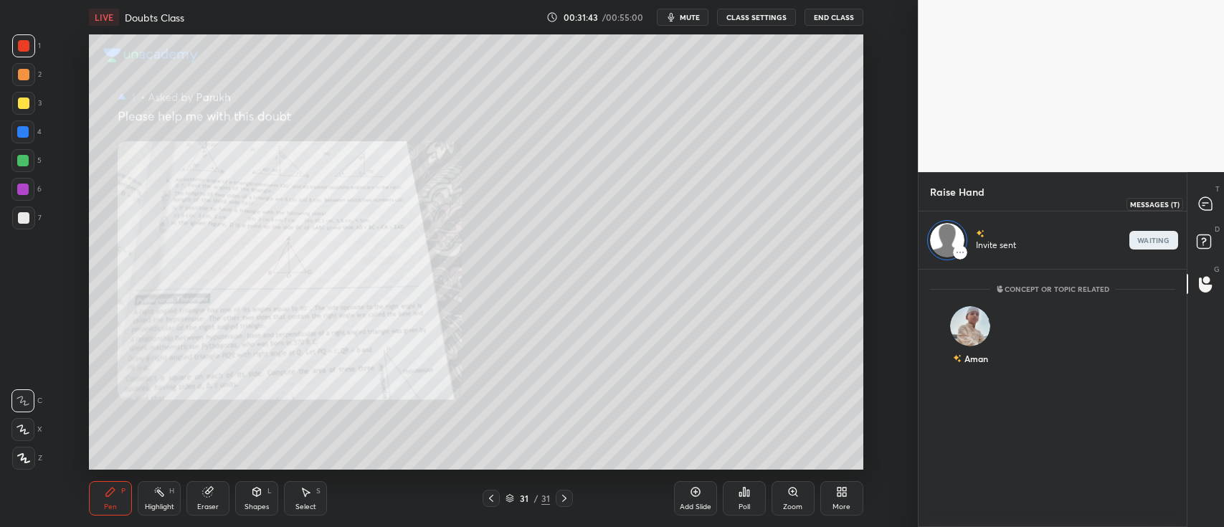
click at [1202, 206] on icon at bounding box center [1205, 203] width 13 height 13
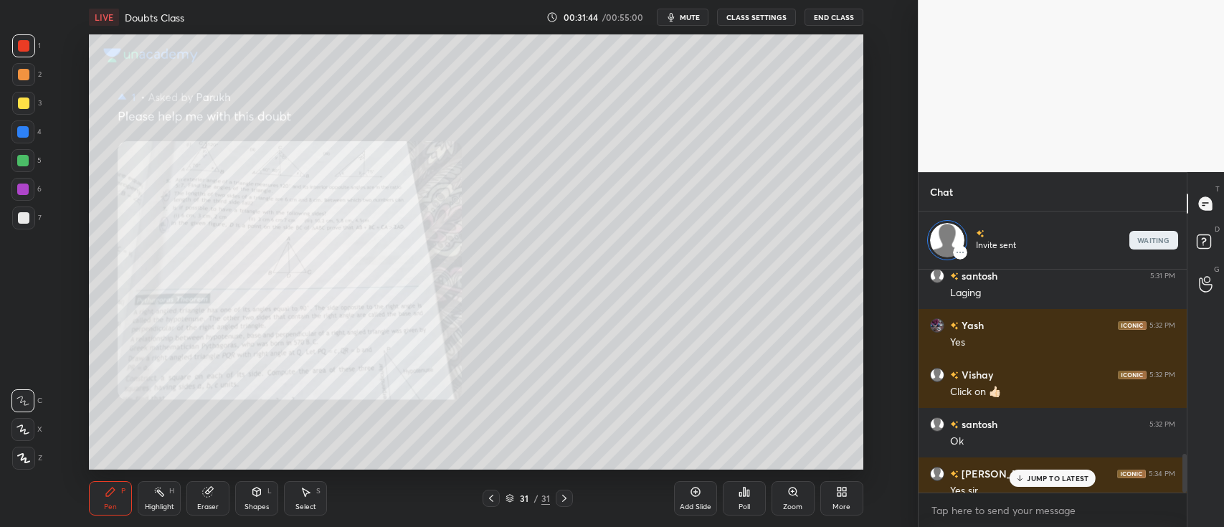
scroll to position [1057, 0]
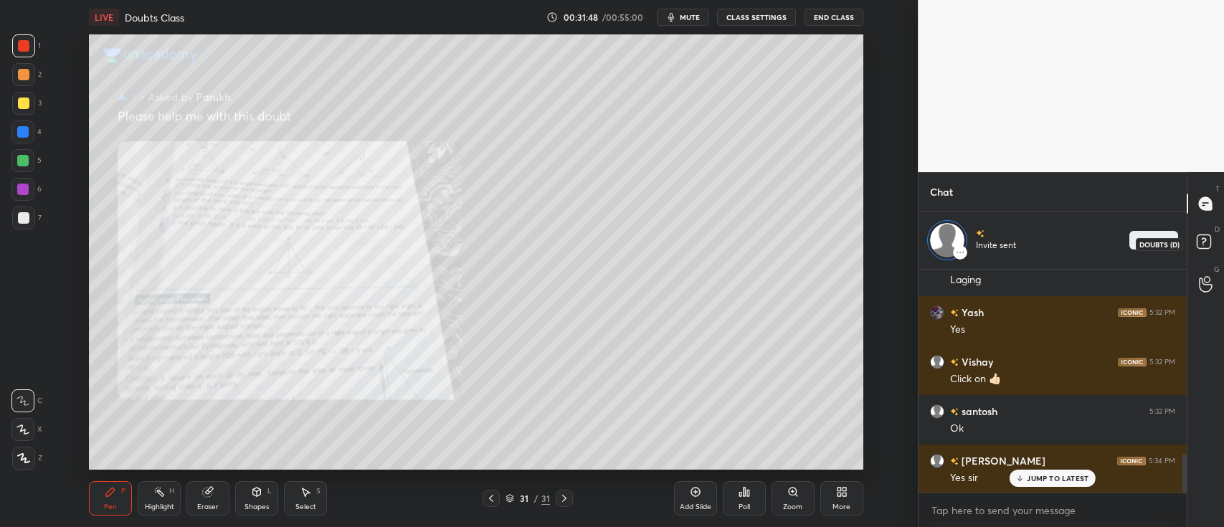
click at [1201, 247] on rect at bounding box center [1204, 242] width 14 height 14
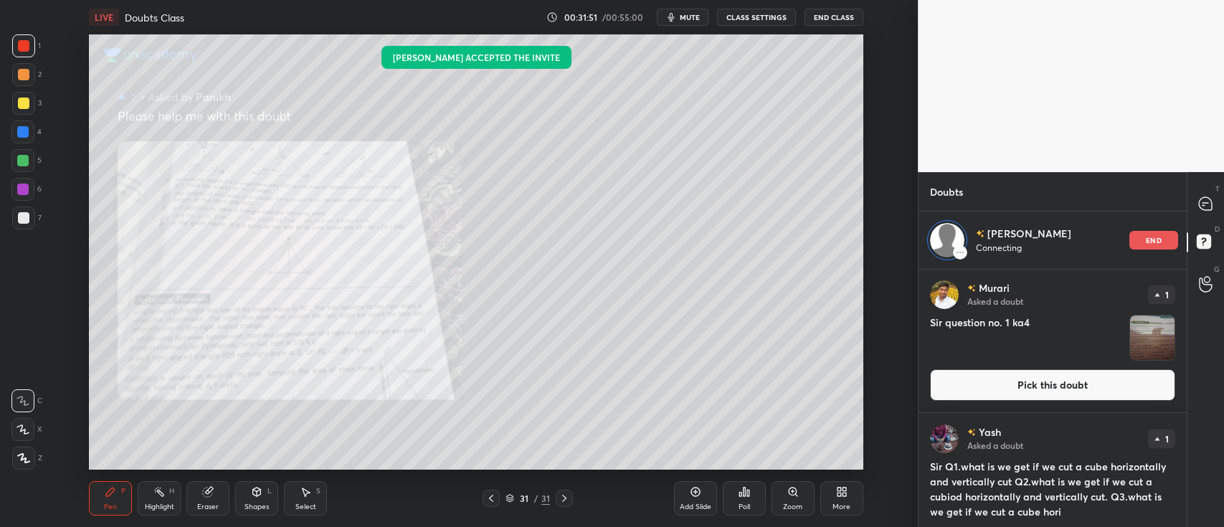
scroll to position [0, 0]
click at [1154, 239] on p "end" at bounding box center [1154, 240] width 16 height 7
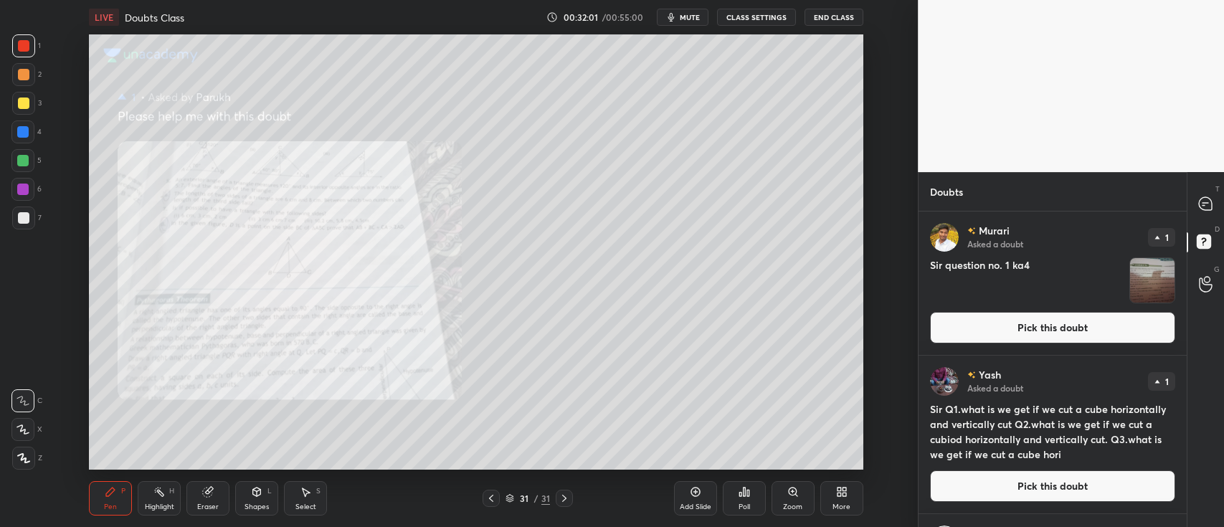
click at [1146, 281] on img "grid" at bounding box center [1153, 280] width 44 height 44
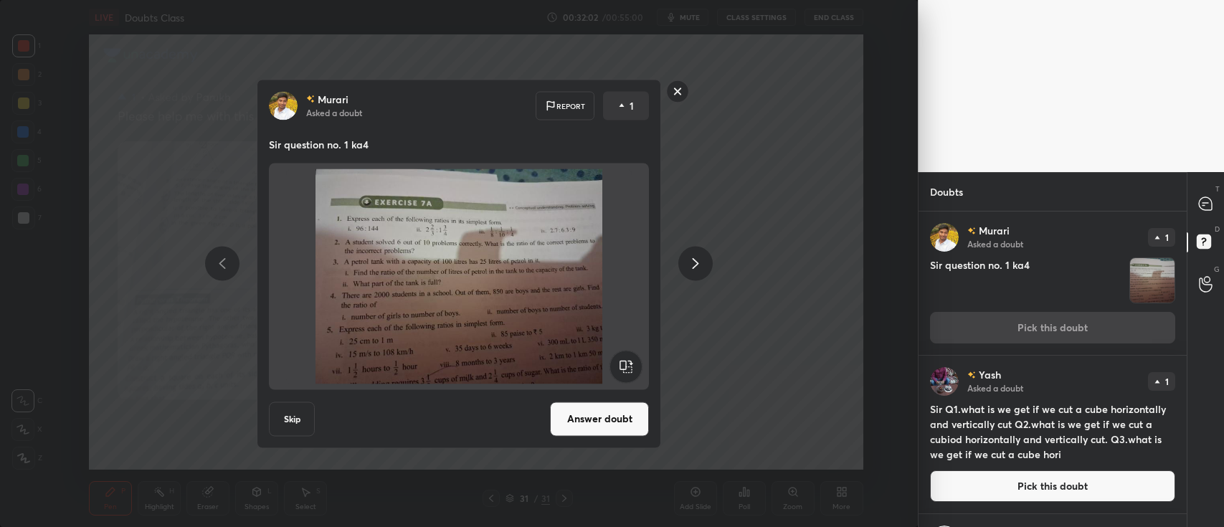
click at [567, 426] on button "Answer doubt" at bounding box center [599, 419] width 99 height 34
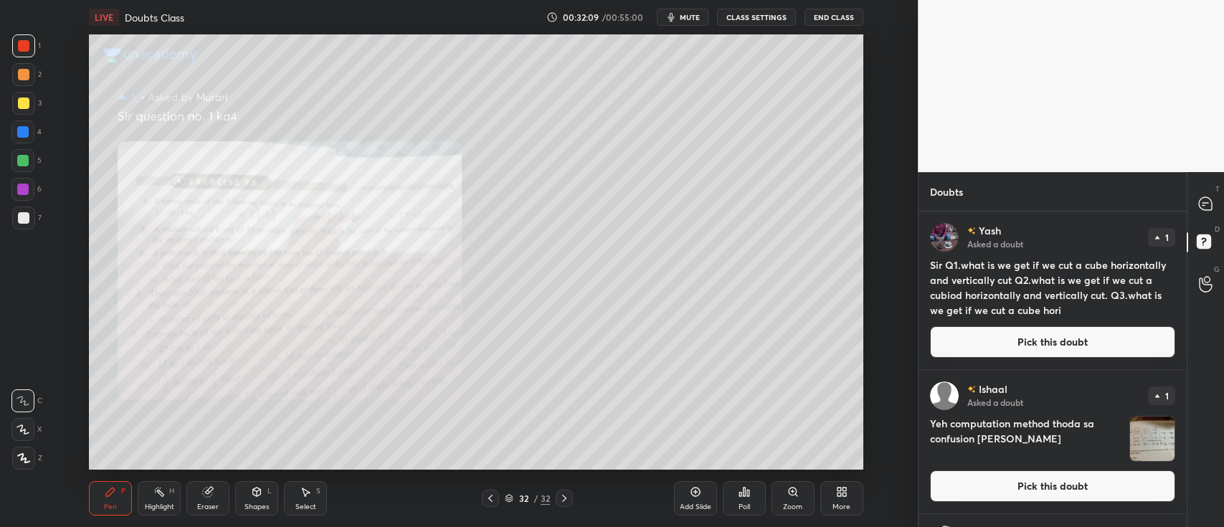
click at [782, 500] on div "Zoom" at bounding box center [793, 498] width 43 height 34
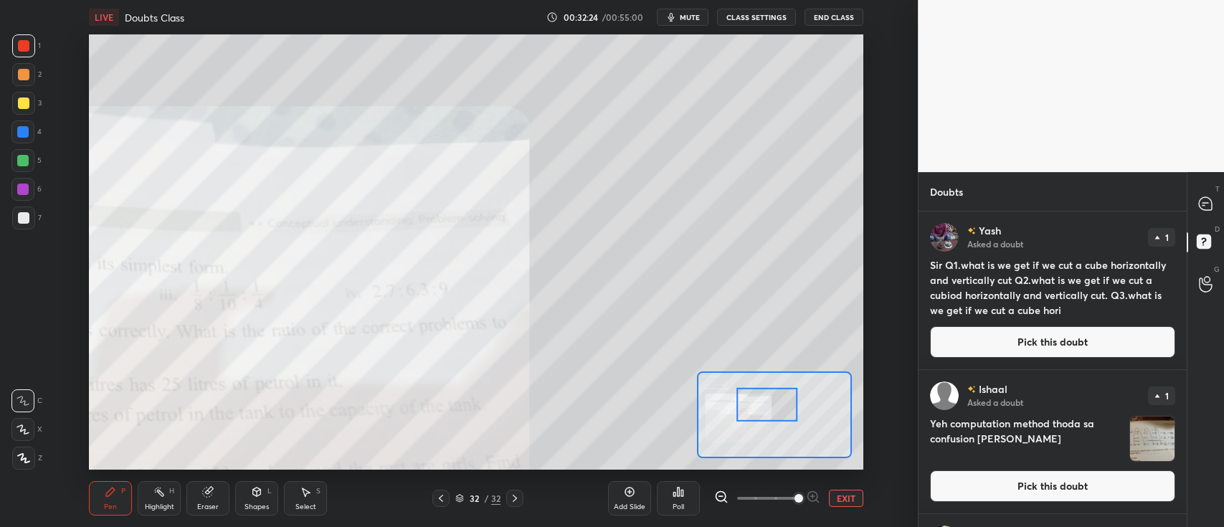
click at [1207, 205] on icon at bounding box center [1205, 203] width 13 height 13
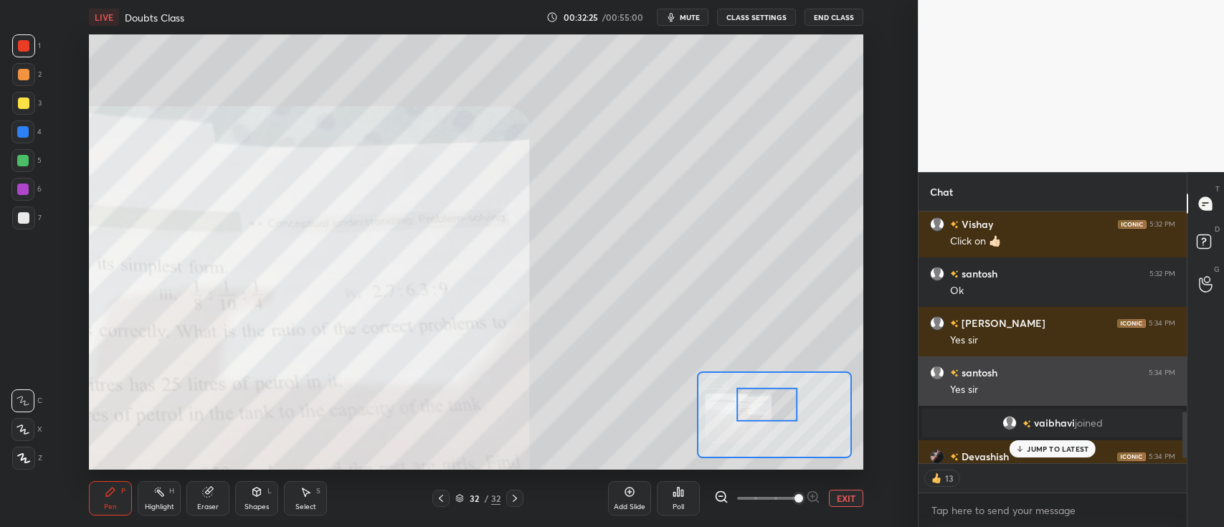
scroll to position [0, 0]
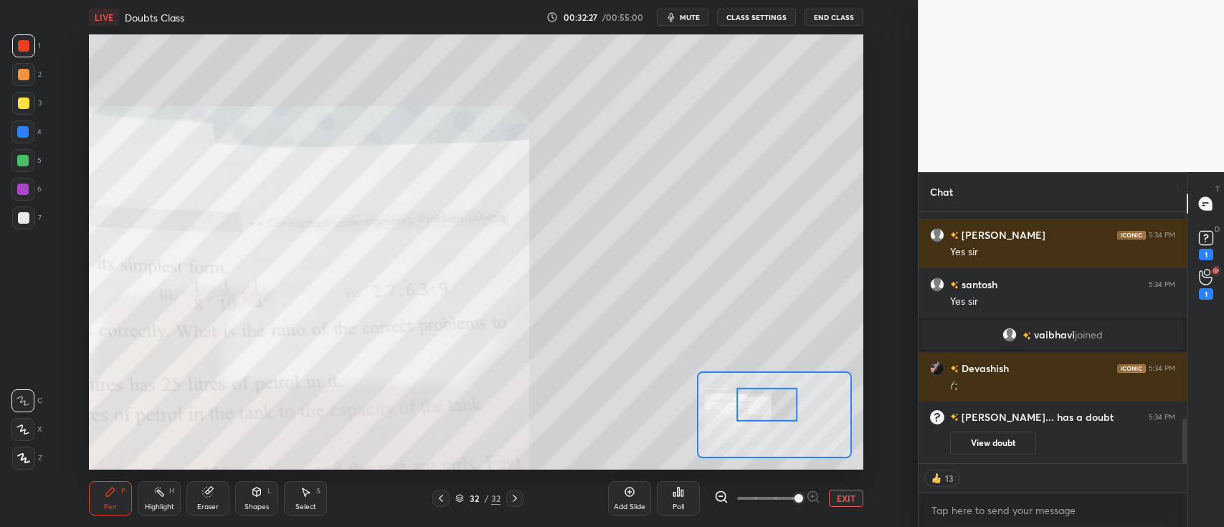
click at [22, 77] on div at bounding box center [23, 74] width 11 height 11
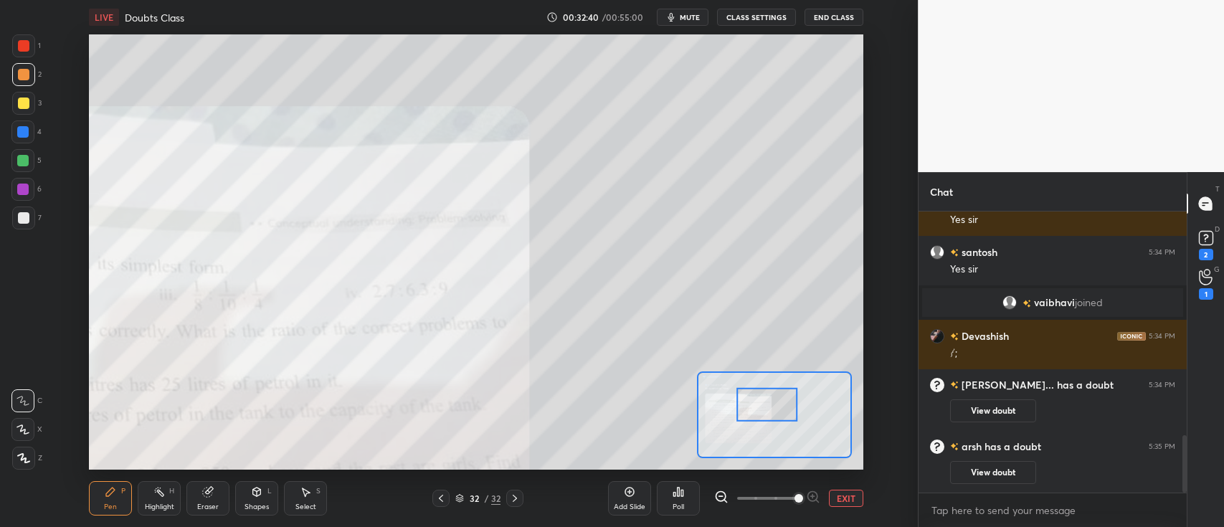
scroll to position [1091, 0]
click at [19, 103] on div at bounding box center [23, 103] width 11 height 11
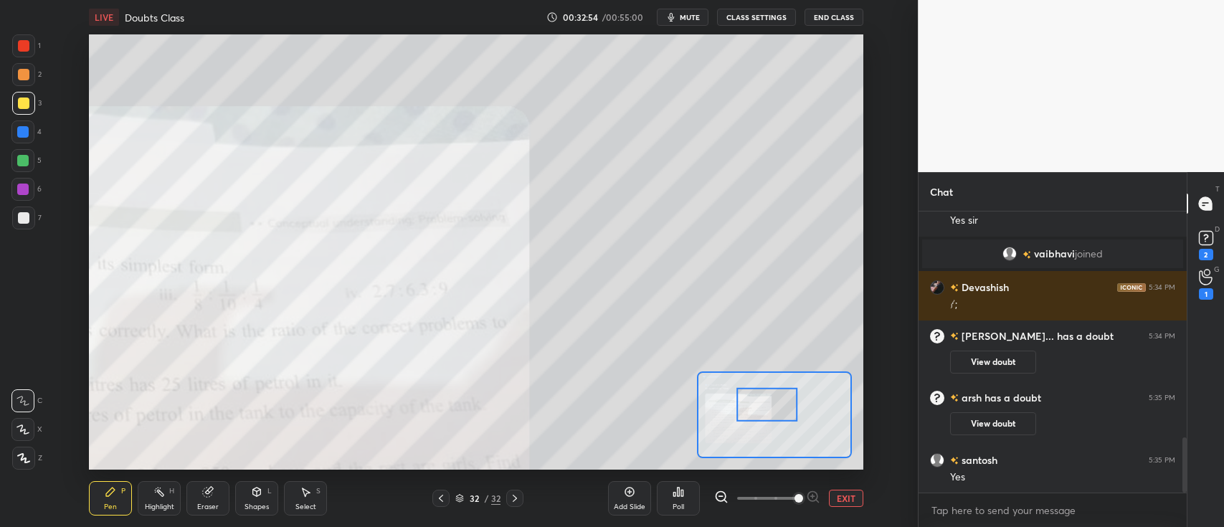
click at [836, 496] on button "EXIT" at bounding box center [846, 498] width 34 height 17
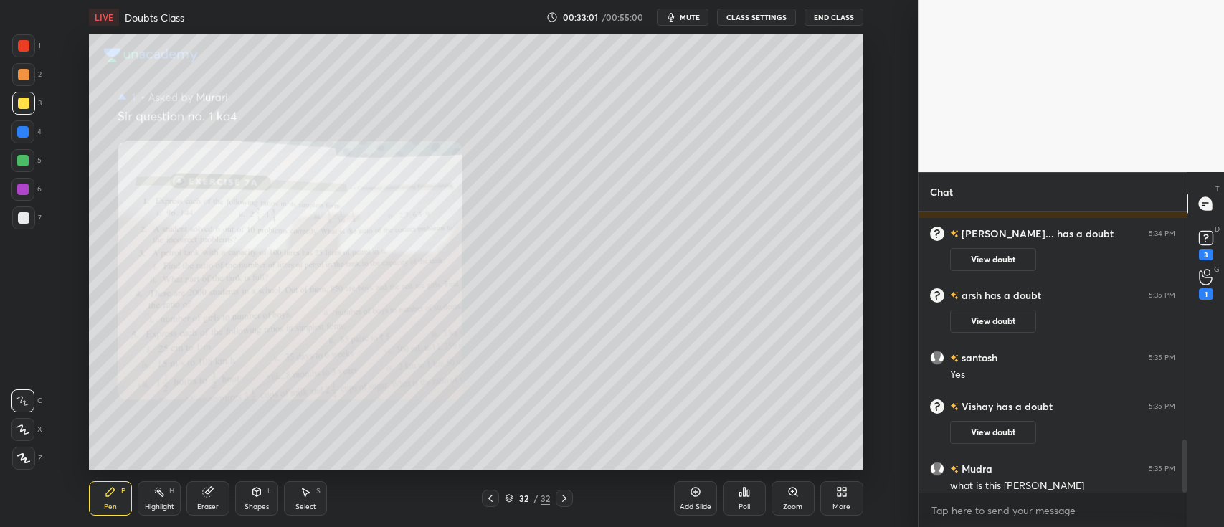
scroll to position [1214, 0]
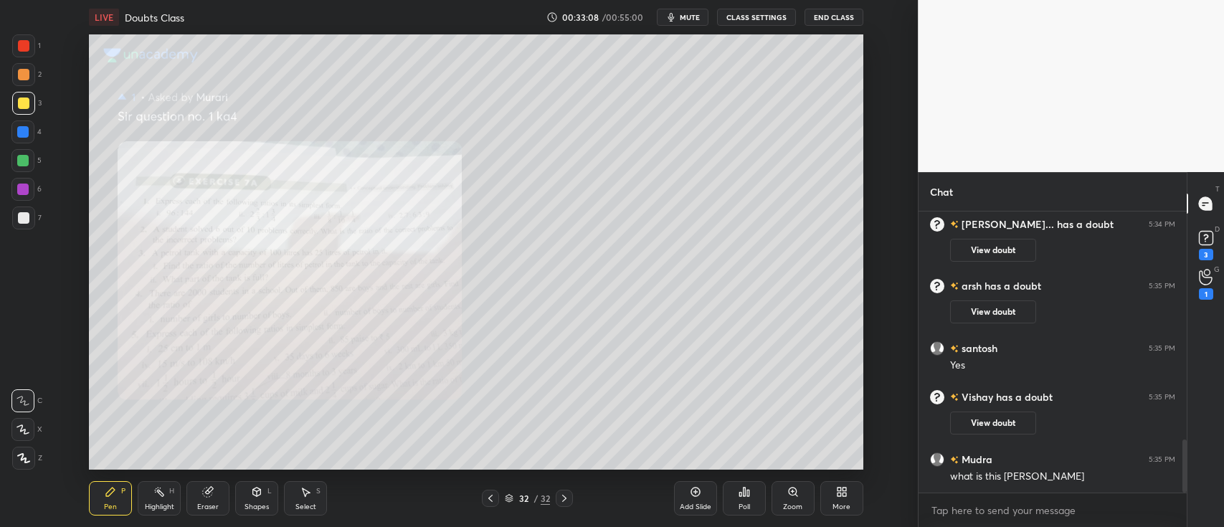
click at [34, 46] on div at bounding box center [23, 45] width 23 height 23
click at [1202, 283] on icon at bounding box center [1205, 277] width 13 height 14
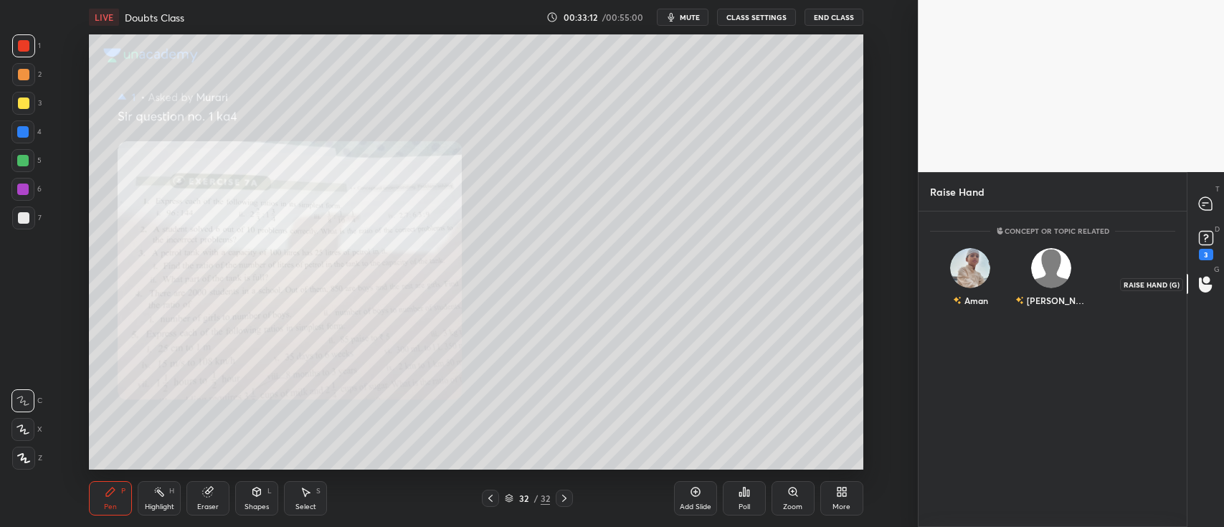
scroll to position [312, 264]
click at [1207, 244] on rect at bounding box center [1206, 239] width 14 height 14
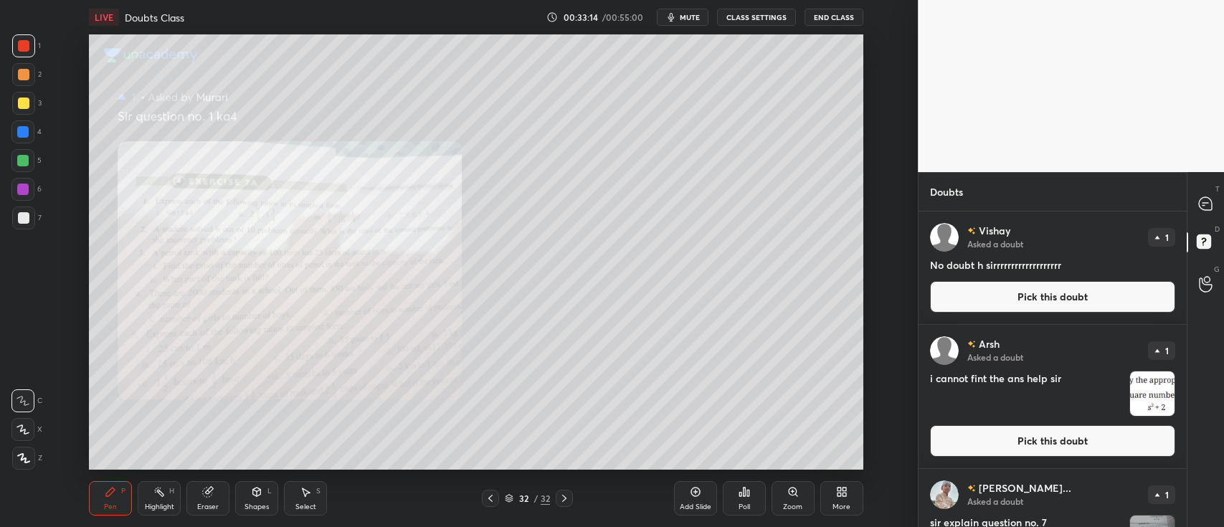
click at [1073, 301] on button "Pick this doubt" at bounding box center [1052, 297] width 245 height 32
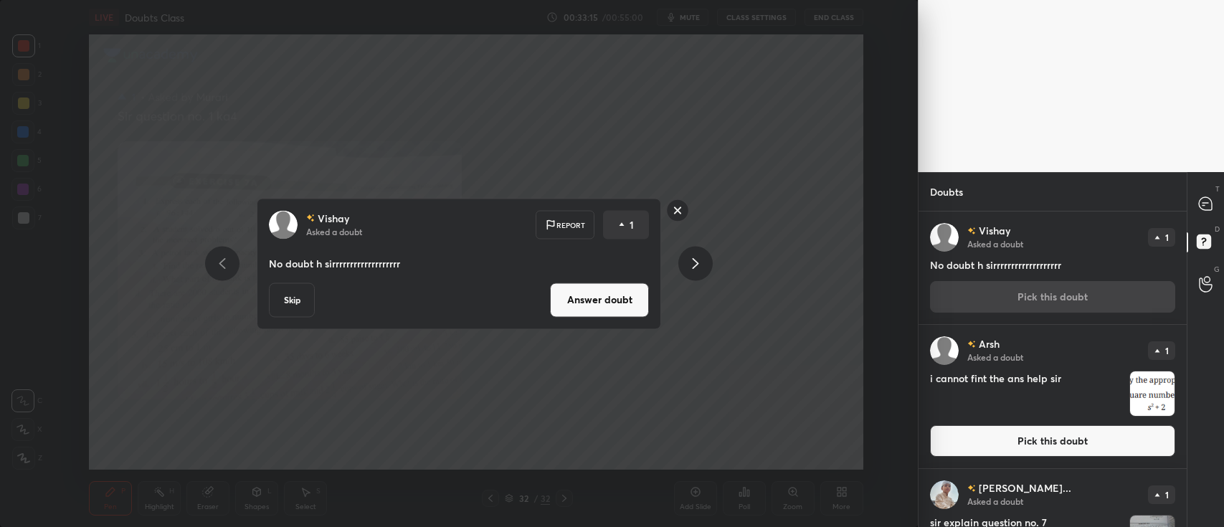
click at [625, 288] on button "Answer doubt" at bounding box center [599, 300] width 99 height 34
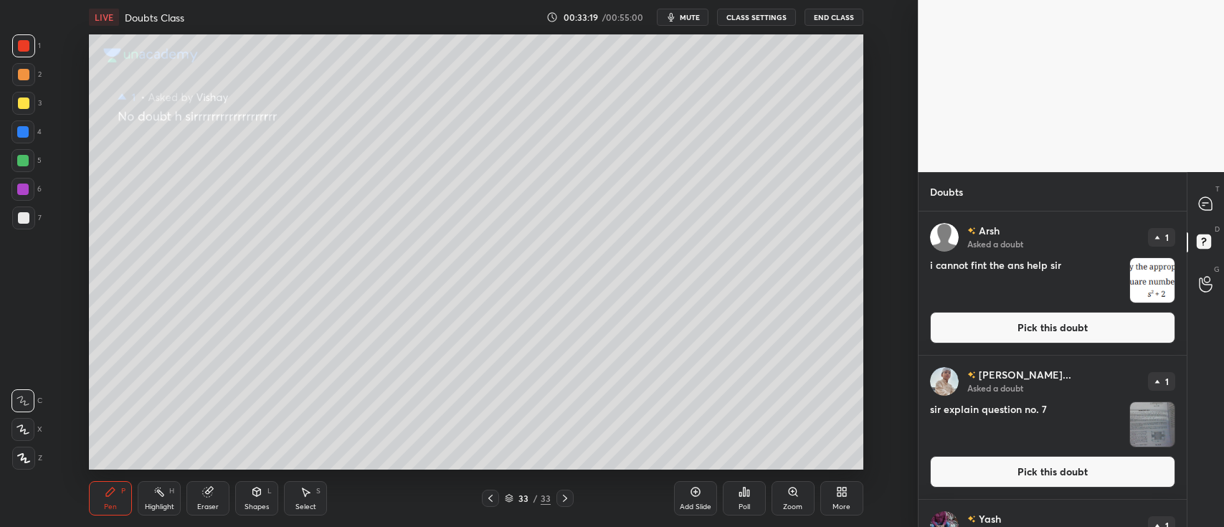
click at [1142, 283] on img "grid" at bounding box center [1153, 280] width 44 height 44
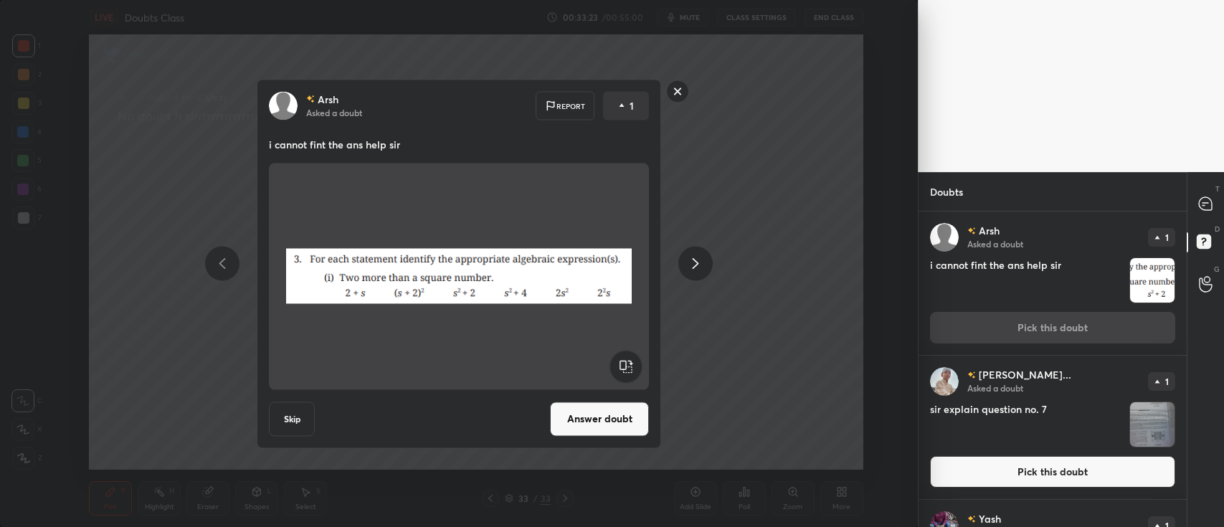
click at [620, 408] on button "Answer doubt" at bounding box center [599, 419] width 99 height 34
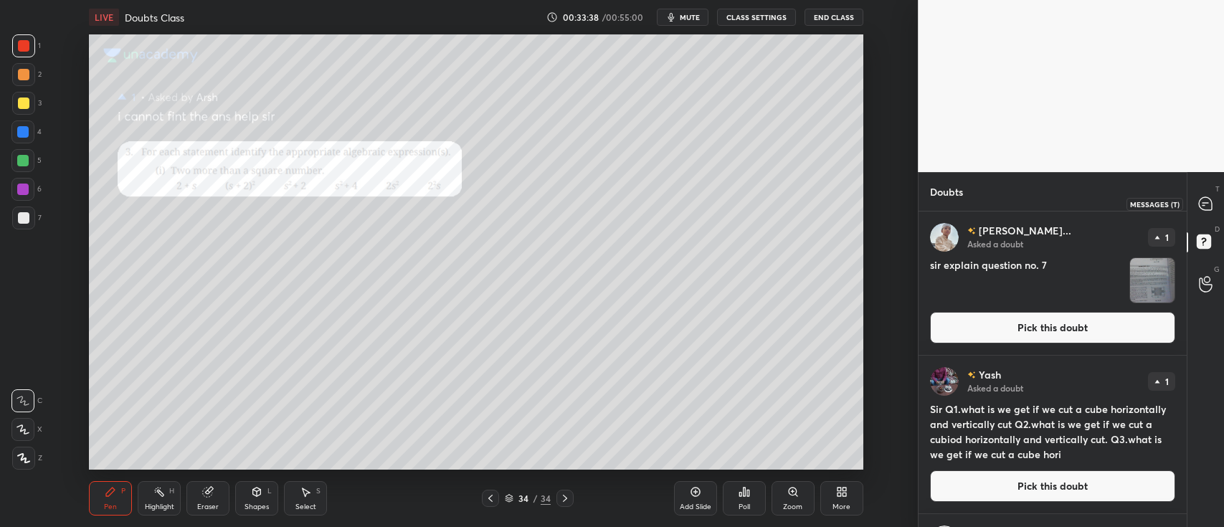
click at [1213, 204] on icon at bounding box center [1206, 204] width 15 height 15
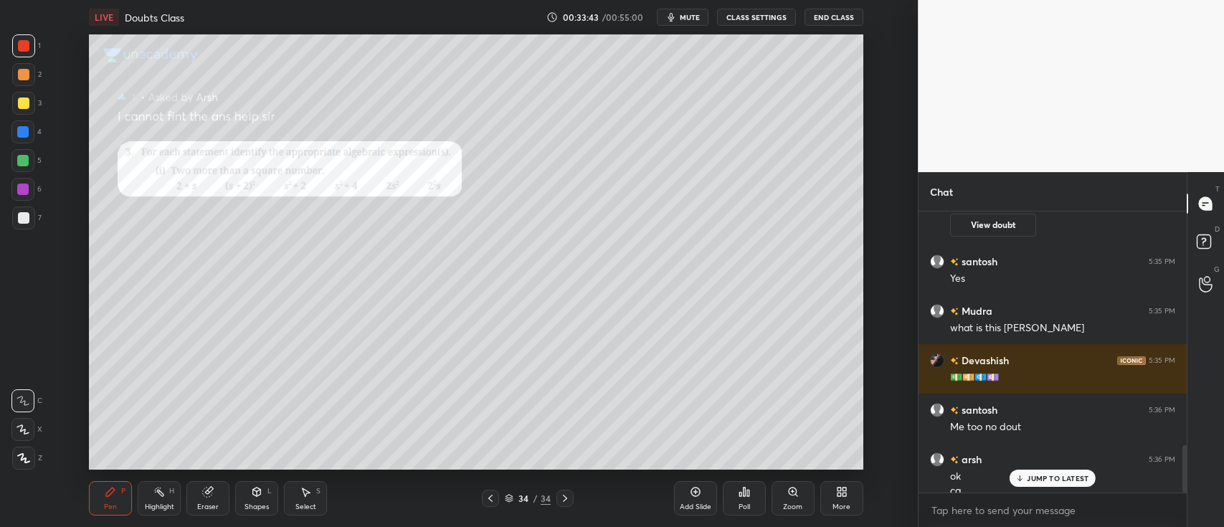
scroll to position [1394, 0]
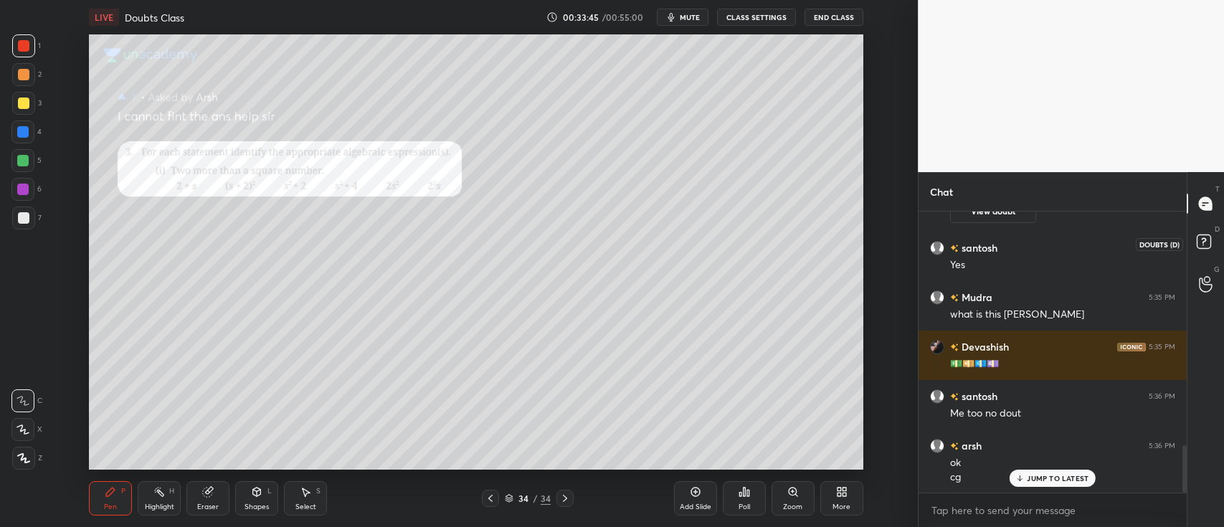
click at [1207, 245] on rect at bounding box center [1204, 242] width 14 height 14
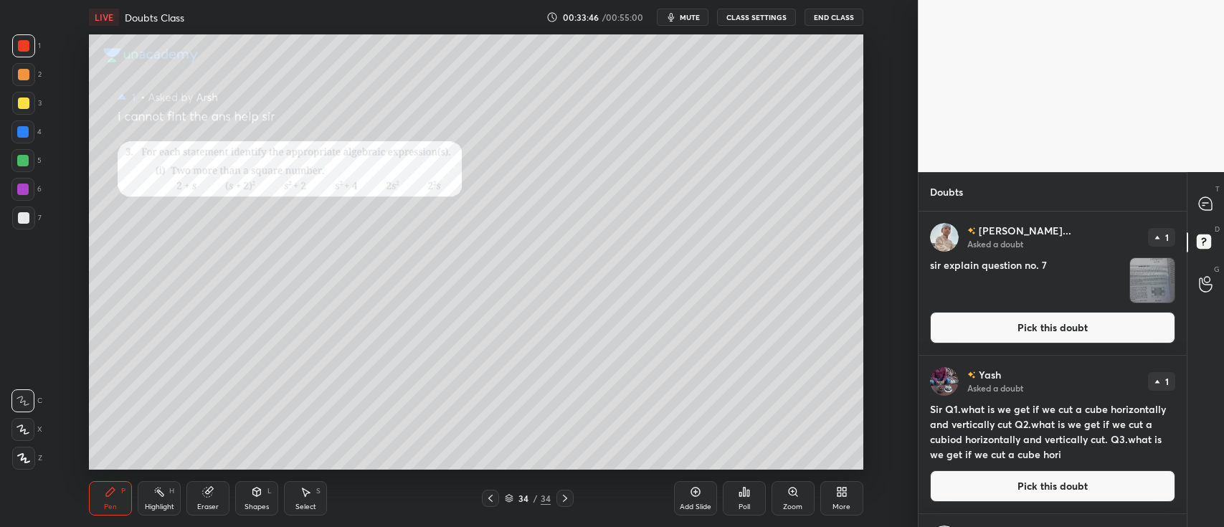
click at [1143, 288] on img "grid" at bounding box center [1153, 280] width 44 height 44
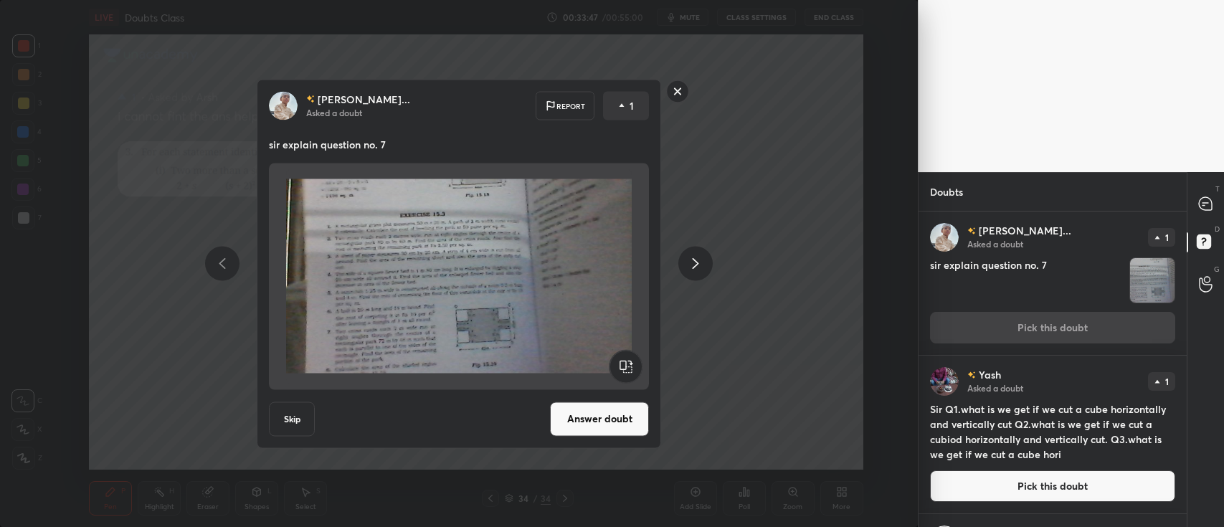
click at [615, 407] on button "Answer doubt" at bounding box center [599, 419] width 99 height 34
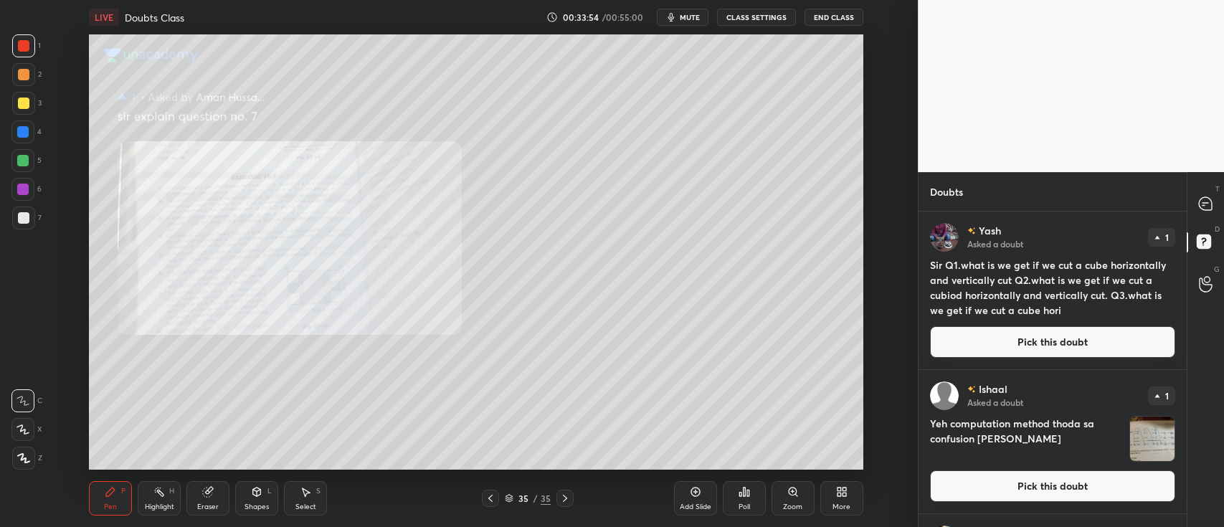
click at [1001, 346] on button "Pick this doubt" at bounding box center [1052, 342] width 245 height 32
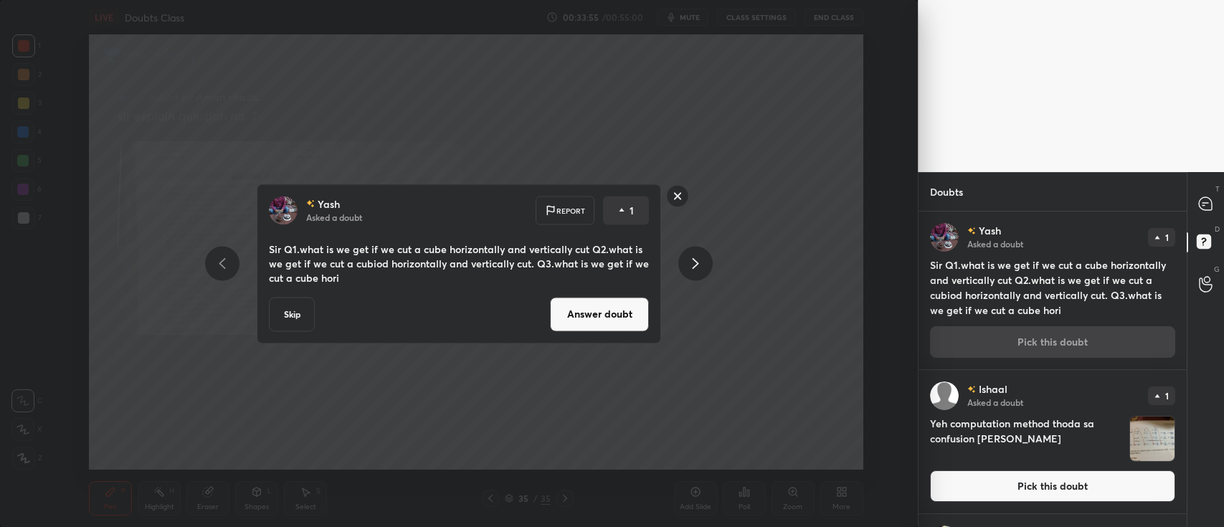
click at [617, 306] on button "Answer doubt" at bounding box center [599, 314] width 99 height 34
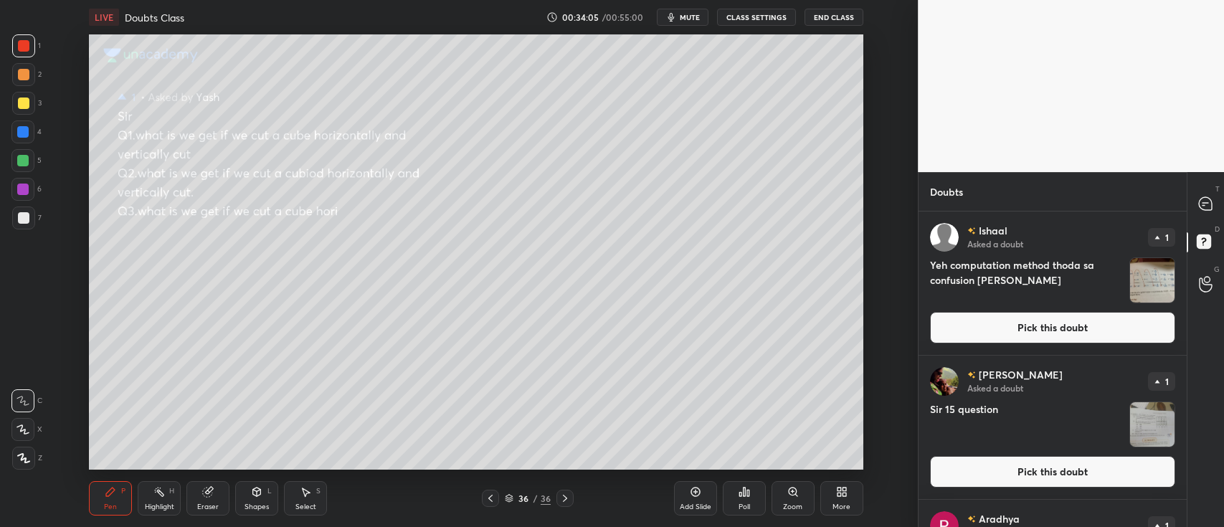
click at [261, 496] on icon at bounding box center [256, 491] width 11 height 11
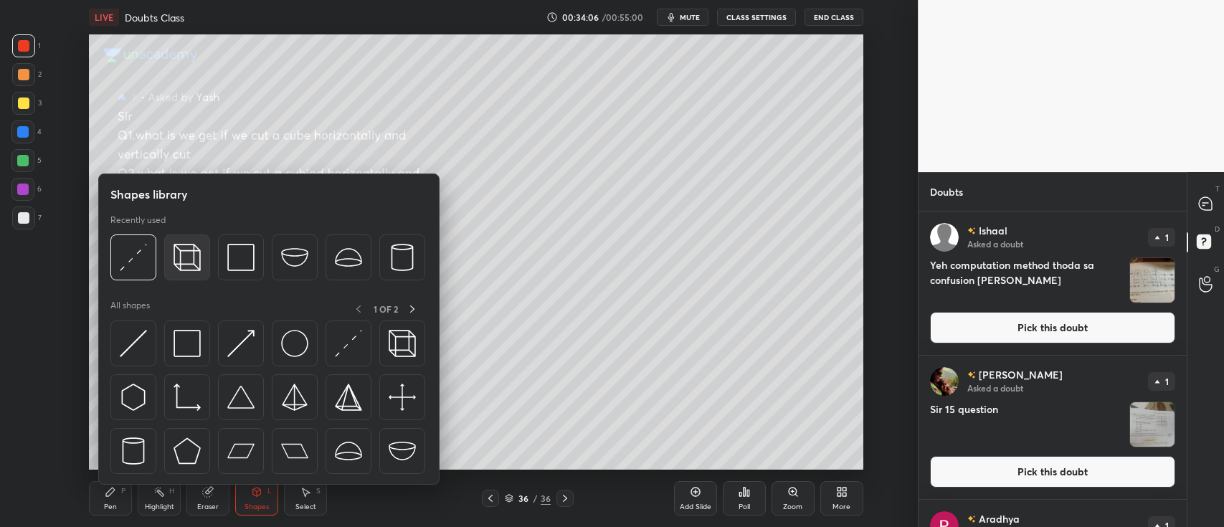
click at [199, 258] on img at bounding box center [187, 257] width 27 height 27
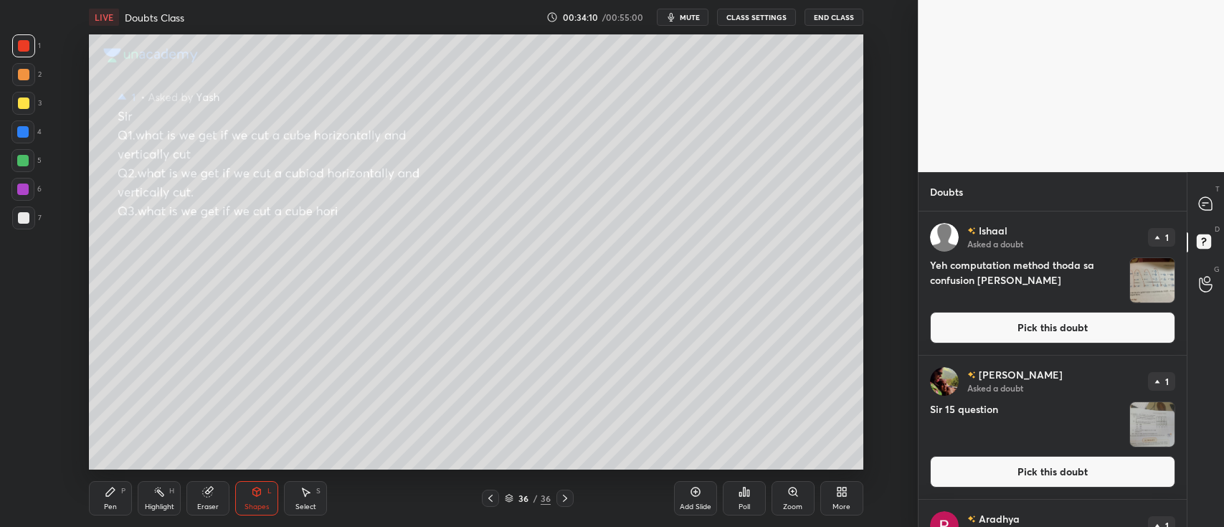
click at [112, 496] on icon at bounding box center [110, 491] width 11 height 11
click at [22, 76] on div at bounding box center [23, 74] width 11 height 11
click at [265, 491] on div "Shapes L" at bounding box center [256, 498] width 43 height 34
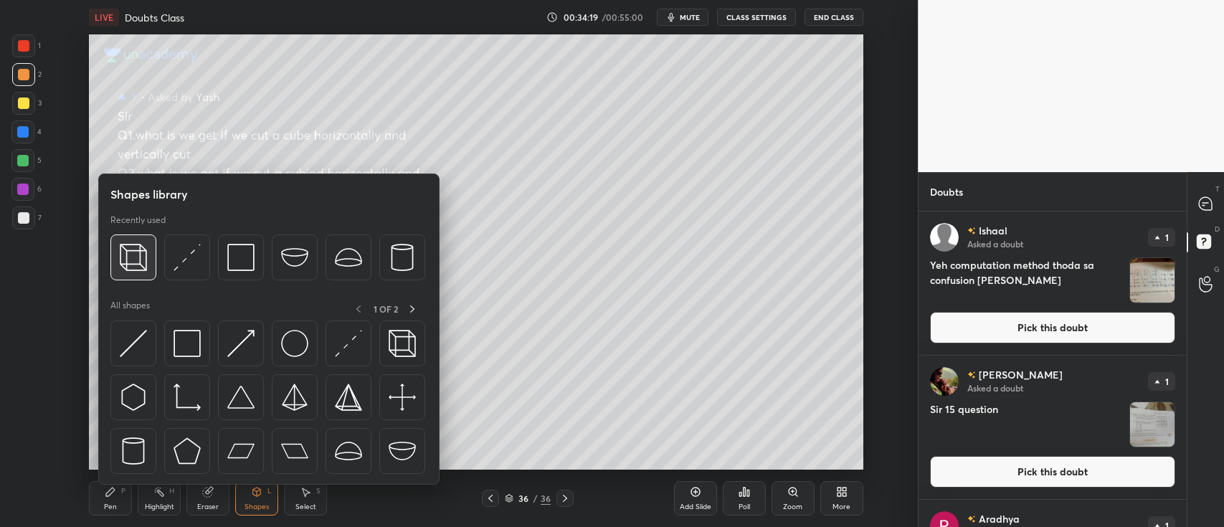
click at [148, 255] on div at bounding box center [133, 258] width 46 height 46
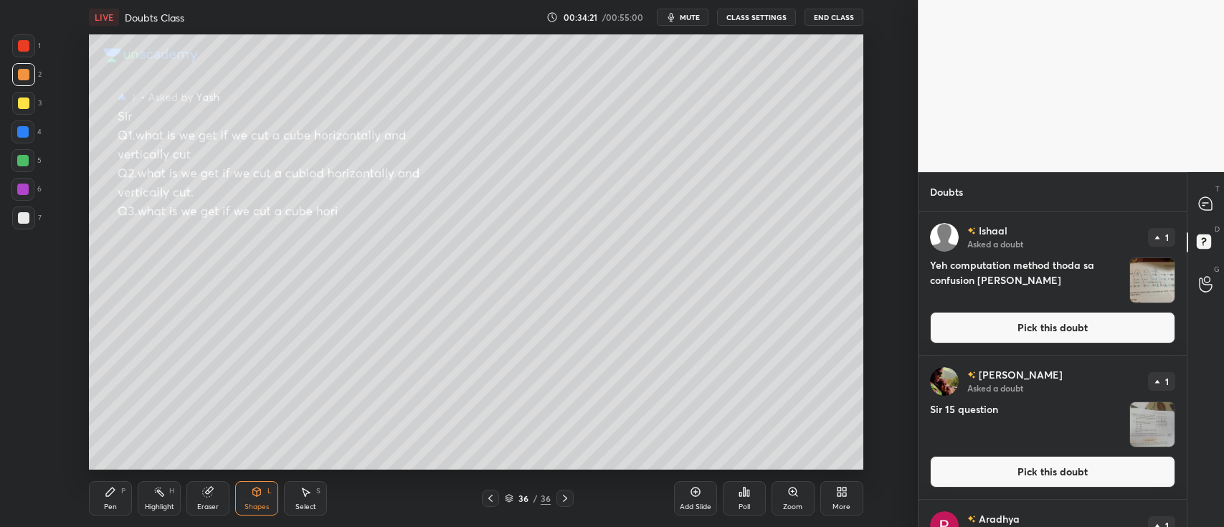
click at [108, 491] on icon at bounding box center [110, 491] width 11 height 11
click at [24, 106] on div at bounding box center [23, 103] width 11 height 11
click at [1151, 429] on img "grid" at bounding box center [1153, 424] width 44 height 44
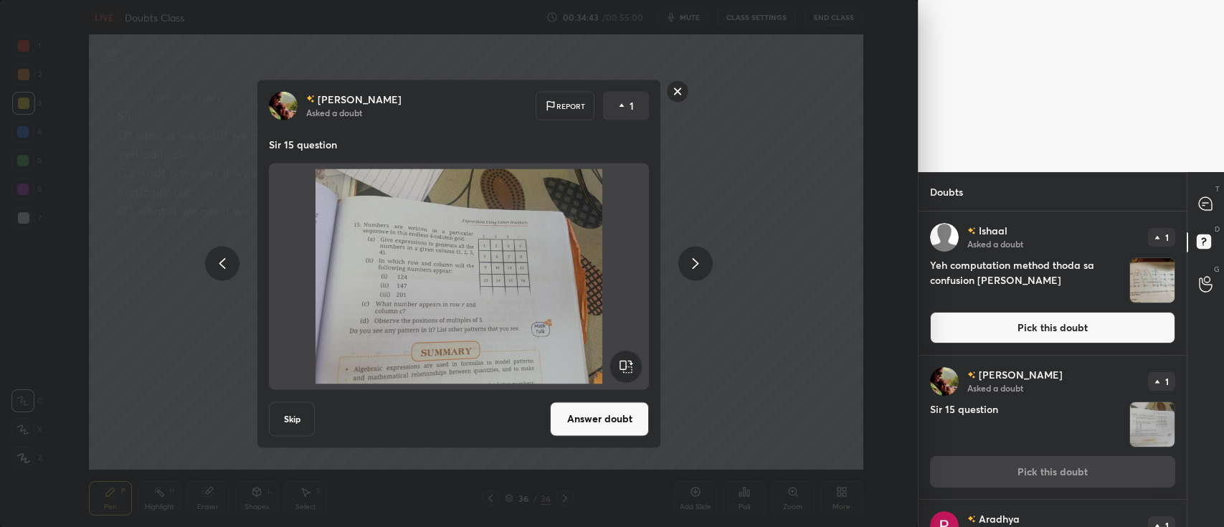
click at [1083, 364] on div "Jinisha Asked a doubt 1 Sir 15 question Pick this doubt" at bounding box center [1053, 427] width 268 height 143
click at [679, 88] on rect at bounding box center [678, 91] width 22 height 22
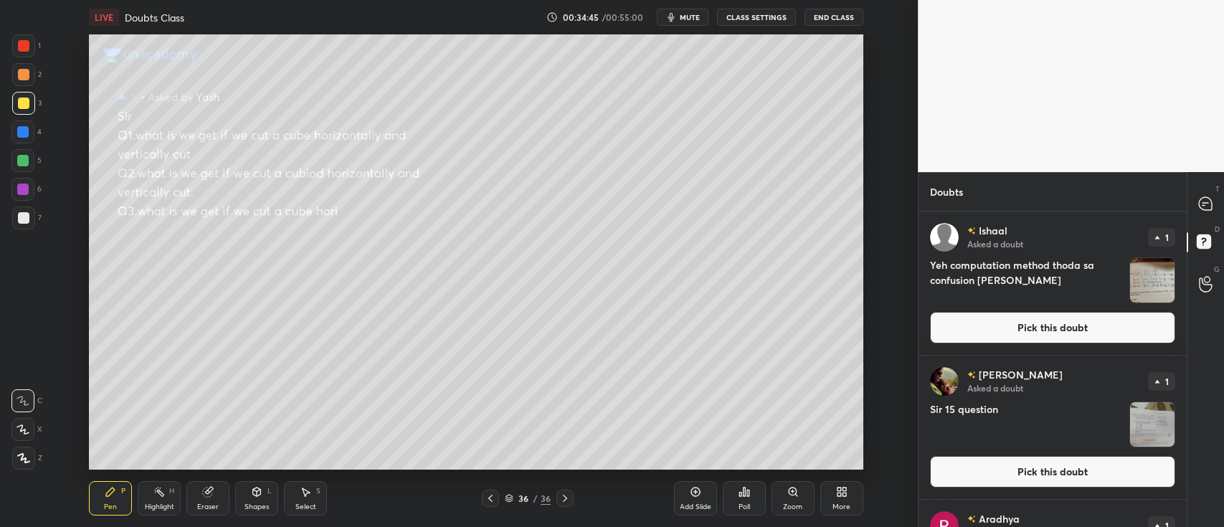
scroll to position [116, 0]
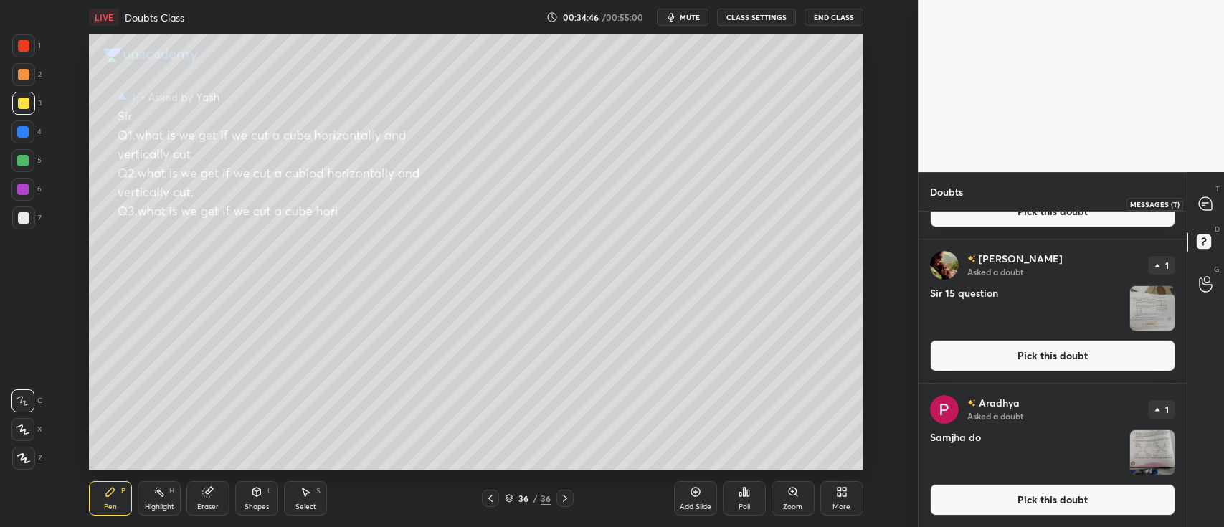
click at [1202, 202] on icon at bounding box center [1205, 203] width 13 height 13
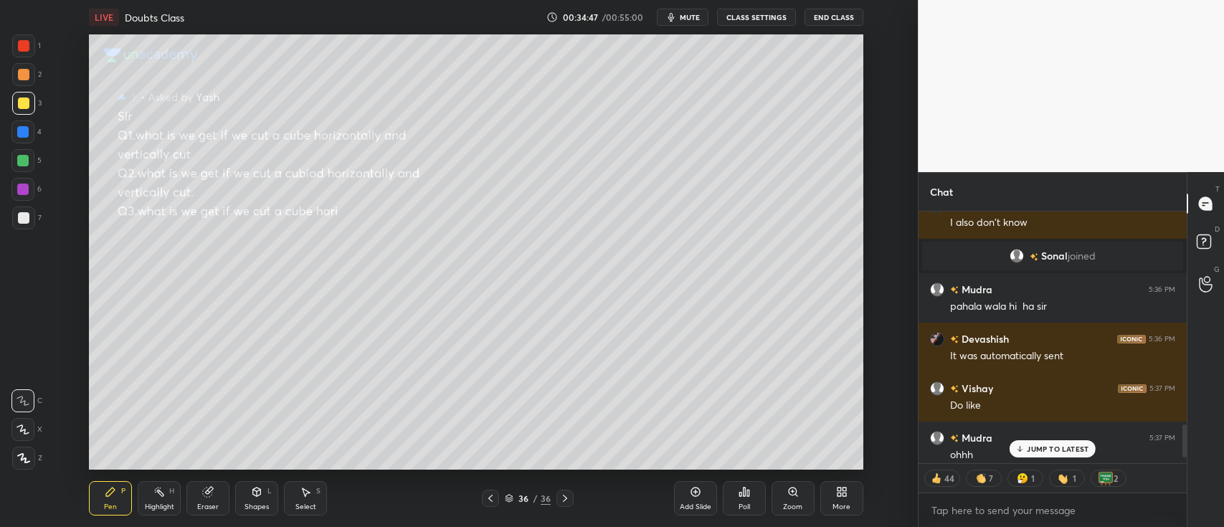
scroll to position [1732, 0]
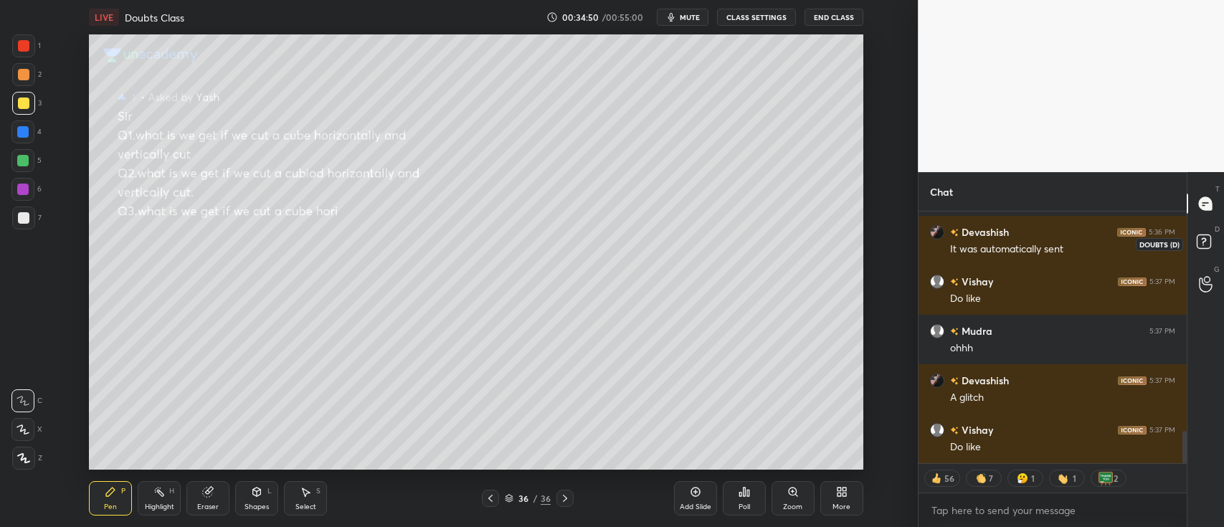
click at [1199, 243] on rect at bounding box center [1204, 242] width 14 height 14
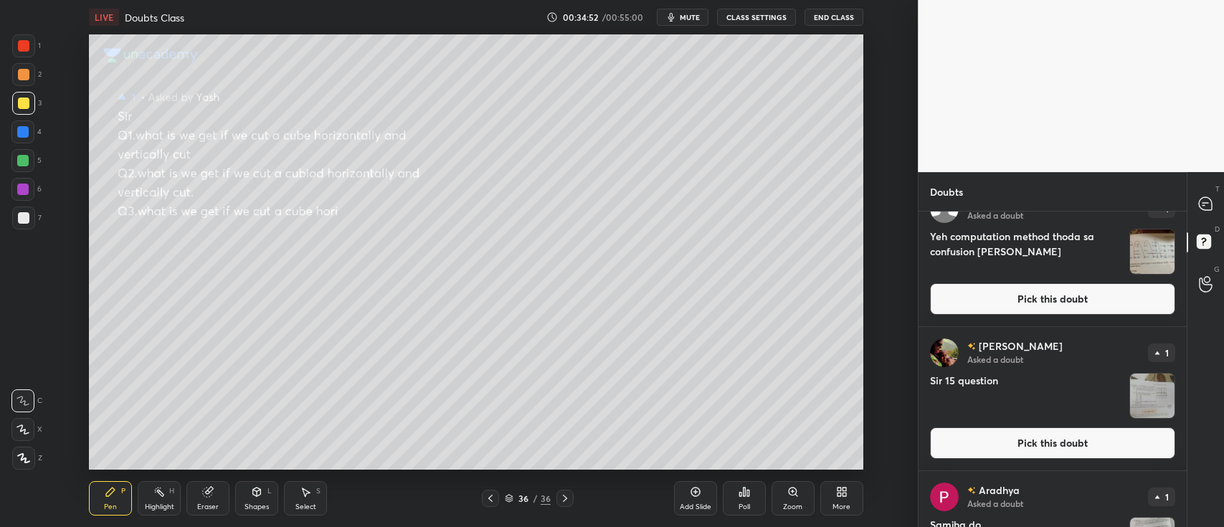
scroll to position [0, 0]
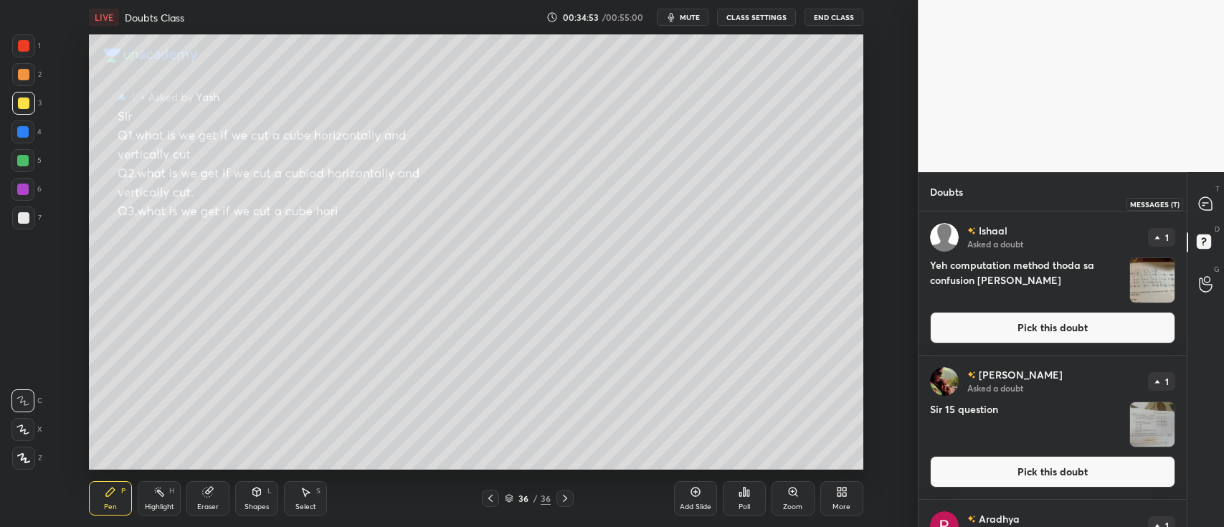
click at [1200, 203] on icon at bounding box center [1205, 203] width 13 height 13
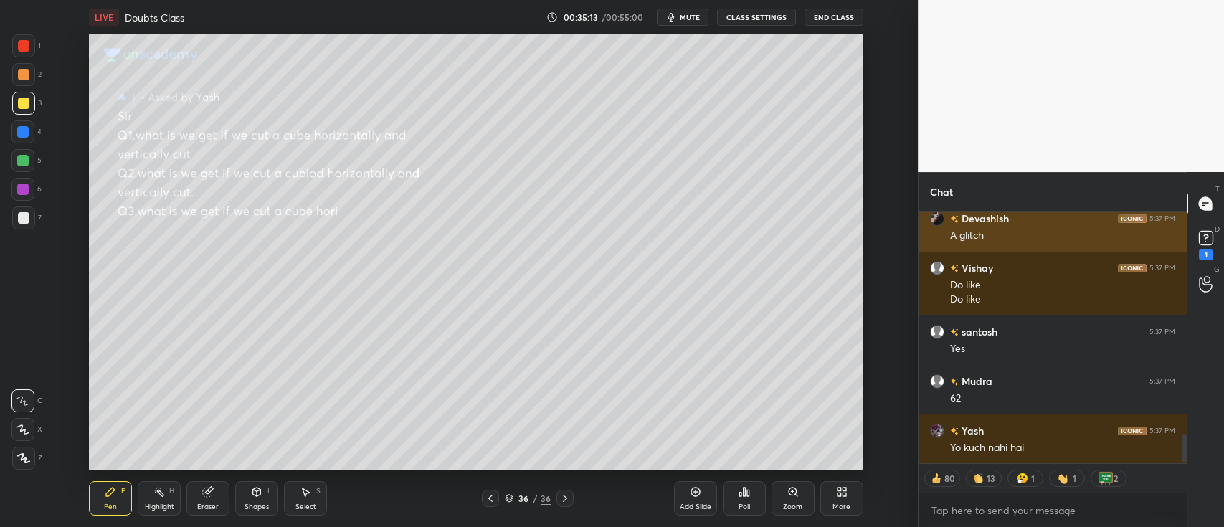
scroll to position [1944, 0]
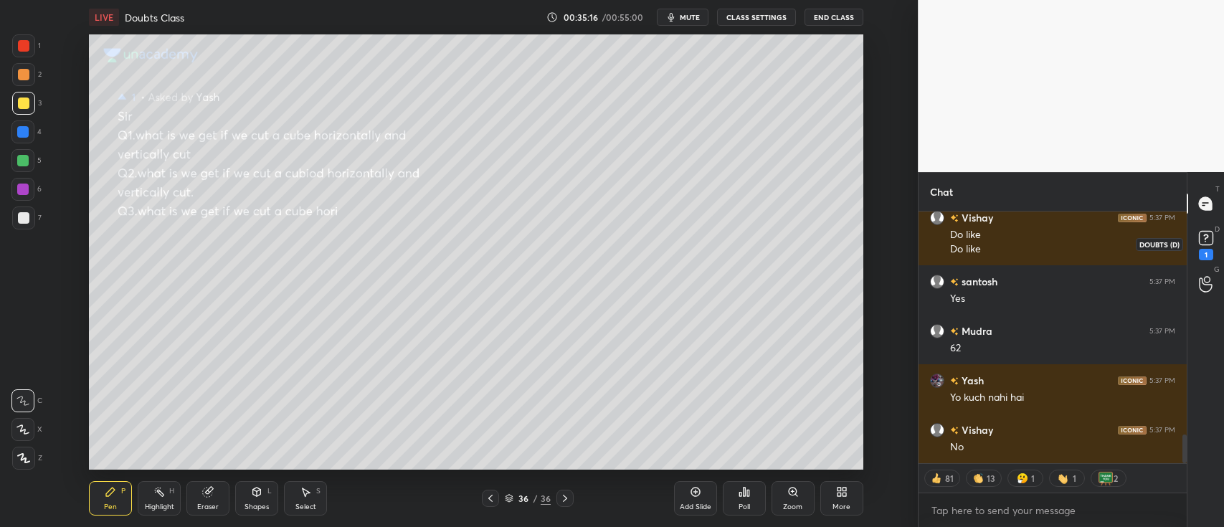
click at [1200, 239] on rect at bounding box center [1206, 239] width 14 height 14
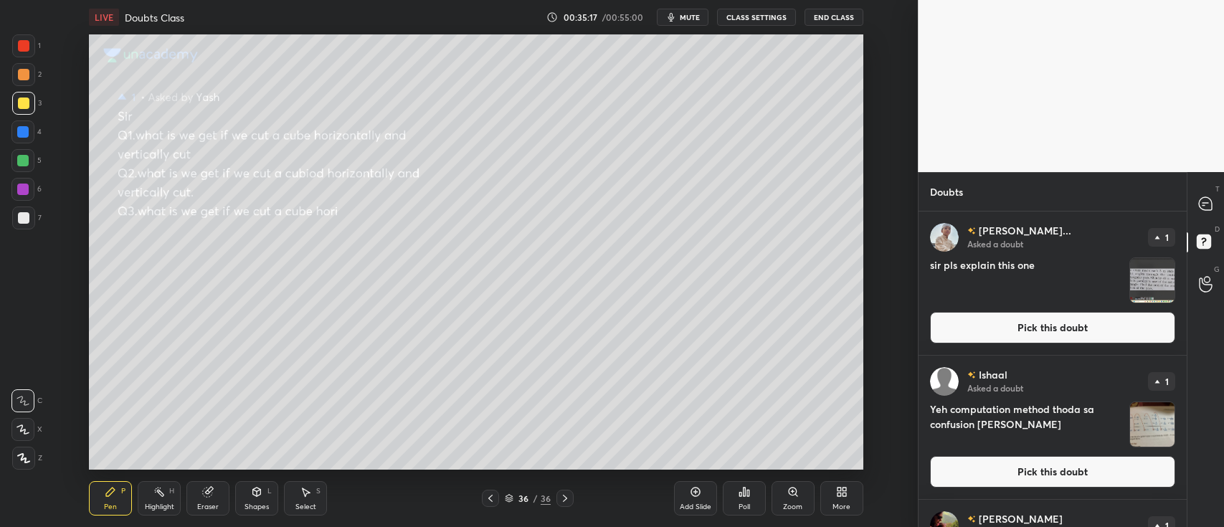
click at [1148, 283] on img "grid" at bounding box center [1153, 280] width 44 height 44
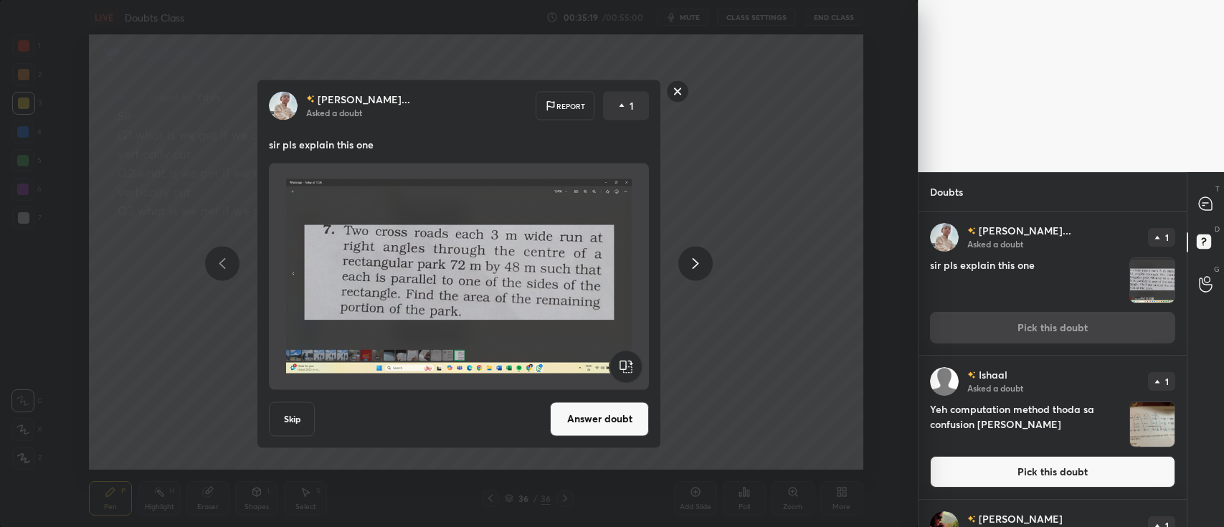
click at [608, 427] on button "Answer doubt" at bounding box center [599, 419] width 99 height 34
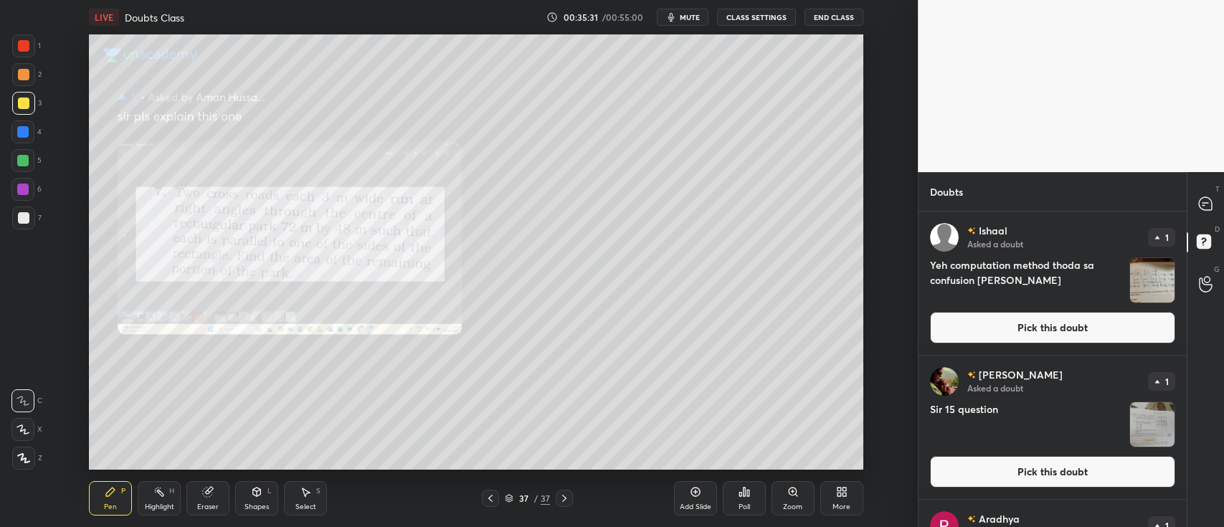
click at [254, 495] on icon at bounding box center [257, 492] width 8 height 9
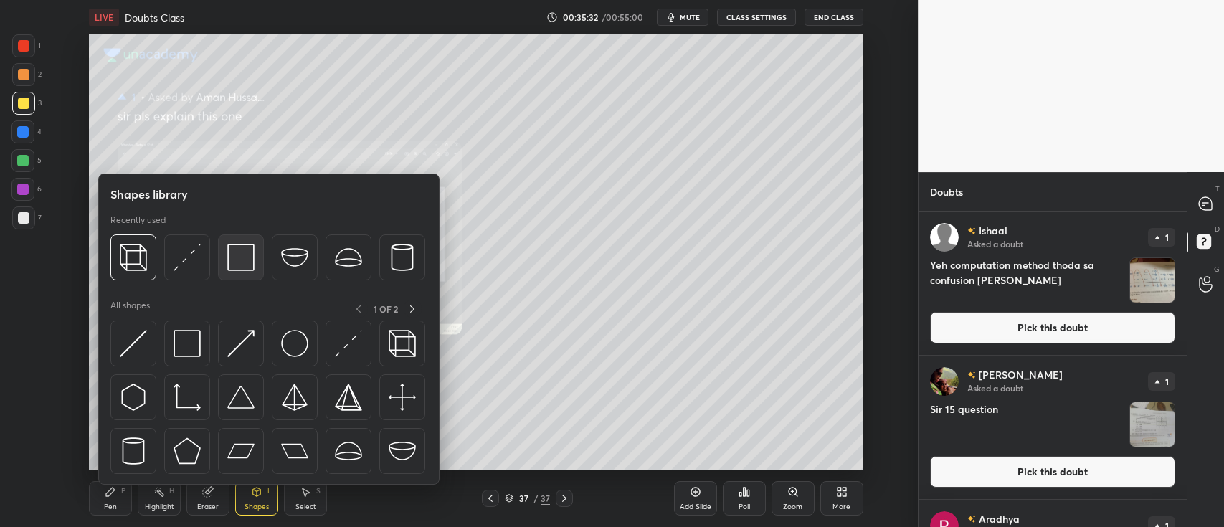
click at [243, 264] on img at bounding box center [240, 257] width 27 height 27
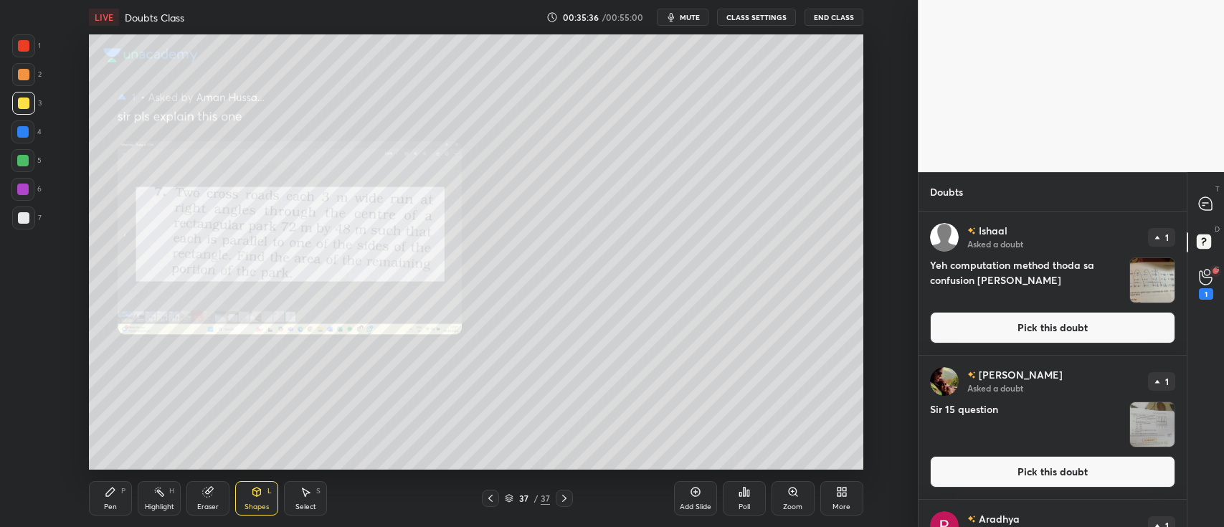
click at [258, 491] on icon at bounding box center [257, 491] width 8 height 2
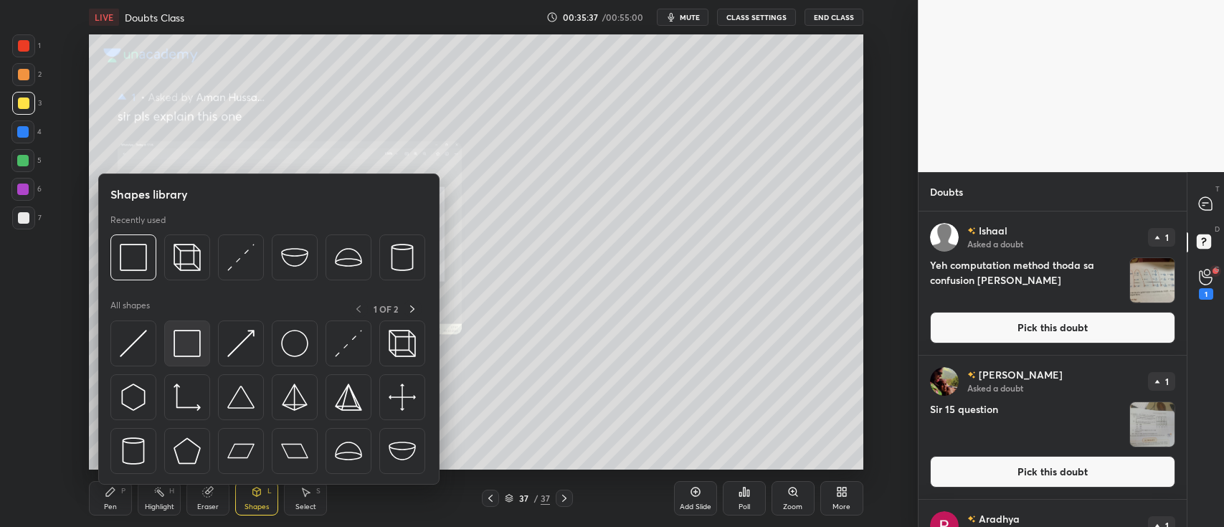
click at [189, 345] on img at bounding box center [187, 343] width 27 height 27
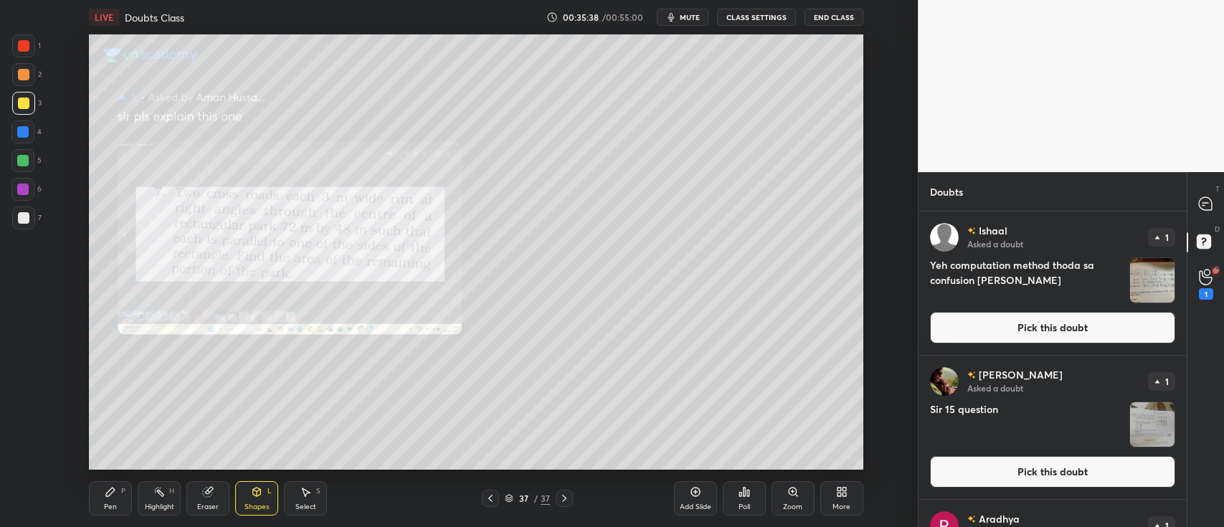
click at [22, 47] on div at bounding box center [23, 45] width 11 height 11
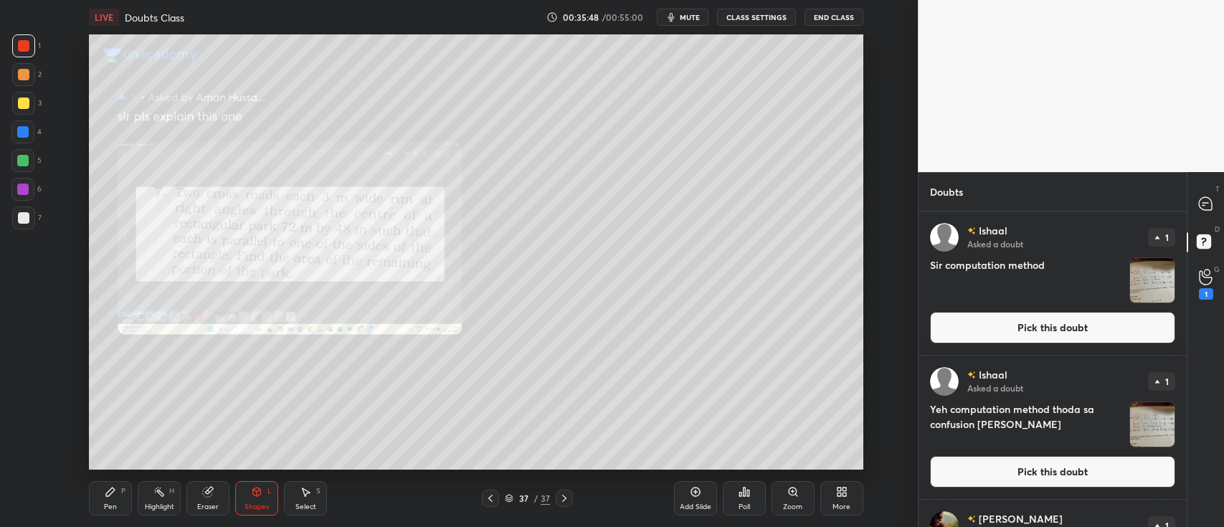
click at [25, 217] on div at bounding box center [23, 217] width 11 height 11
click at [115, 493] on icon at bounding box center [110, 491] width 11 height 11
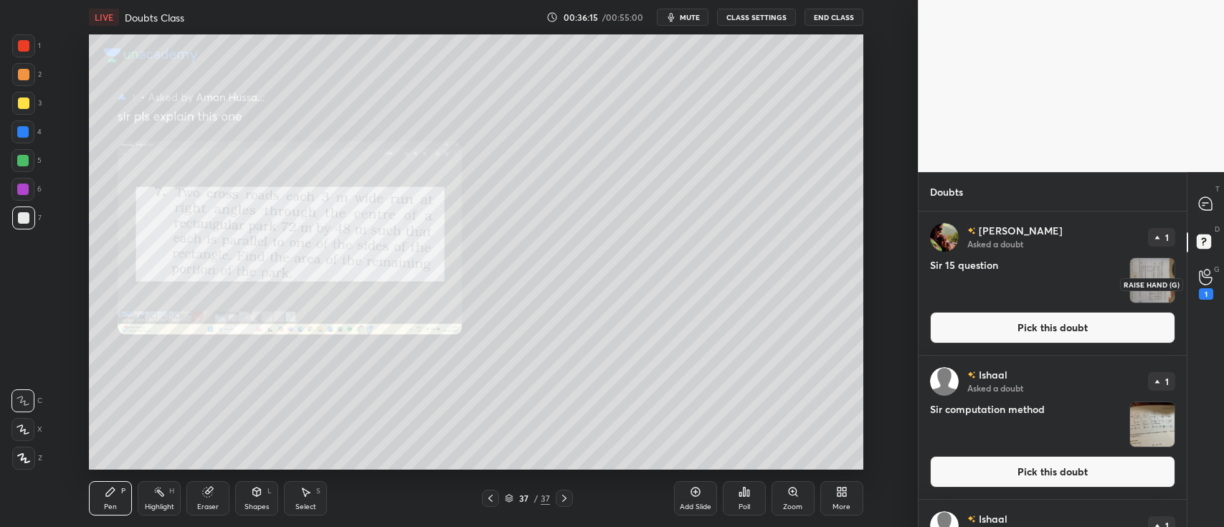
click at [1206, 290] on div "1" at bounding box center [1206, 293] width 14 height 11
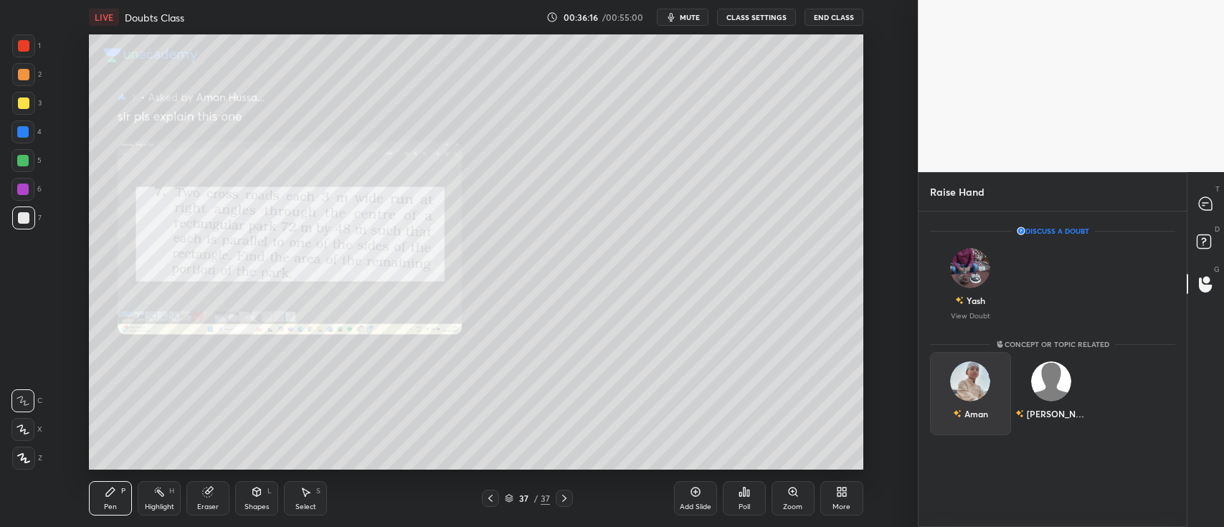
click at [983, 390] on div "Aman" at bounding box center [970, 393] width 81 height 83
click at [975, 418] on button "INVITE" at bounding box center [971, 424] width 68 height 19
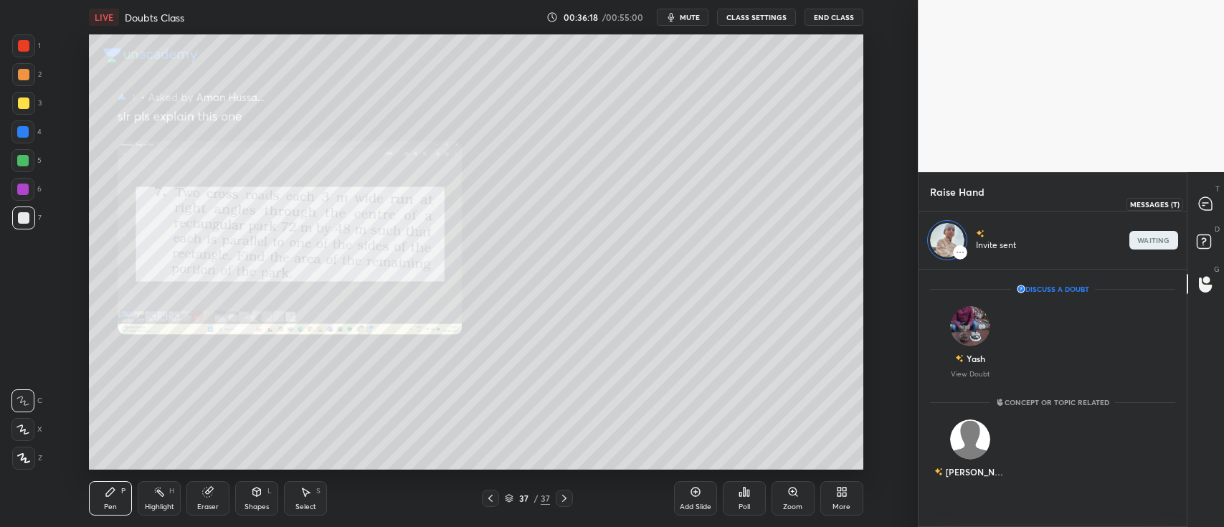
click at [1197, 203] on div at bounding box center [1206, 204] width 29 height 26
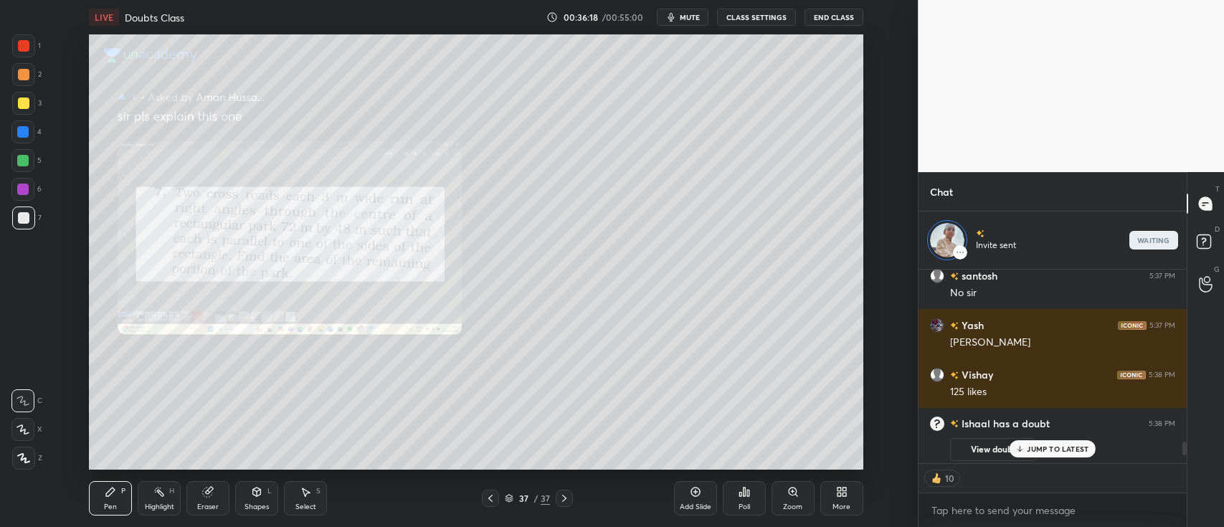
scroll to position [2719, 0]
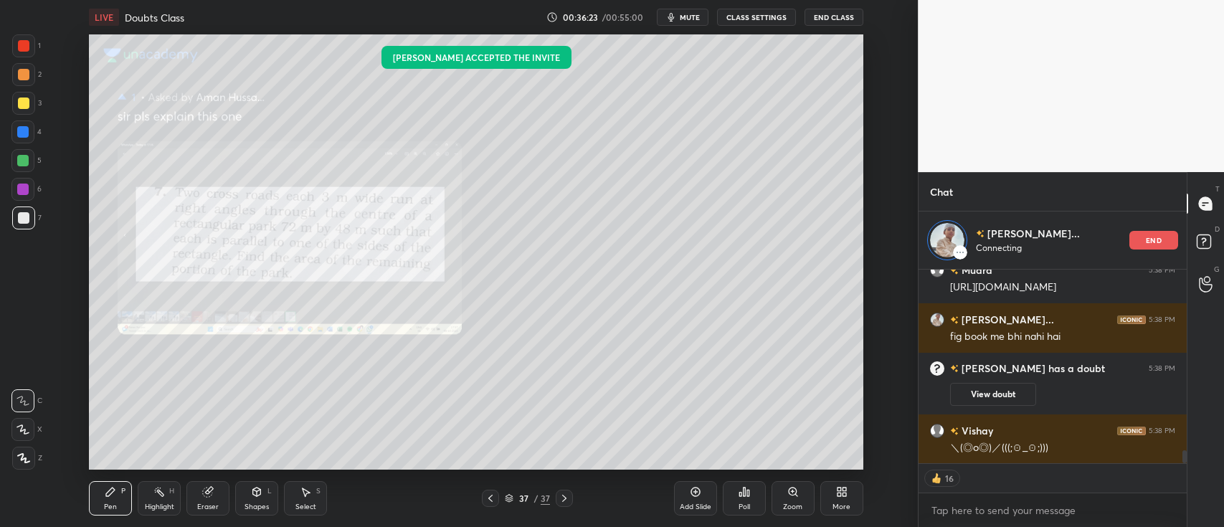
click at [19, 47] on div at bounding box center [23, 45] width 11 height 11
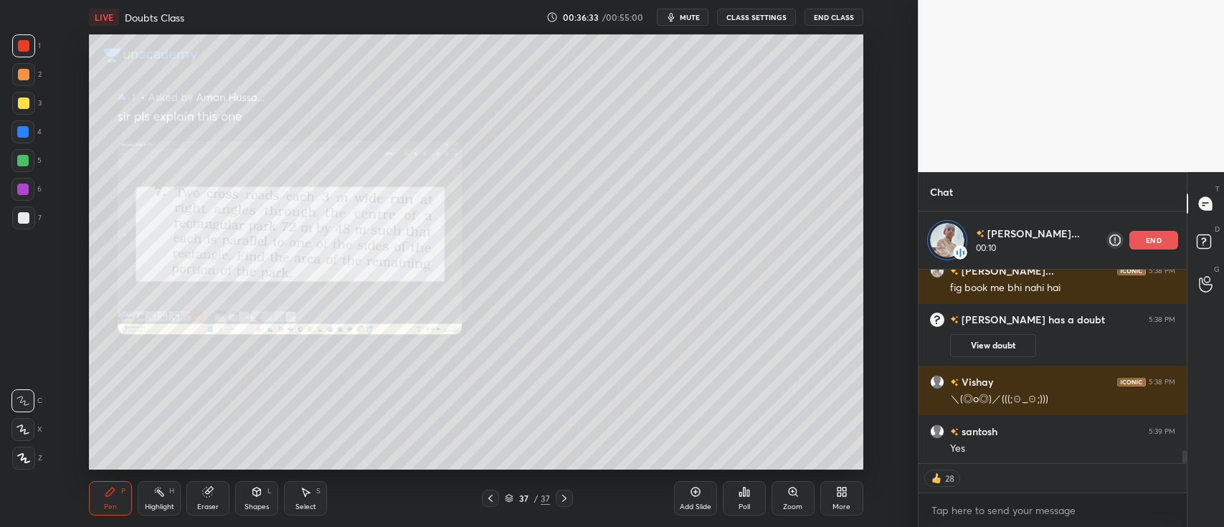
scroll to position [2818, 0]
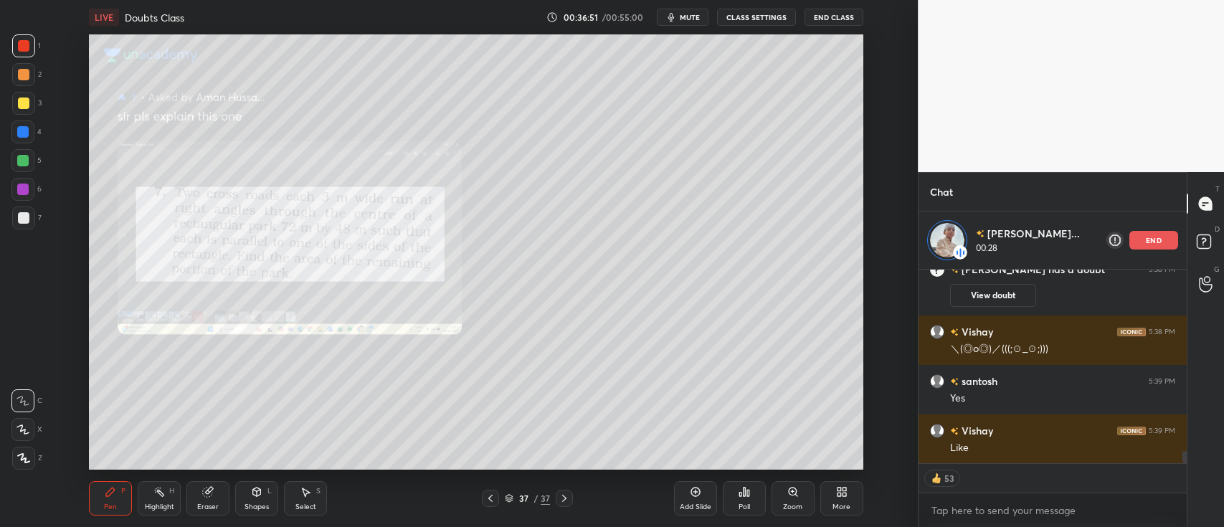
click at [27, 105] on div at bounding box center [23, 103] width 11 height 11
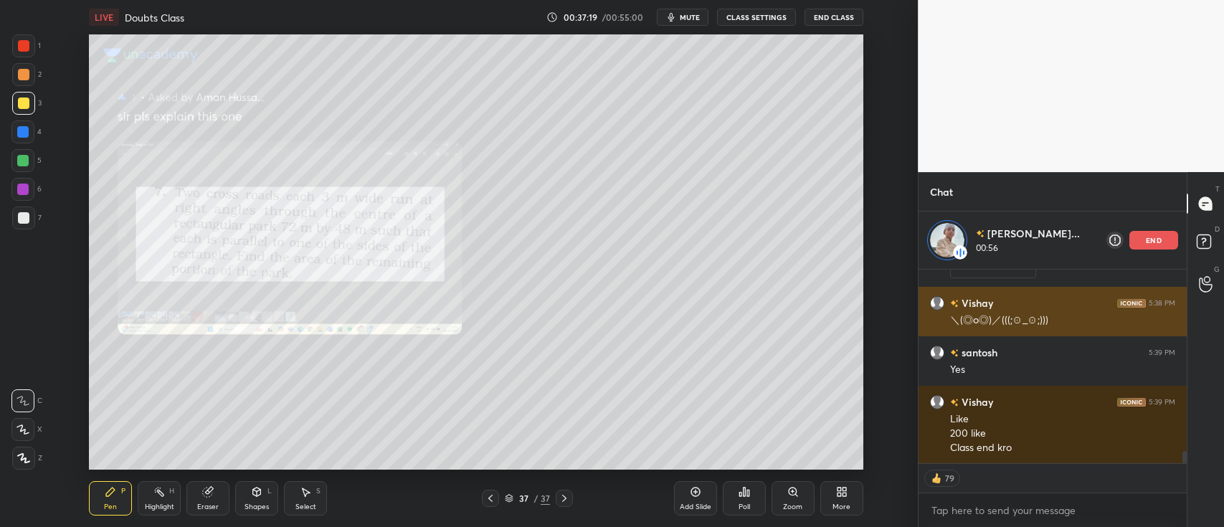
scroll to position [2896, 0]
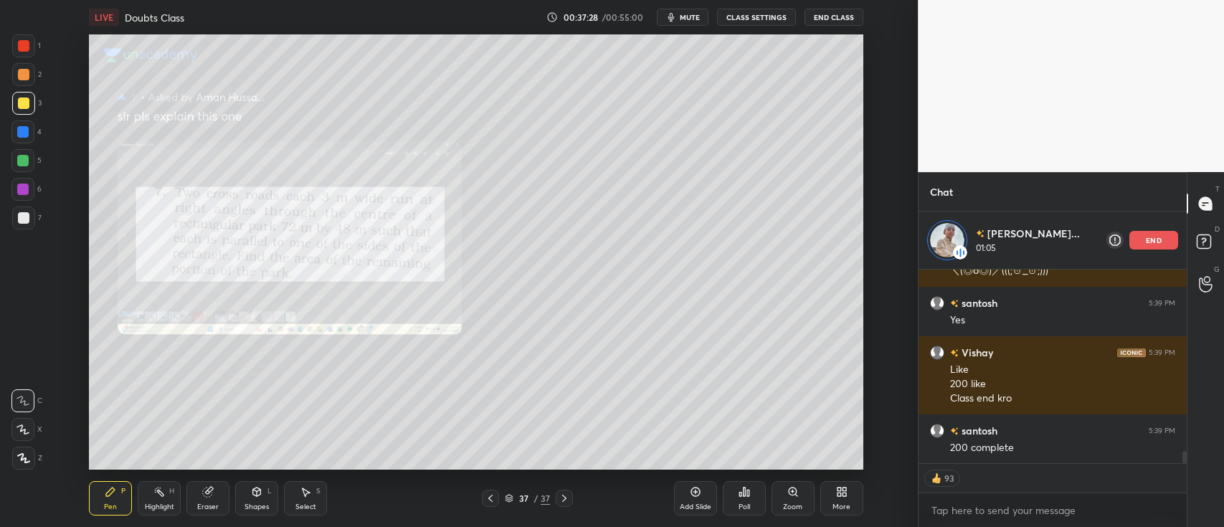
click at [1150, 240] on p "end" at bounding box center [1154, 240] width 16 height 7
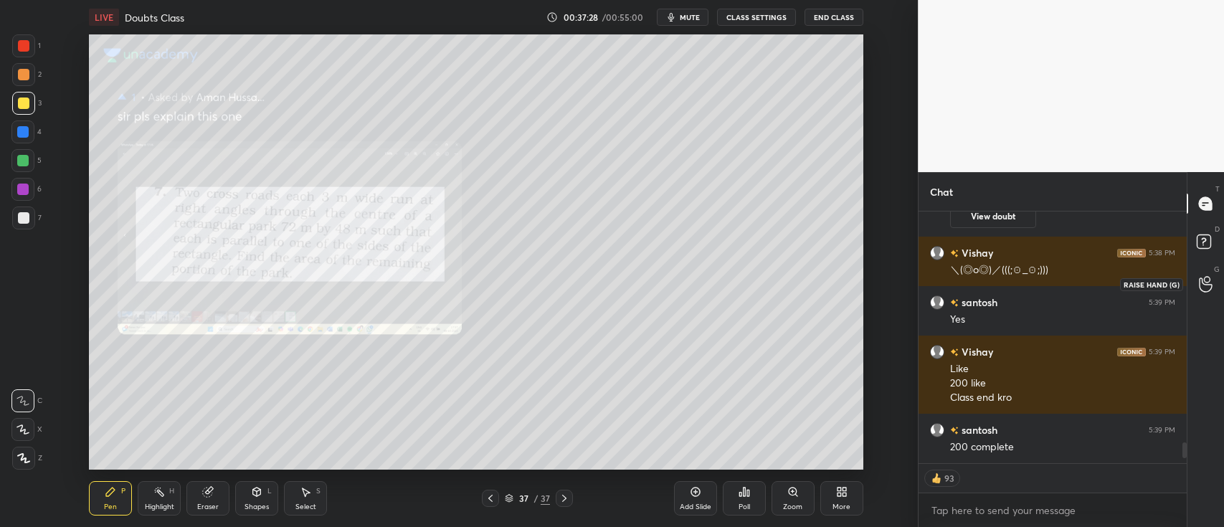
click at [1205, 283] on icon at bounding box center [1206, 284] width 14 height 16
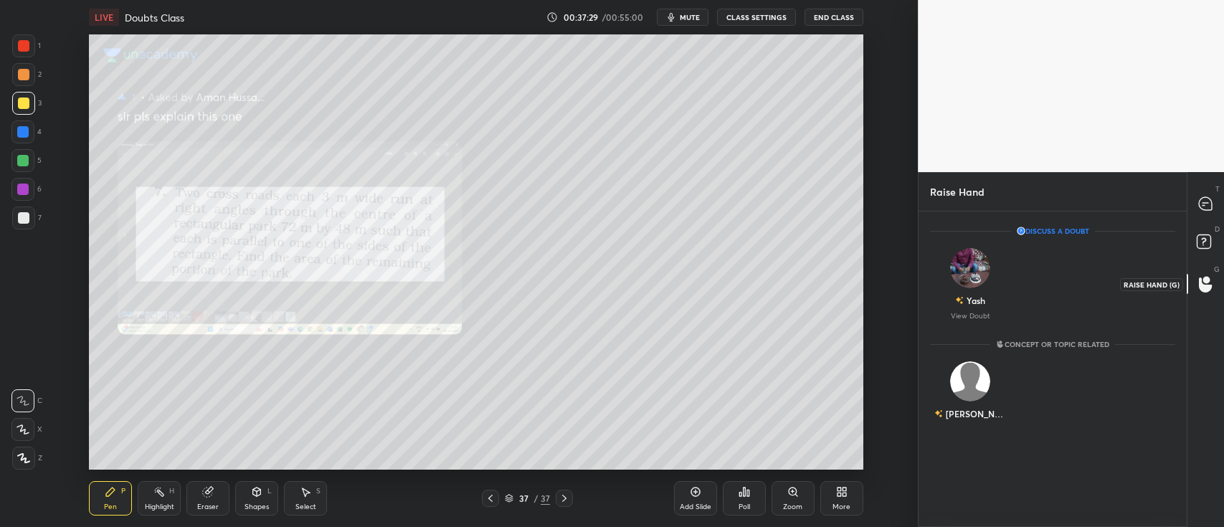
scroll to position [312, 264]
click at [1192, 238] on div at bounding box center [1206, 244] width 29 height 26
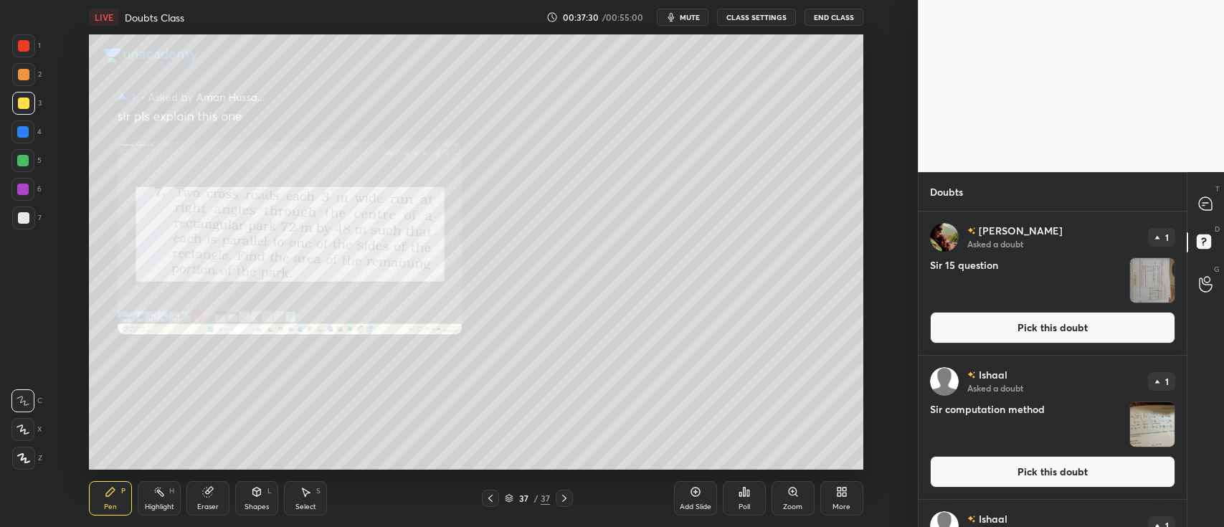
click at [1148, 267] on img "grid" at bounding box center [1153, 280] width 44 height 44
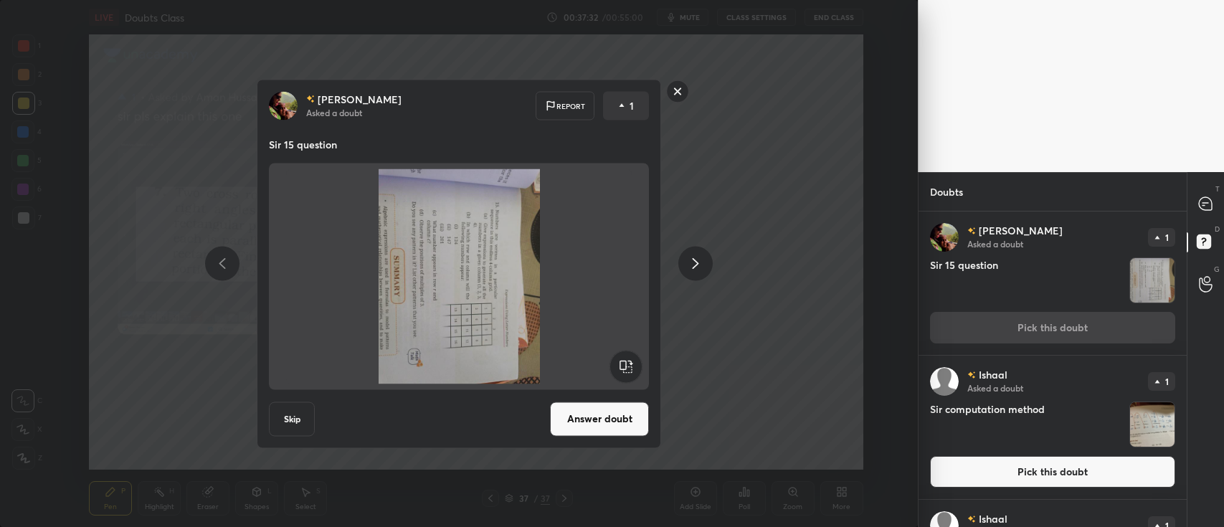
click at [679, 95] on rect at bounding box center [678, 91] width 22 height 22
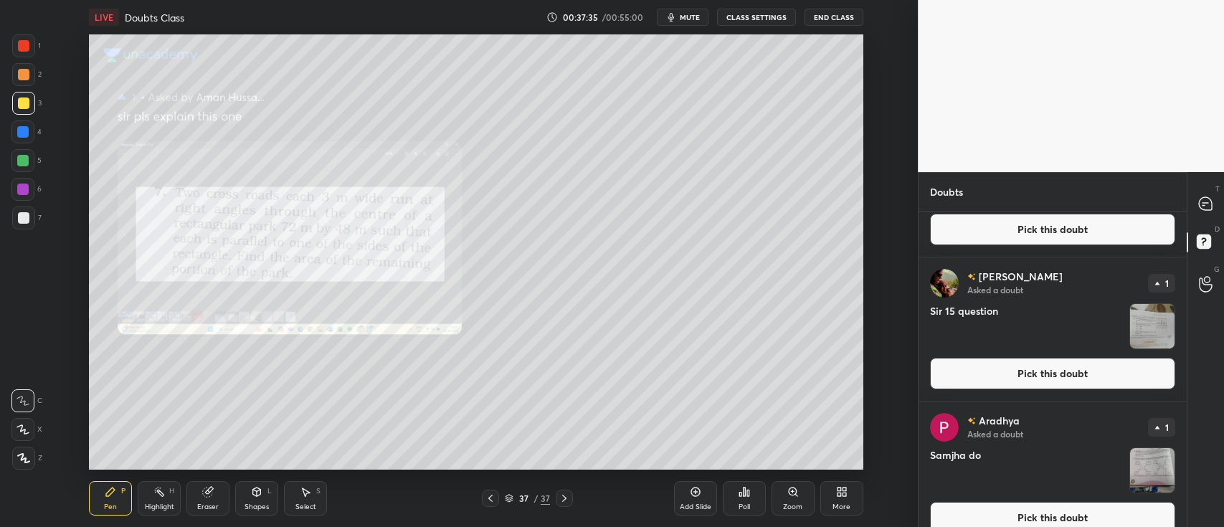
scroll to position [405, 0]
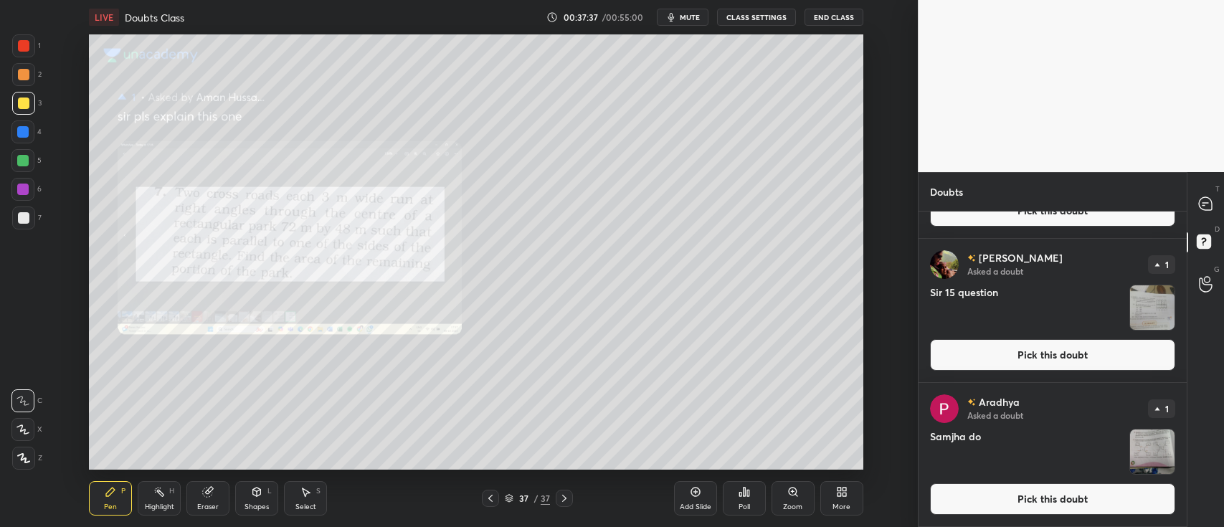
click at [1148, 445] on img "grid" at bounding box center [1153, 452] width 44 height 44
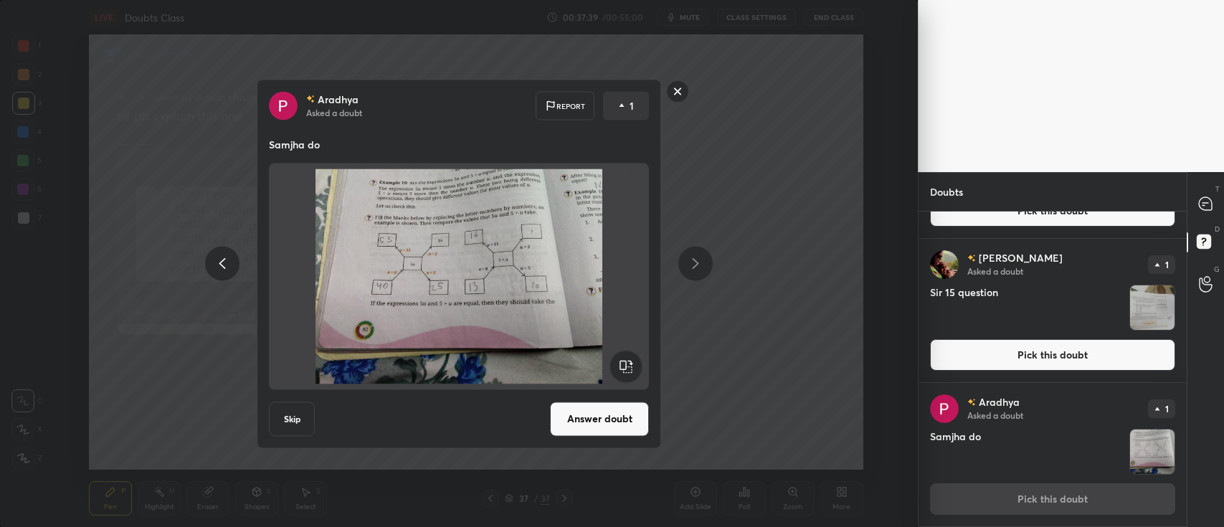
click at [682, 93] on rect at bounding box center [678, 91] width 22 height 22
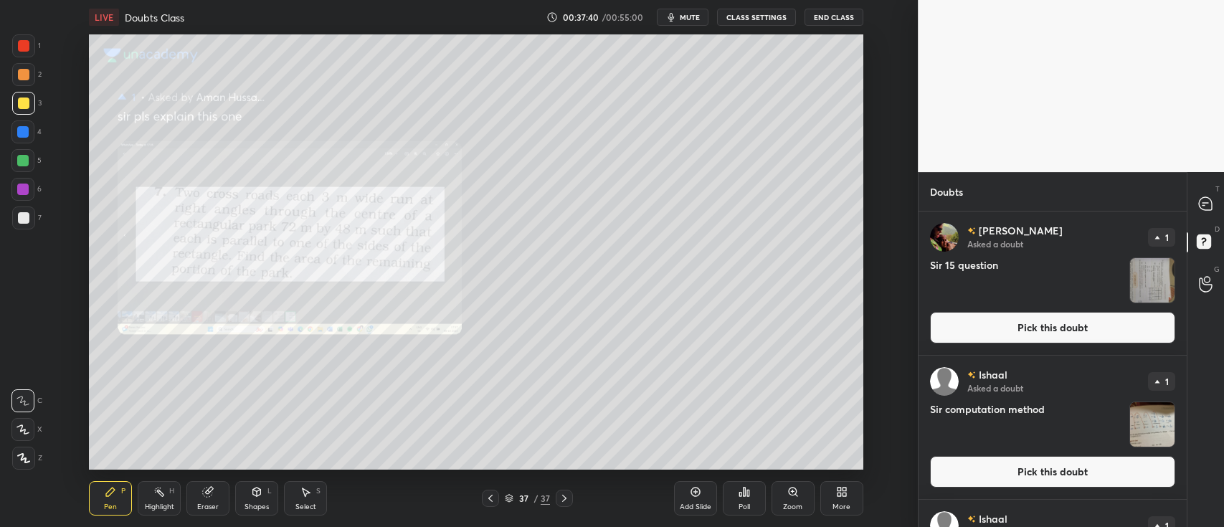
click at [1135, 417] on img "grid" at bounding box center [1153, 424] width 44 height 44
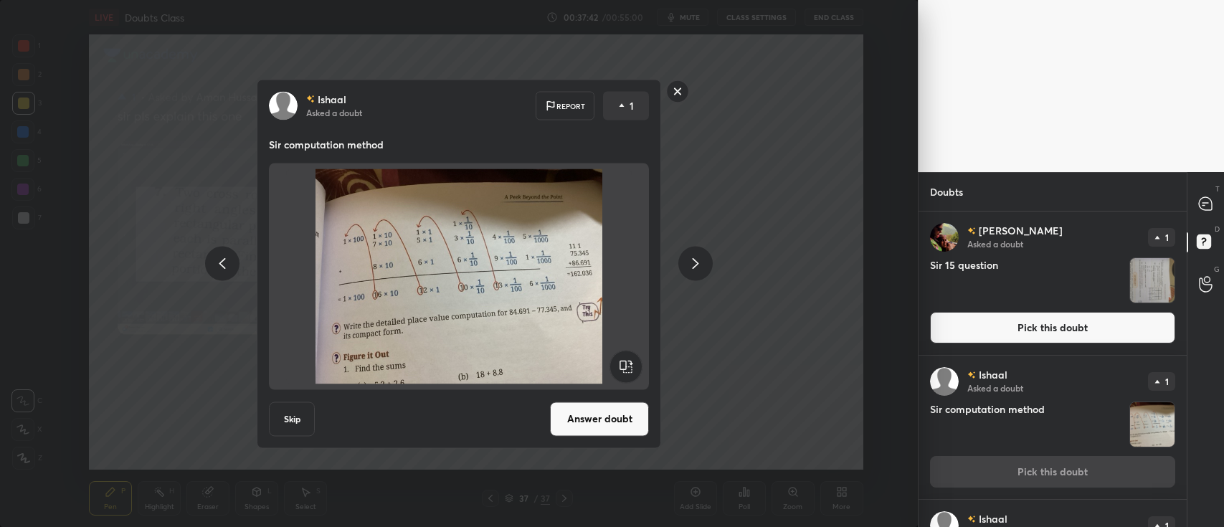
click at [683, 91] on rect at bounding box center [678, 91] width 22 height 22
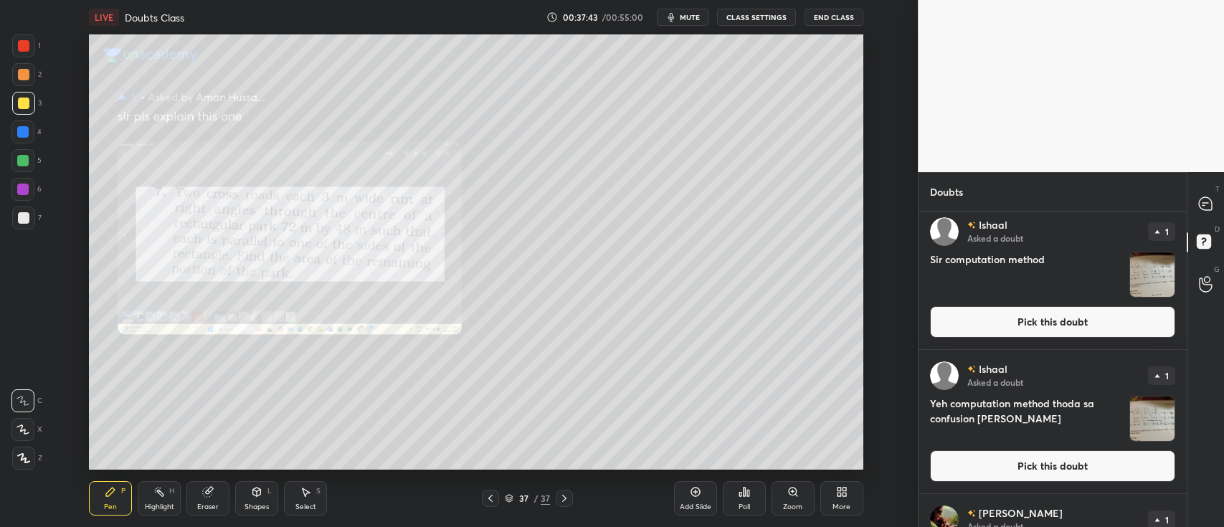
scroll to position [405, 0]
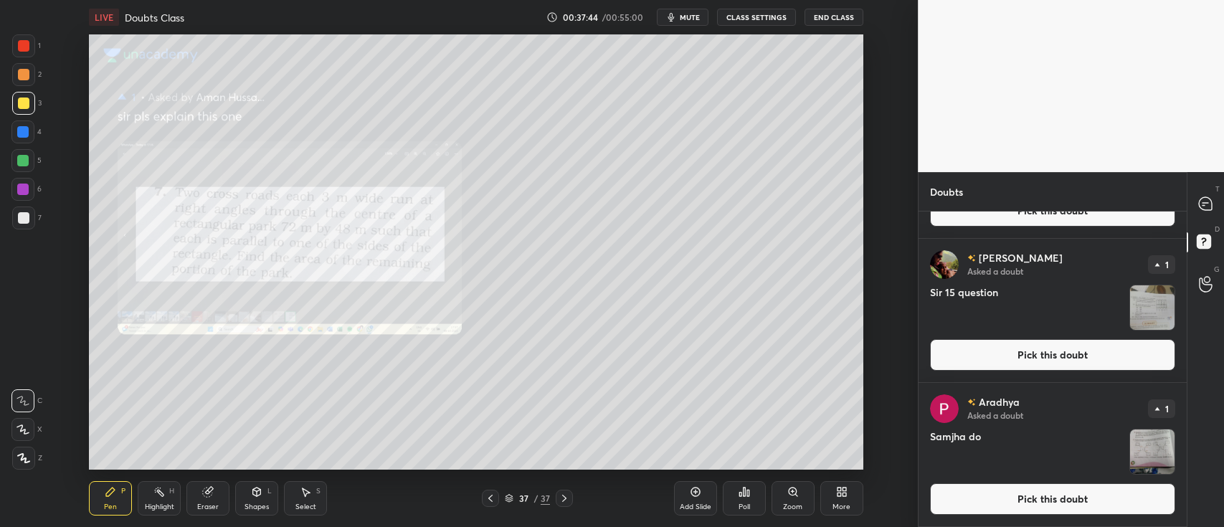
click at [1140, 448] on img "grid" at bounding box center [1153, 452] width 44 height 44
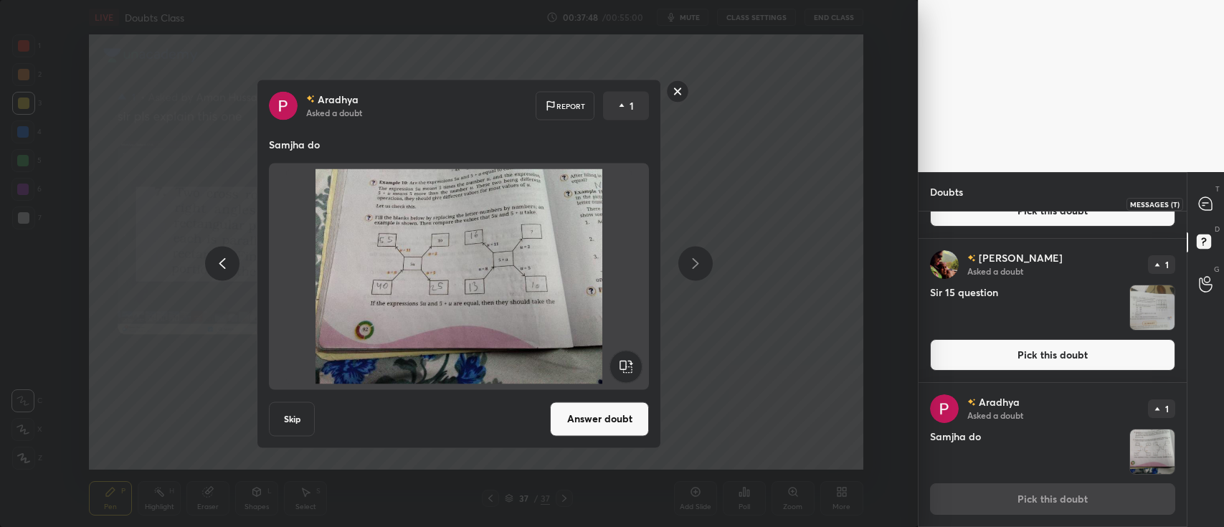
click at [1210, 204] on icon at bounding box center [1205, 203] width 13 height 13
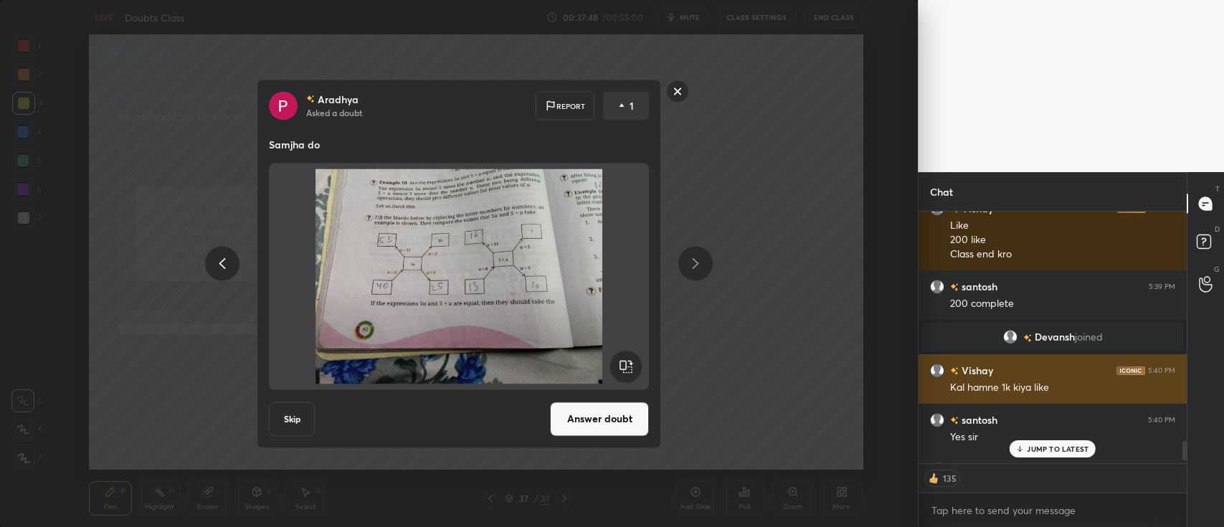
scroll to position [3021, 0]
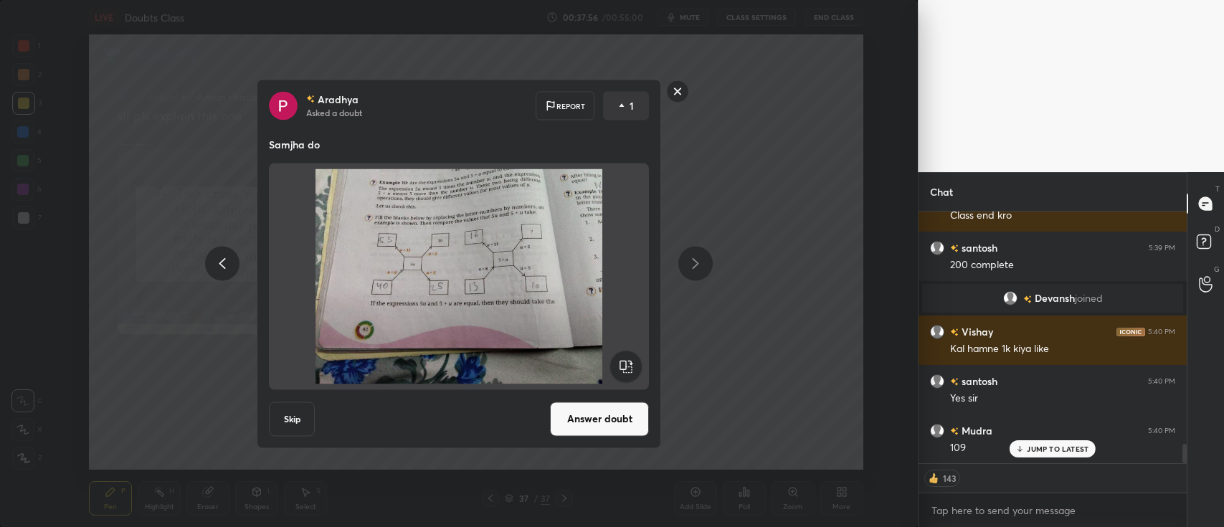
click at [680, 93] on rect at bounding box center [678, 91] width 22 height 22
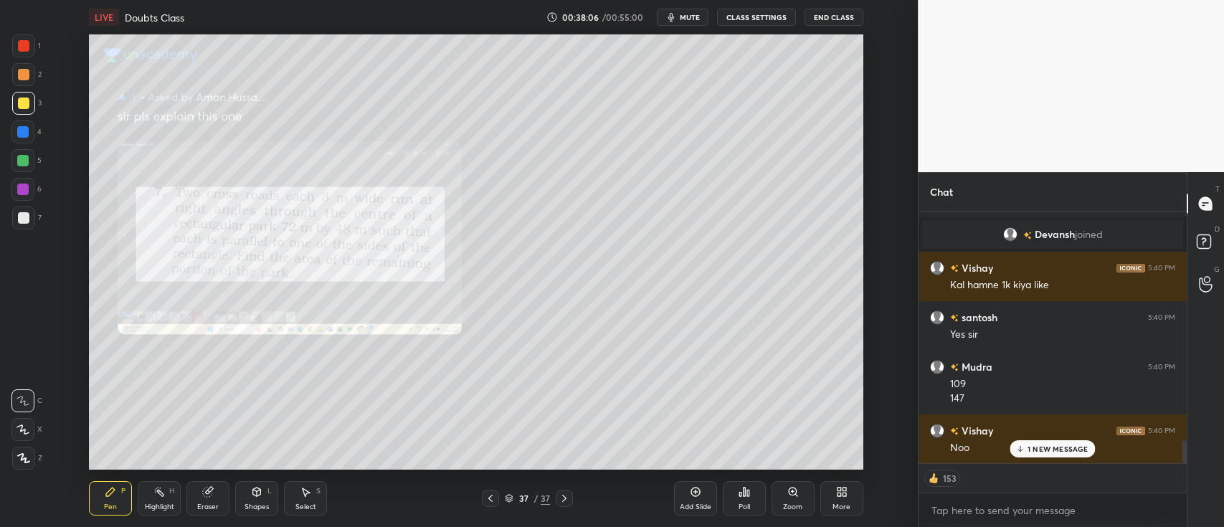
scroll to position [2605, 0]
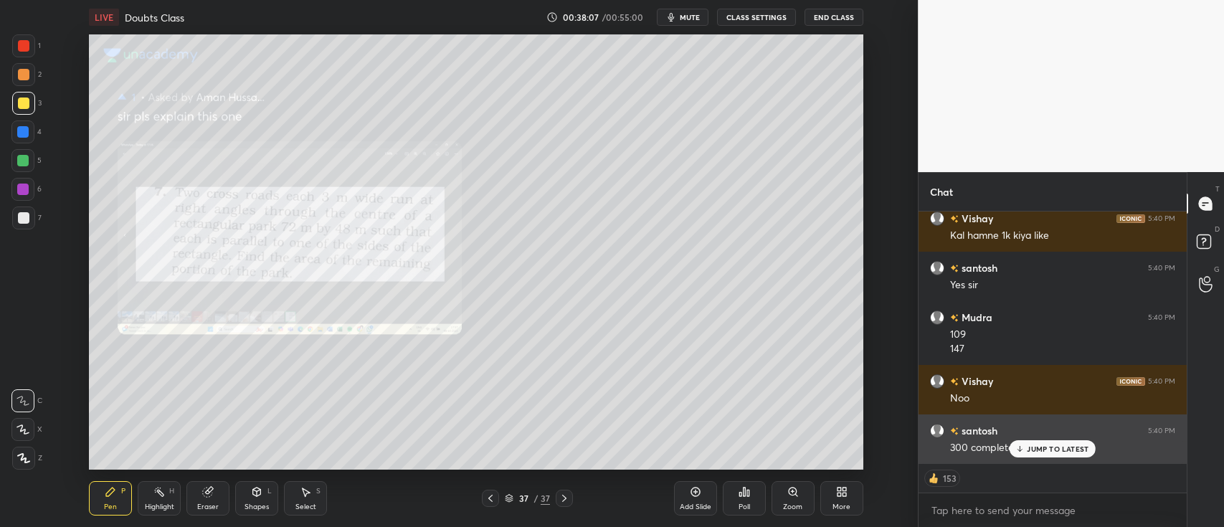
click at [1054, 448] on p "JUMP TO LATEST" at bounding box center [1058, 449] width 62 height 9
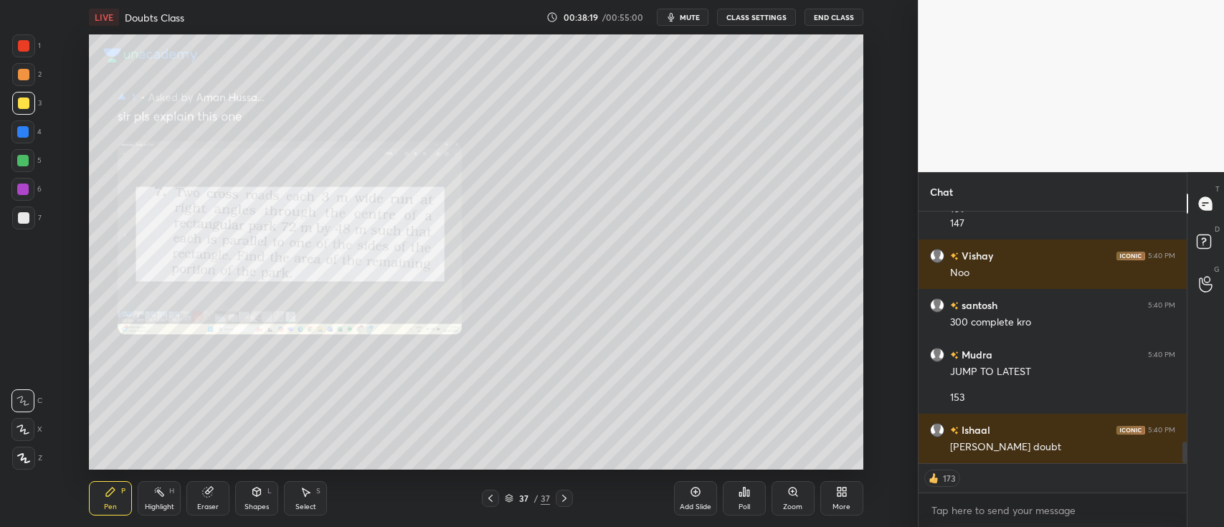
scroll to position [2793, 0]
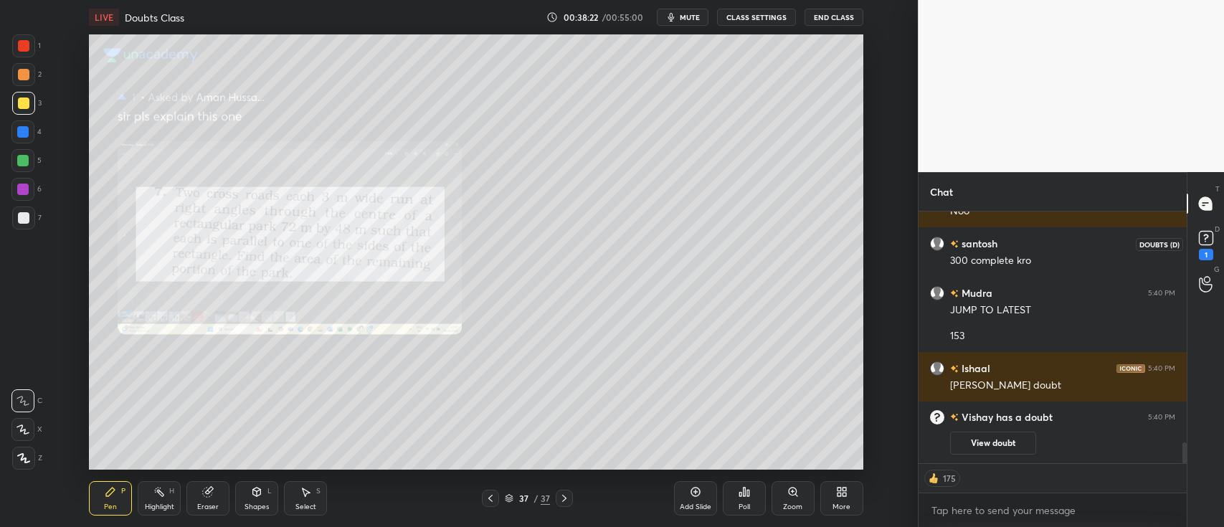
click at [1209, 235] on rect at bounding box center [1206, 239] width 14 height 14
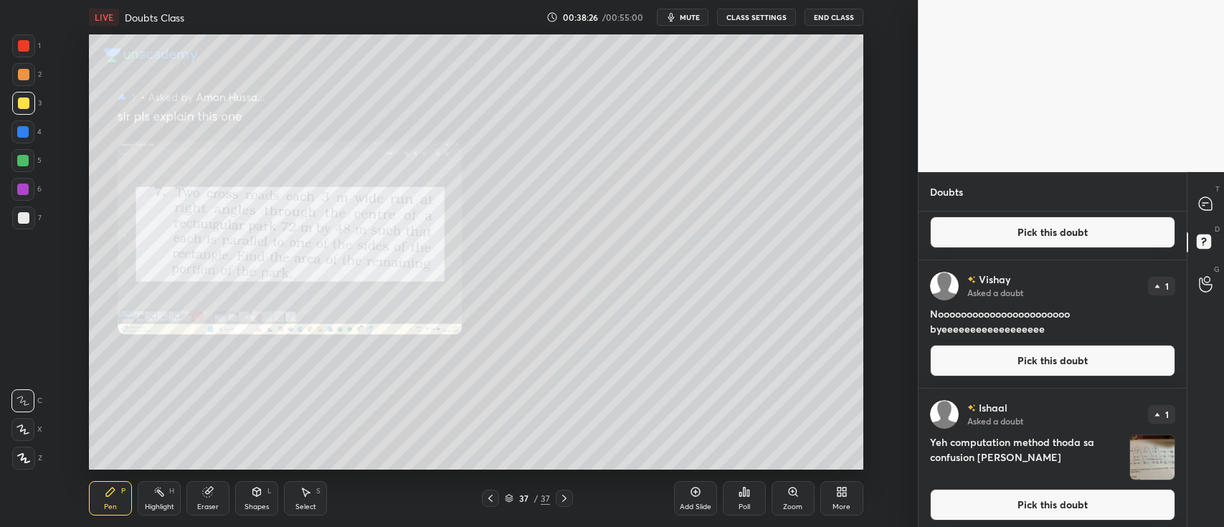
scroll to position [232, 0]
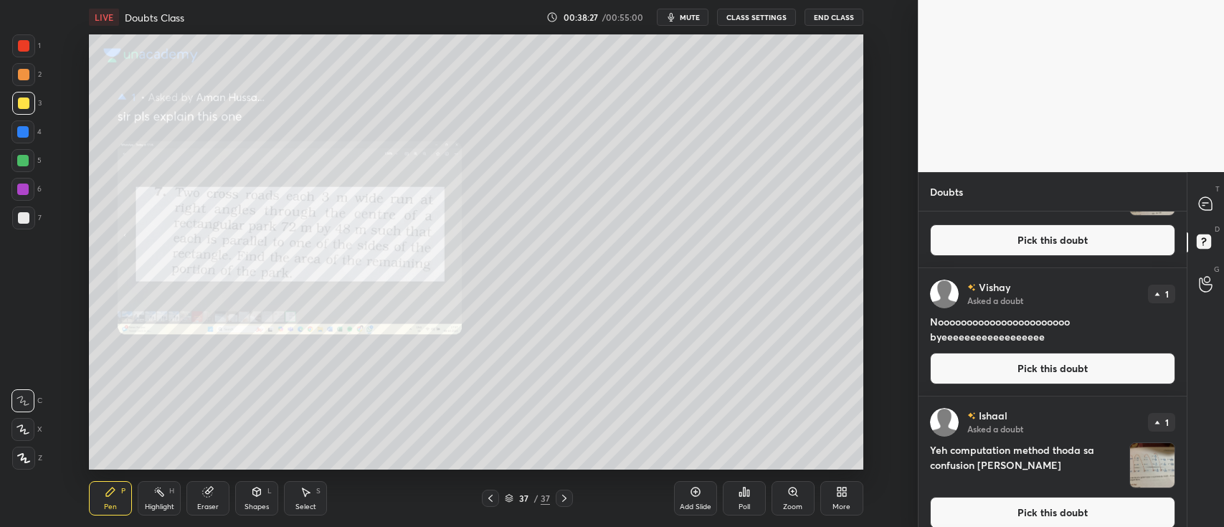
click at [1048, 359] on button "Pick this doubt" at bounding box center [1052, 369] width 245 height 32
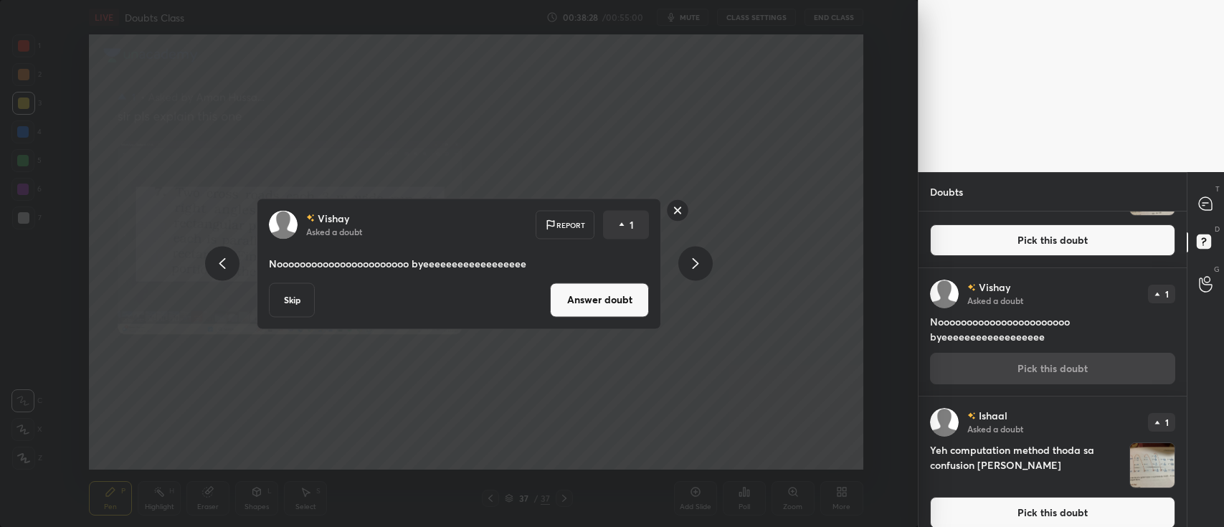
click at [631, 297] on button "Answer doubt" at bounding box center [599, 300] width 99 height 34
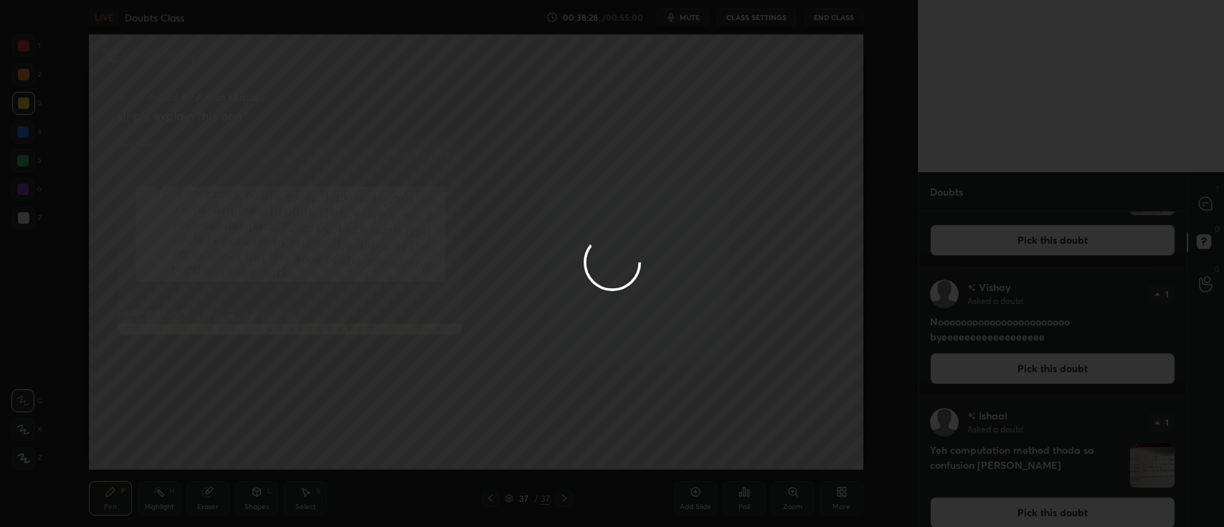
scroll to position [0, 0]
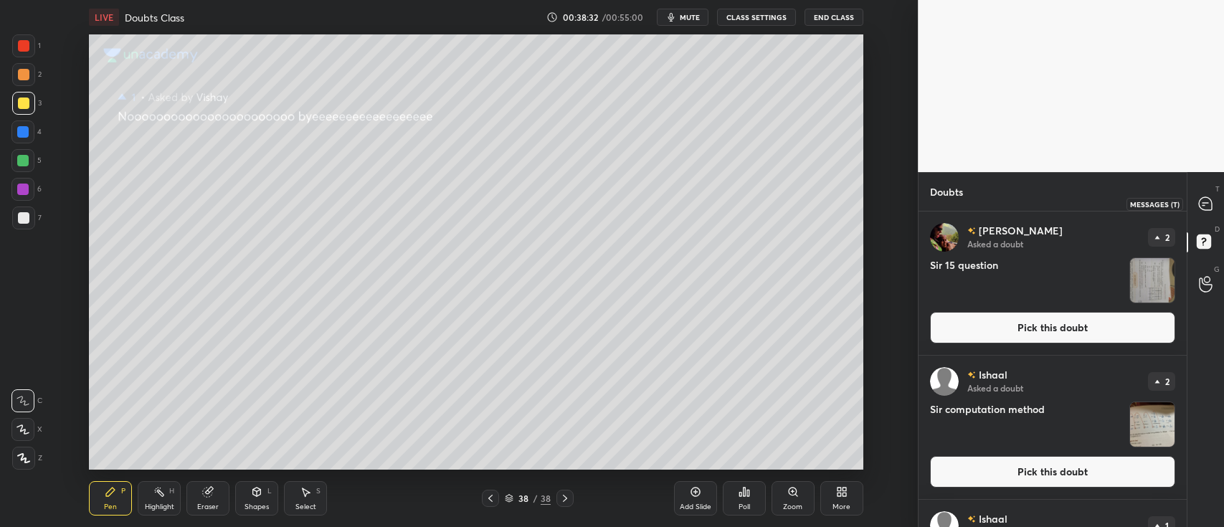
click at [1200, 201] on icon at bounding box center [1205, 203] width 13 height 13
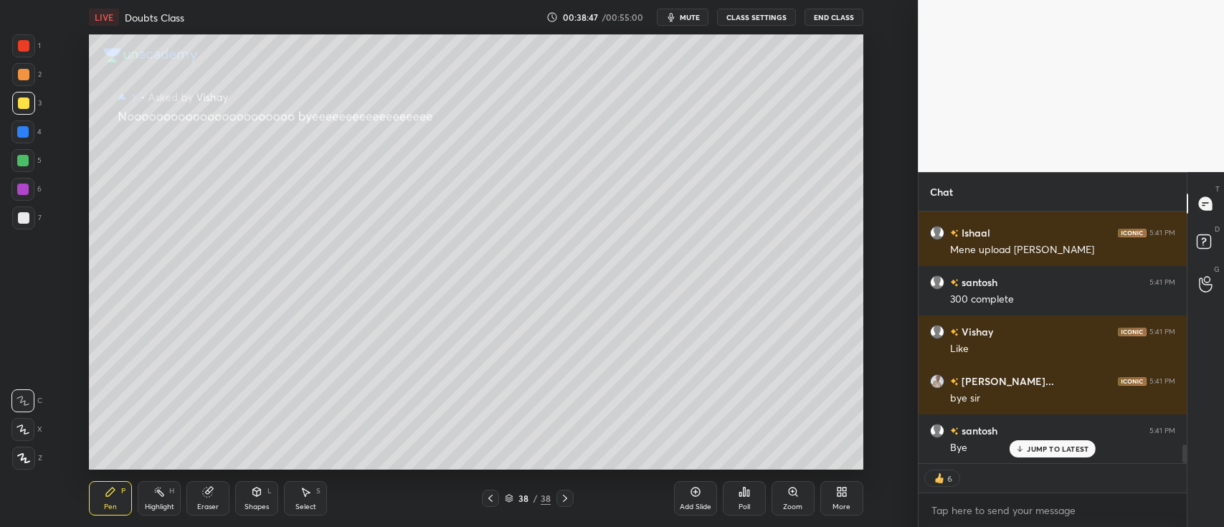
scroll to position [3139, 0]
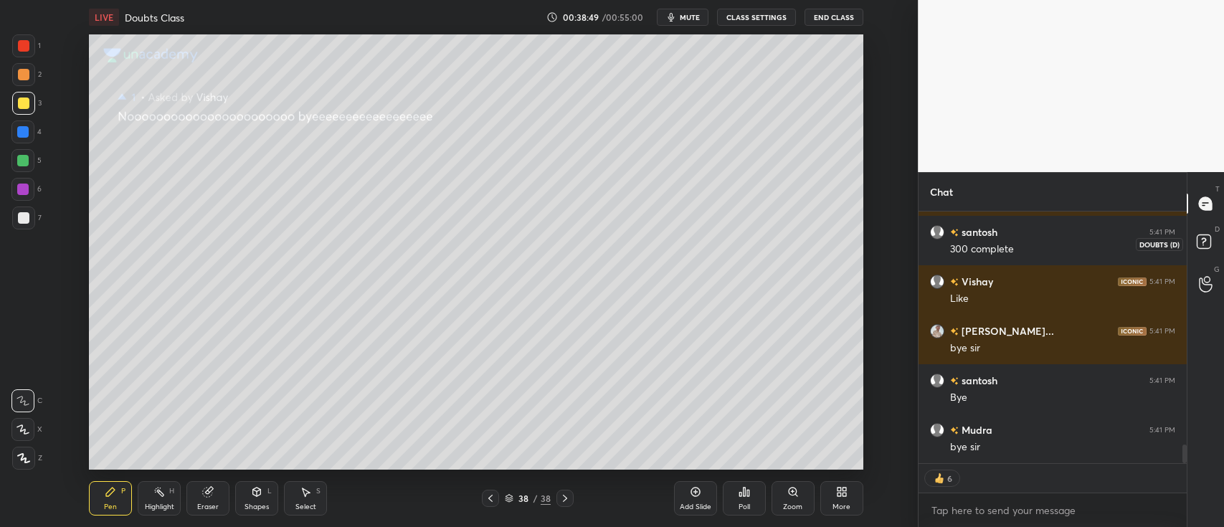
click at [1203, 238] on icon at bounding box center [1204, 241] width 5 height 6
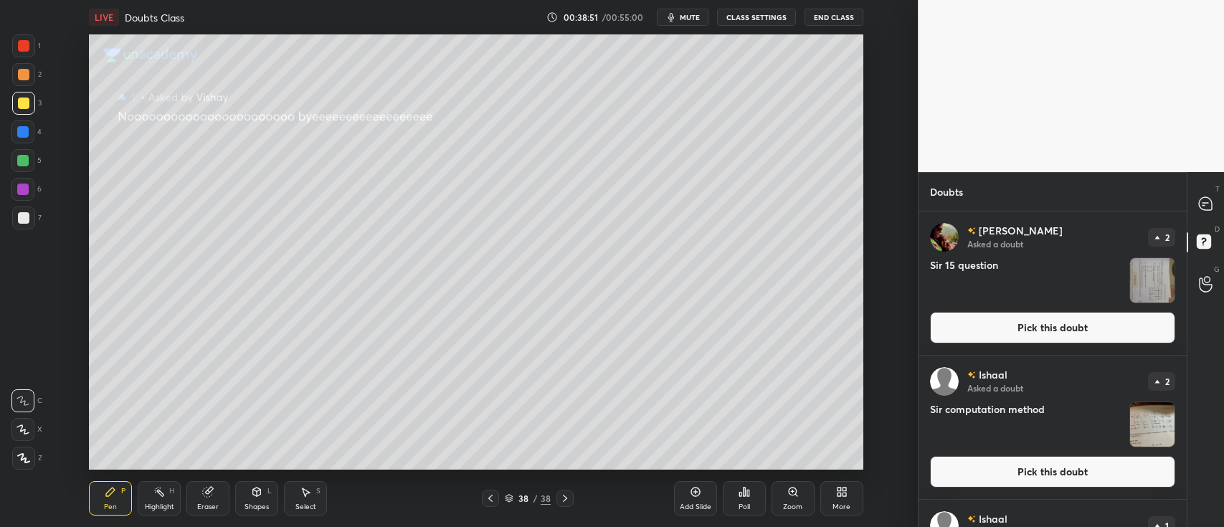
click at [1080, 346] on div "Jinisha Asked a doubt 2 Sir 15 question Pick this doubt" at bounding box center [1053, 283] width 268 height 143
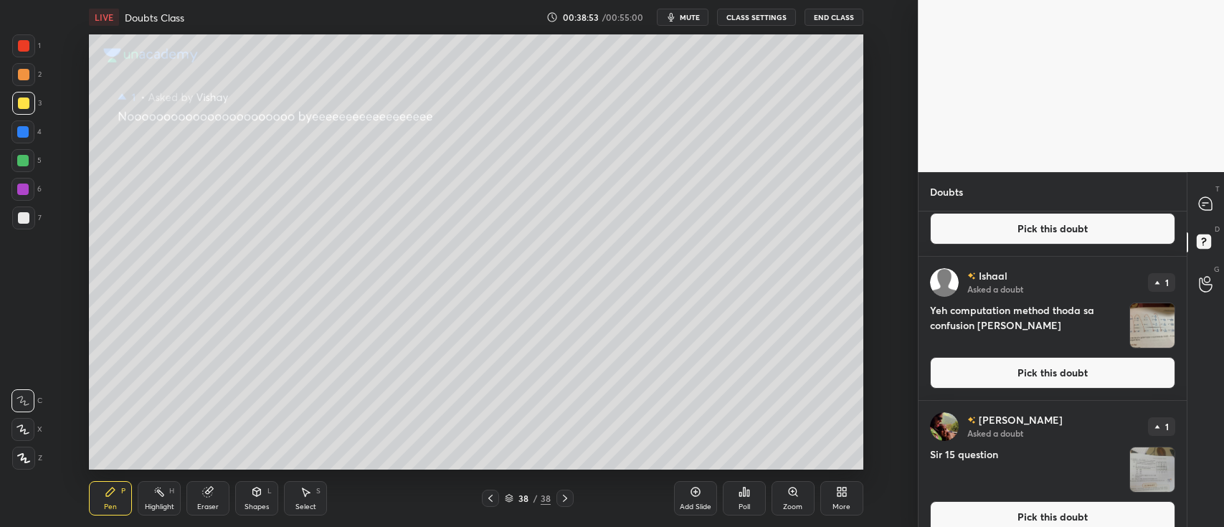
scroll to position [405, 0]
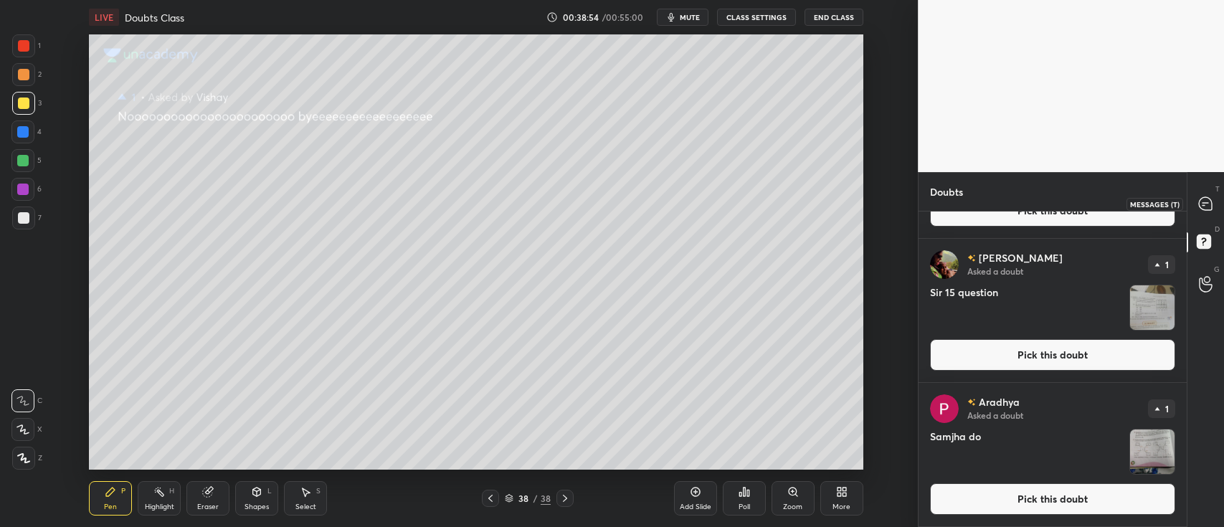
click at [1202, 210] on icon at bounding box center [1206, 204] width 15 height 15
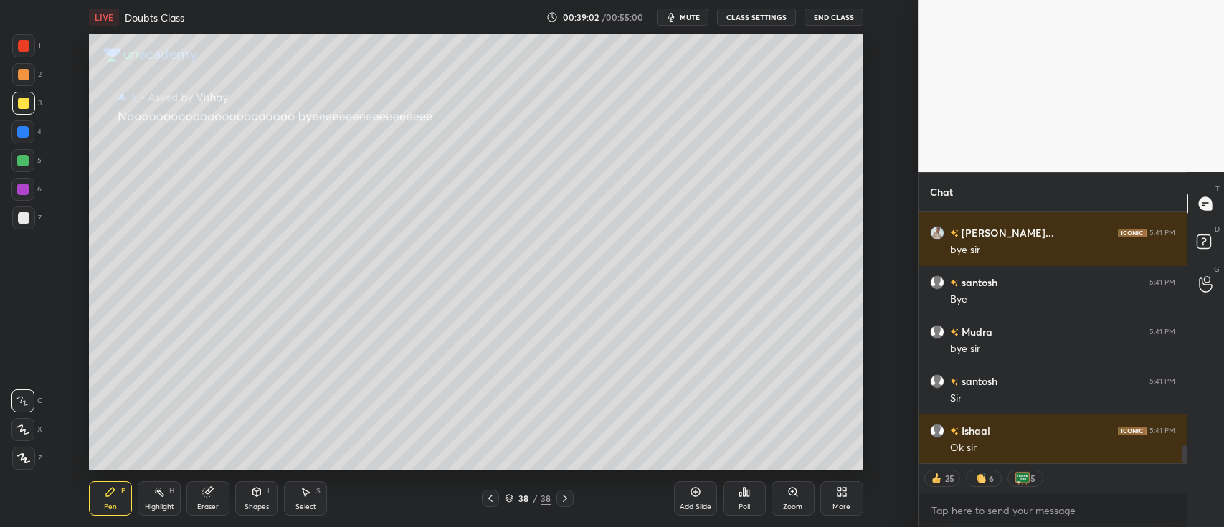
scroll to position [3288, 0]
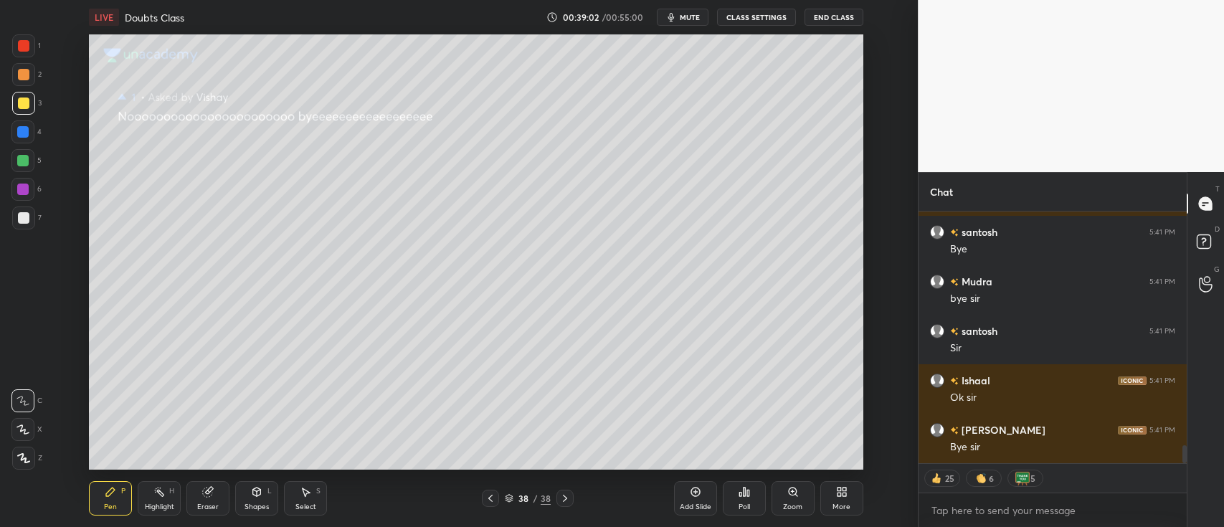
click at [826, 19] on button "End Class" at bounding box center [834, 17] width 59 height 17
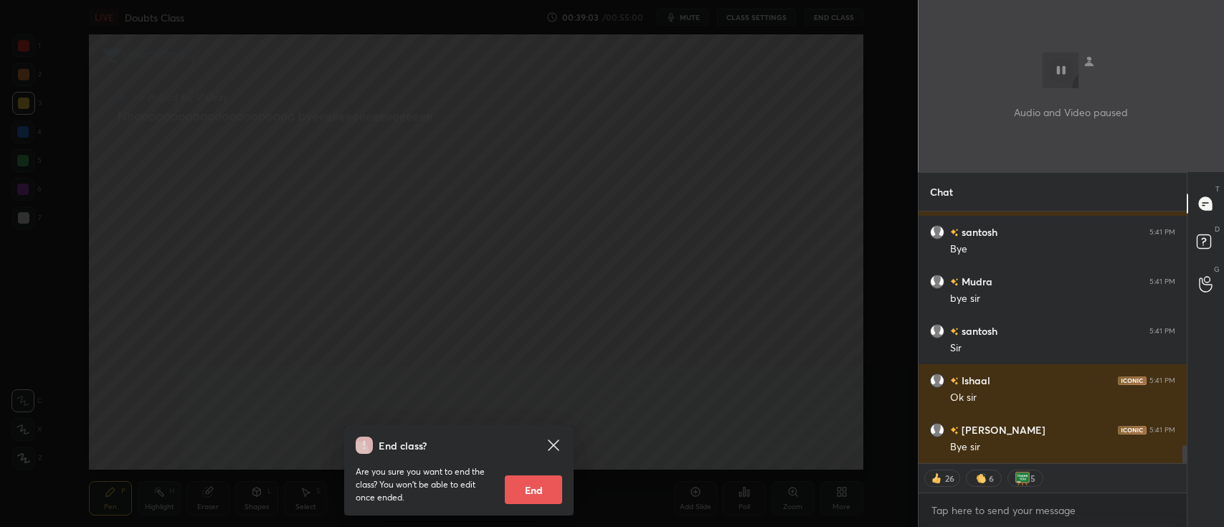
scroll to position [3336, 0]
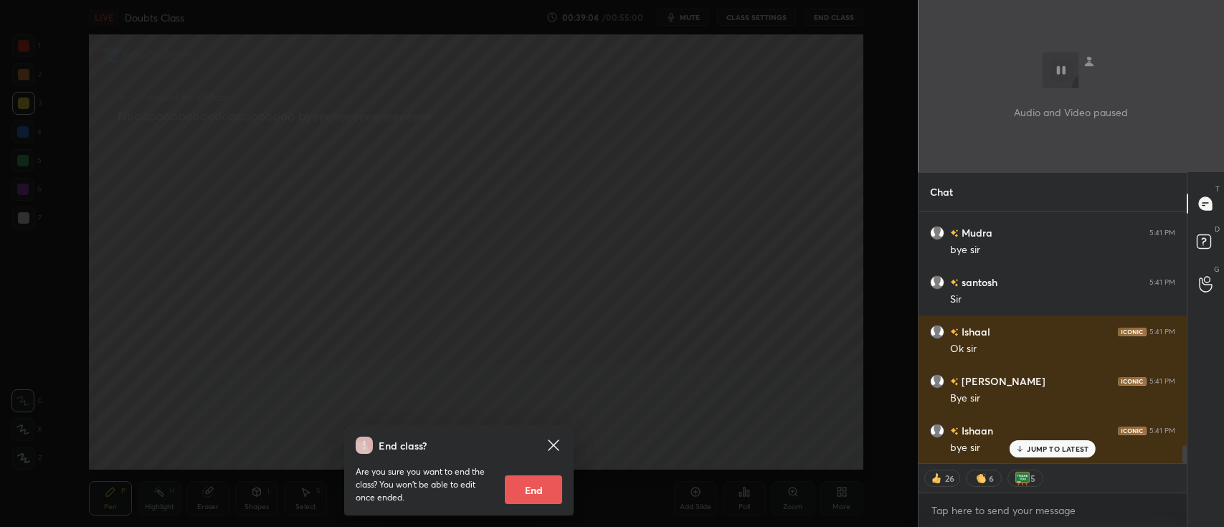
click at [551, 447] on icon at bounding box center [553, 445] width 11 height 11
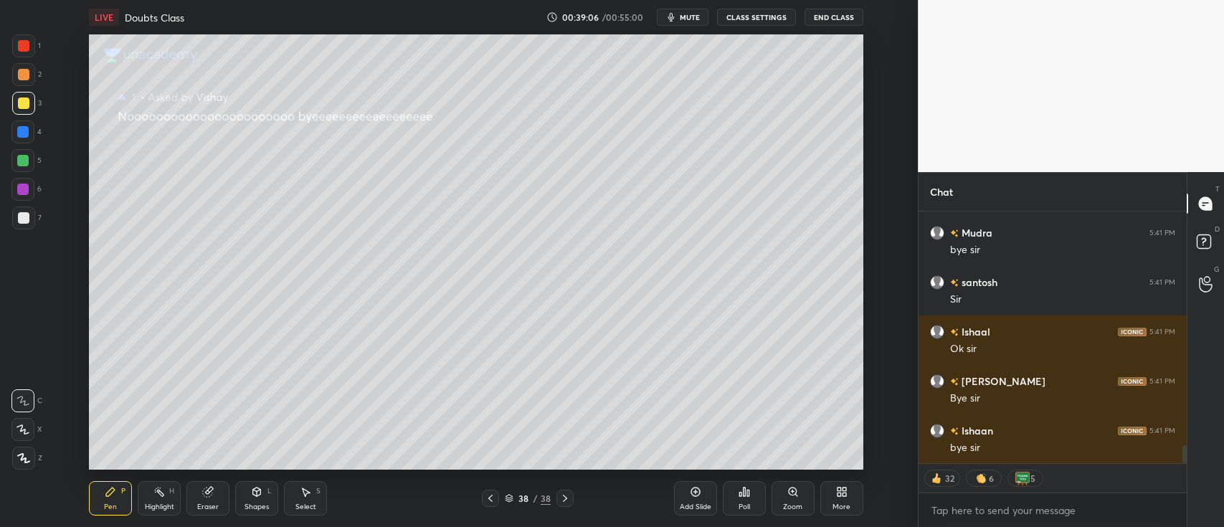
scroll to position [3386, 0]
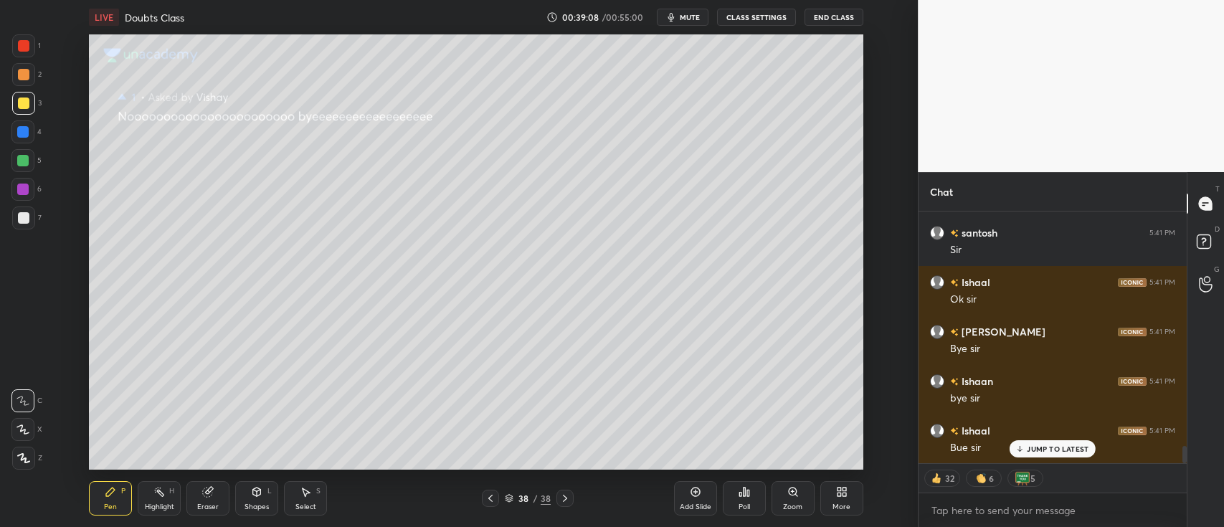
click at [689, 20] on span "mute" at bounding box center [690, 17] width 20 height 10
click at [692, 18] on span "unmute" at bounding box center [688, 17] width 31 height 10
click at [509, 496] on icon at bounding box center [509, 498] width 9 height 9
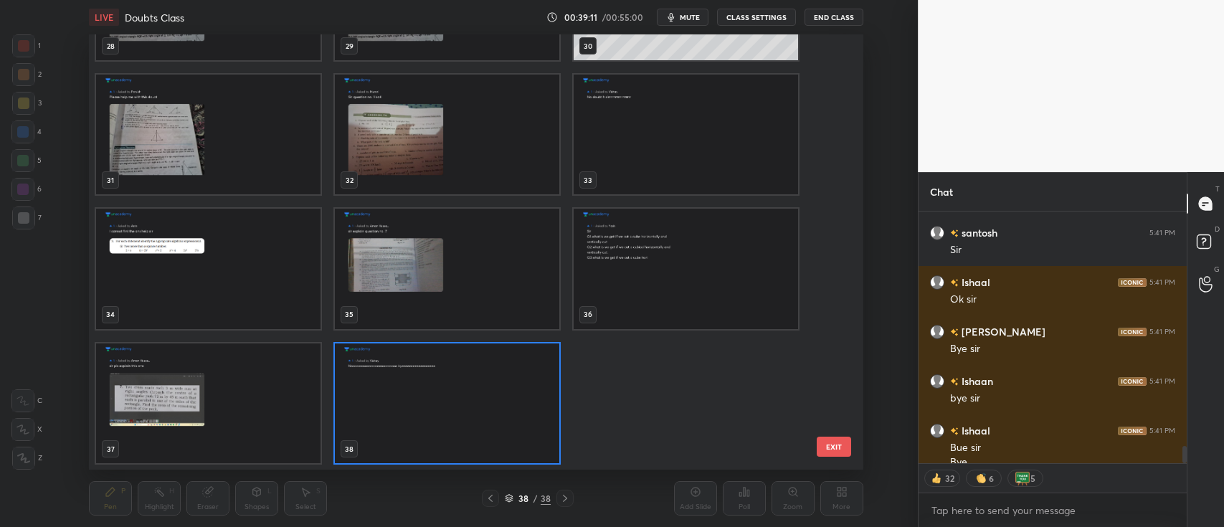
scroll to position [3401, 0]
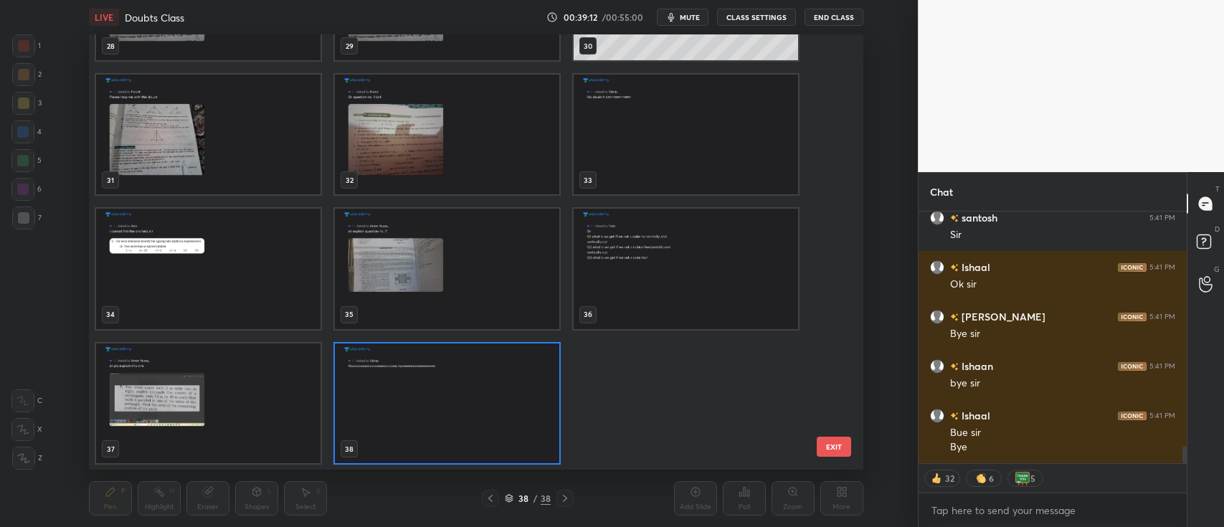
click at [511, 498] on icon at bounding box center [509, 497] width 7 height 4
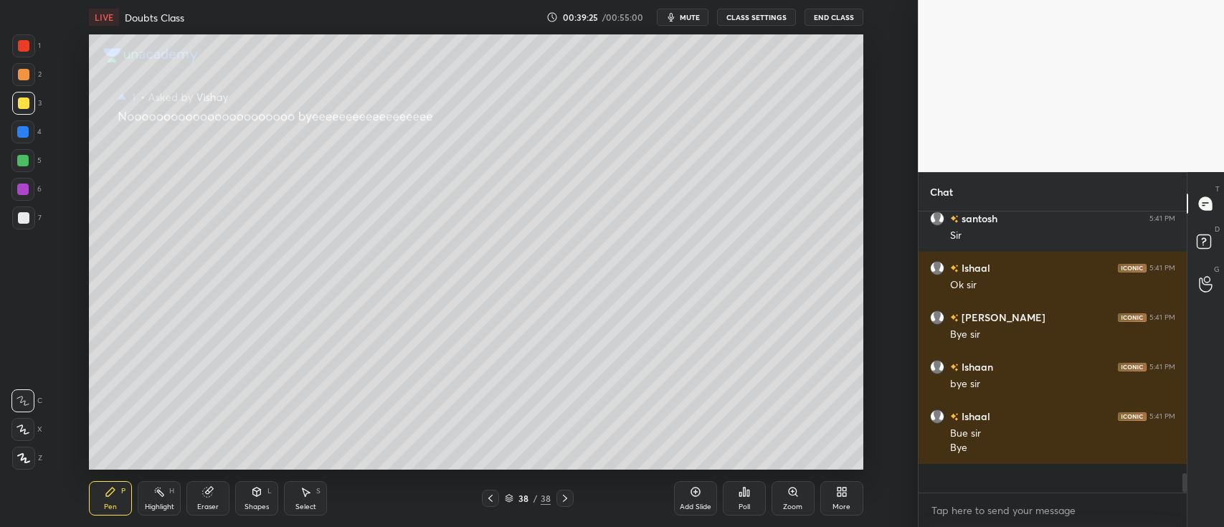
scroll to position [3399, 0]
click at [485, 494] on icon at bounding box center [490, 498] width 11 height 11
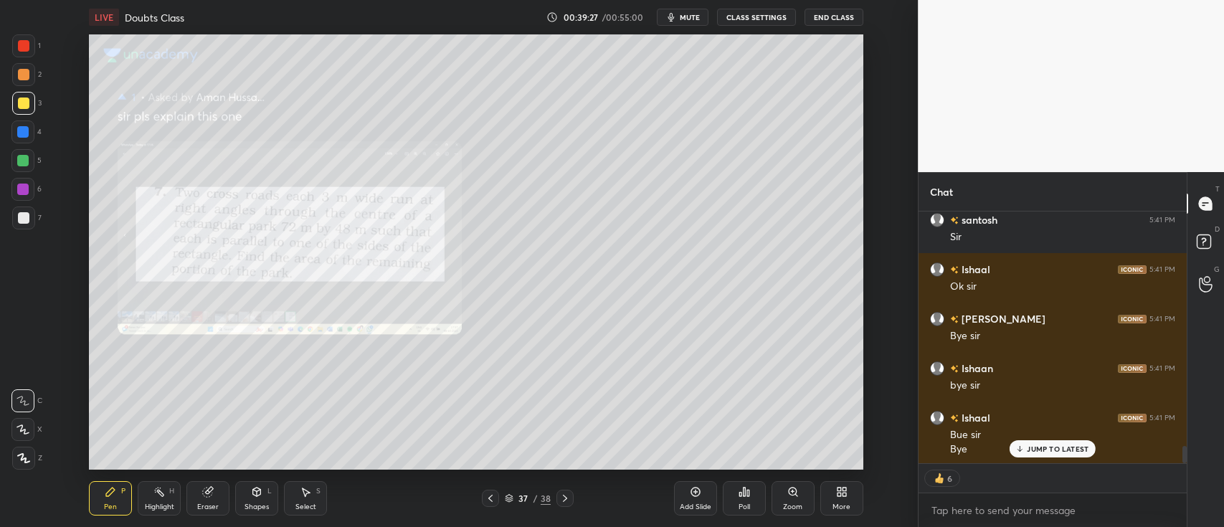
click at [490, 499] on icon at bounding box center [490, 498] width 11 height 11
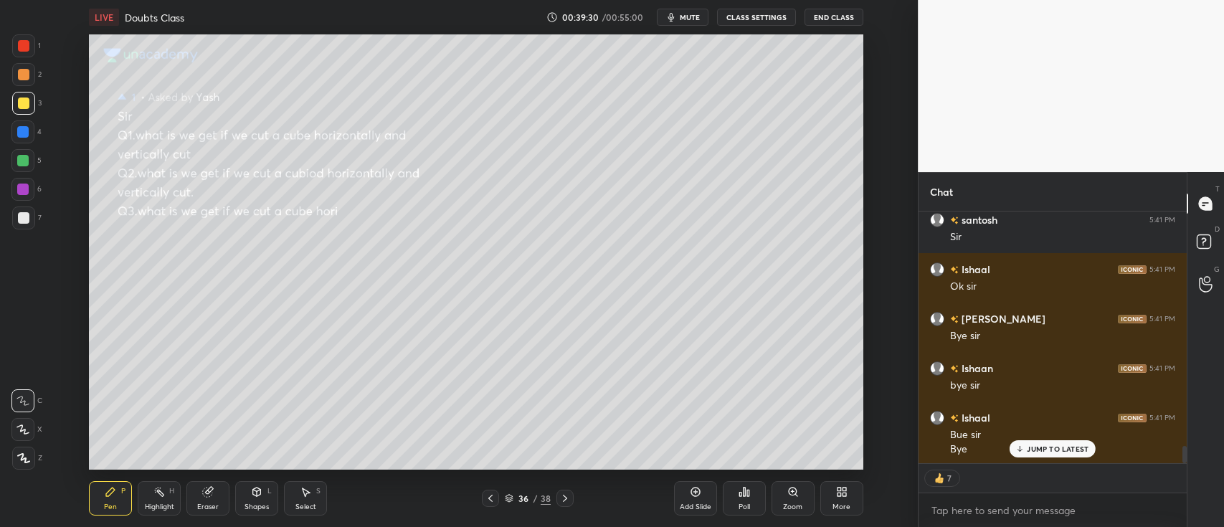
click at [490, 500] on icon at bounding box center [490, 498] width 4 height 7
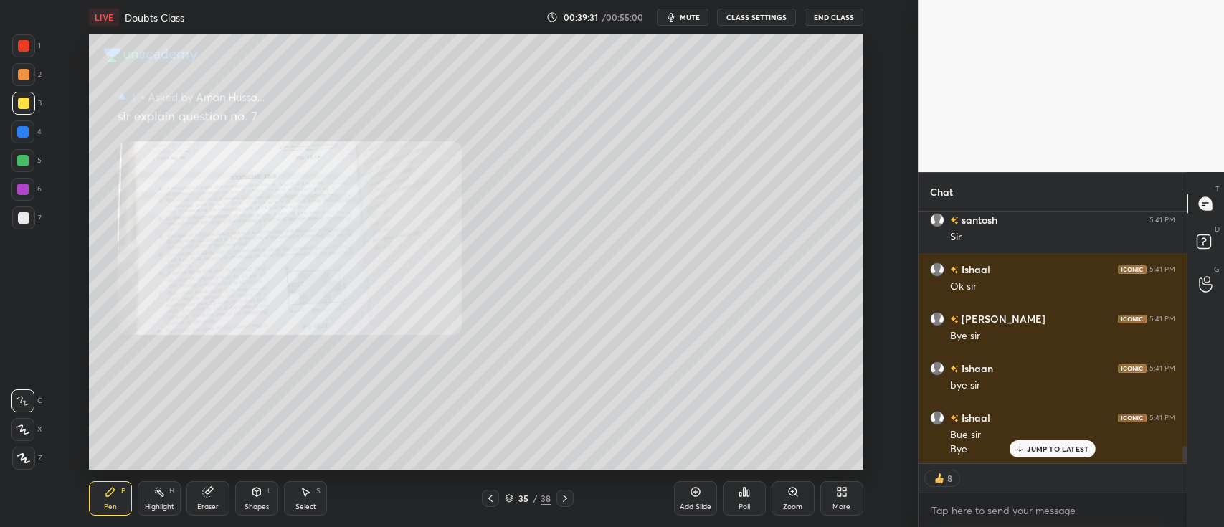
scroll to position [3450, 0]
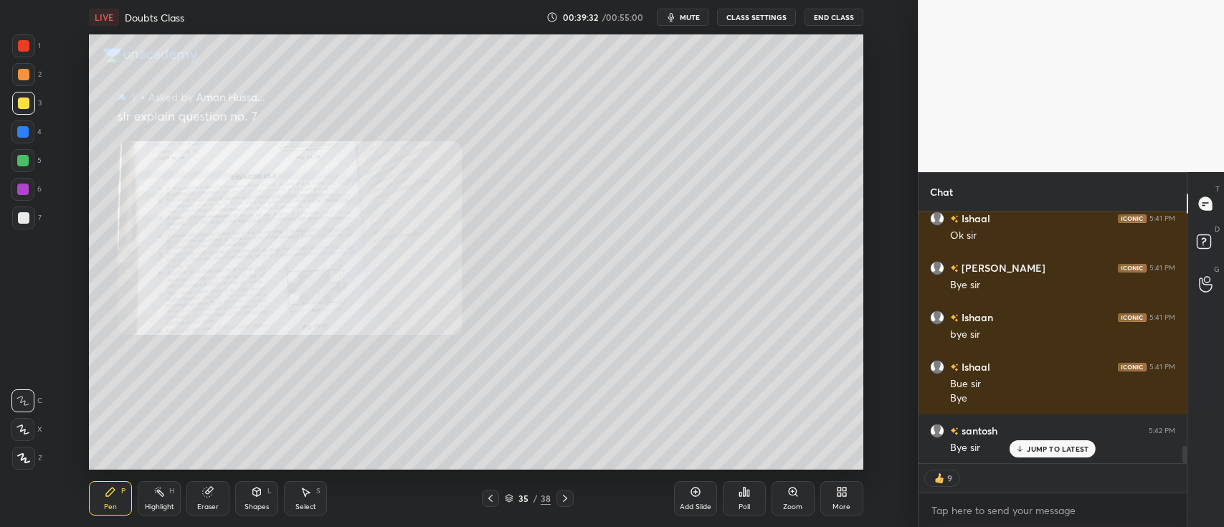
click at [491, 496] on icon at bounding box center [490, 498] width 11 height 11
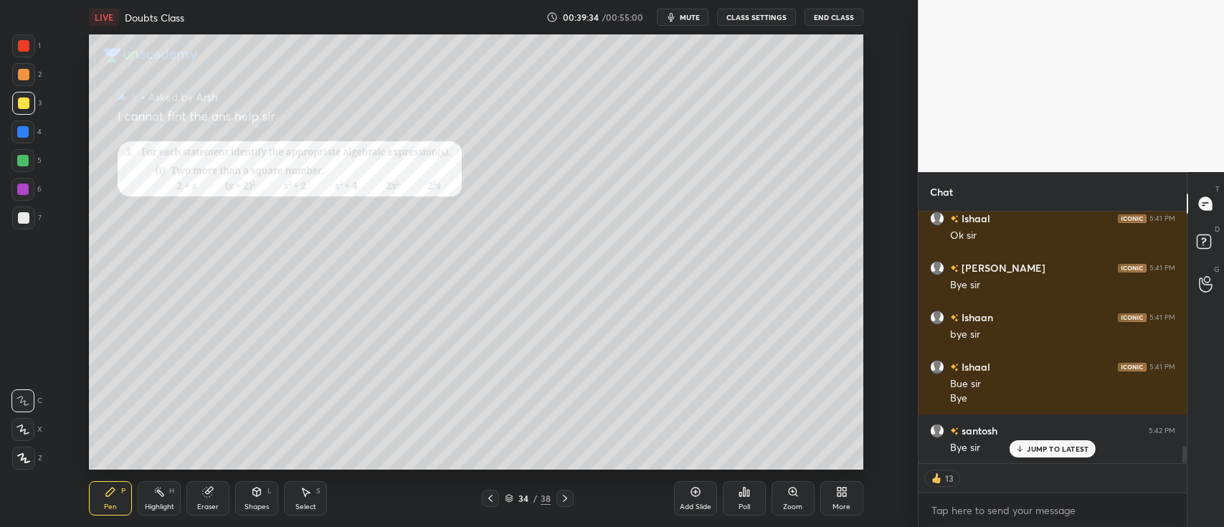
click at [491, 493] on icon at bounding box center [490, 498] width 11 height 11
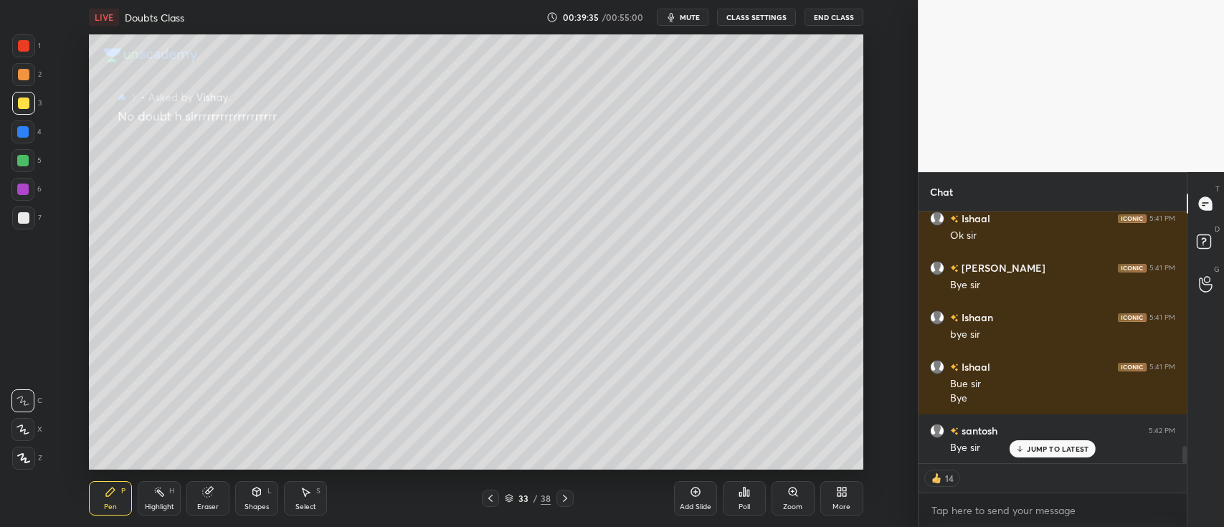
click at [494, 491] on div at bounding box center [490, 498] width 17 height 17
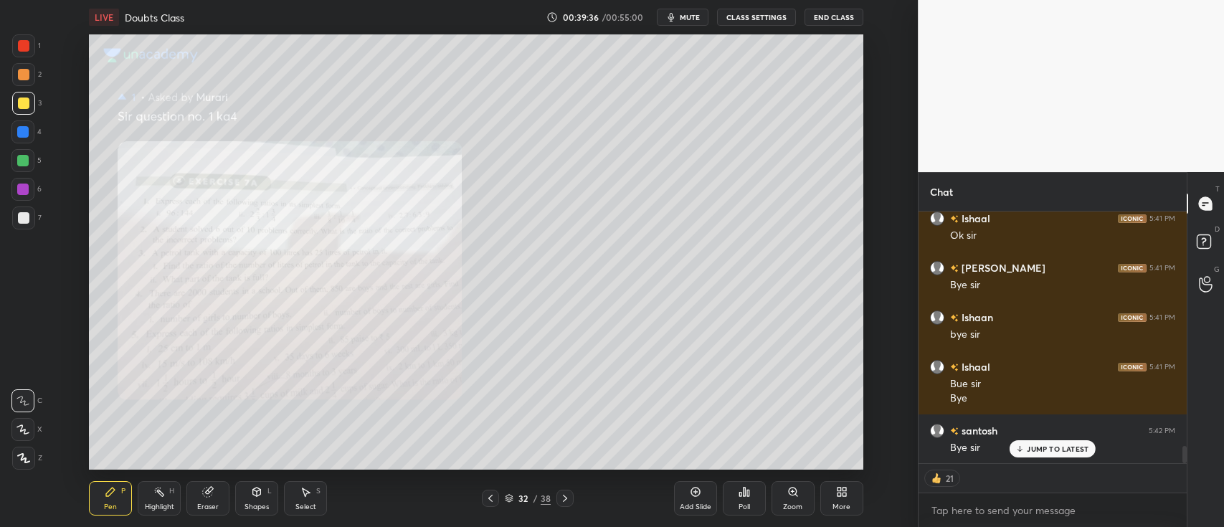
click at [493, 495] on icon at bounding box center [490, 498] width 11 height 11
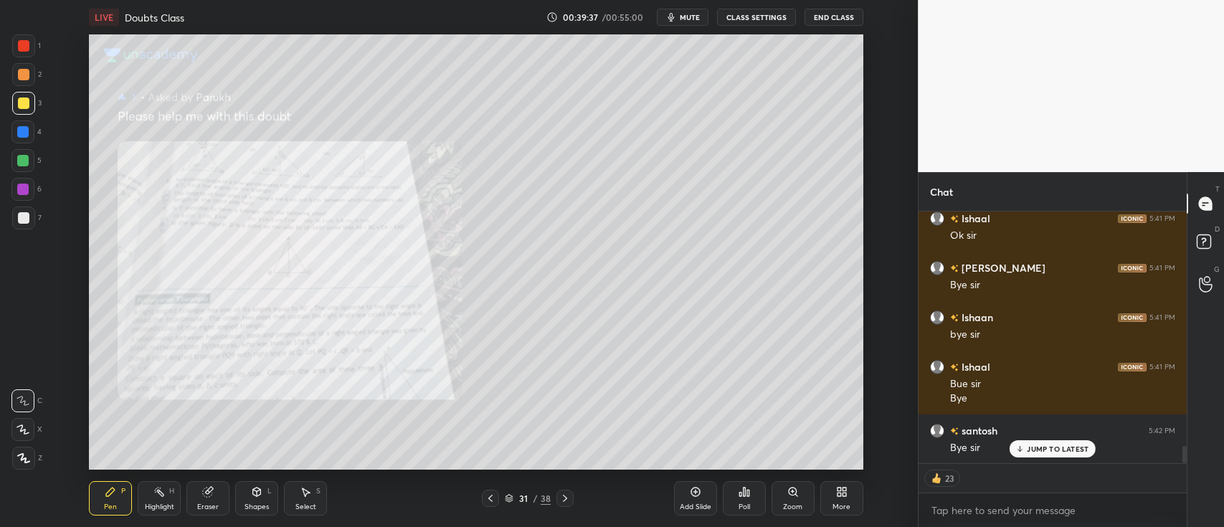
click at [494, 496] on icon at bounding box center [490, 498] width 11 height 11
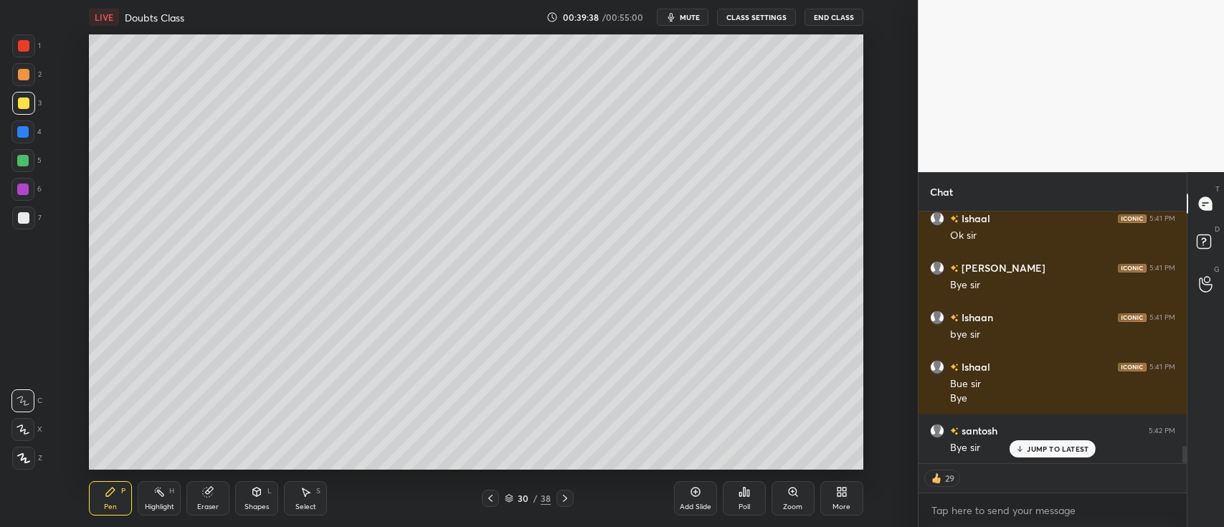
click at [492, 496] on icon at bounding box center [490, 498] width 4 height 7
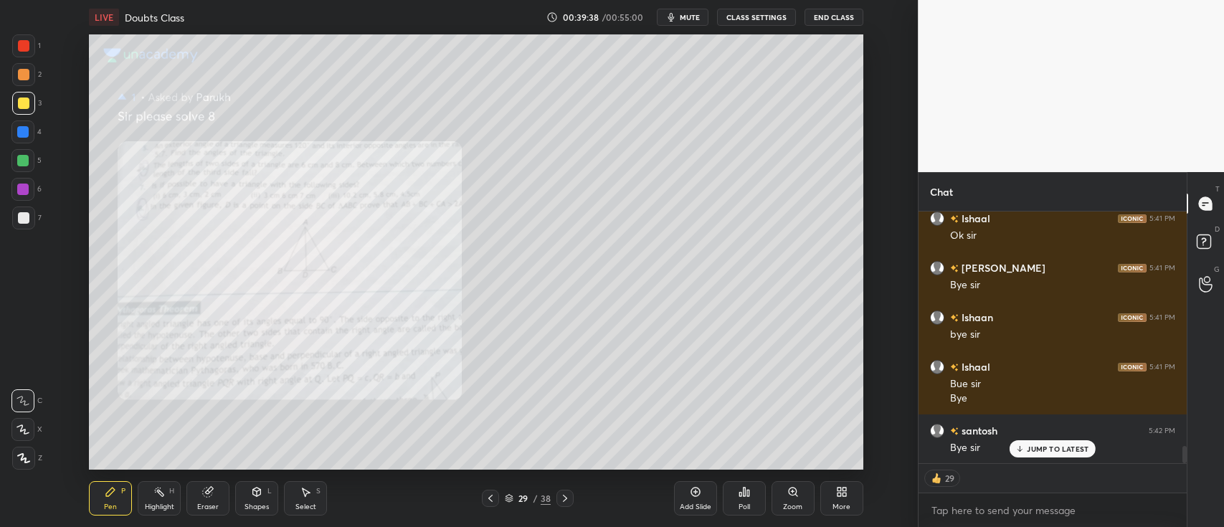
click at [494, 500] on icon at bounding box center [490, 498] width 11 height 11
click at [492, 500] on icon at bounding box center [490, 498] width 11 height 11
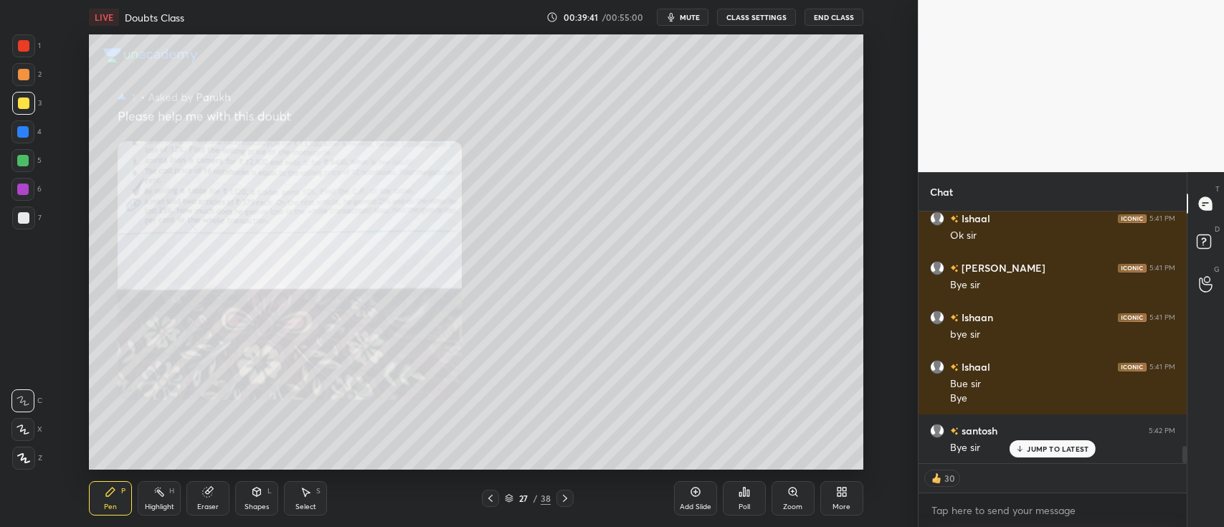
click at [493, 498] on icon at bounding box center [490, 498] width 11 height 11
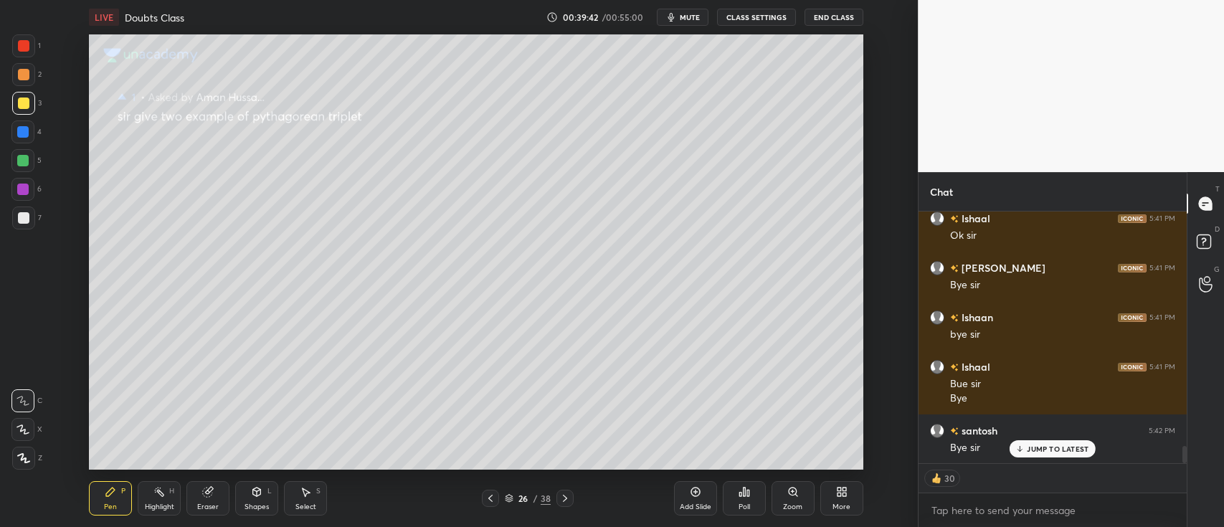
click at [491, 501] on icon at bounding box center [490, 498] width 4 height 7
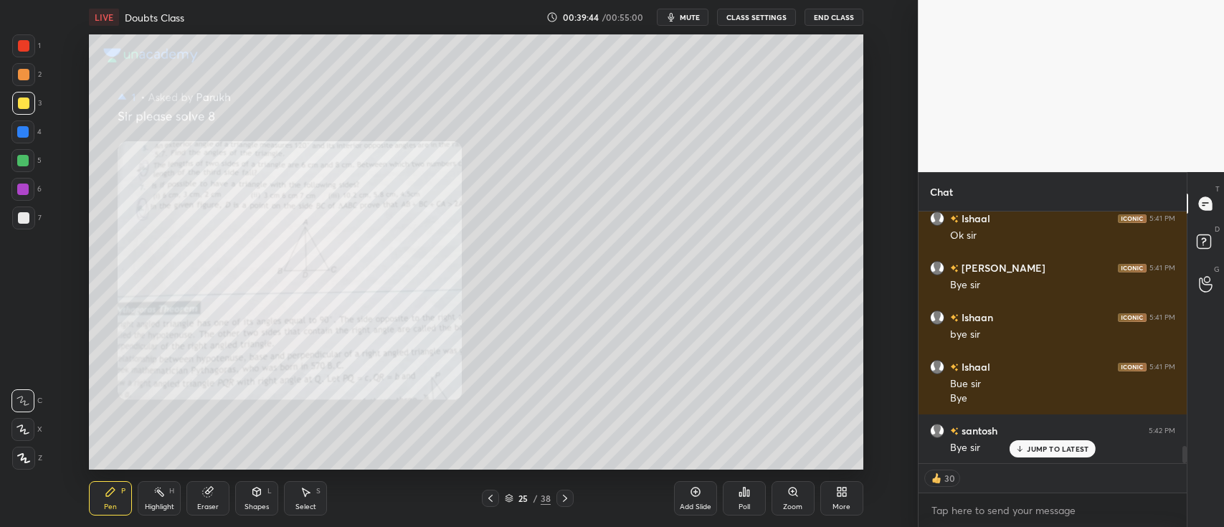
click at [492, 500] on icon at bounding box center [490, 498] width 11 height 11
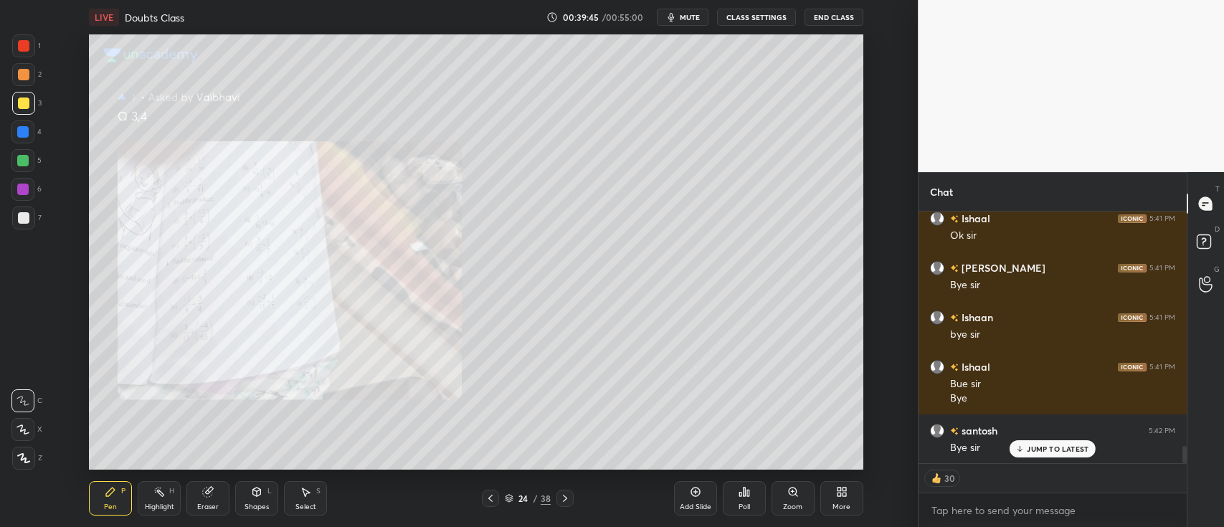
click at [493, 499] on icon at bounding box center [490, 498] width 11 height 11
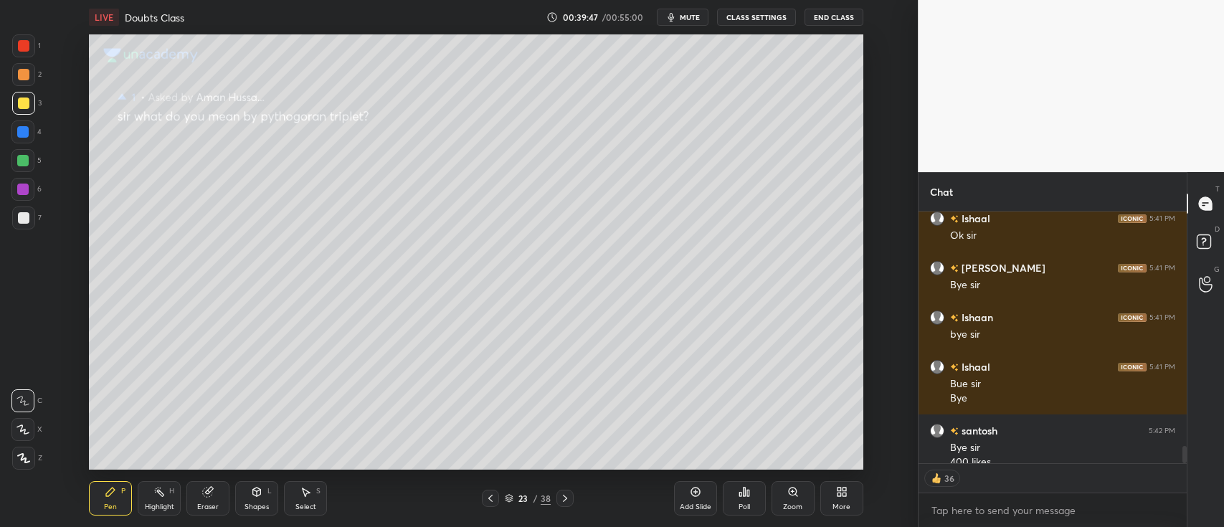
scroll to position [3465, 0]
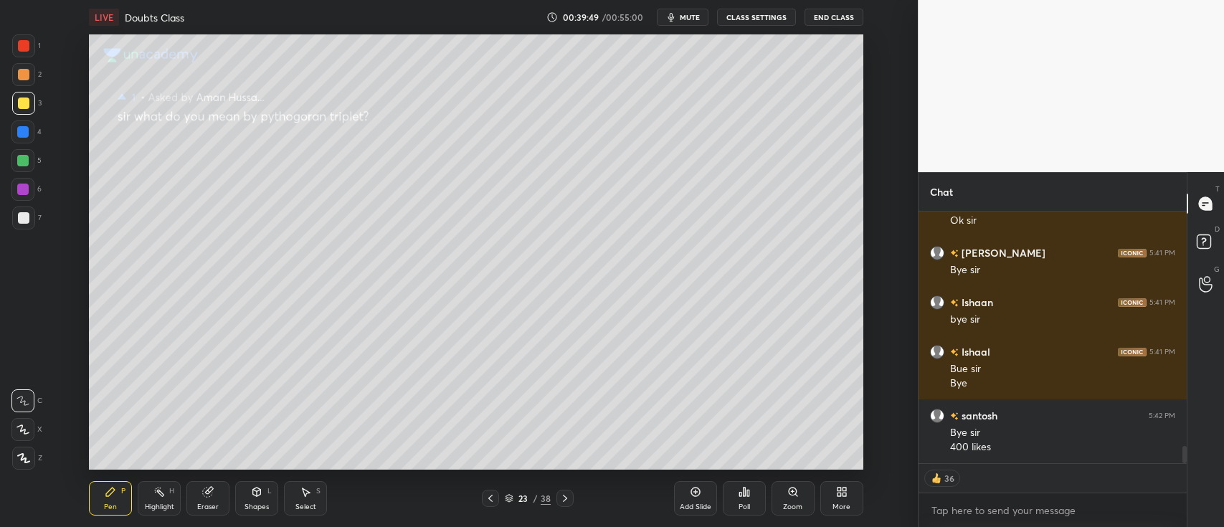
click at [493, 494] on icon at bounding box center [490, 498] width 11 height 11
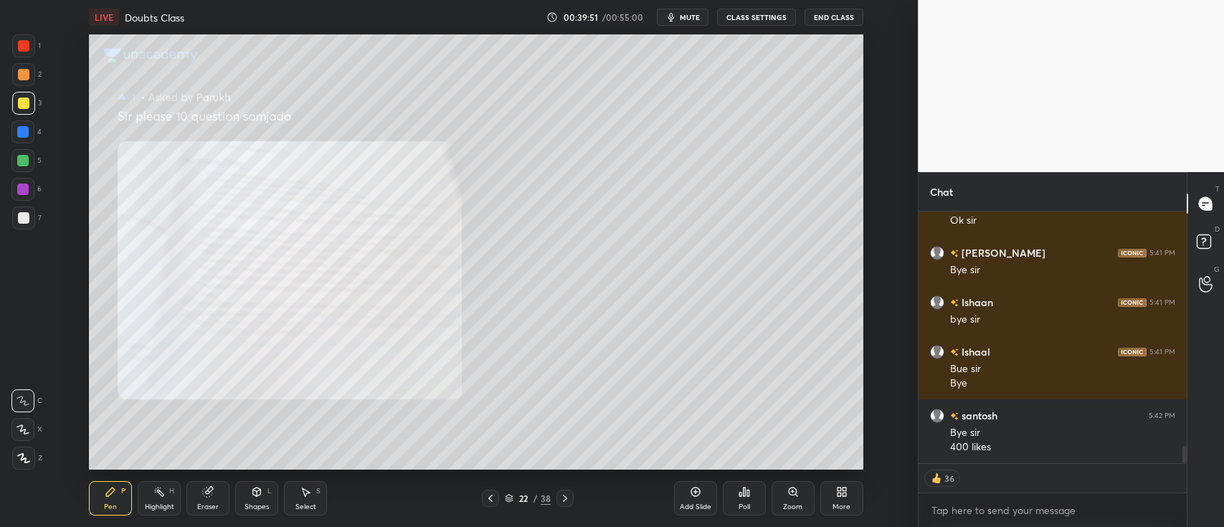
click at [492, 496] on icon at bounding box center [490, 498] width 4 height 7
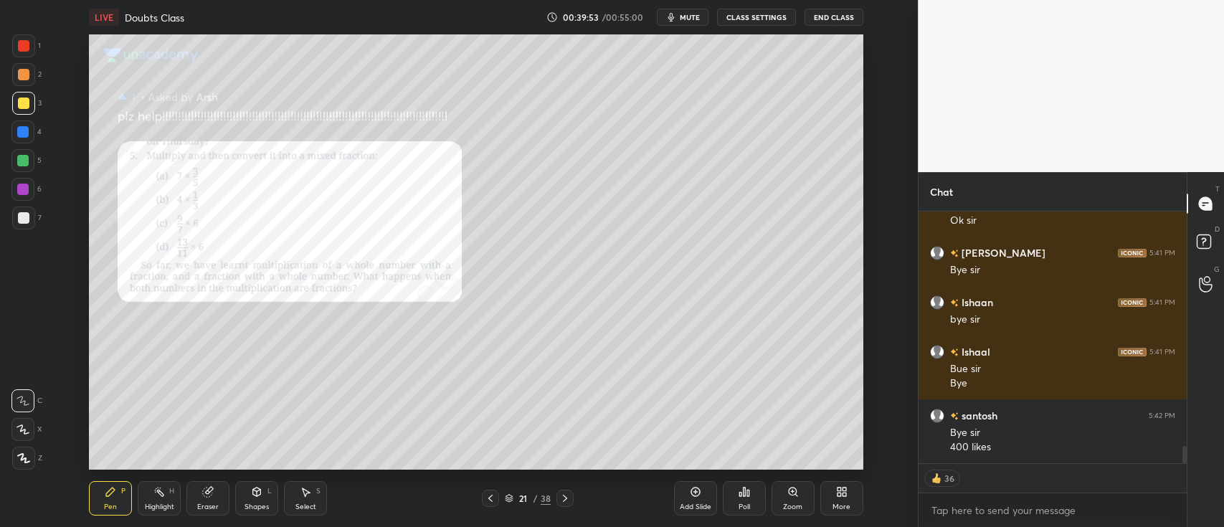
click at [494, 493] on icon at bounding box center [490, 498] width 11 height 11
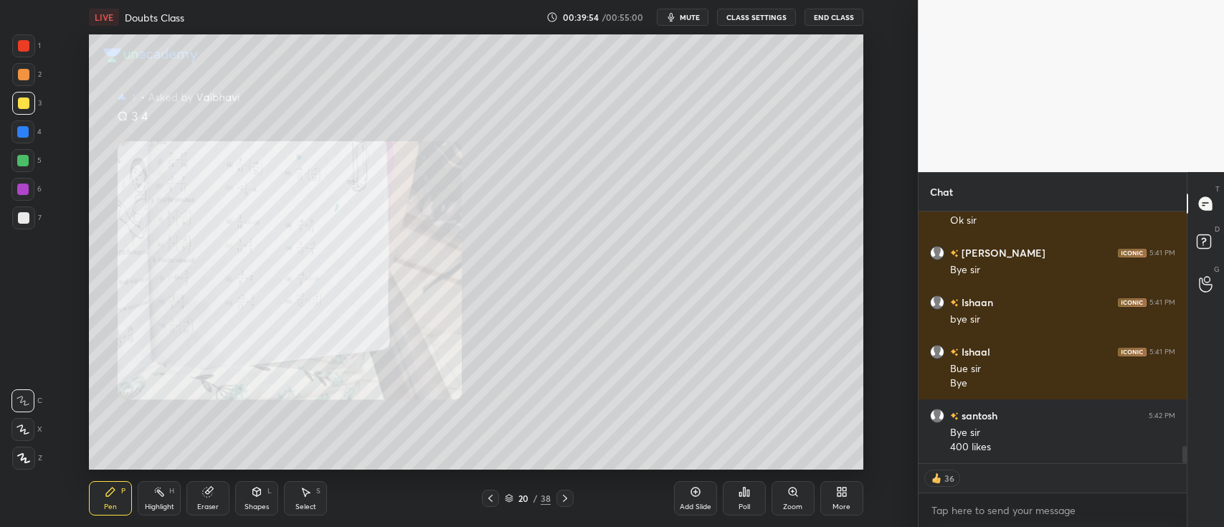
click at [493, 496] on icon at bounding box center [490, 498] width 11 height 11
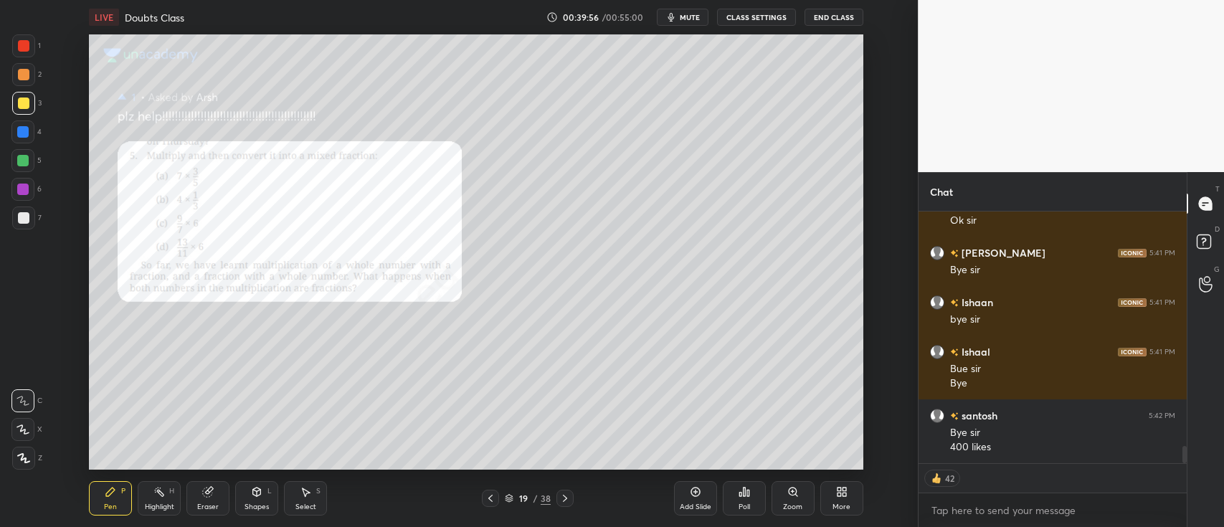
click at [494, 494] on icon at bounding box center [490, 498] width 11 height 11
click at [491, 495] on icon at bounding box center [490, 498] width 11 height 11
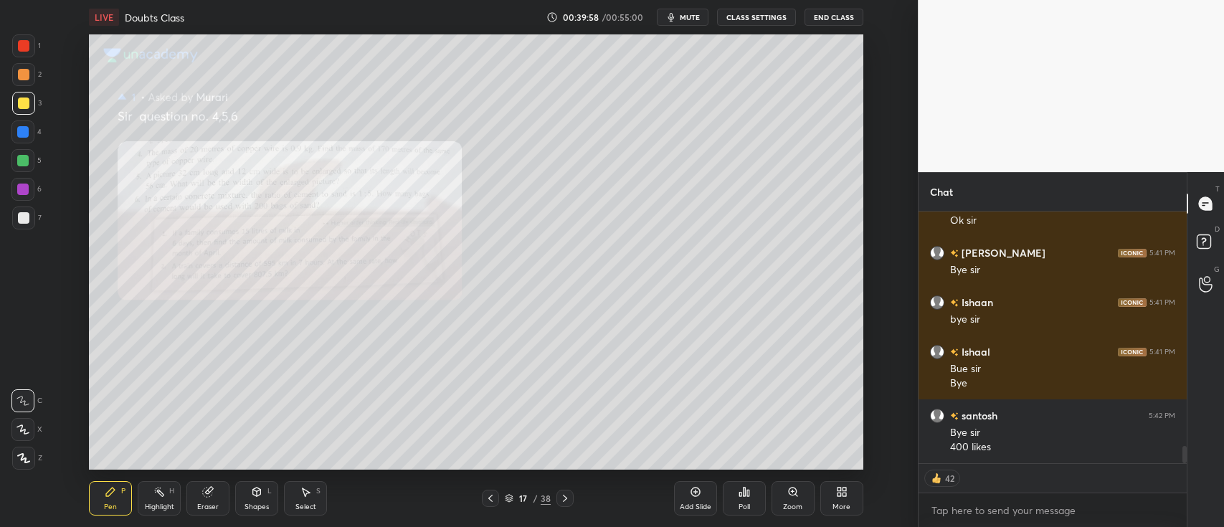
click at [488, 496] on icon at bounding box center [490, 498] width 11 height 11
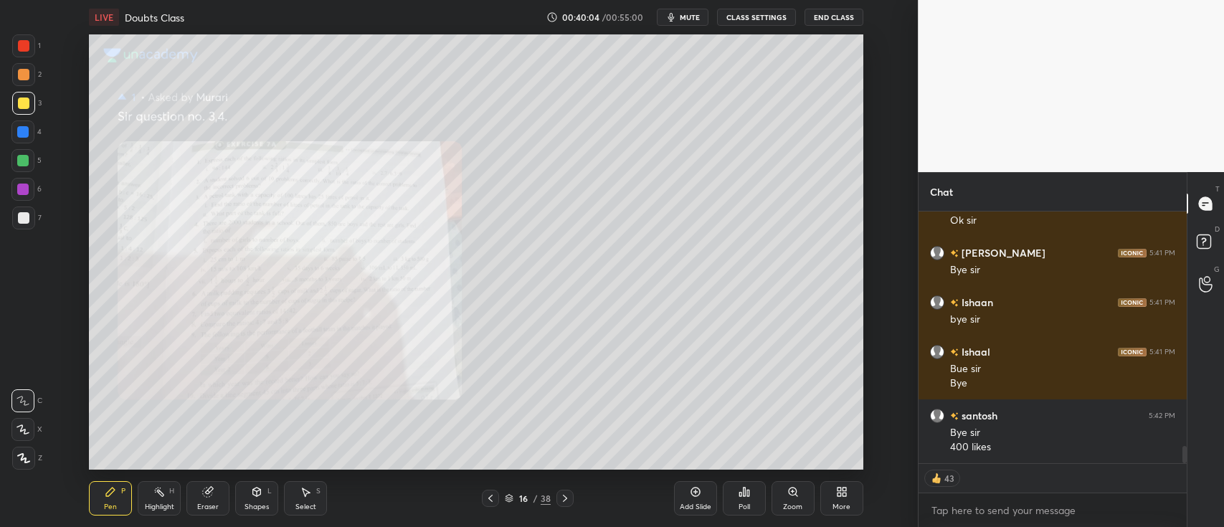
click at [832, 16] on button "End Class" at bounding box center [834, 17] width 59 height 17
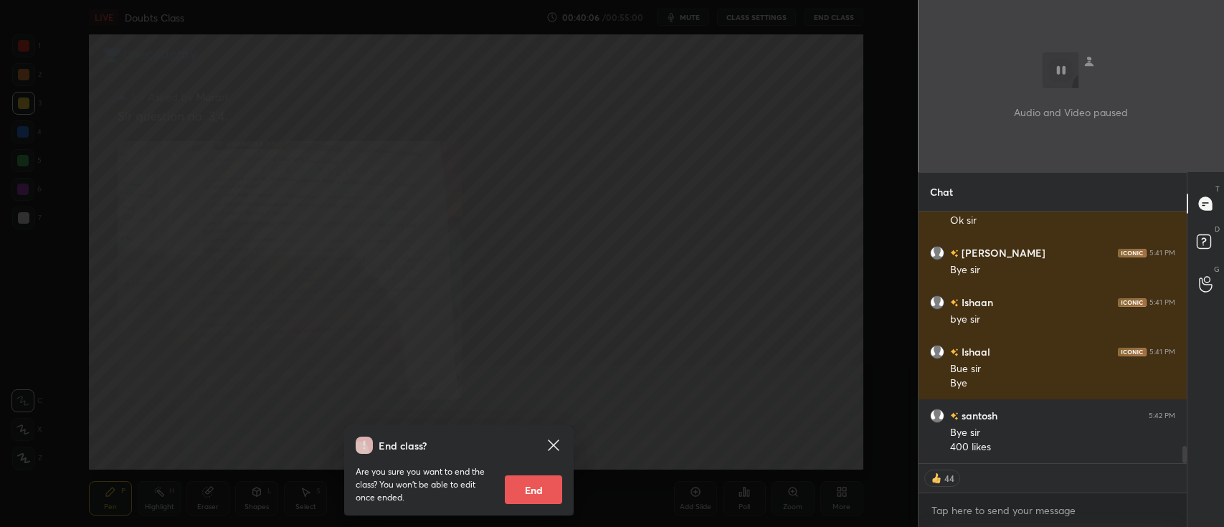
click at [526, 488] on button "End" at bounding box center [533, 490] width 57 height 29
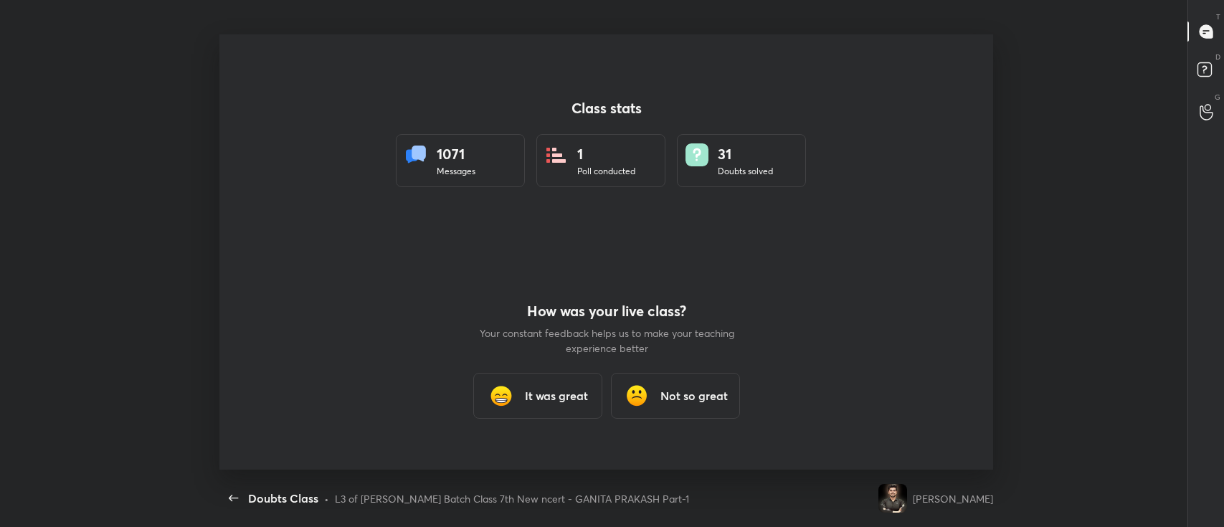
scroll to position [0, 0]
type textarea "x"
click at [228, 497] on icon "button" at bounding box center [233, 498] width 17 height 17
